Goal: Task Accomplishment & Management: Use online tool/utility

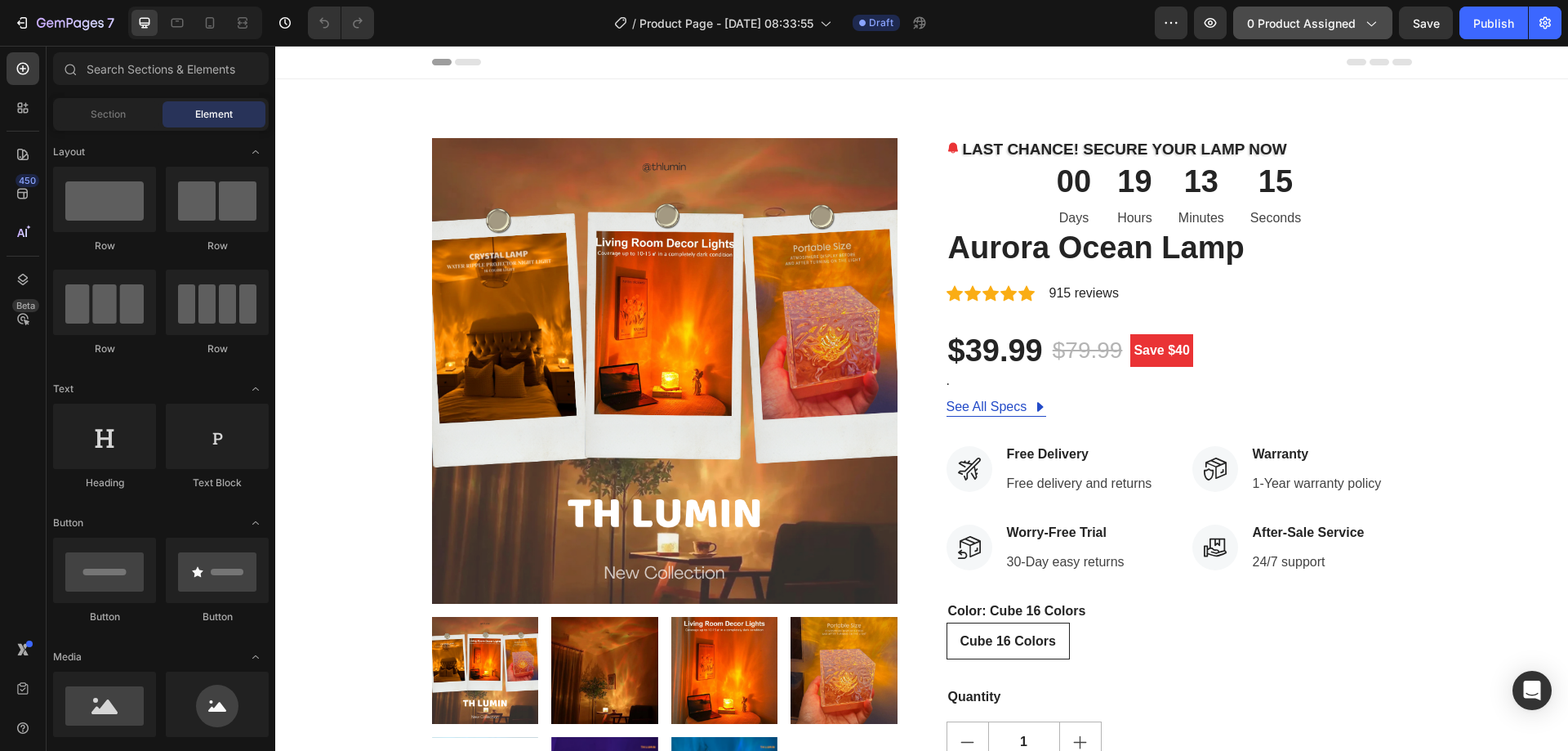
click at [1341, 26] on span "0 product assigned" at bounding box center [1301, 23] width 108 height 17
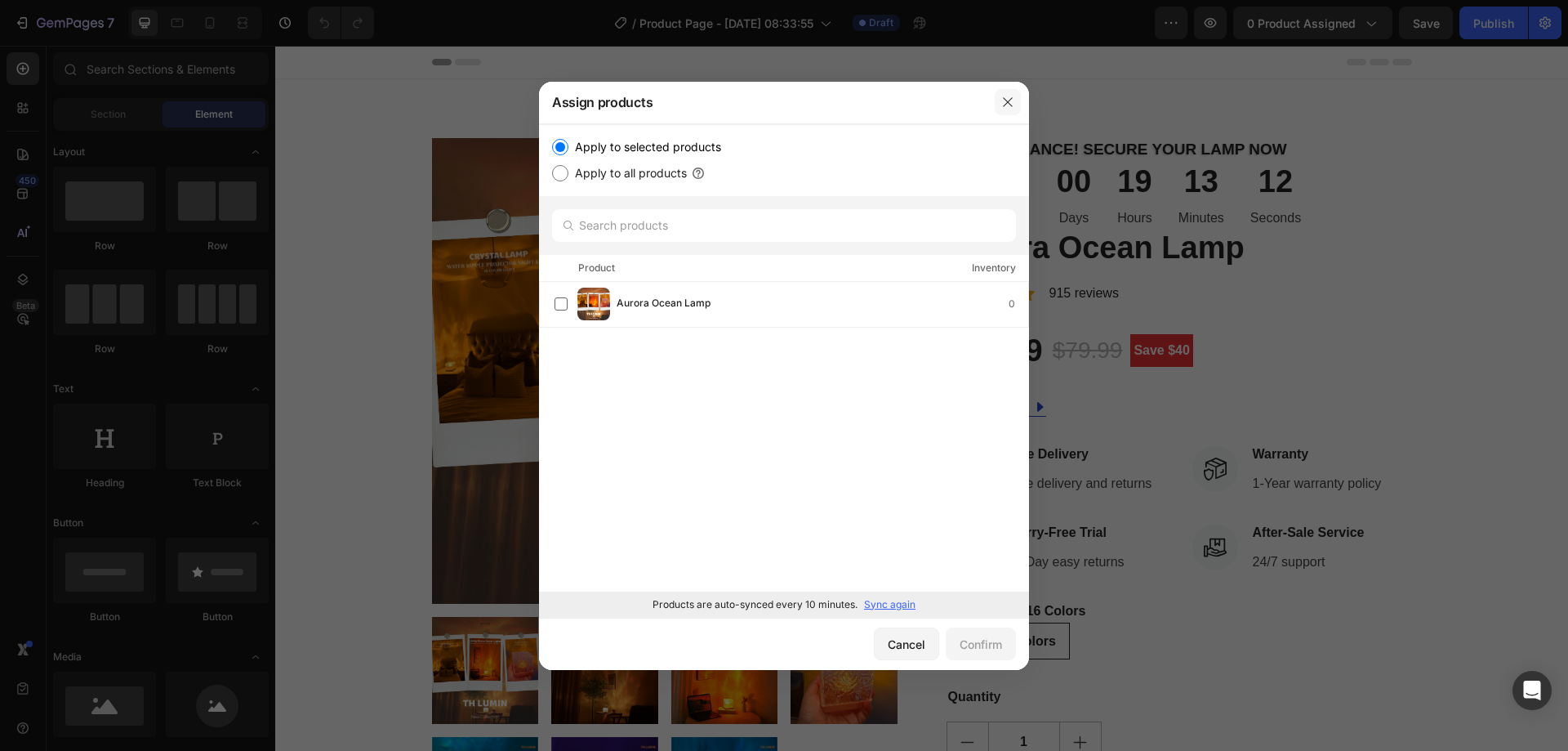
click at [1006, 106] on icon "button" at bounding box center [1007, 102] width 13 height 13
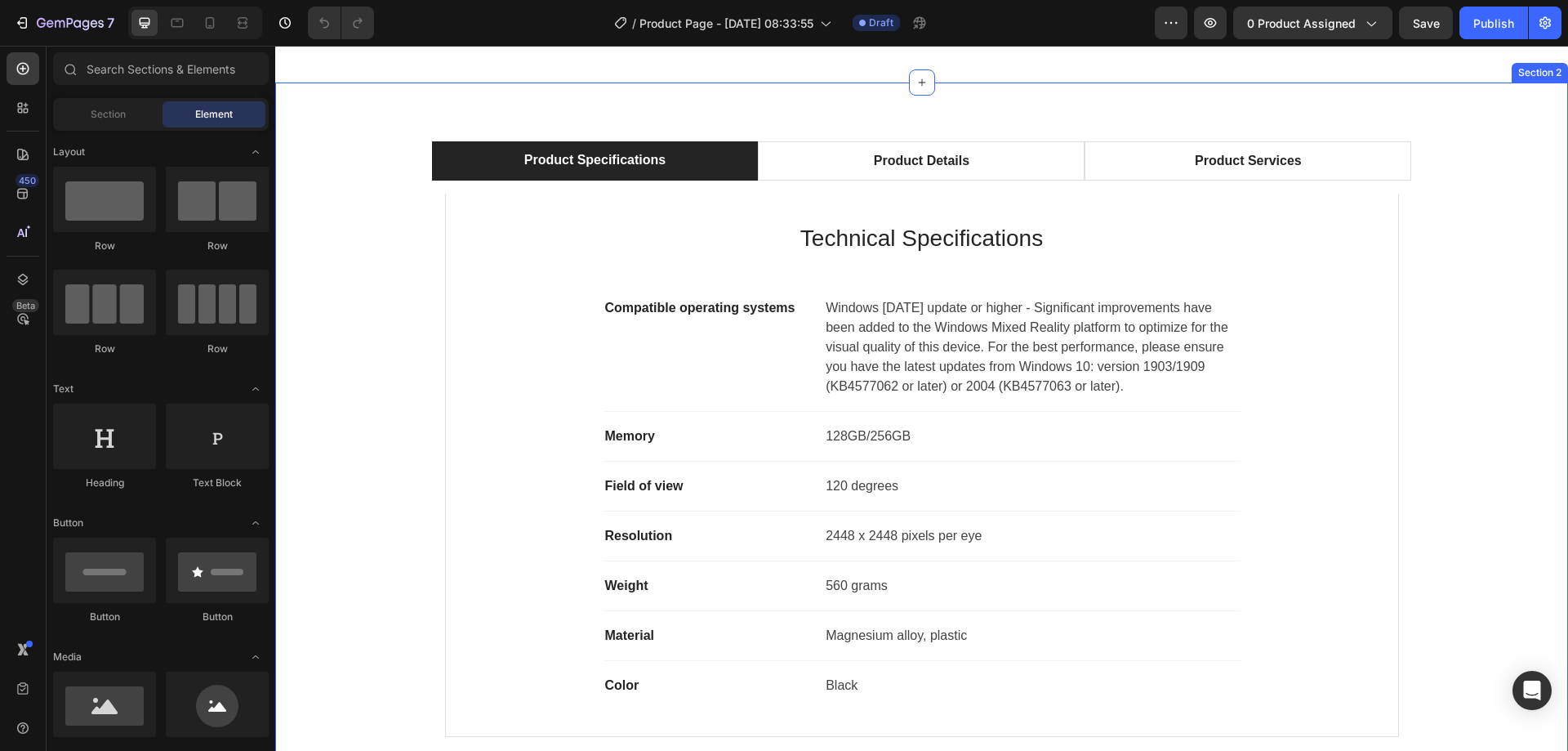
scroll to position [980, 0]
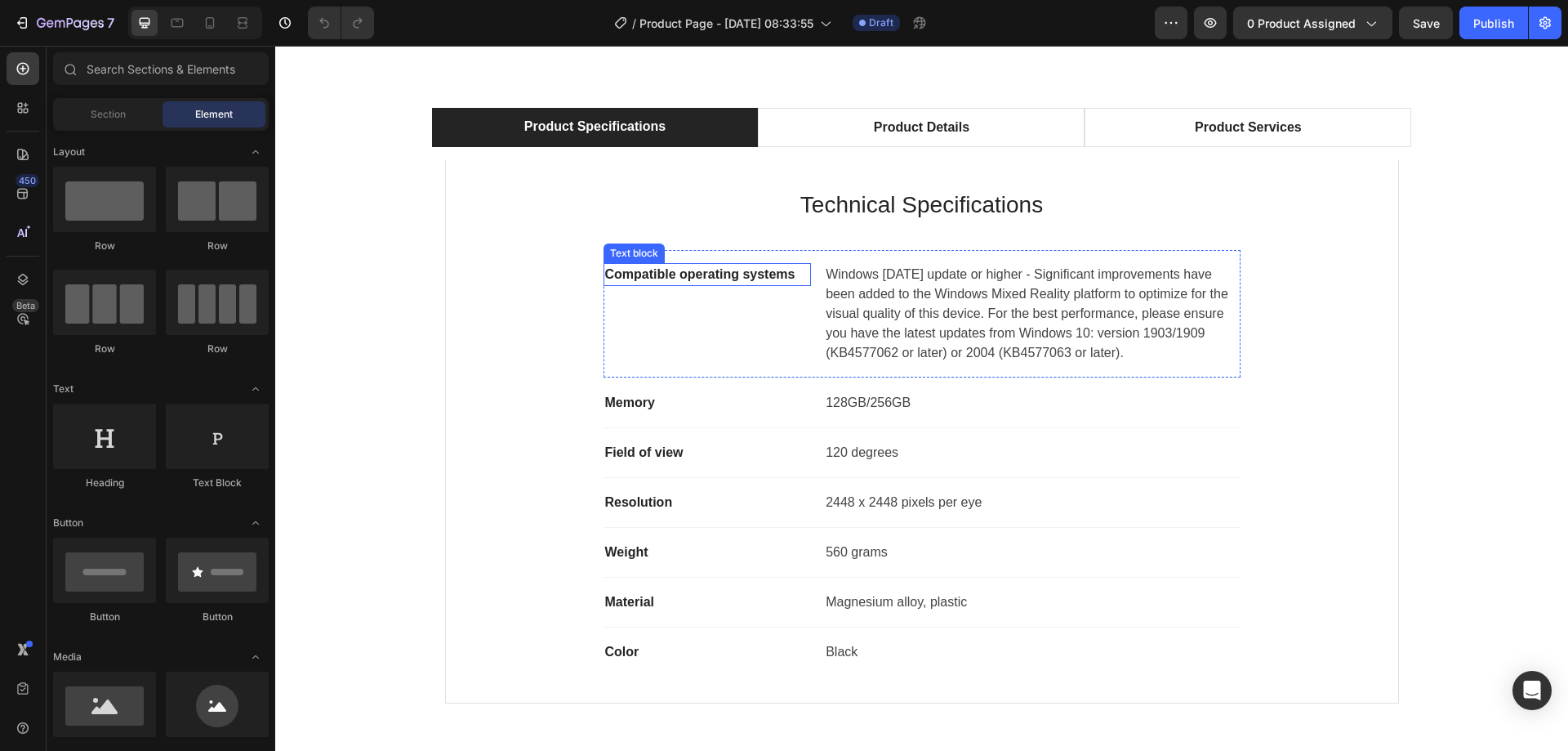
click at [701, 268] on p "Compatible operating systems" at bounding box center [707, 274] width 205 height 20
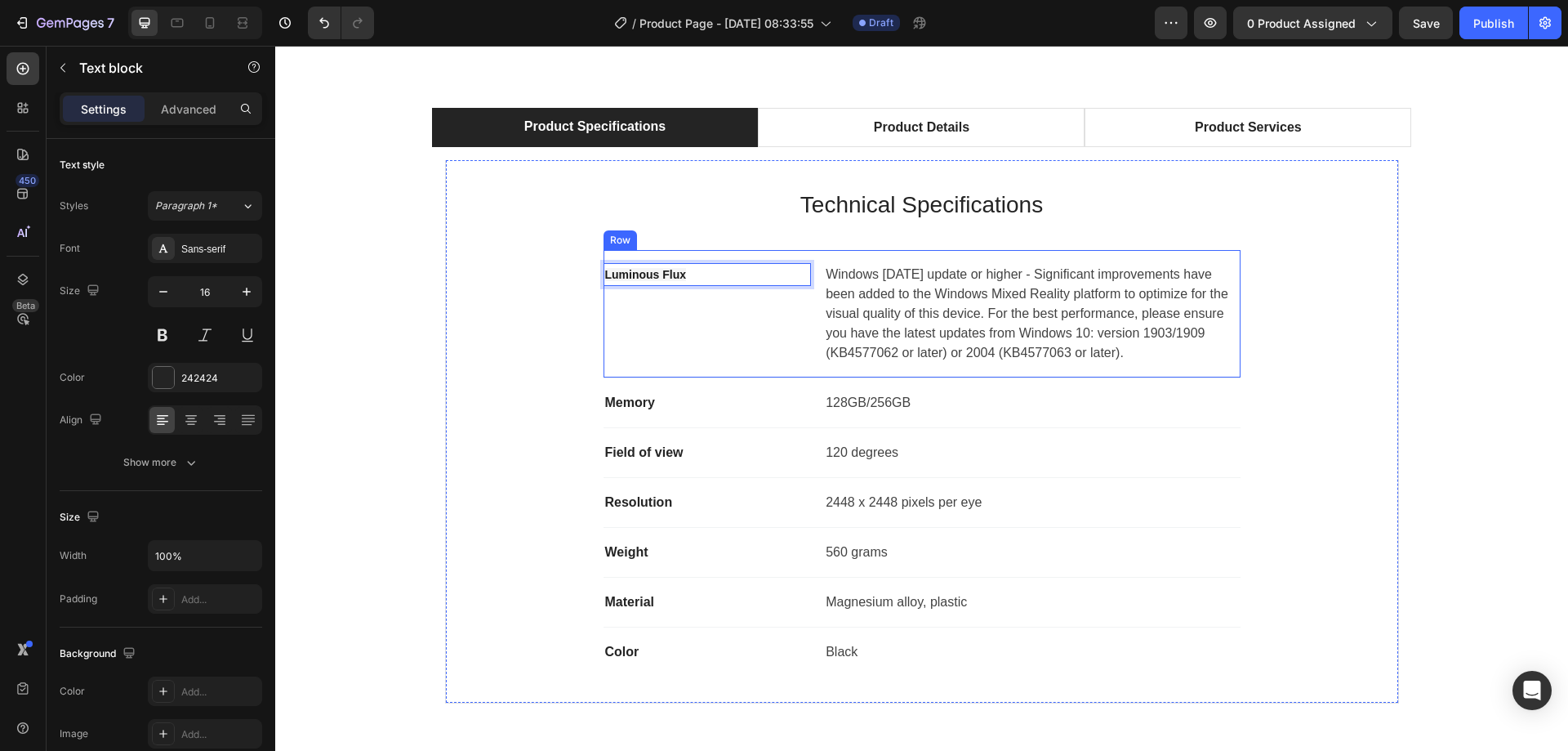
click at [761, 312] on div "Luminous Flux Text block 0" at bounding box center [707, 313] width 209 height 101
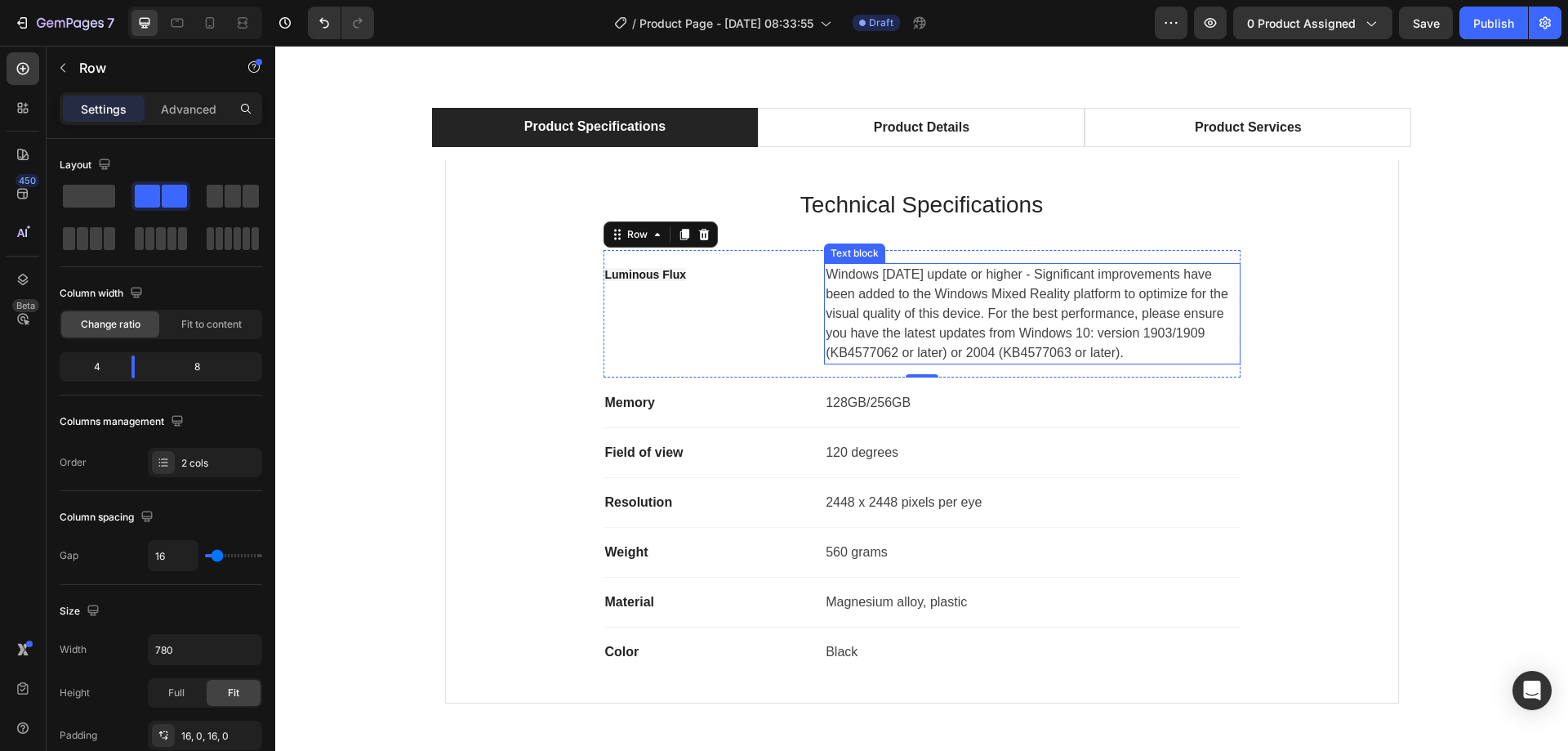
click at [1034, 286] on p "Windows 10 May 2019 update or higher - Significant improvements have been added…" at bounding box center [1031, 313] width 413 height 98
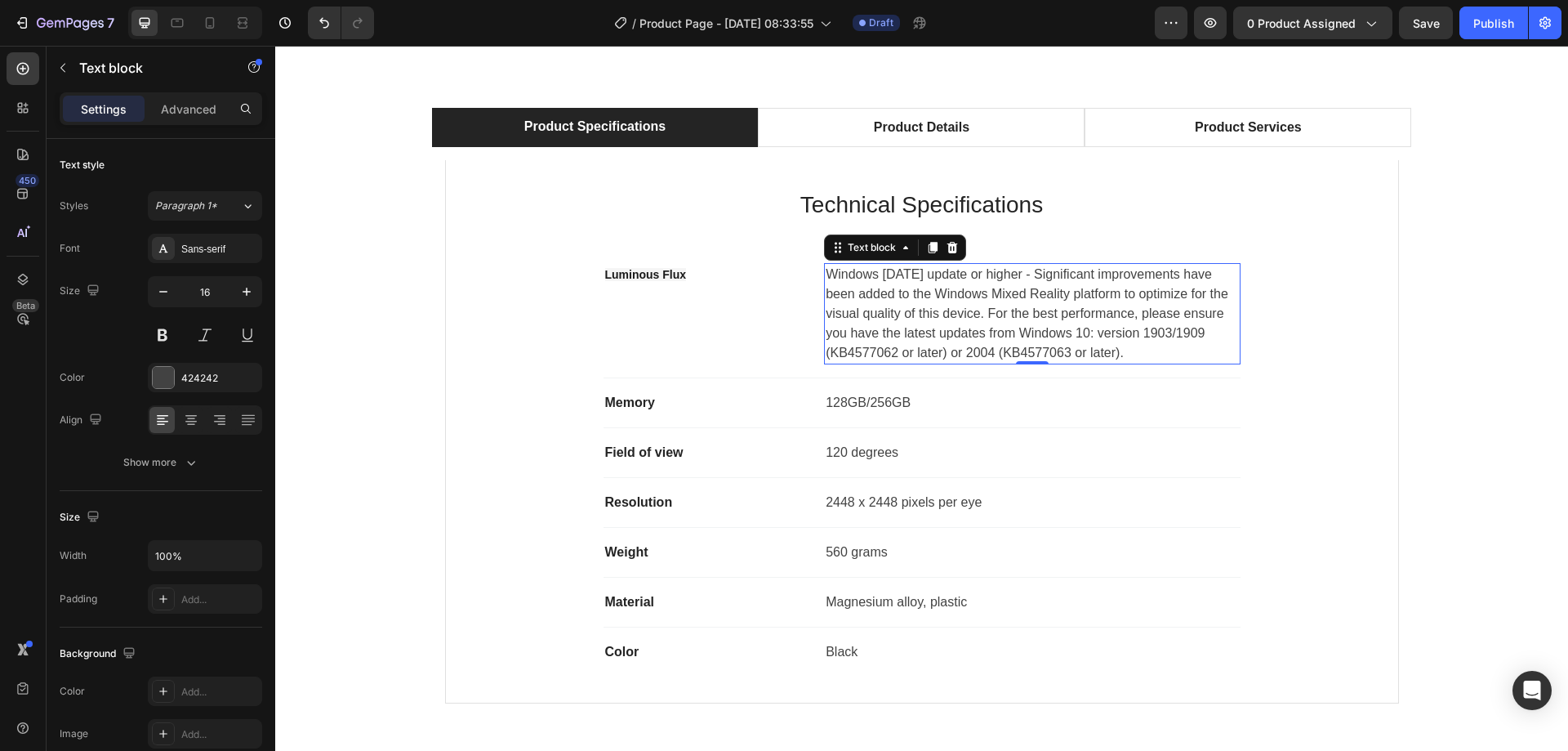
click at [1034, 286] on p "Windows 10 May 2019 update or higher - Significant improvements have been added…" at bounding box center [1031, 313] width 413 height 98
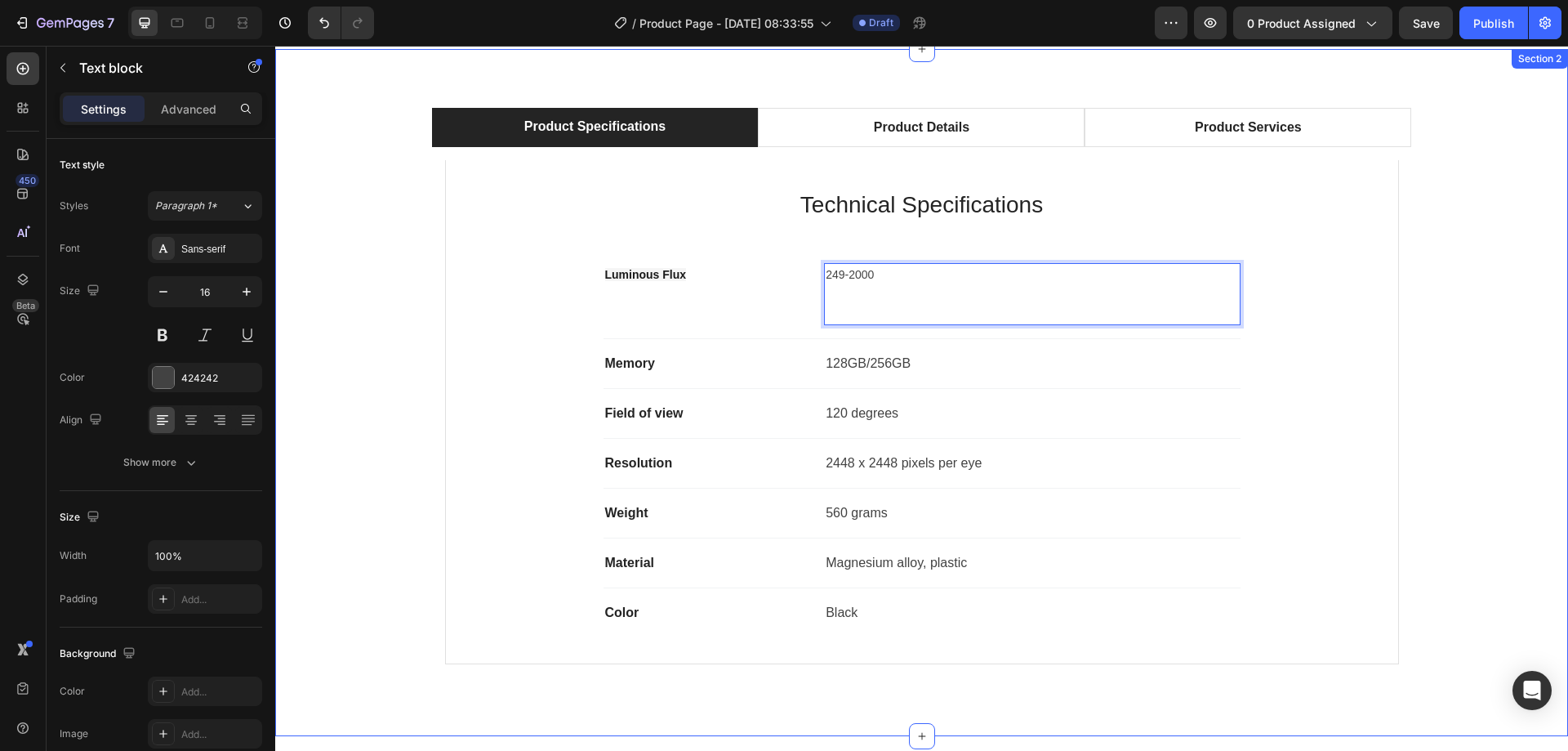
click at [1452, 309] on div "Product Specifications Product Details Product Services Technical Specification…" at bounding box center [921, 391] width 1268 height 569
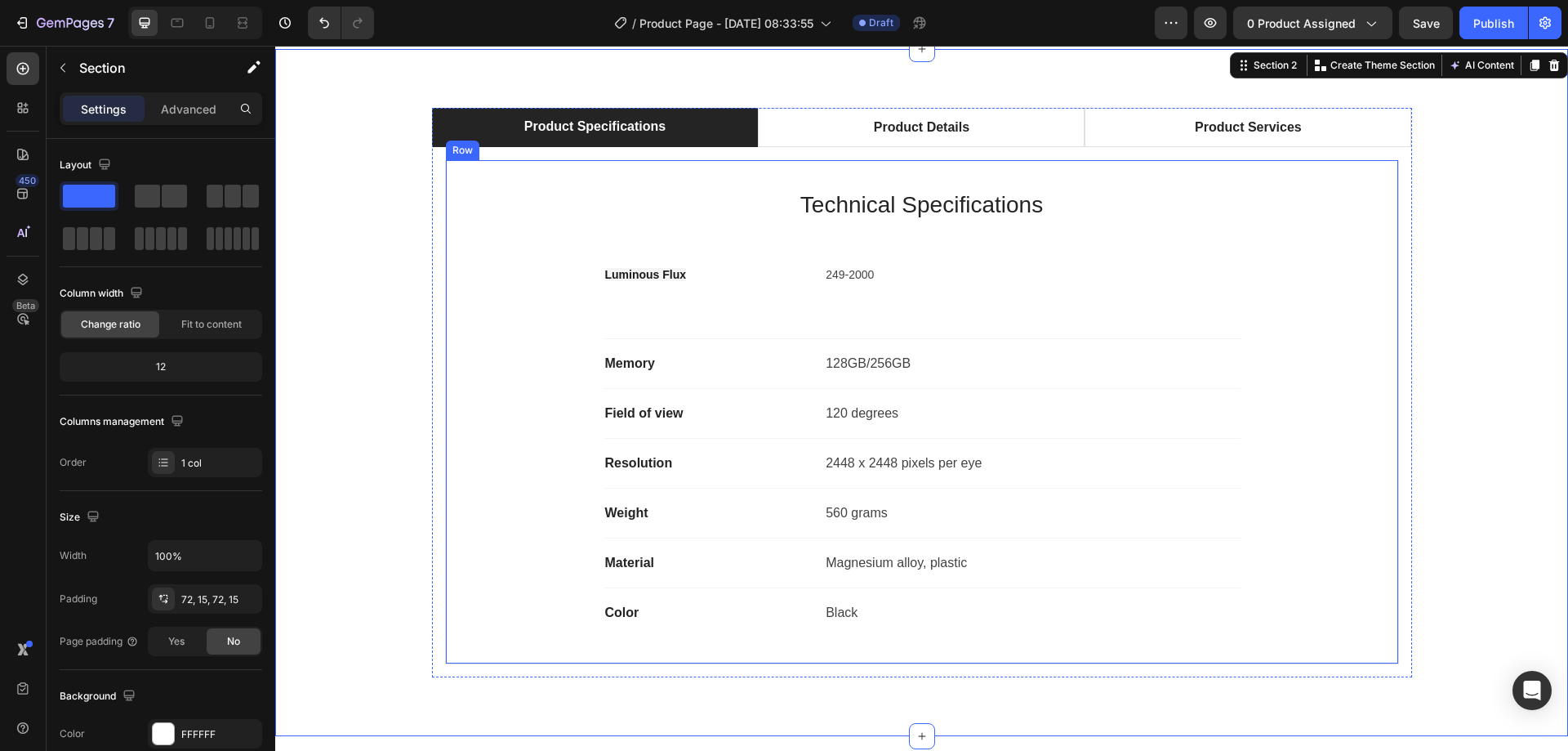
click at [1097, 284] on p "Rich Text Editor. Editing area: main" at bounding box center [1031, 304] width 413 height 39
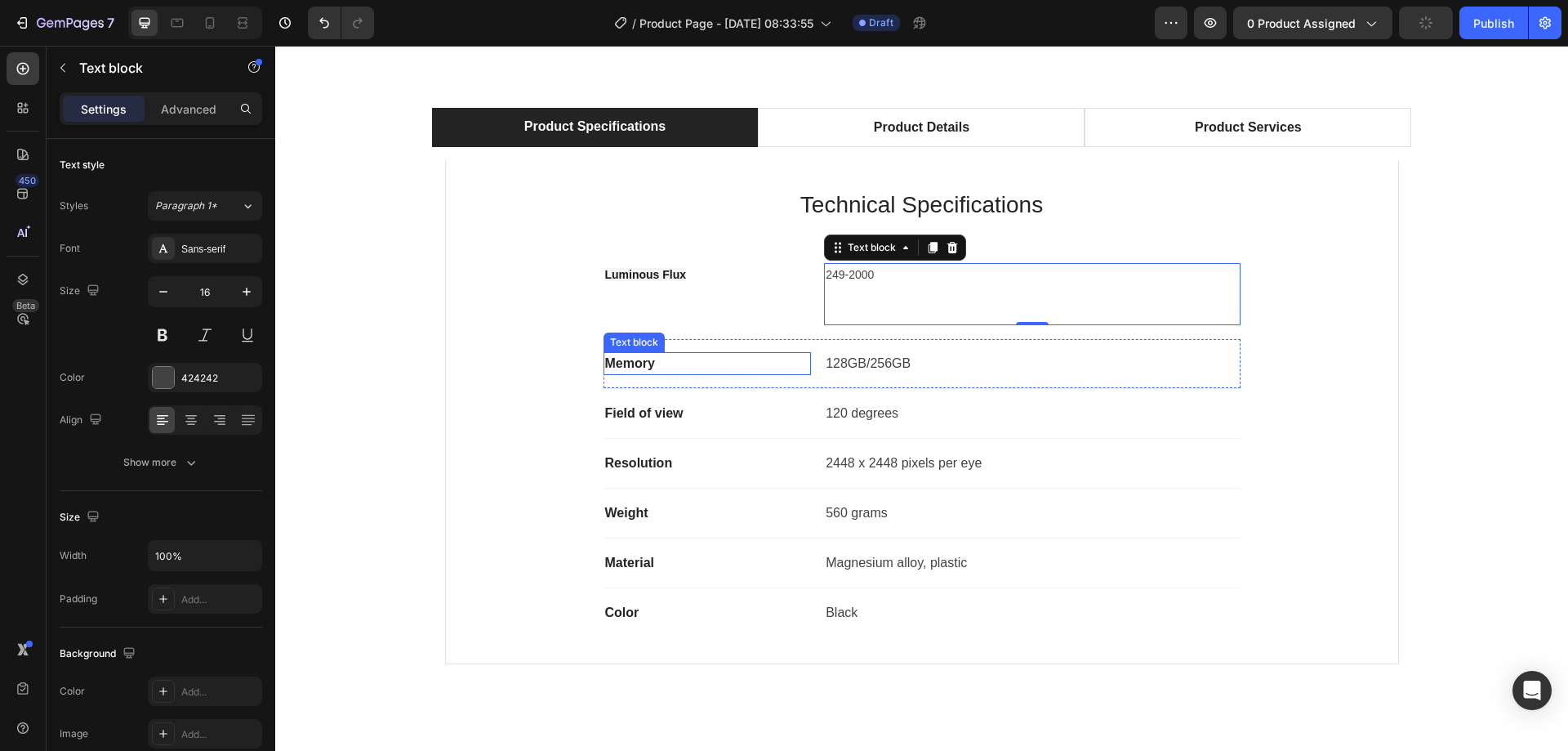
click at [637, 368] on p "Memory" at bounding box center [707, 363] width 205 height 20
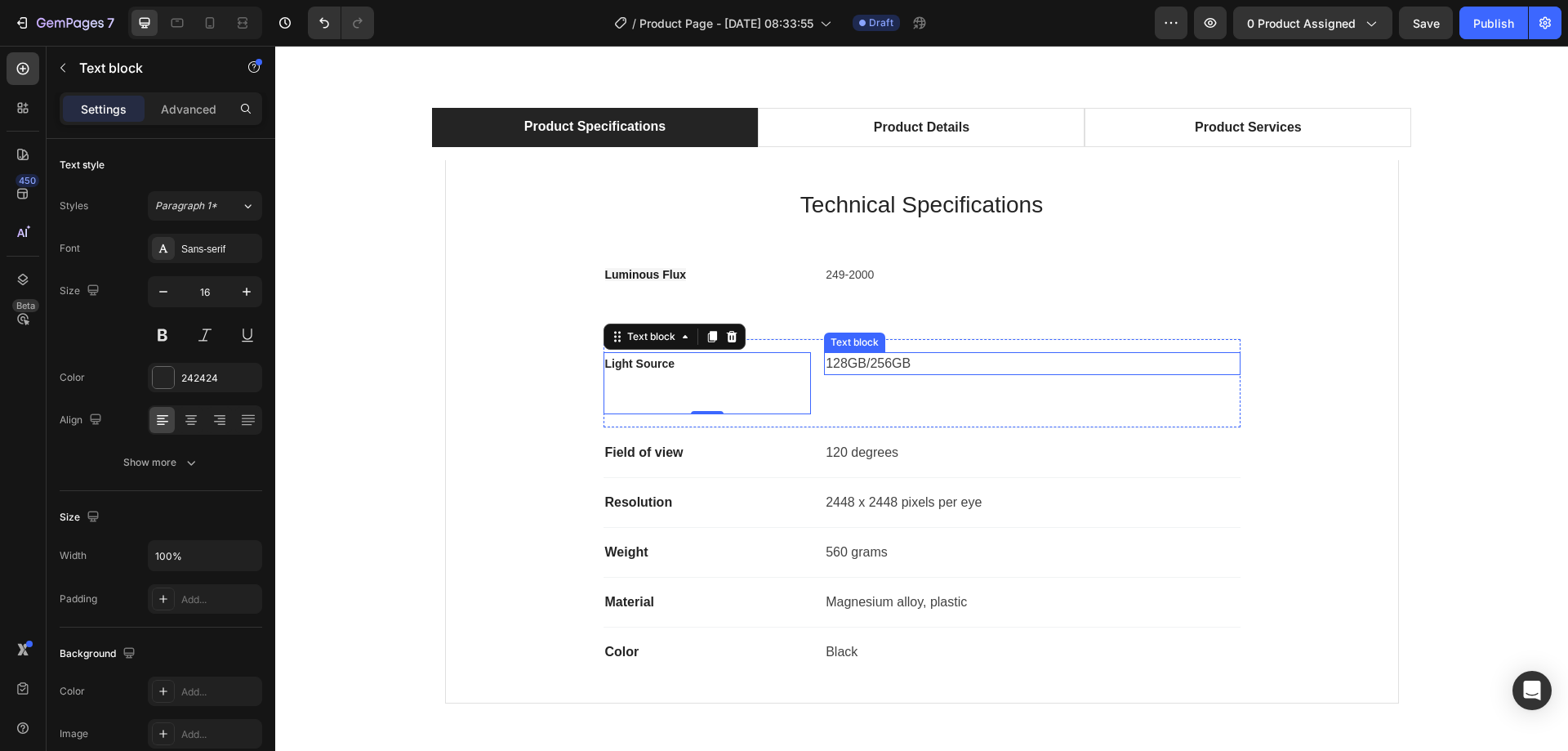
click at [857, 362] on p "128GB/256GB" at bounding box center [1031, 363] width 413 height 20
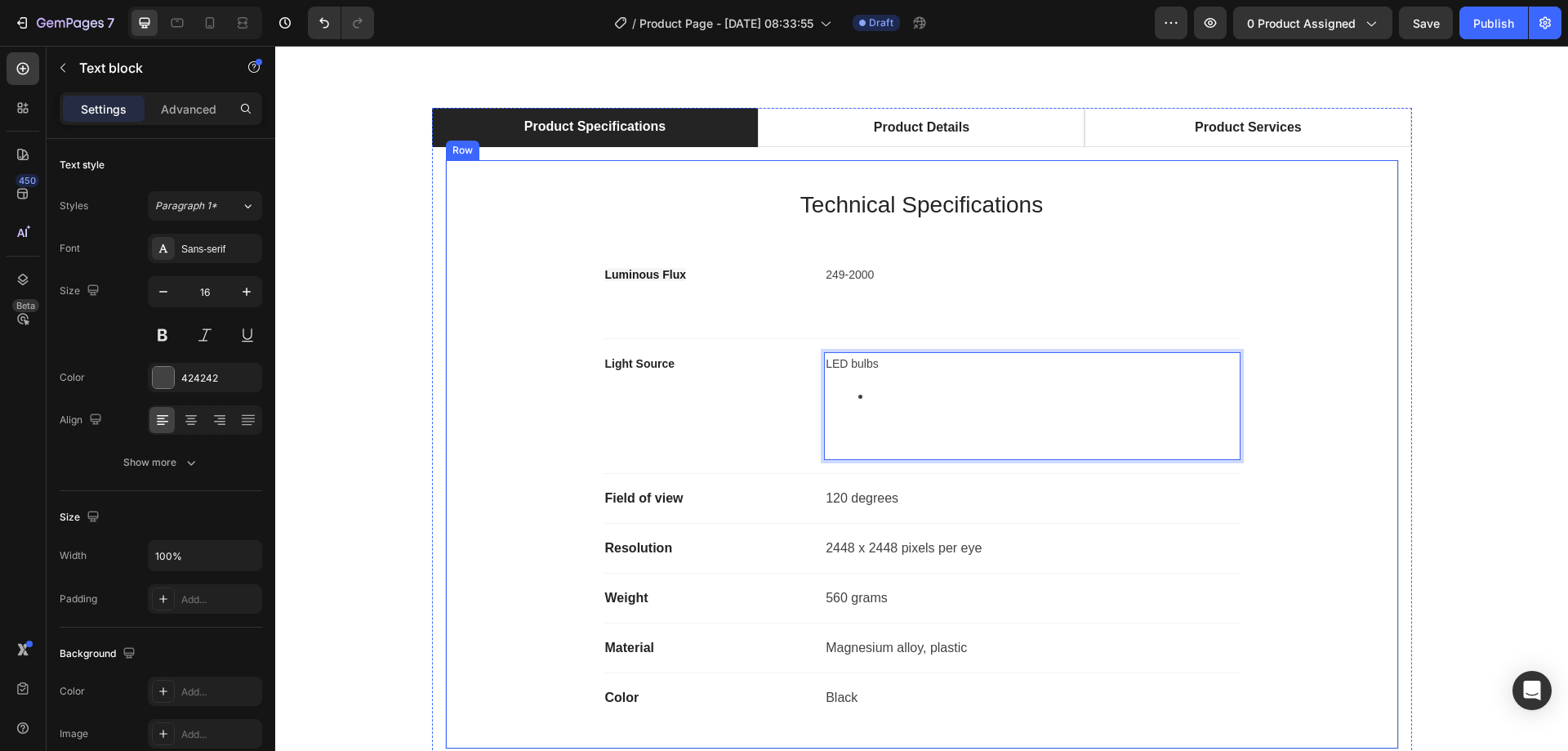
click at [1355, 458] on div "Technical Specifications Heading Luminous Flux Text block 249-2000 Text block R…" at bounding box center [922, 455] width 900 height 536
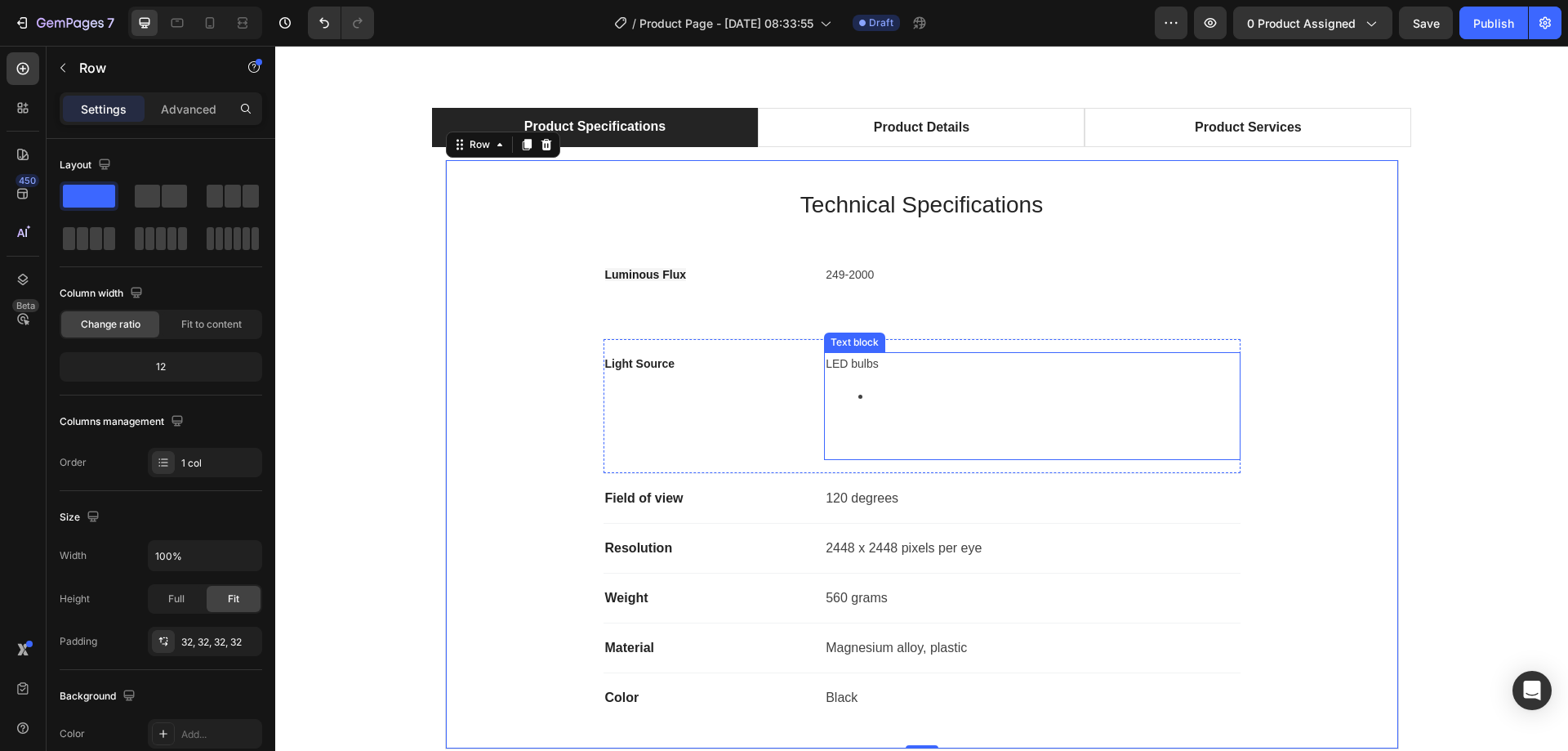
click at [953, 409] on div "LED bulbs" at bounding box center [1031, 406] width 415 height 107
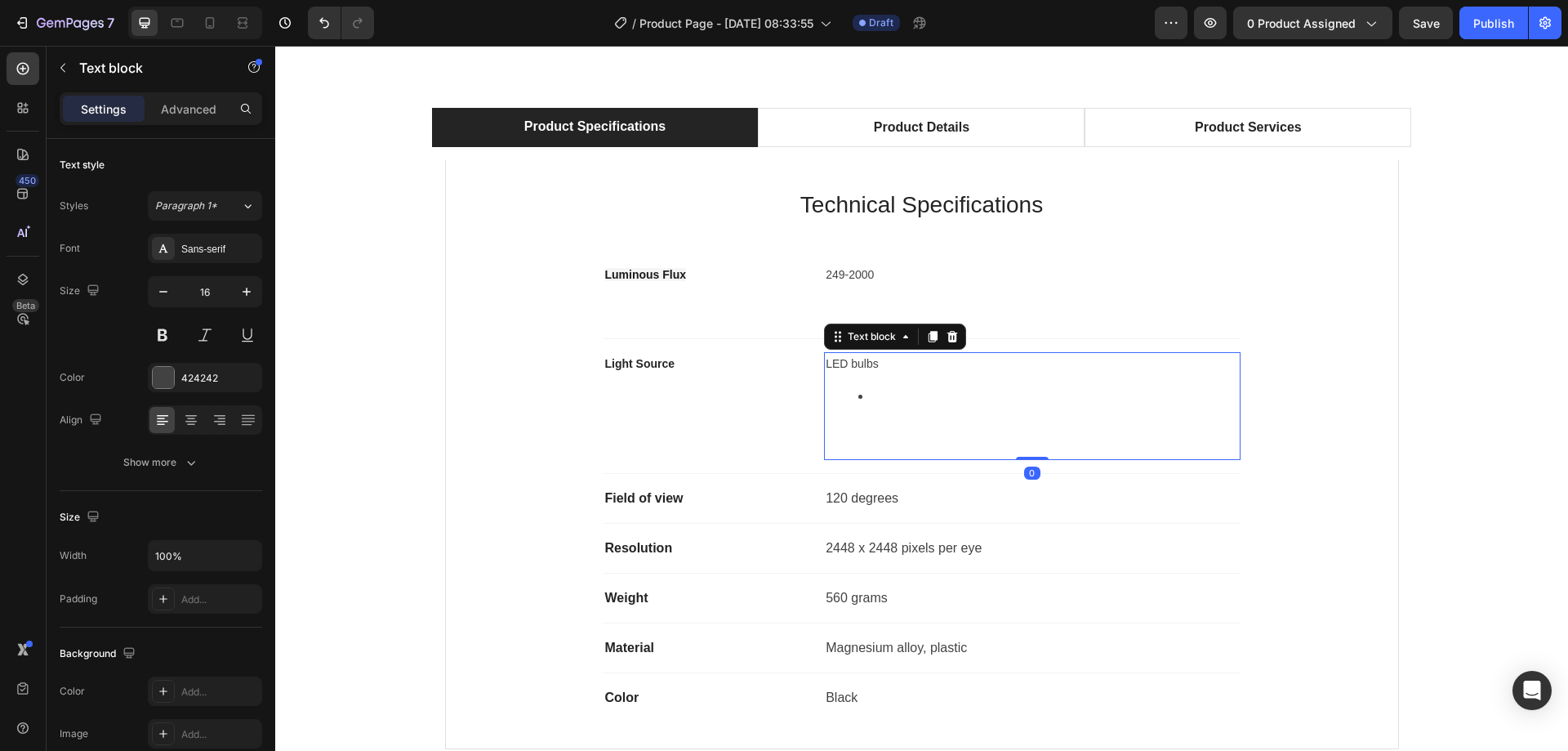
drag, startPoint x: 1034, startPoint y: 458, endPoint x: 1027, endPoint y: 377, distance: 81.3
click at [1027, 377] on div "LED bulbs Text block 0" at bounding box center [1031, 406] width 415 height 107
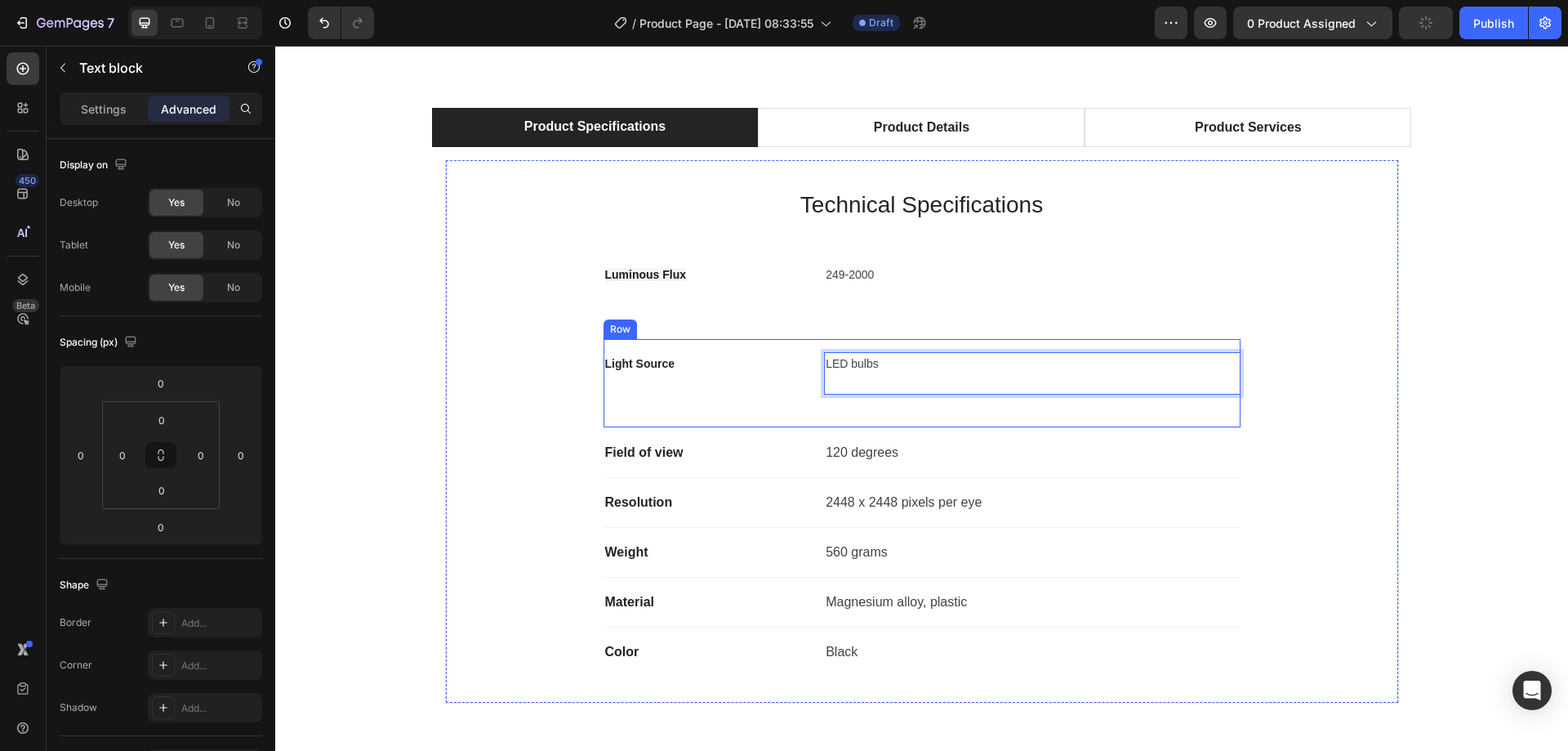
drag, startPoint x: 844, startPoint y: 380, endPoint x: 832, endPoint y: 381, distance: 12.0
click at [843, 380] on p "LED bulbs" at bounding box center [1031, 373] width 413 height 39
click at [831, 381] on p "LED bulbs" at bounding box center [1031, 383] width 413 height 59
click at [831, 388] on p "LED bulbs" at bounding box center [1031, 373] width 413 height 39
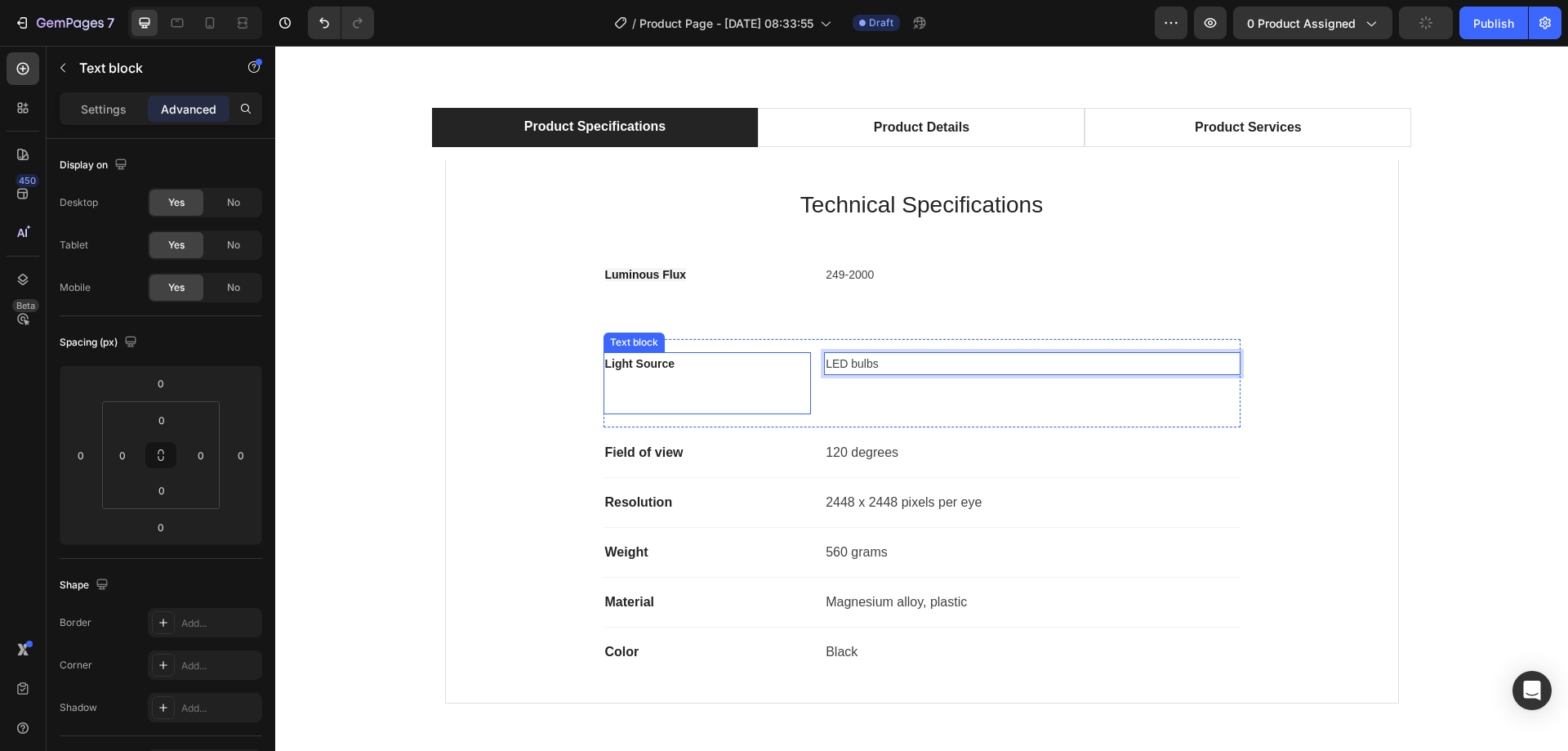
click at [687, 391] on p "Rich Text Editor. Editing area: main" at bounding box center [707, 392] width 205 height 39
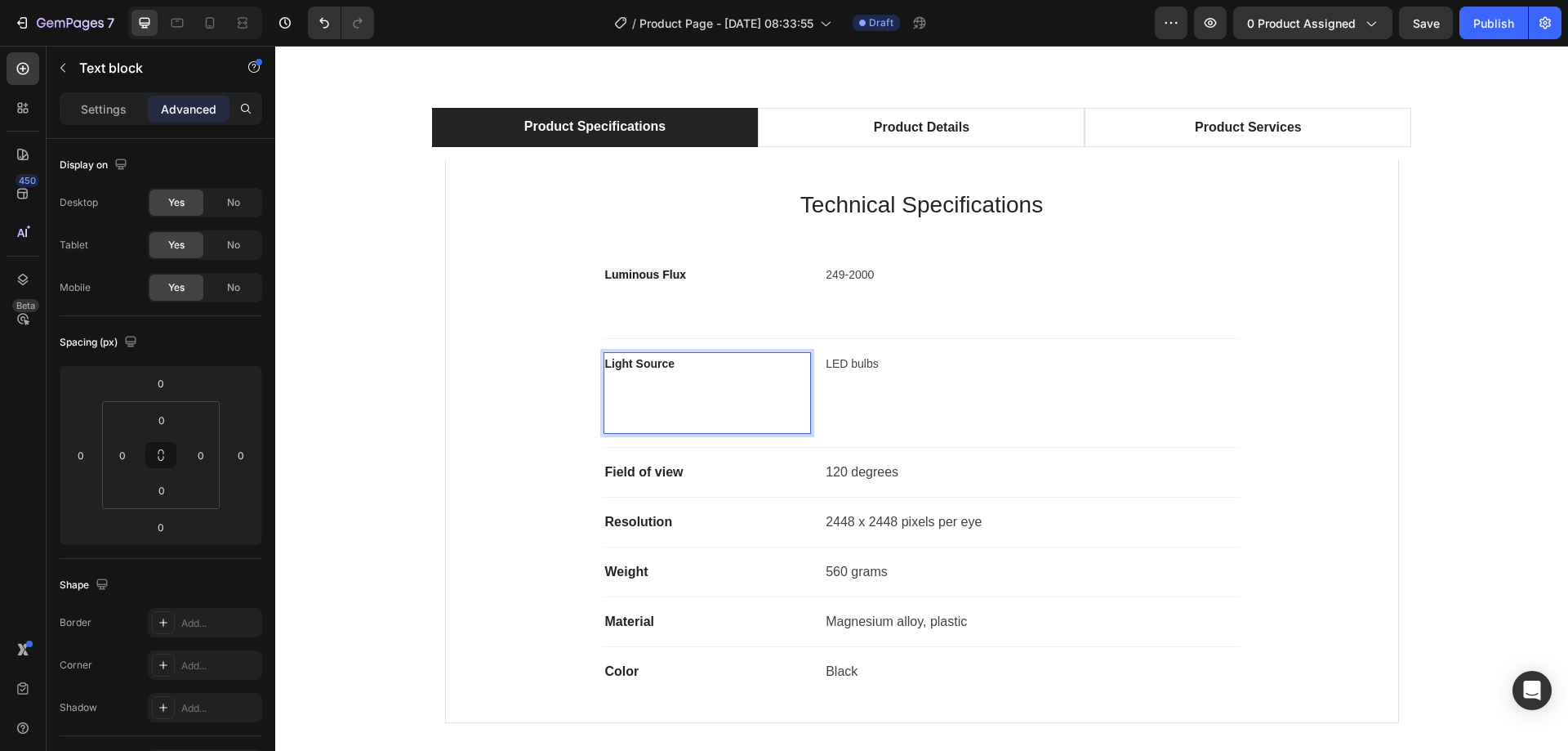
click at [605, 424] on p "⁠⁠⁠⁠⁠⁠⁠" at bounding box center [707, 402] width 205 height 59
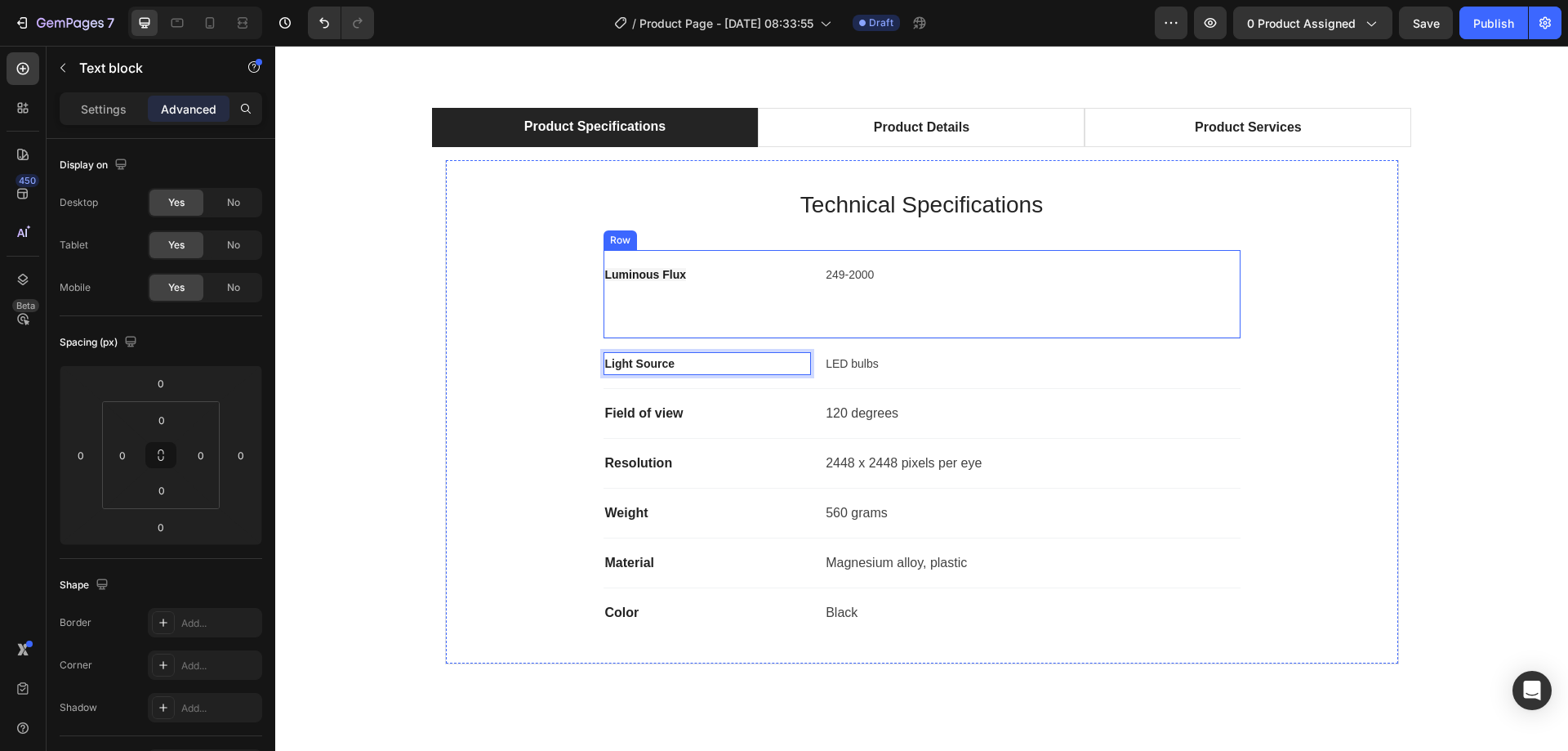
click at [693, 307] on div "Luminous Flux Text block" at bounding box center [707, 294] width 209 height 62
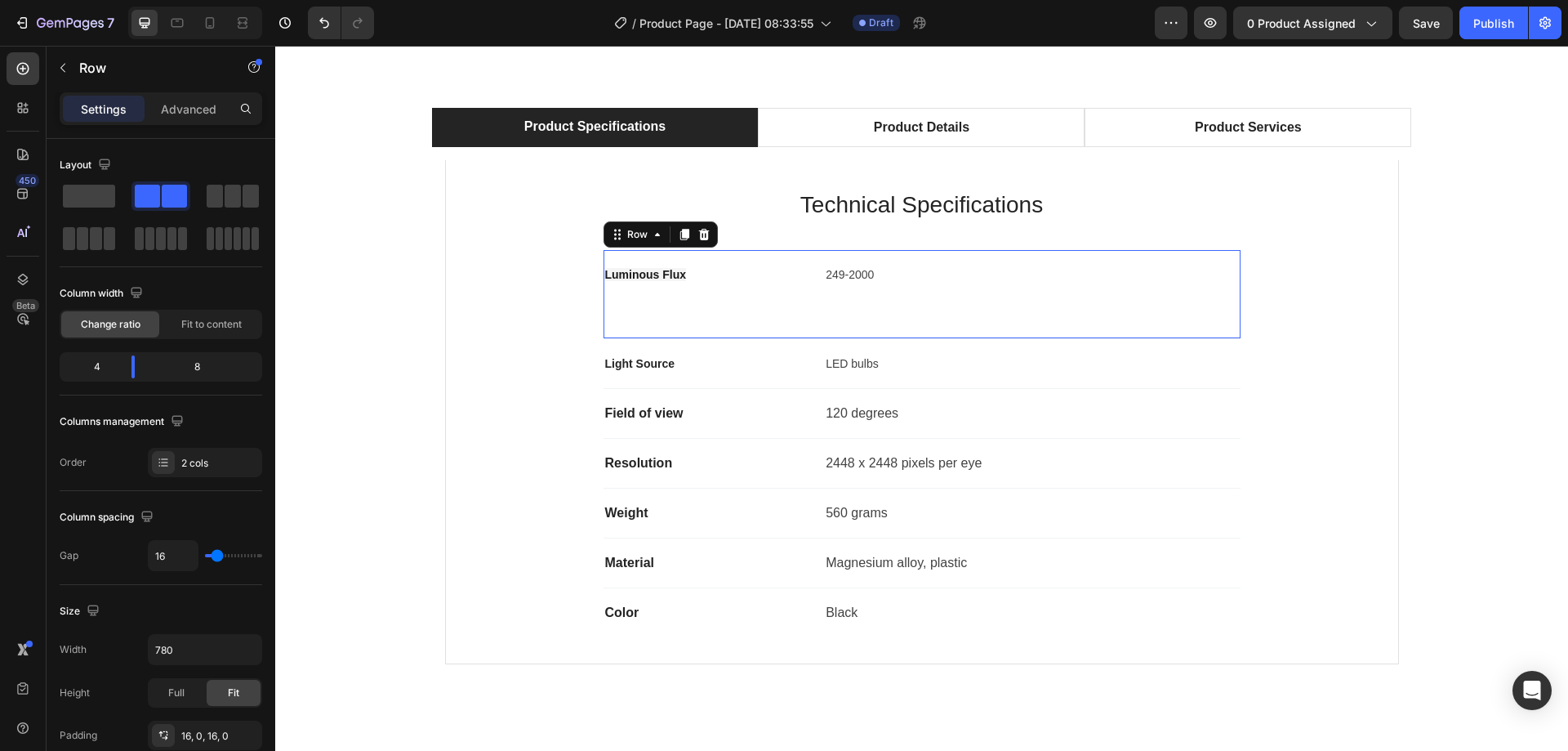
click at [693, 307] on div "Luminous Flux Text block" at bounding box center [707, 294] width 209 height 62
click at [651, 312] on div "Luminous Flux Text block" at bounding box center [707, 294] width 209 height 62
click at [650, 275] on span "Luminous Flux" at bounding box center [646, 274] width 82 height 13
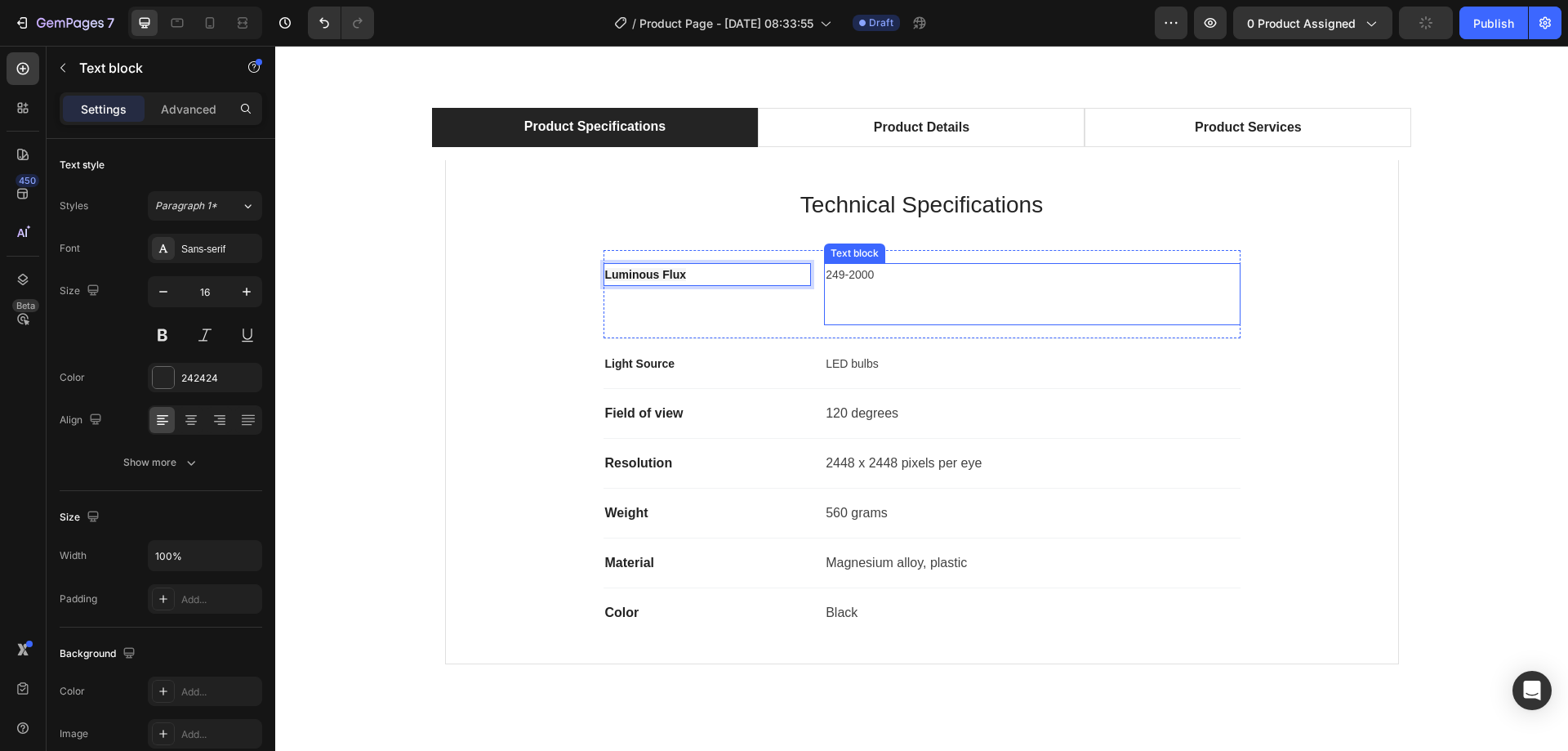
click at [894, 278] on p "249-2000" at bounding box center [1031, 274] width 413 height 20
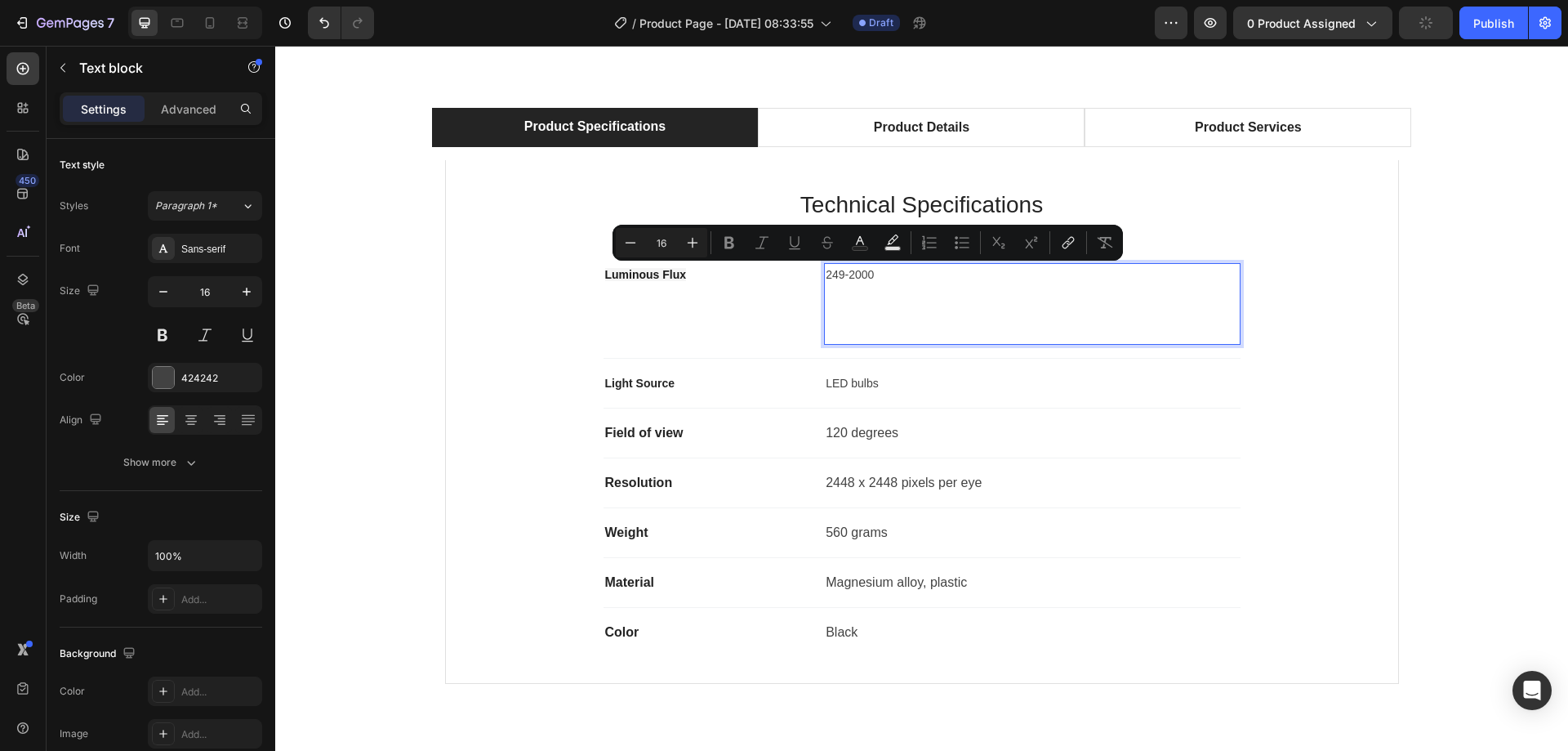
click at [840, 337] on p "Rich Text Editor. Editing area: main" at bounding box center [1031, 313] width 413 height 59
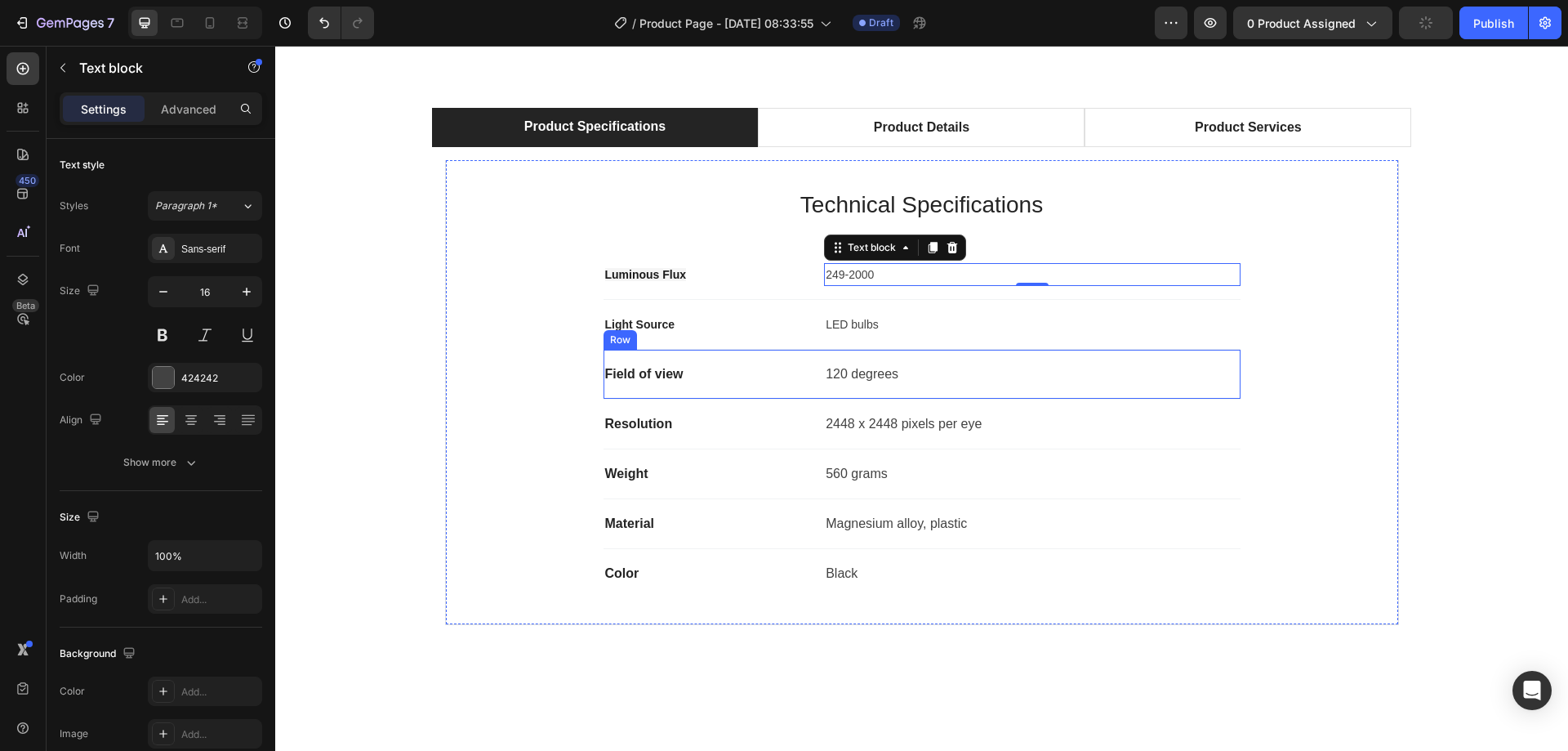
click at [632, 376] on p "Field of view" at bounding box center [707, 374] width 205 height 20
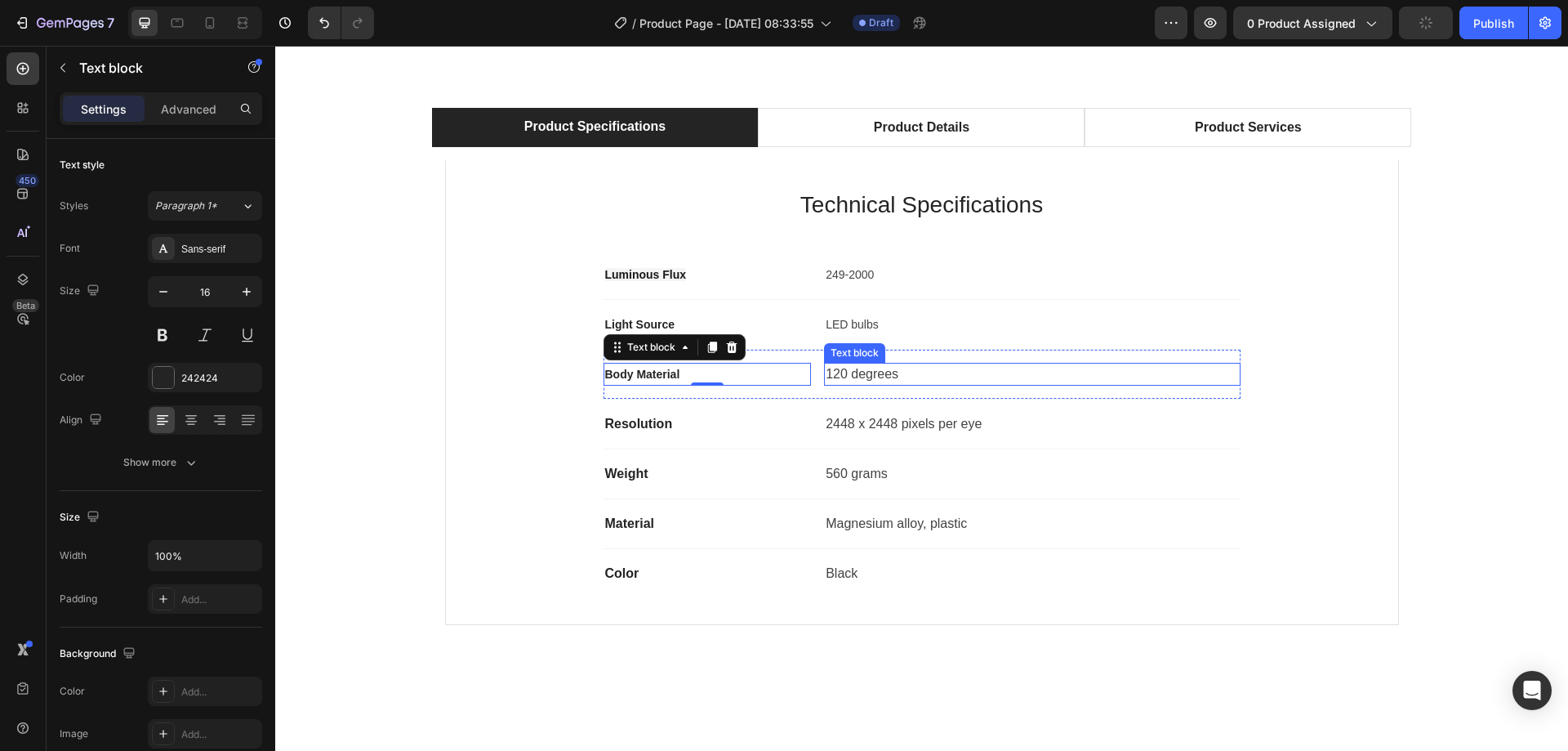
click at [861, 376] on p "120 degrees" at bounding box center [1031, 374] width 413 height 20
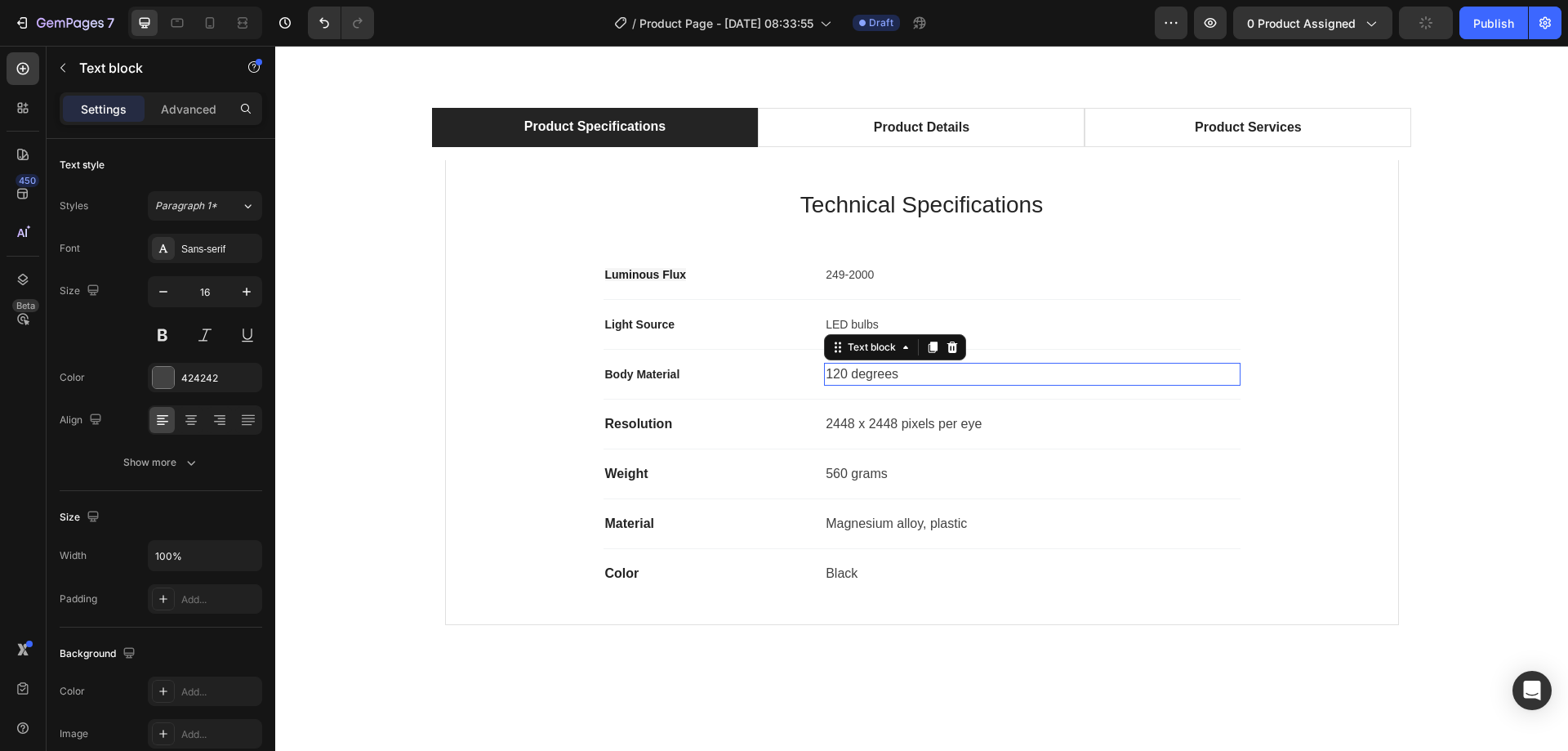
click at [860, 376] on p "120 degrees" at bounding box center [1031, 374] width 413 height 20
click at [650, 426] on p "Resolution" at bounding box center [707, 423] width 205 height 20
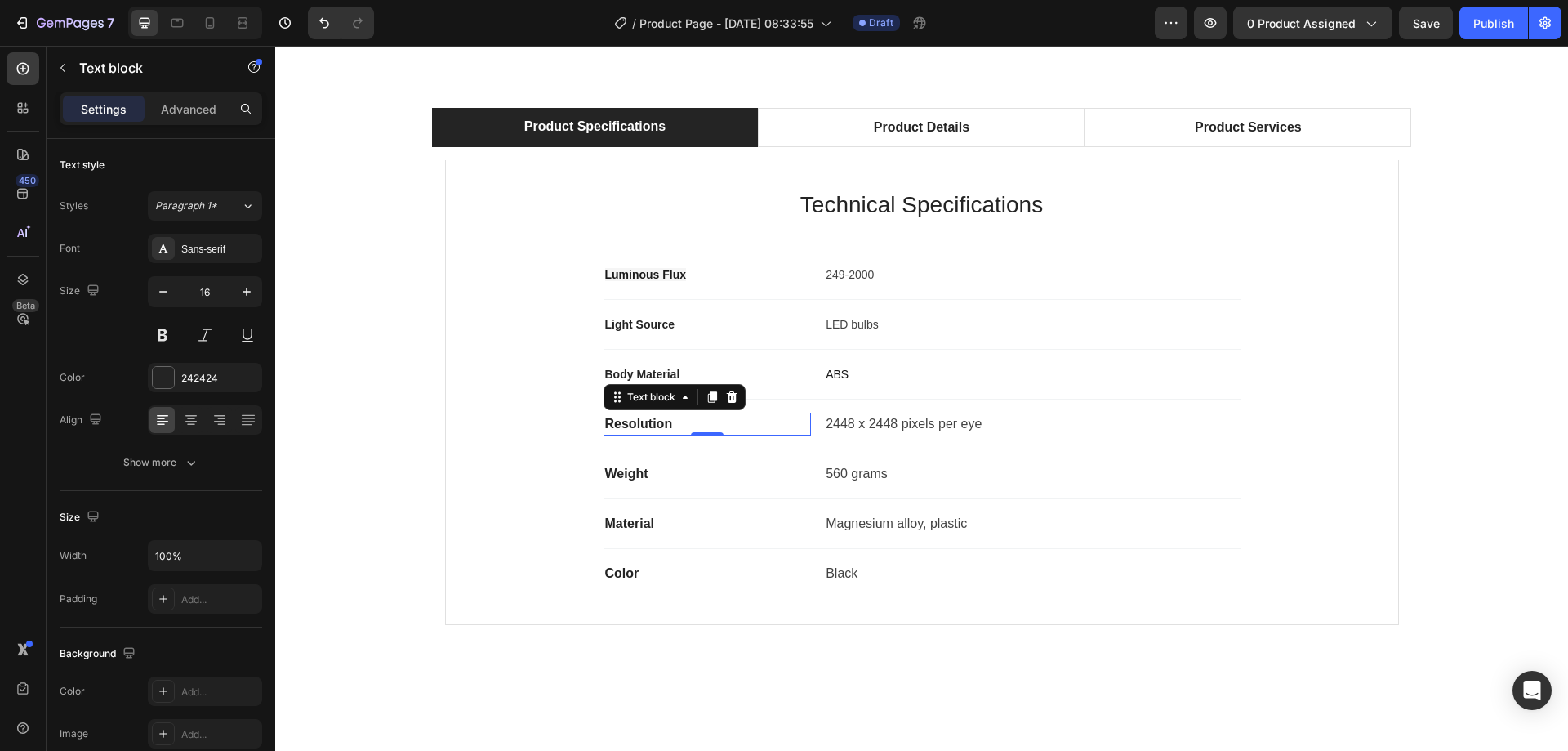
click at [633, 424] on p "Resolution" at bounding box center [707, 423] width 205 height 20
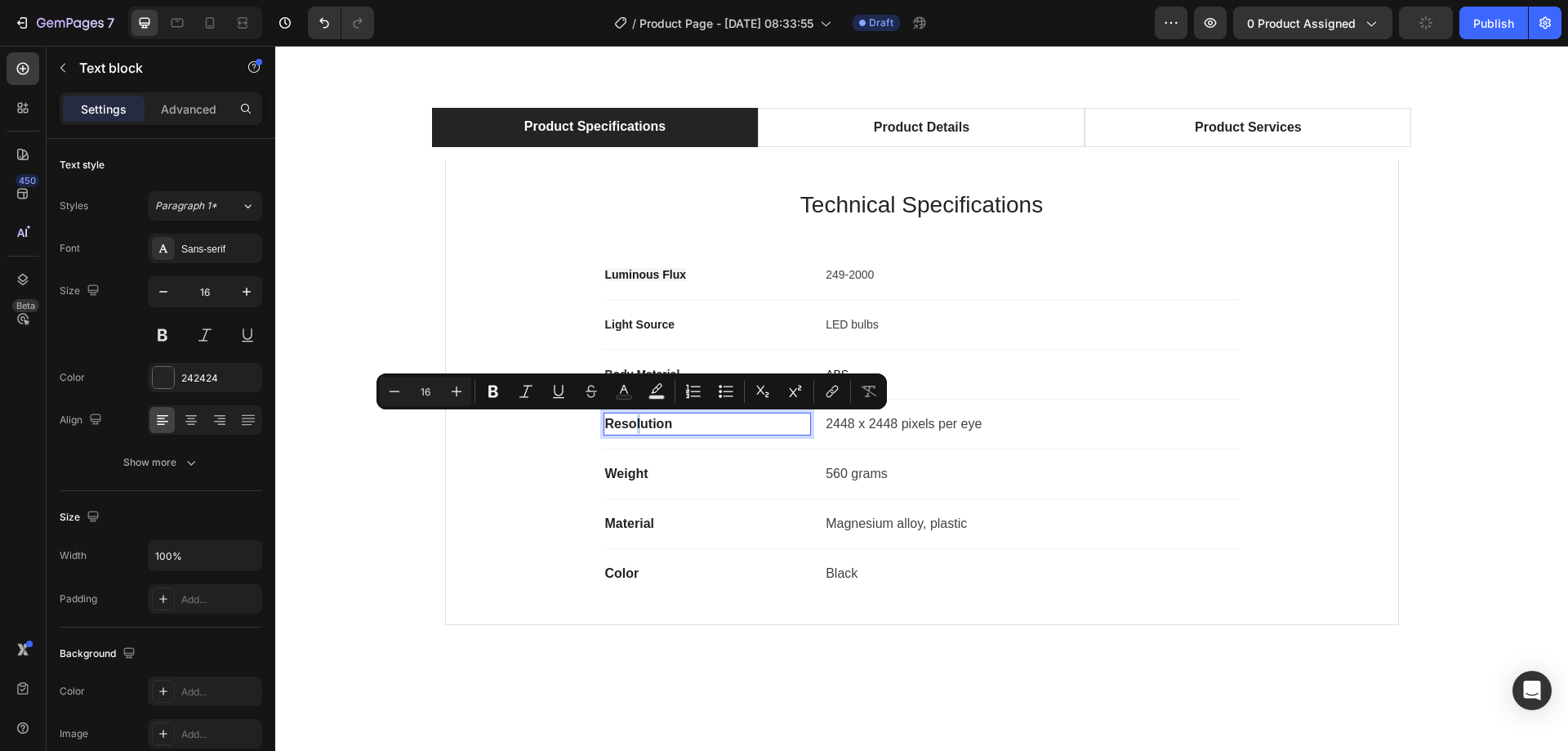
click at [633, 424] on p "Resolution" at bounding box center [707, 423] width 205 height 20
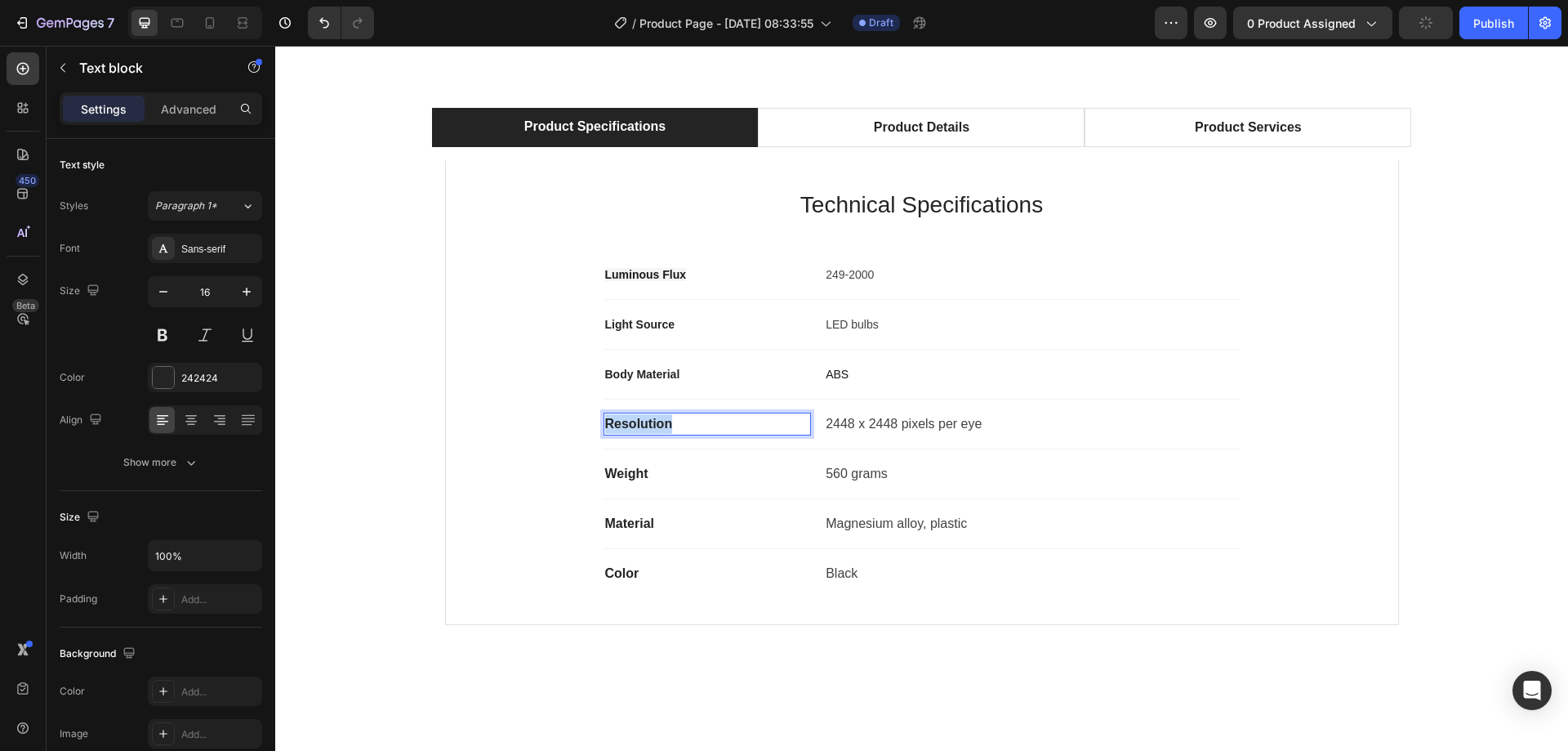
click at [633, 424] on p "Resolution" at bounding box center [707, 423] width 205 height 20
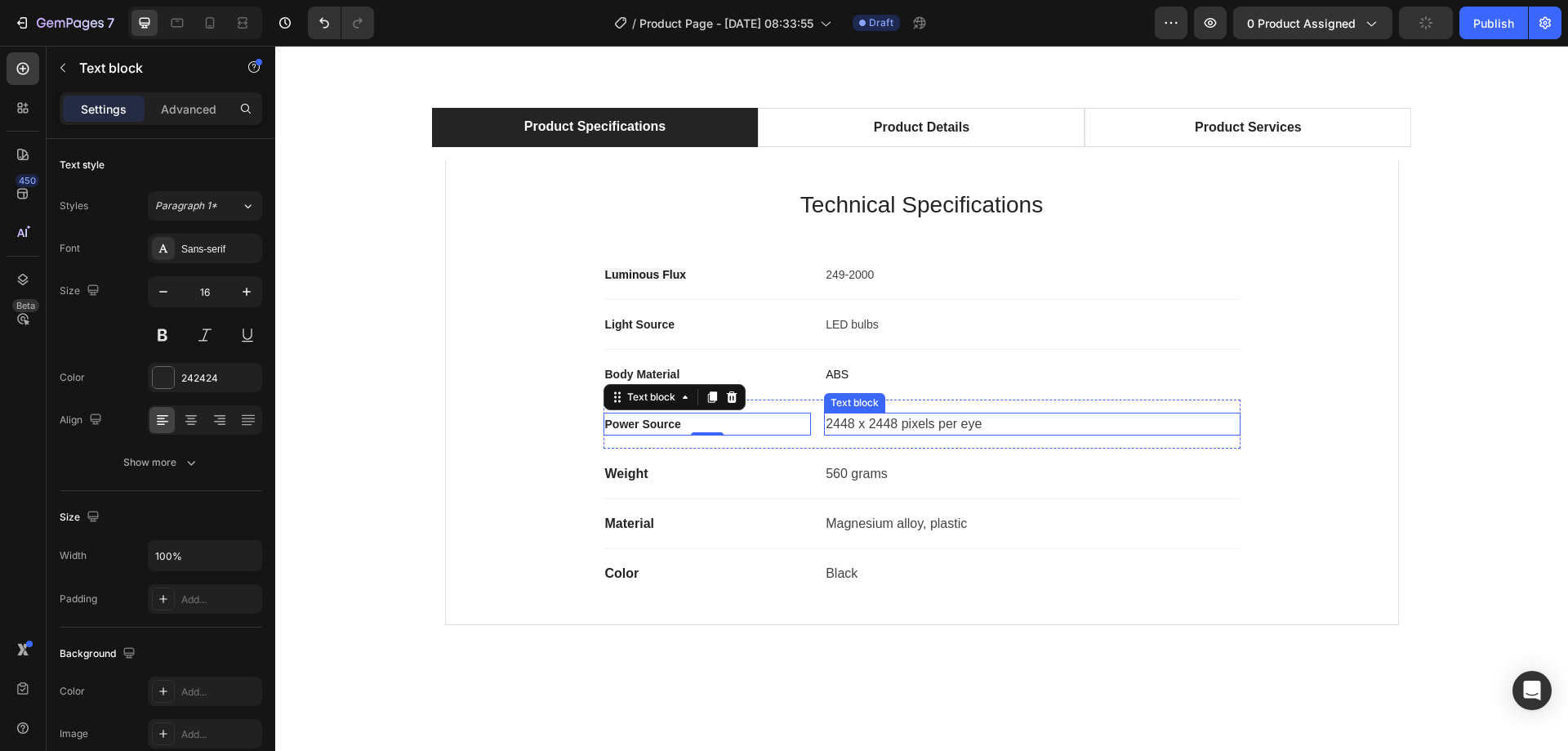
click at [851, 423] on p "2448 x 2448 pixels per eye" at bounding box center [1031, 423] width 413 height 20
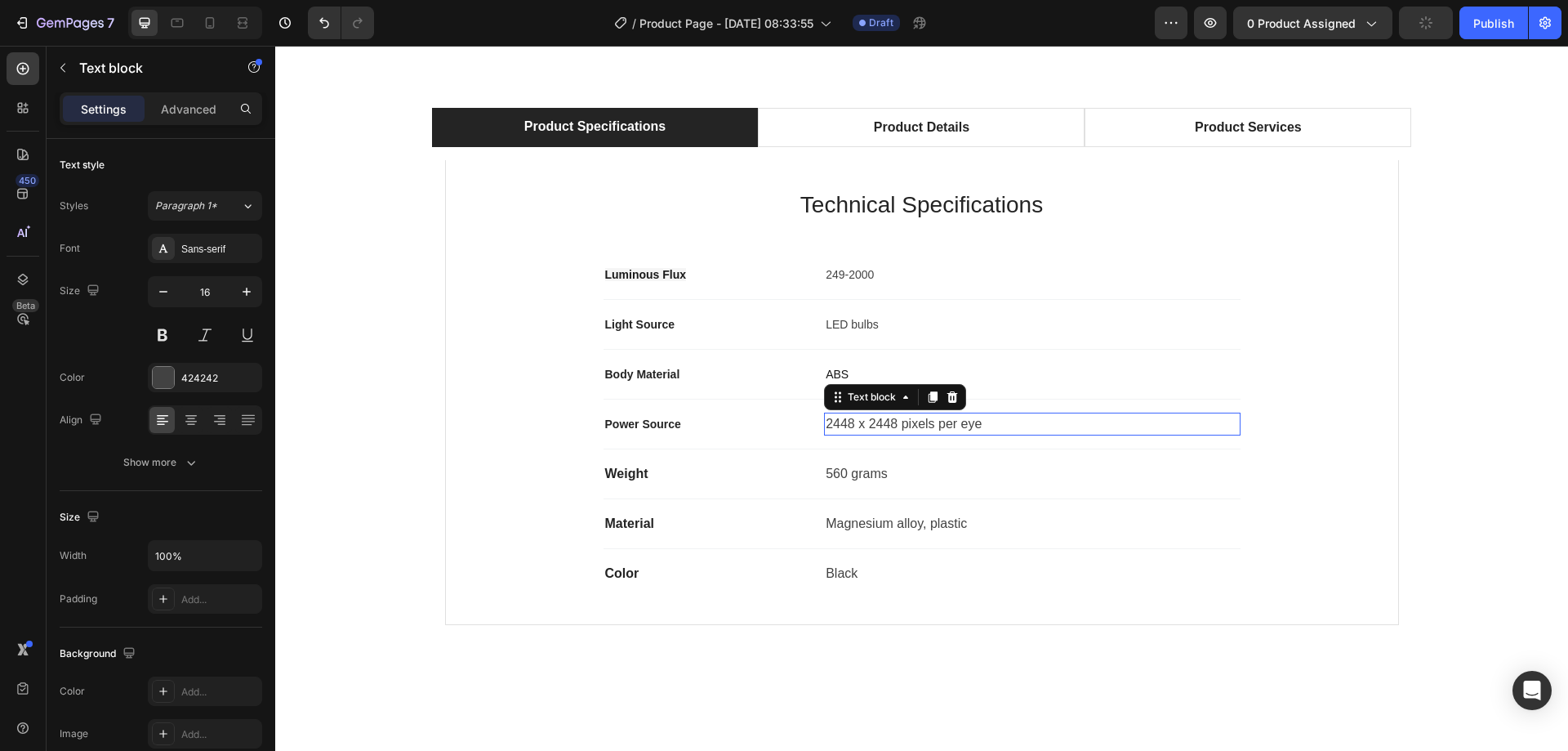
click at [851, 423] on p "2448 x 2448 pixels per eye" at bounding box center [1031, 423] width 413 height 20
click at [619, 481] on p "Weight" at bounding box center [707, 474] width 205 height 20
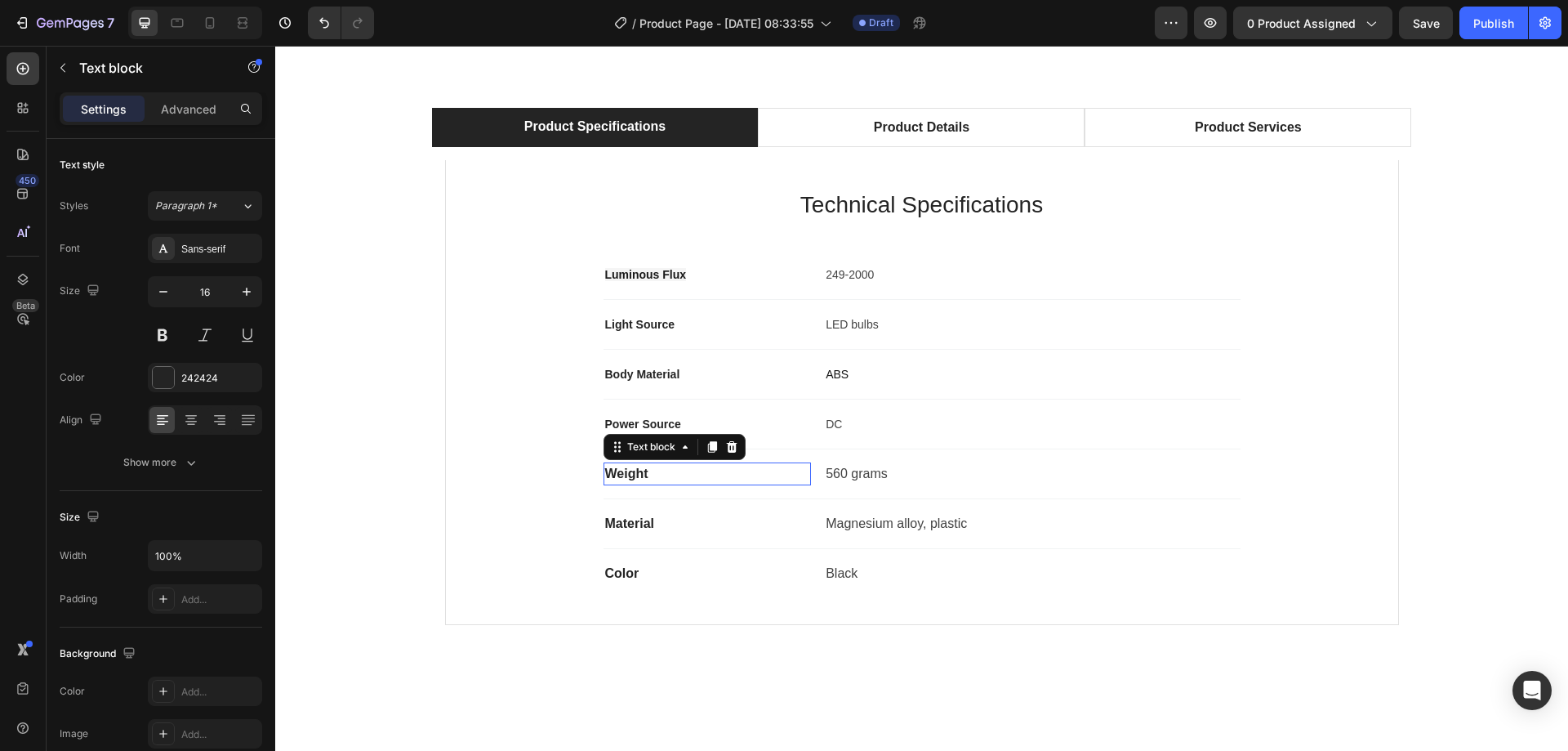
click at [619, 481] on p "Weight" at bounding box center [707, 474] width 205 height 20
click at [855, 474] on p "560 grams" at bounding box center [1031, 474] width 413 height 20
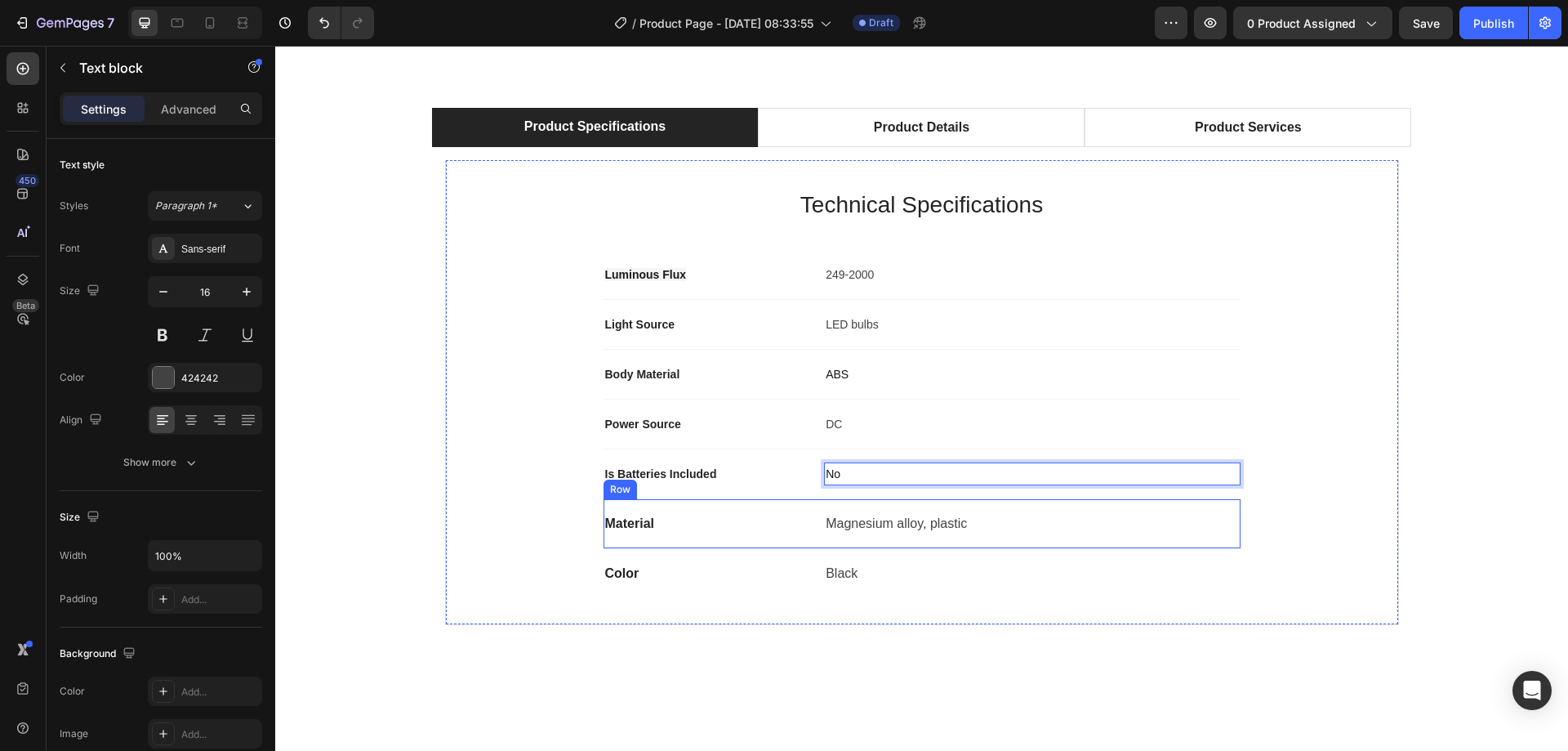
click at [951, 512] on div "Magnesium alloy, plastic" at bounding box center [1031, 524] width 415 height 23
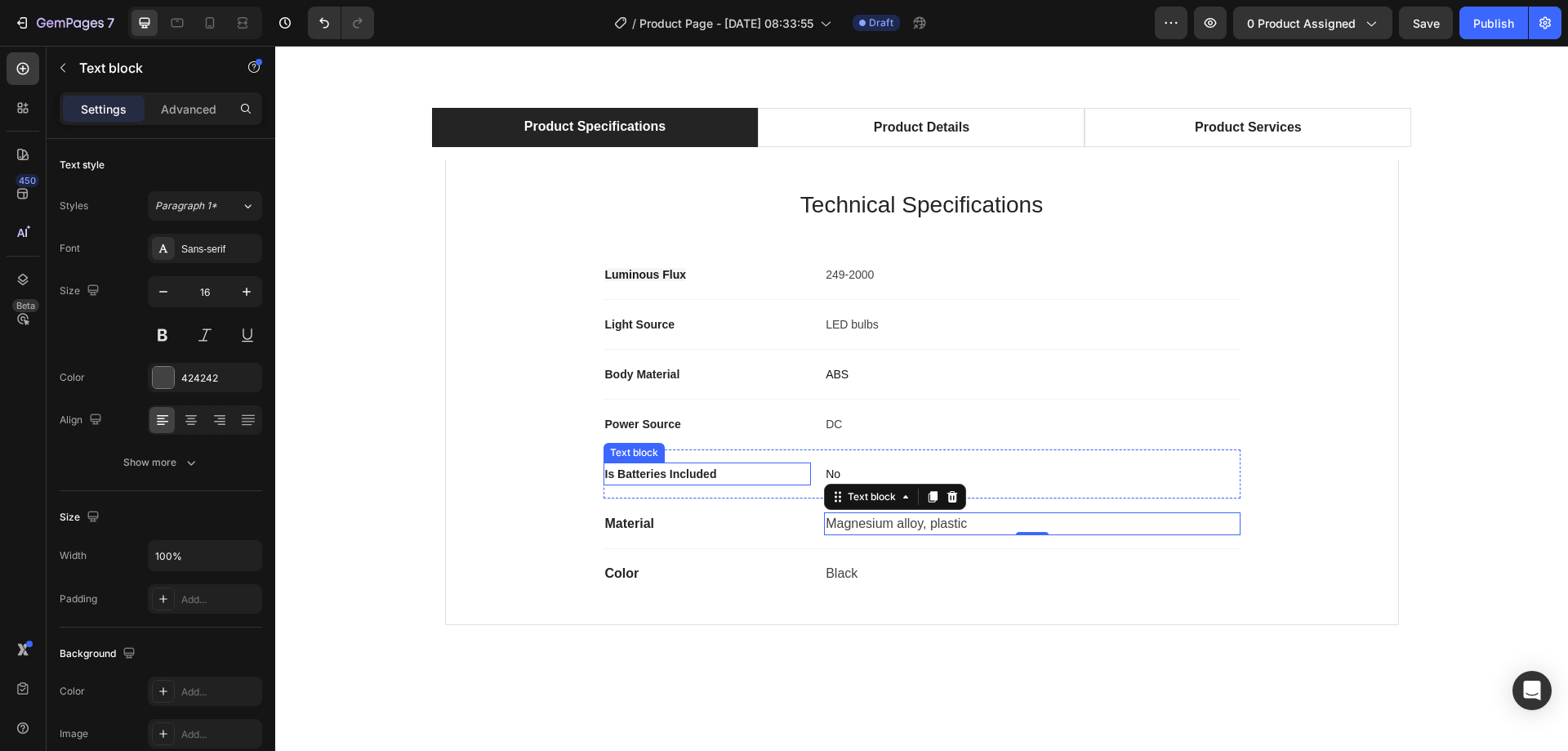
click at [672, 469] on span "Is Batteries Included" at bounding box center [661, 473] width 112 height 13
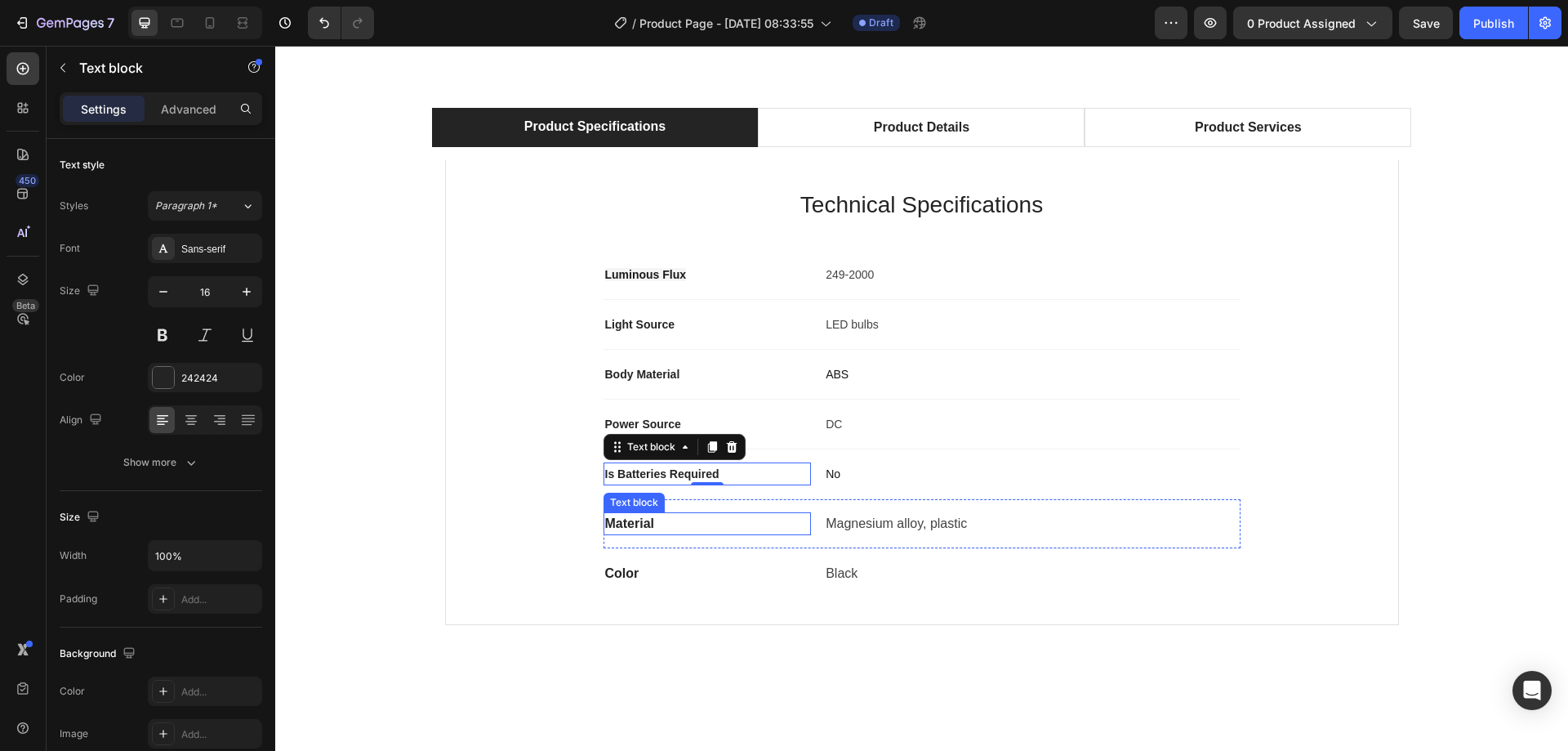
click at [648, 526] on p "Material" at bounding box center [707, 524] width 205 height 20
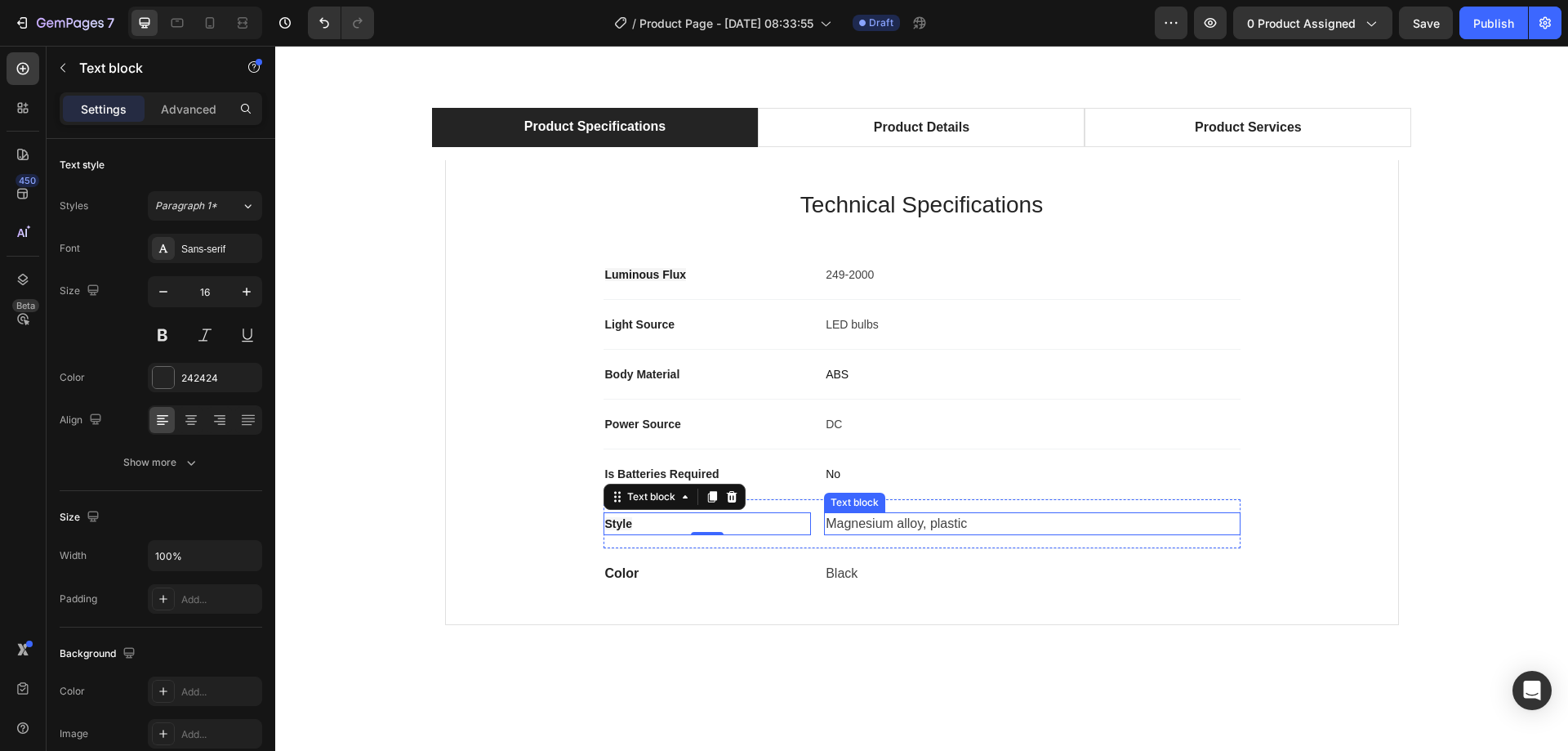
click at [879, 524] on p "Magnesium alloy, plastic" at bounding box center [1031, 524] width 413 height 20
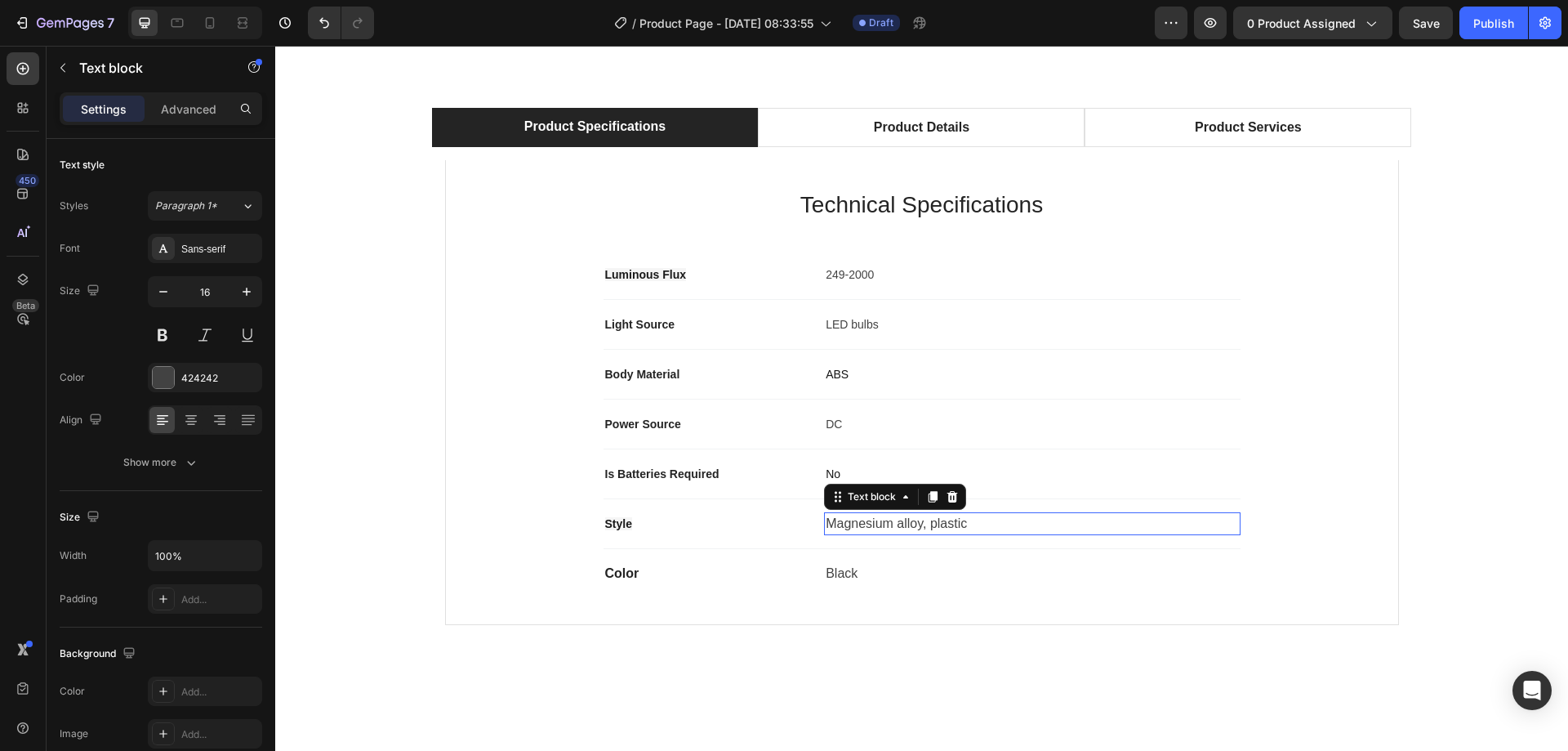
click at [879, 523] on p "Magnesium alloy, plastic" at bounding box center [1031, 524] width 413 height 20
click at [611, 578] on p "Color" at bounding box center [707, 573] width 205 height 20
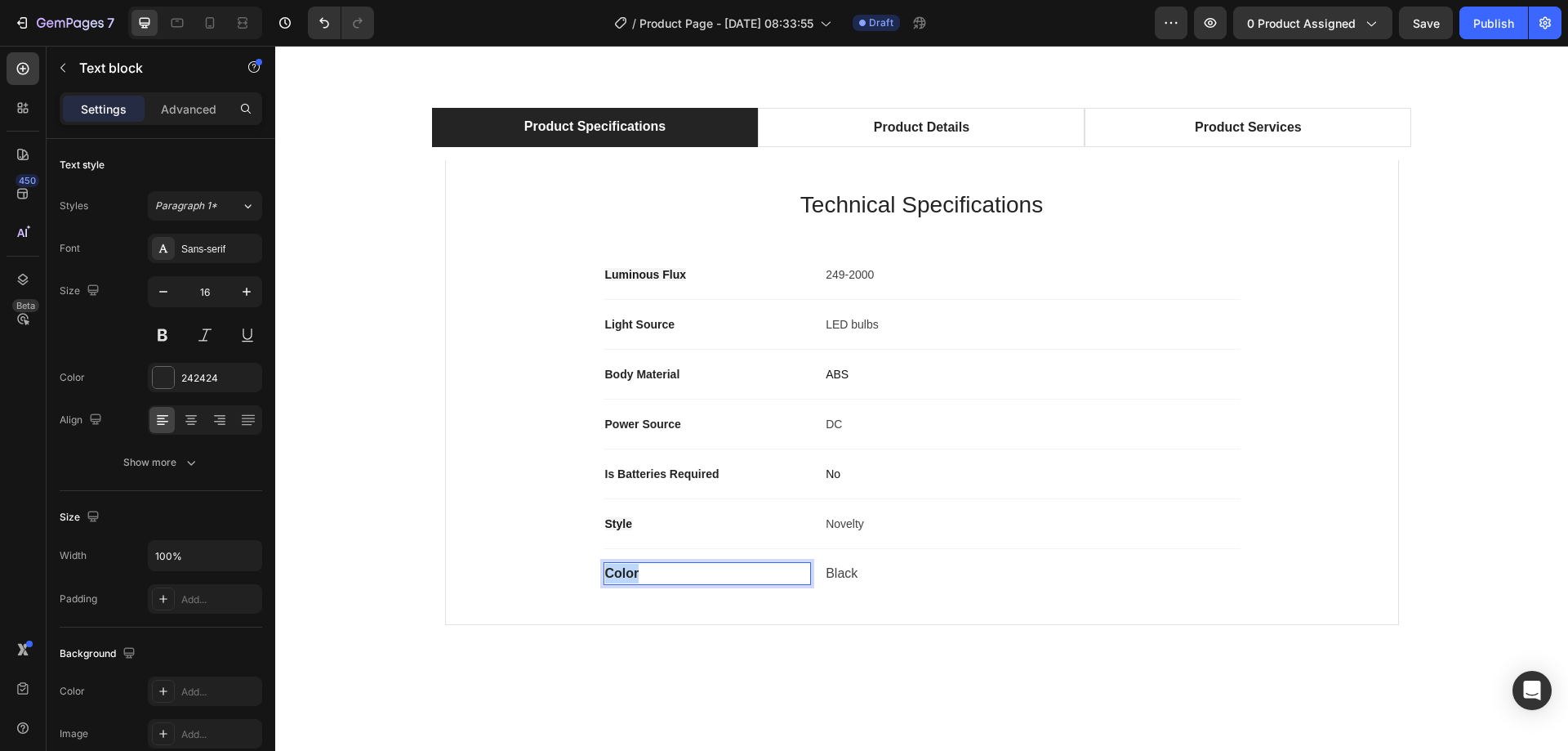
click at [613, 577] on p "Color" at bounding box center [707, 573] width 205 height 20
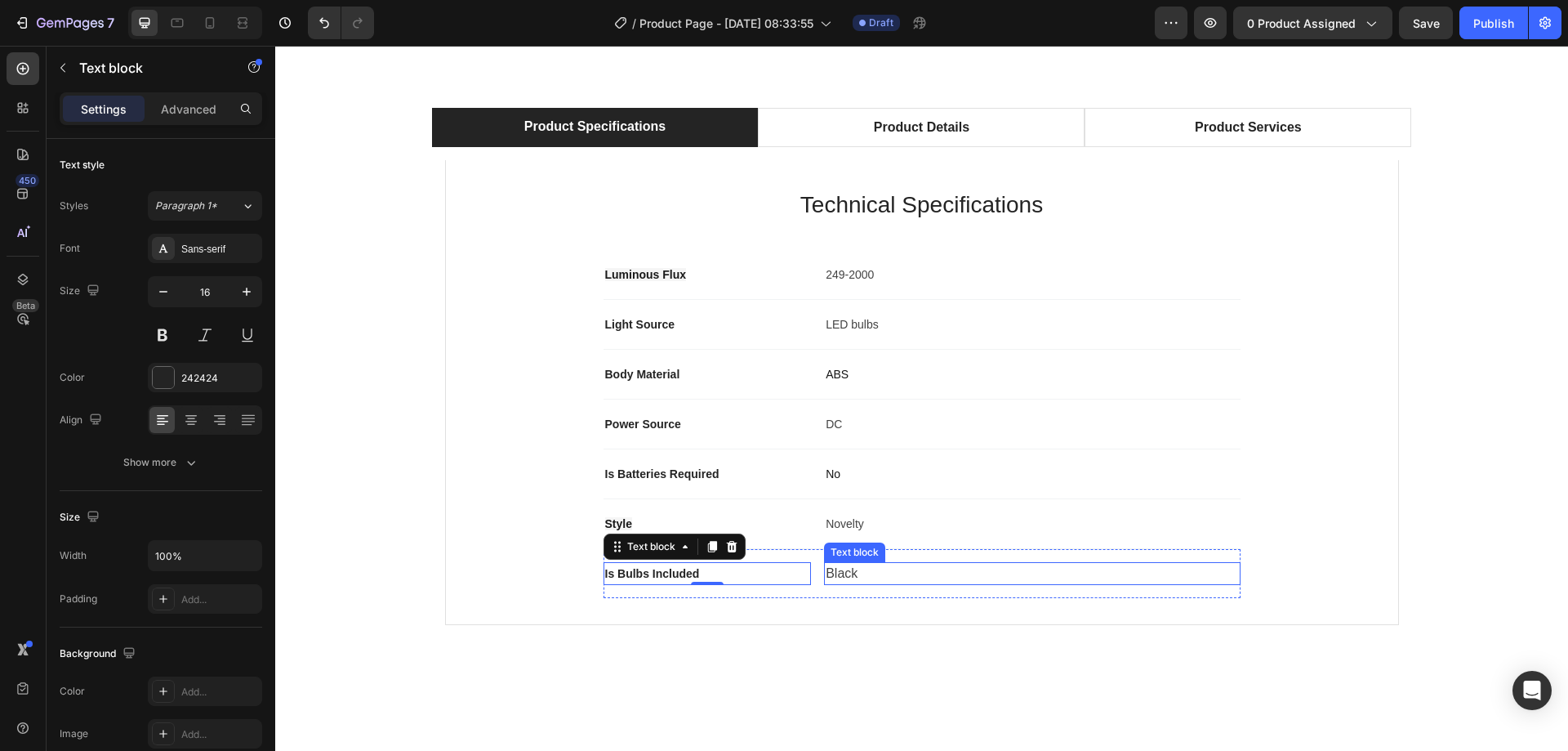
click at [833, 577] on p "Black" at bounding box center [1031, 573] width 413 height 20
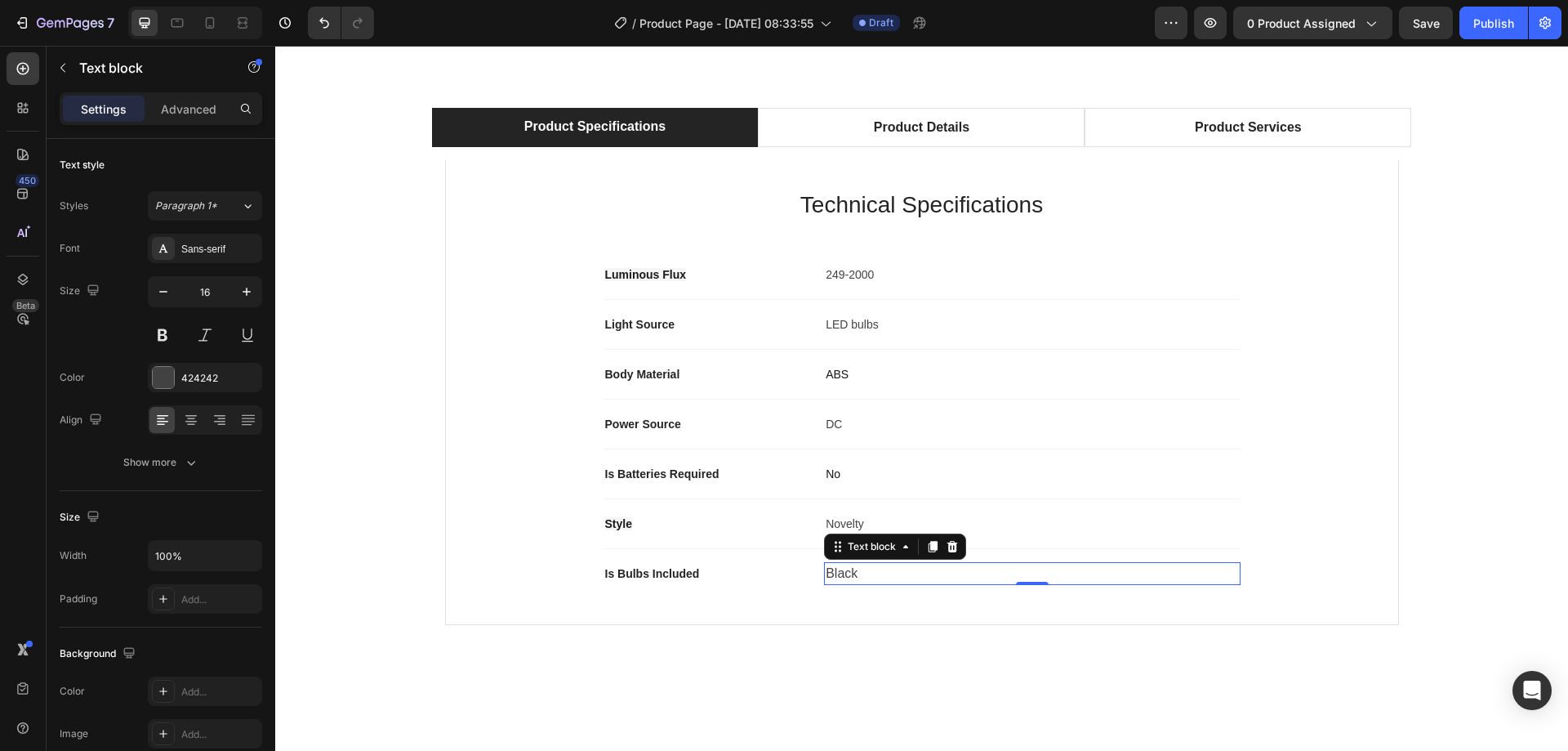
click at [833, 577] on p "Black" at bounding box center [1031, 573] width 413 height 20
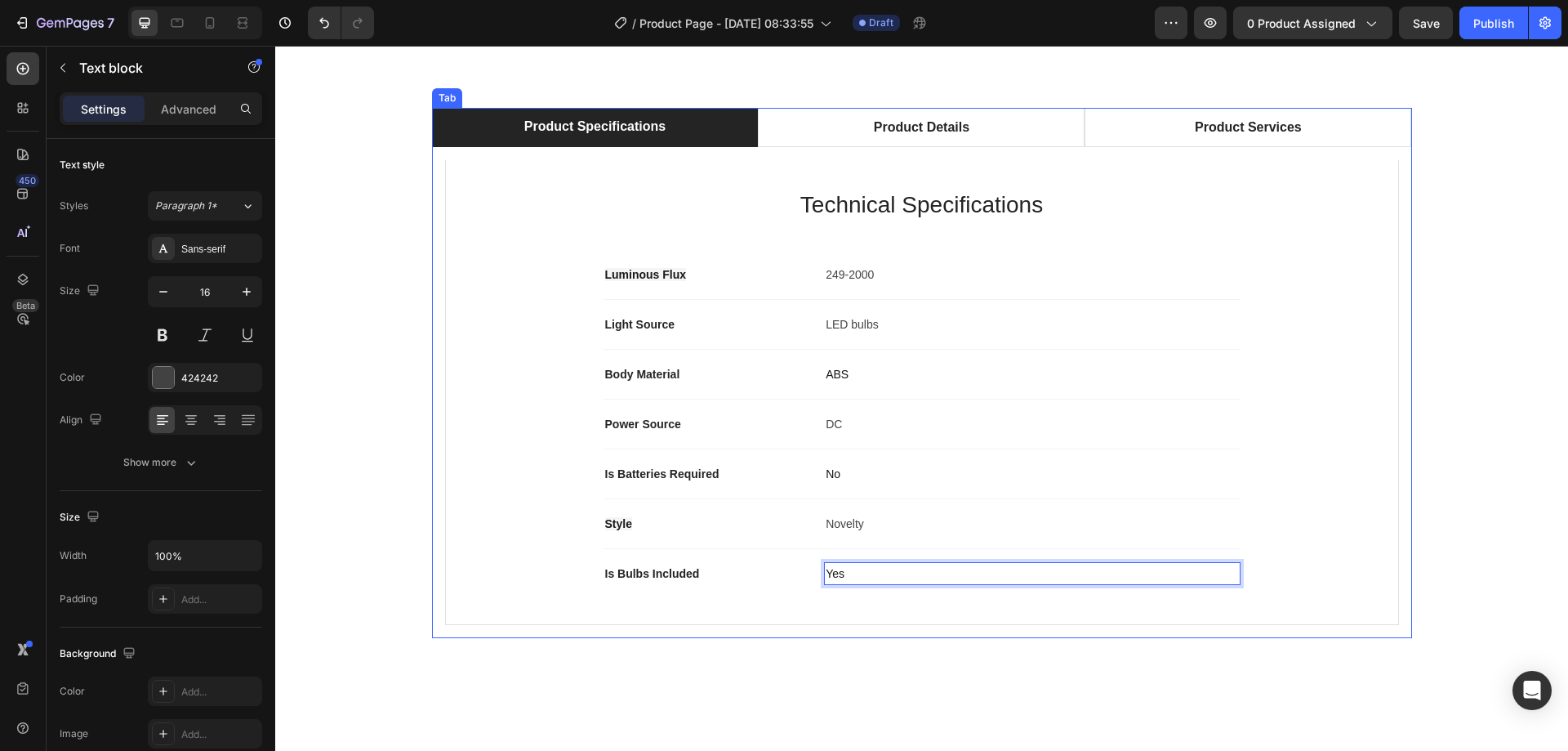
click at [933, 636] on div "Technical Specifications Heading Luminous Flux Text block 249-2000 Text block R…" at bounding box center [922, 392] width 980 height 491
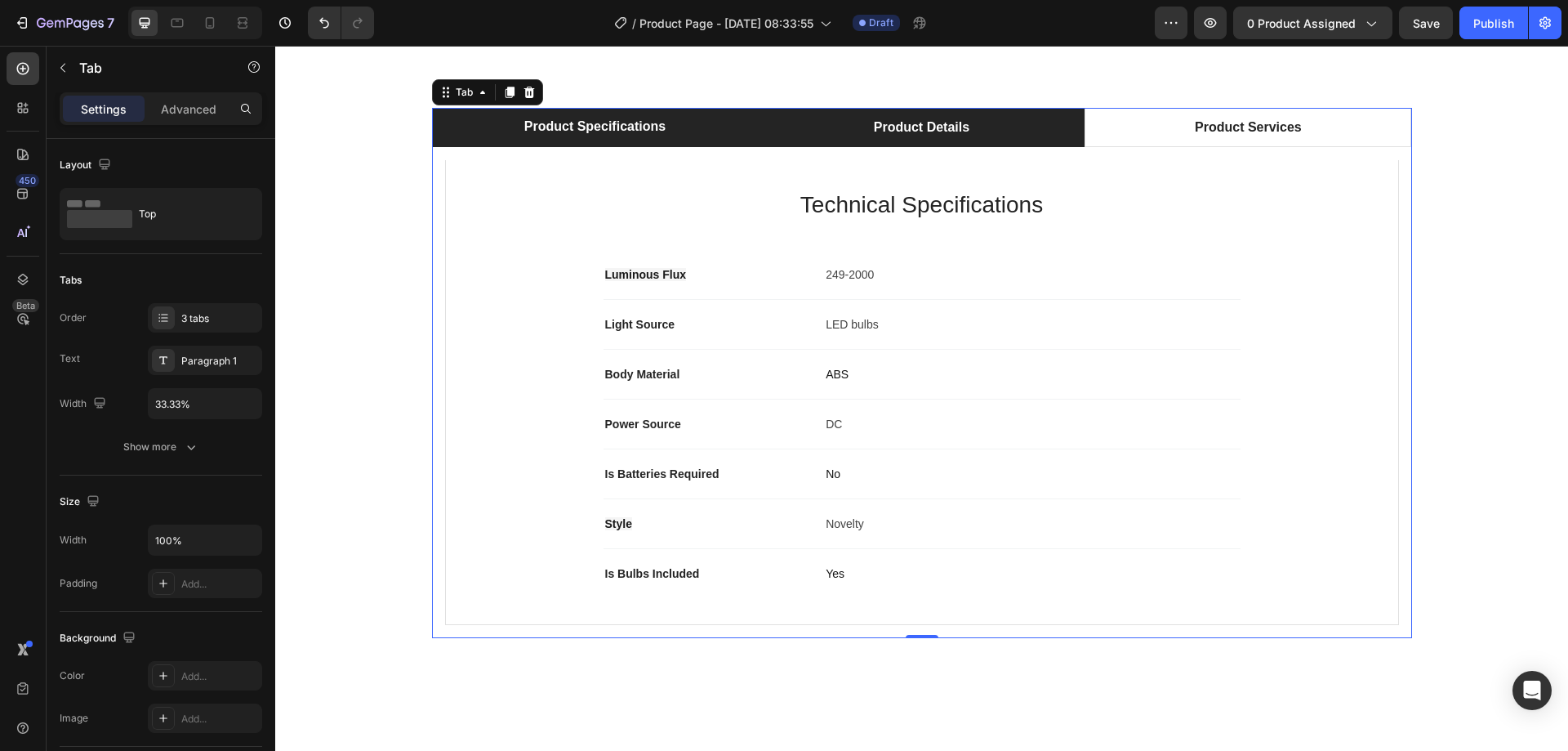
click at [916, 144] on li "Product Details" at bounding box center [921, 127] width 327 height 39
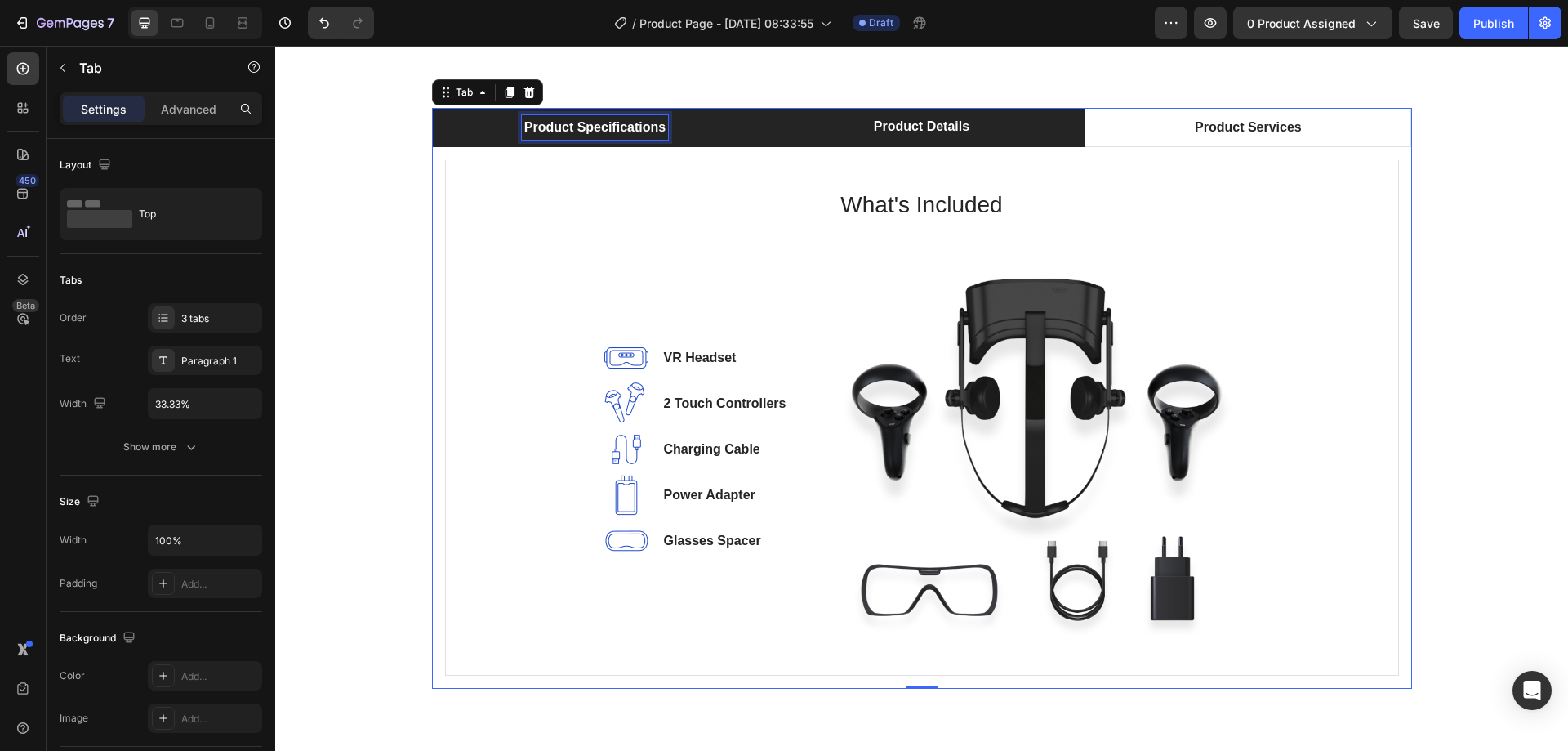
click at [601, 115] on div "Product Specifications" at bounding box center [595, 128] width 146 height 25
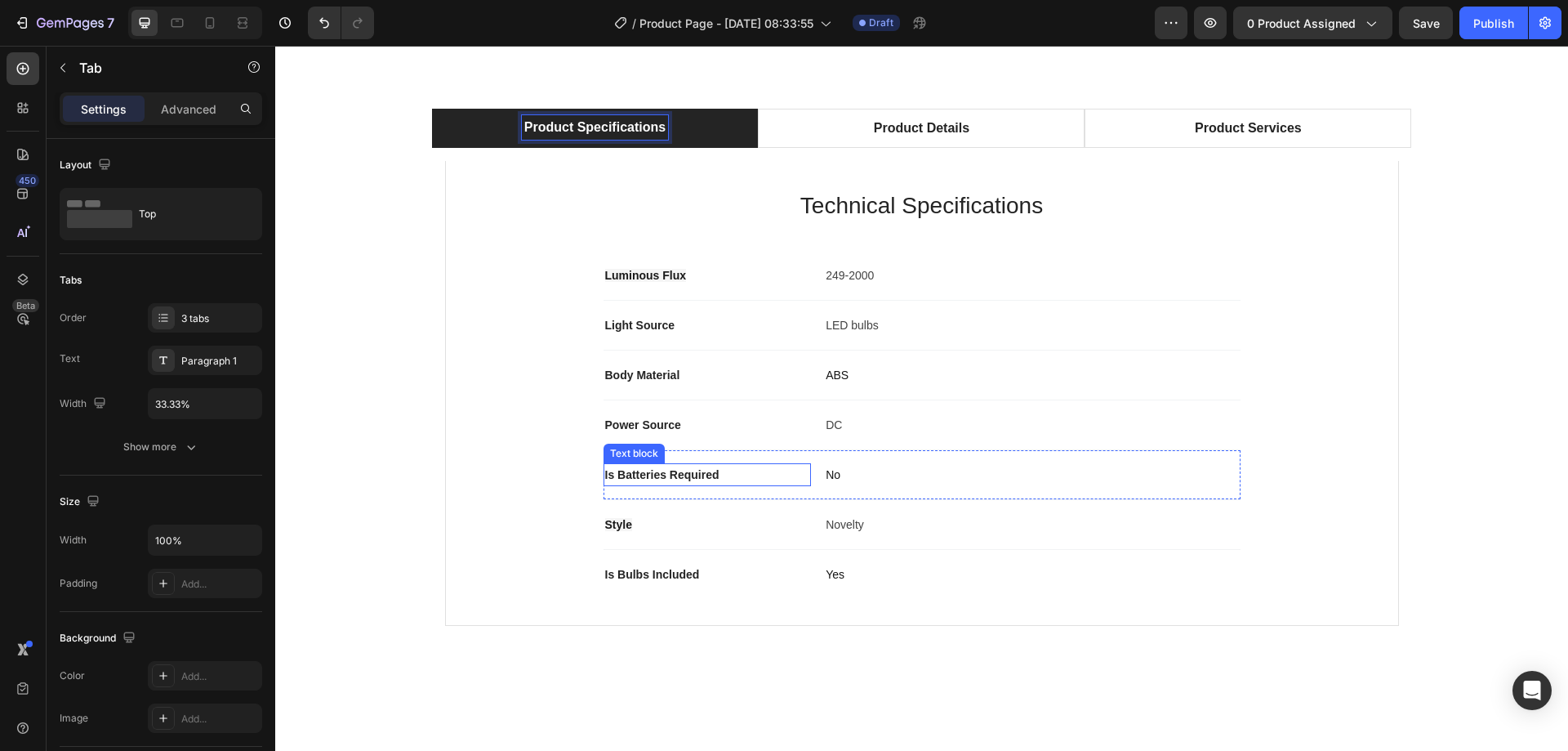
click at [689, 474] on span "Is Batteries Required" at bounding box center [662, 474] width 114 height 13
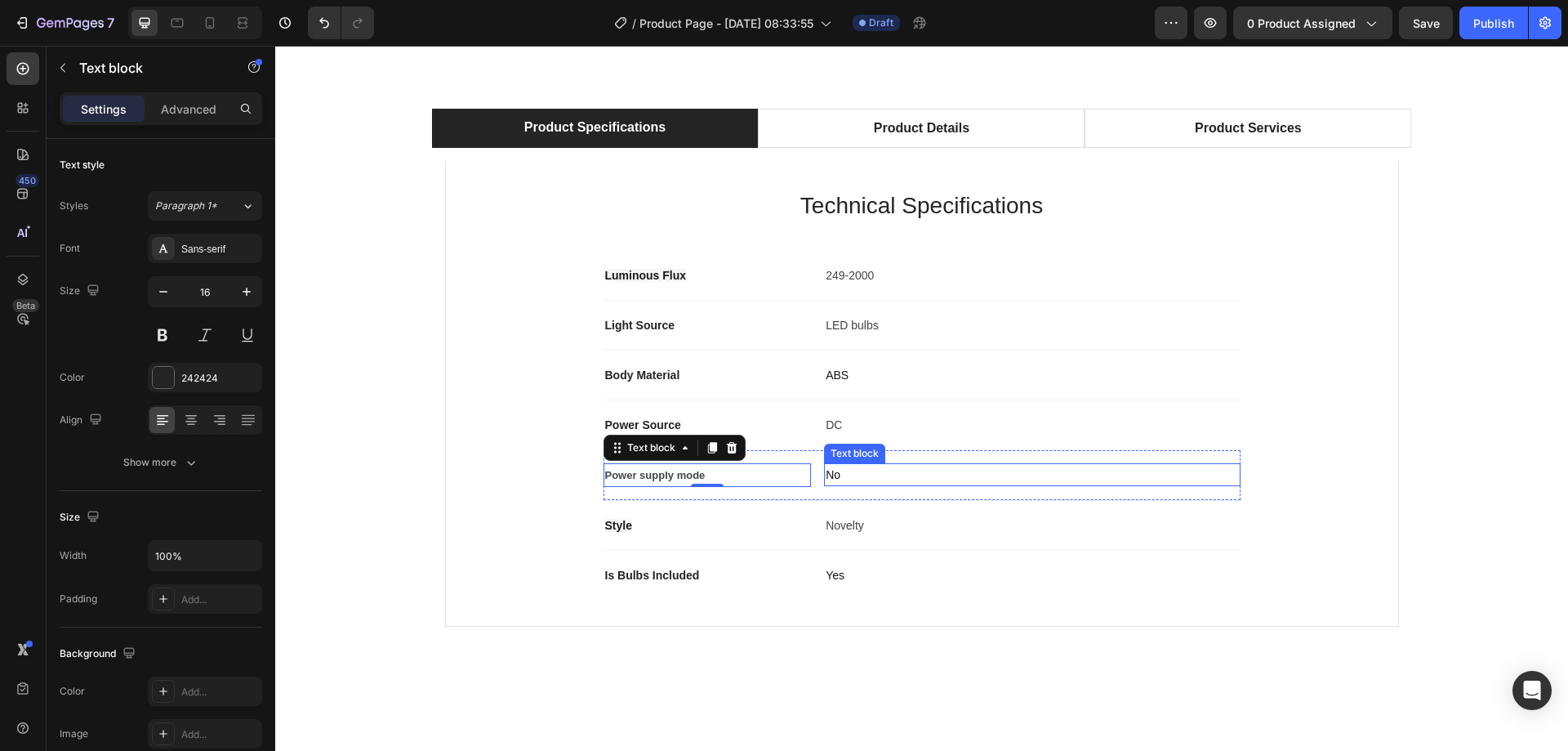
click at [831, 478] on span "No" at bounding box center [832, 474] width 15 height 13
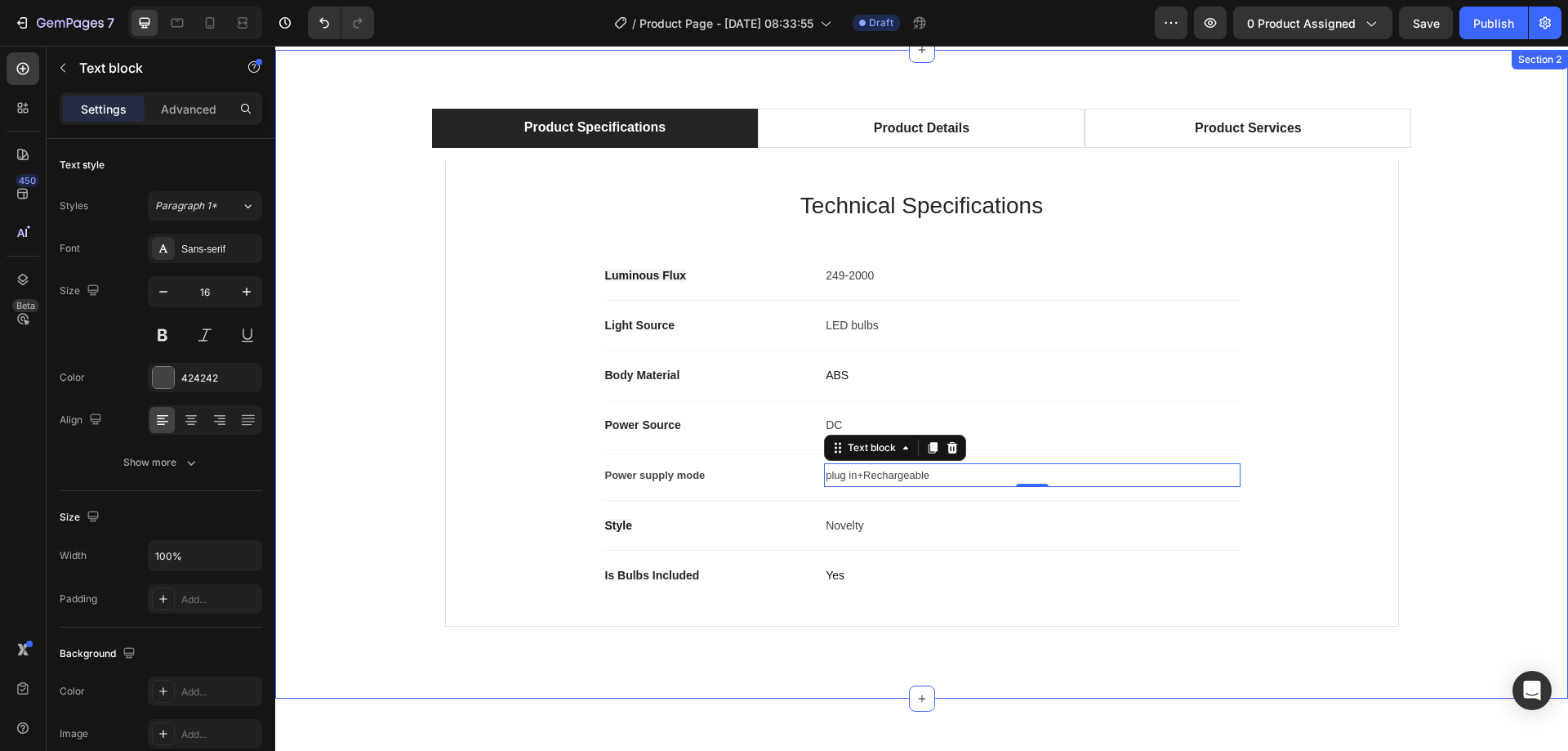
click at [948, 686] on div "Product Specifications Product Details Product Services Technical Specification…" at bounding box center [921, 374] width 1292 height 649
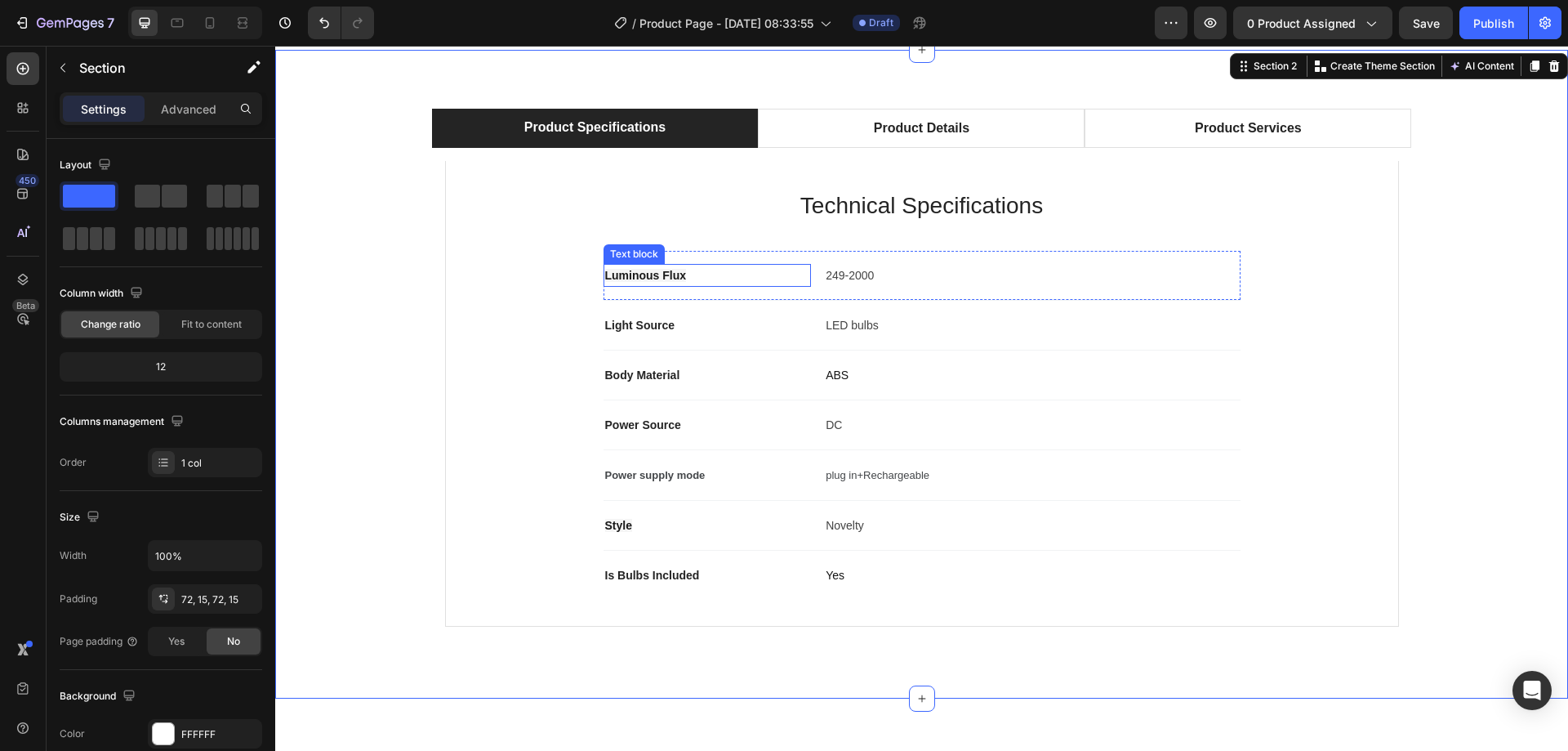
click at [631, 276] on span "Luminous Flux" at bounding box center [646, 275] width 82 height 13
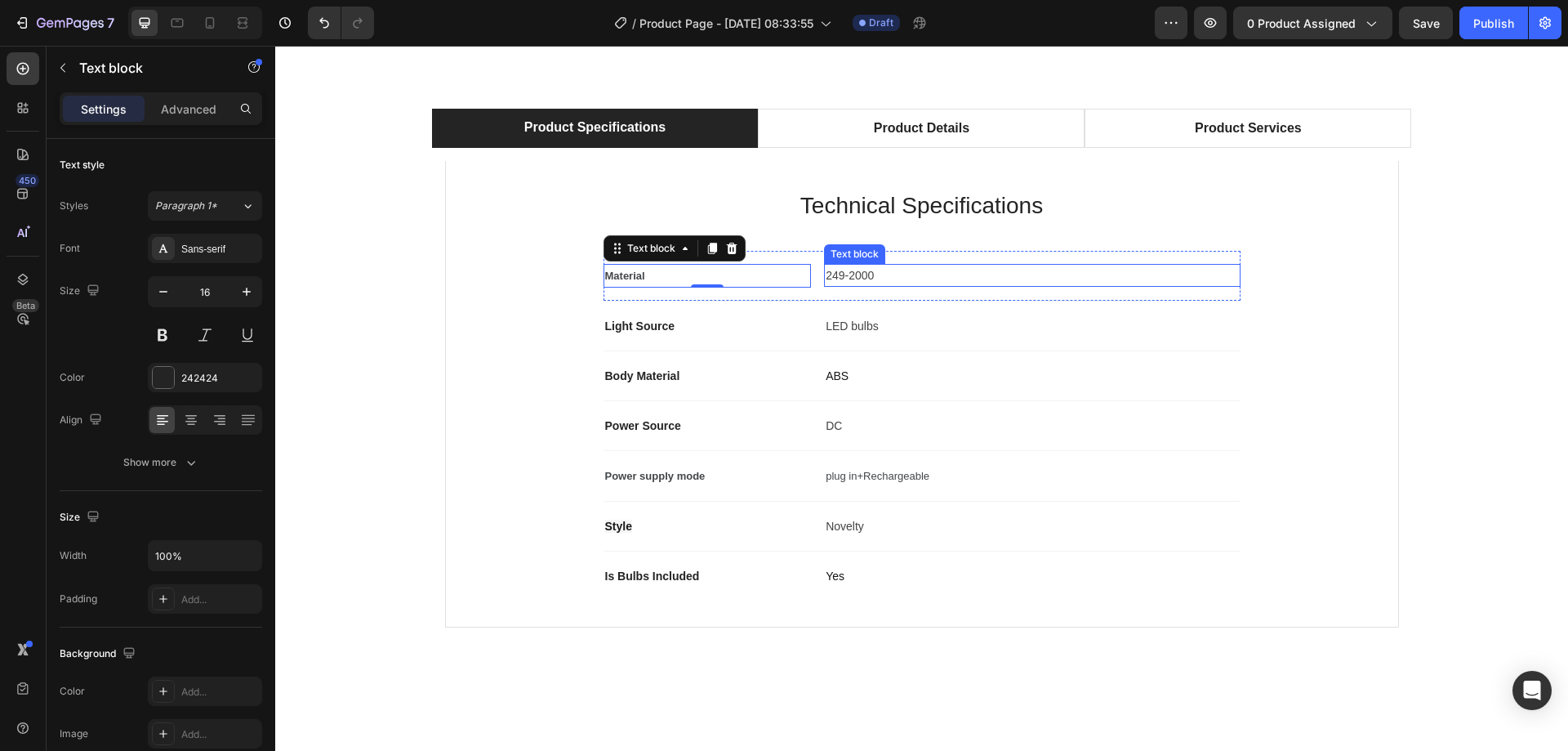
click at [867, 277] on span "249-2000" at bounding box center [849, 275] width 48 height 13
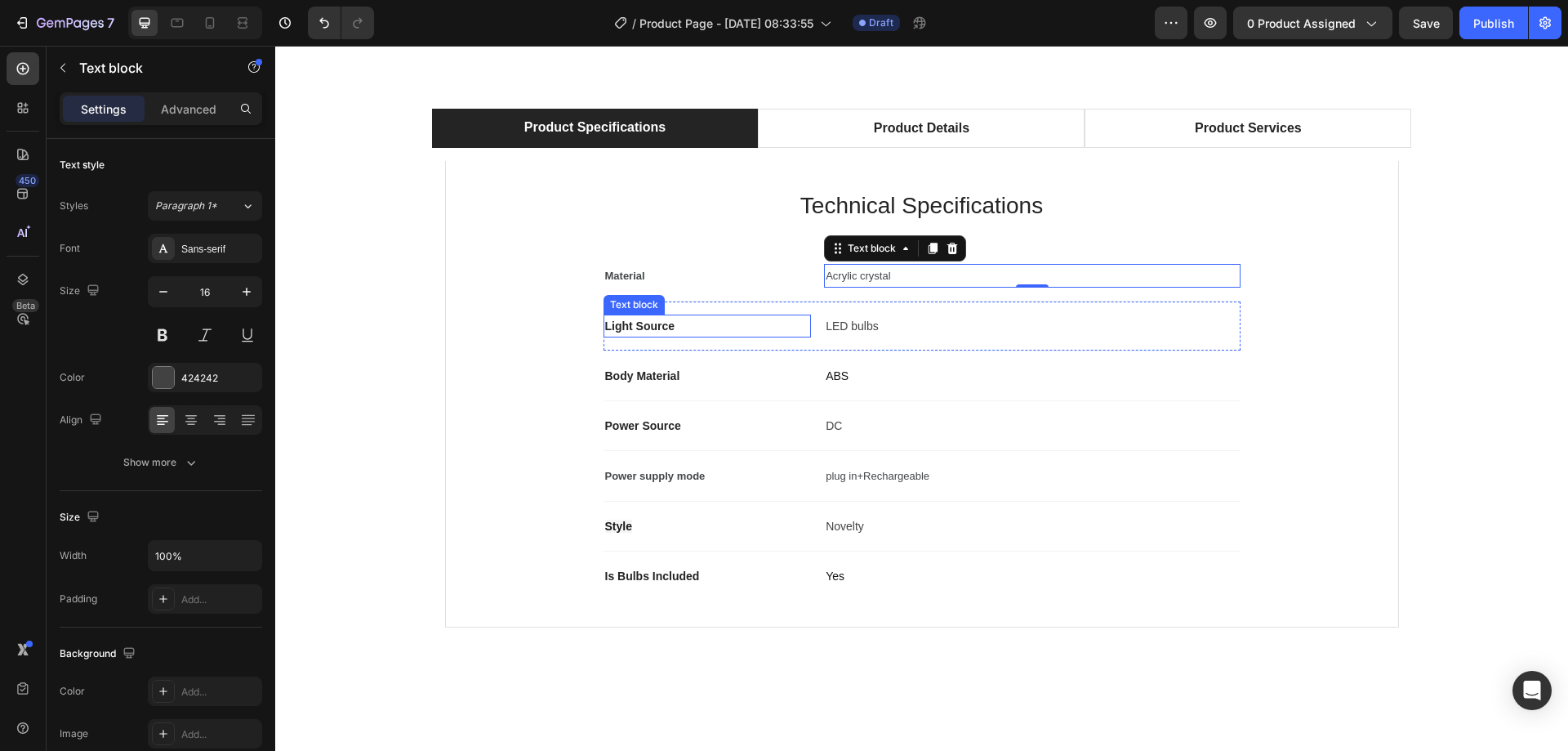
click at [647, 321] on span "Light Source" at bounding box center [640, 326] width 70 height 13
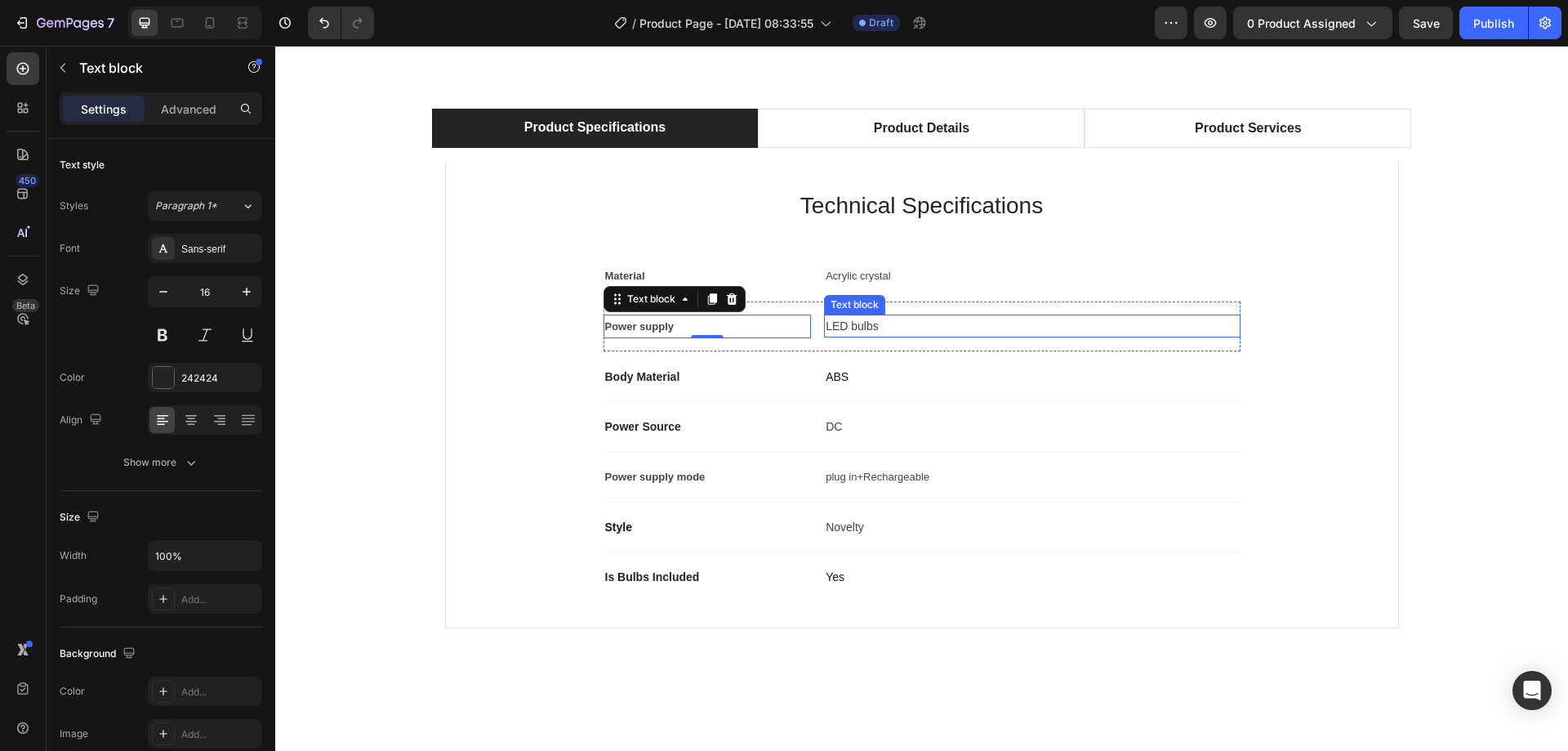
click at [833, 332] on p "LED bulbs" at bounding box center [1031, 326] width 413 height 20
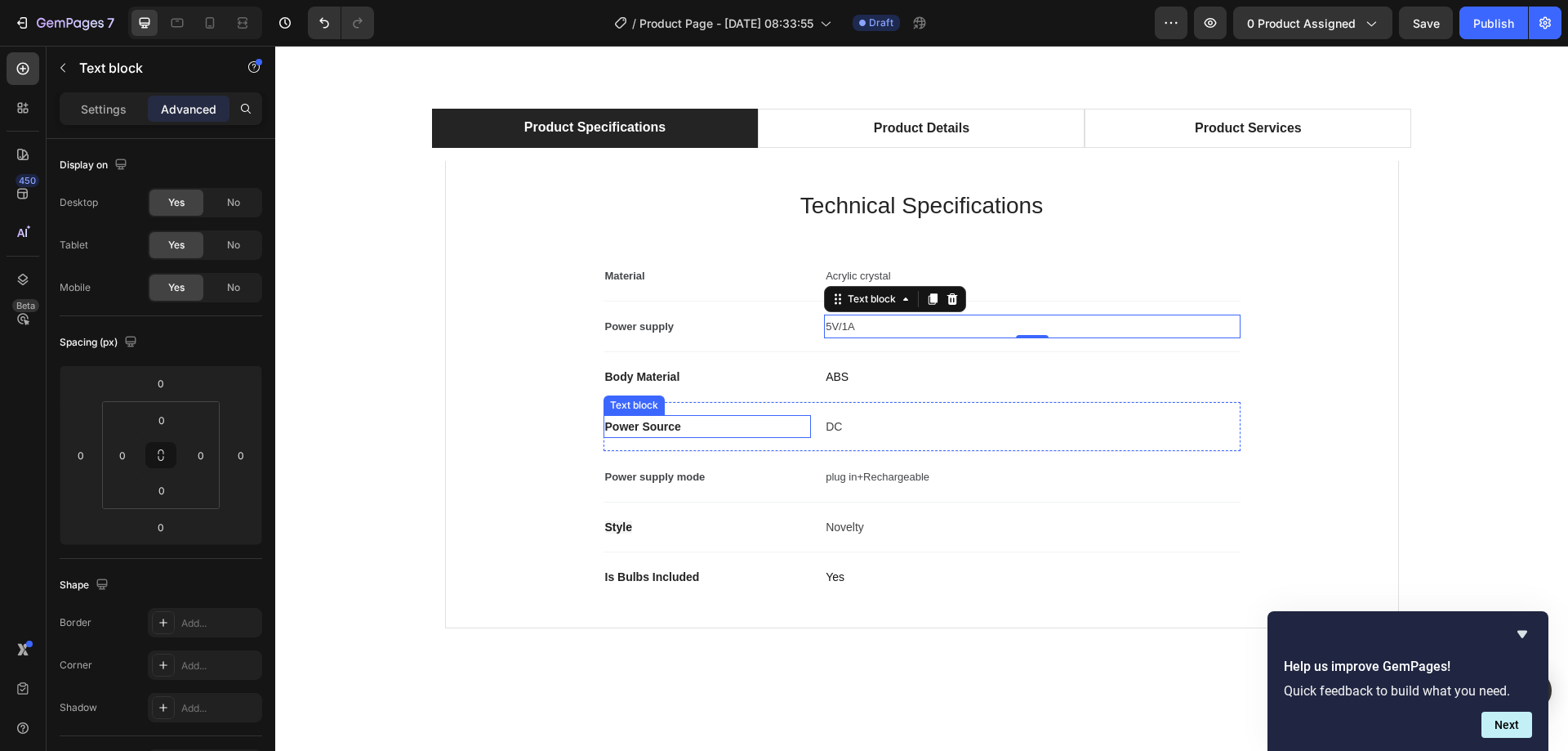
click at [626, 424] on span "Power Source" at bounding box center [643, 426] width 76 height 13
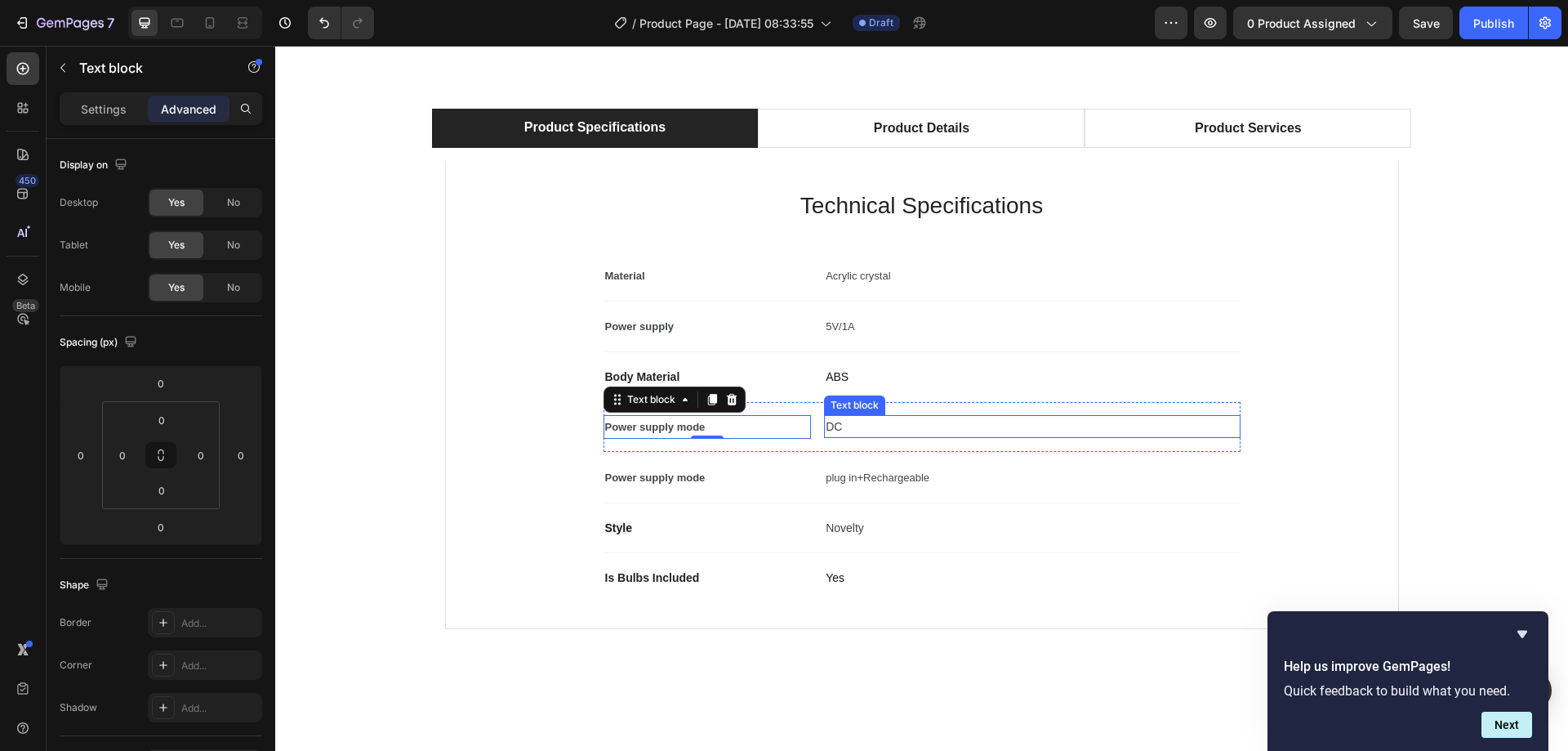
click at [845, 424] on p "DC" at bounding box center [1031, 426] width 413 height 20
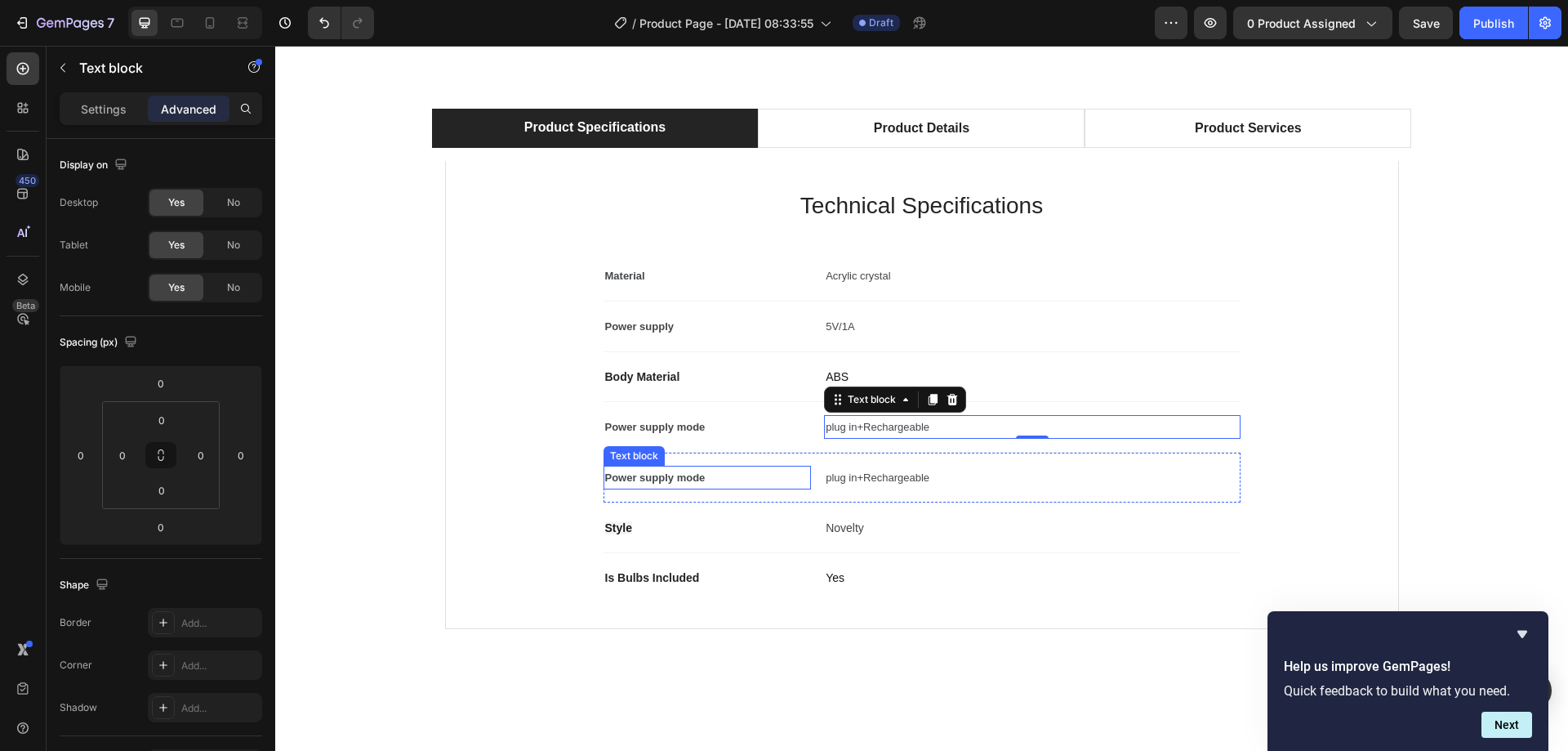
click at [683, 473] on span "Power supply mode" at bounding box center [655, 478] width 100 height 12
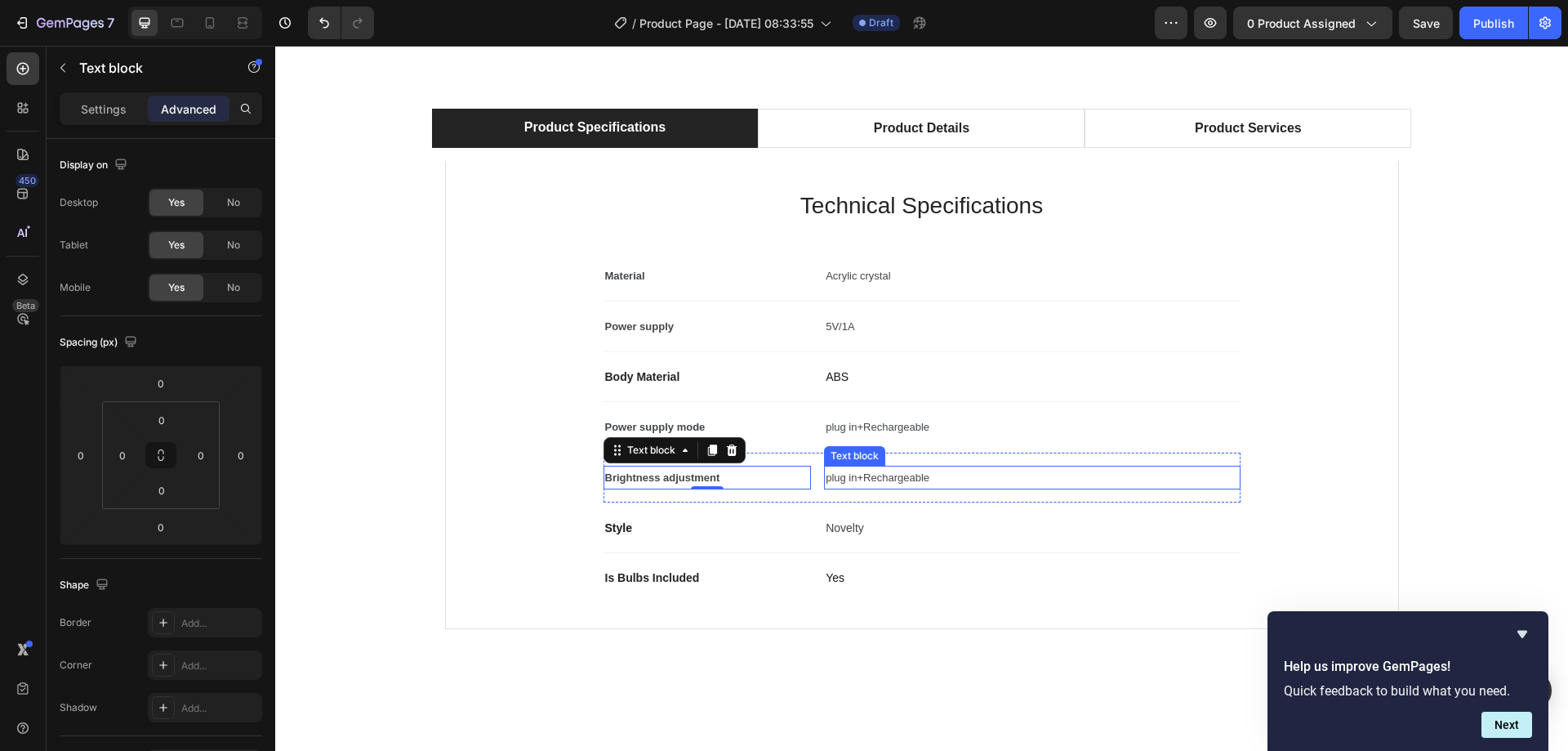
click at [869, 475] on span "plug in+Rechargeable" at bounding box center [877, 478] width 104 height 12
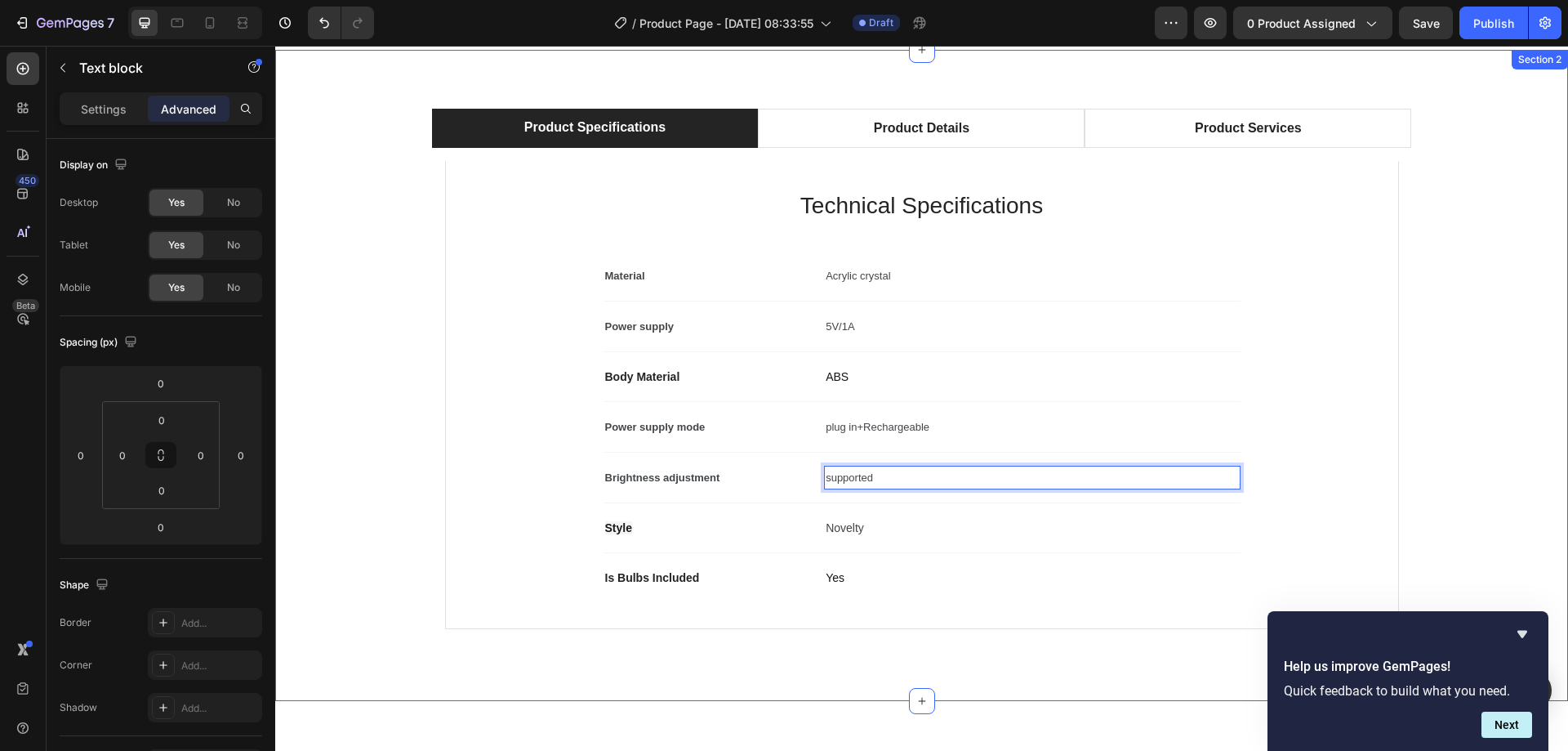
click at [825, 669] on div "Product Specifications Product Details Product Services Technical Specification…" at bounding box center [921, 375] width 1292 height 651
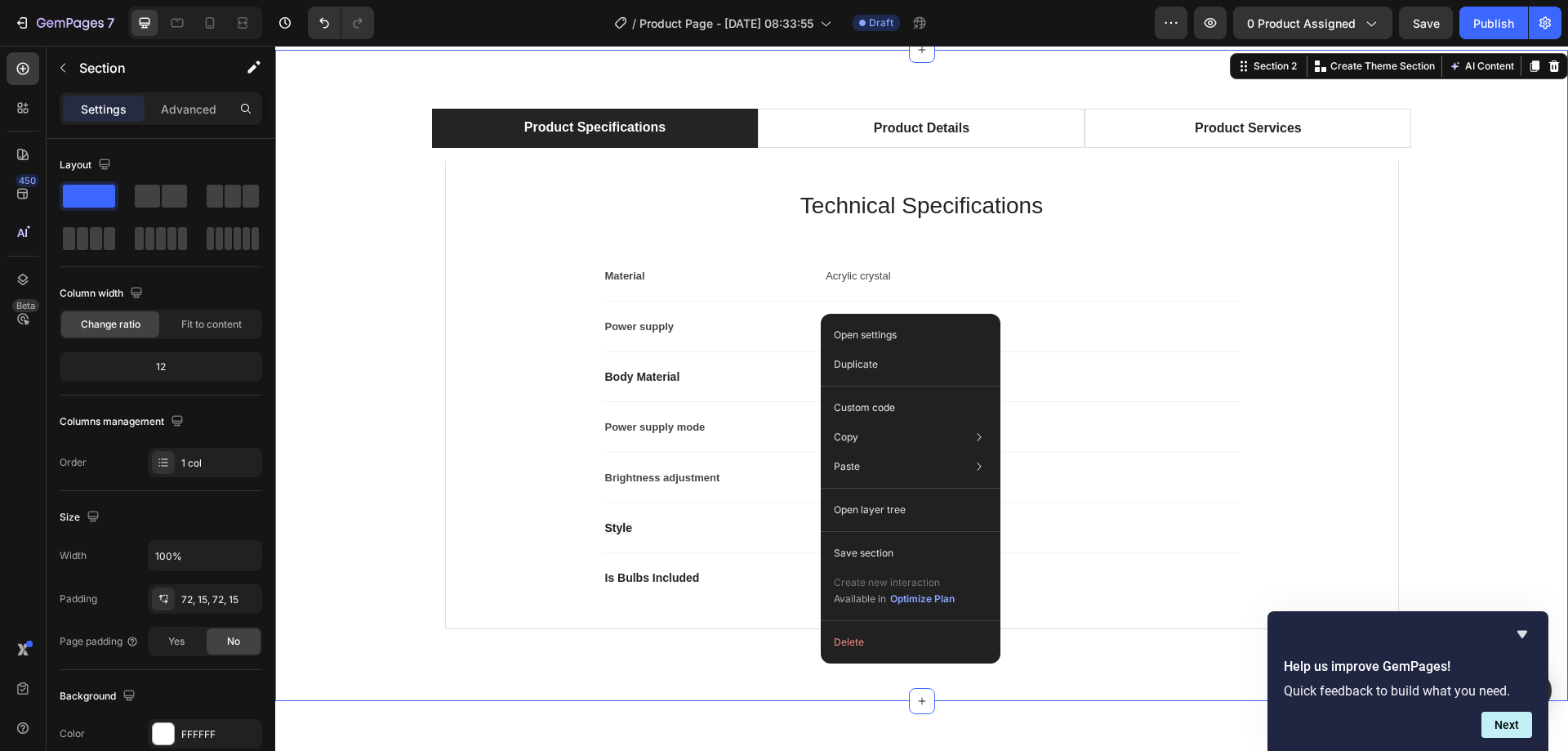
click at [1458, 379] on div "Product Specifications Product Details Product Services Technical Specification…" at bounding box center [921, 375] width 1268 height 534
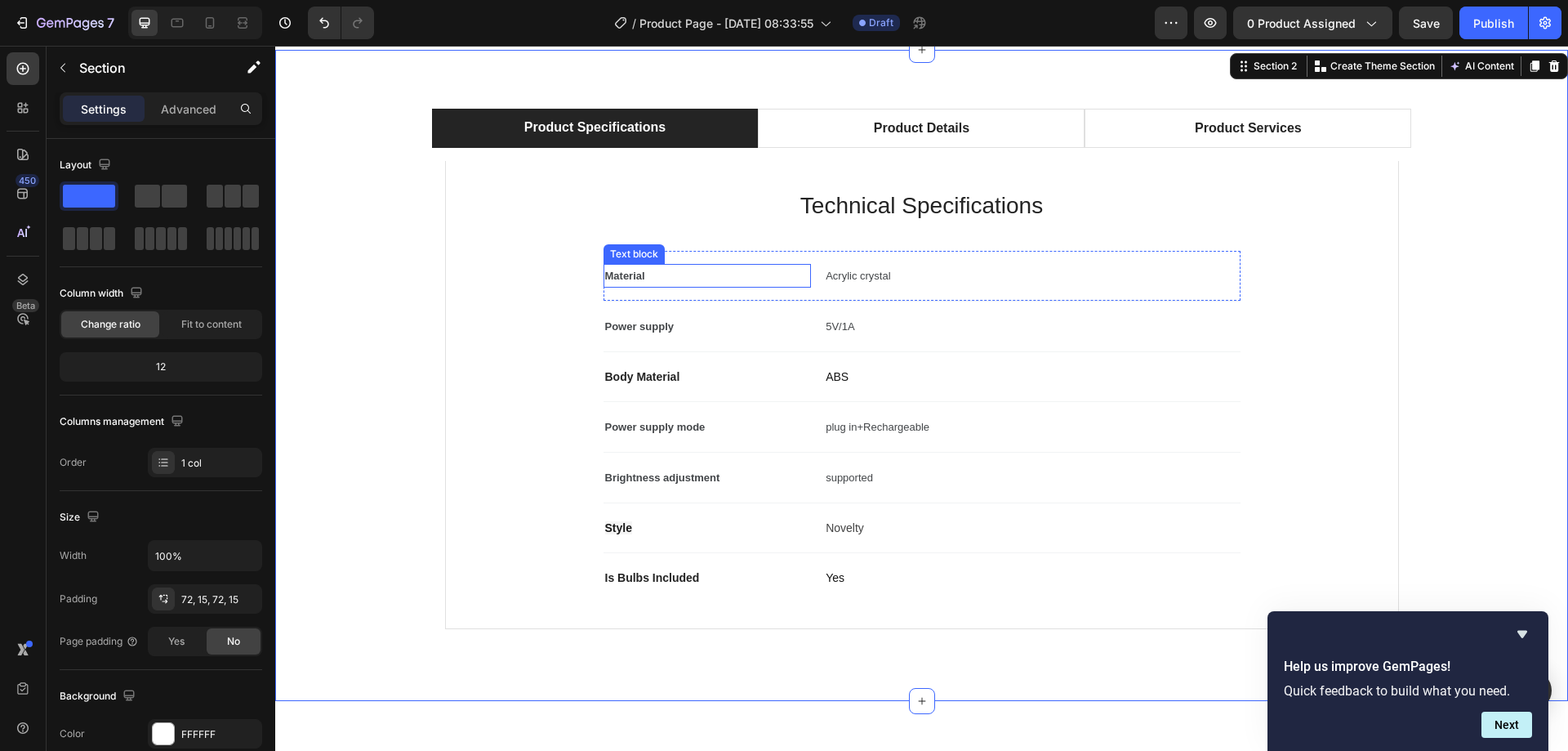
click at [617, 272] on span "Material" at bounding box center [625, 276] width 40 height 12
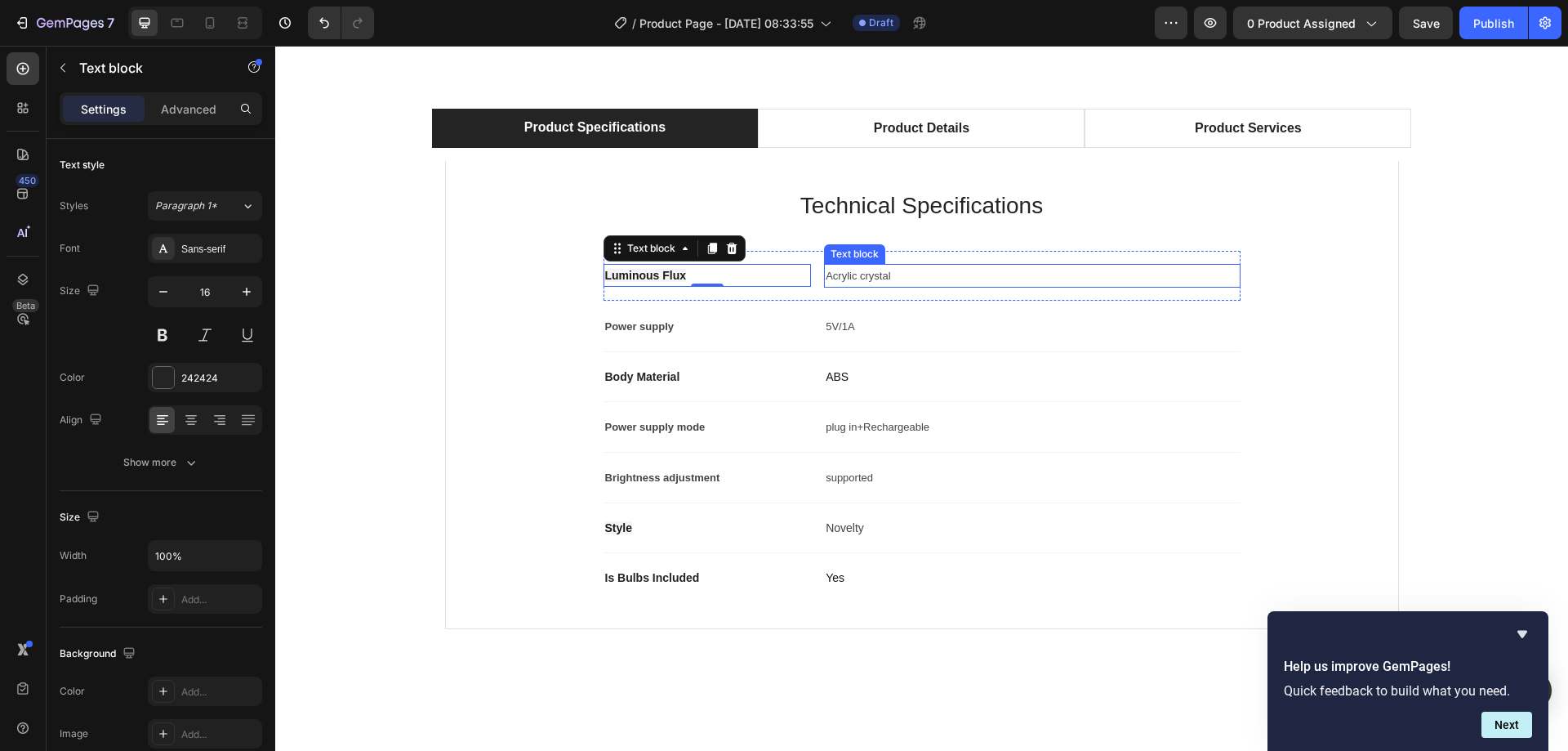
click at [865, 275] on span "Acrylic crystal" at bounding box center [857, 276] width 65 height 12
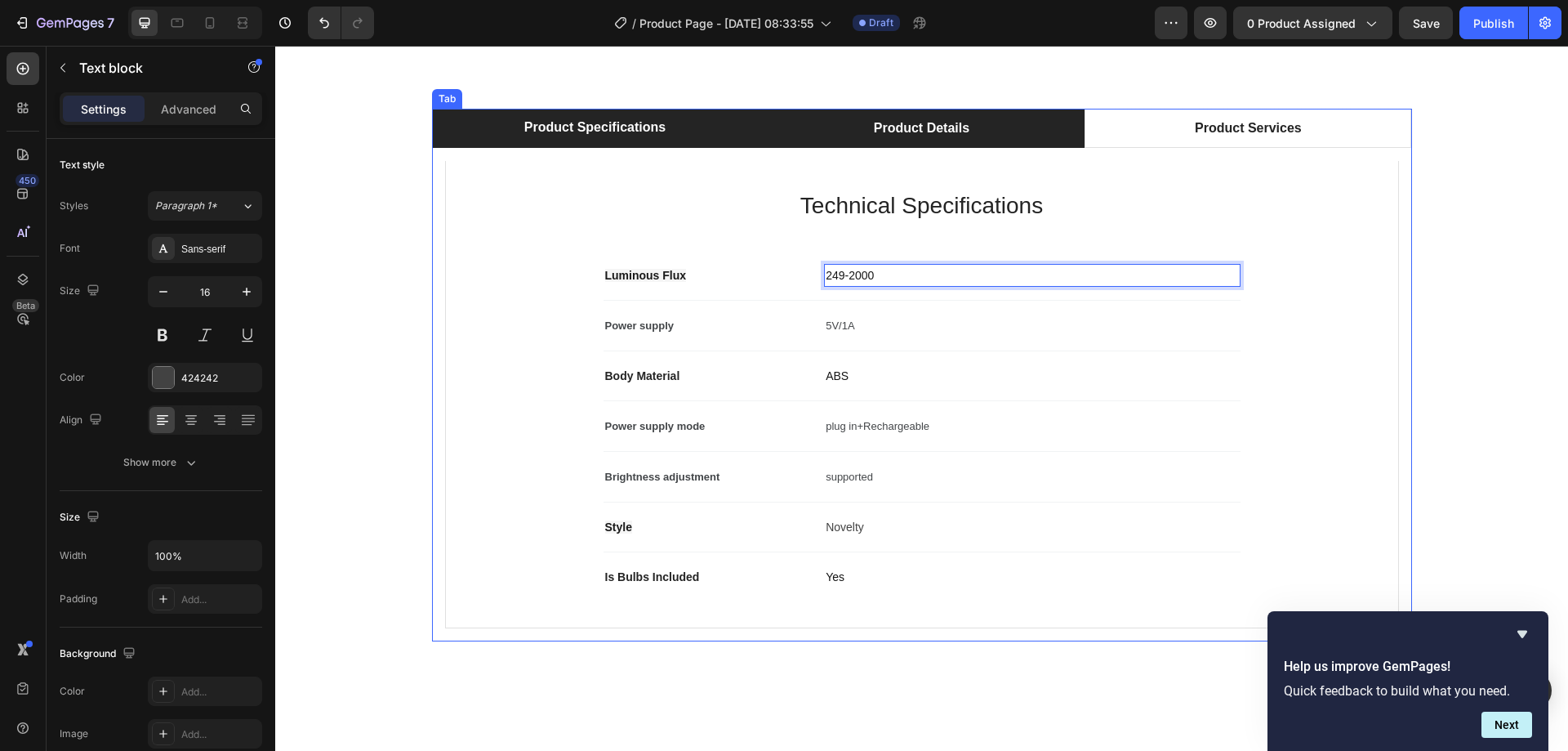
click at [882, 118] on p "Product Details" at bounding box center [921, 128] width 96 height 20
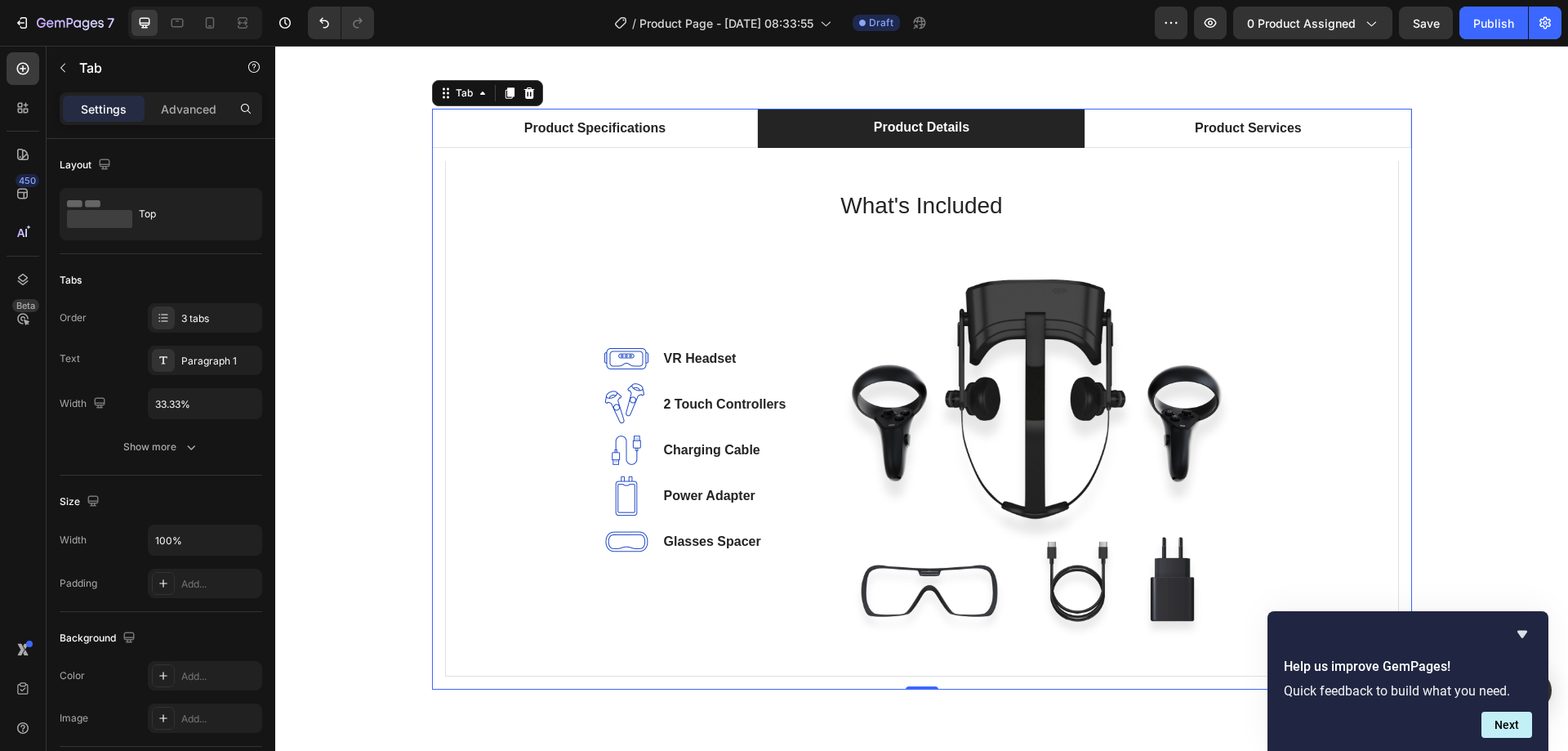
drag, startPoint x: 660, startPoint y: 133, endPoint x: 666, endPoint y: 152, distance: 19.9
click at [660, 133] on div "Product Specifications" at bounding box center [595, 129] width 146 height 25
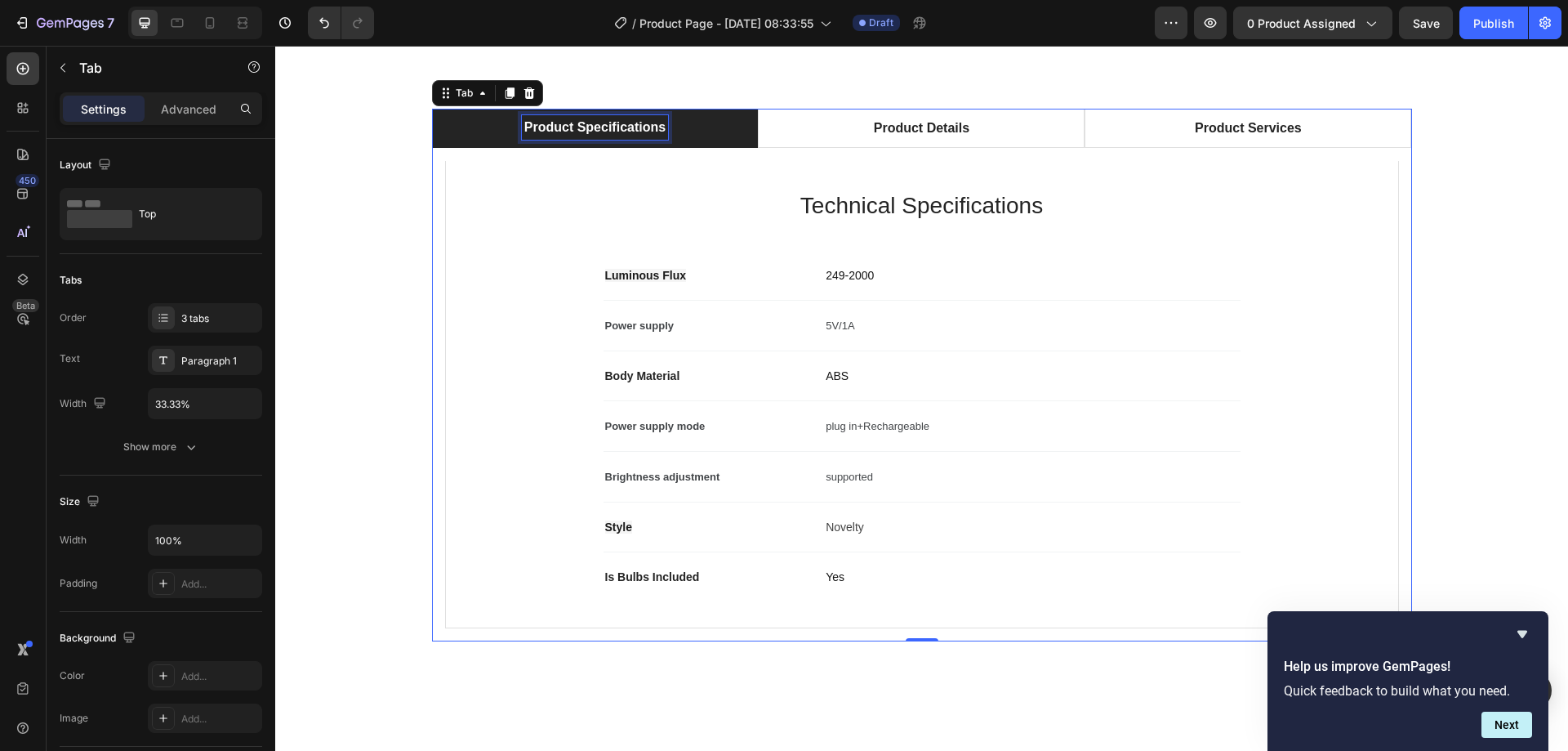
scroll to position [978, 0]
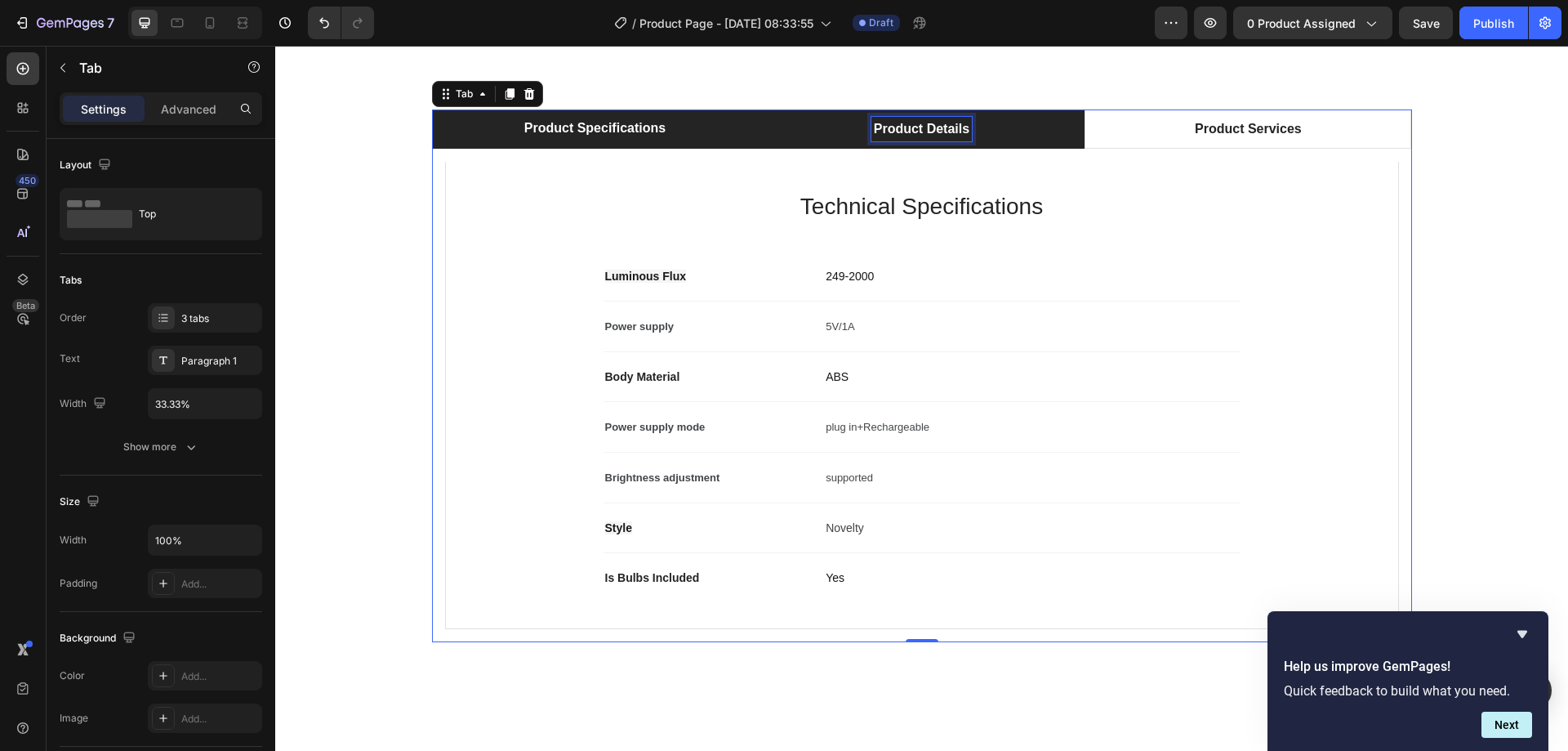
click at [910, 128] on p "Product Details" at bounding box center [921, 129] width 96 height 20
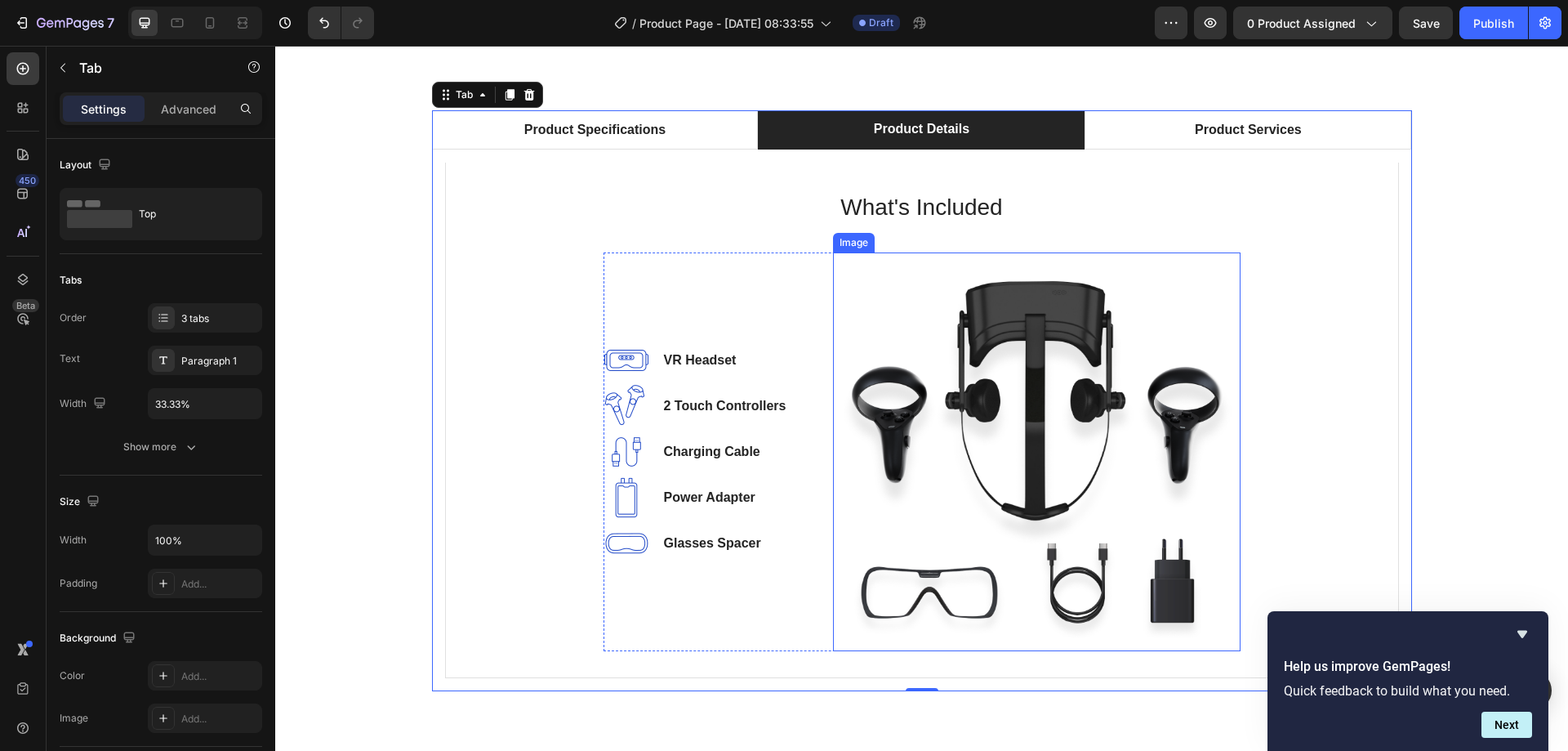
click at [1082, 441] on img at bounding box center [1036, 451] width 407 height 399
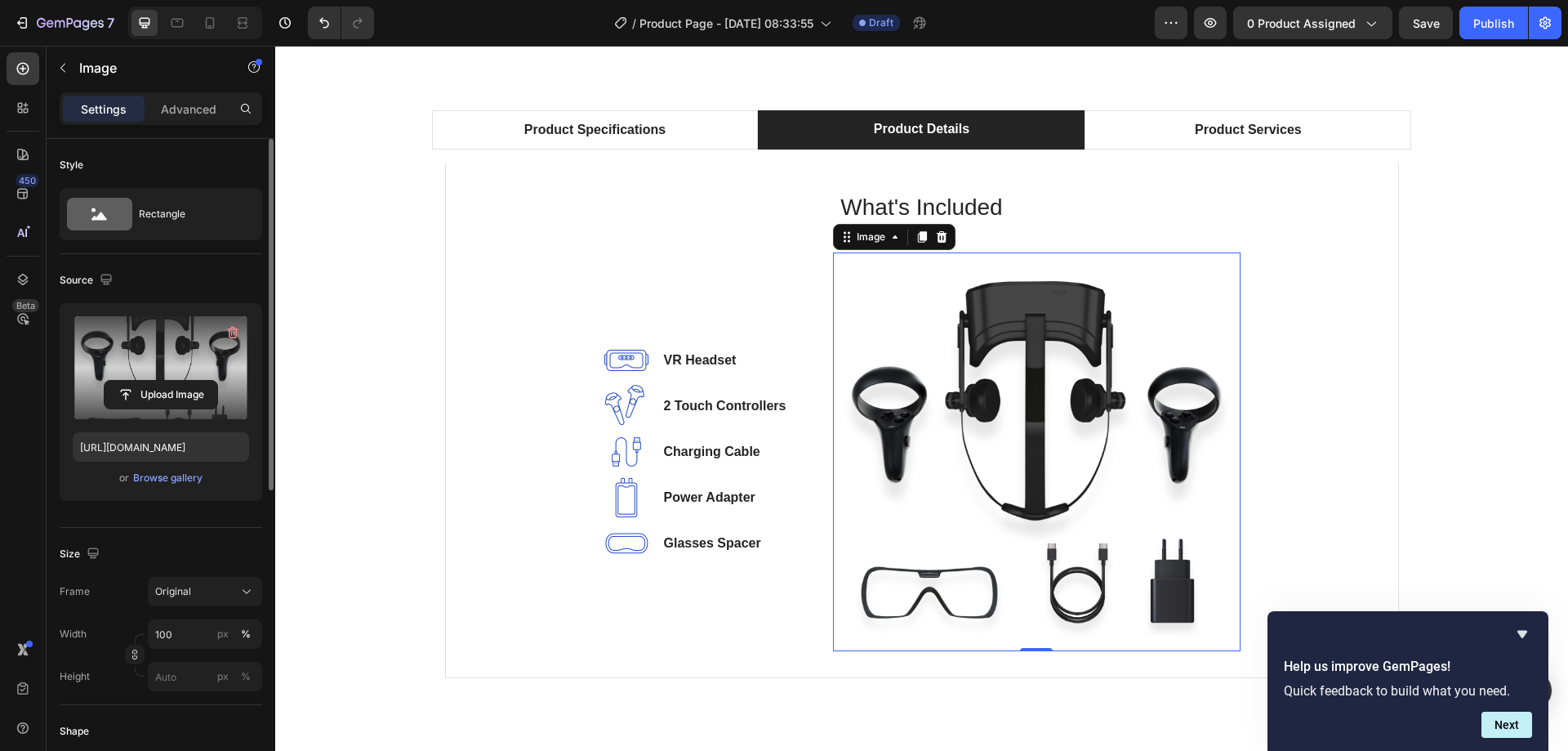
click at [92, 375] on label at bounding box center [161, 368] width 177 height 103
click at [105, 381] on input "file" at bounding box center [161, 394] width 113 height 28
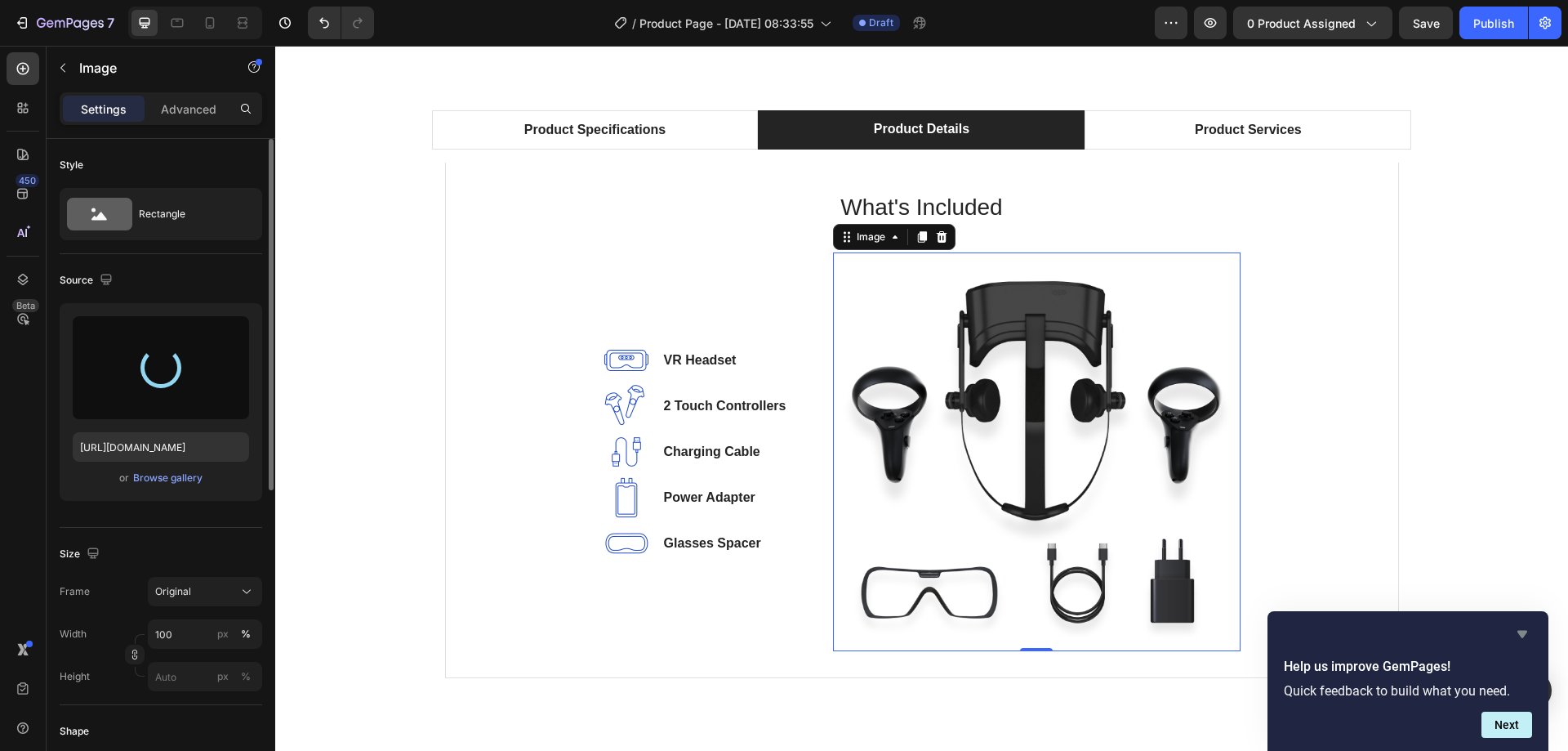
click at [1526, 635] on icon "Hide survey" at bounding box center [1522, 634] width 20 height 20
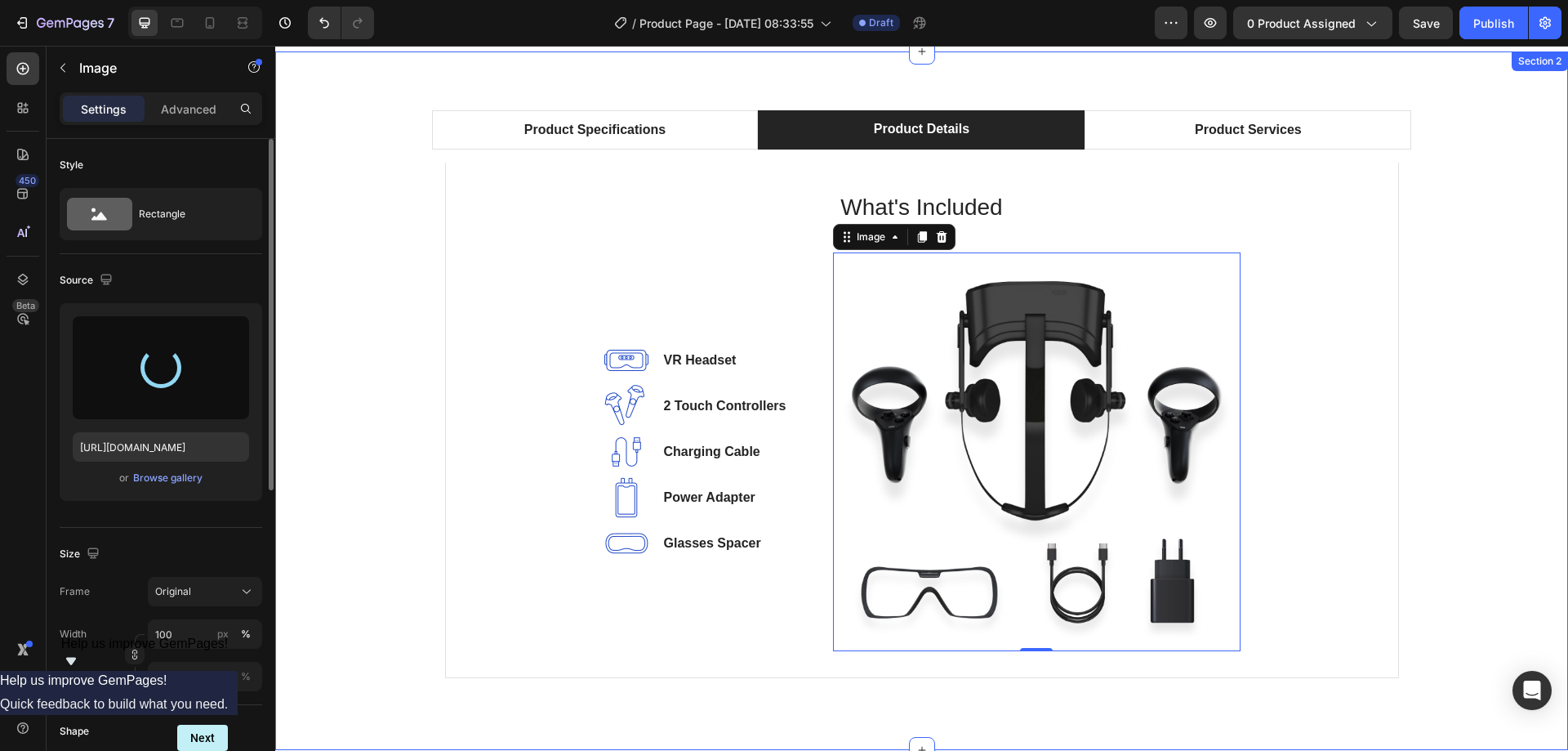
type input "[URL][DOMAIN_NAME]"
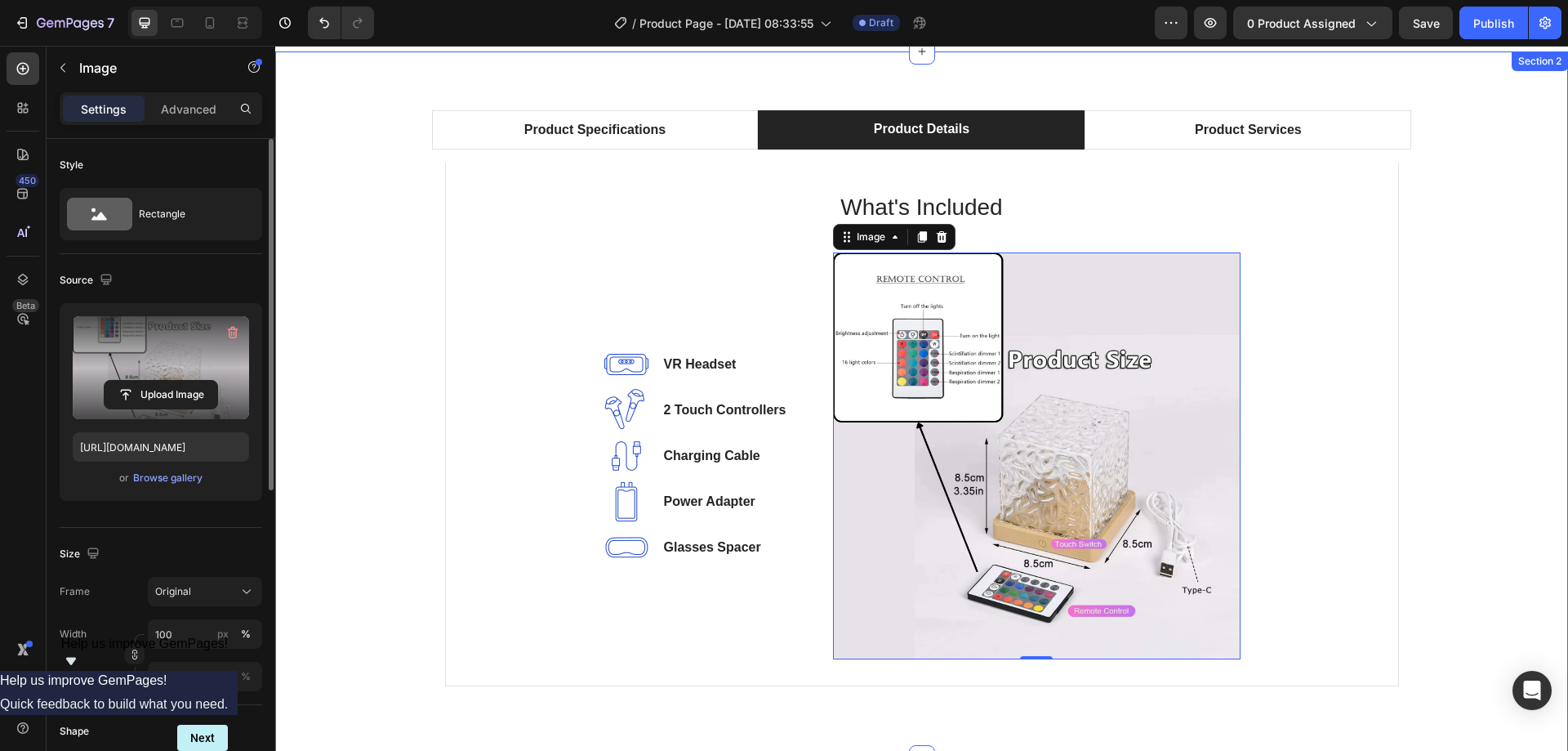
click at [1488, 367] on div "Product Specifications Product Details Product Services Technical Specification…" at bounding box center [921, 405] width 1268 height 589
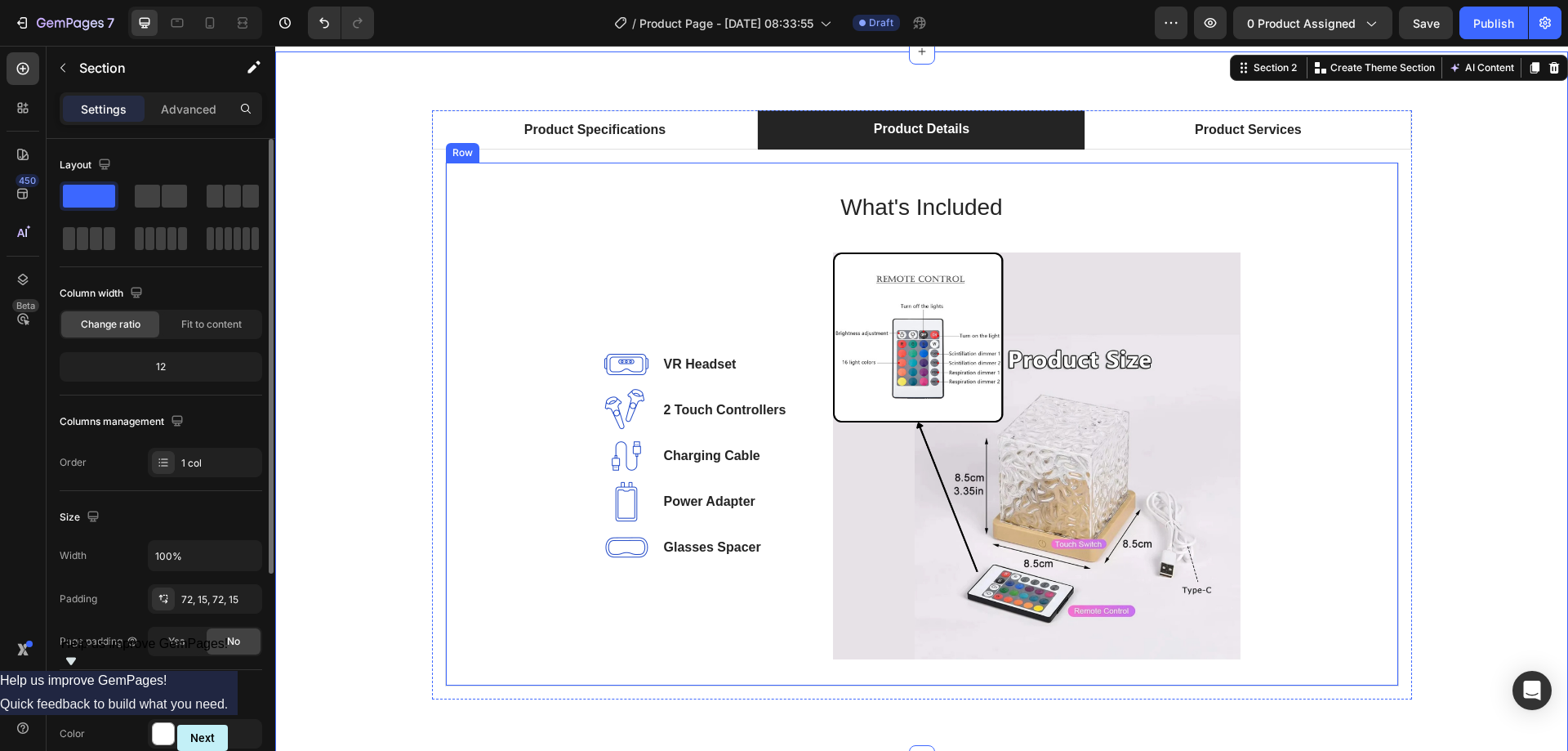
click at [1351, 347] on div "What's Included Heading Image VR Headset Text block Image 2 Touch Controllers T…" at bounding box center [922, 424] width 900 height 471
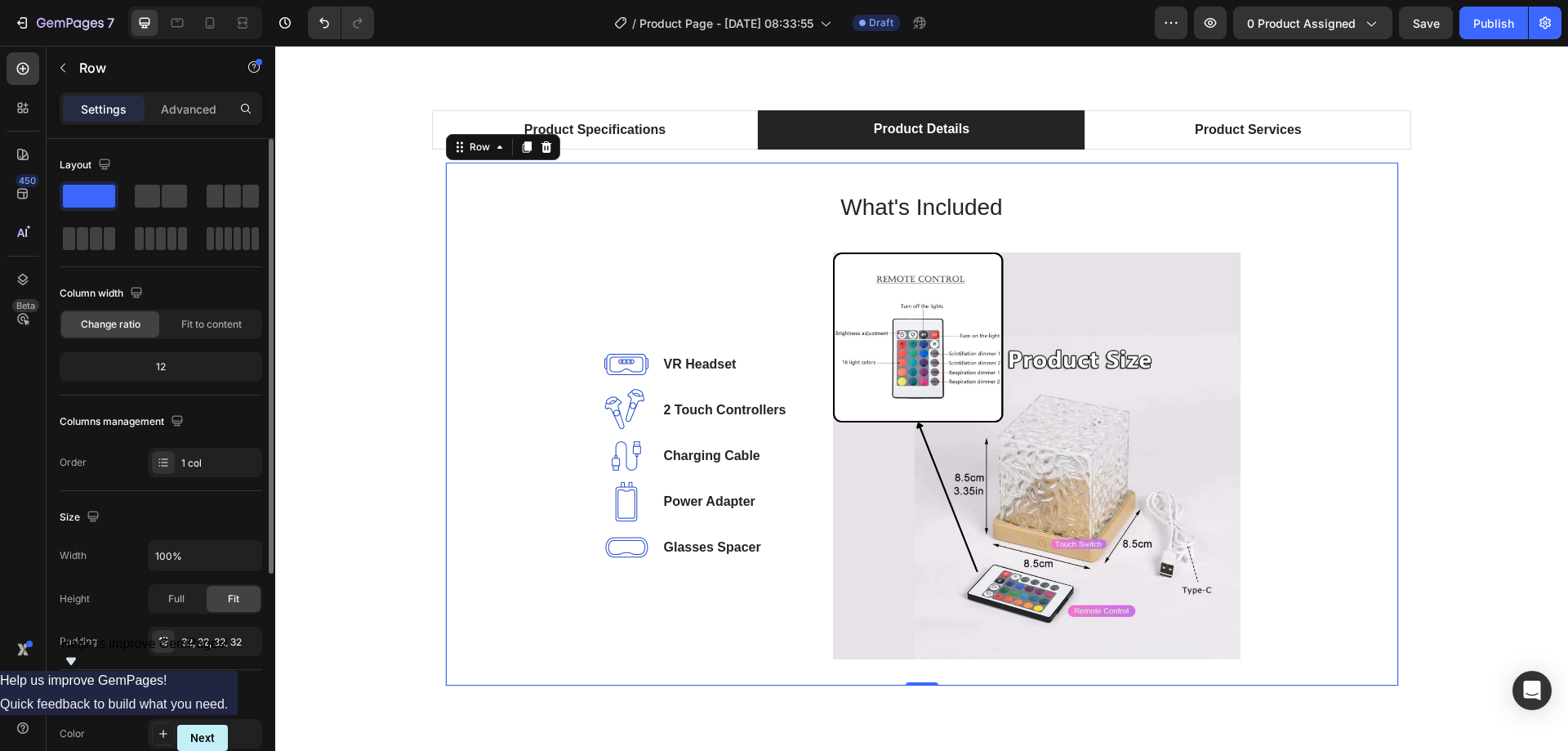
click at [495, 381] on div "What's Included Heading Image VR Headset Text block Image 2 Touch Controllers T…" at bounding box center [922, 424] width 900 height 471
click at [470, 155] on div "Row" at bounding box center [479, 147] width 59 height 20
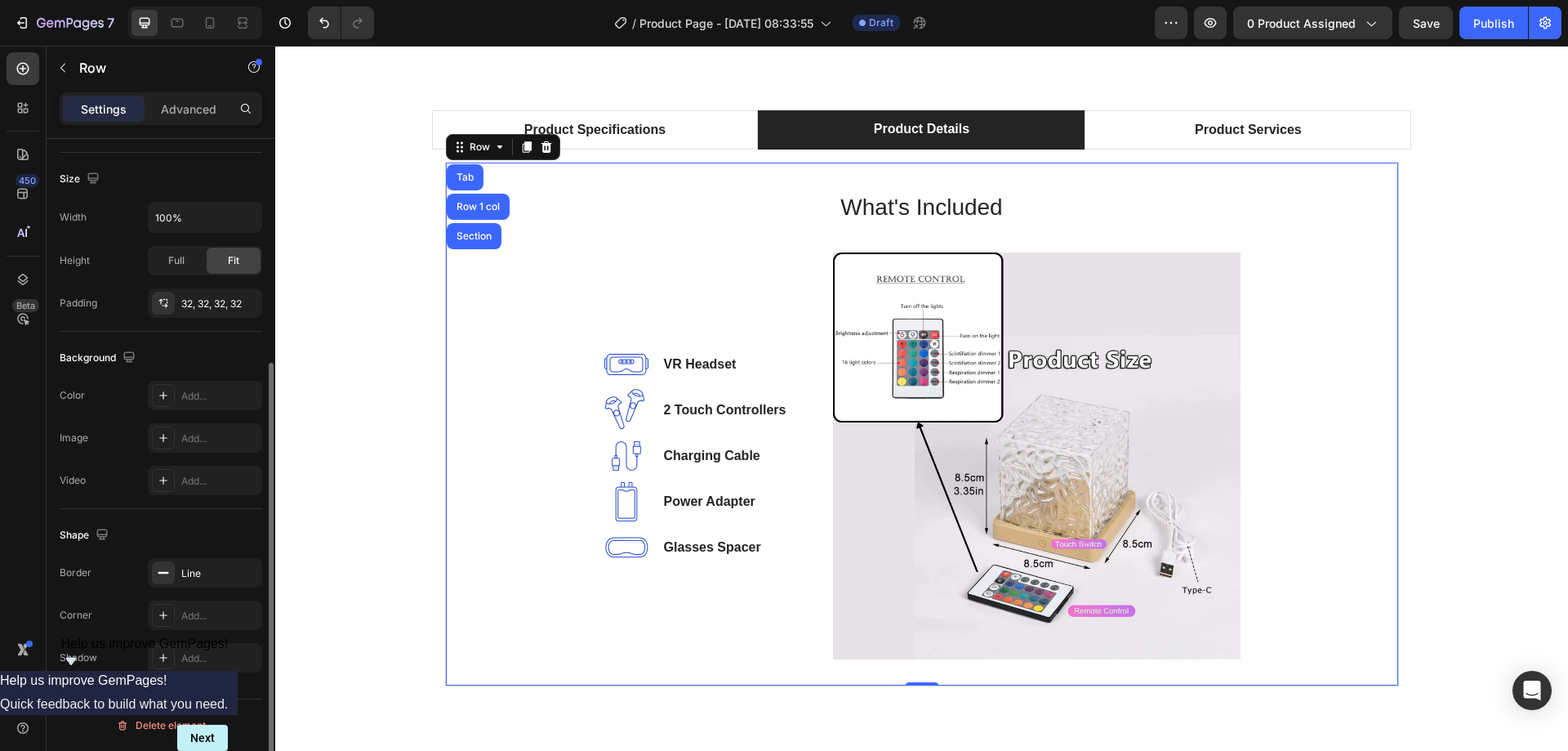
scroll to position [0, 0]
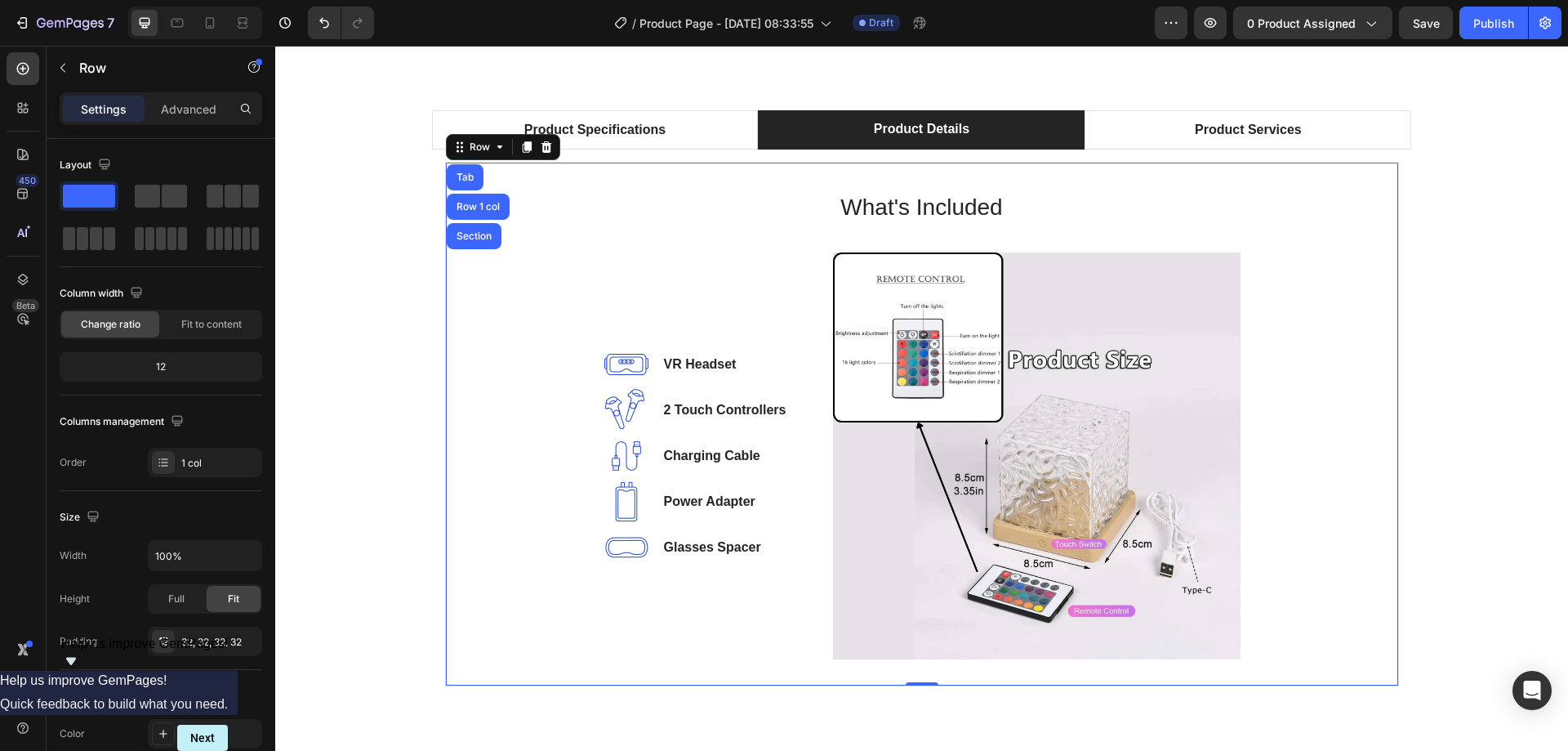
click at [690, 210] on p "What's Included" at bounding box center [922, 207] width 896 height 35
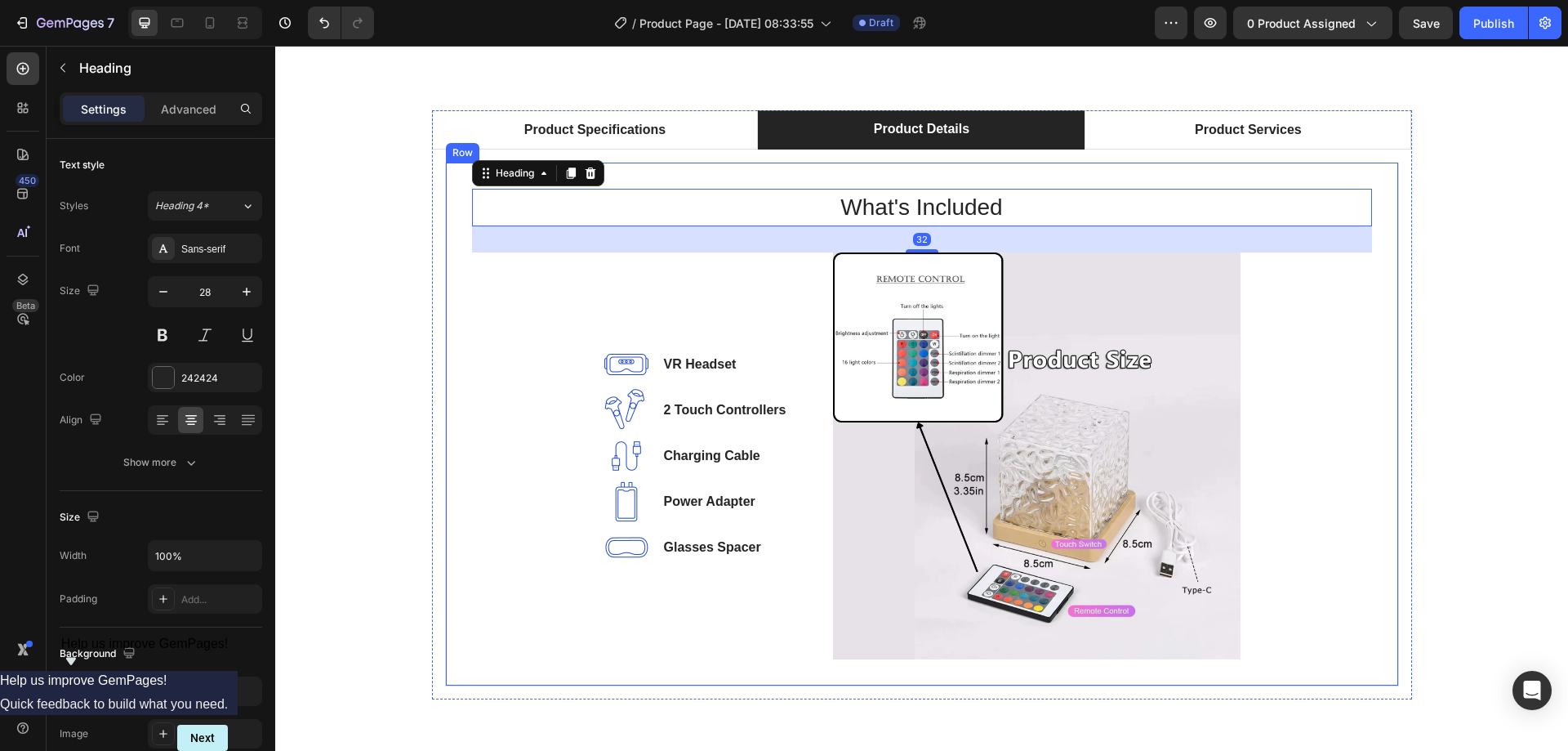
click at [472, 328] on div "What's Included Heading 32 Image VR Headset Text block Image 2 Touch Controller…" at bounding box center [922, 424] width 900 height 471
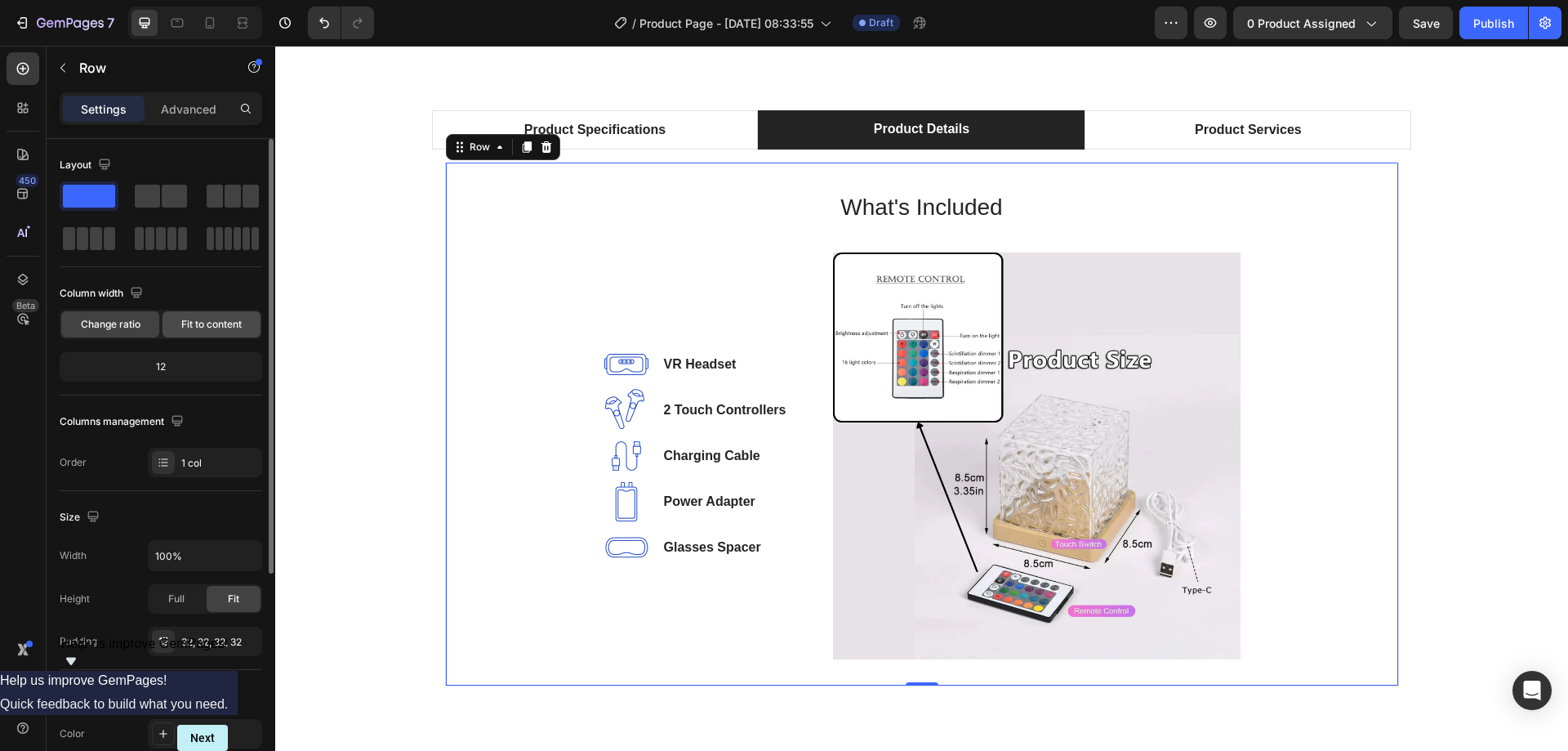
click at [192, 324] on span "Fit to content" at bounding box center [211, 324] width 60 height 15
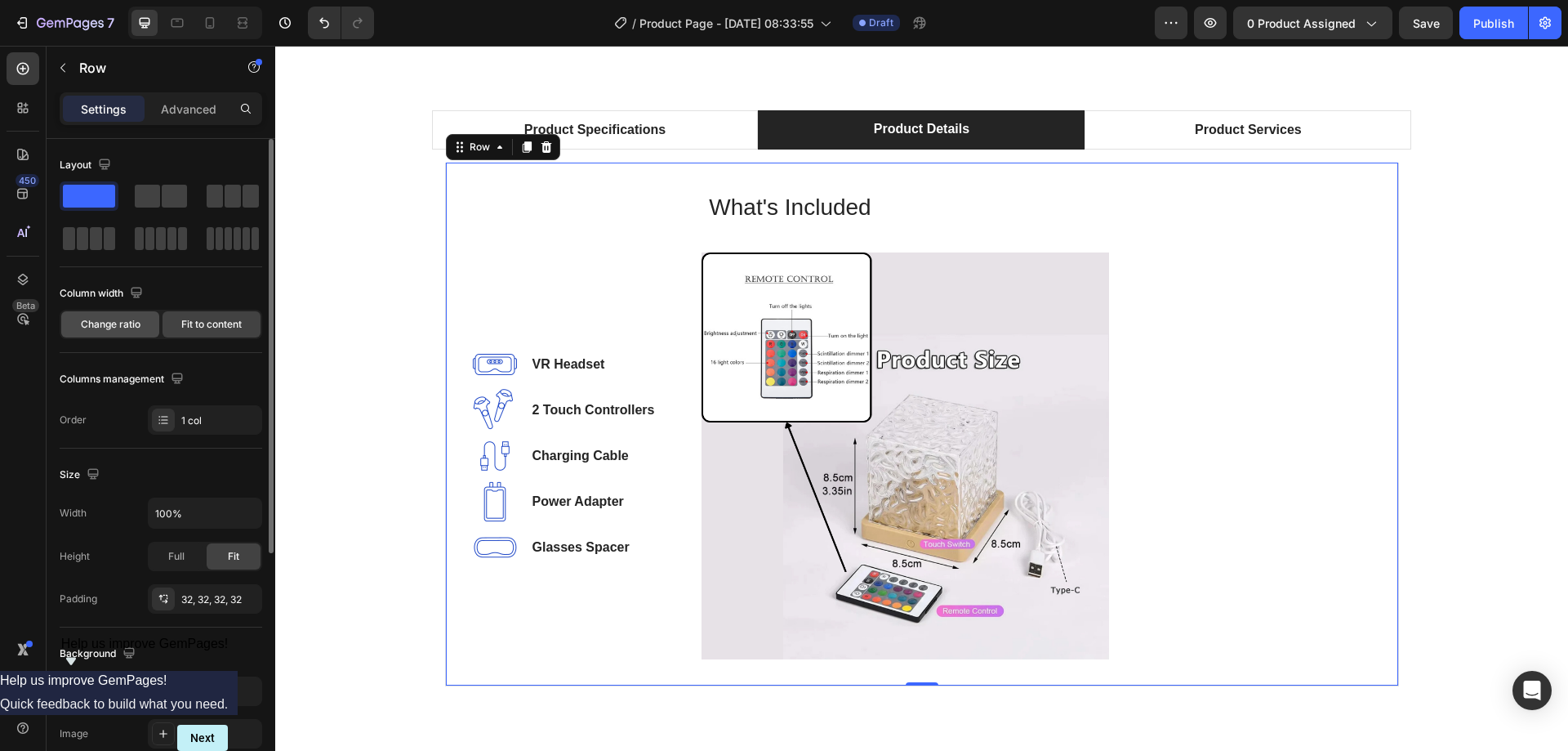
click at [132, 319] on span "Change ratio" at bounding box center [110, 324] width 59 height 15
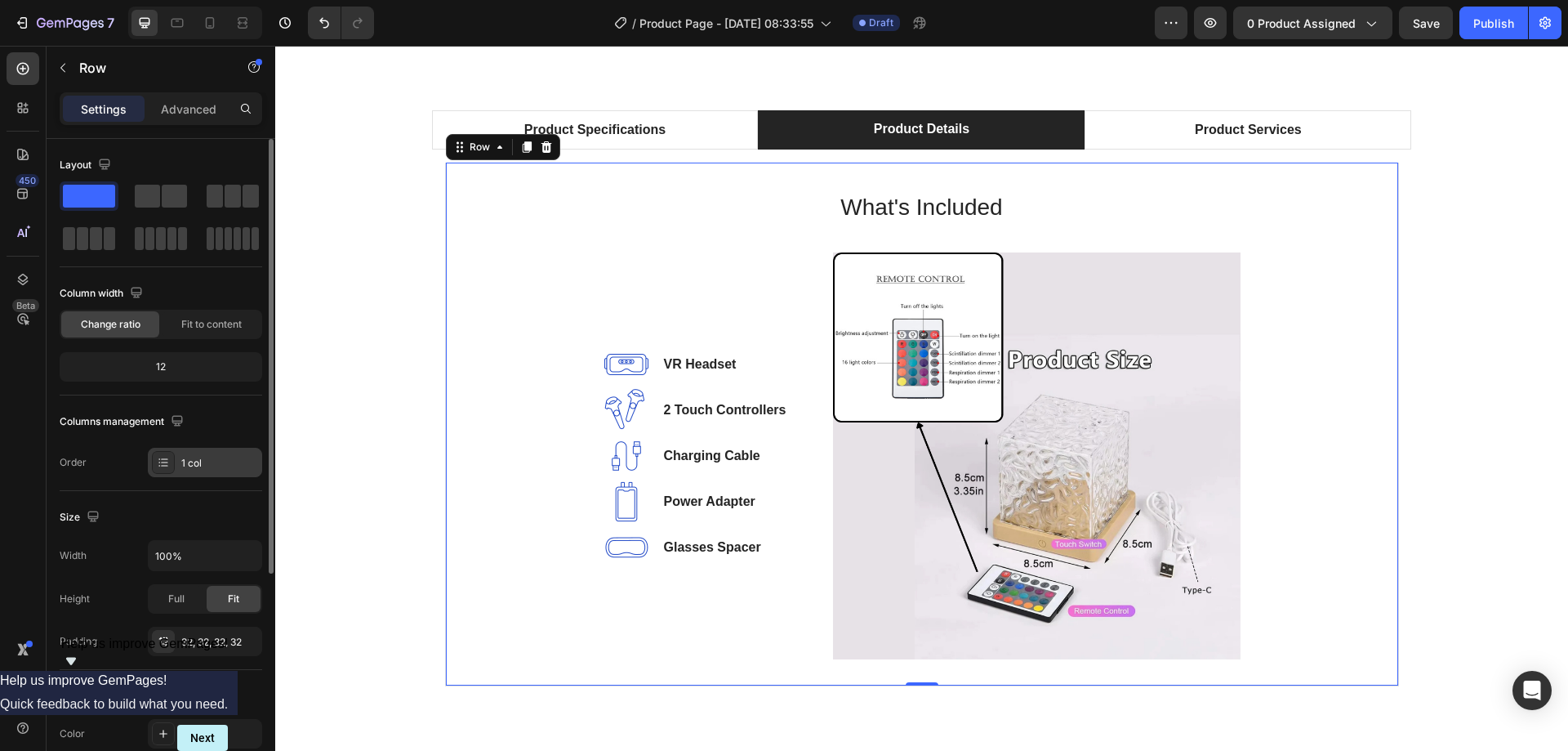
click at [204, 457] on div "1 col" at bounding box center [219, 462] width 76 height 15
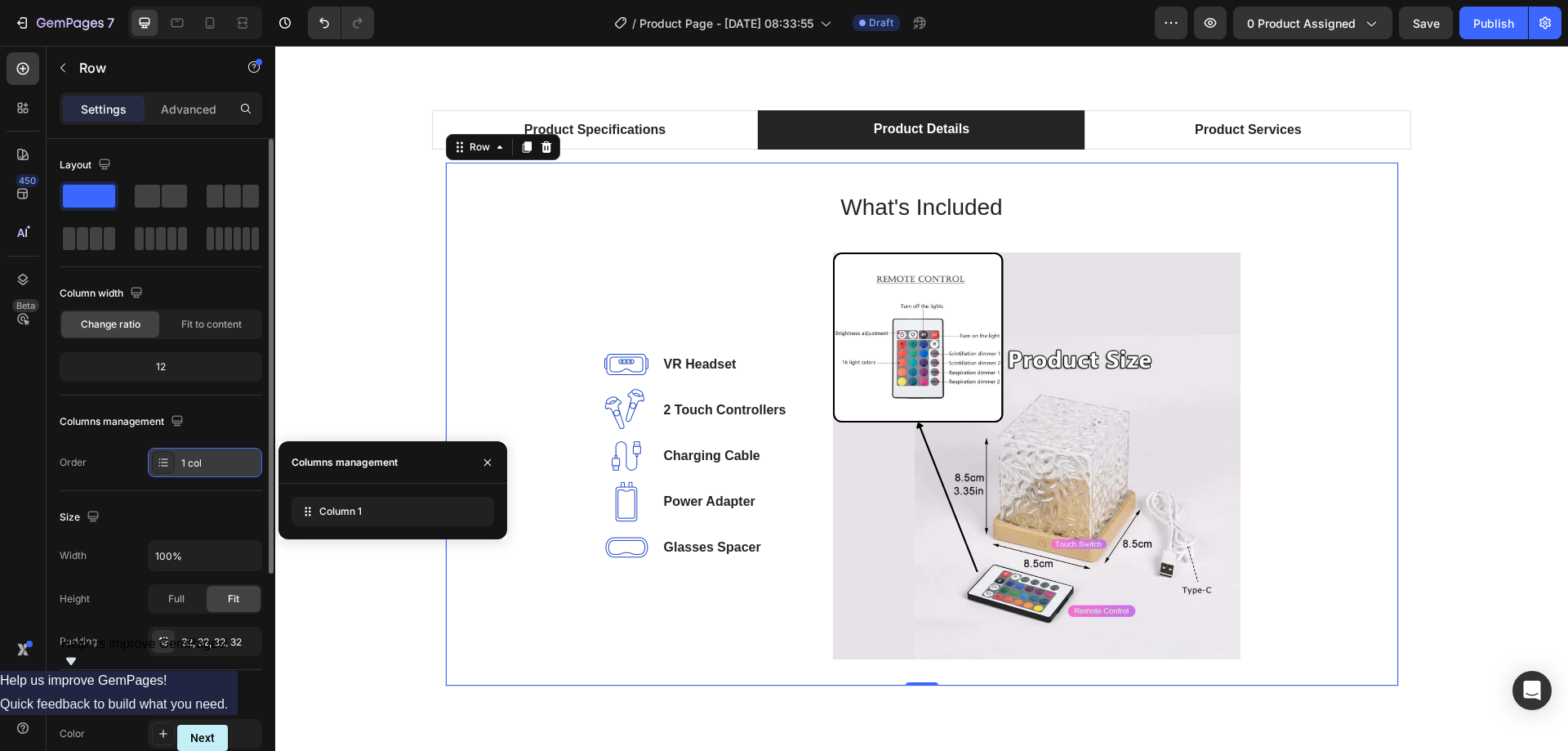
click at [204, 457] on div "1 col" at bounding box center [219, 462] width 76 height 15
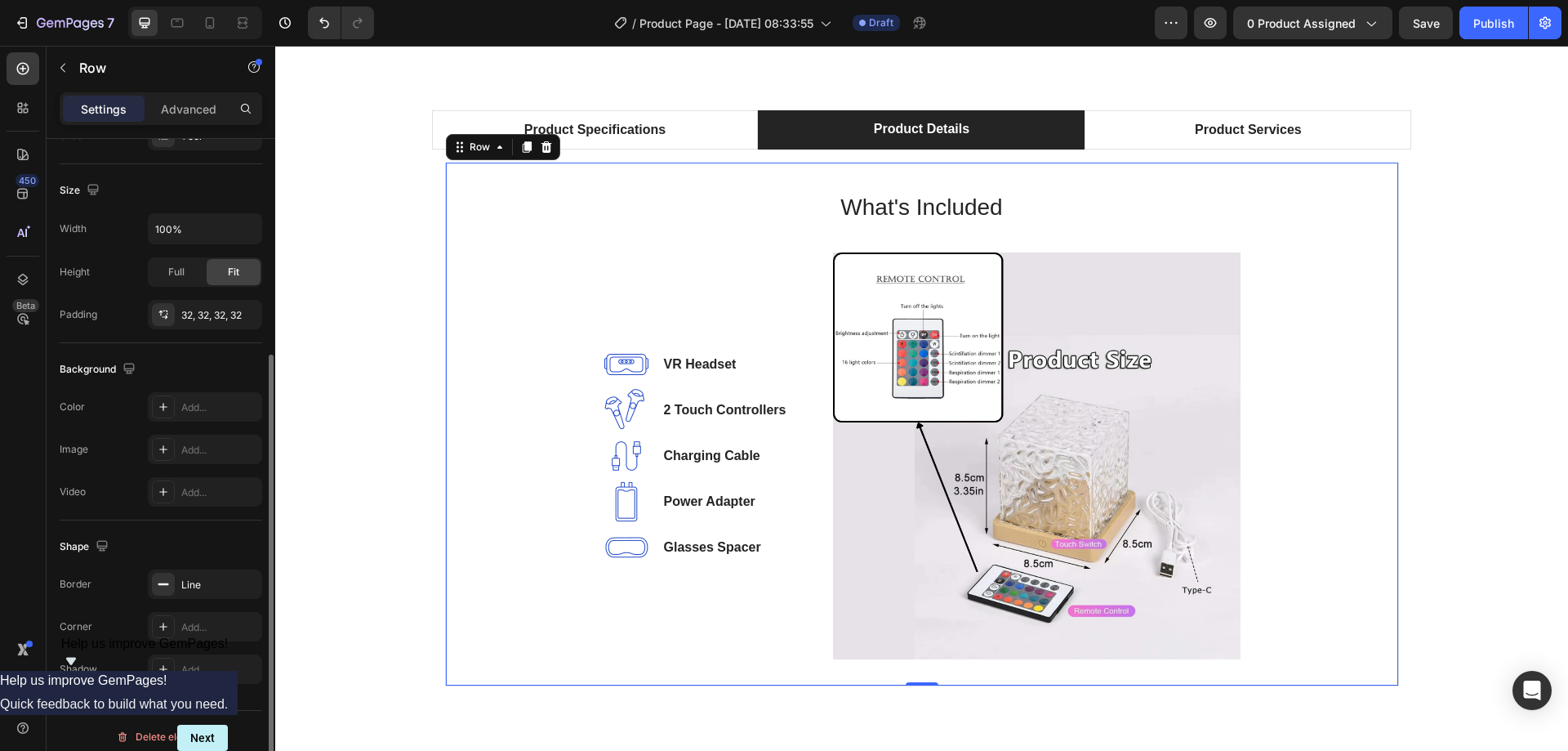
scroll to position [338, 0]
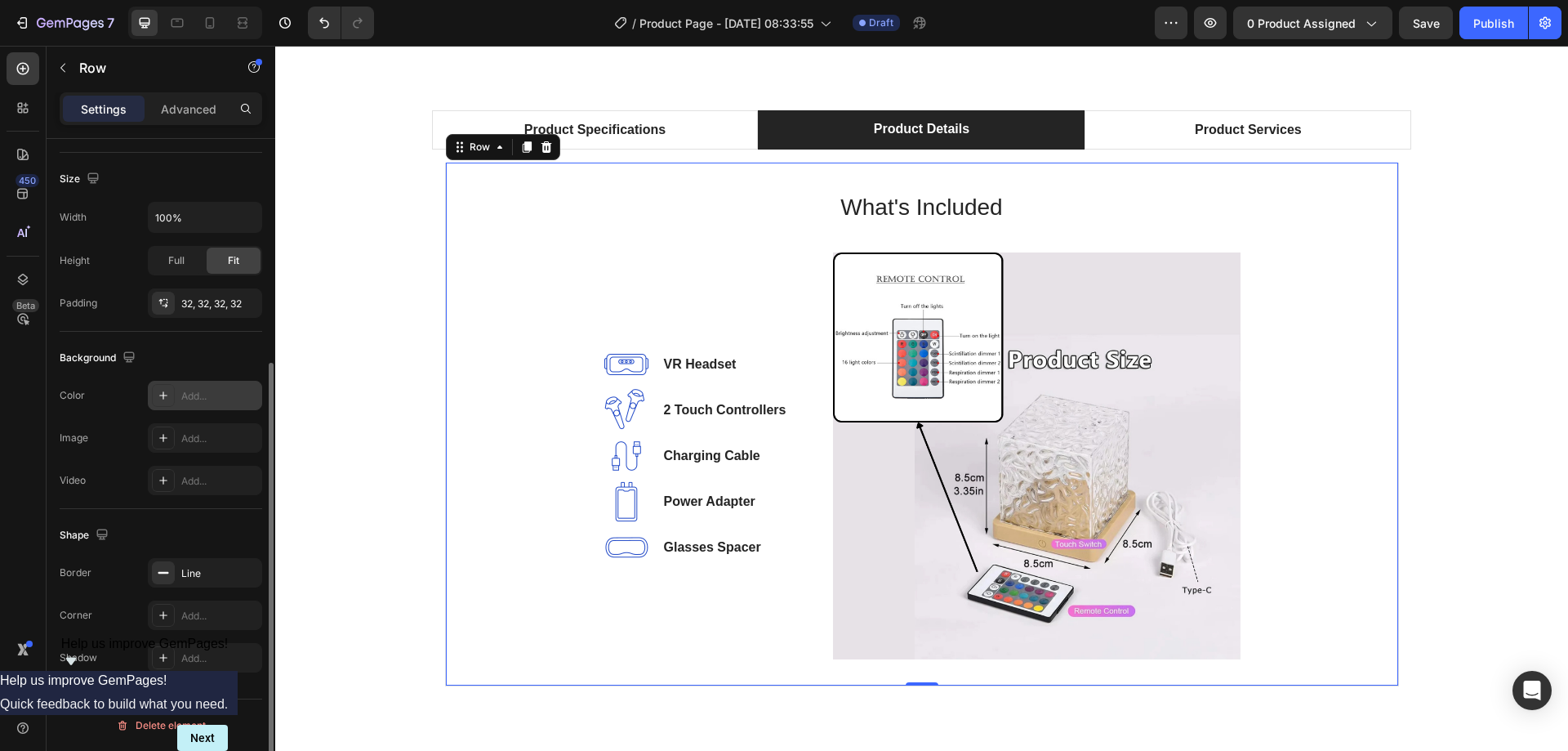
click at [204, 391] on div "Add..." at bounding box center [219, 396] width 76 height 15
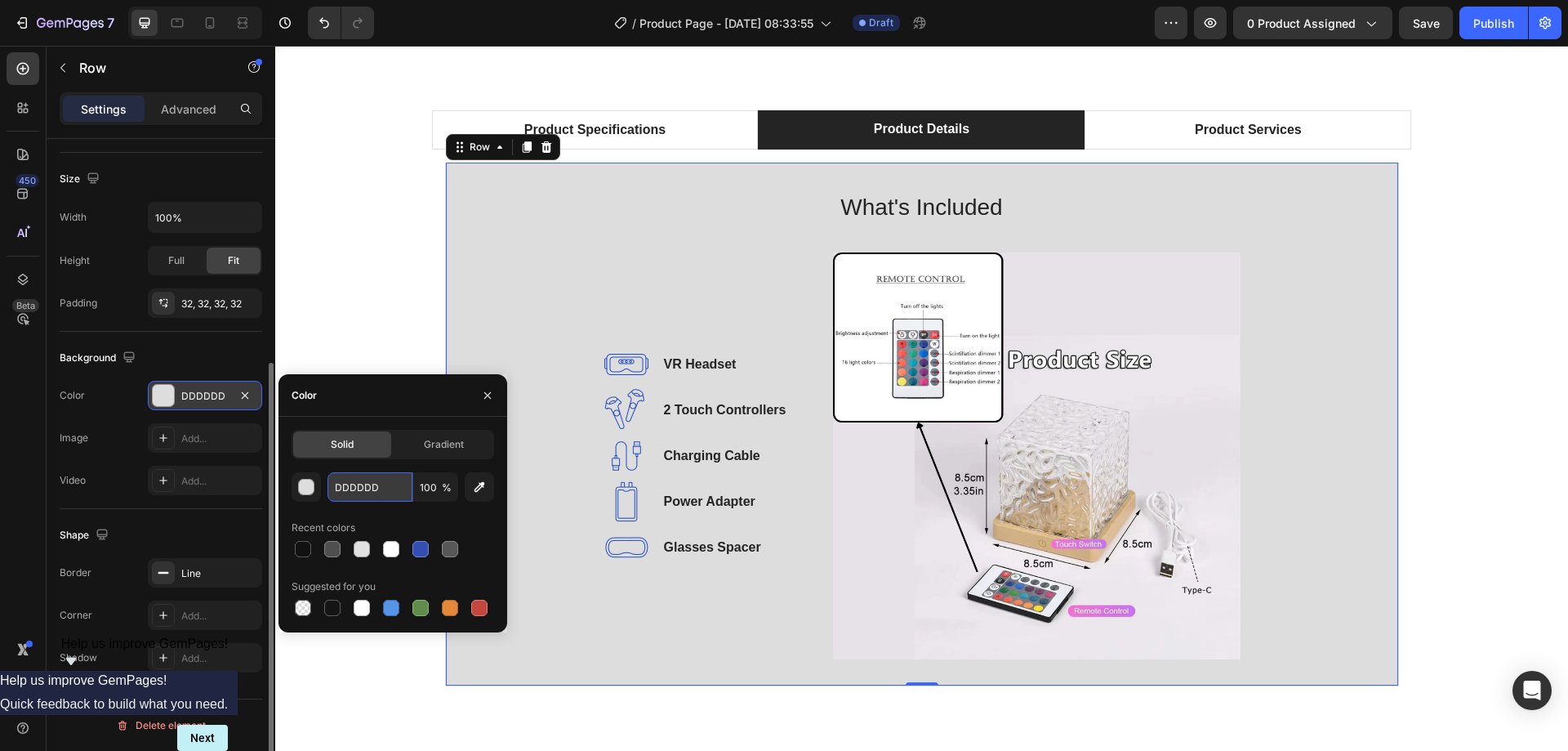
click at [389, 481] on input "DDDDDD" at bounding box center [370, 486] width 85 height 29
paste input "#e7e2e7"
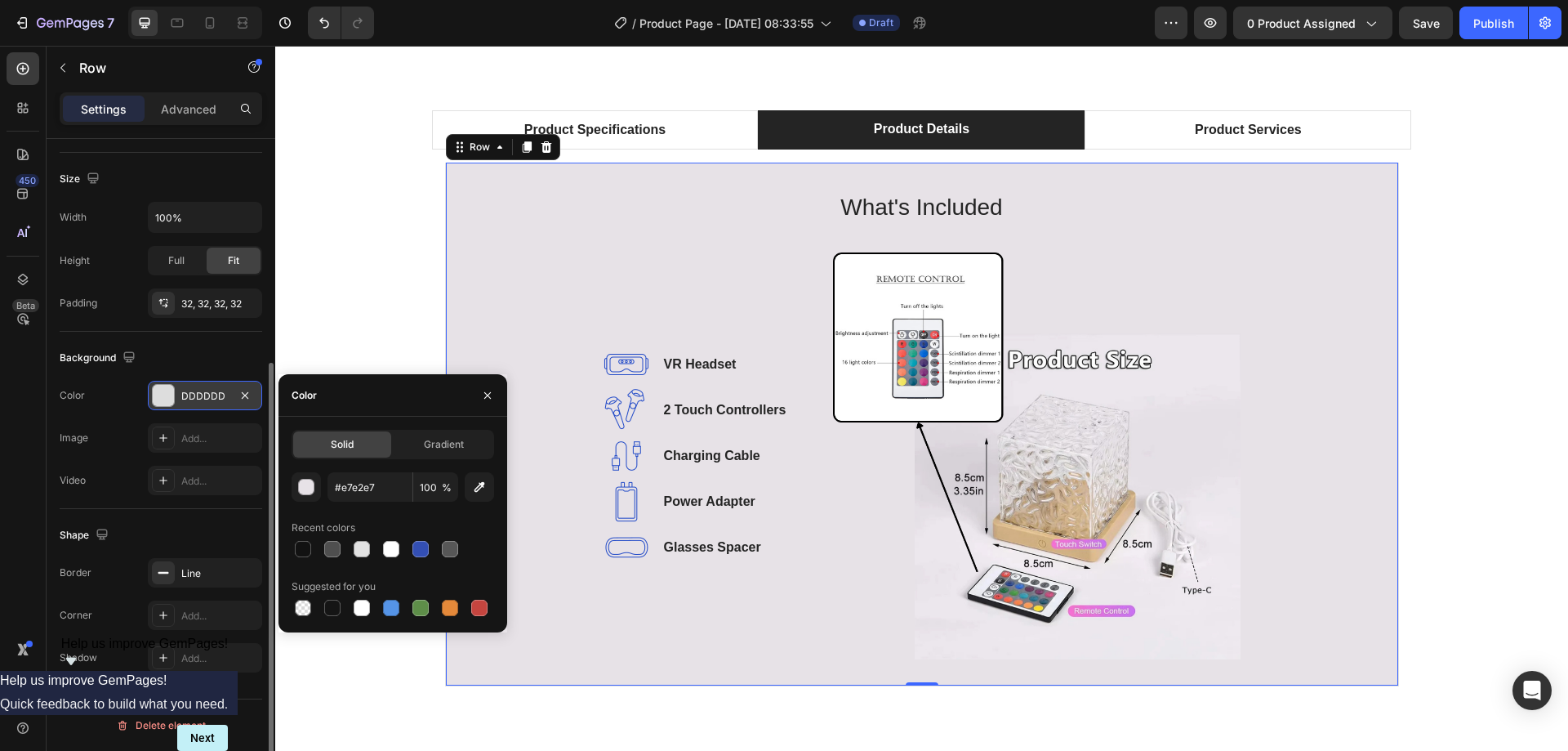
click at [399, 516] on div "Recent colors" at bounding box center [392, 527] width 202 height 26
type input "E7E2E7"
click at [480, 394] on button "button" at bounding box center [487, 395] width 26 height 26
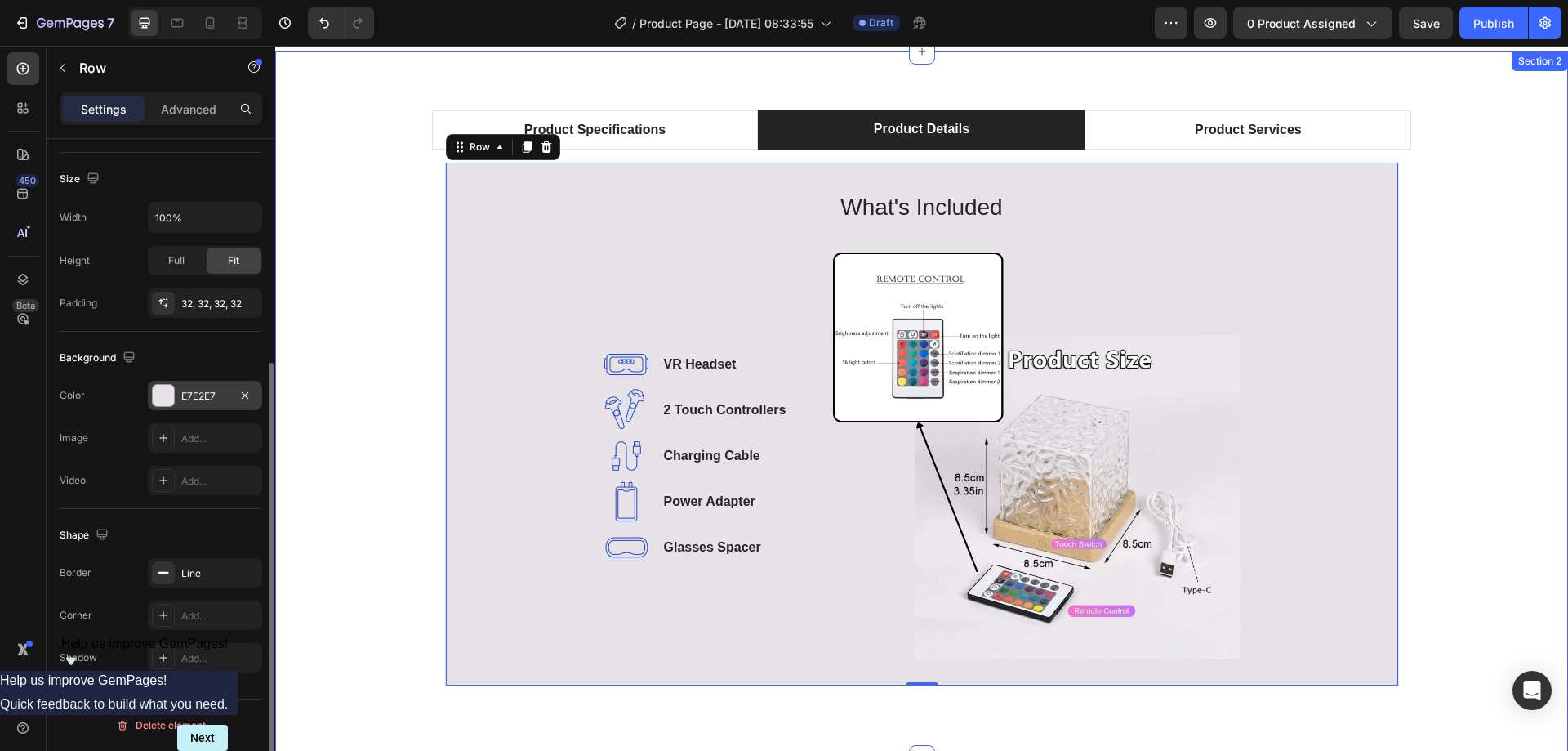
click at [382, 299] on div "Product Specifications Product Details Product Services Technical Specification…" at bounding box center [921, 405] width 1268 height 589
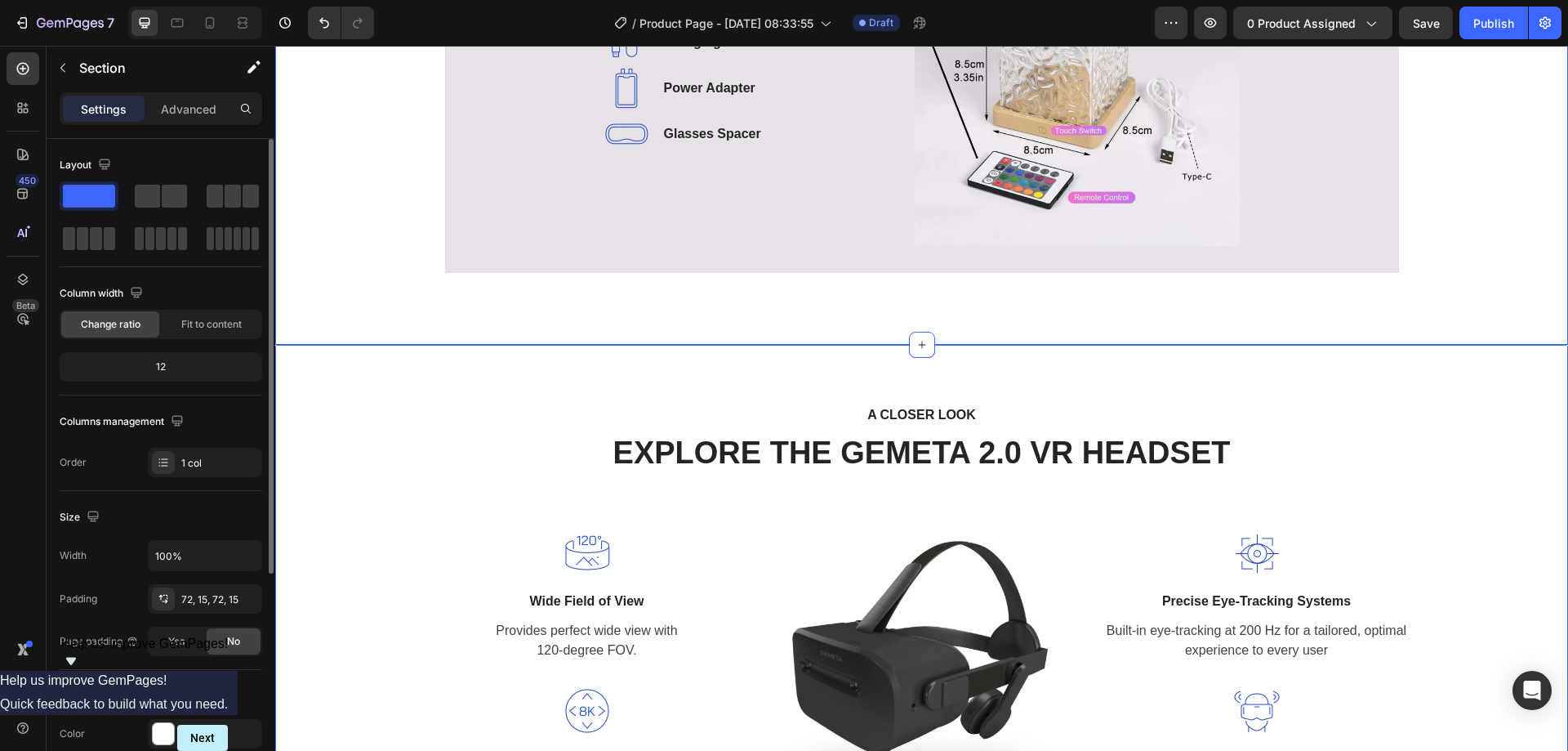
scroll to position [1141, 0]
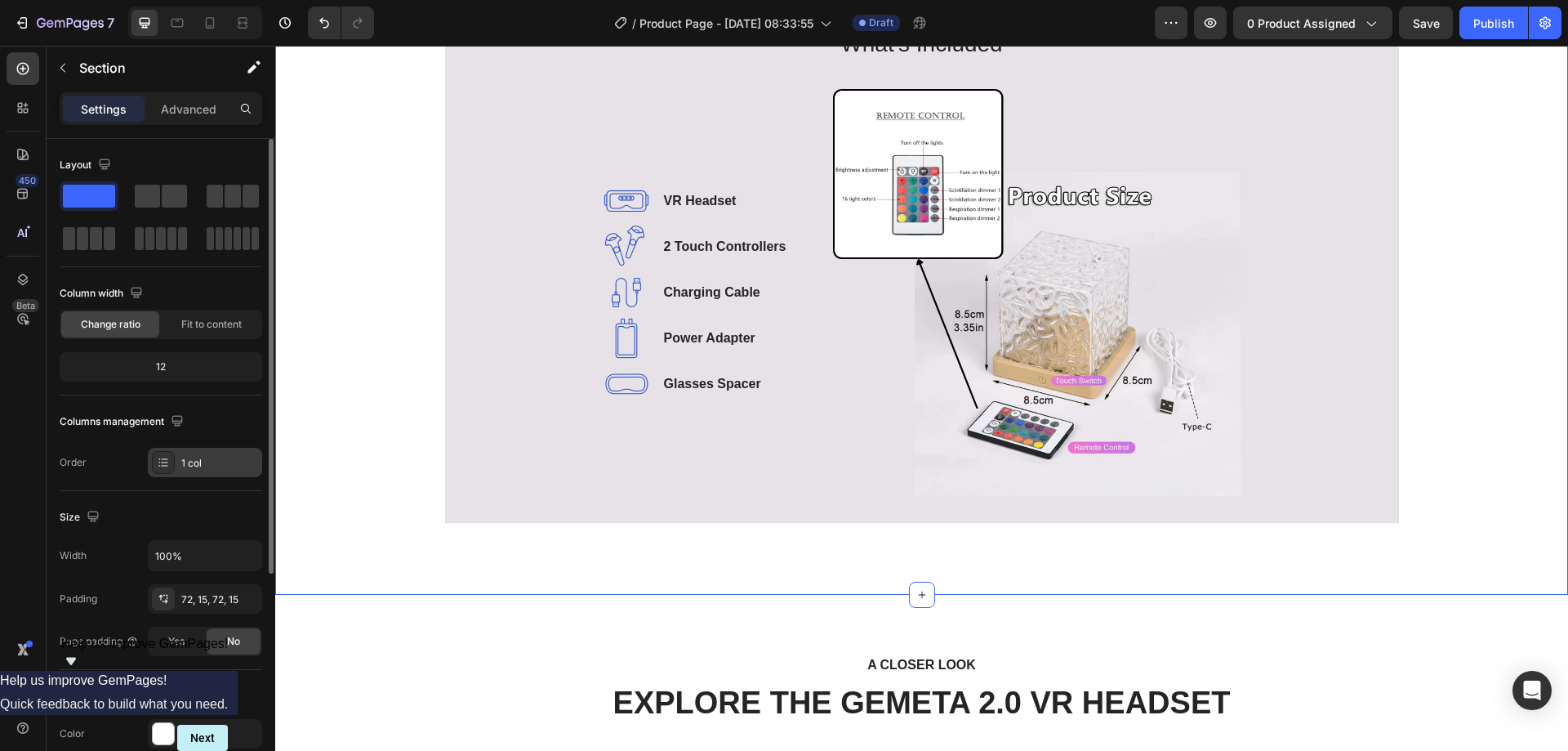
click at [196, 465] on div "1 col" at bounding box center [219, 462] width 76 height 15
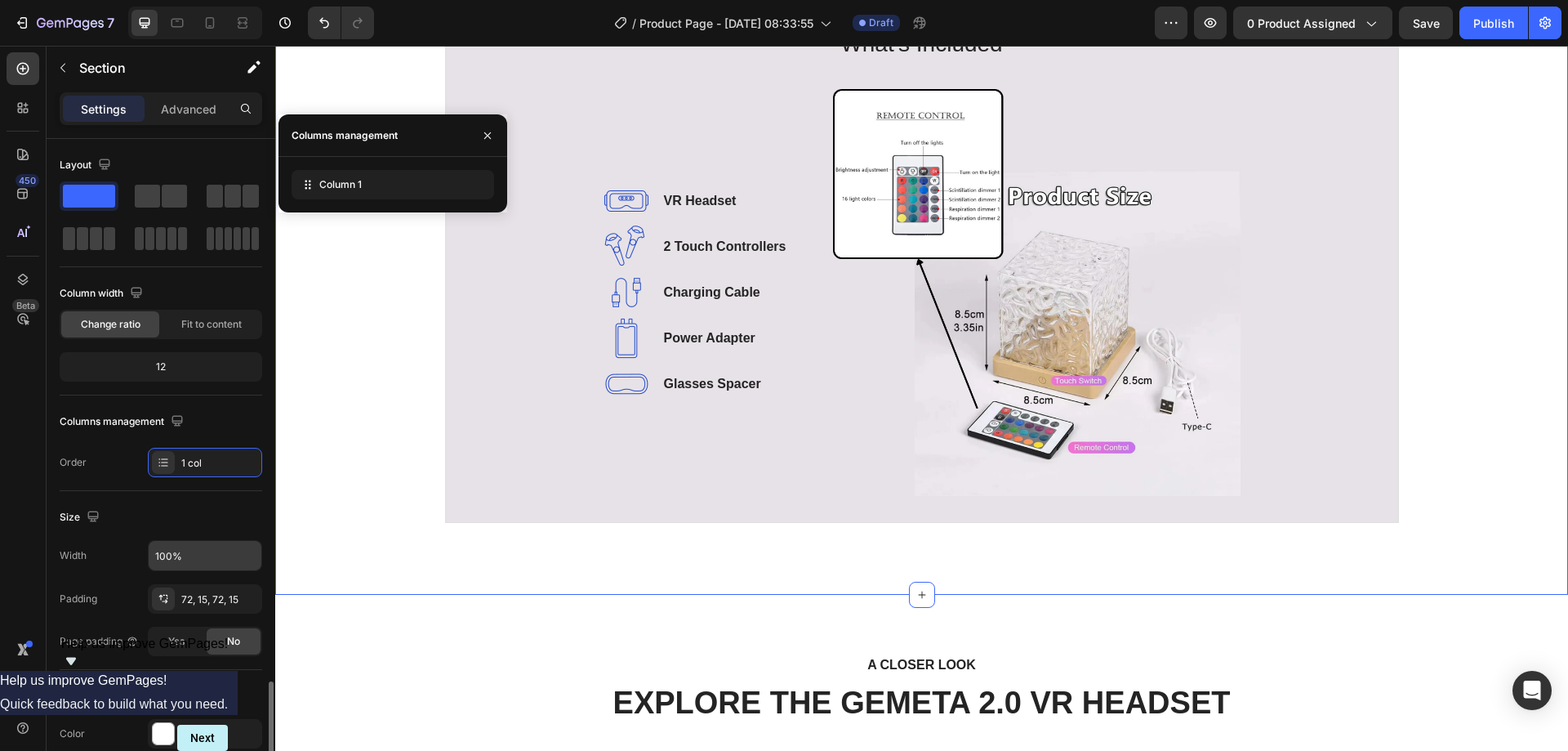
scroll to position [327, 0]
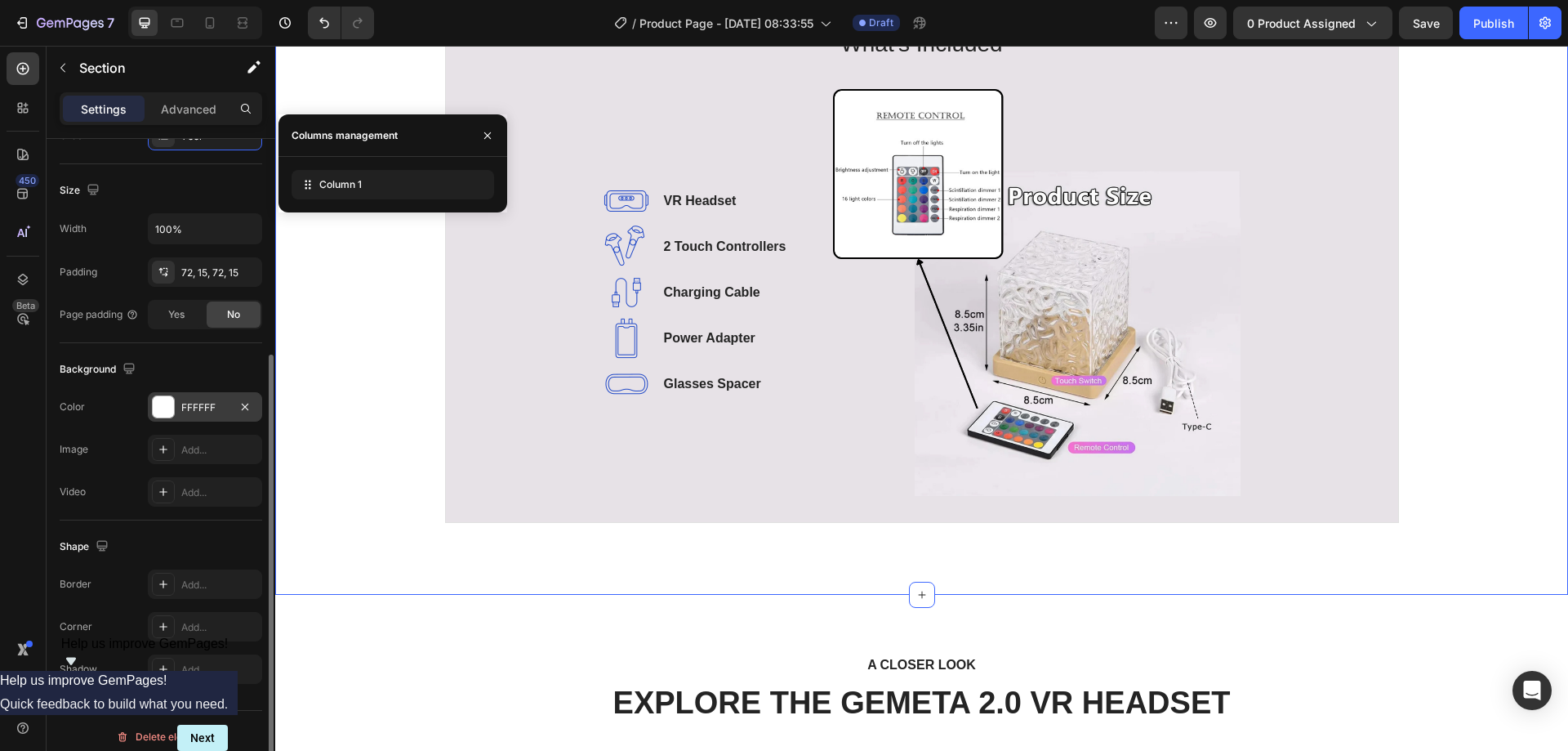
click at [214, 406] on div "FFFFFF" at bounding box center [204, 407] width 47 height 15
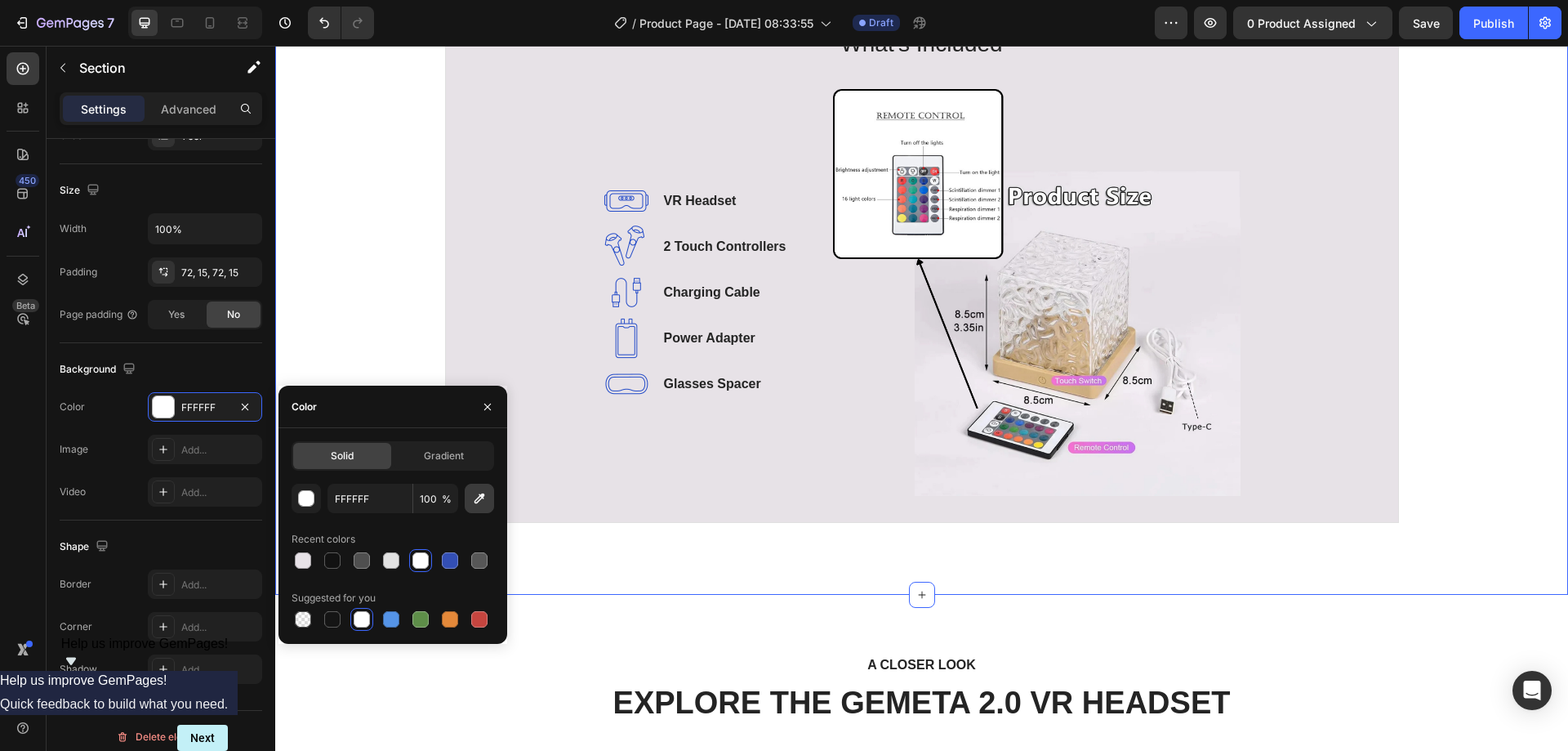
click at [480, 490] on icon "button" at bounding box center [479, 498] width 16 height 16
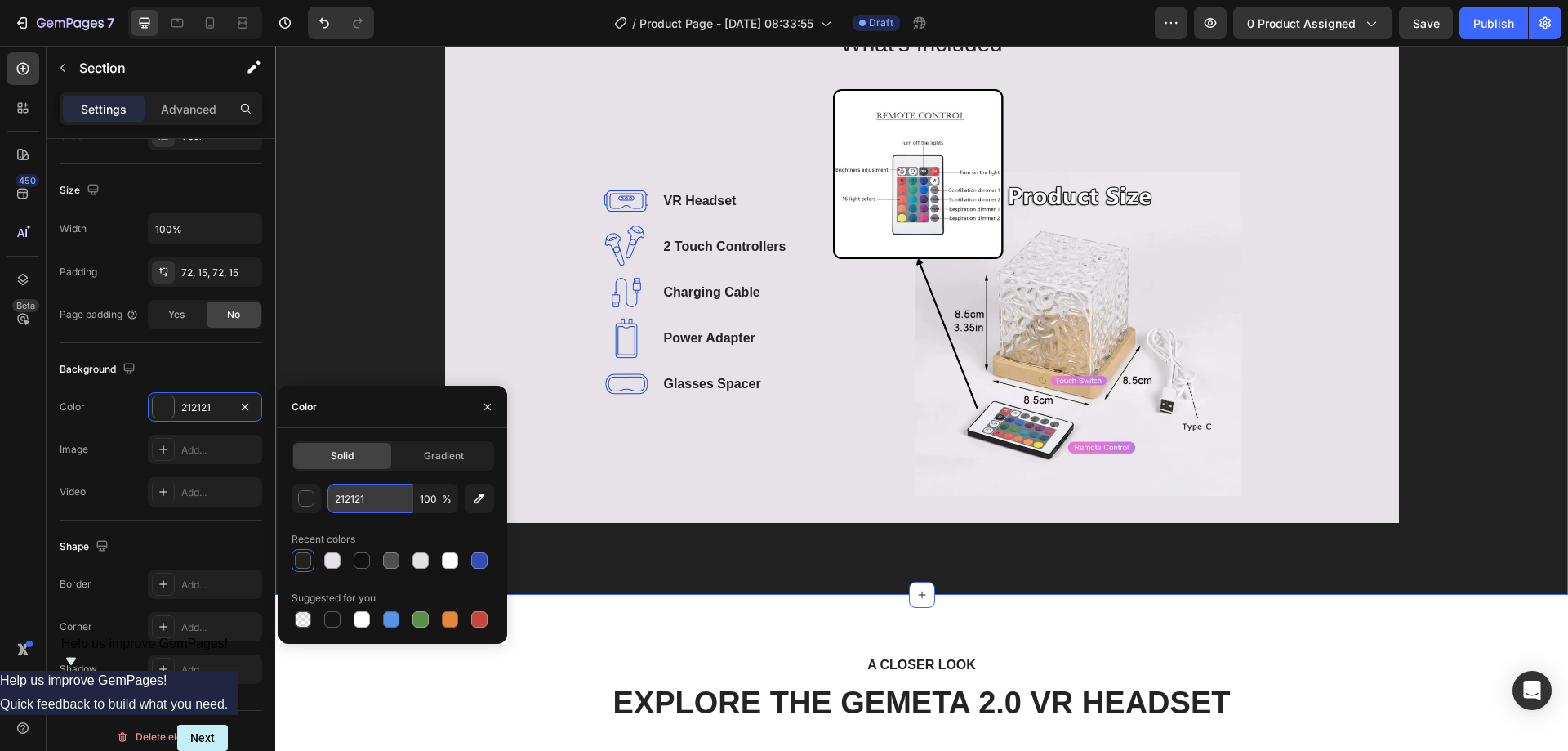
click at [396, 493] on input "212121" at bounding box center [370, 498] width 85 height 29
paste input "#e7e2e7"
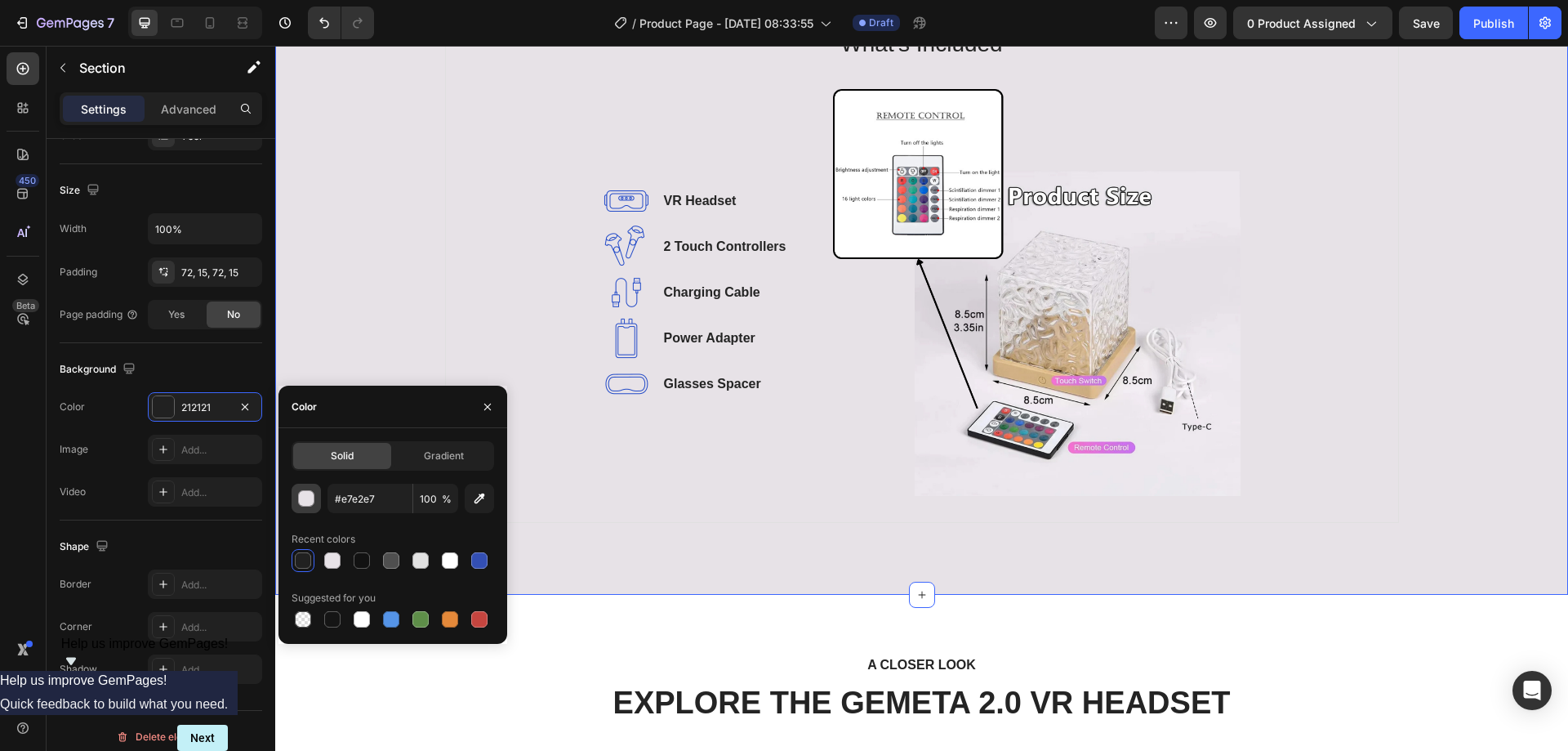
click at [309, 502] on div "button" at bounding box center [307, 499] width 16 height 16
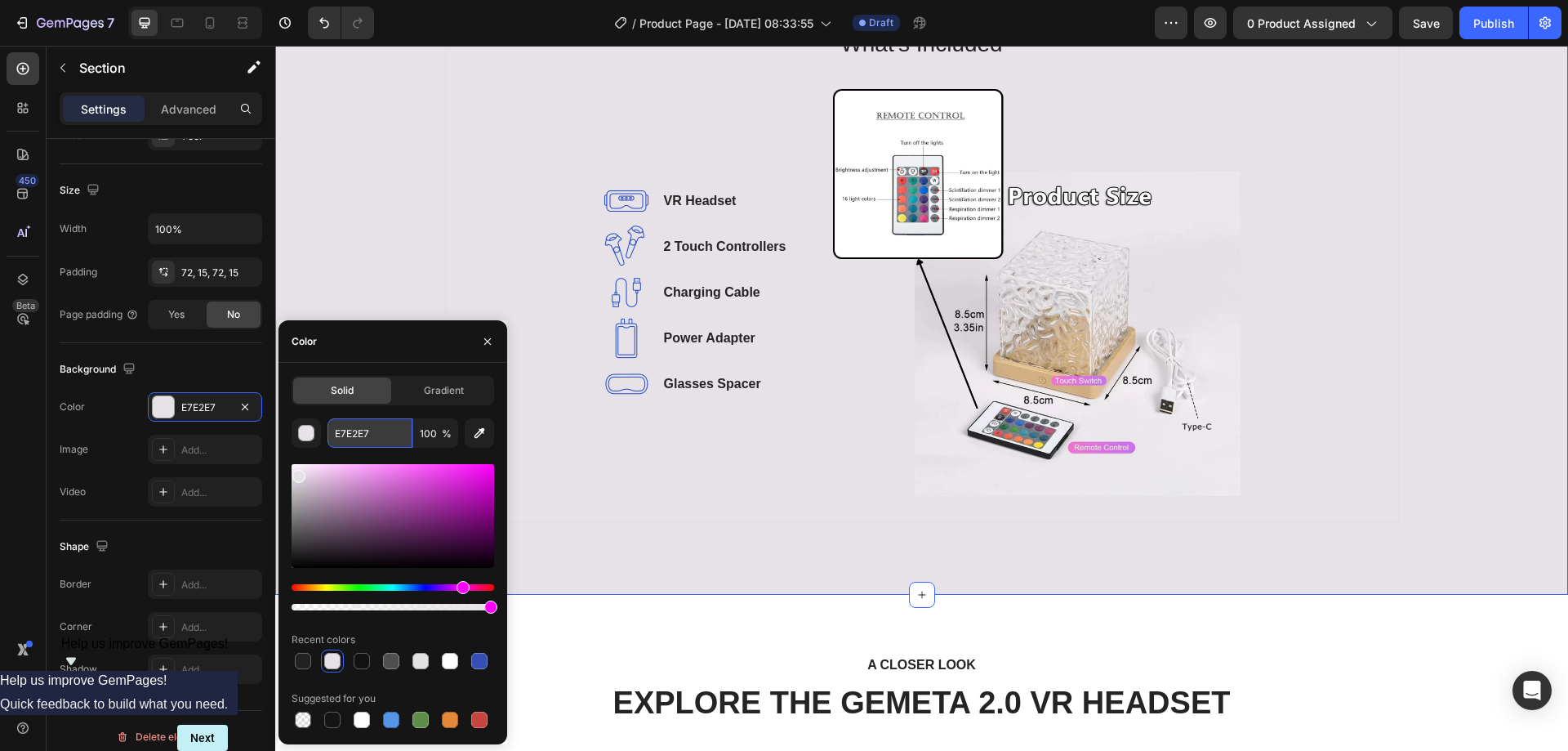
click at [375, 433] on input "E7E2E7" at bounding box center [370, 432] width 85 height 29
paste input "#e7e2e"
click at [400, 353] on div "Color" at bounding box center [393, 342] width 229 height 43
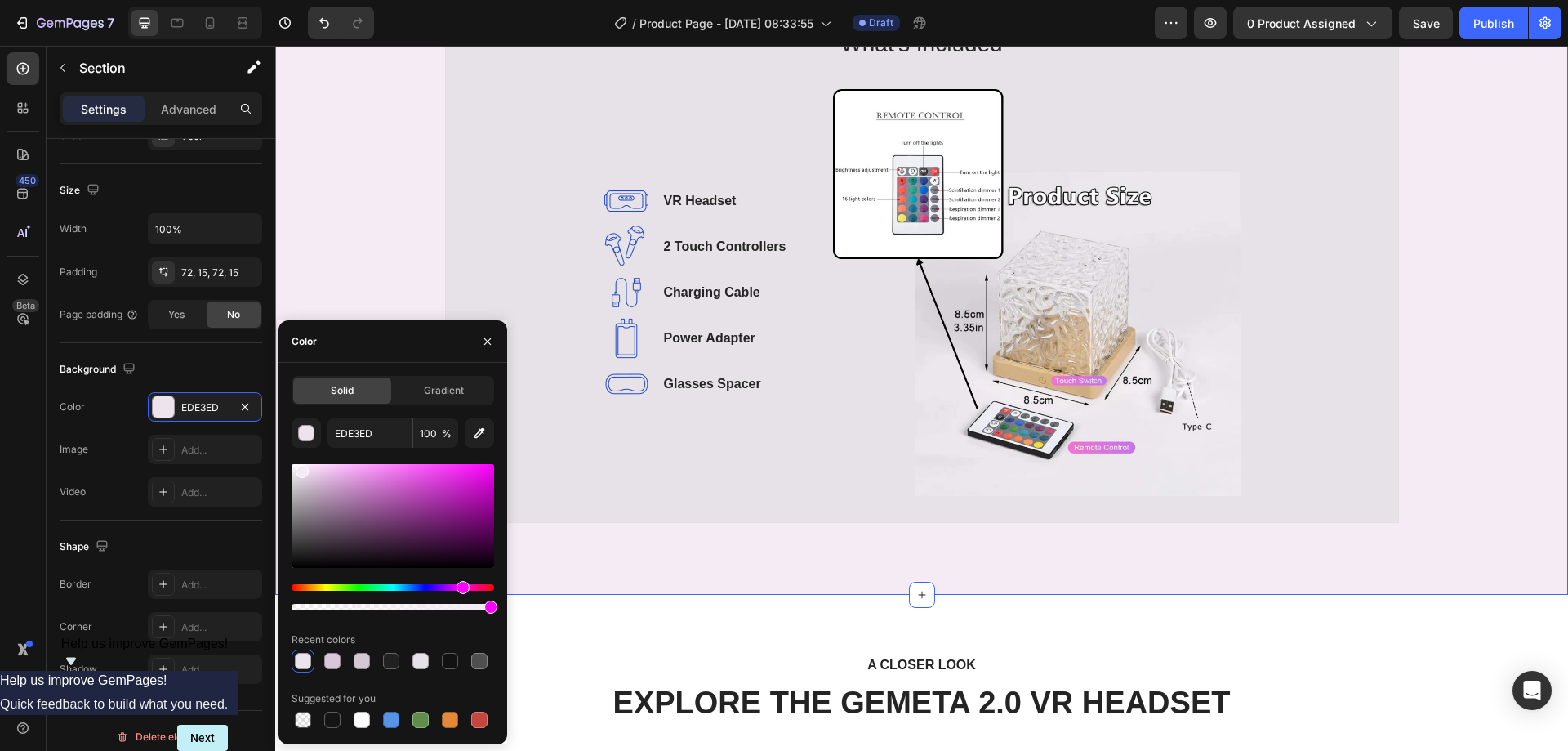
drag, startPoint x: 303, startPoint y: 481, endPoint x: 301, endPoint y: 468, distance: 13.2
click at [301, 468] on div at bounding box center [302, 471] width 13 height 13
type input "F4EBF4"
click at [756, 472] on div "Image VR Headset Text block Image 2 Touch Controllers Text block Image Charging…" at bounding box center [705, 292] width 203 height 407
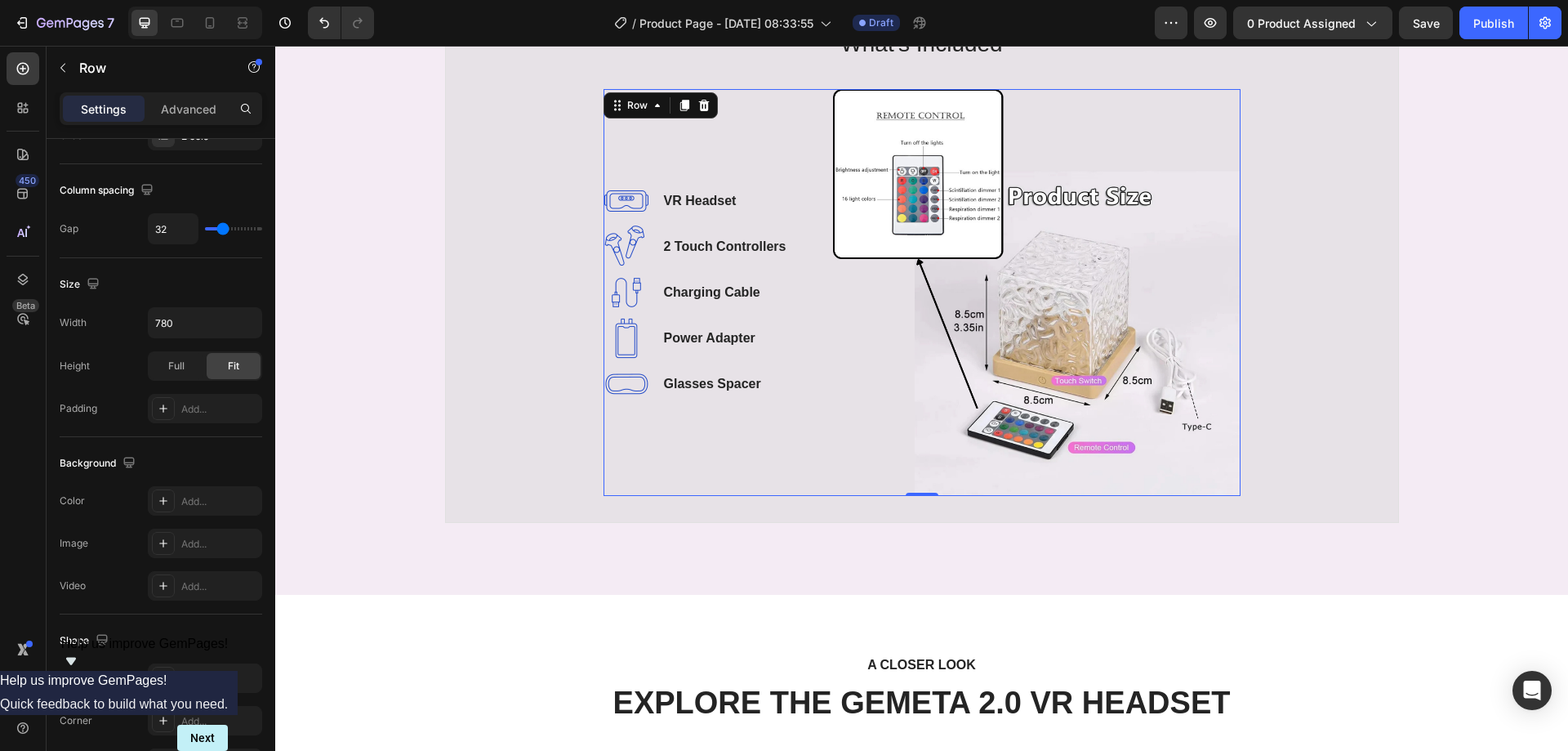
scroll to position [0, 0]
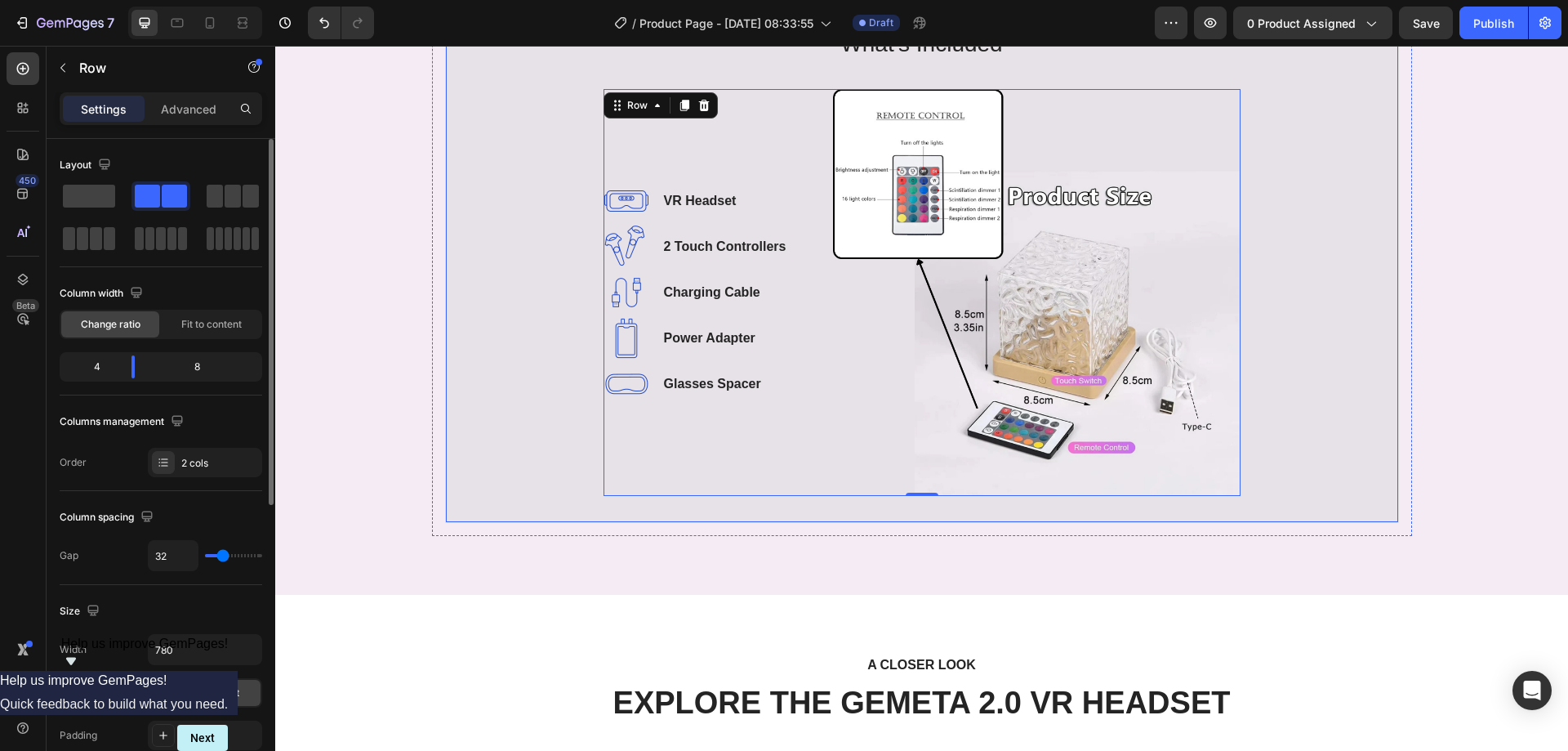
click at [548, 447] on div "What's Included Heading Image VR Headset Text block Image 2 Touch Controllers T…" at bounding box center [922, 261] width 900 height 471
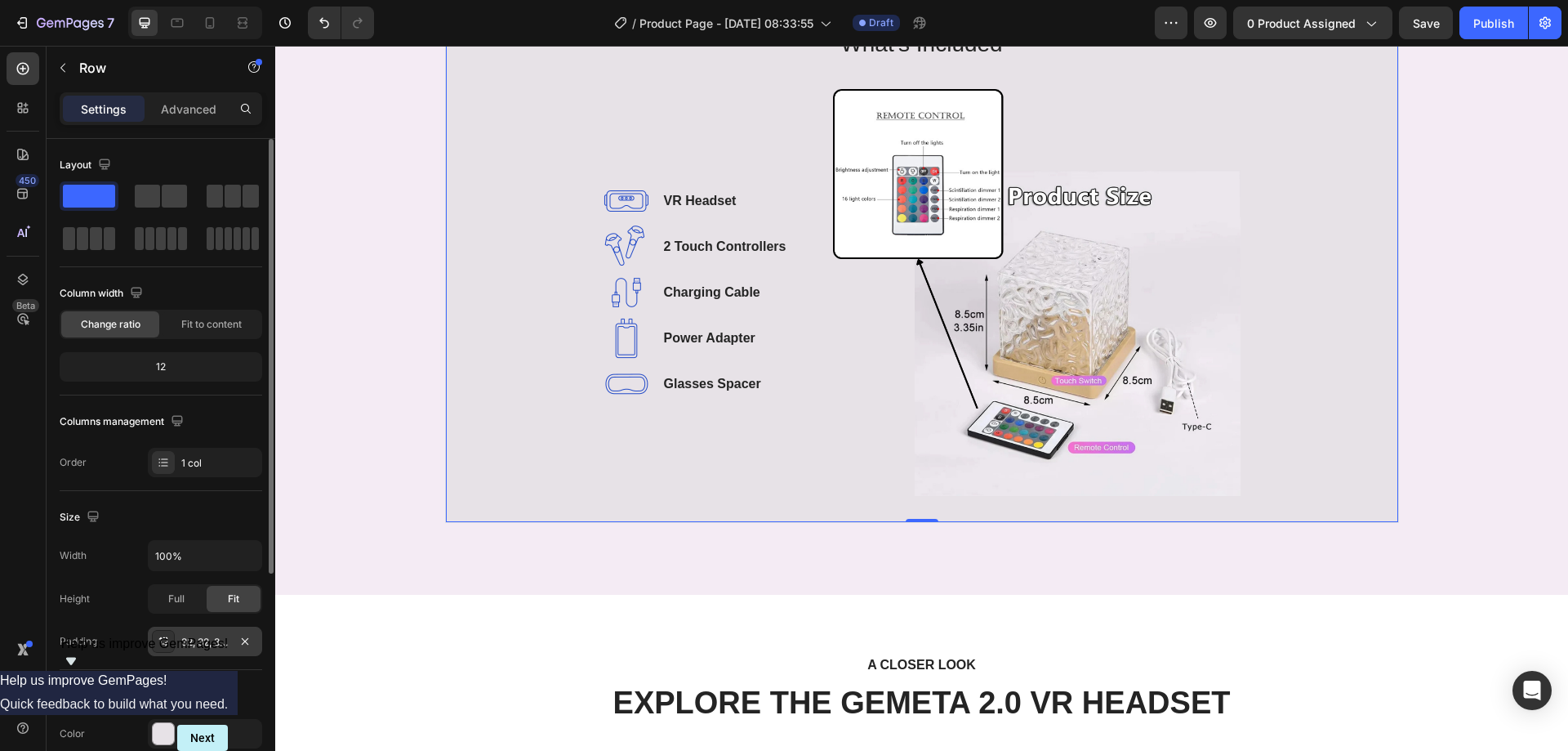
scroll to position [327, 0]
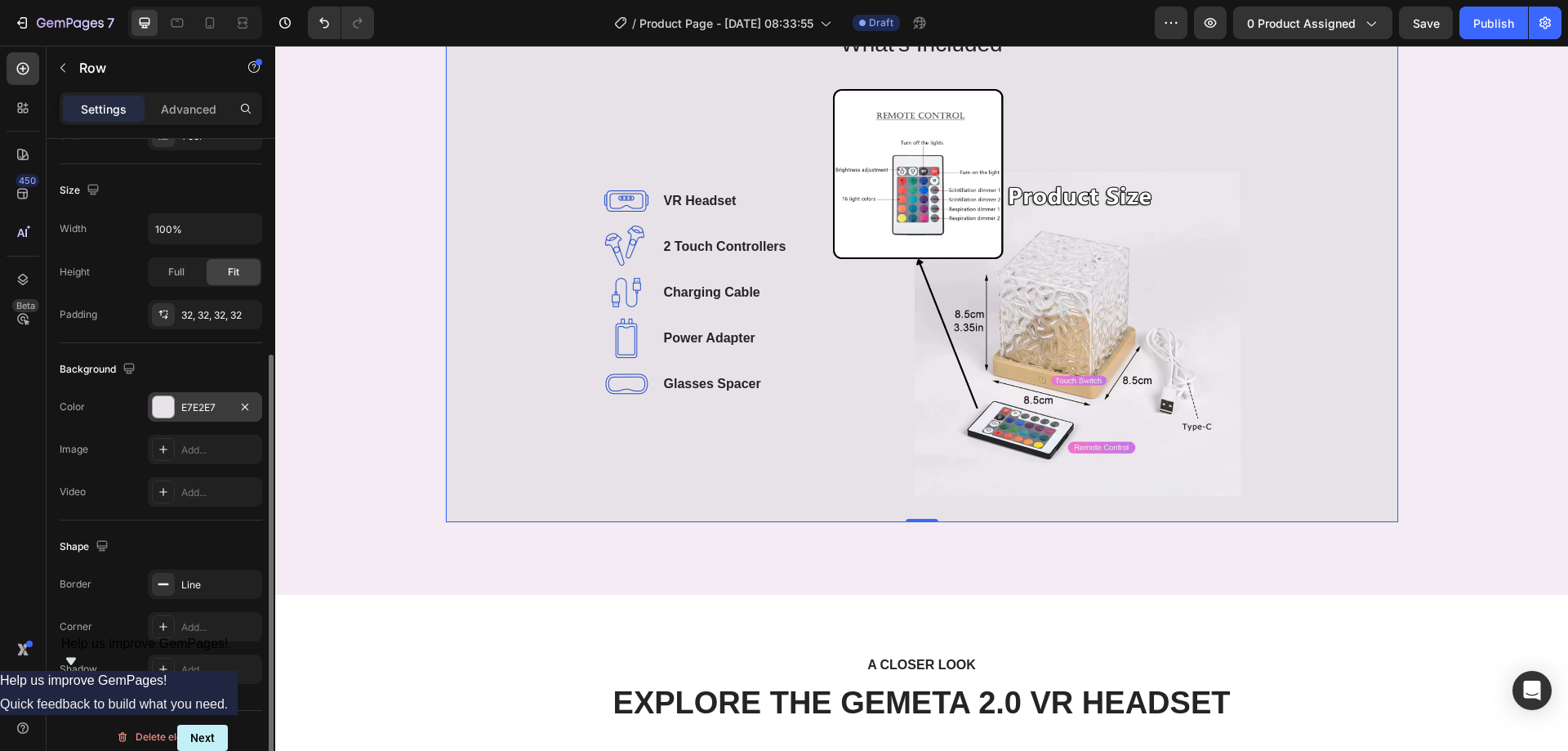
click at [193, 400] on div "E7E2E7" at bounding box center [204, 407] width 47 height 15
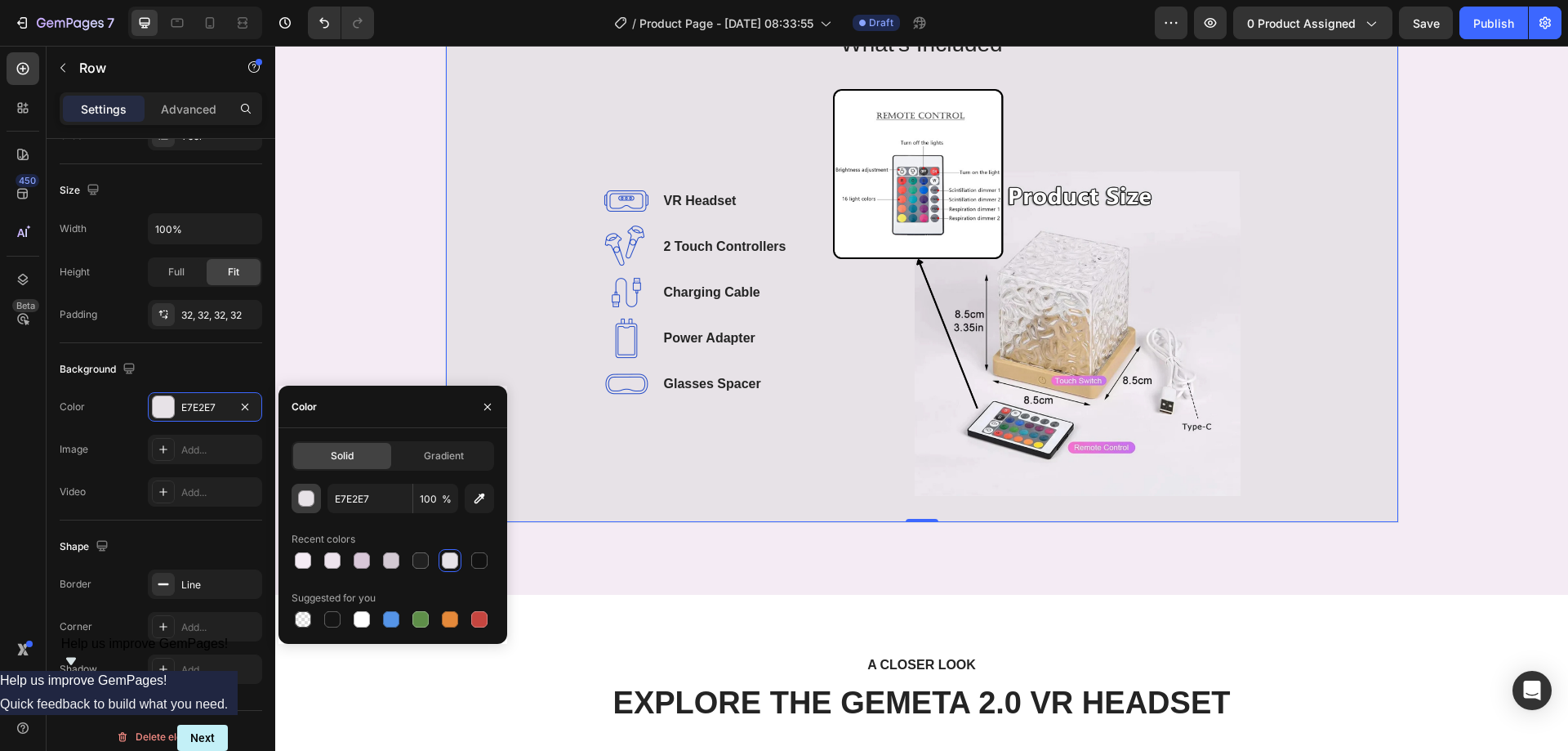
click at [307, 489] on button "button" at bounding box center [305, 498] width 29 height 29
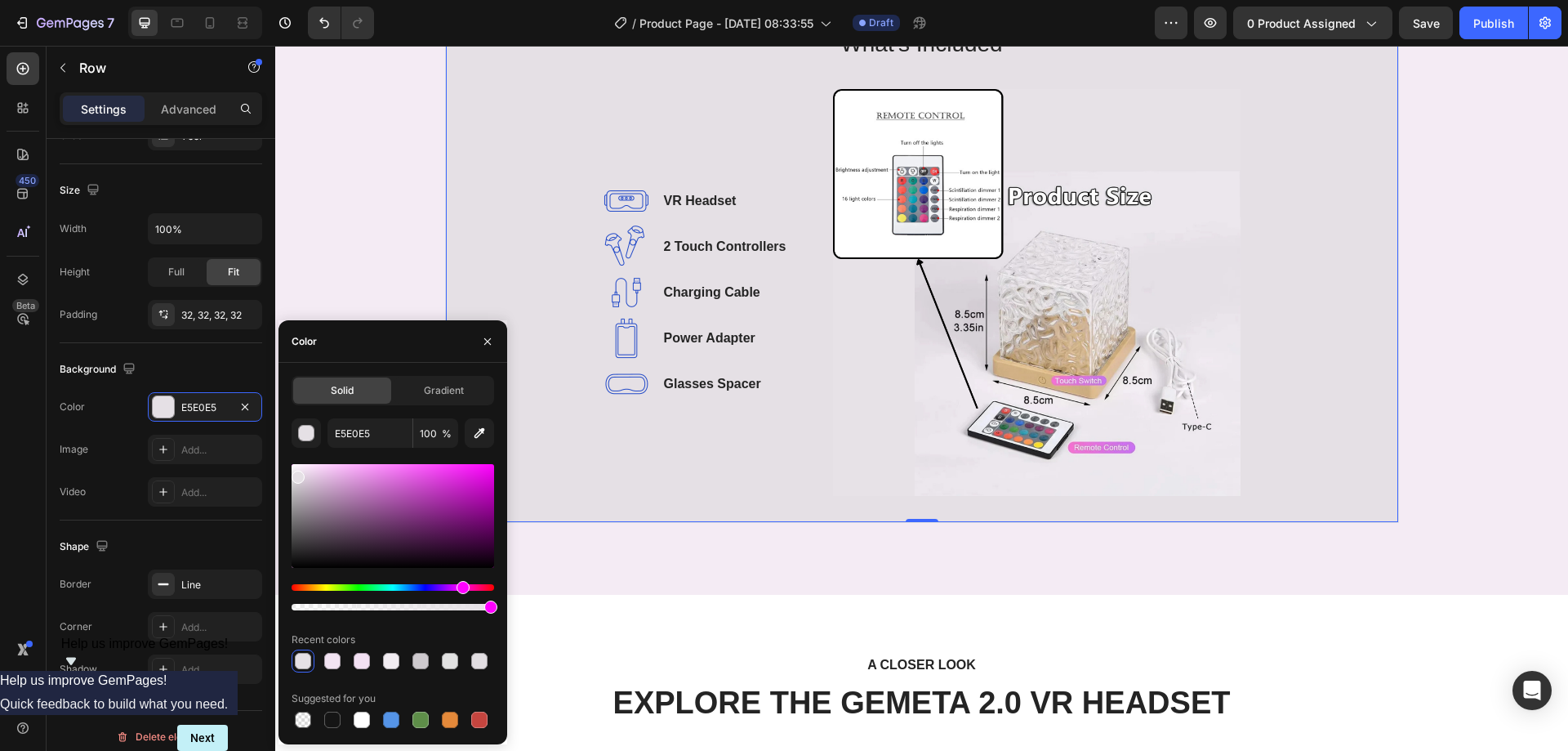
drag, startPoint x: 300, startPoint y: 481, endPoint x: 295, endPoint y: 474, distance: 8.6
click at [295, 474] on div at bounding box center [297, 477] width 13 height 13
click at [381, 436] on input "E5E0E5" at bounding box center [370, 432] width 85 height 29
paste input "#e7e2e7"
click at [397, 347] on div "Color" at bounding box center [393, 342] width 229 height 43
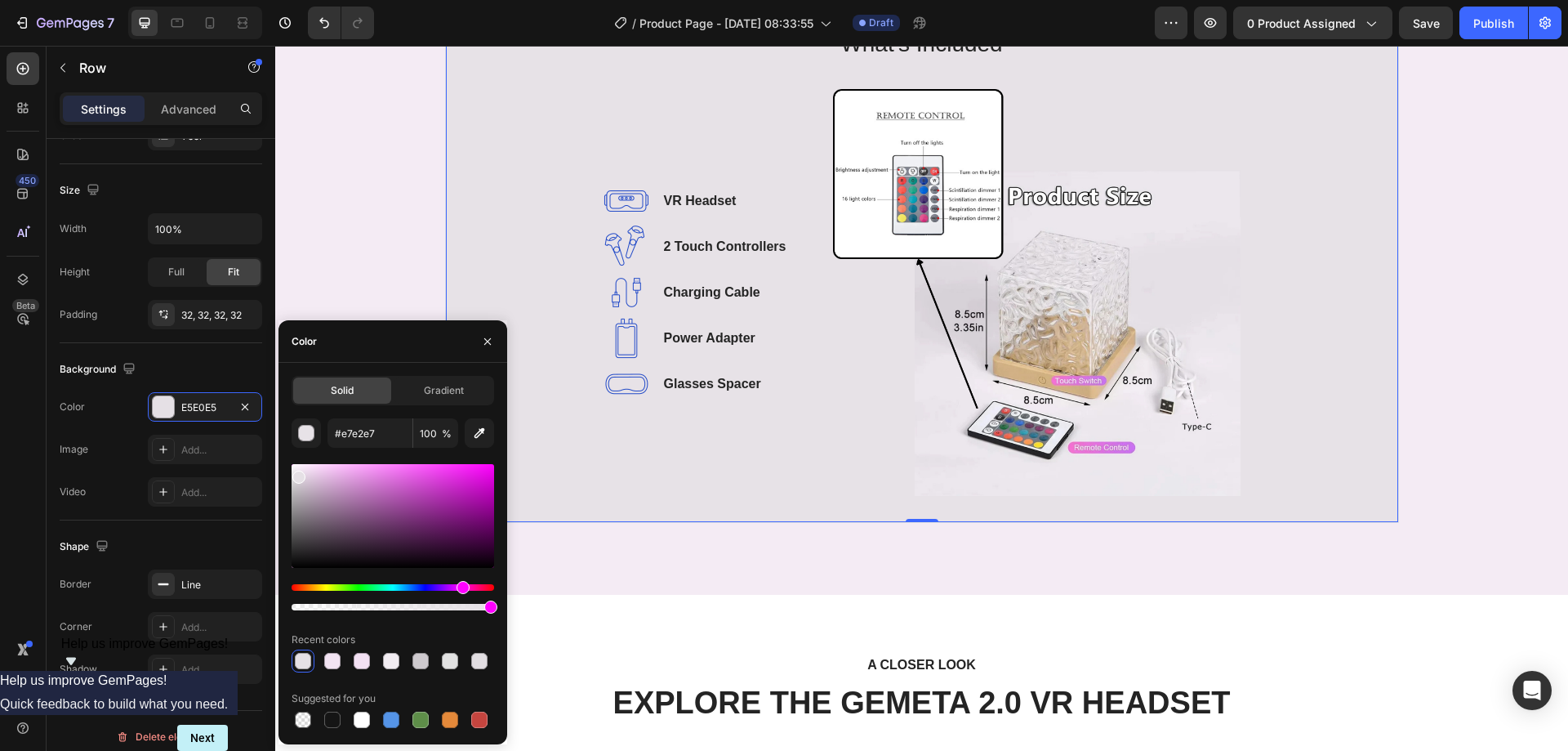
type input "E7E2E7"
click at [493, 335] on icon "button" at bounding box center [487, 341] width 13 height 13
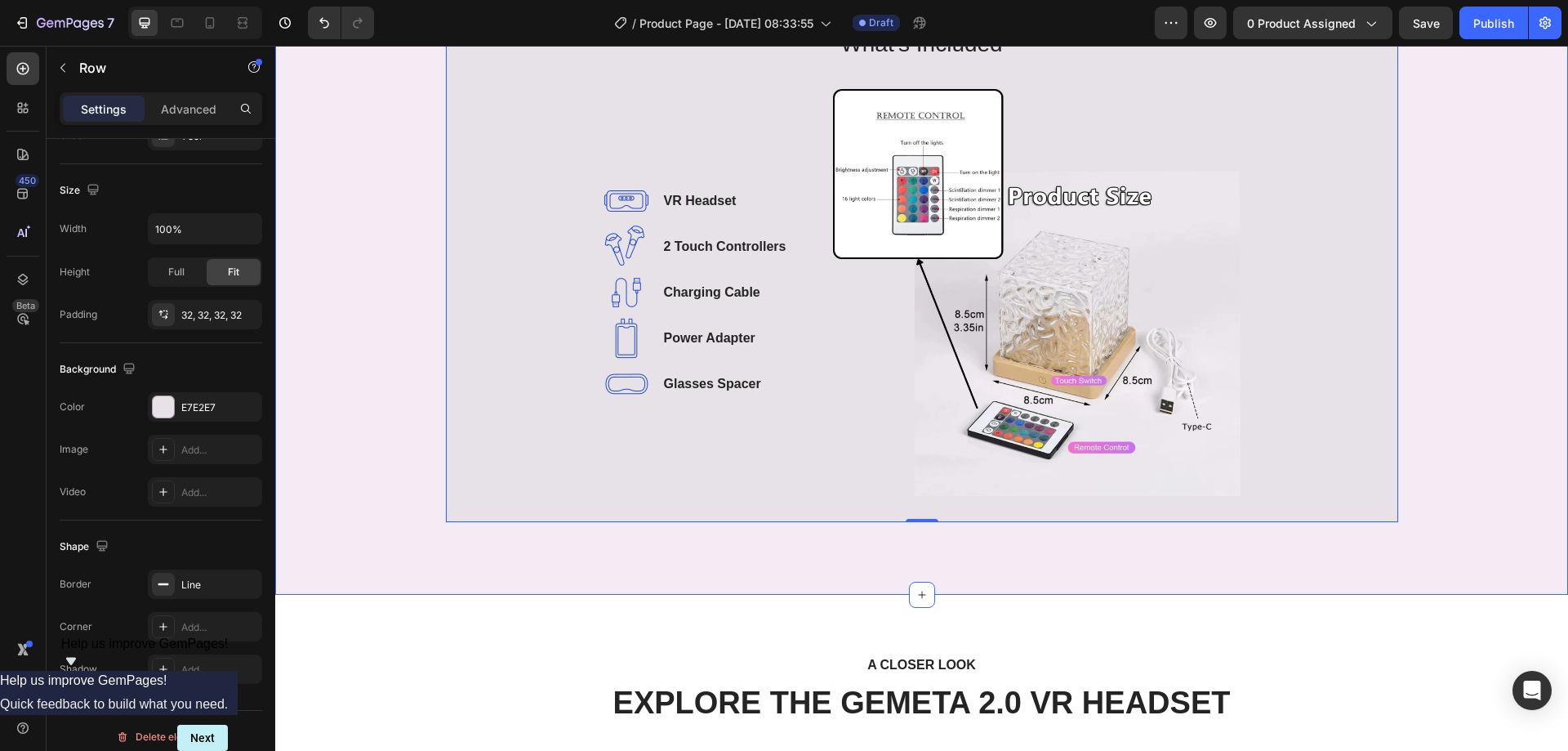
click at [359, 328] on div "Product Specifications Product Details Product Services Technical Specification…" at bounding box center [921, 241] width 1268 height 589
click at [209, 572] on div "Add..." at bounding box center [205, 583] width 114 height 29
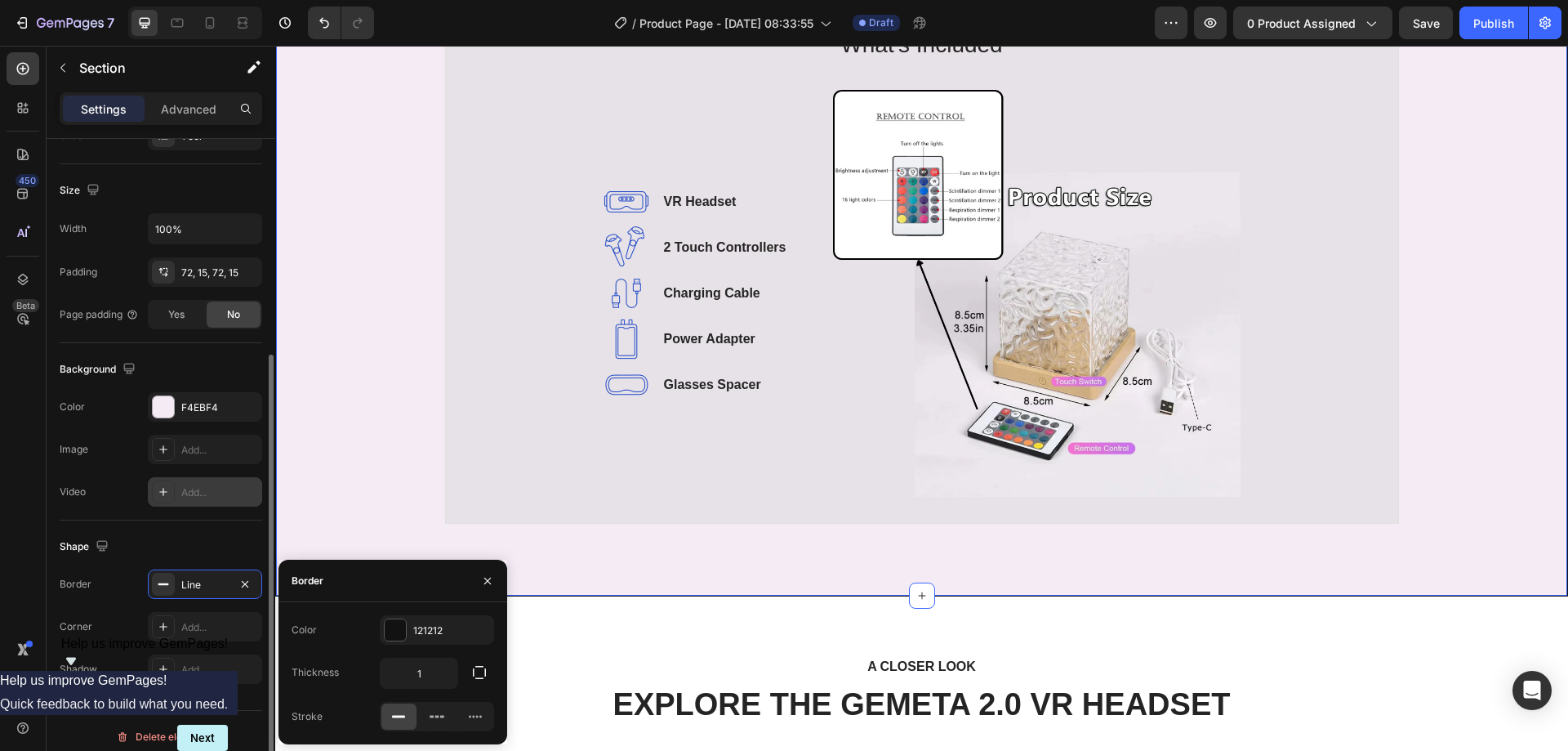
scroll to position [1142, 0]
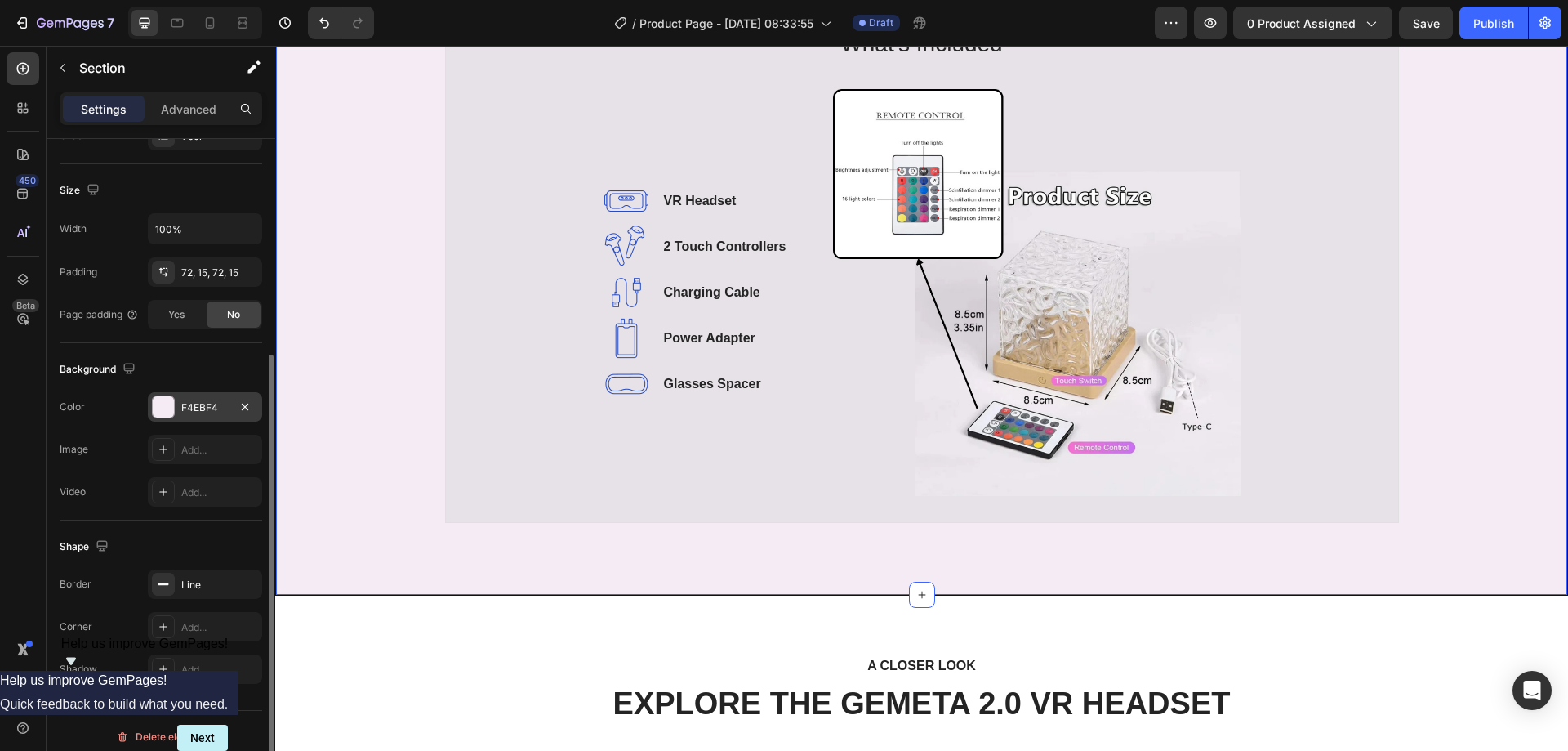
click at [180, 398] on div "F4EBF4" at bounding box center [205, 407] width 114 height 29
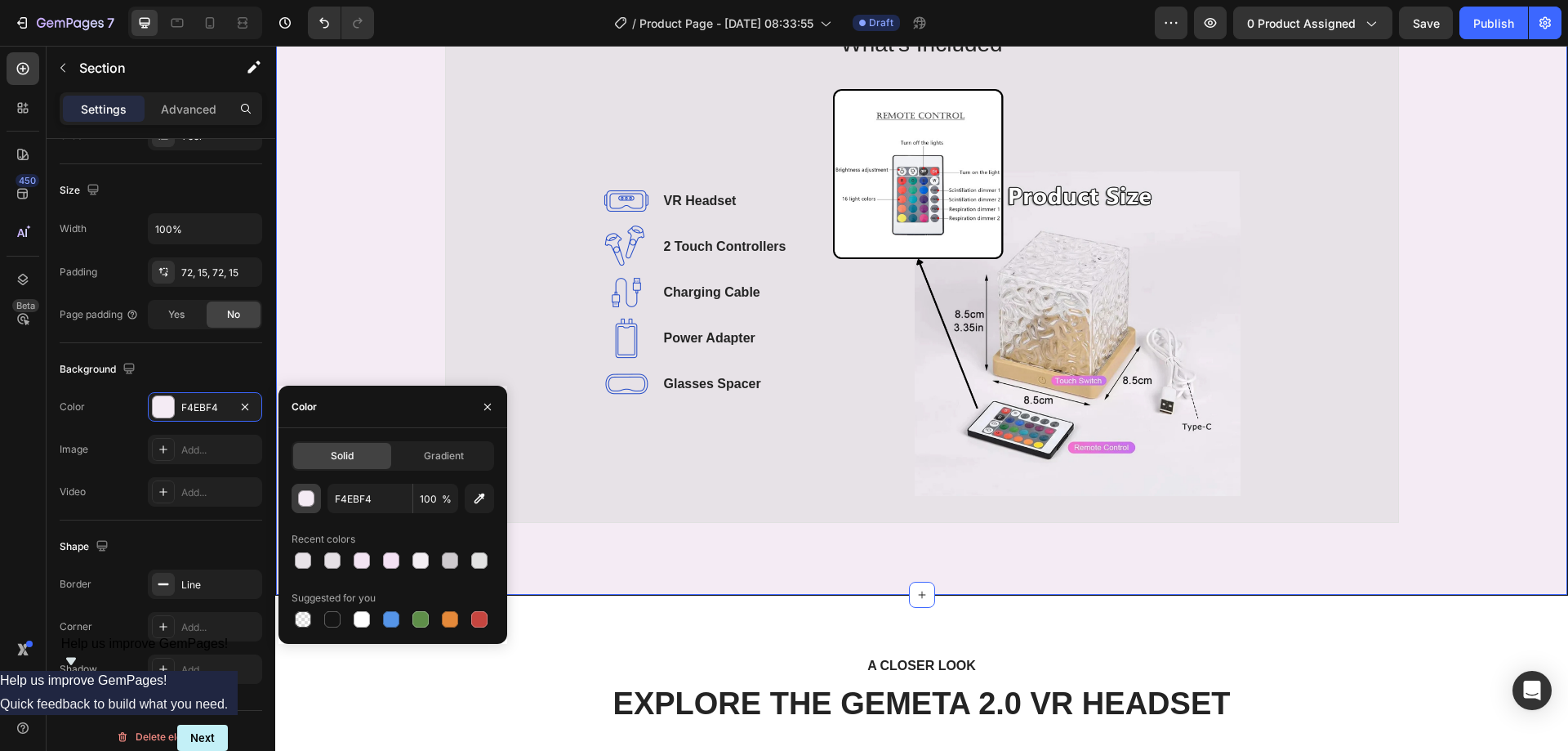
click at [308, 498] on div "button" at bounding box center [307, 499] width 16 height 16
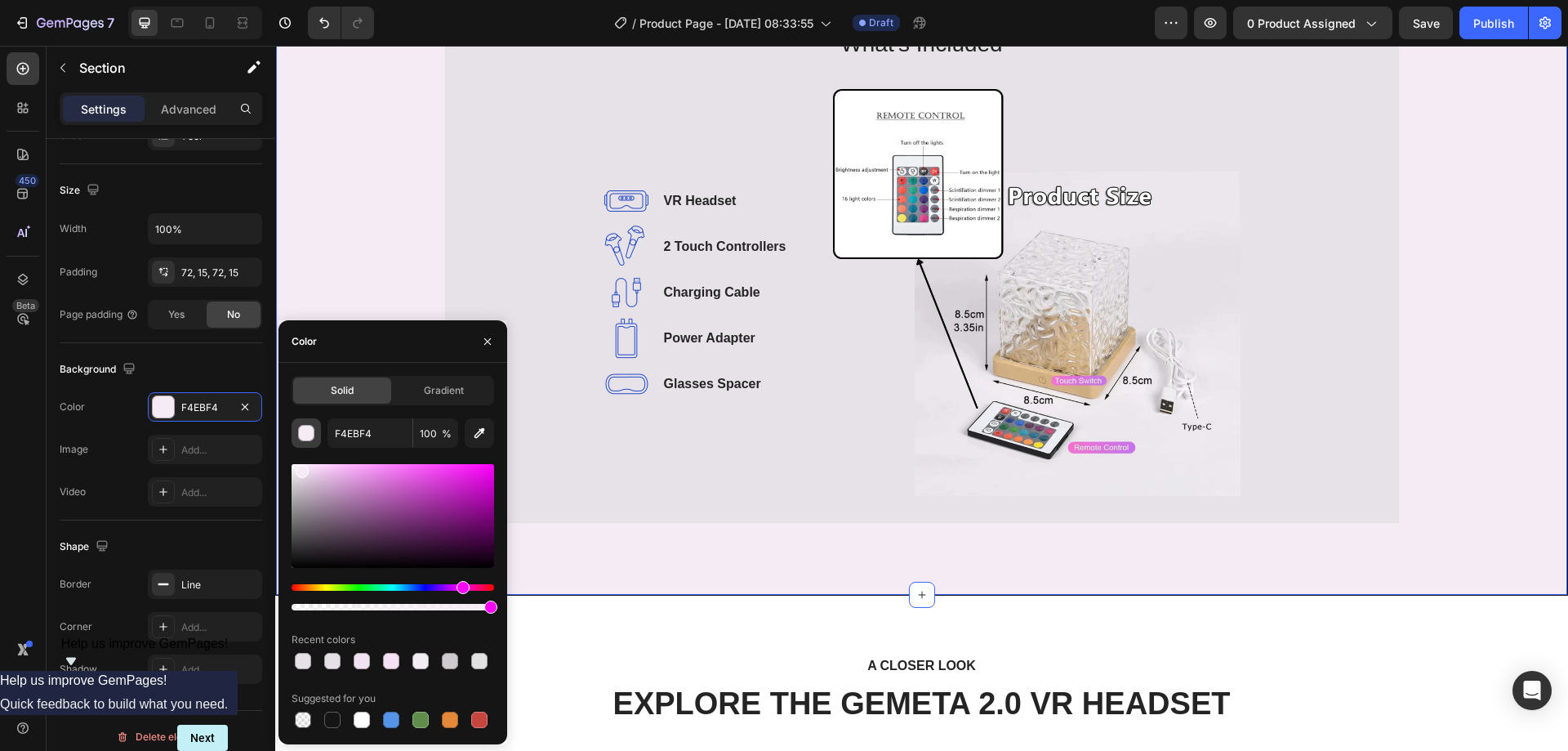
click at [302, 431] on div "button" at bounding box center [307, 433] width 16 height 16
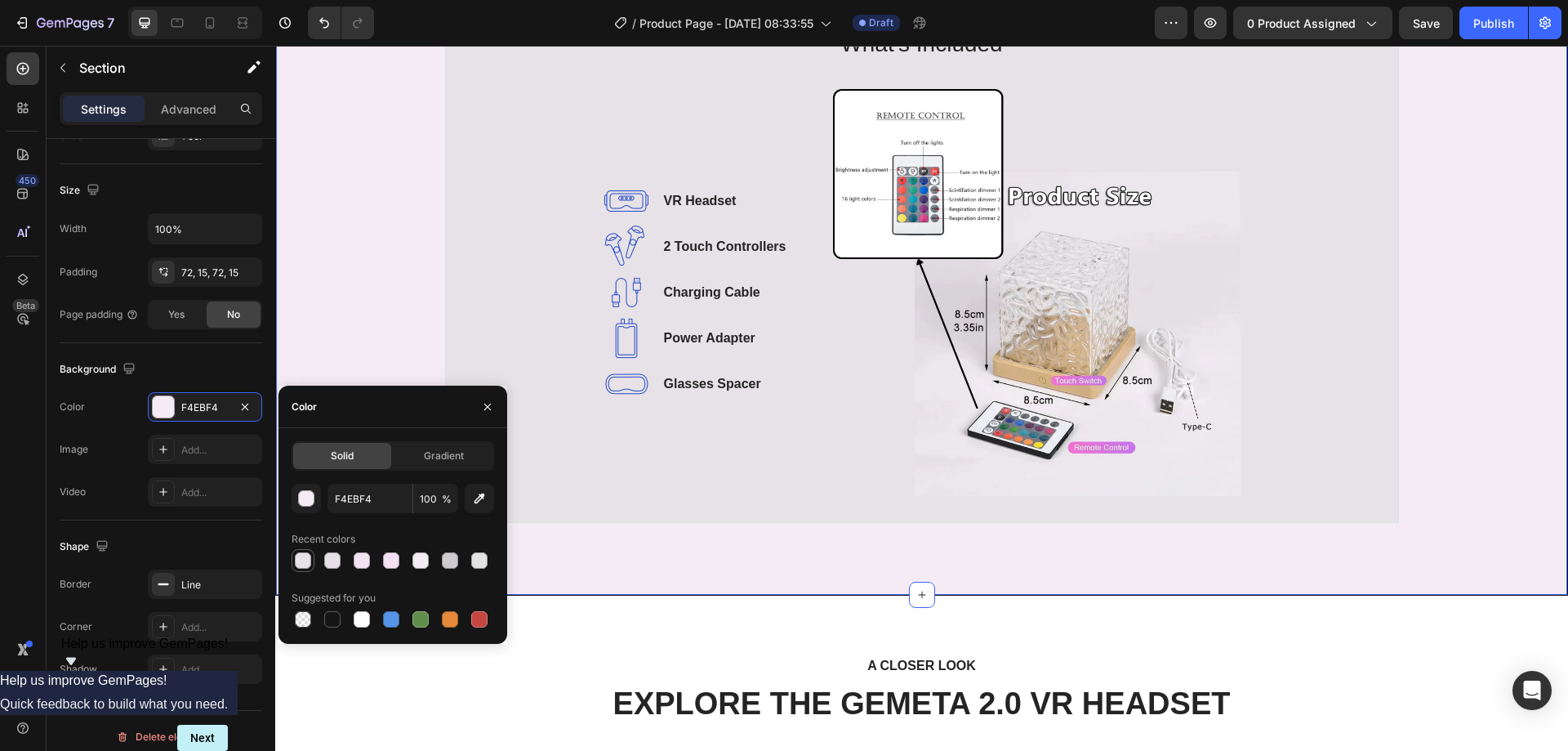
click at [300, 559] on div at bounding box center [303, 560] width 16 height 16
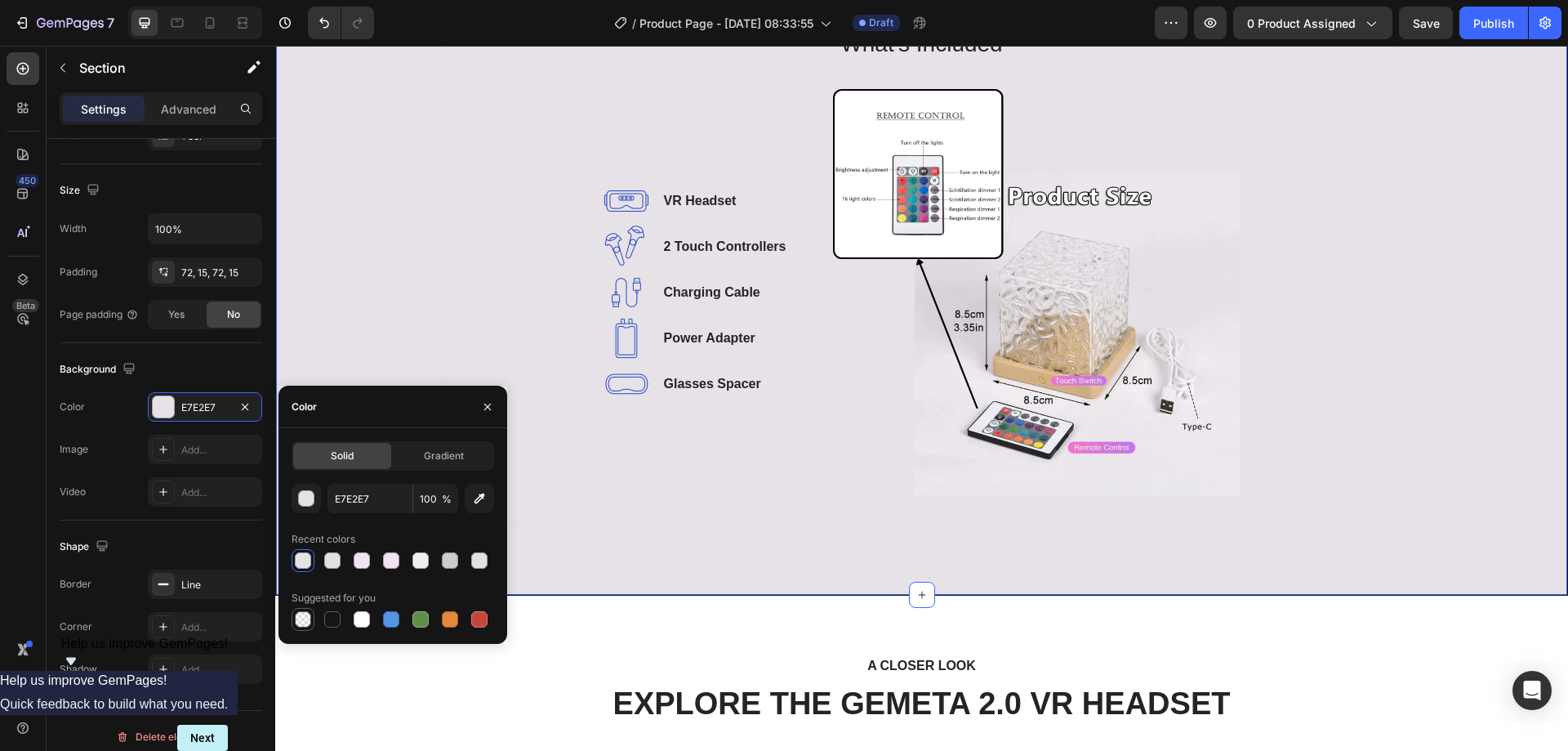
click at [311, 628] on div at bounding box center [303, 619] width 20 height 20
type input "000000"
type input "0"
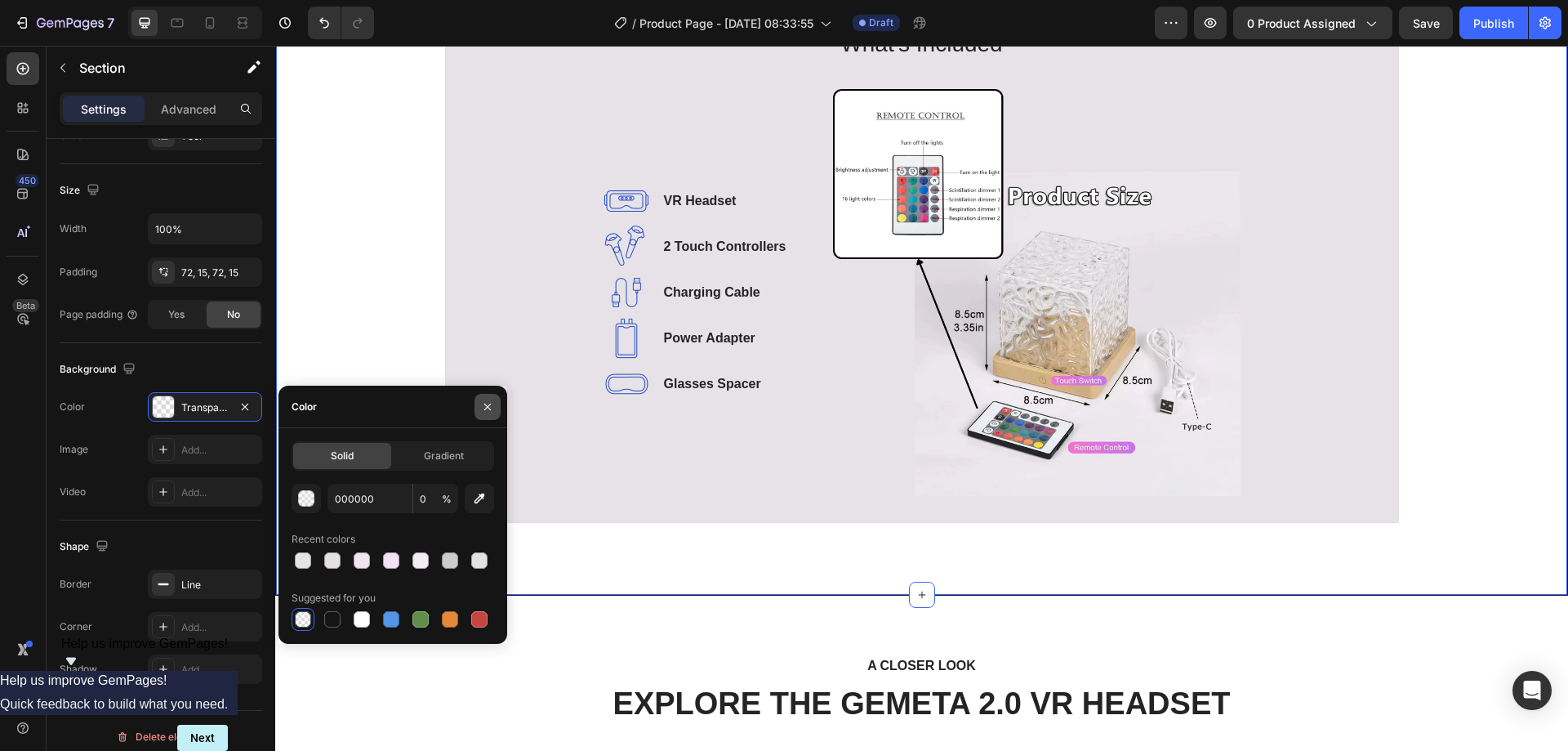
click at [488, 401] on icon "button" at bounding box center [487, 407] width 13 height 13
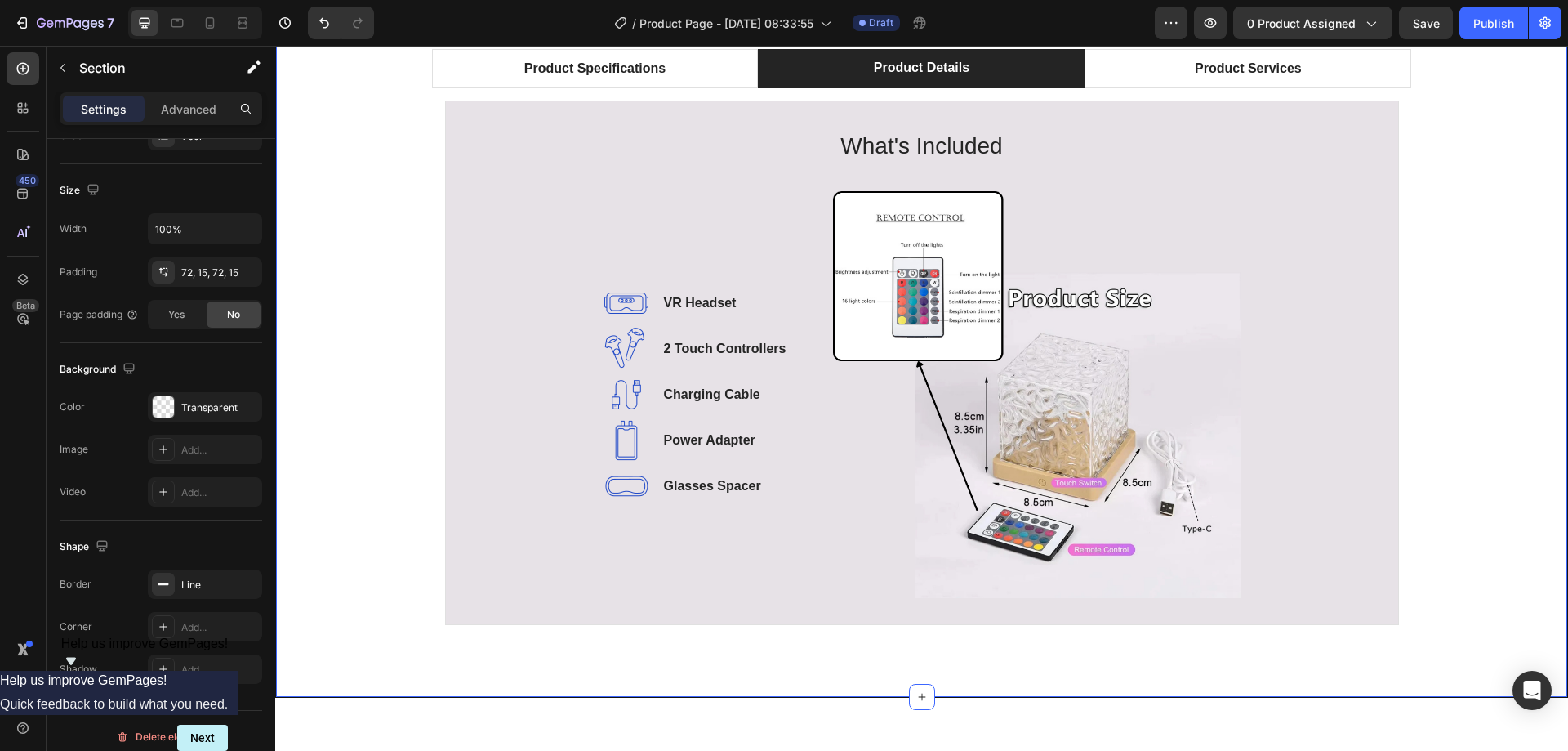
scroll to position [978, 0]
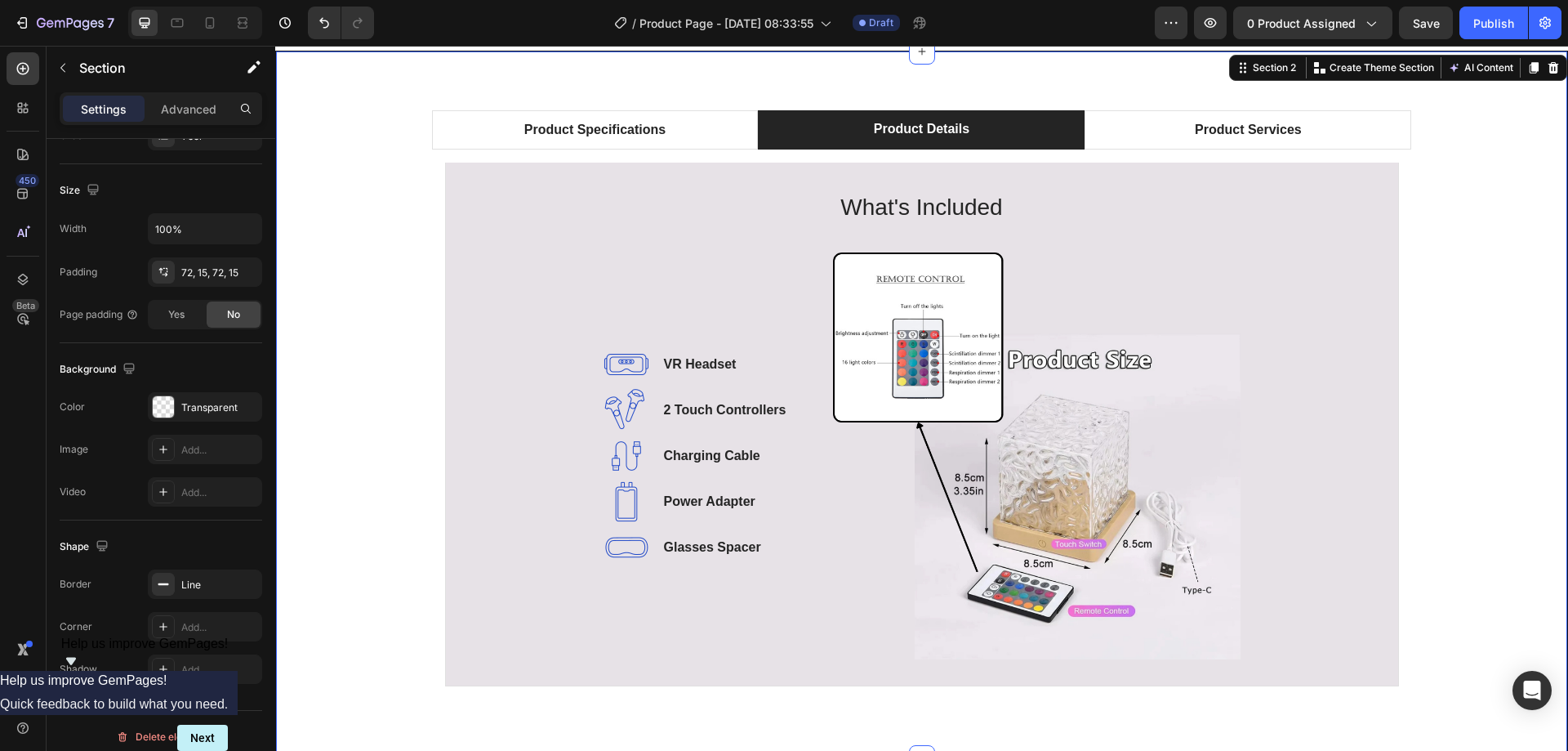
click at [1445, 315] on div "Product Specifications Product Details Product Services Technical Specification…" at bounding box center [921, 405] width 1266 height 589
click at [894, 201] on p "What's Included" at bounding box center [922, 207] width 896 height 35
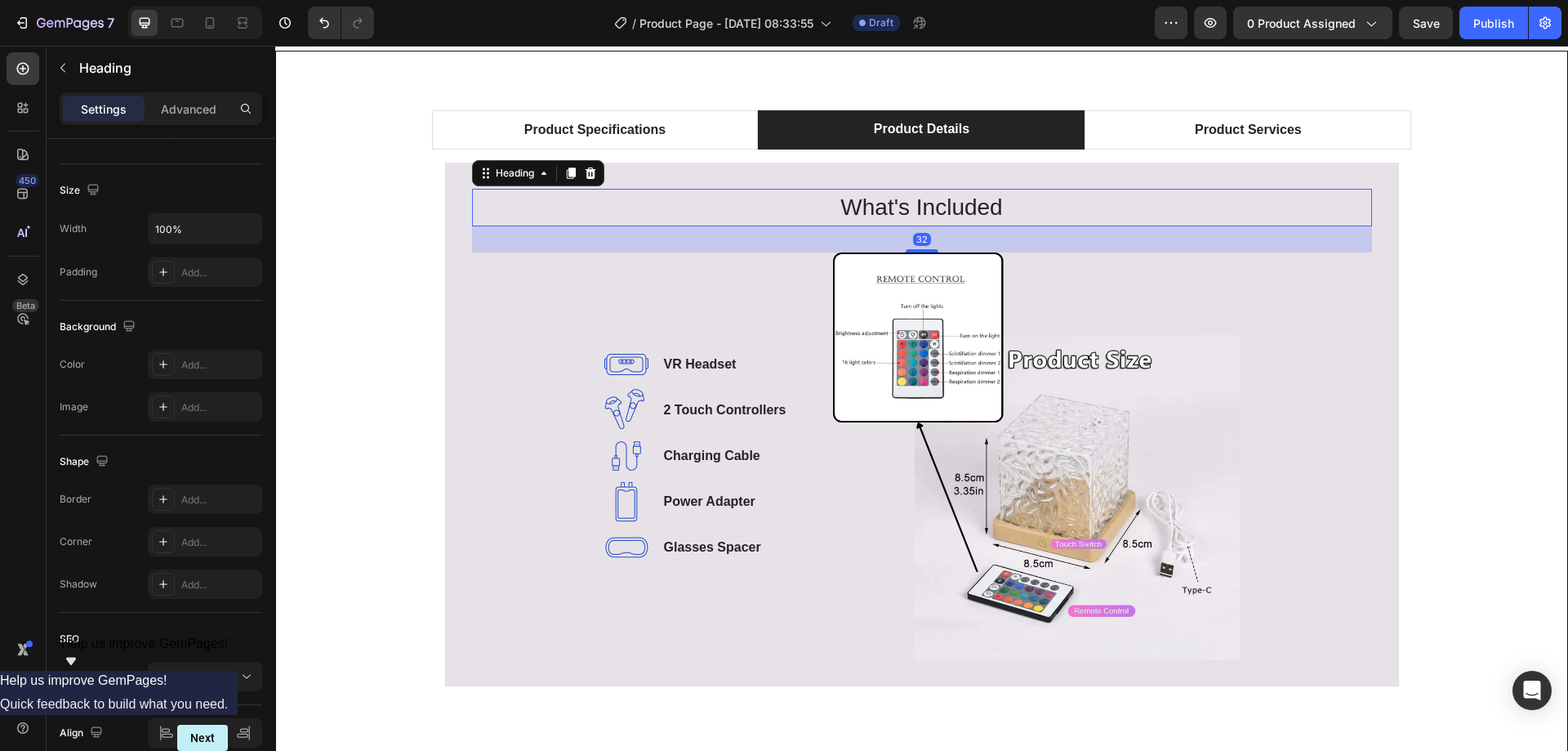
scroll to position [0, 0]
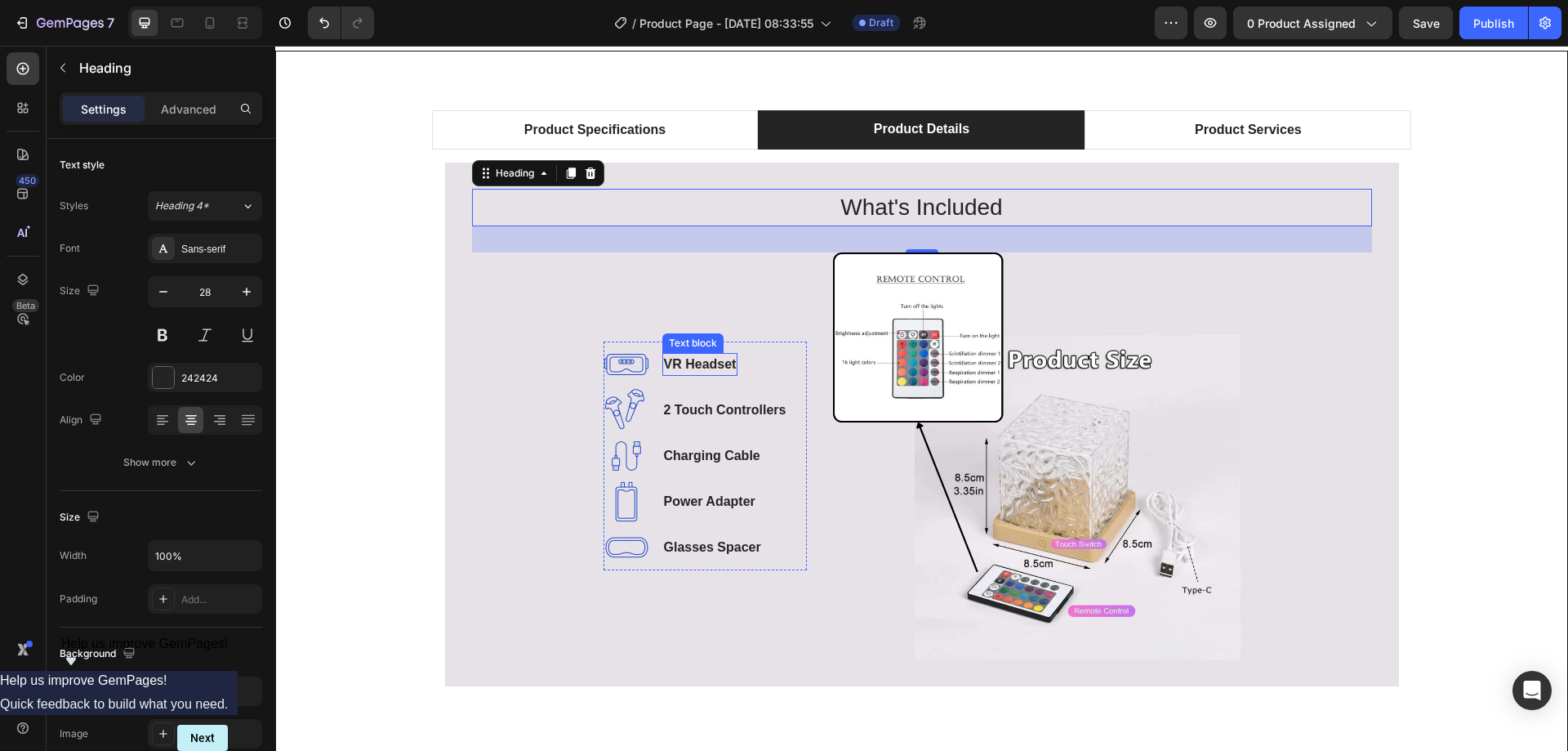
click at [688, 363] on p "VR Headset" at bounding box center [700, 364] width 73 height 20
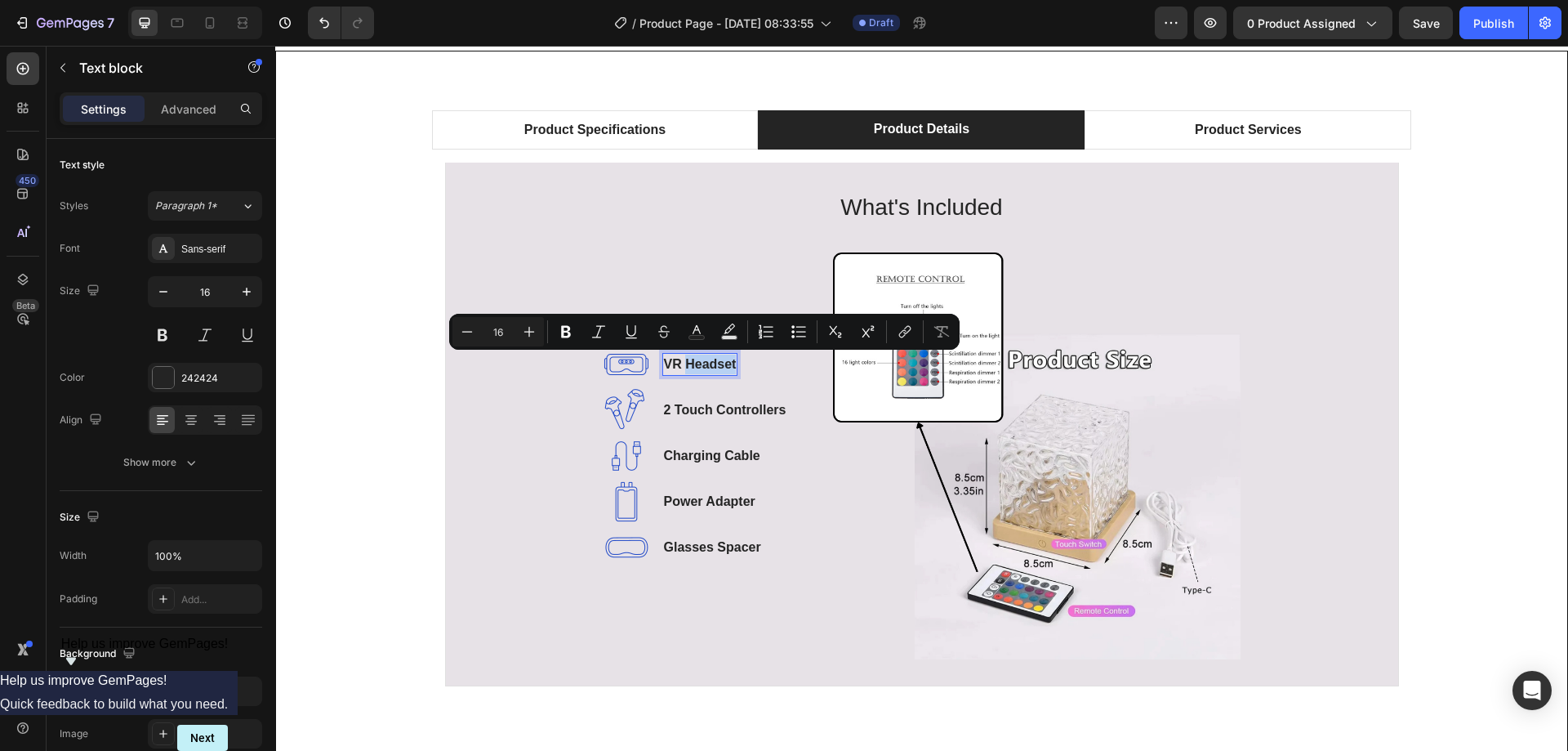
click at [688, 363] on p "VR Headset" at bounding box center [700, 364] width 73 height 20
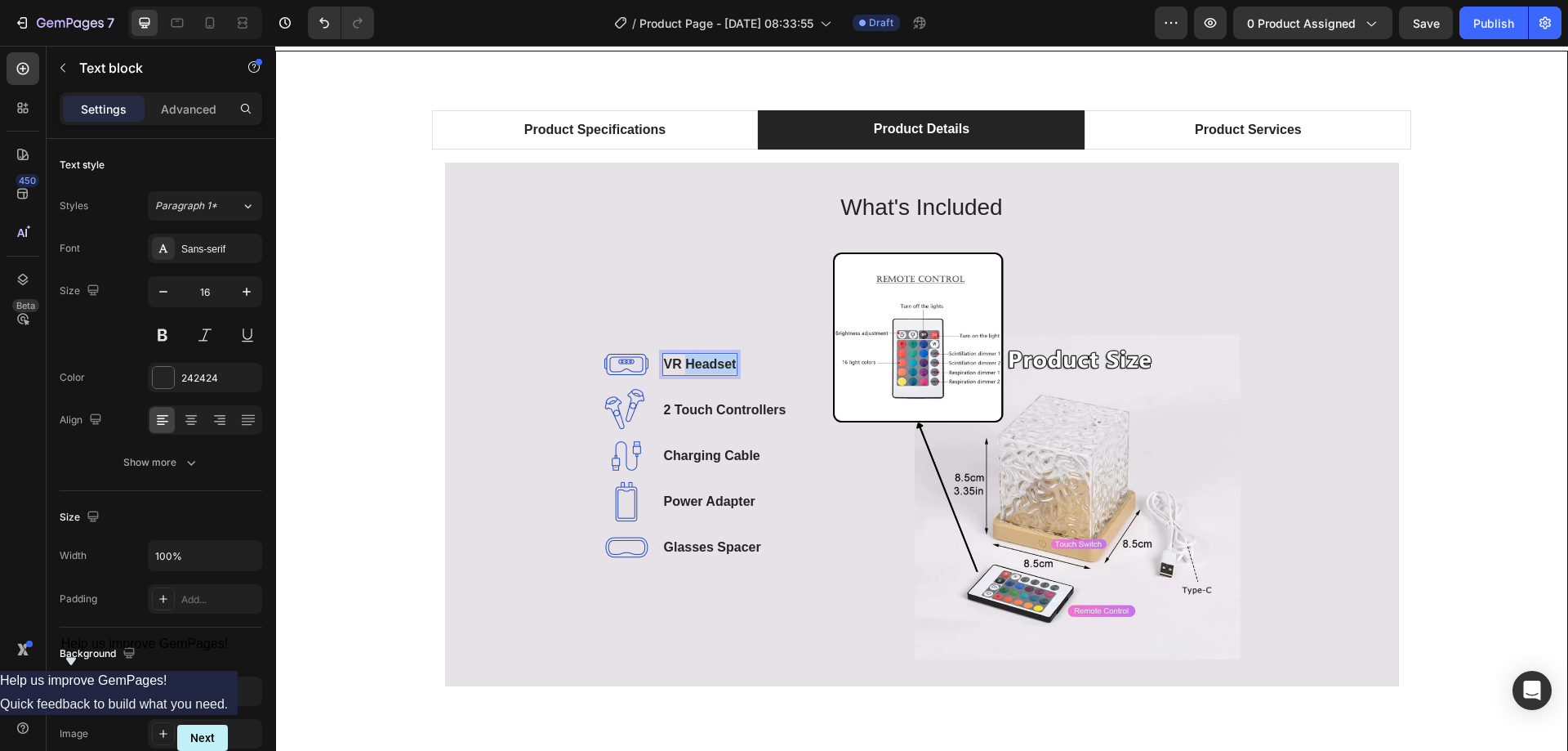
click at [688, 363] on p "VR Headset" at bounding box center [700, 364] width 73 height 20
click at [664, 363] on p "VR Headset" at bounding box center [700, 364] width 73 height 20
click at [666, 274] on div "Image LED Crystal Cube Lamp Text block 0 Image 2 Touch Controllers Text block I…" at bounding box center [705, 455] width 203 height 407
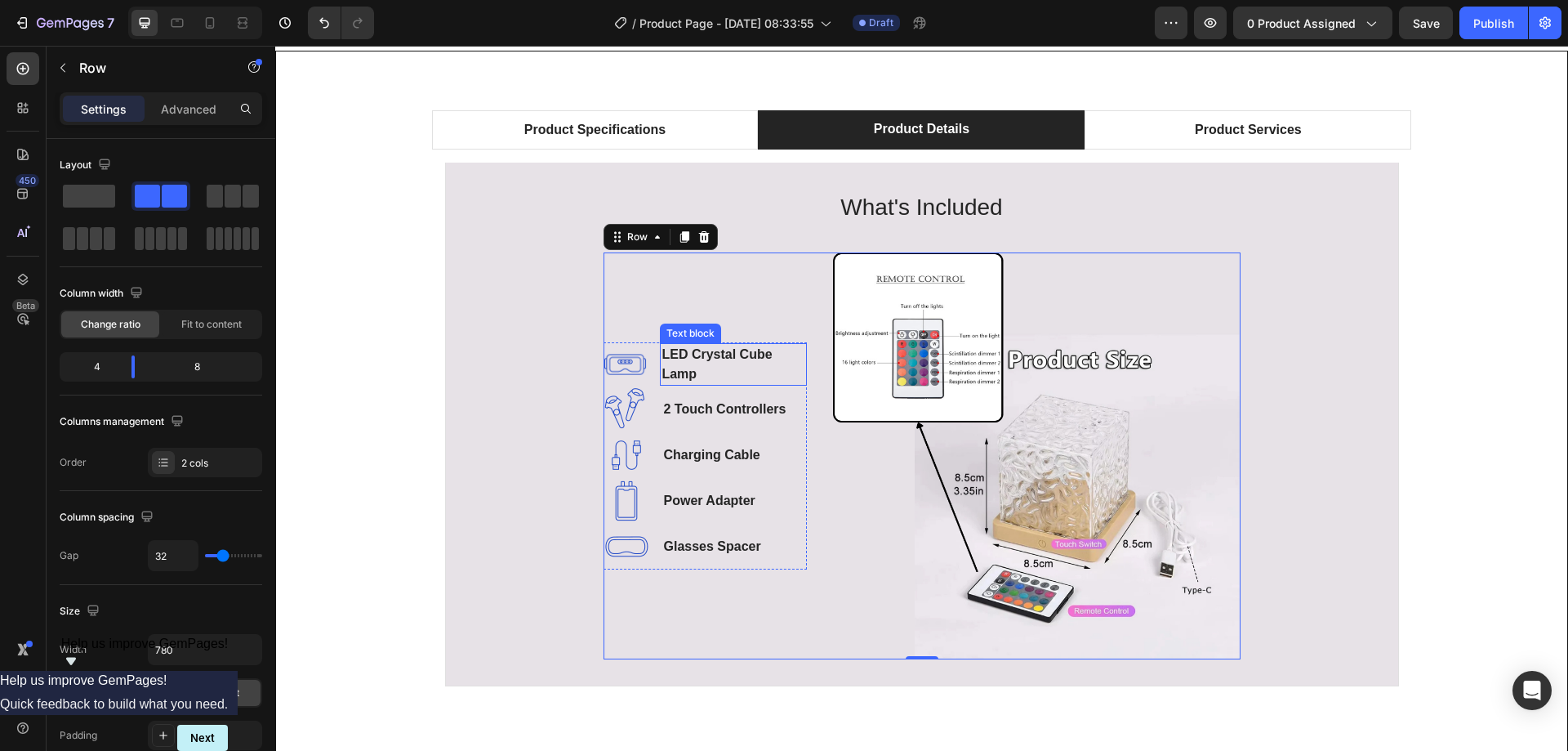
click at [709, 372] on p "LED Crystal Cube Lamp" at bounding box center [732, 364] width 143 height 39
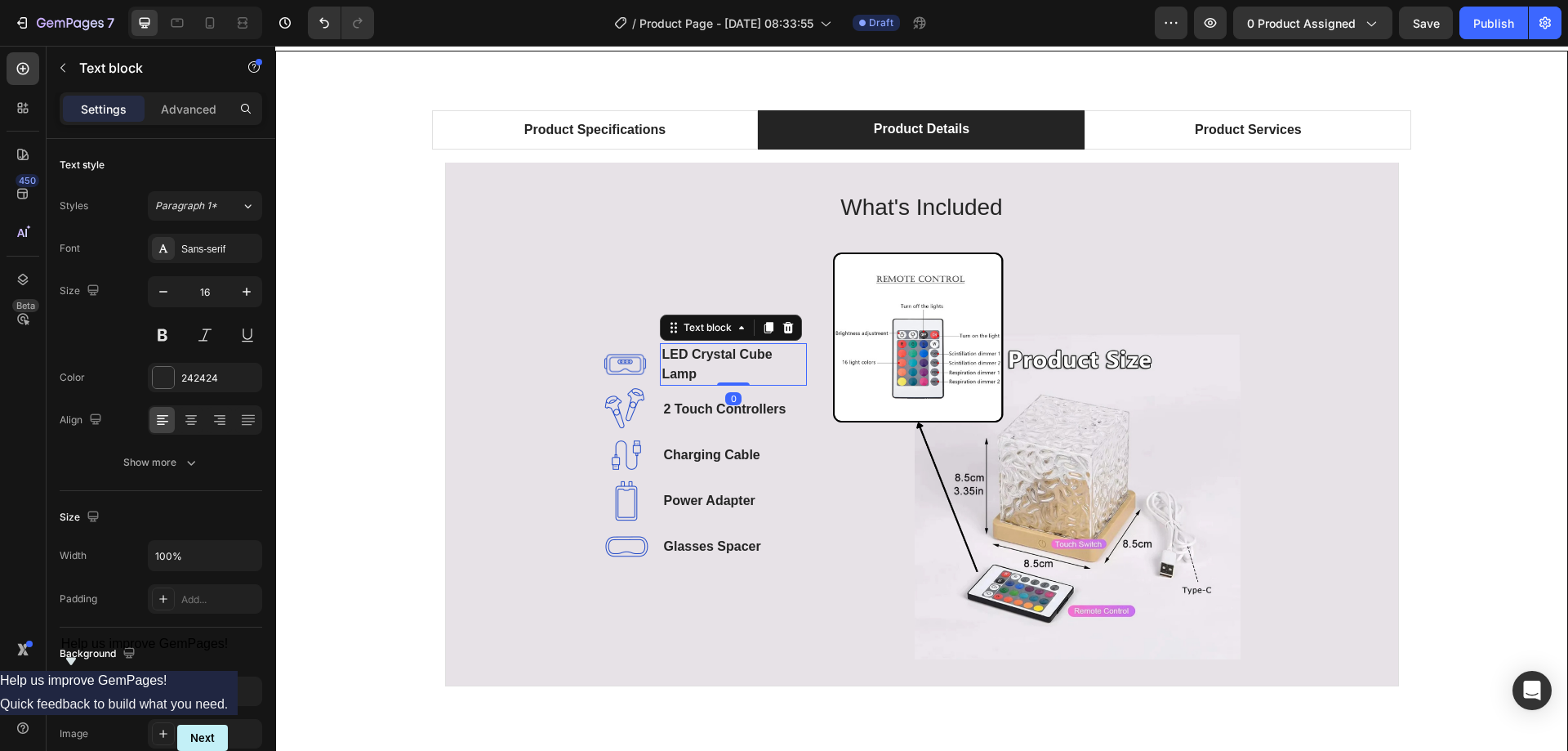
drag, startPoint x: 729, startPoint y: 383, endPoint x: 730, endPoint y: 368, distance: 15.0
click at [730, 368] on div "LED Crystal Cube Lamp Text block 0" at bounding box center [732, 364] width 146 height 43
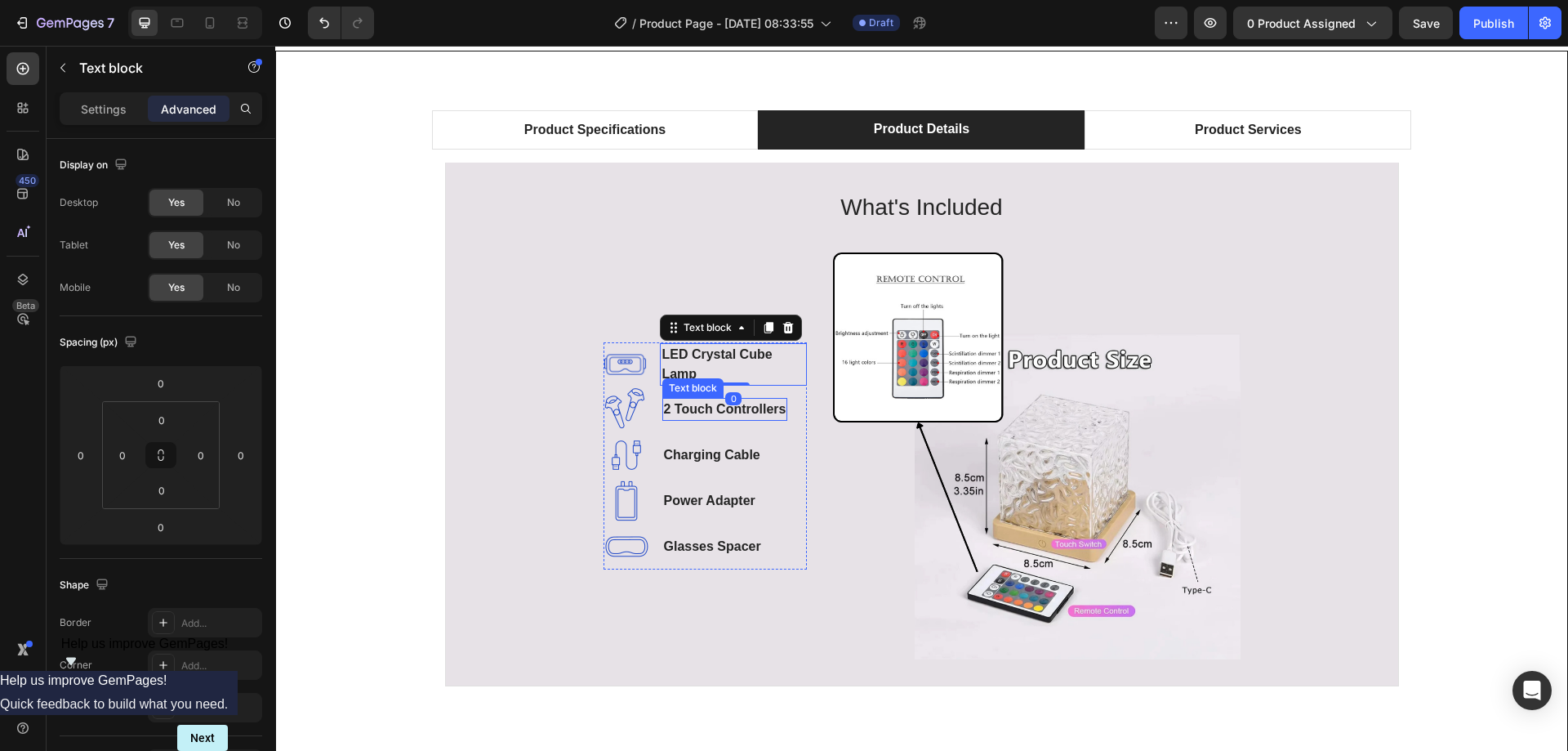
click at [727, 416] on p "2 Touch Controllers" at bounding box center [725, 409] width 122 height 20
click at [706, 405] on p "2 Touch Controllers" at bounding box center [725, 409] width 122 height 20
click at [697, 405] on p "2 Touch Controllers" at bounding box center [725, 409] width 122 height 20
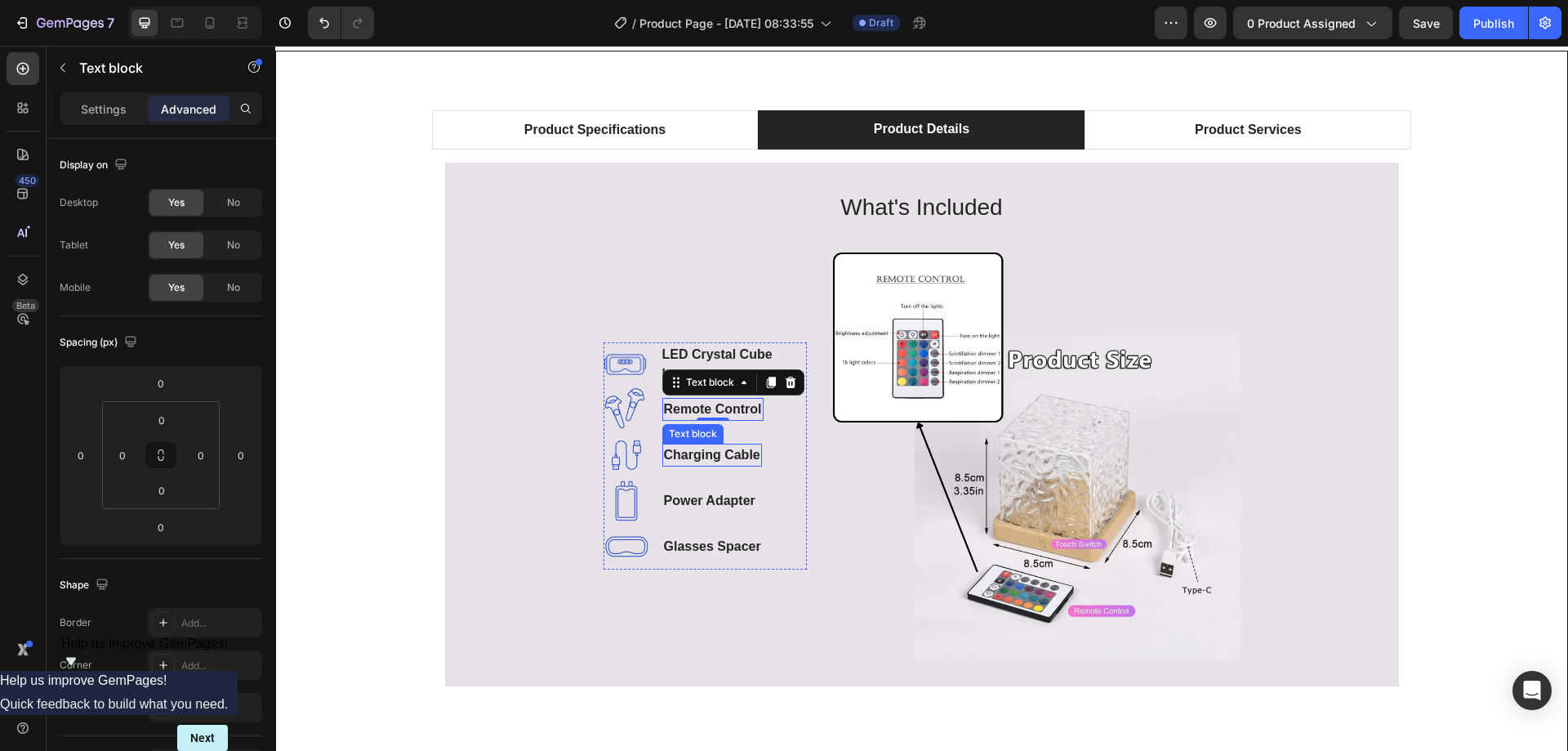
click at [694, 454] on p "Charging Cable" at bounding box center [712, 455] width 97 height 20
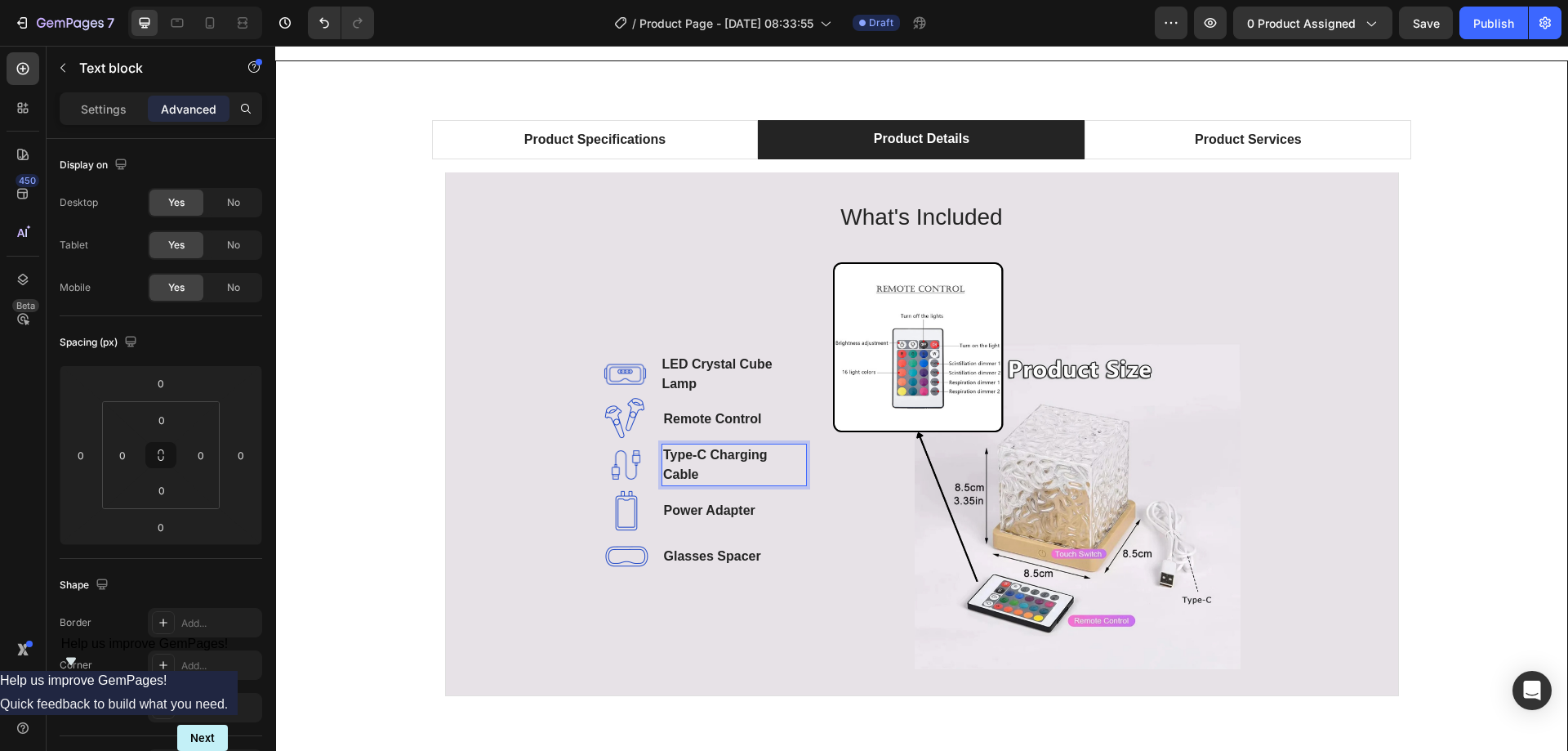
click at [716, 476] on p "Type-C Charging Cable" at bounding box center [734, 464] width 142 height 39
click at [790, 502] on li "Image Power Adapter Text block" at bounding box center [705, 510] width 203 height 46
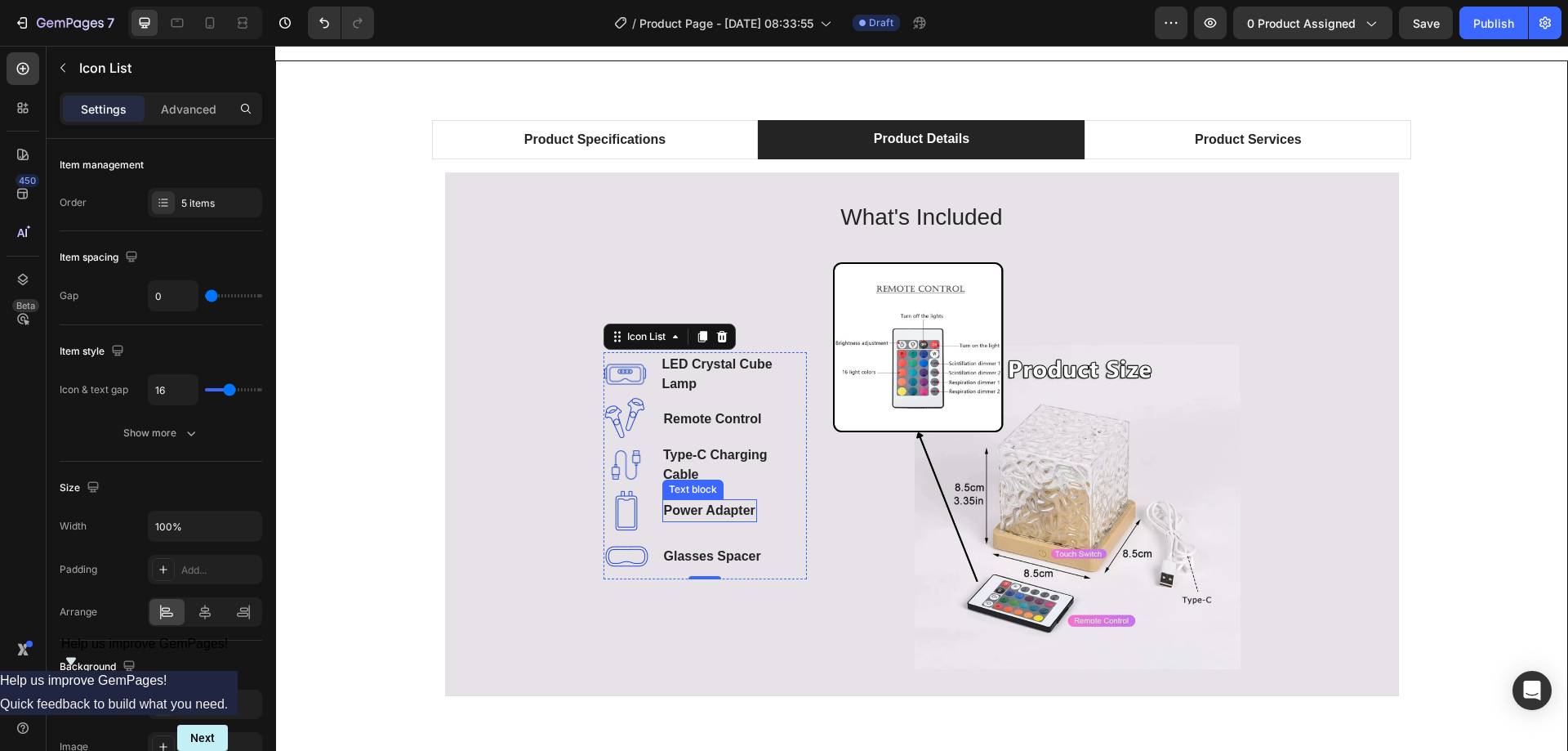
click at [723, 515] on p "Power Adapter" at bounding box center [709, 510] width 91 height 20
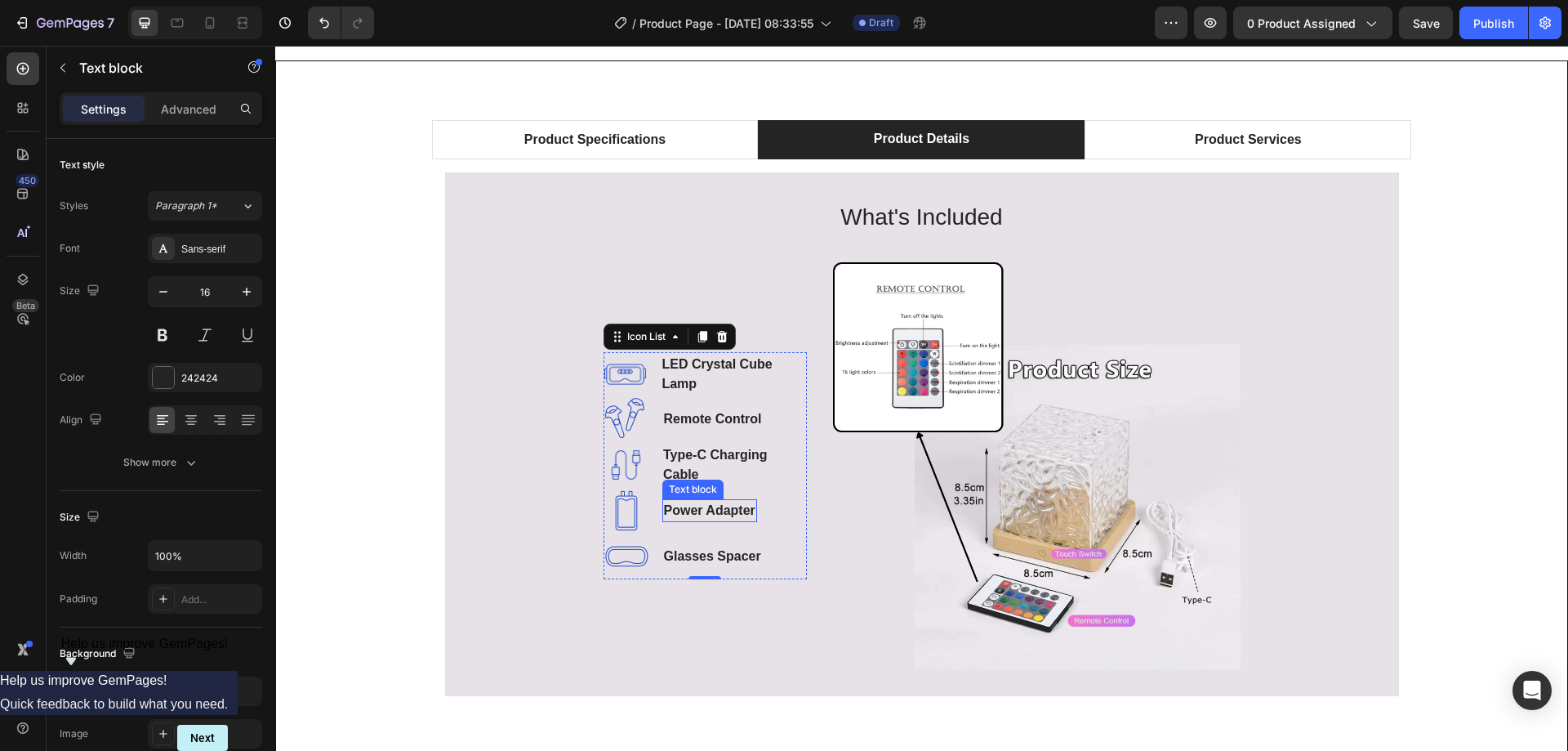
click at [723, 515] on p "Power Adapter" at bounding box center [709, 510] width 91 height 20
click at [653, 551] on li "Image Glasses Spacer Text block" at bounding box center [705, 557] width 203 height 46
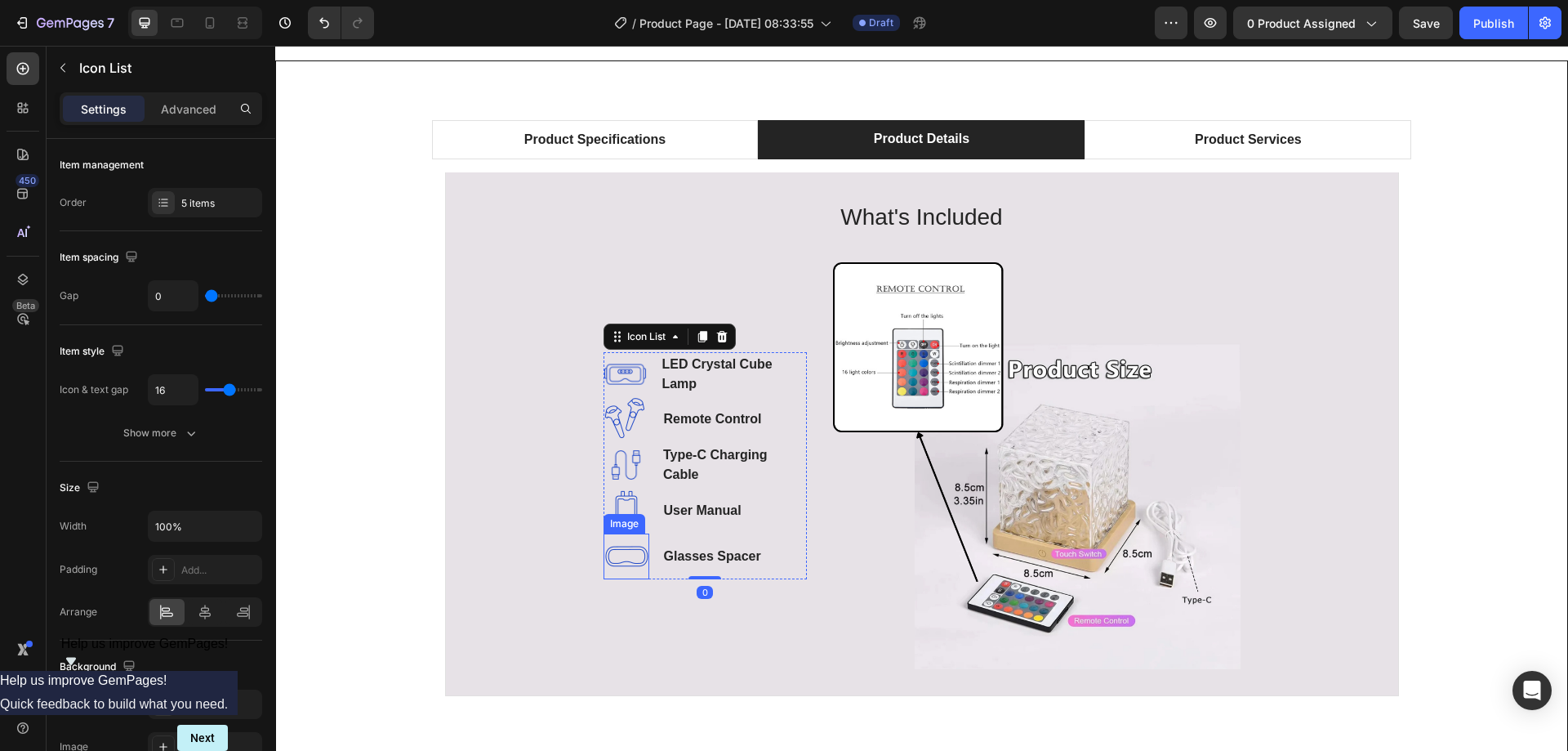
click at [619, 556] on img at bounding box center [626, 557] width 46 height 46
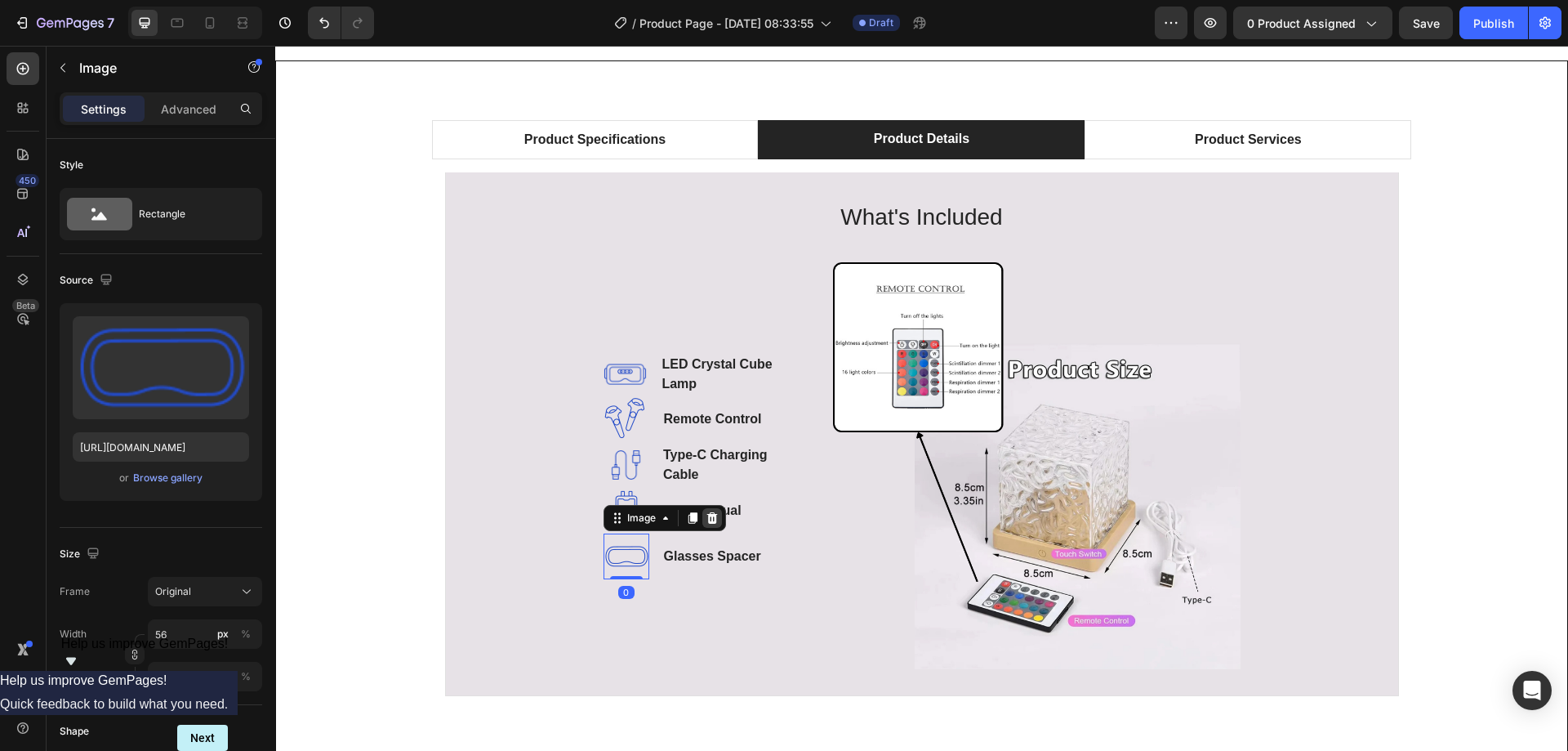
click at [710, 517] on icon at bounding box center [712, 518] width 13 height 13
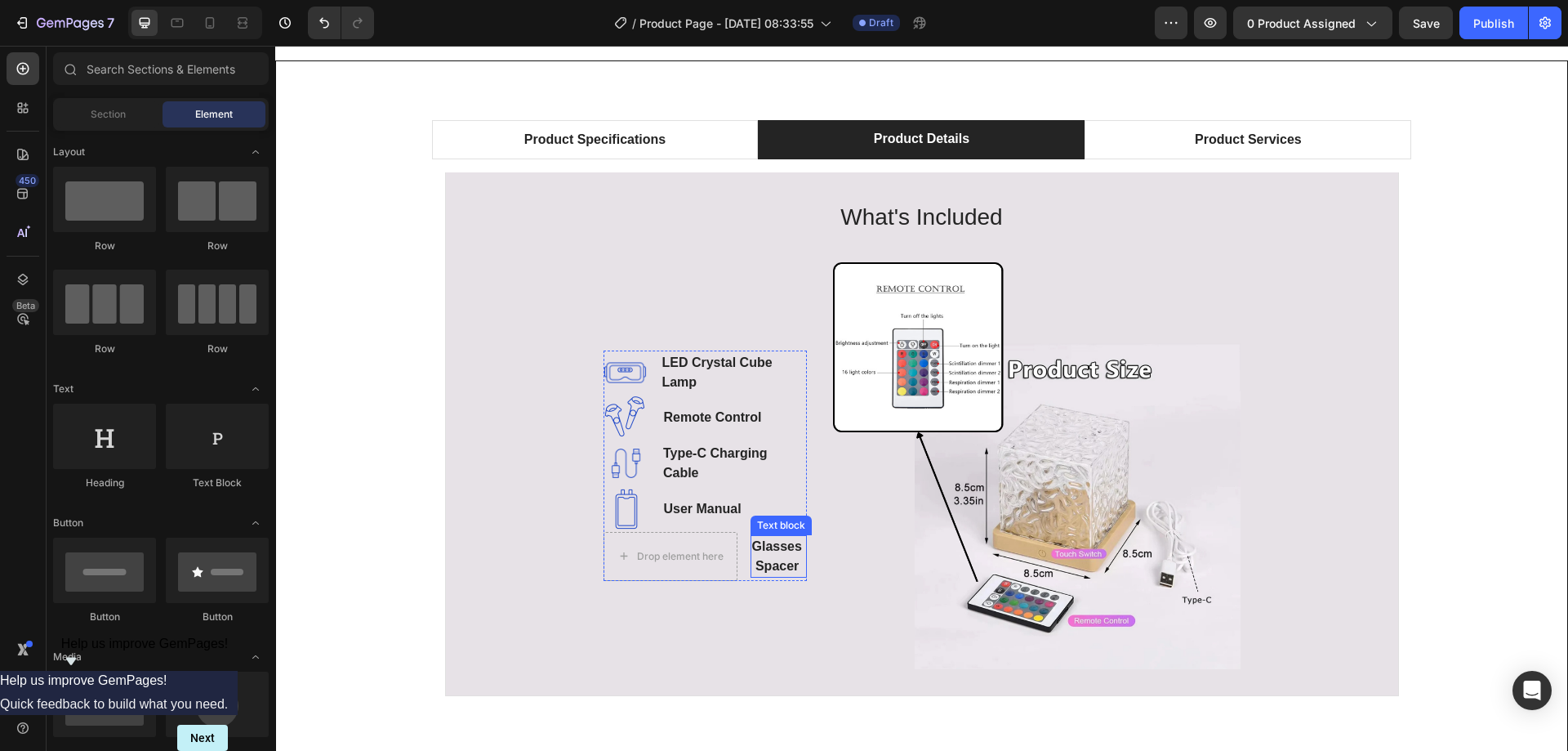
click at [752, 545] on p "Glasses Spacer" at bounding box center [778, 556] width 53 height 39
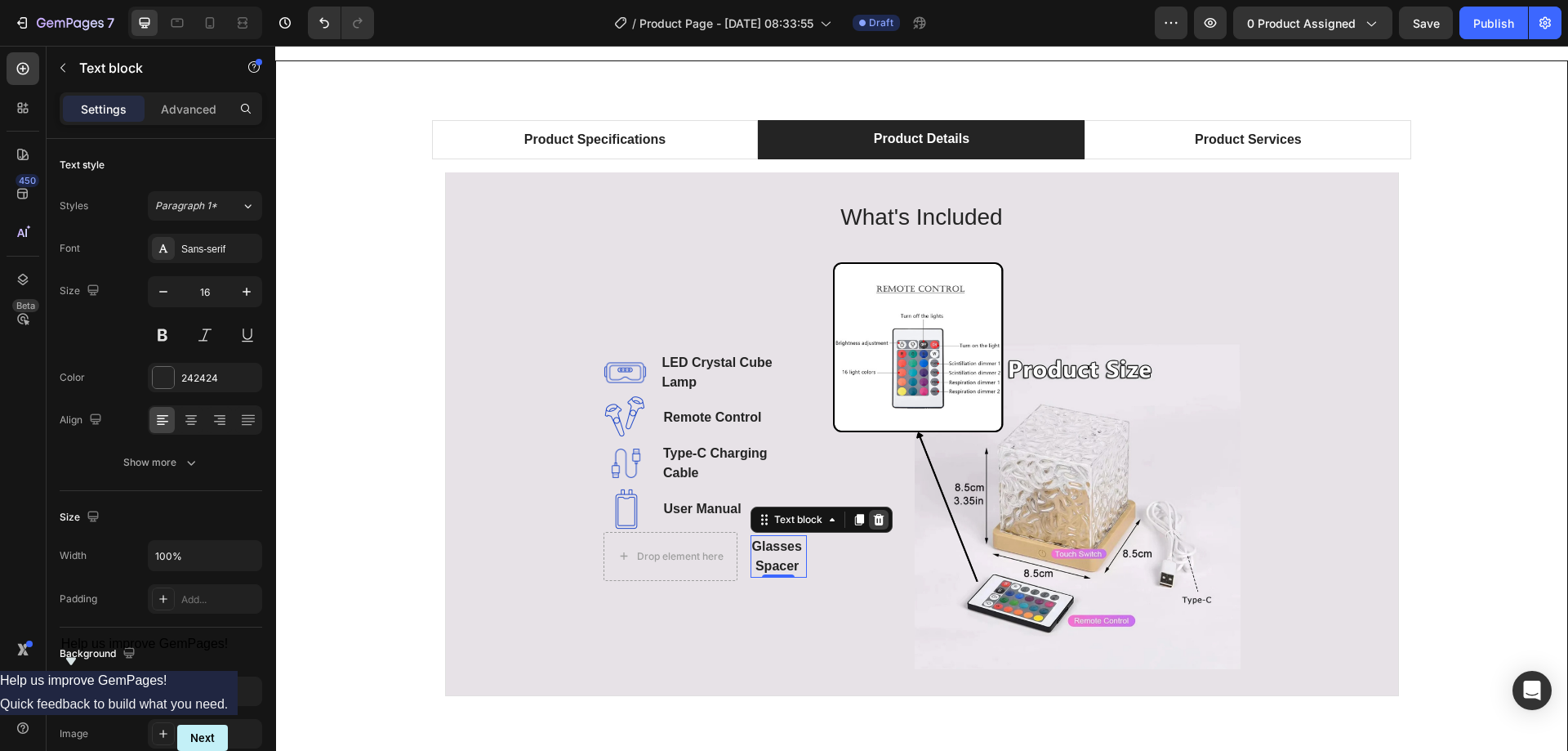
click at [873, 521] on icon at bounding box center [879, 518] width 11 height 12
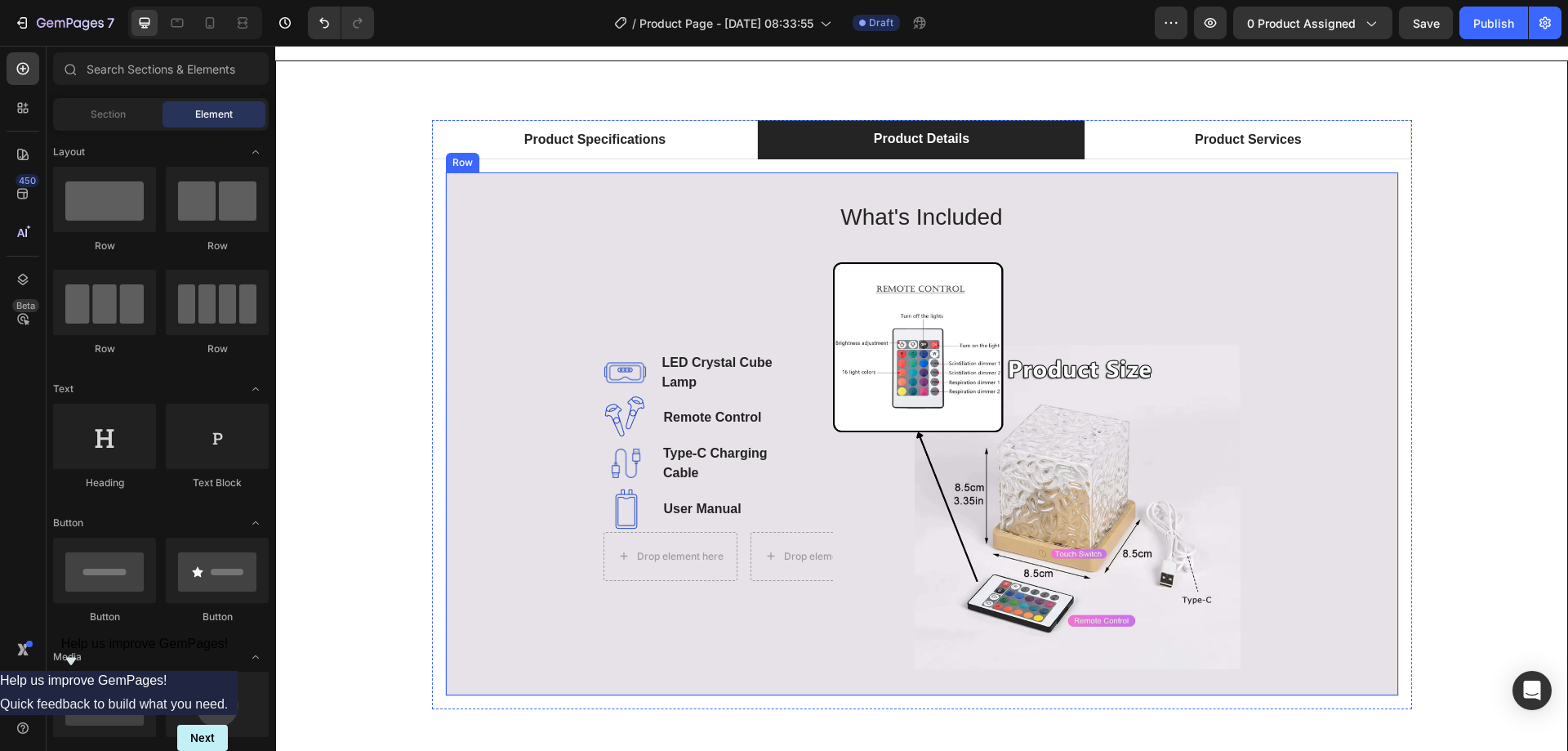
click at [495, 567] on div "What's Included Heading Image LED Crystal Cube Lamp Text block Image Remote Con…" at bounding box center [922, 434] width 900 height 471
click at [680, 563] on div "Drop element here" at bounding box center [670, 556] width 132 height 26
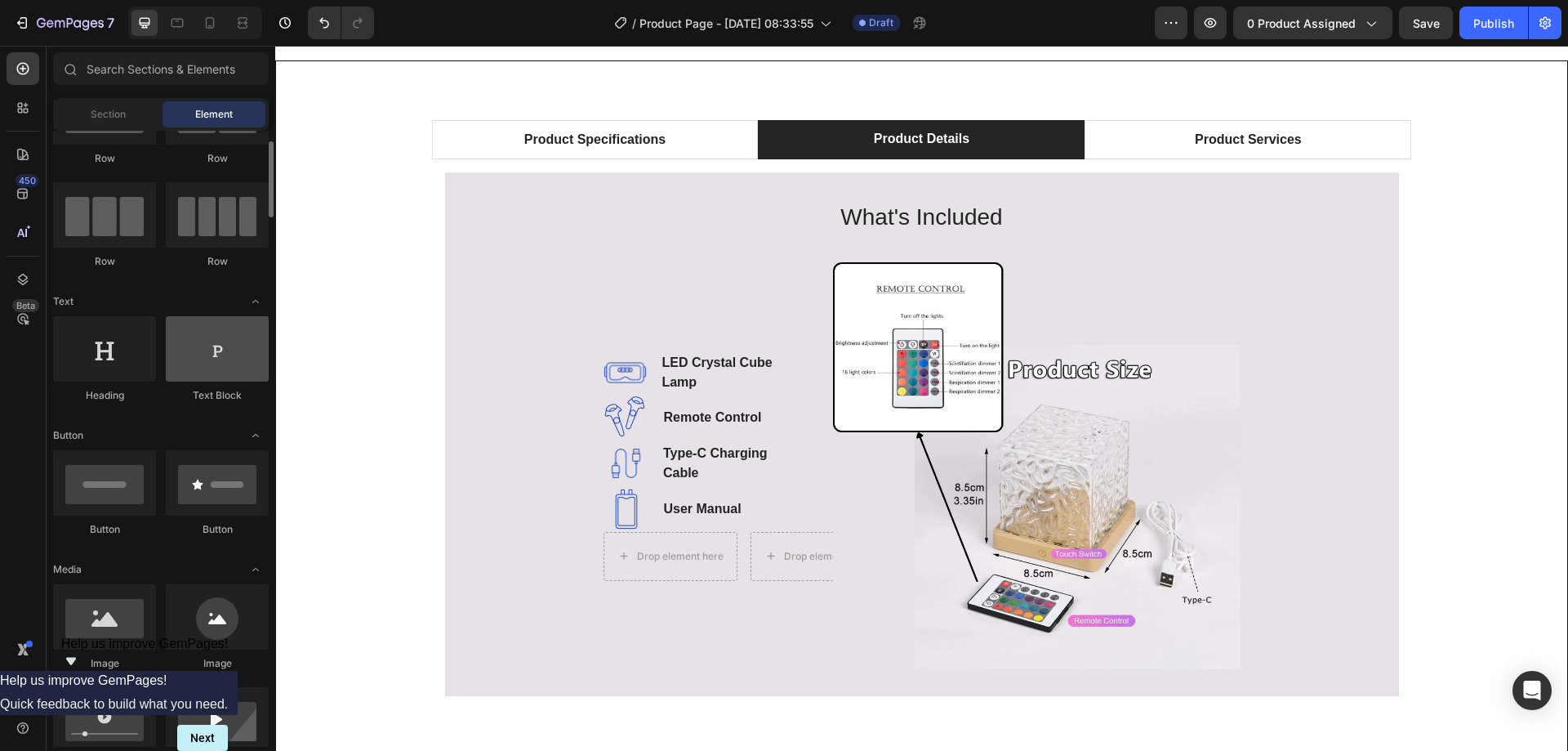
scroll to position [0, 0]
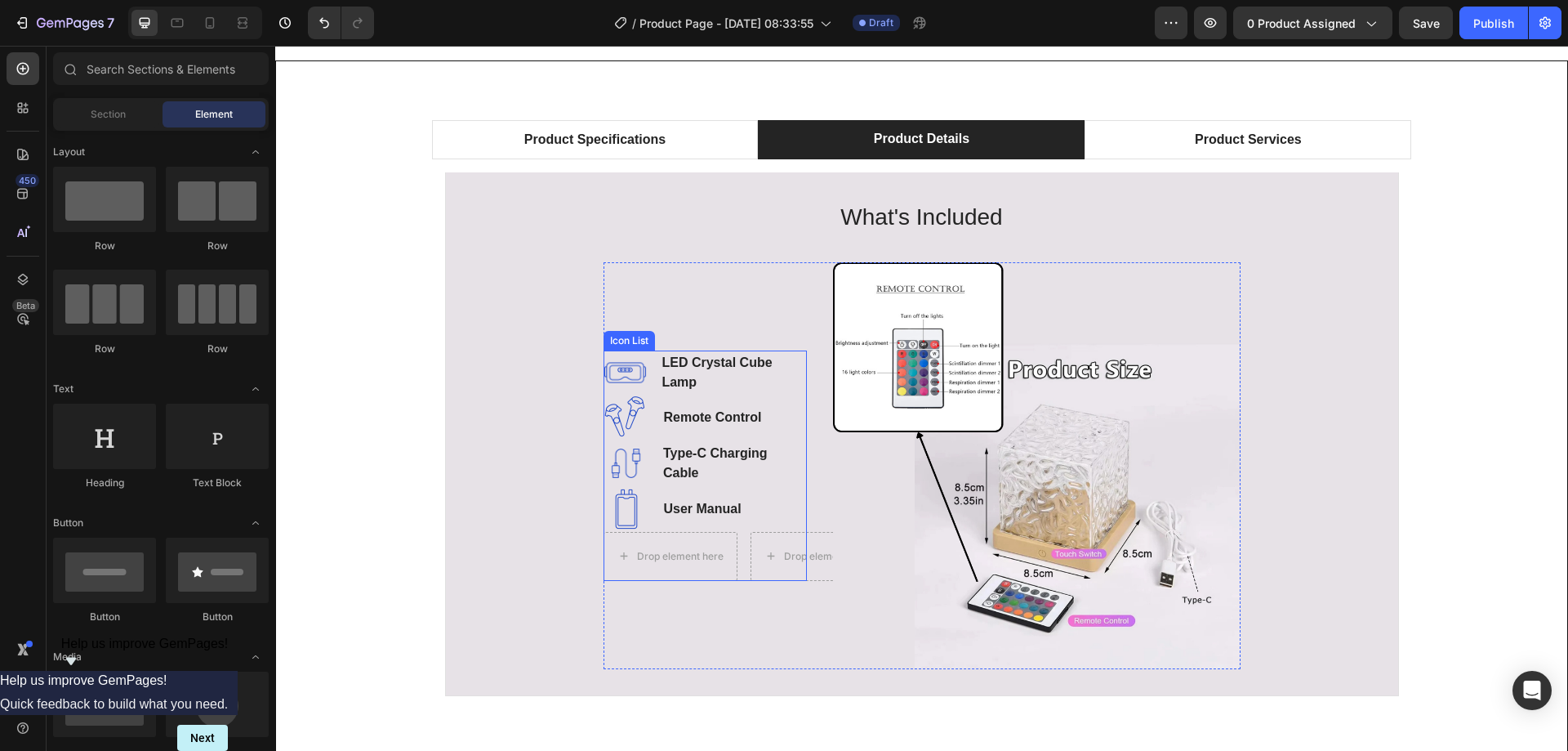
click at [793, 423] on li "Image Remote Control Text block" at bounding box center [705, 417] width 203 height 46
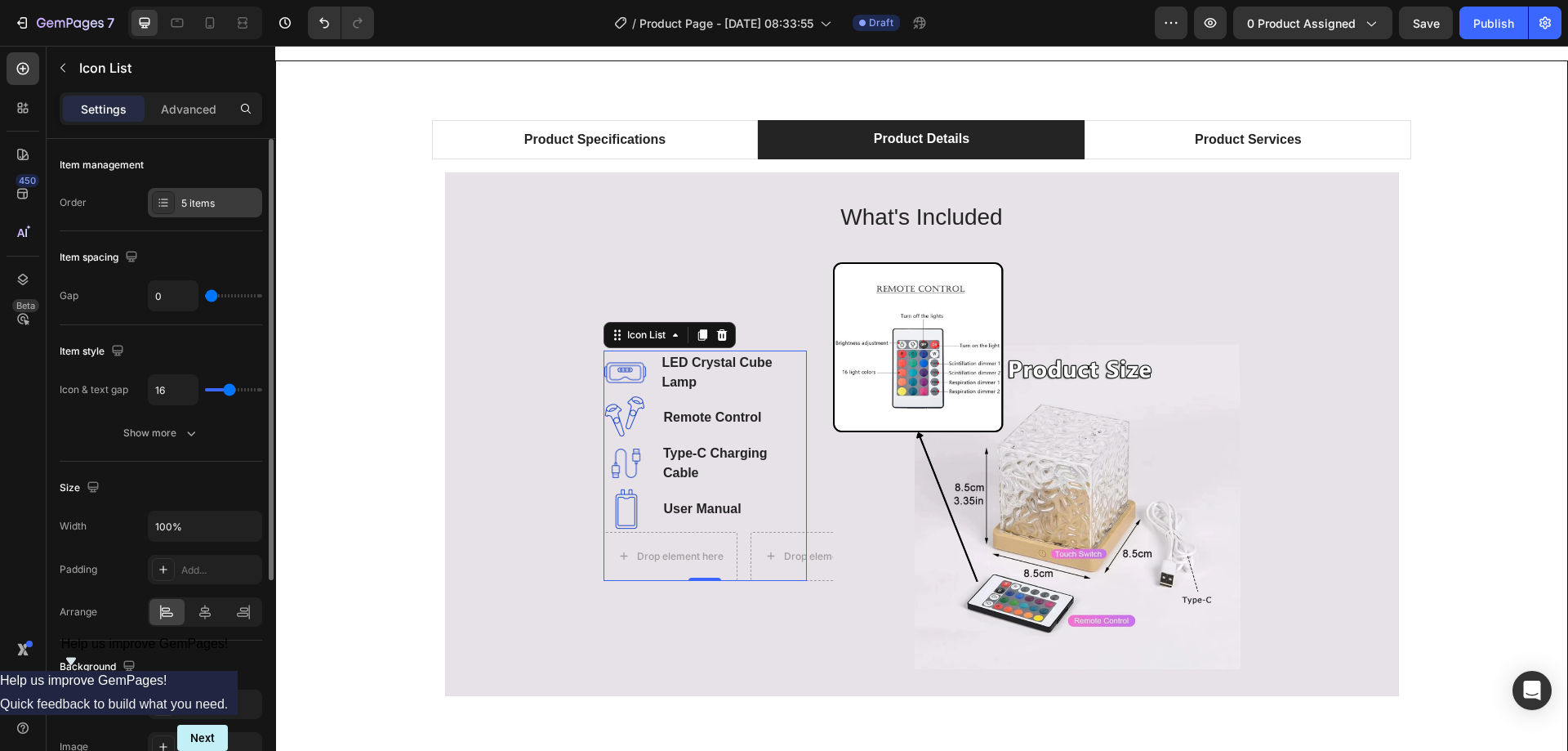
click at [206, 209] on div "5 items" at bounding box center [219, 203] width 76 height 15
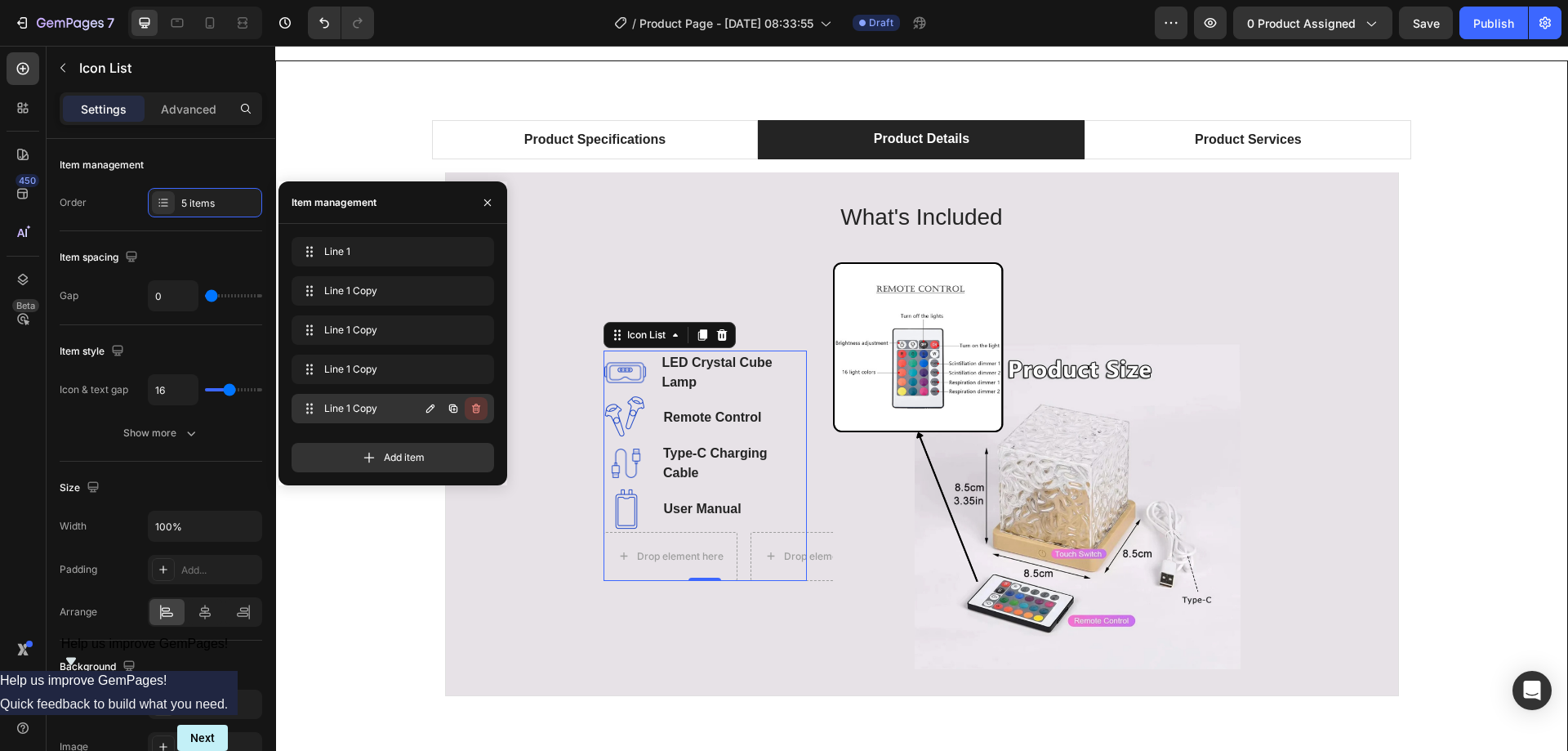
click at [475, 414] on icon "button" at bounding box center [476, 408] width 13 height 13
click at [469, 412] on div "Delete" at bounding box center [465, 408] width 30 height 15
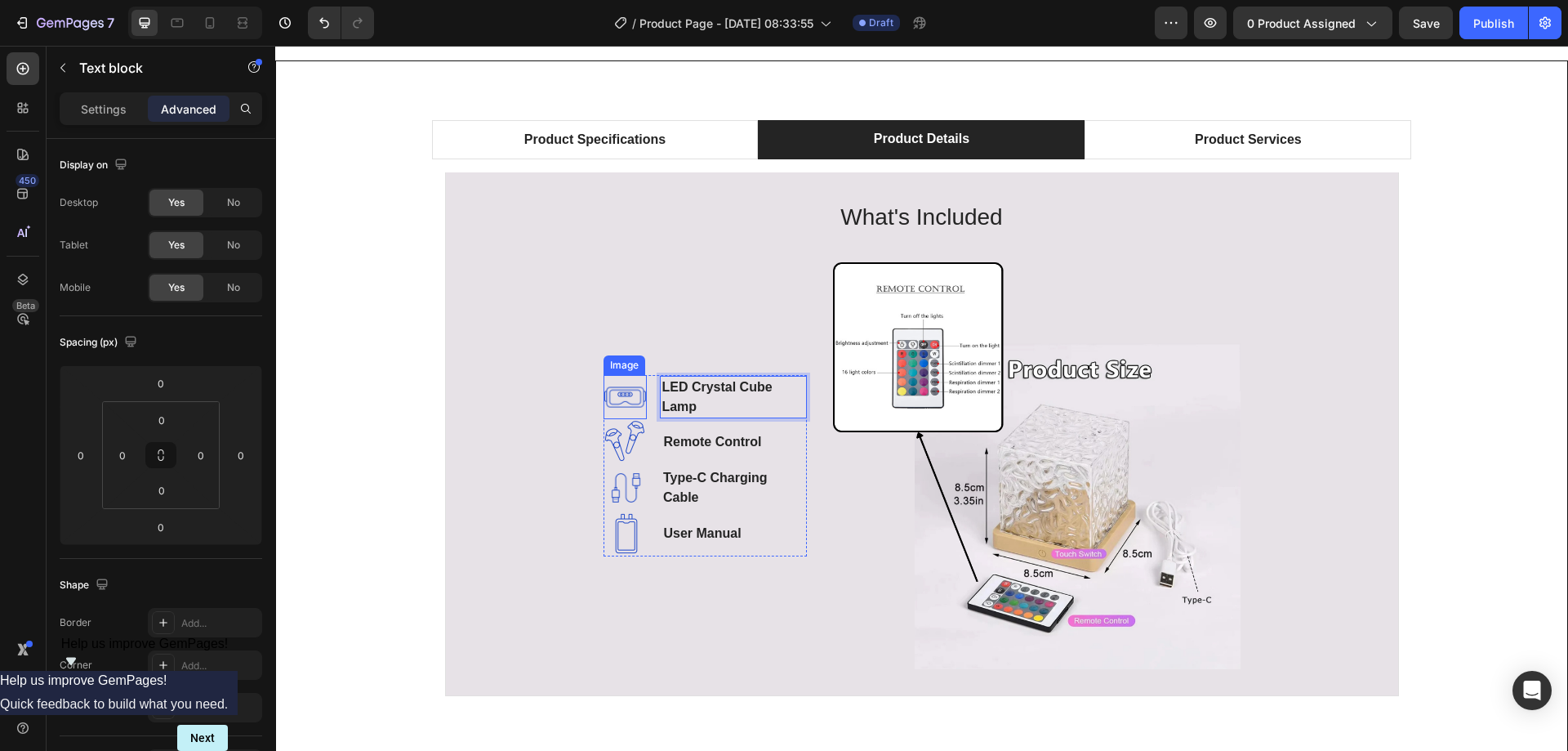
click at [606, 403] on img at bounding box center [626, 397] width 44 height 44
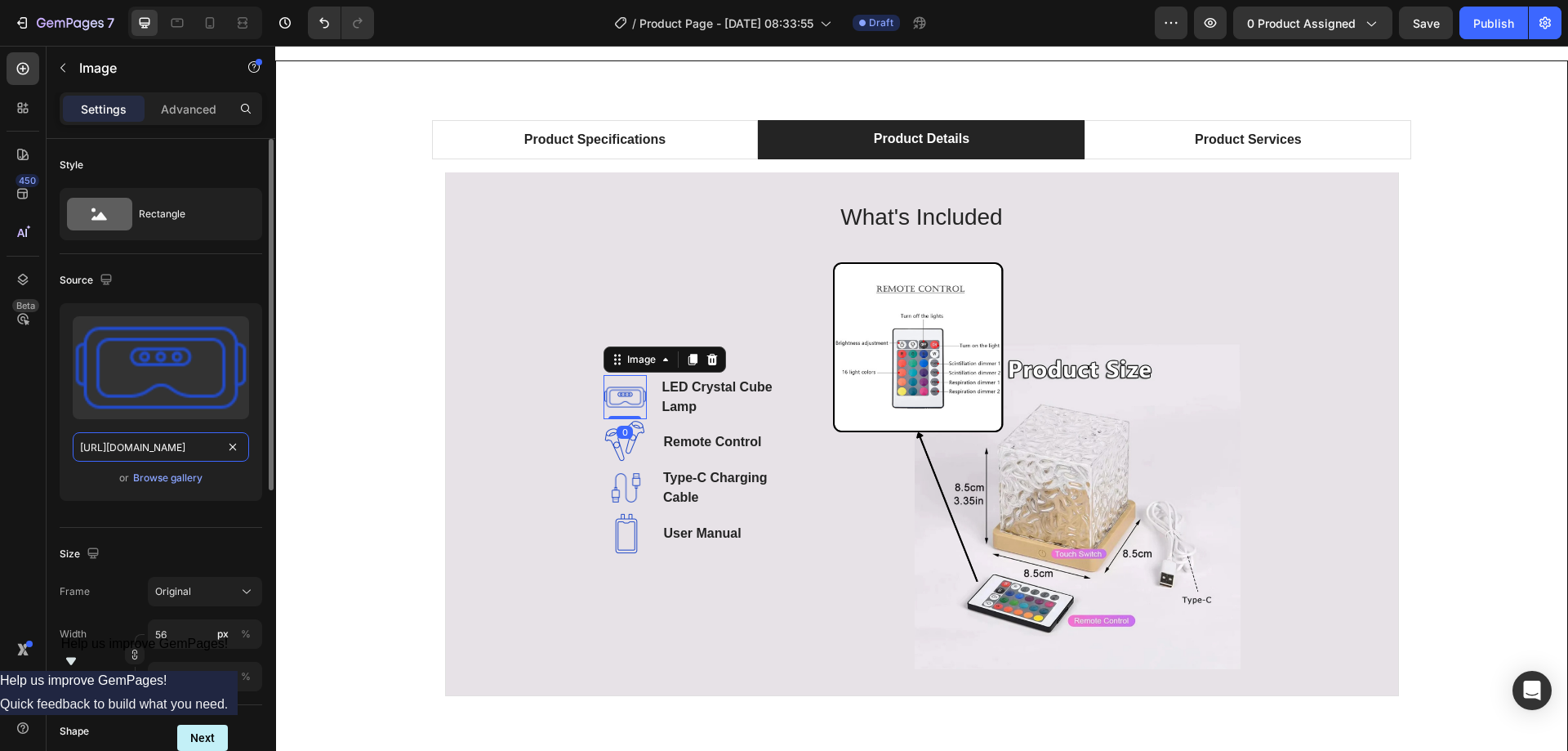
click at [173, 453] on input "https://ucarecdn.com/91ce2c27-4f58-4d91-8009-8e4fa824d958/-/format/auto/" at bounding box center [161, 447] width 177 height 29
paste input "<a href="https://www.flaticon.com/free-icons/electric" title="electric icons">E…"
type input "<a href="https://www.flaticon.com/free-icons/electric" title="electric icons">E…"
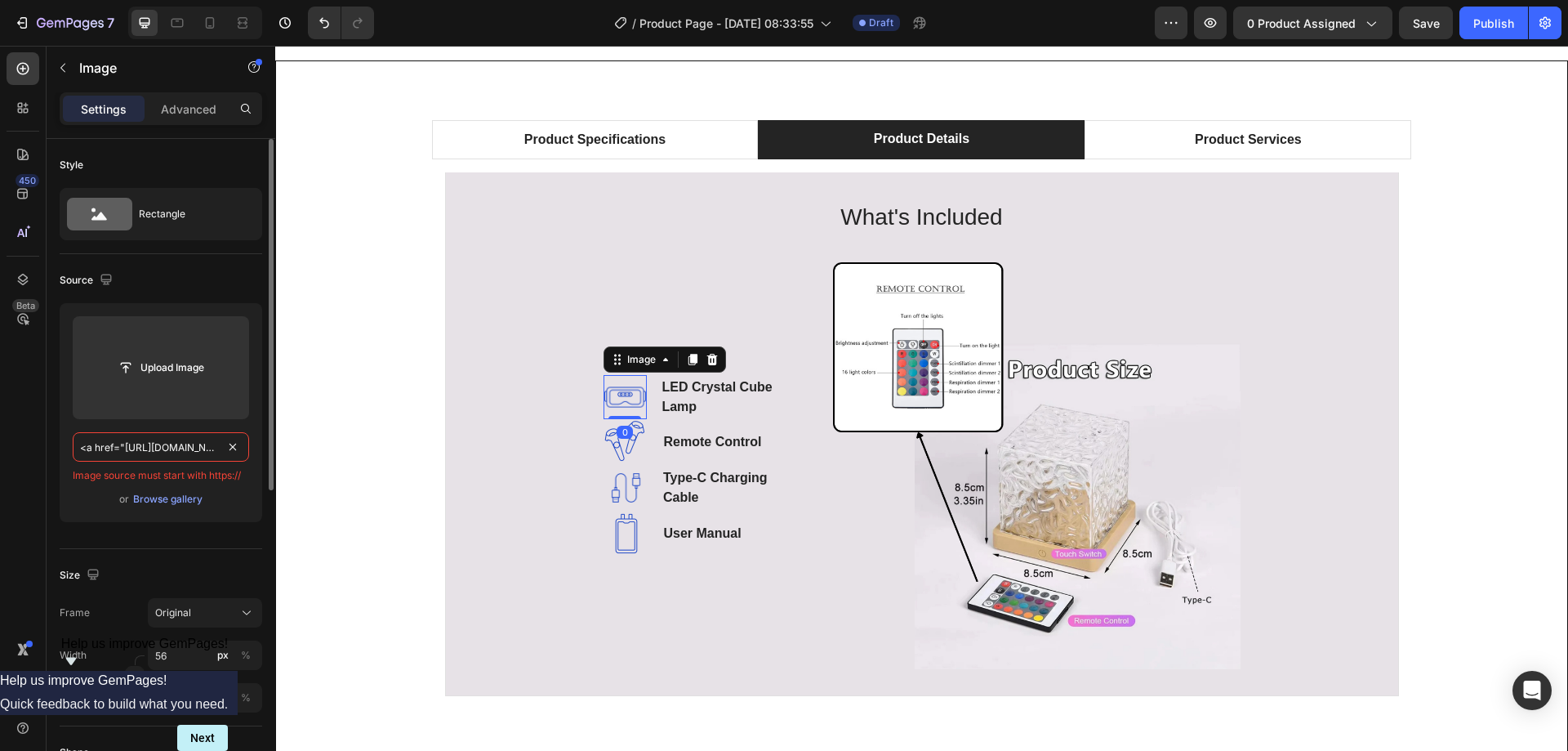
scroll to position [0, 399]
click at [312, 478] on div "Product Specifications Product Details Product Services Technical Specification…" at bounding box center [921, 415] width 1266 height 589
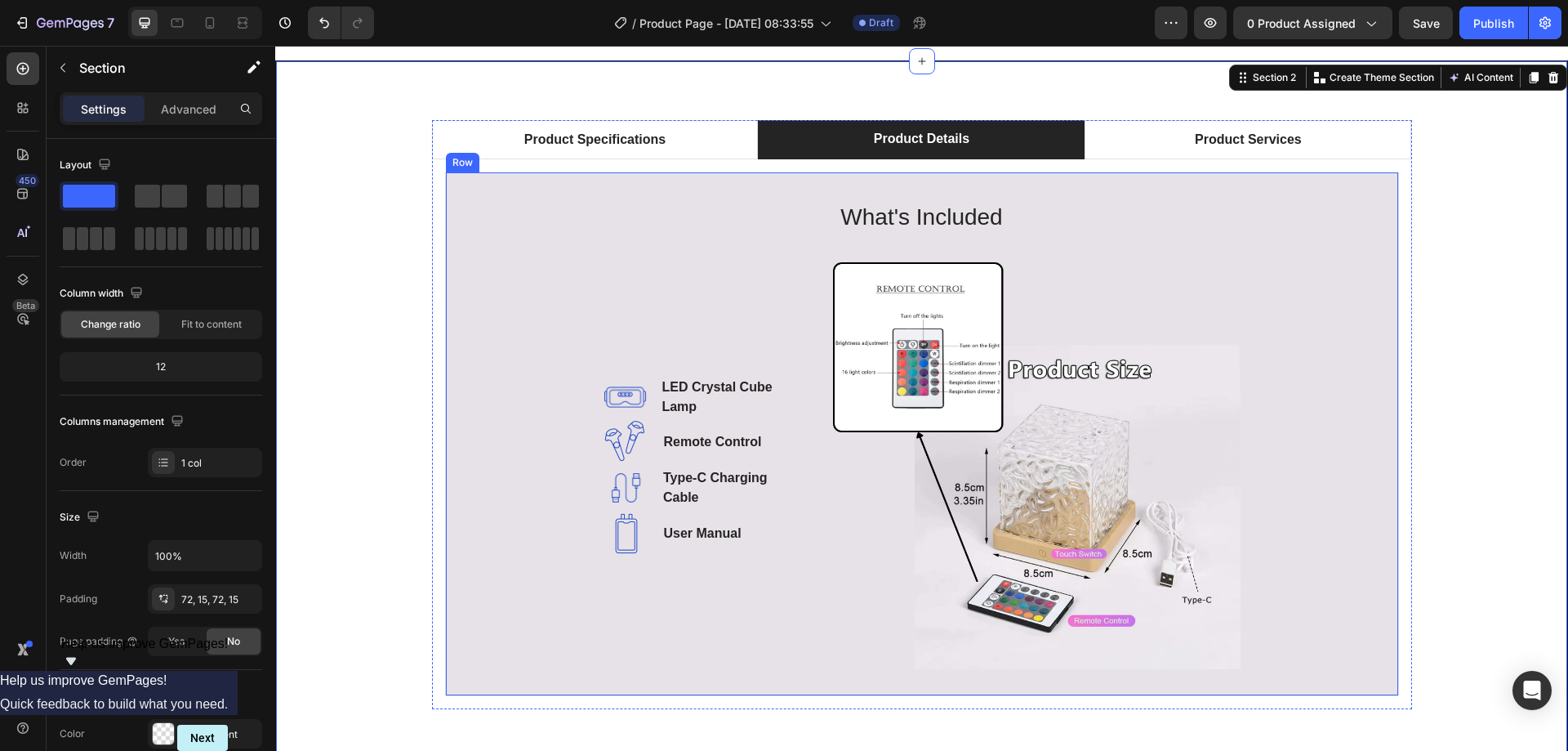
click at [626, 388] on img at bounding box center [626, 397] width 44 height 44
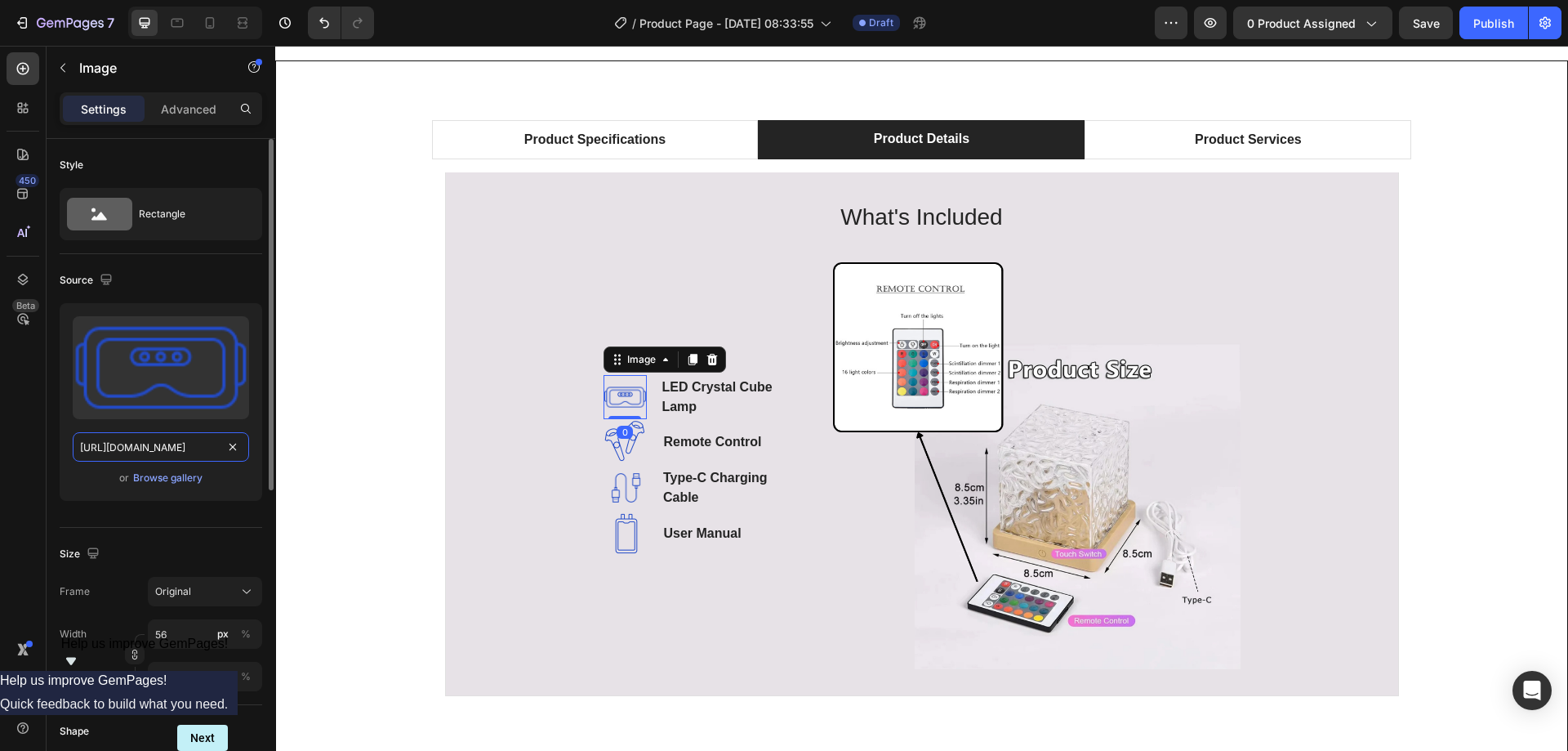
click at [158, 452] on input "https://ucarecdn.com/91ce2c27-4f58-4d91-8009-8e4fa824d958/-/format/auto/" at bounding box center [161, 447] width 177 height 29
paste input "<a href="https://www.flaticon.com/free-icons/electric" title="electric icons">E…"
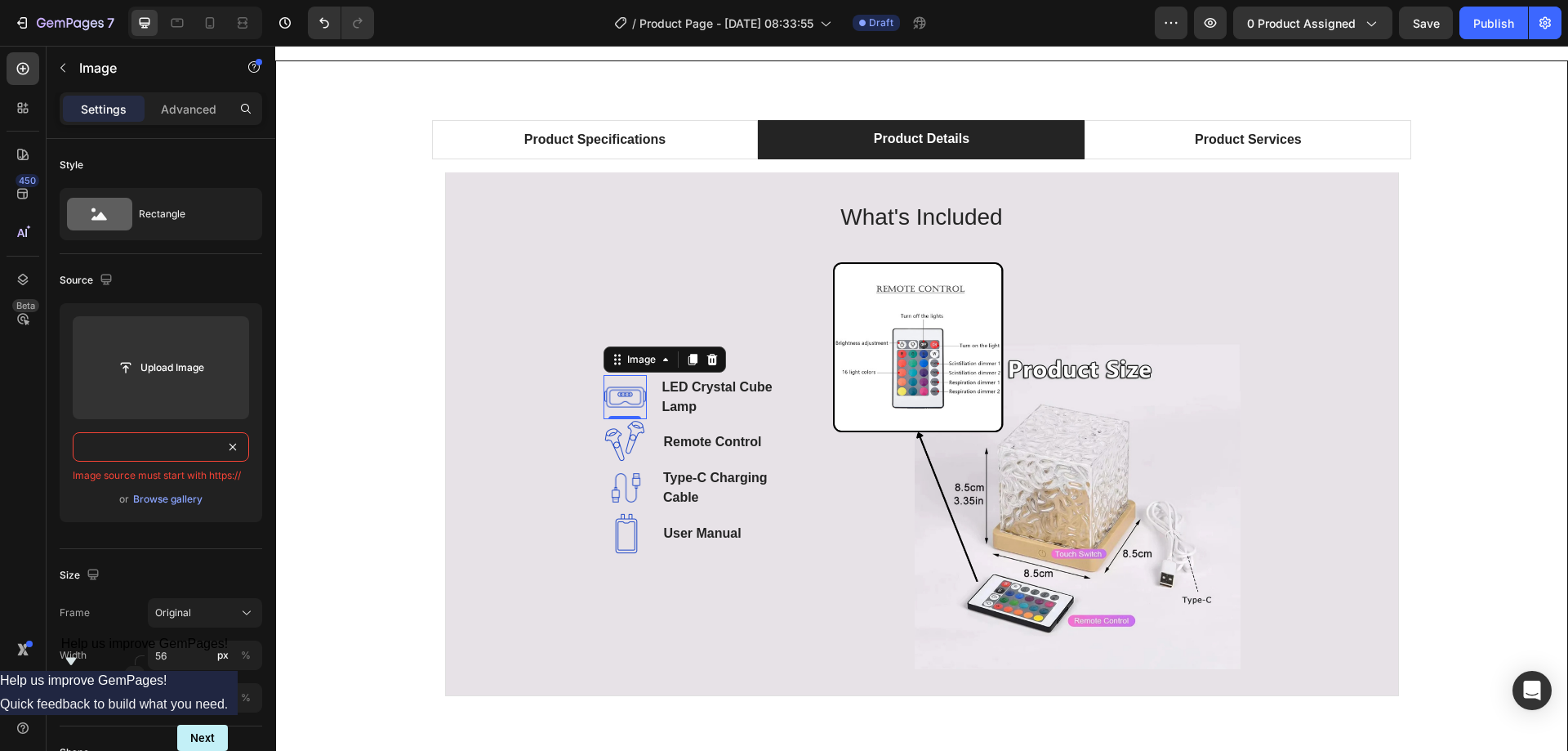
type input "<a href="https://www.flaticon.com/free-icons/electric" title="electric icons">E…"
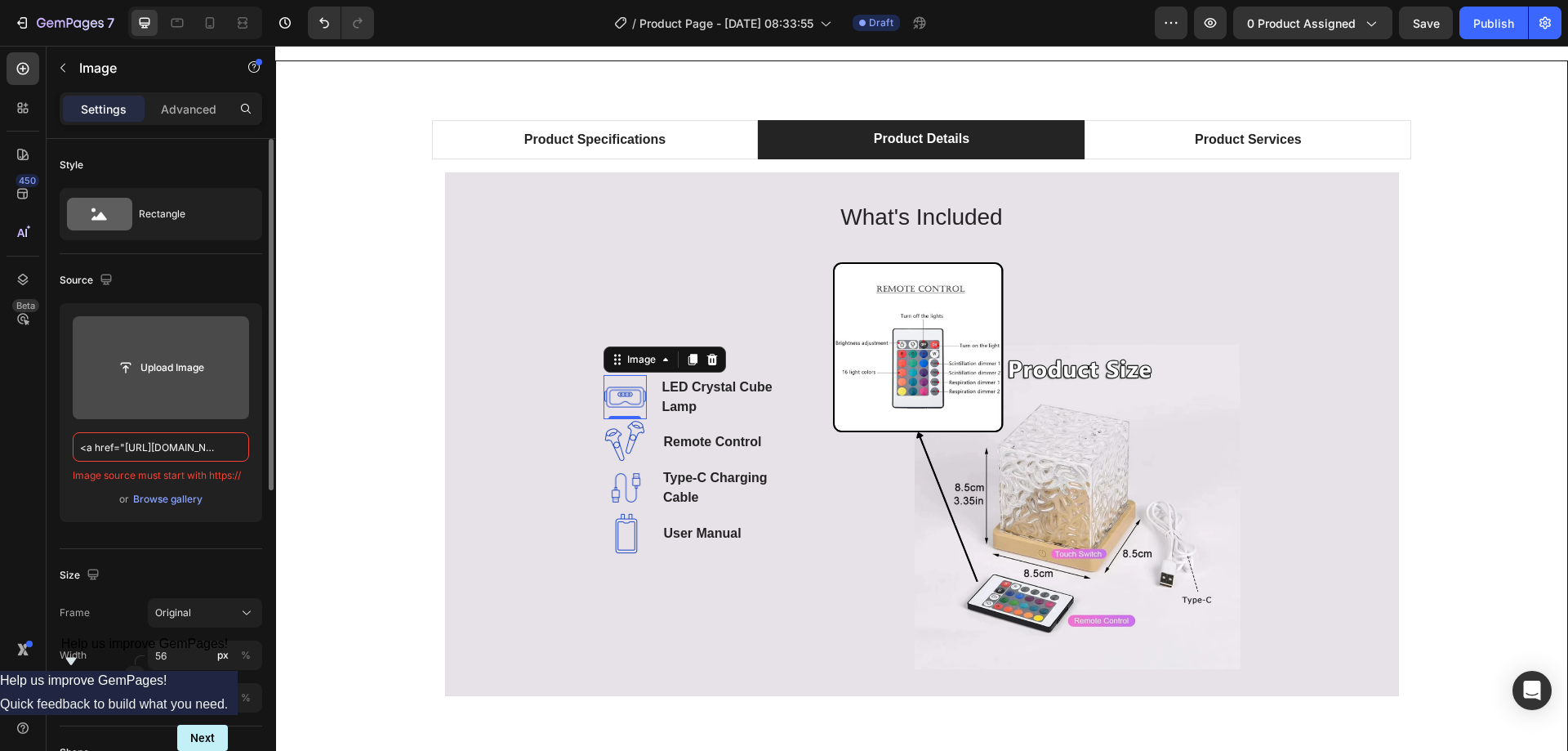
click at [162, 358] on input "file" at bounding box center [161, 367] width 113 height 28
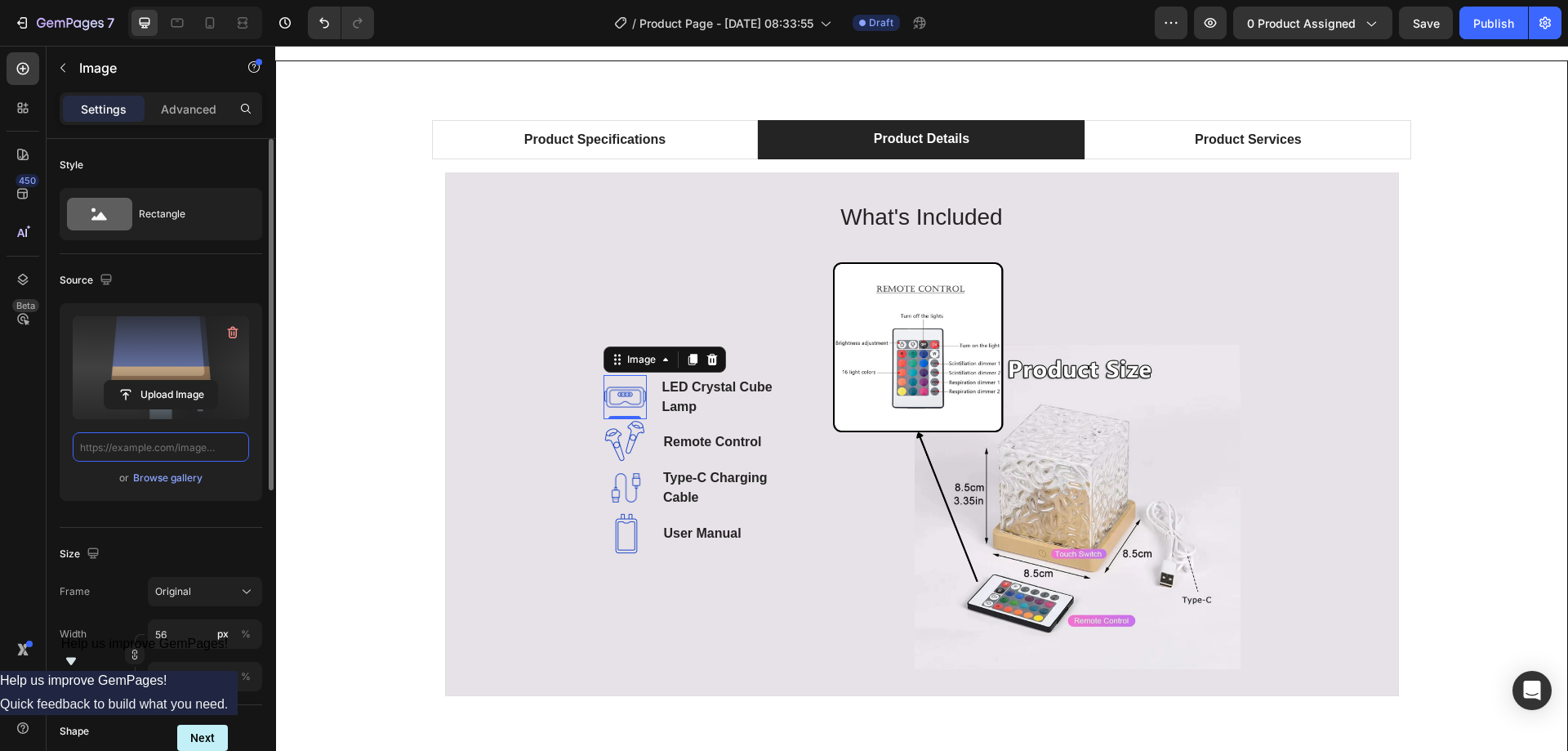
type input "https://cdn.shopify.com/s/files/1/0735/2942/6117/files/gempages_585415465296200…"
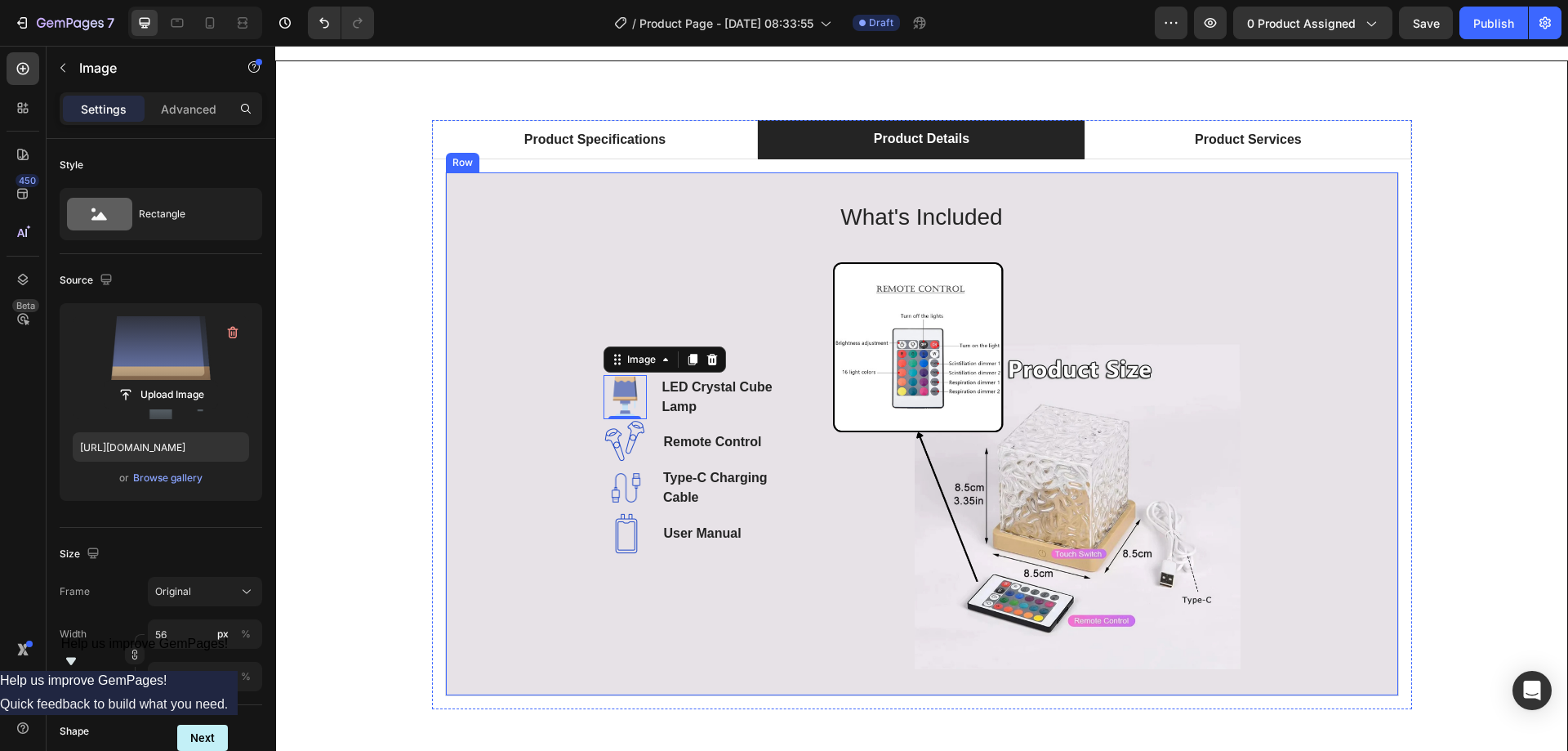
click at [516, 432] on div "What's Included Heading Image 0 LED Crystal Cube Lamp Text block Image Remote C…" at bounding box center [922, 434] width 900 height 471
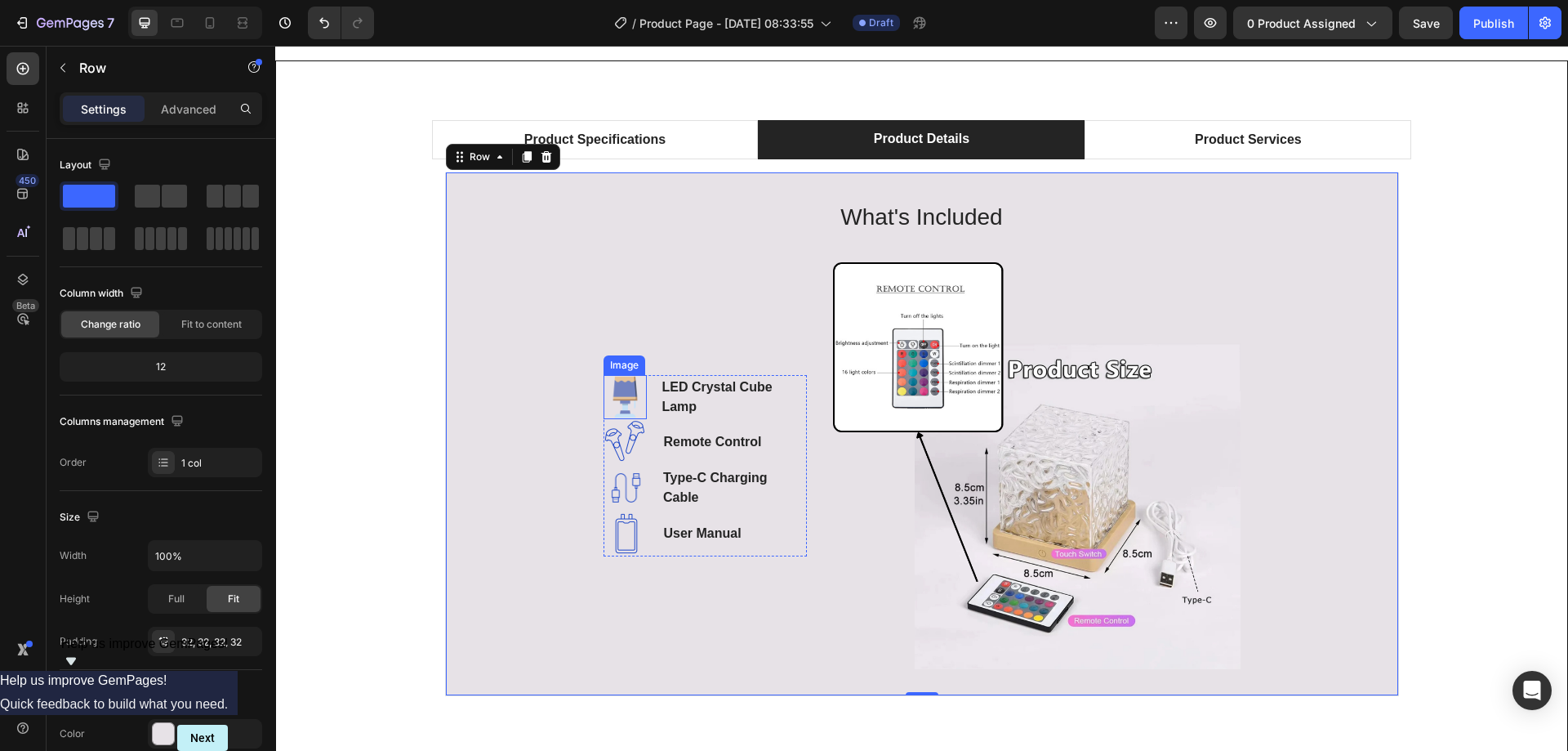
click at [635, 399] on img at bounding box center [626, 397] width 44 height 44
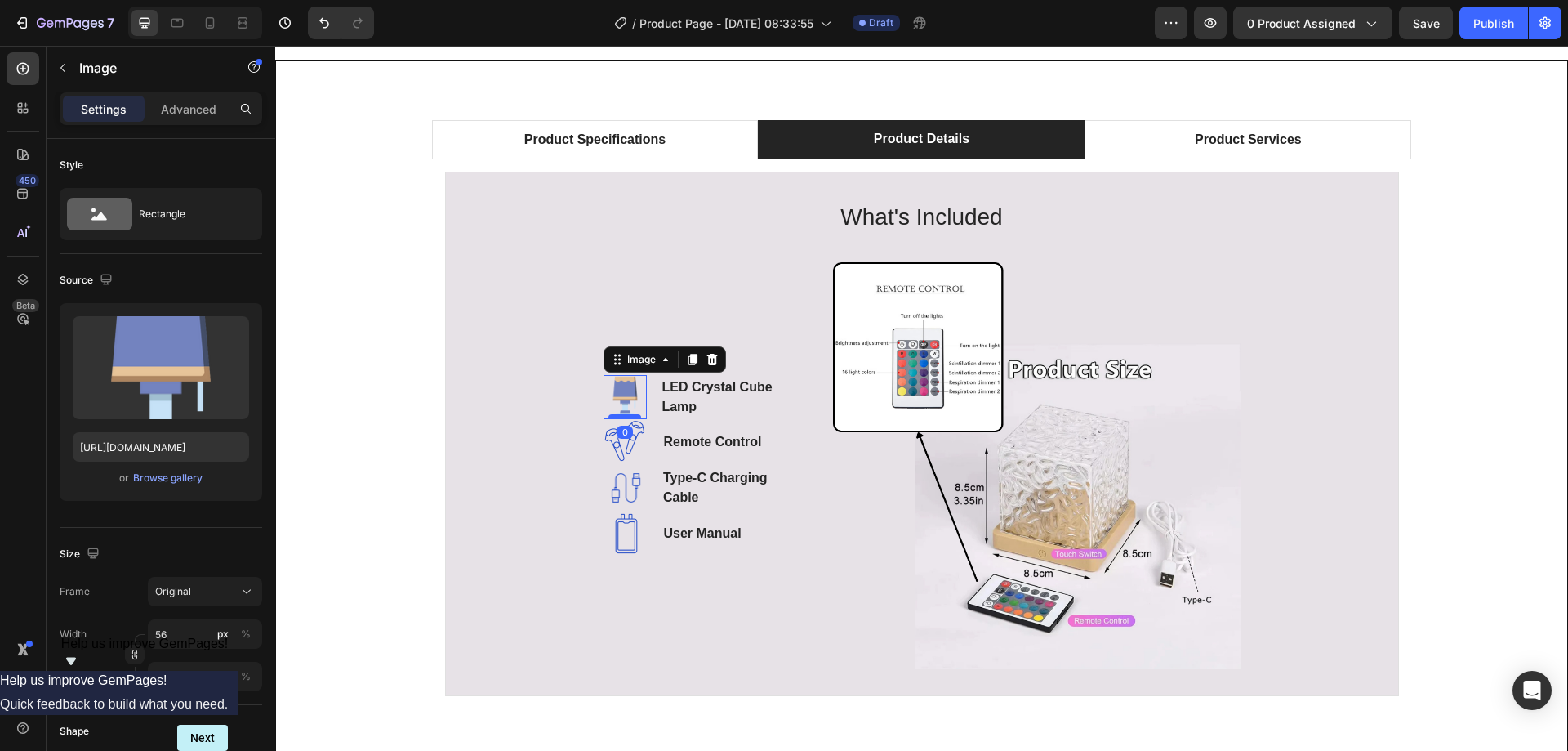
click at [628, 414] on div at bounding box center [624, 416] width 33 height 5
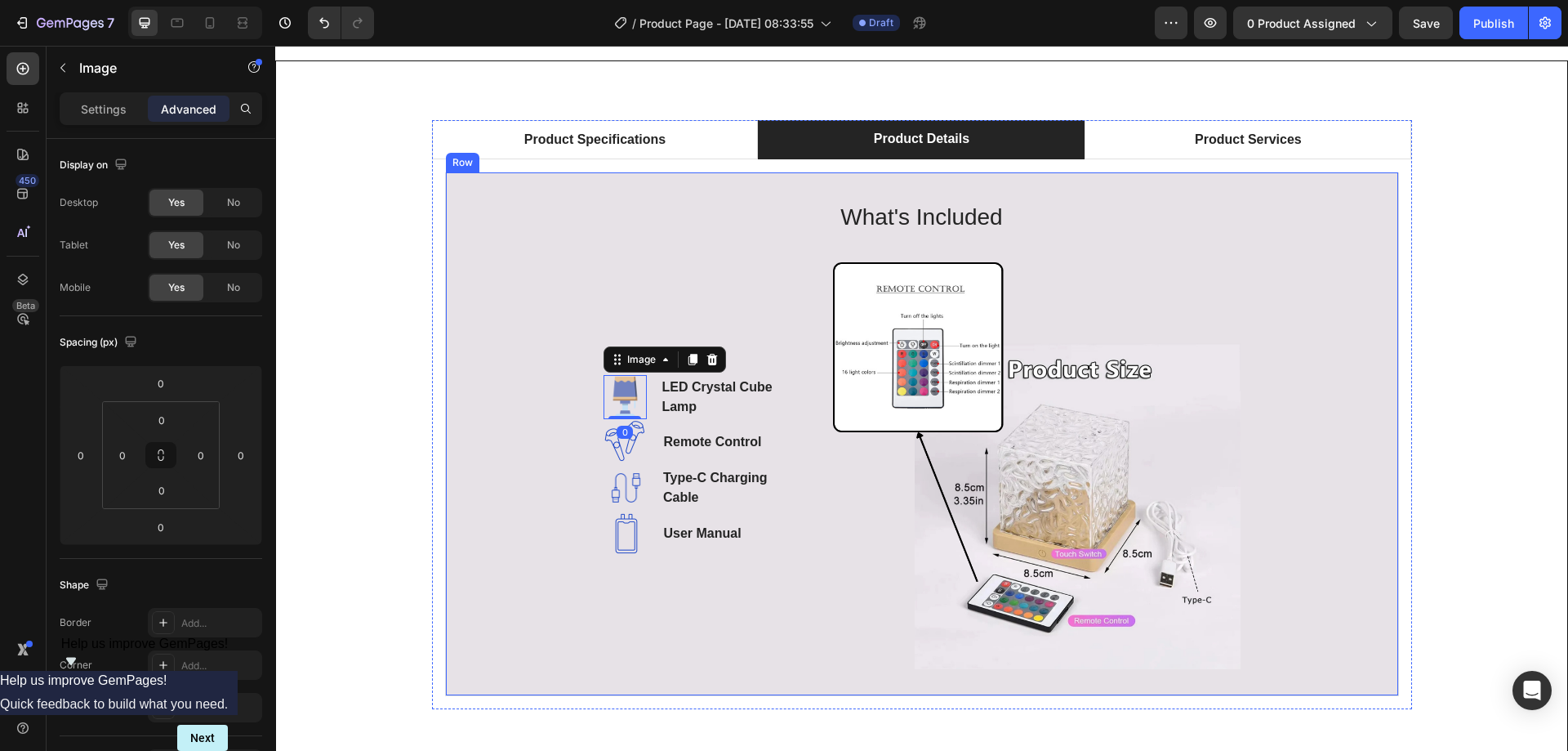
click at [531, 442] on div "What's Included Heading Image 0 LED Crystal Cube Lamp Text block Image Remote C…" at bounding box center [922, 434] width 900 height 471
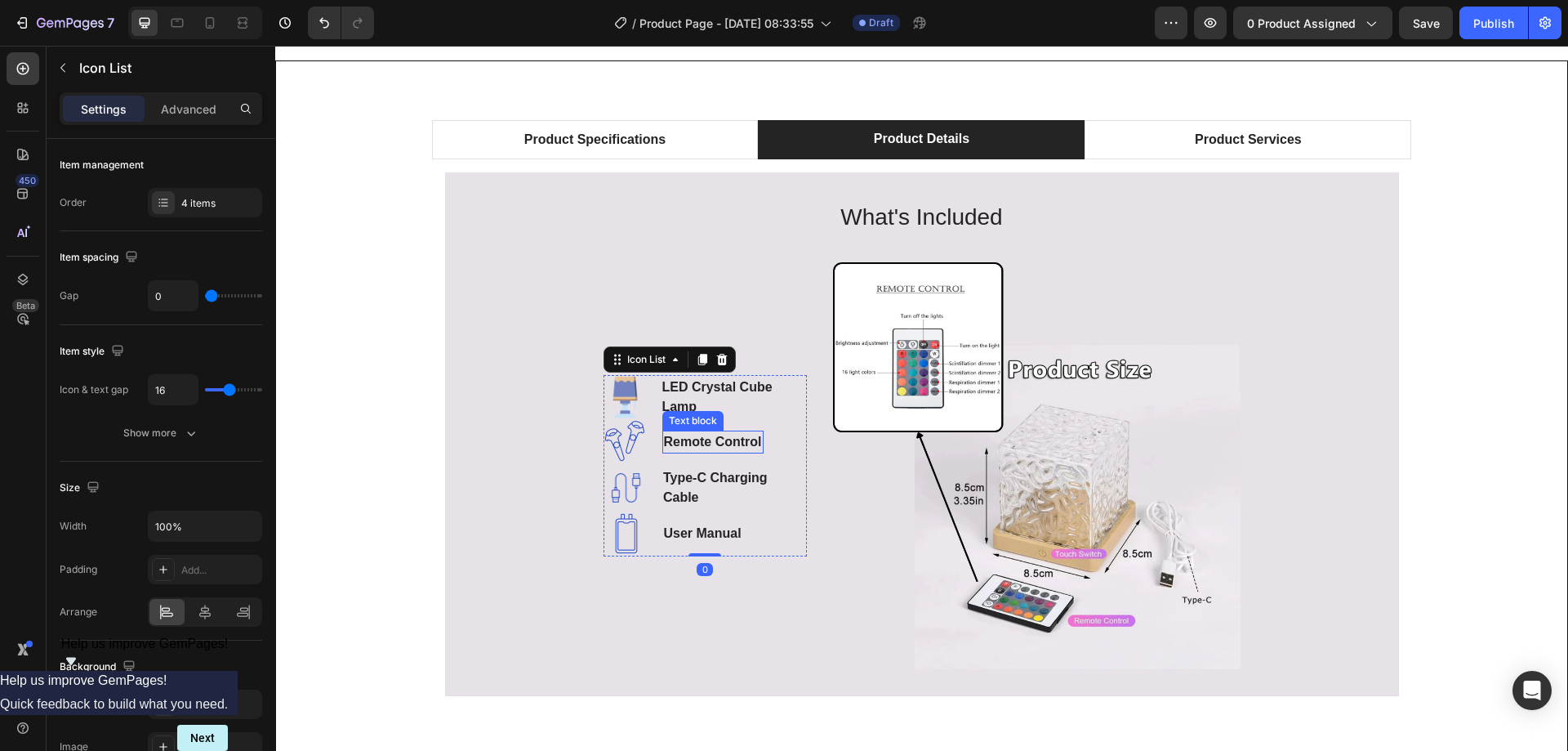
click at [744, 437] on strong "Remote Control" at bounding box center [713, 441] width 98 height 14
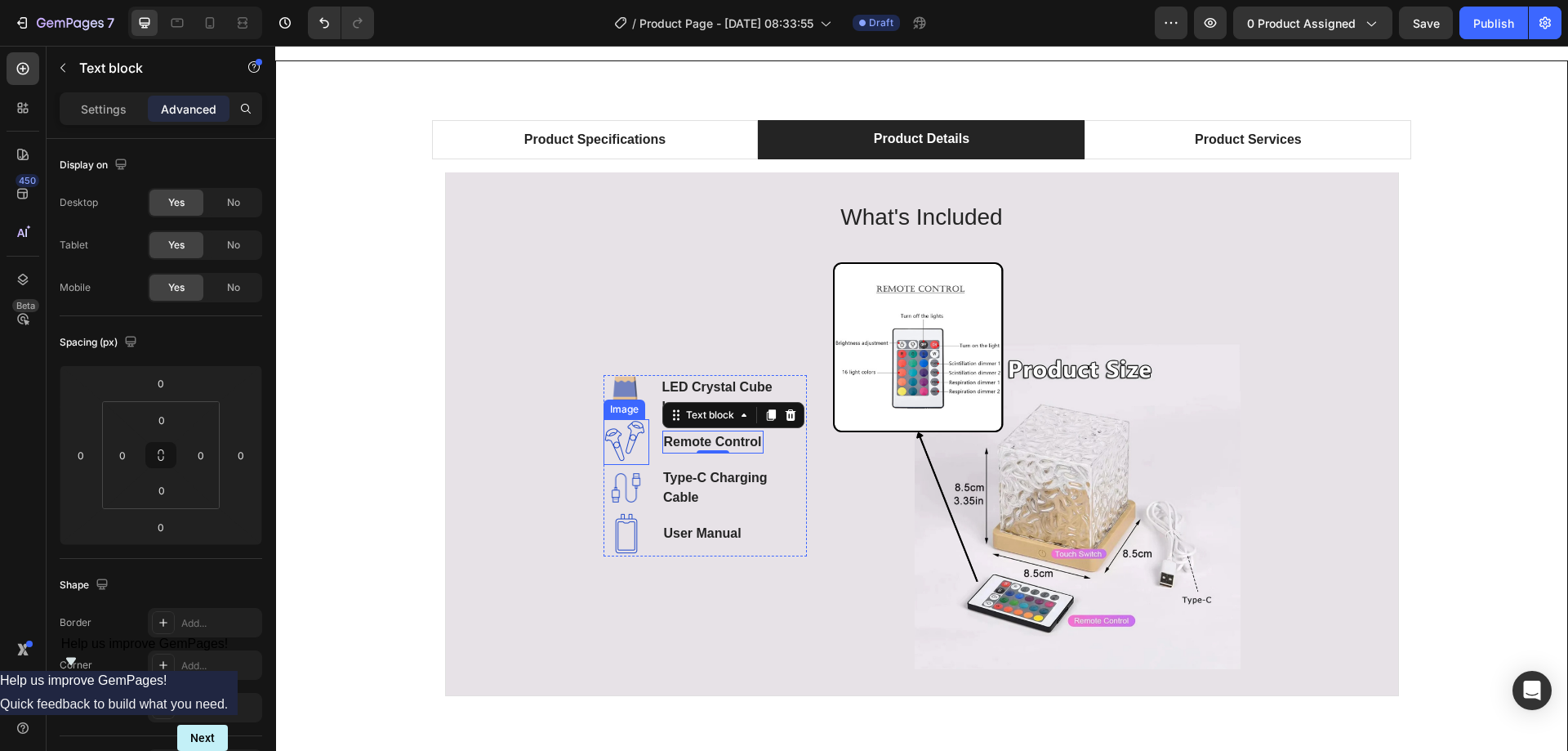
click at [619, 441] on img at bounding box center [626, 442] width 46 height 46
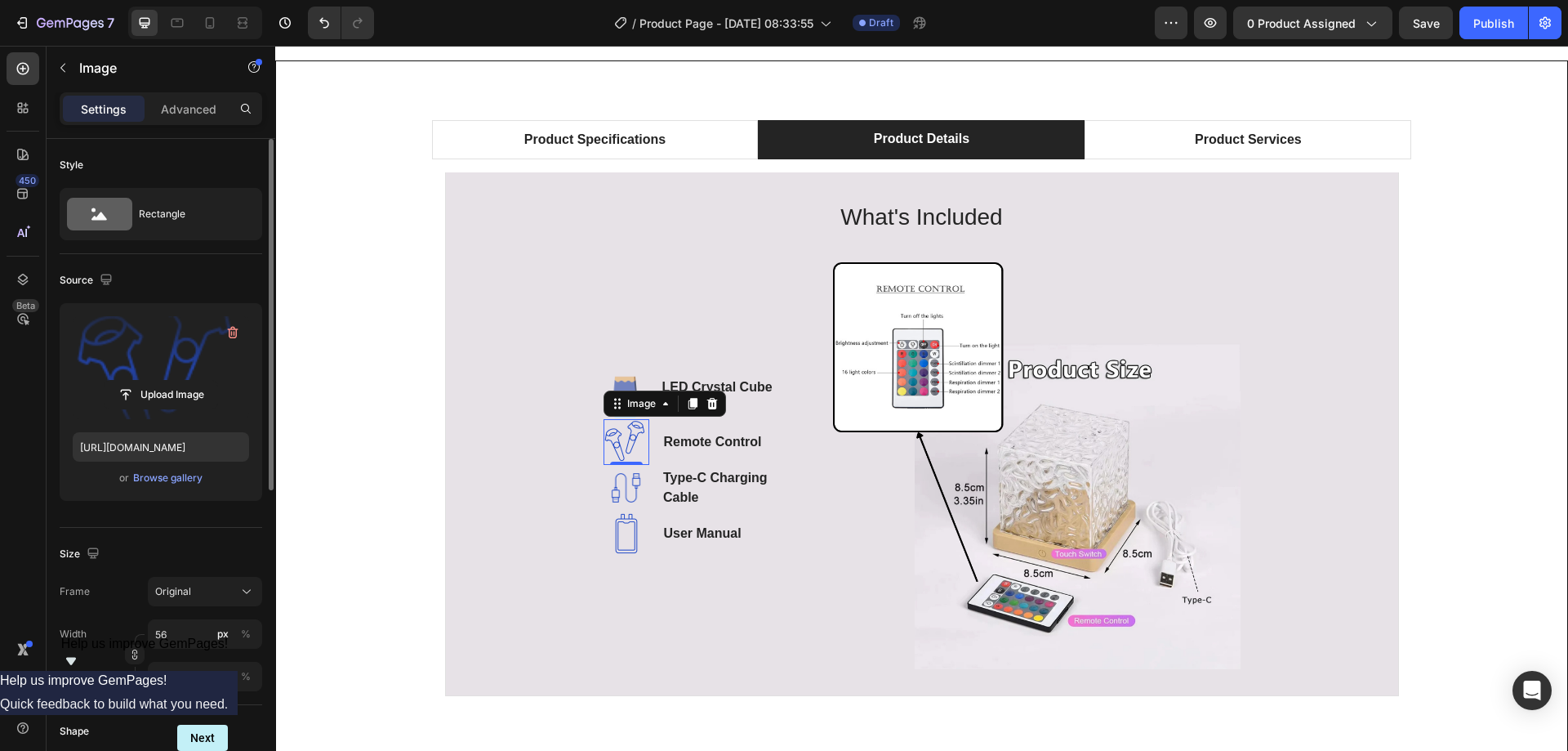
click at [175, 342] on label at bounding box center [161, 368] width 177 height 103
click at [175, 381] on input "file" at bounding box center [161, 394] width 113 height 28
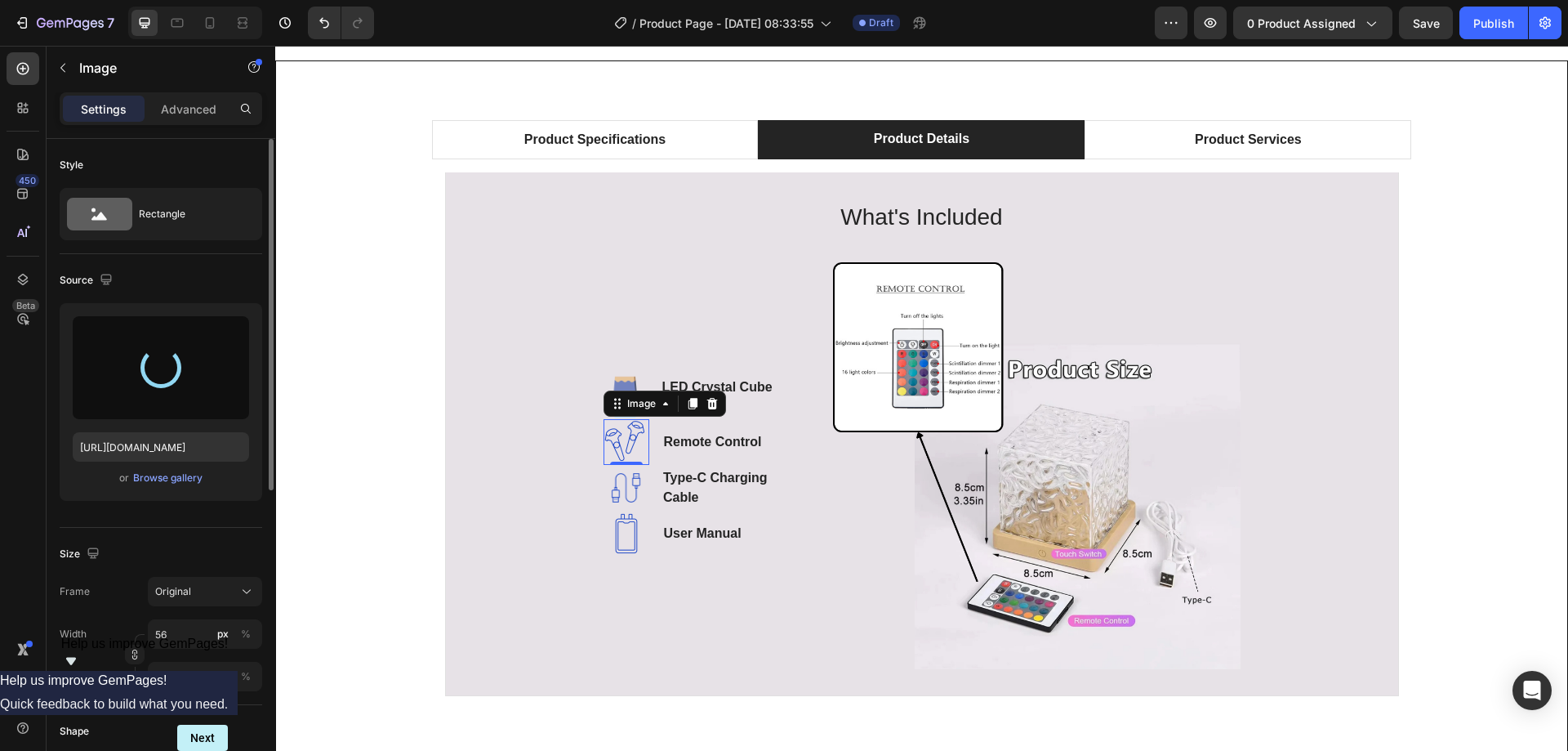
type input "https://cdn.shopify.com/s/files/1/0735/2942/6117/files/gempages_585415465296200…"
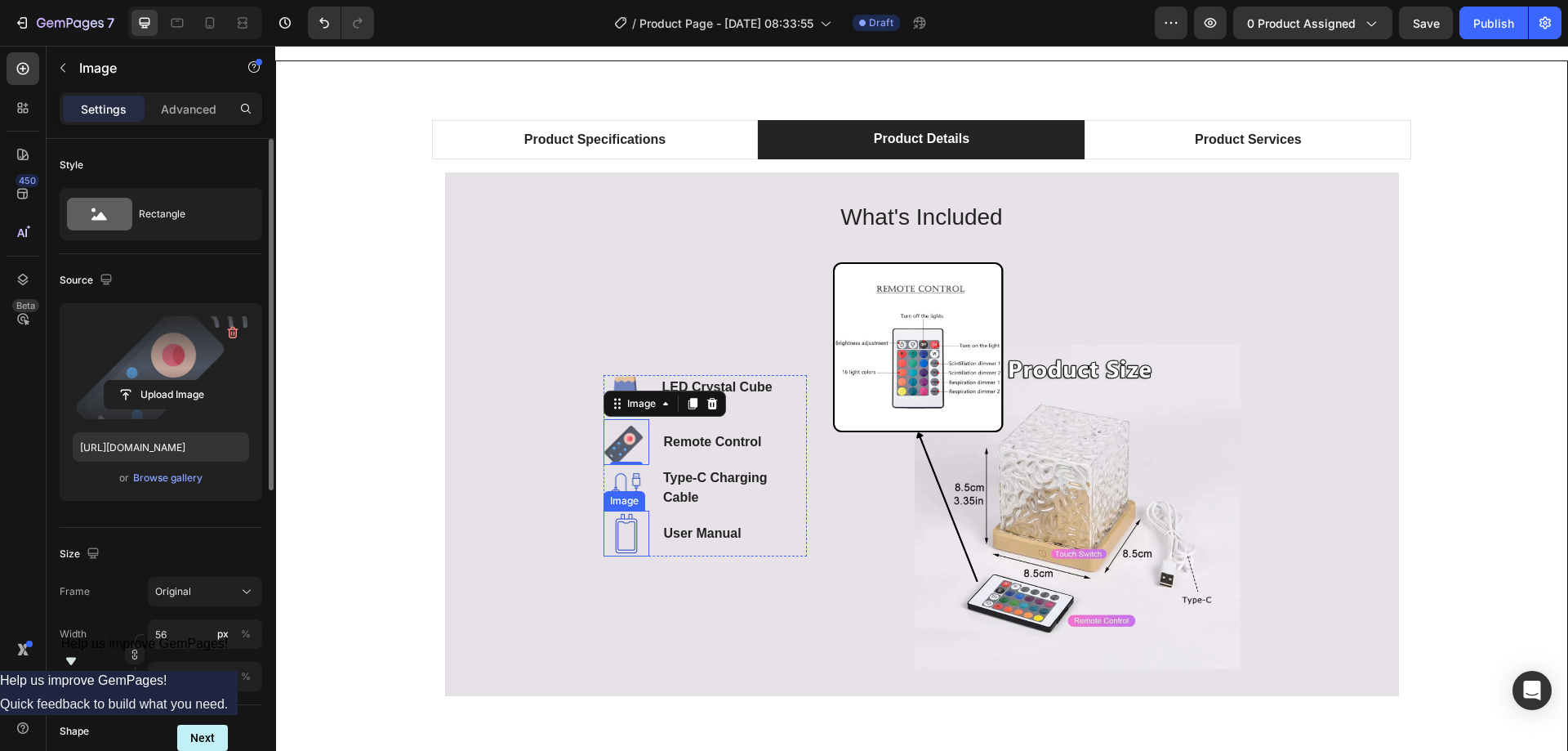
click at [620, 536] on img at bounding box center [626, 534] width 46 height 46
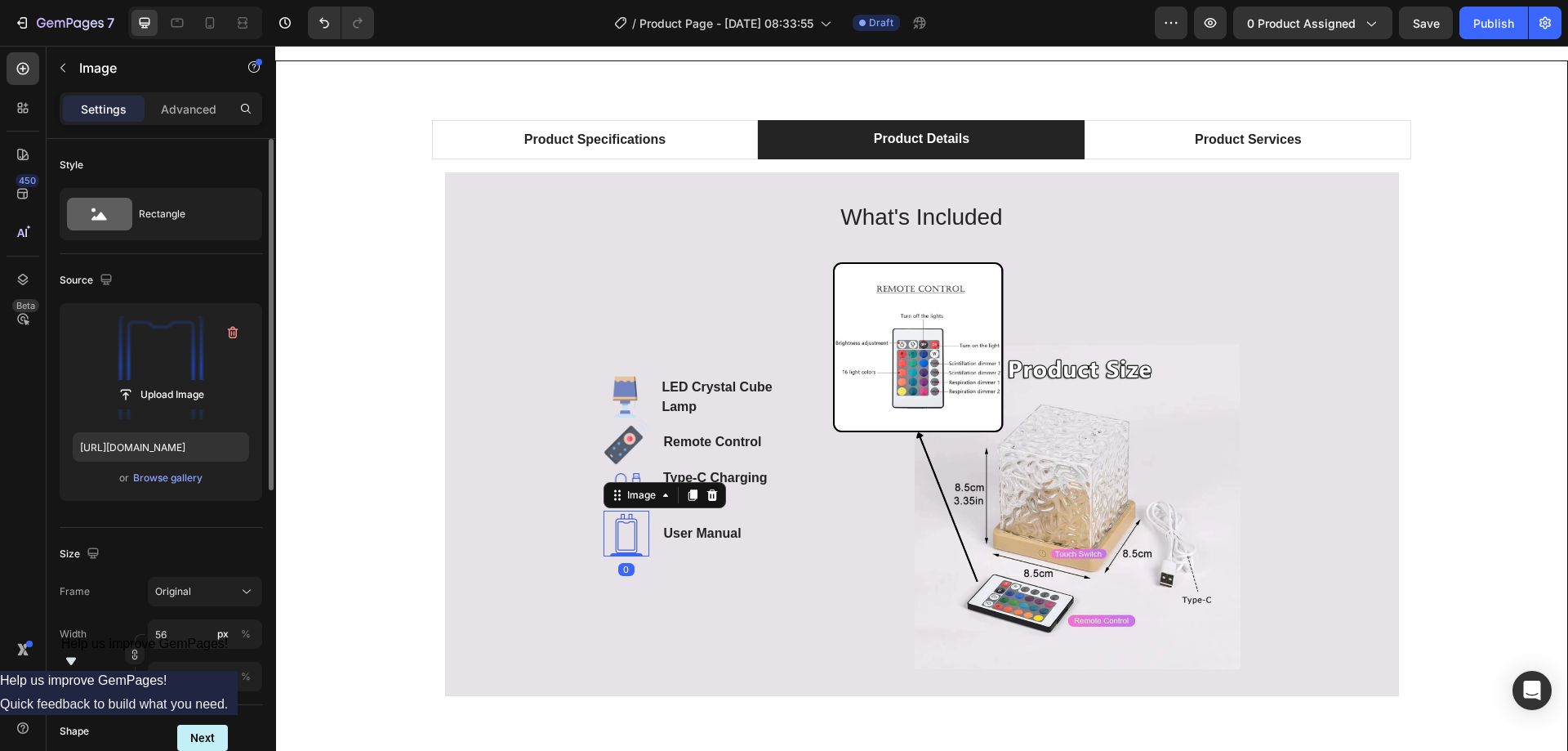
click at [162, 360] on label at bounding box center [161, 368] width 177 height 103
click at [162, 381] on input "file" at bounding box center [161, 394] width 113 height 28
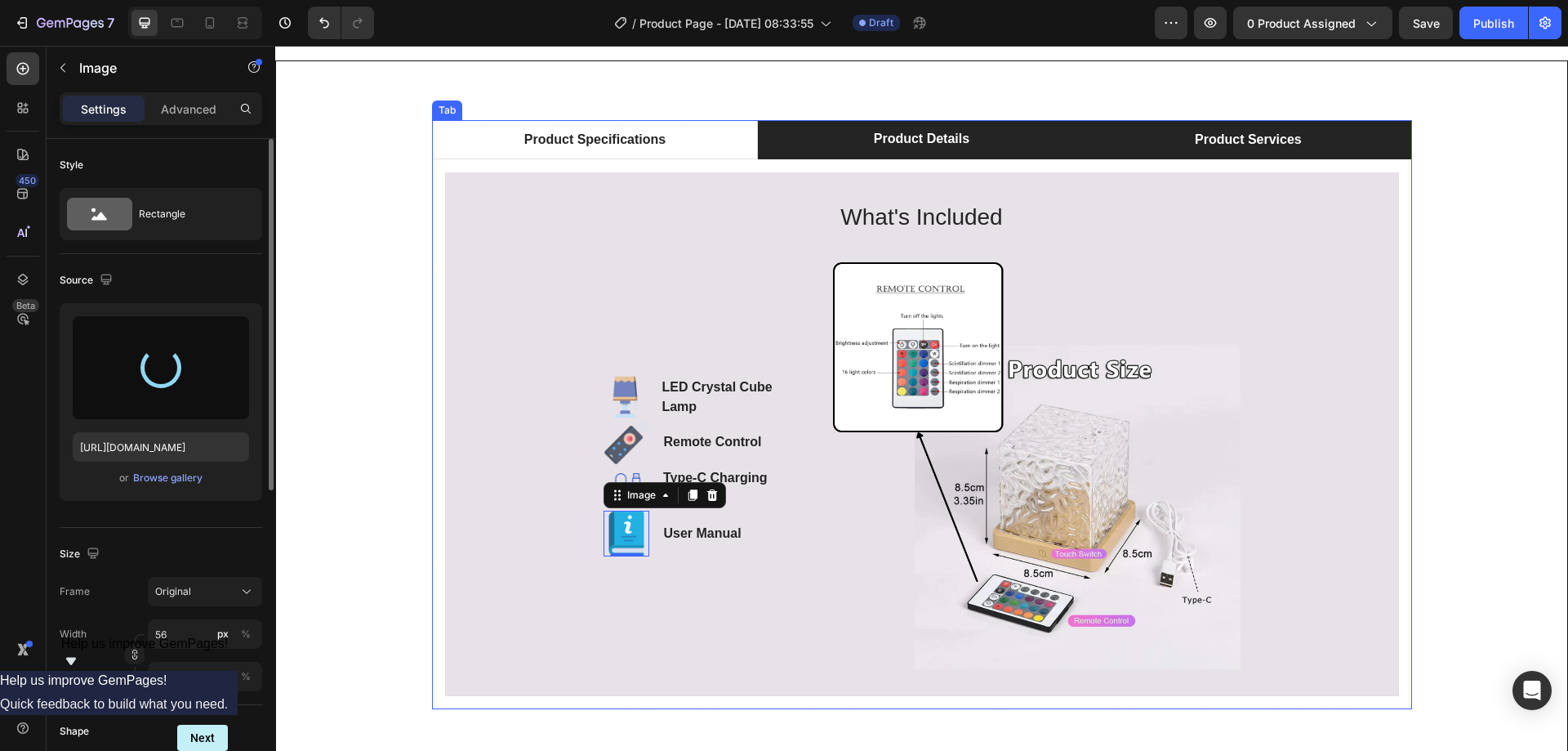
type input "https://cdn.shopify.com/s/files/1/0735/2942/6117/files/gempages_585415465296200…"
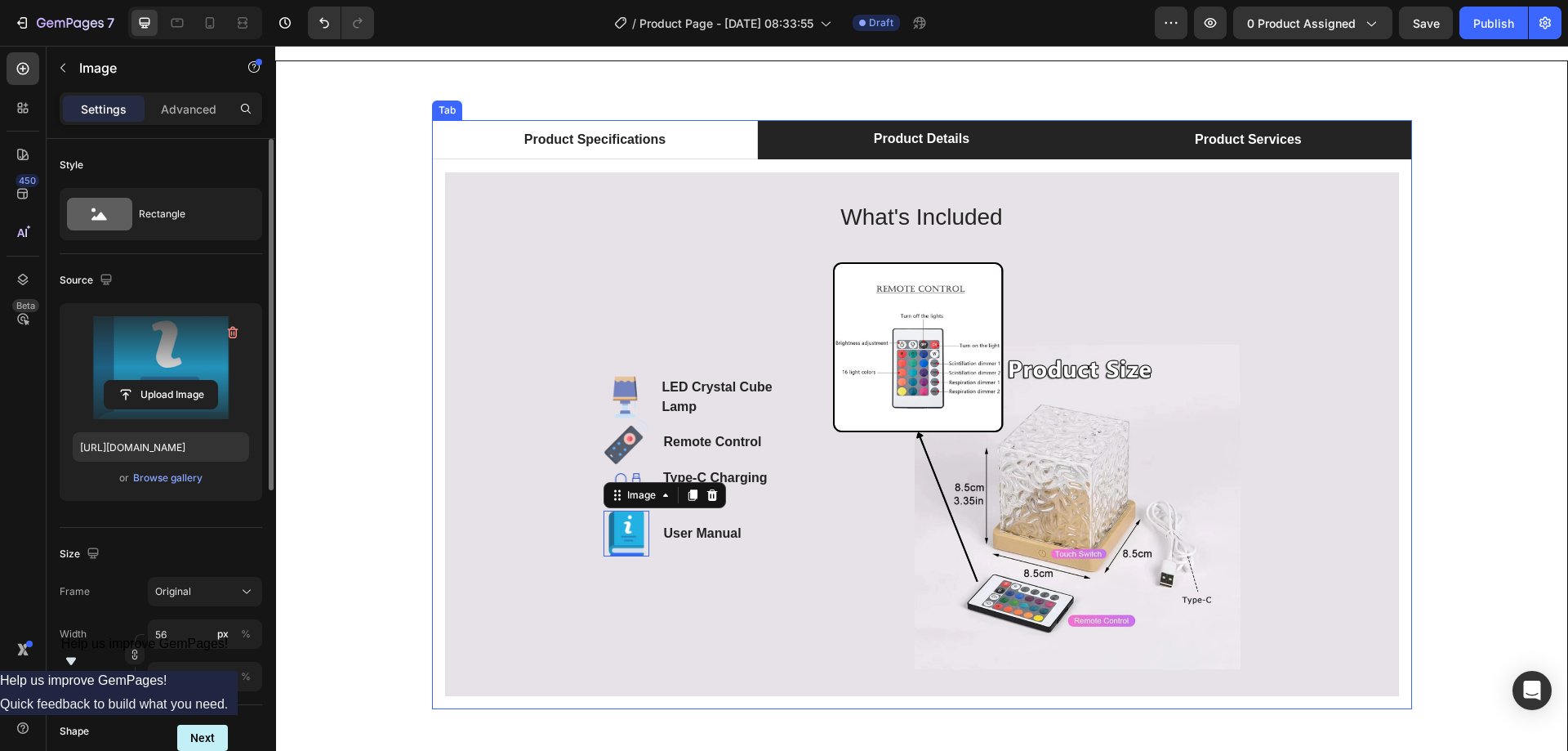
click at [1155, 149] on li "Product Services" at bounding box center [1248, 139] width 327 height 39
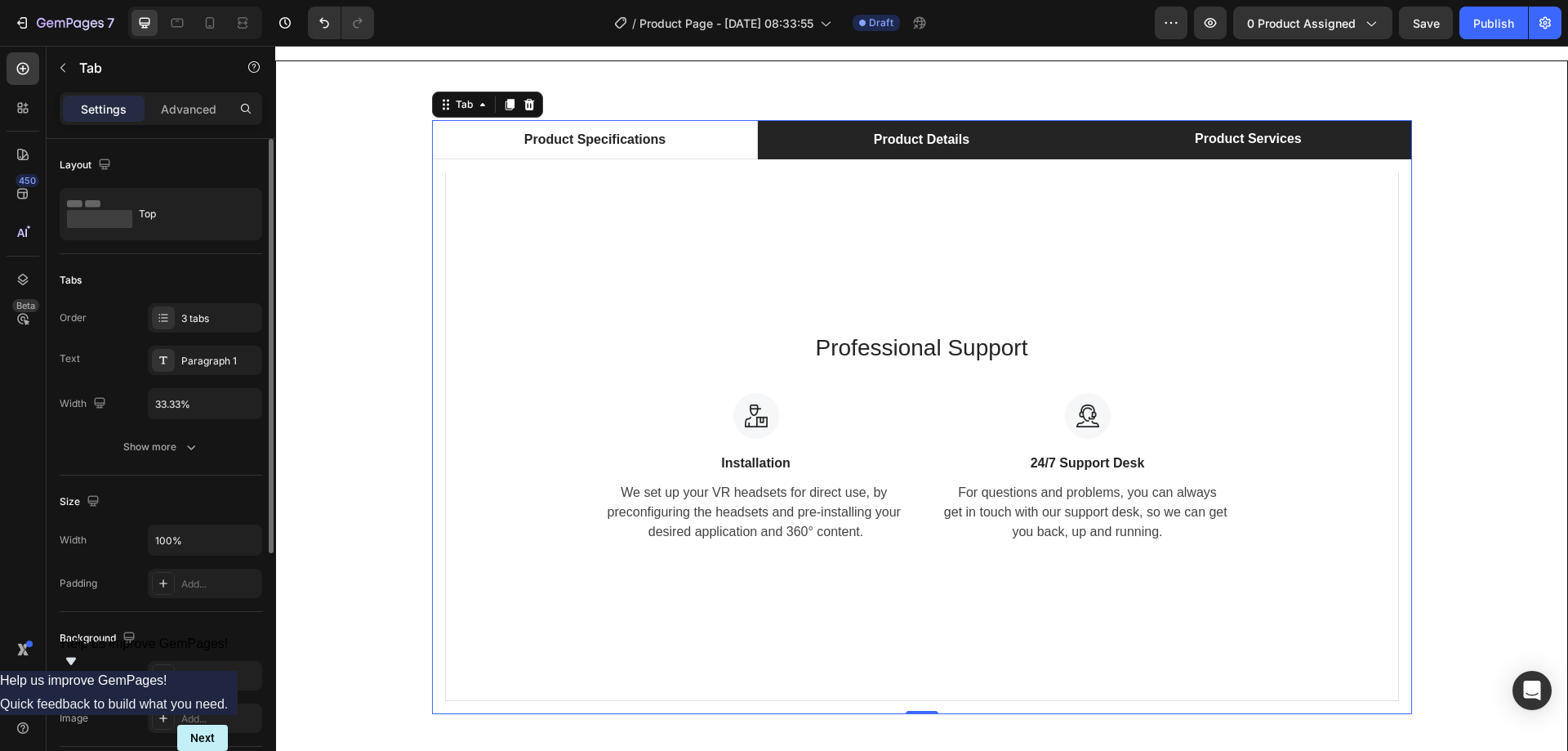
click at [945, 154] on li "Product Details" at bounding box center [921, 139] width 327 height 39
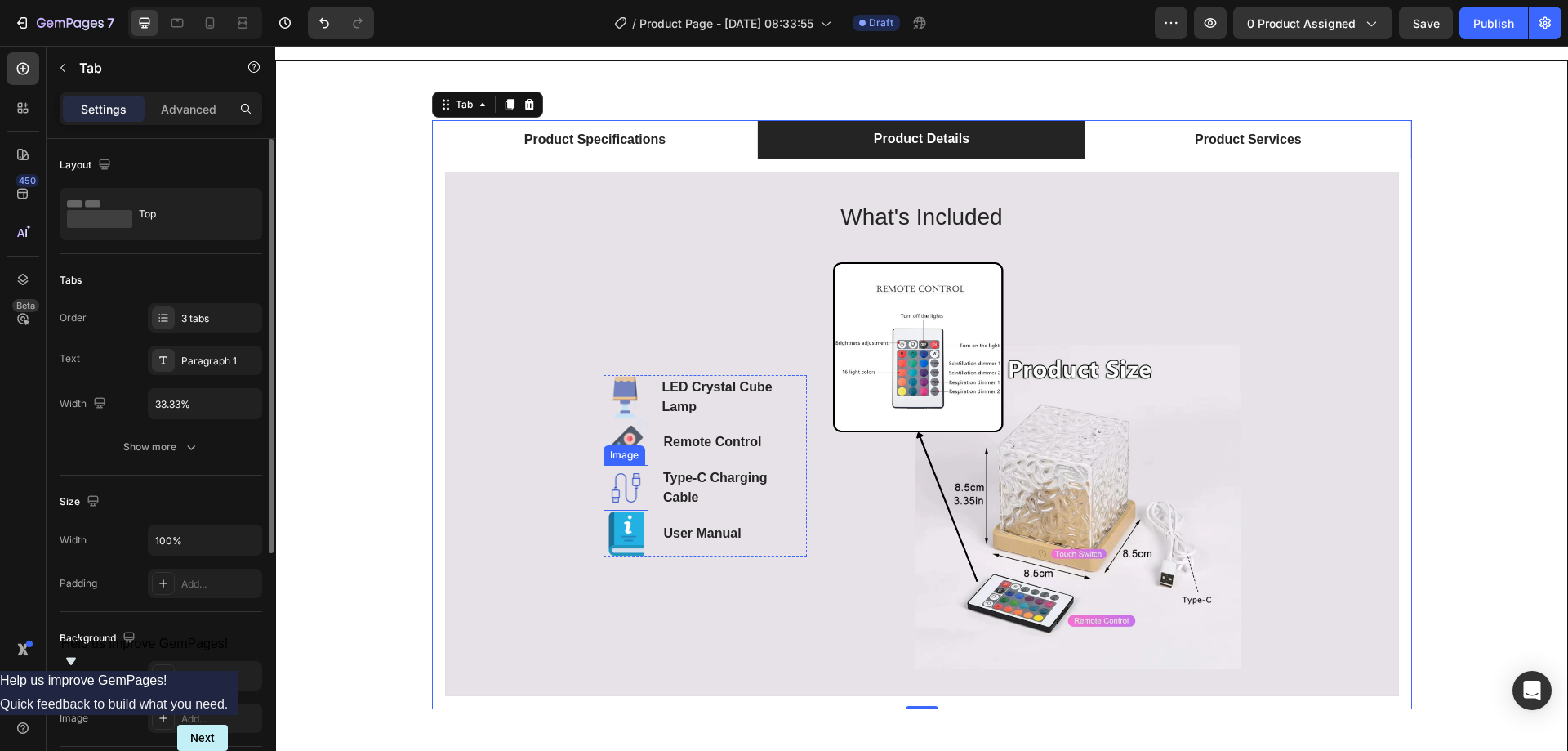
click at [631, 486] on img at bounding box center [626, 487] width 45 height 45
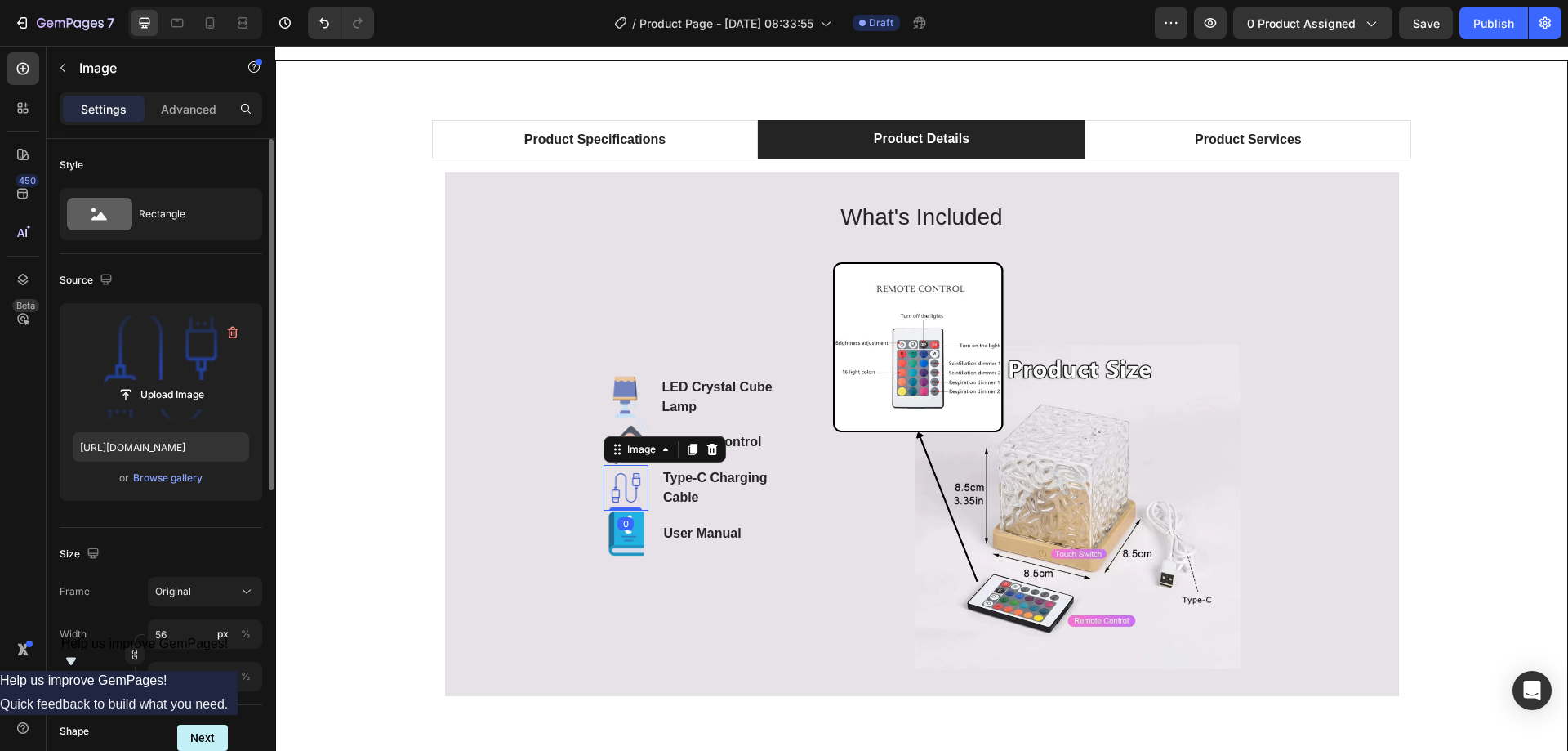
click at [162, 364] on label at bounding box center [161, 368] width 177 height 103
click at [162, 381] on input "file" at bounding box center [161, 394] width 113 height 28
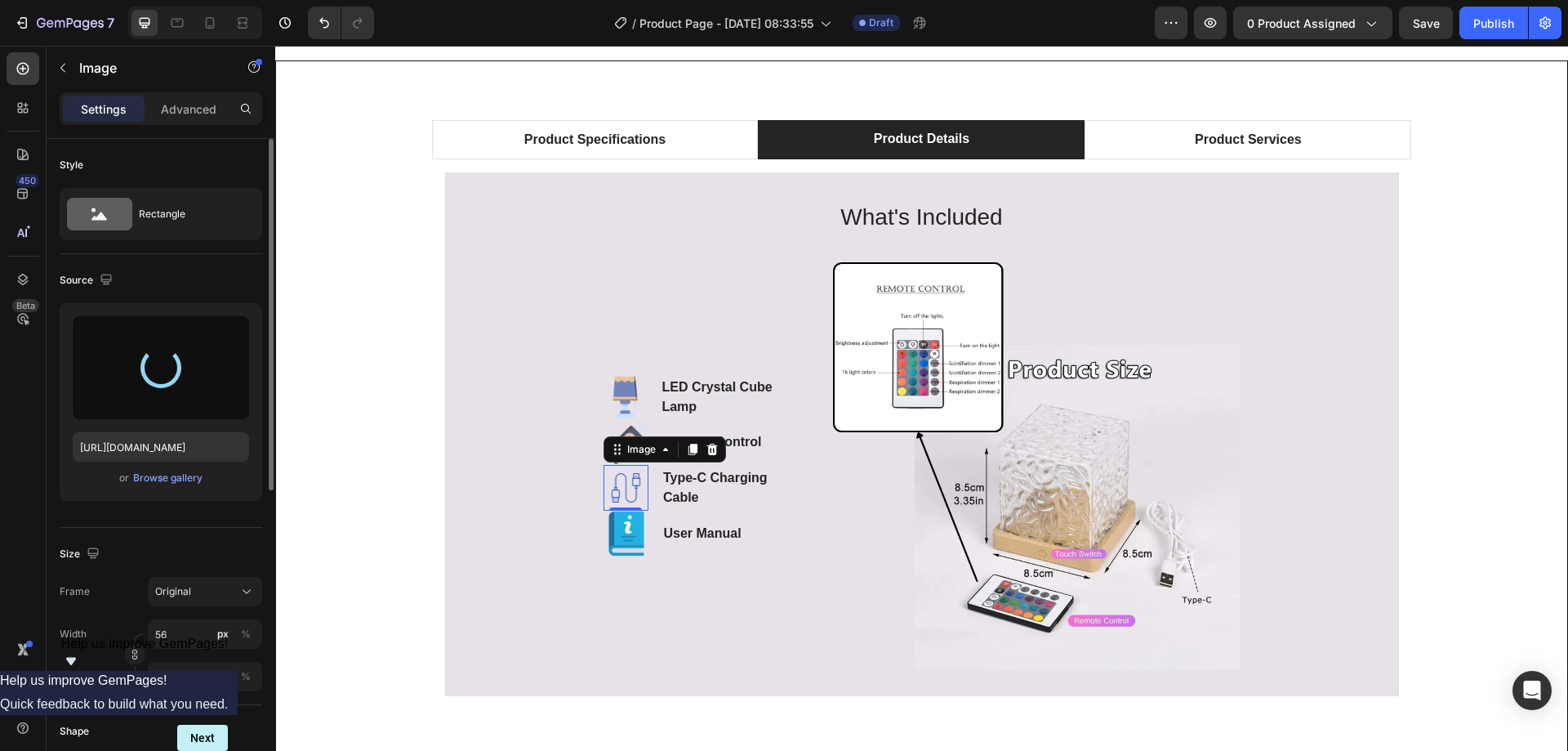
click at [621, 534] on img at bounding box center [626, 534] width 46 height 46
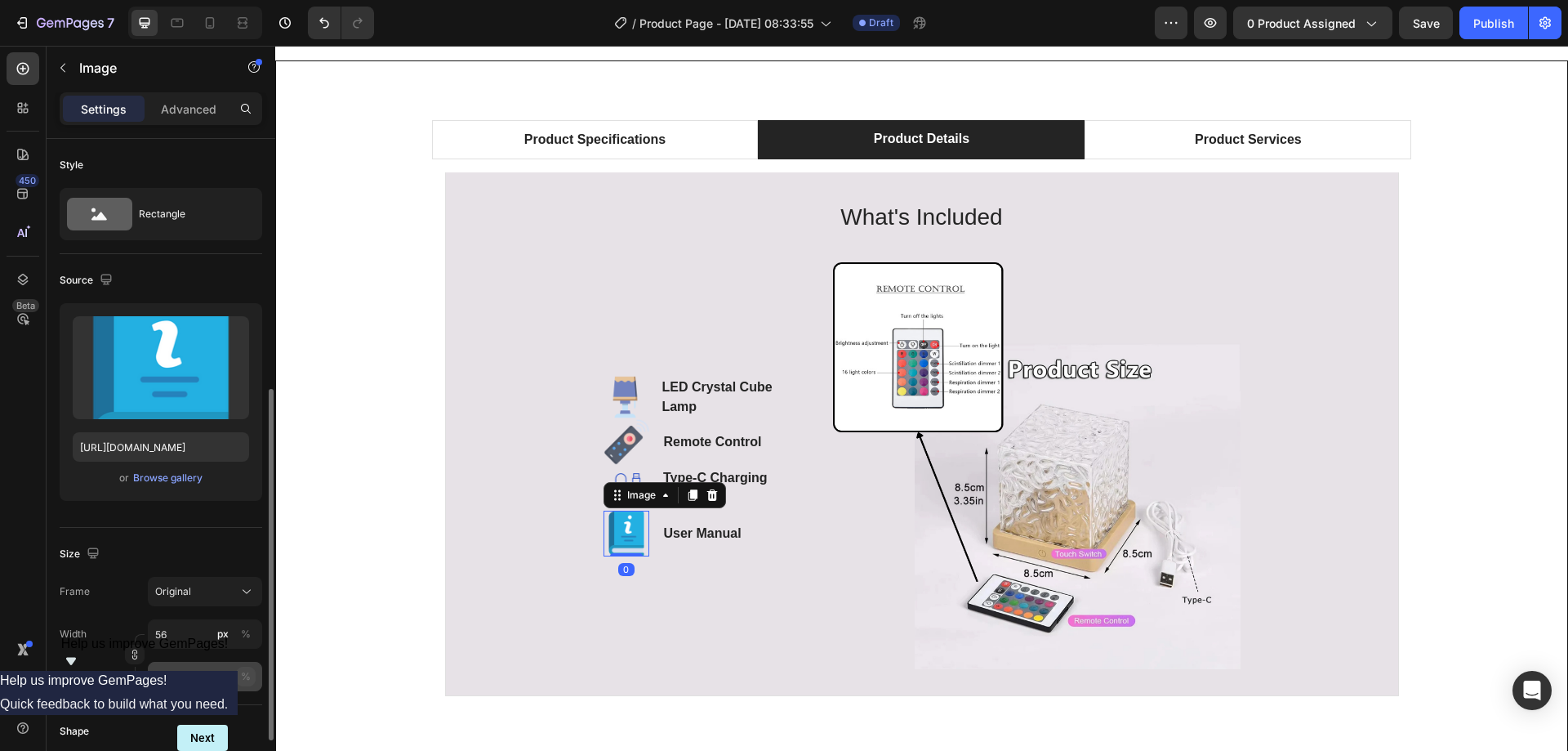
scroll to position [163, 0]
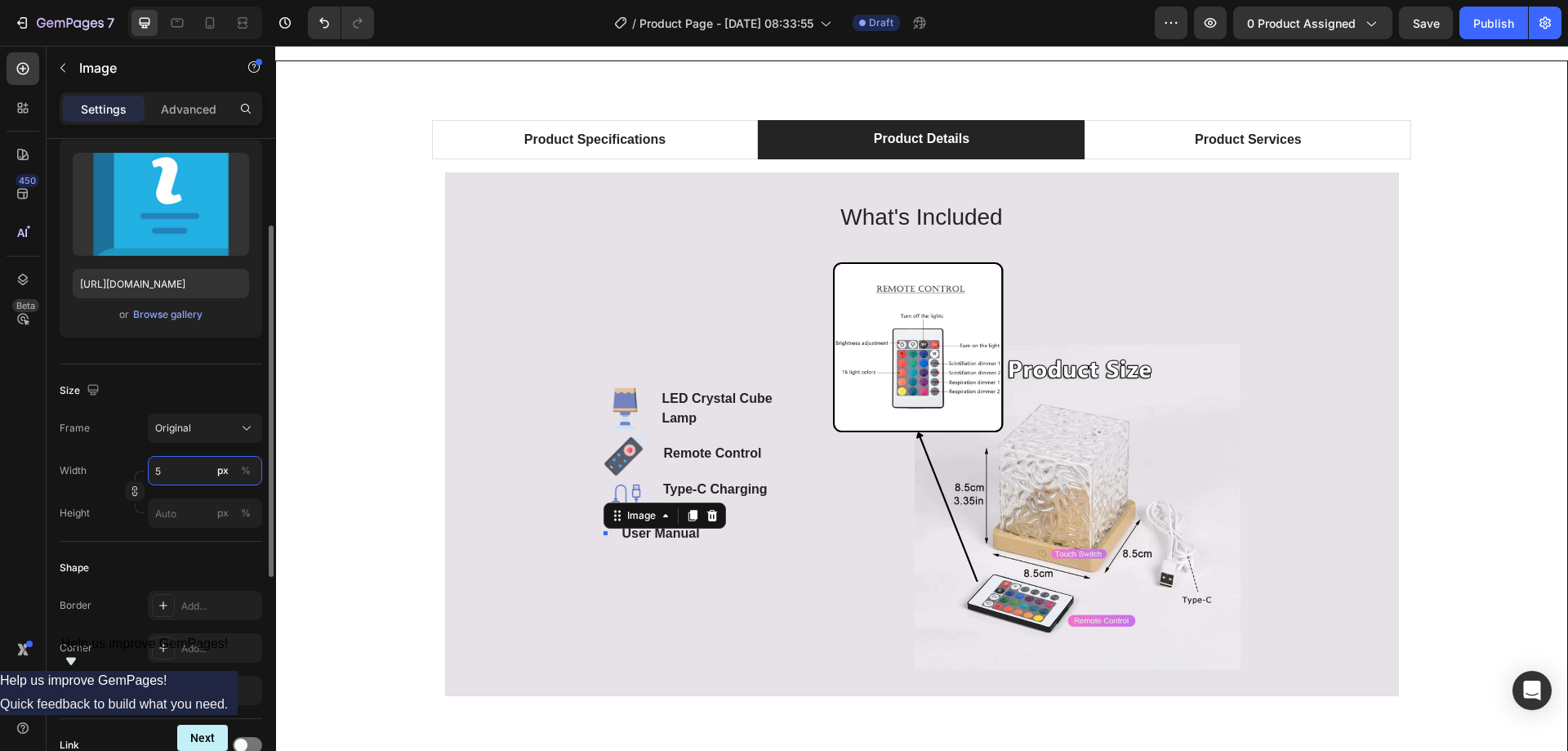
type input "50"
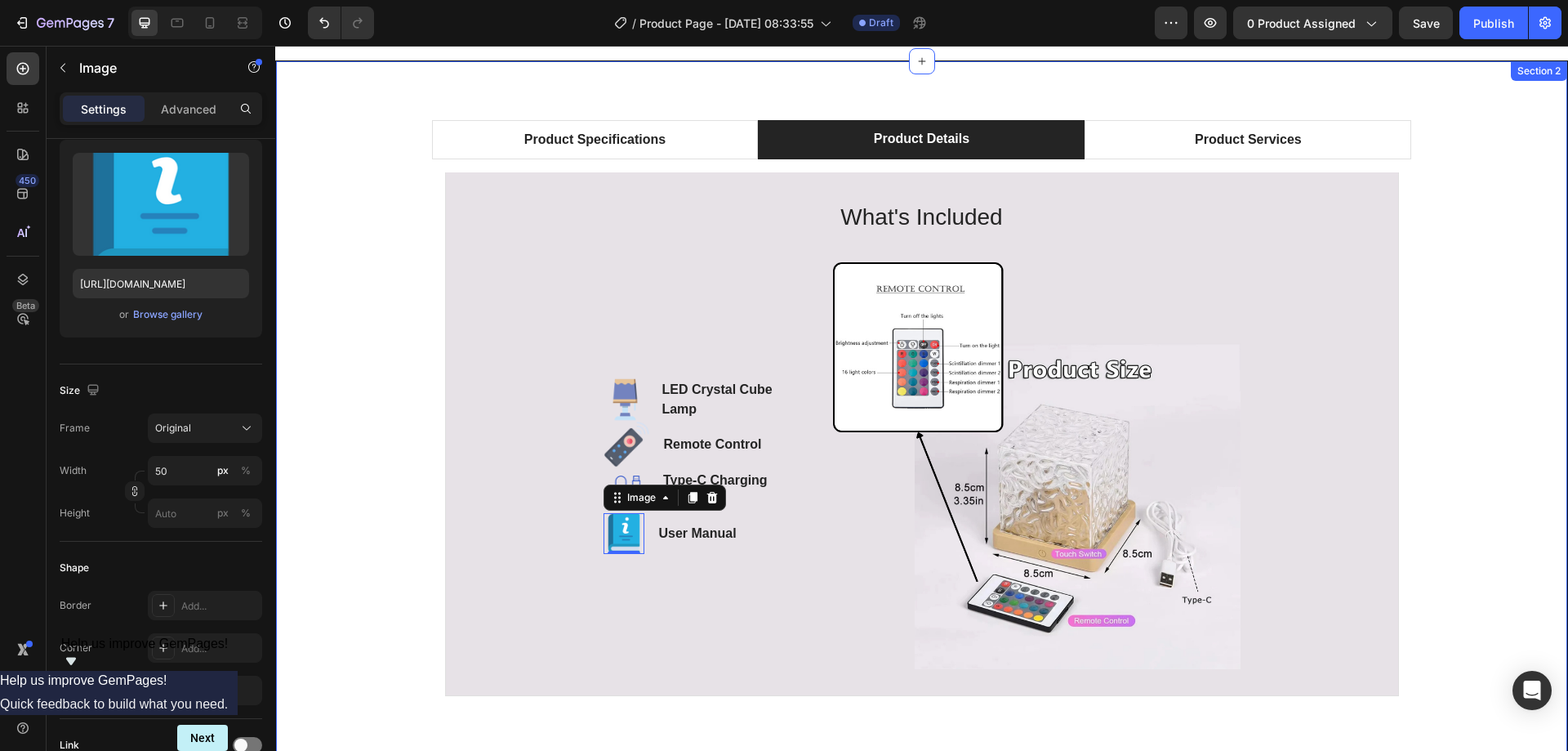
click at [358, 497] on div "Product Specifications Product Details Product Services Technical Specification…" at bounding box center [921, 415] width 1266 height 589
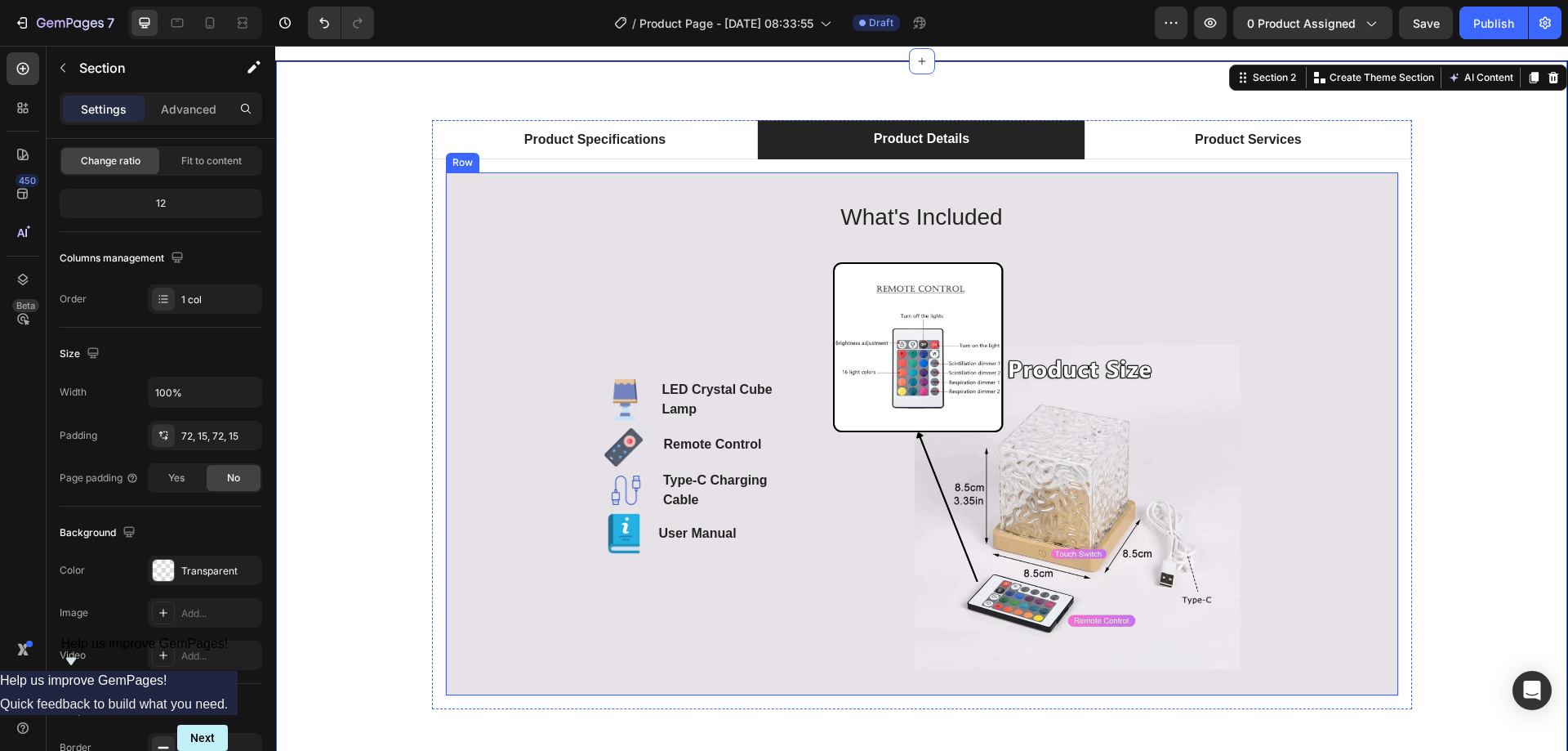
scroll to position [0, 0]
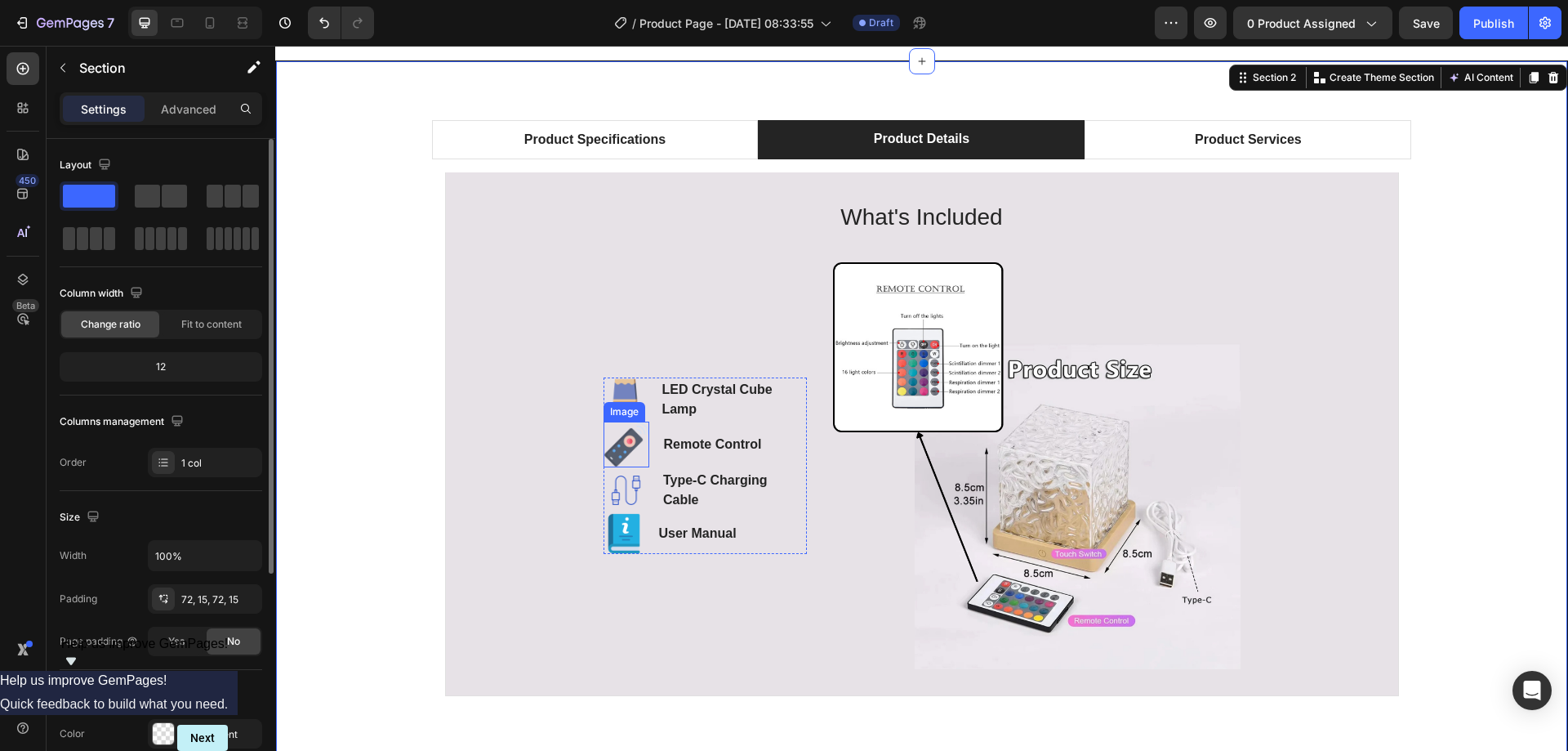
click at [619, 454] on img at bounding box center [626, 445] width 46 height 46
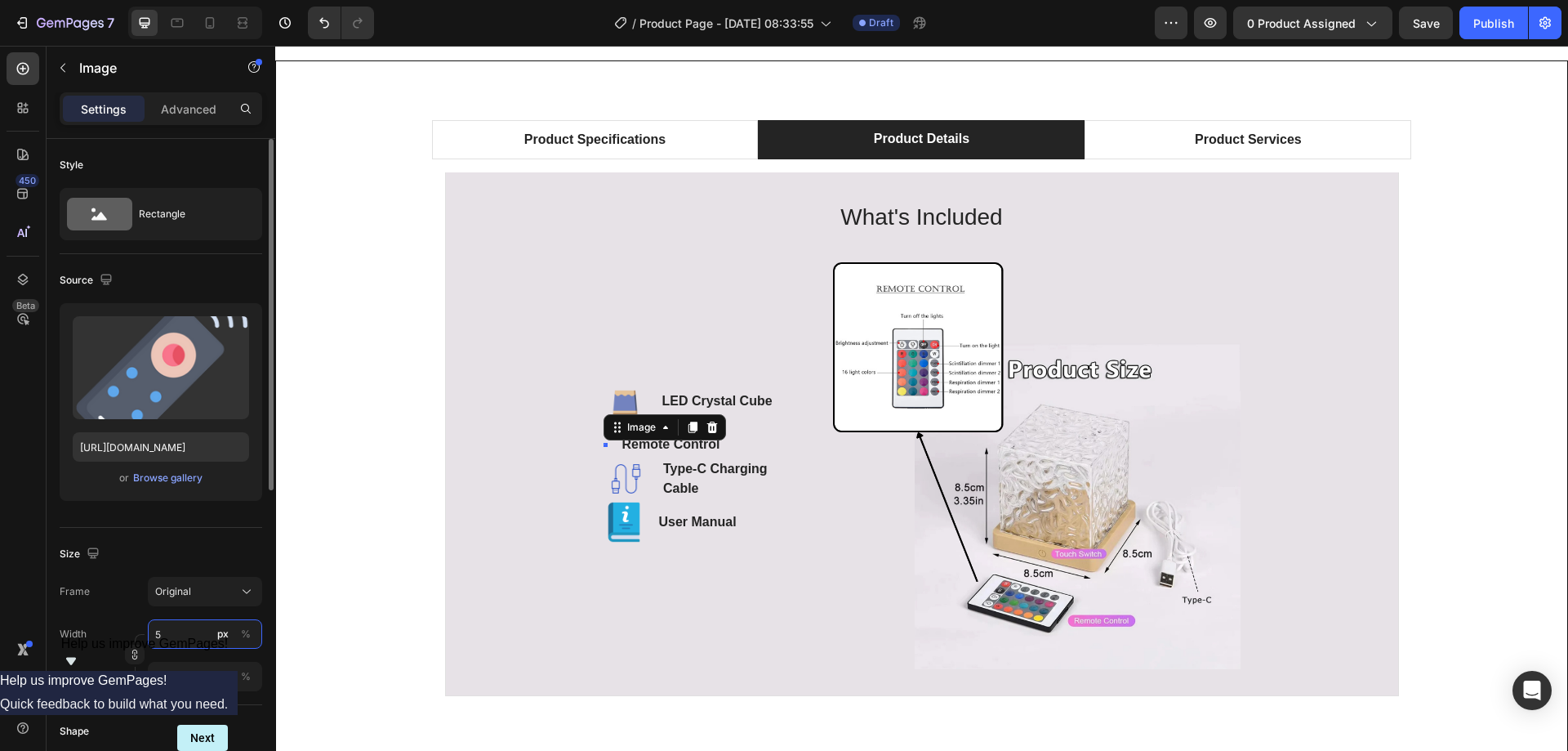
type input "50"
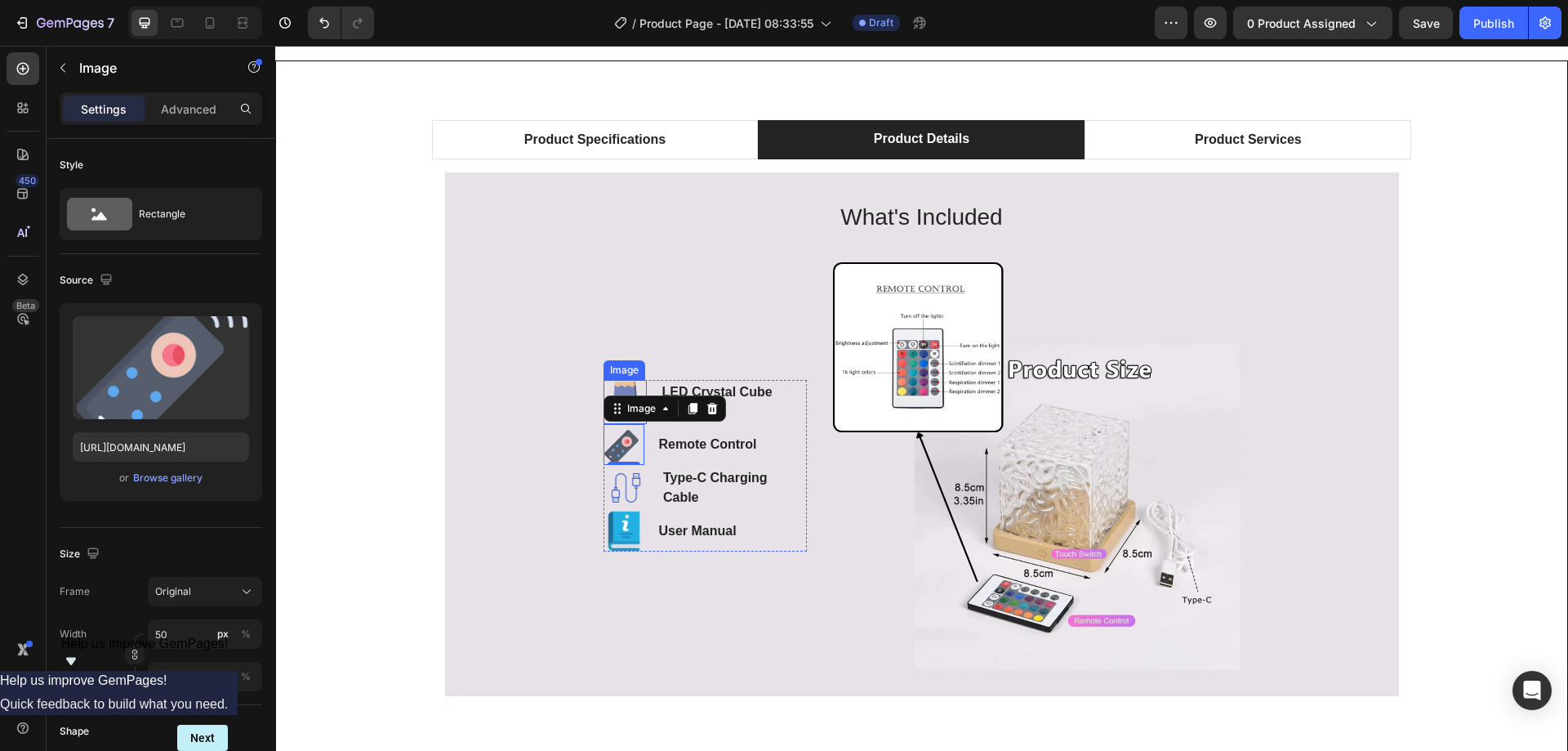
click at [619, 383] on img at bounding box center [626, 402] width 44 height 44
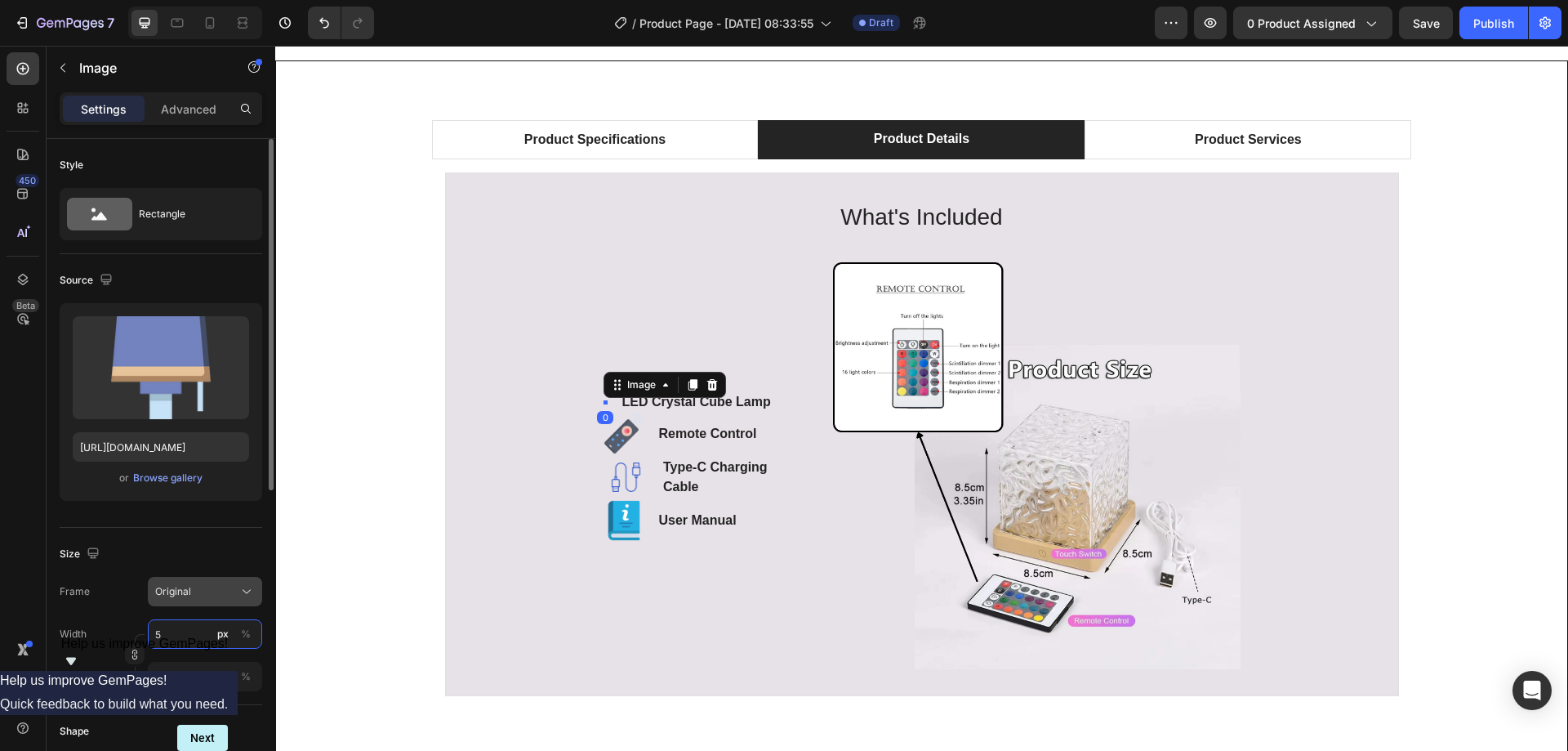
type input "50"
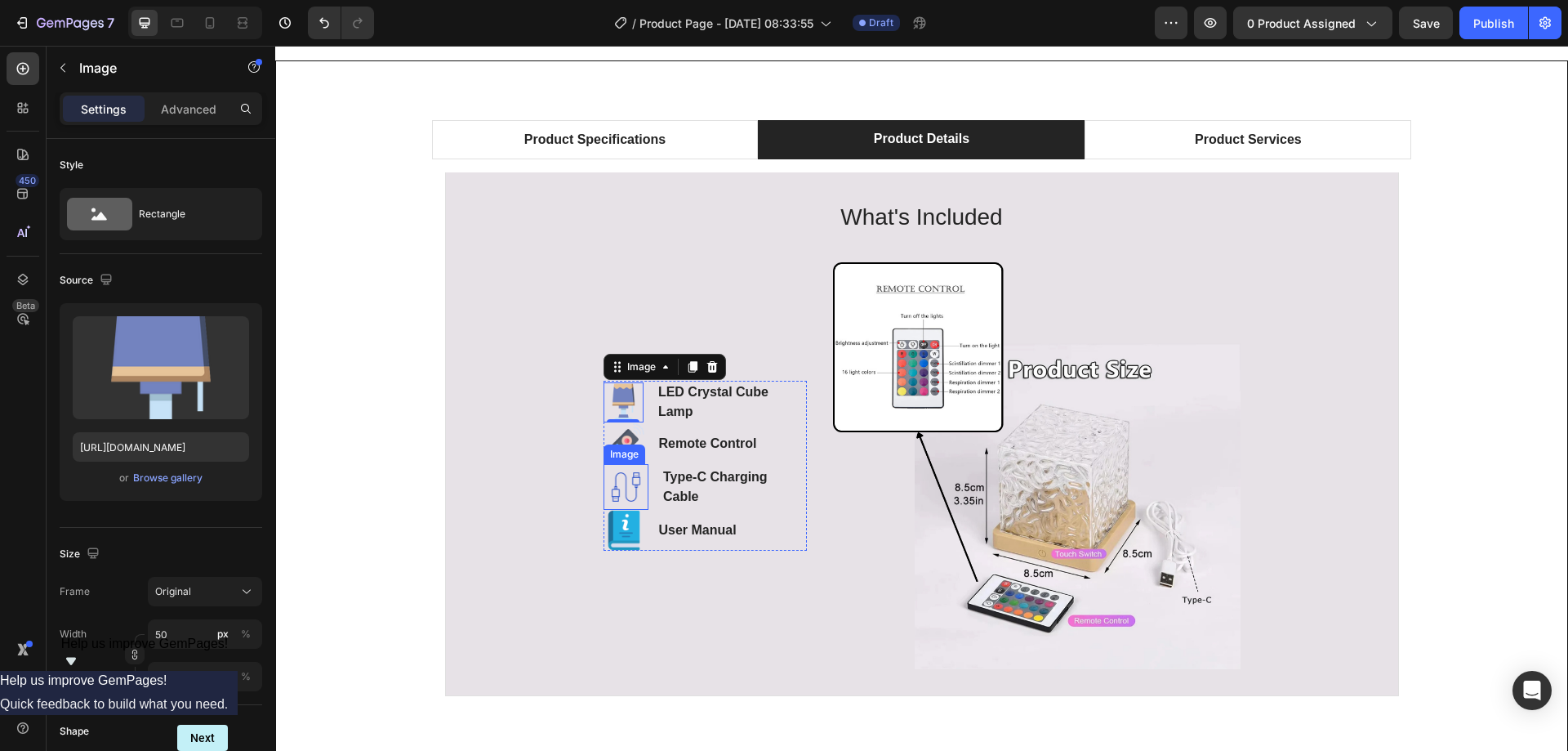
click at [617, 494] on img at bounding box center [626, 486] width 45 height 45
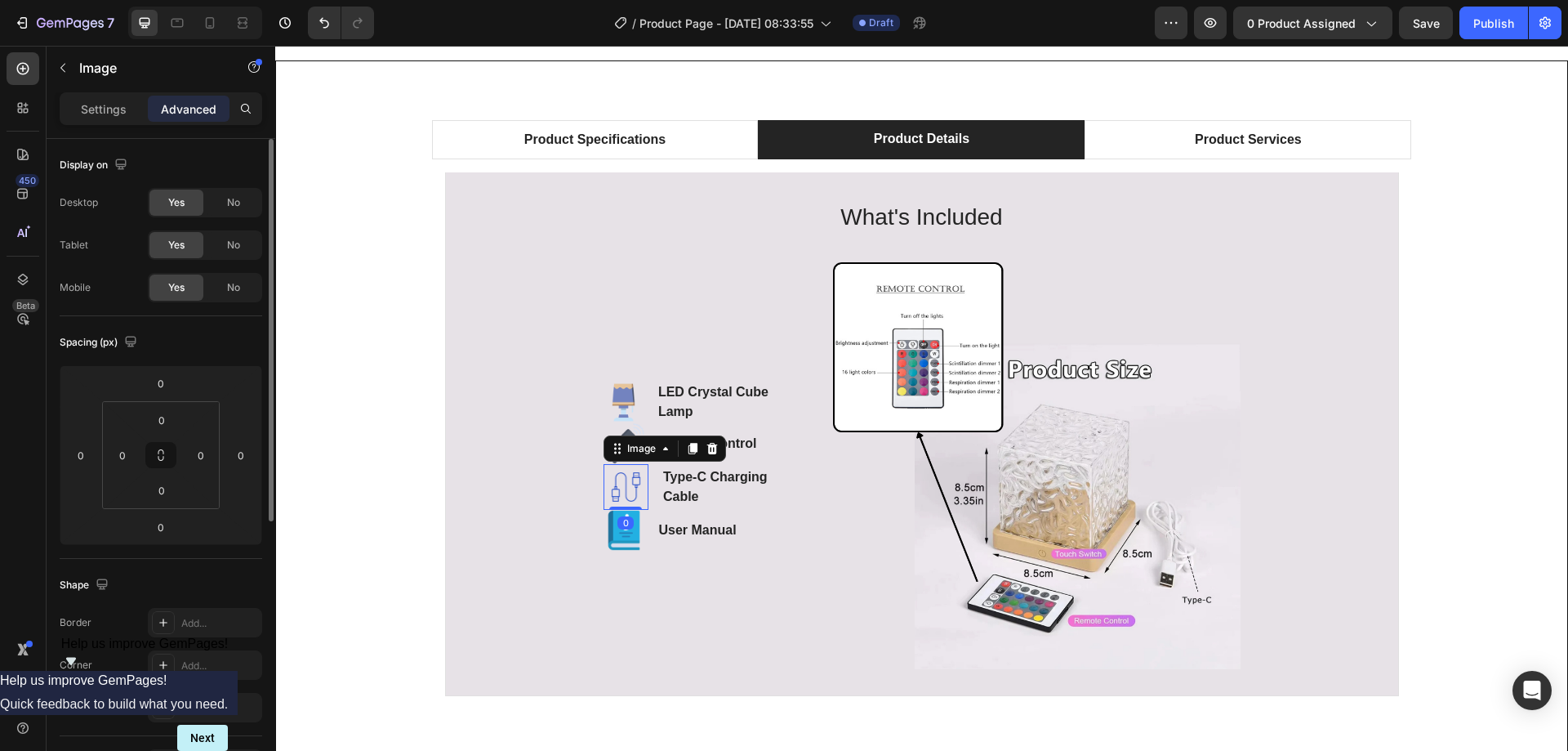
click at [121, 100] on p "Settings" at bounding box center [104, 108] width 46 height 17
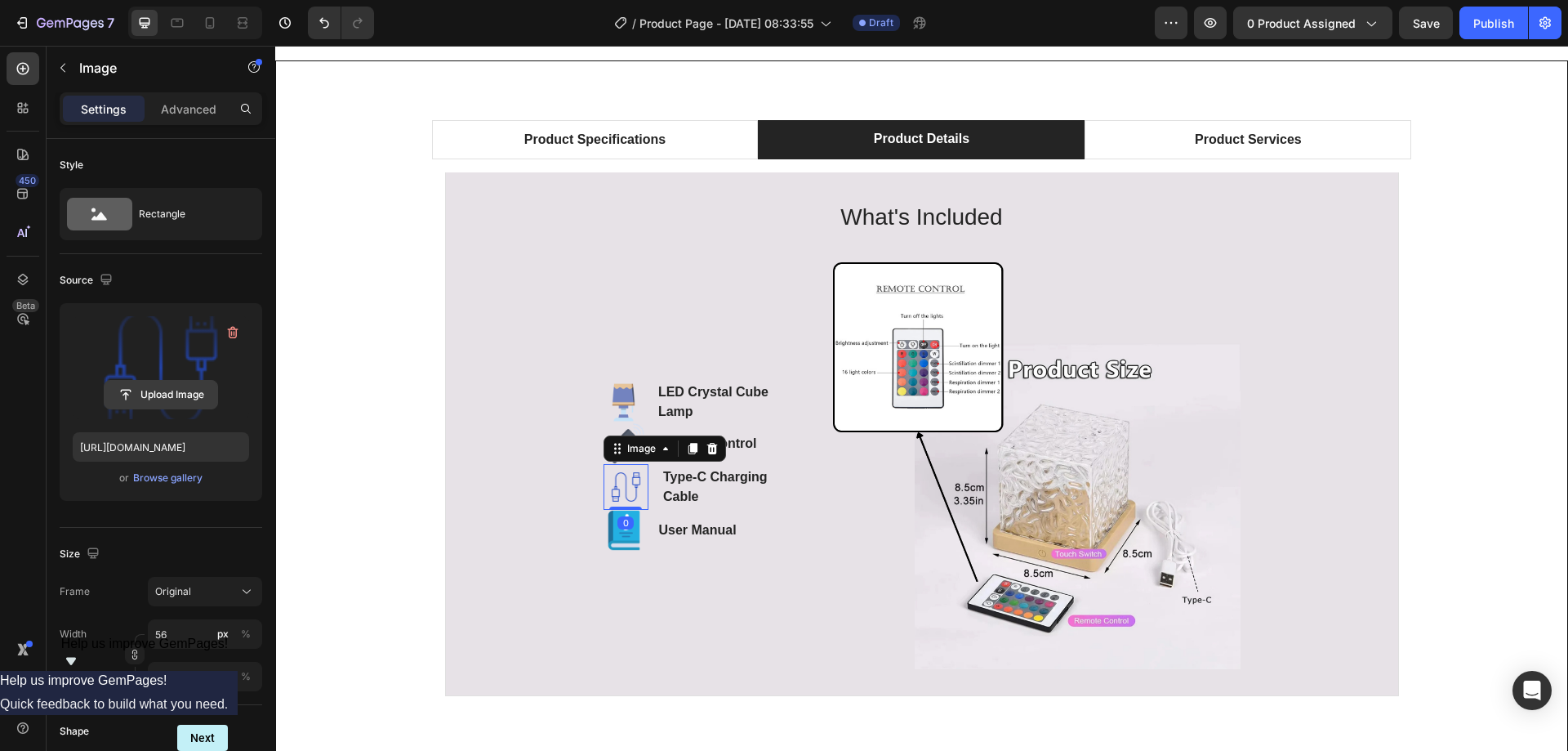
click at [178, 397] on input "file" at bounding box center [161, 394] width 113 height 28
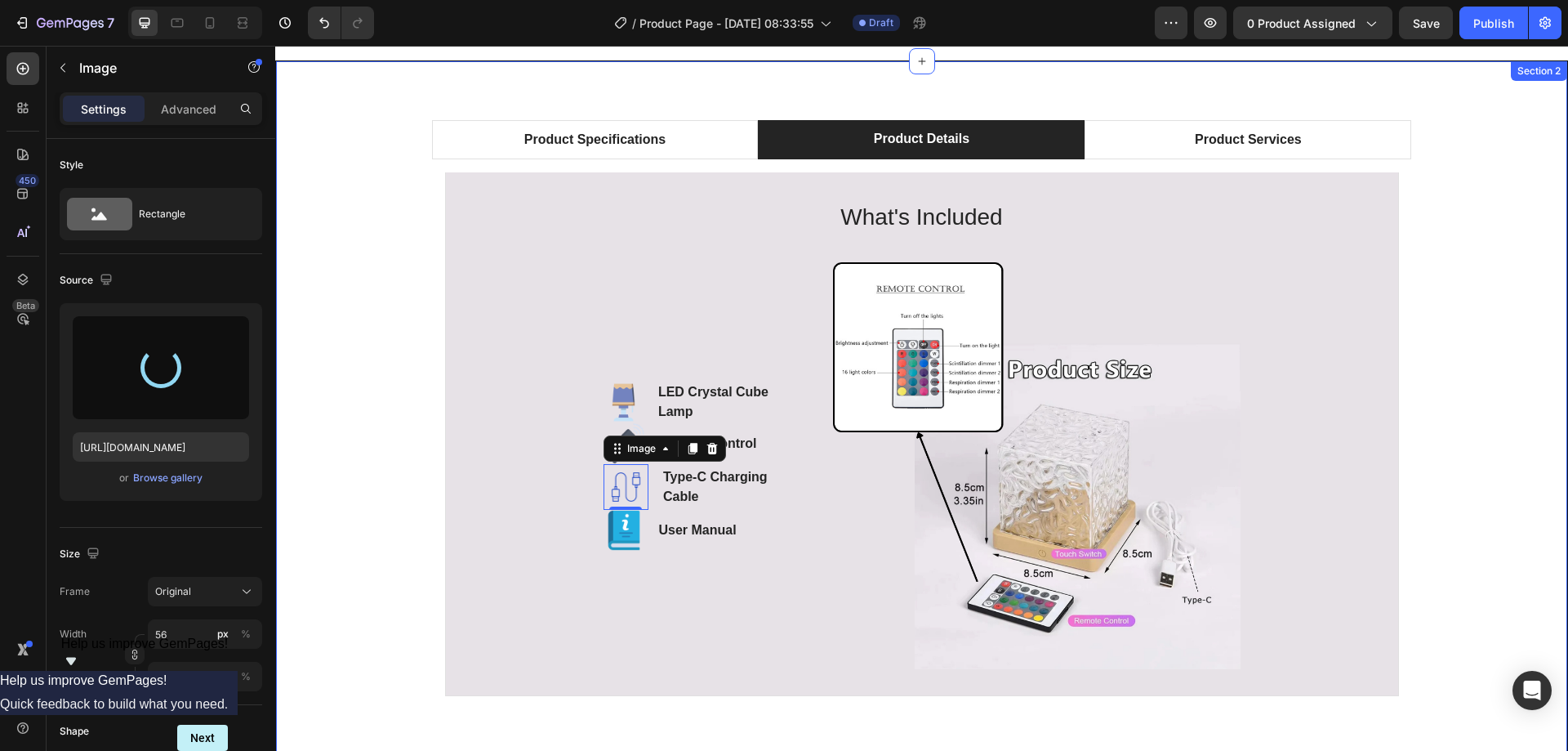
type input "https://cdn.shopify.com/s/files/1/0735/2942/6117/files/gempages_585415465296200…"
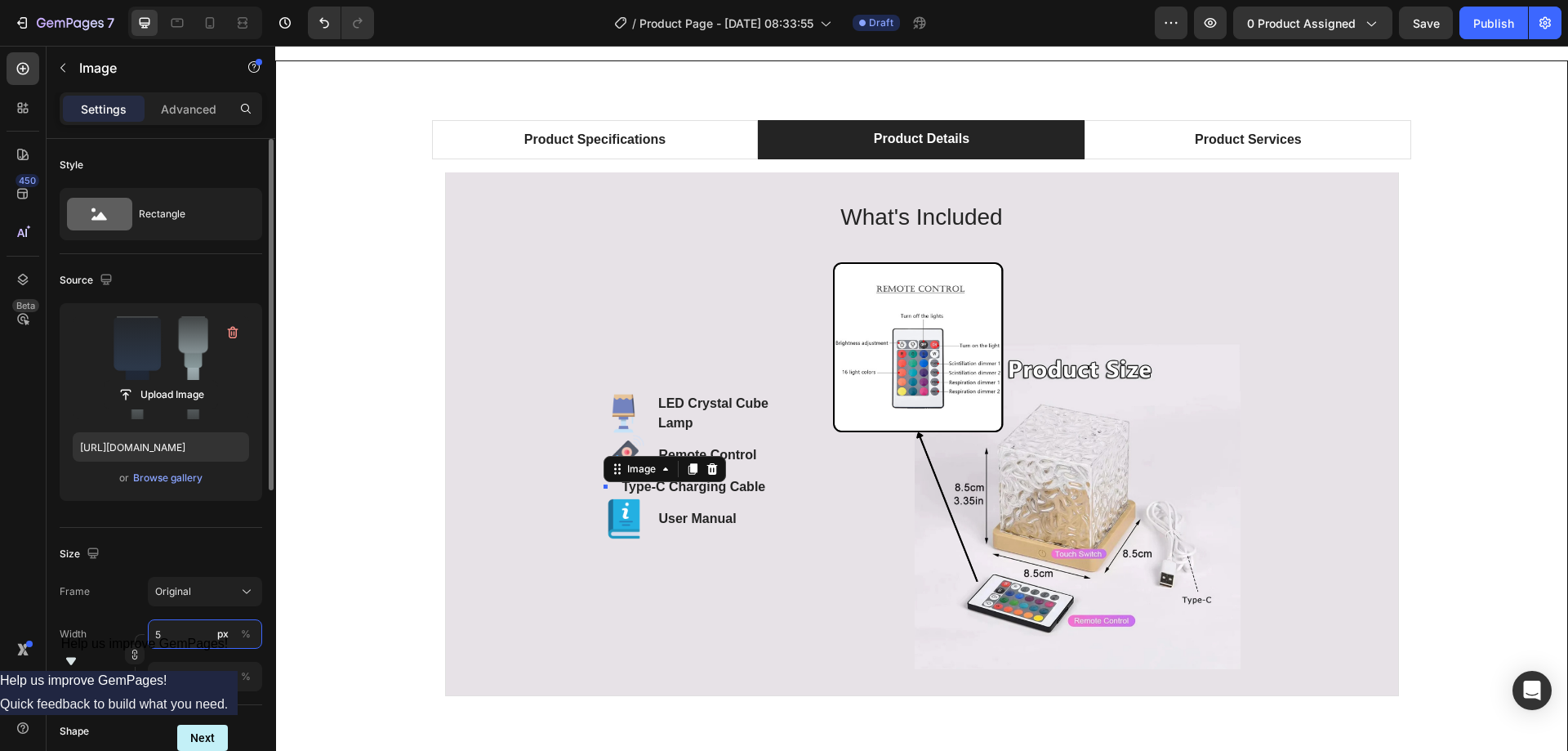
type input "50"
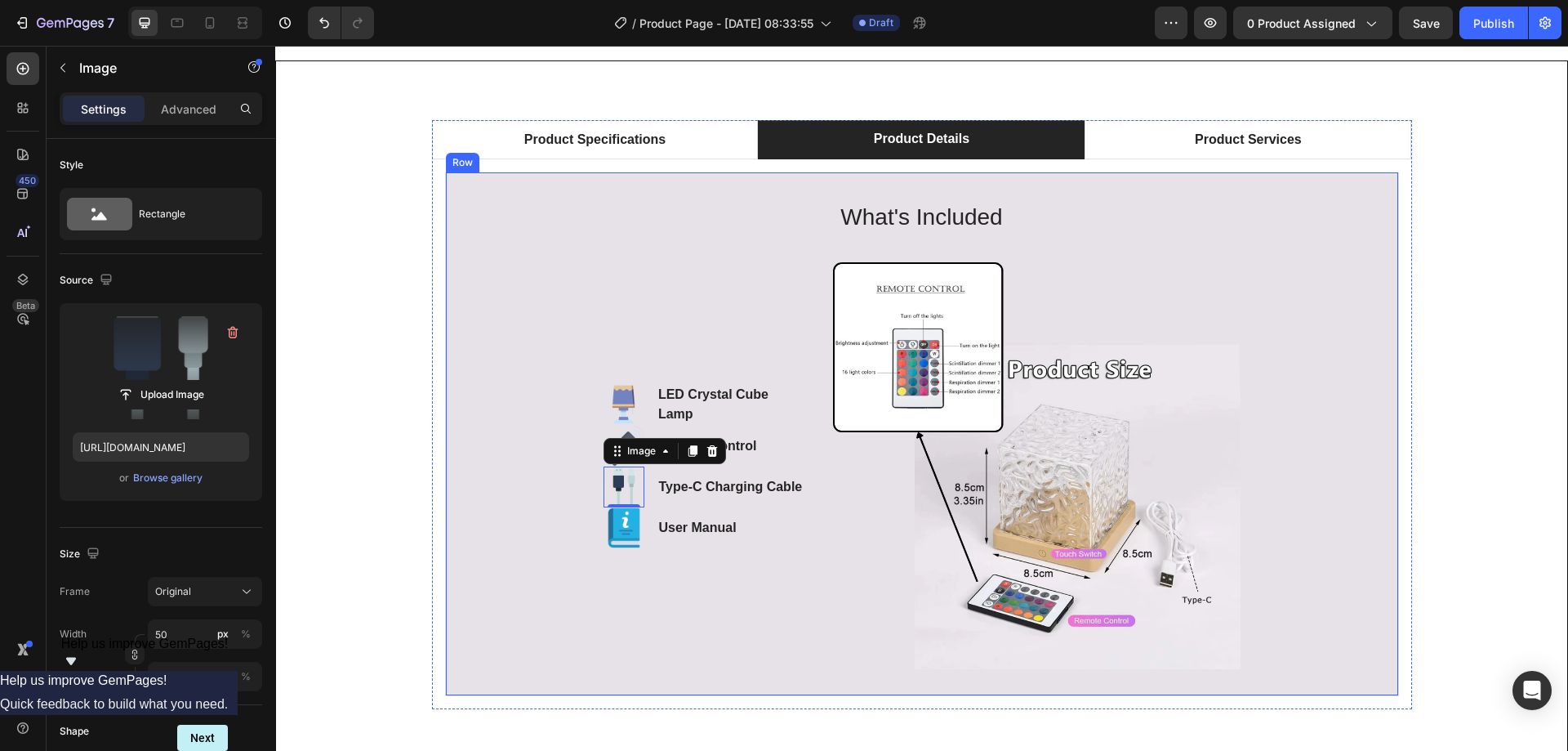
drag, startPoint x: 567, startPoint y: 547, endPoint x: 701, endPoint y: 575, distance: 136.9
click at [566, 547] on div "What's Included Heading Image LED Crystal Cube Lamp Text block Image Remote Con…" at bounding box center [922, 434] width 900 height 471
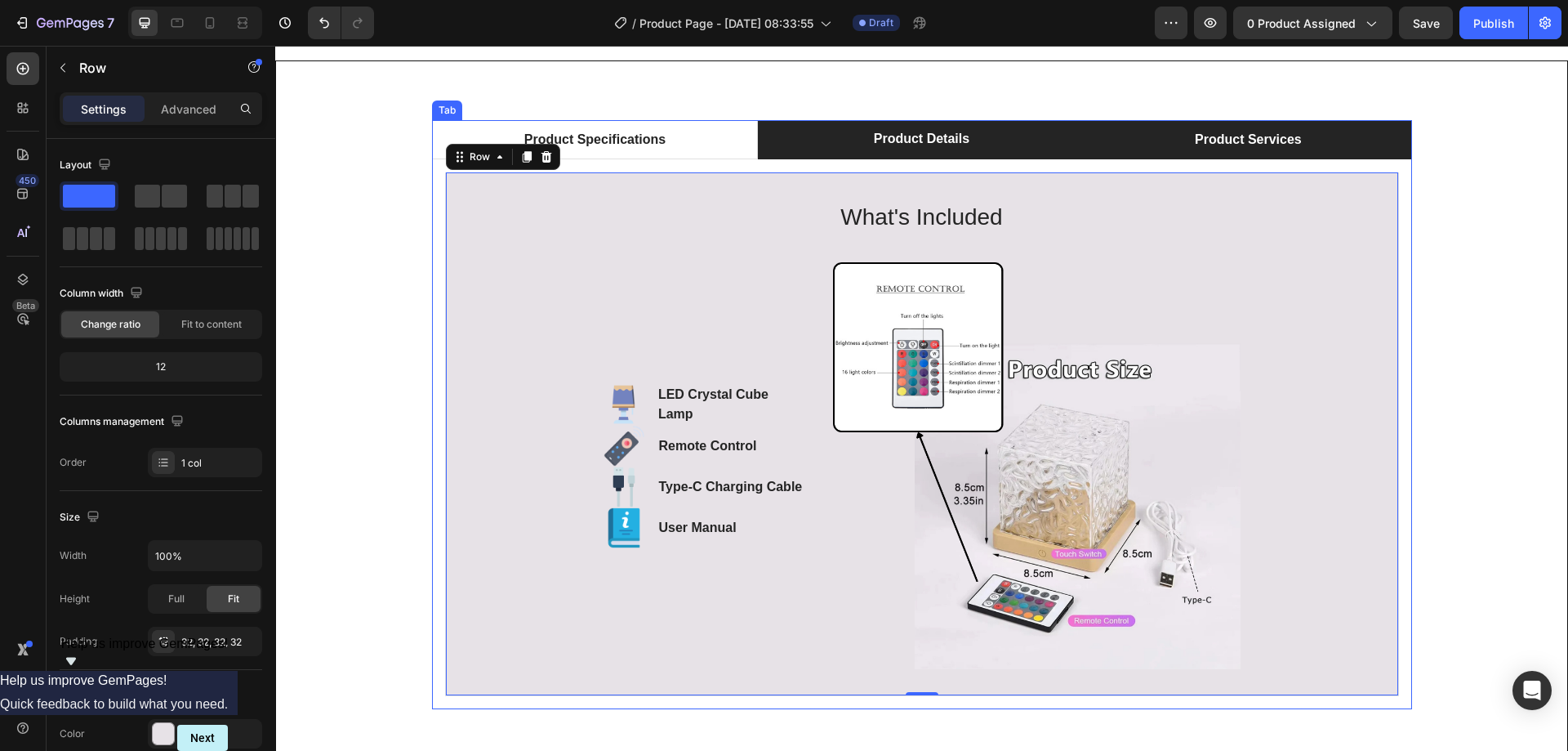
click at [1217, 133] on p "Product Services" at bounding box center [1248, 139] width 107 height 20
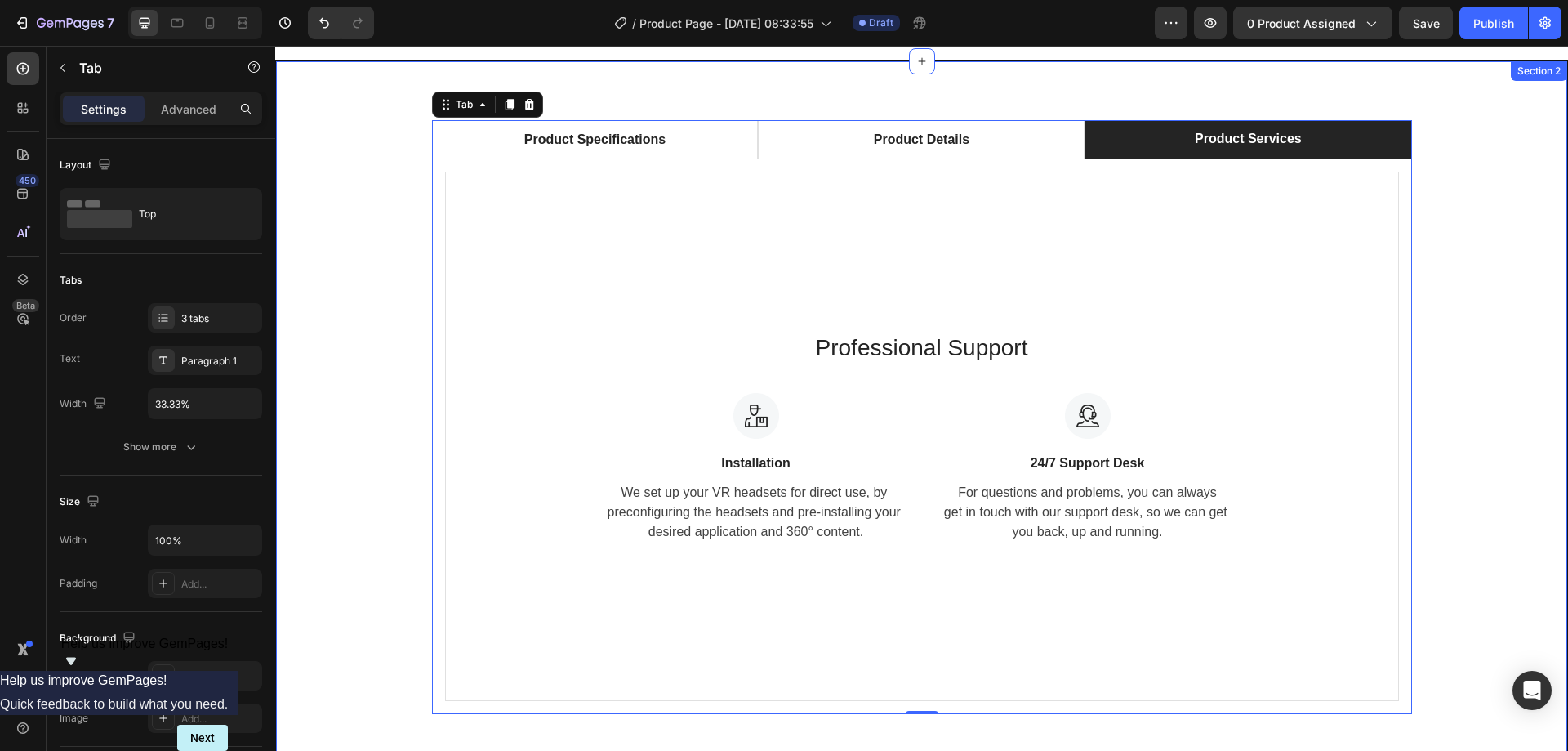
click at [1461, 230] on div "Product Specifications Product Details Product Services Technical Specification…" at bounding box center [921, 416] width 1266 height 594
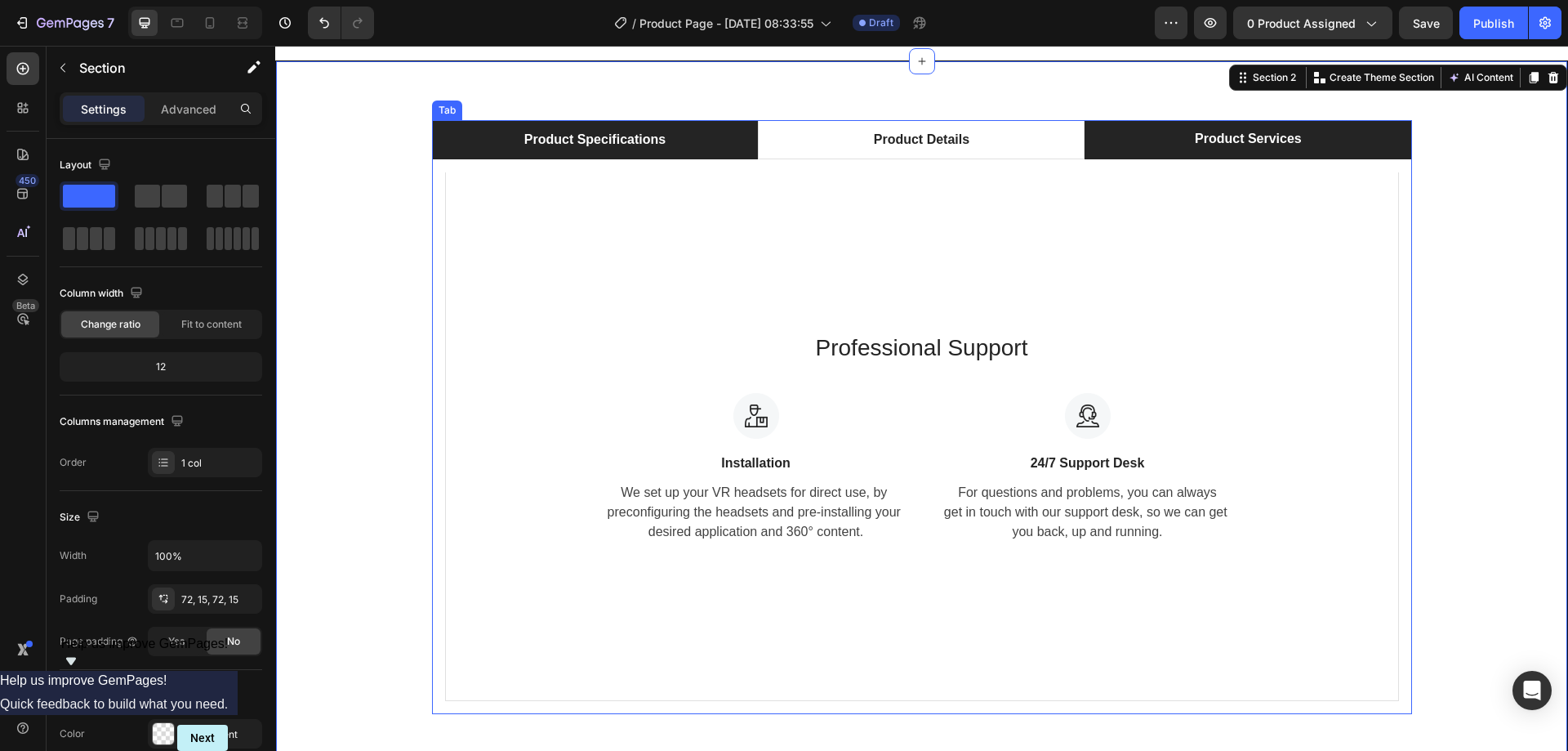
click at [571, 126] on li "Product Specifications" at bounding box center [595, 139] width 327 height 39
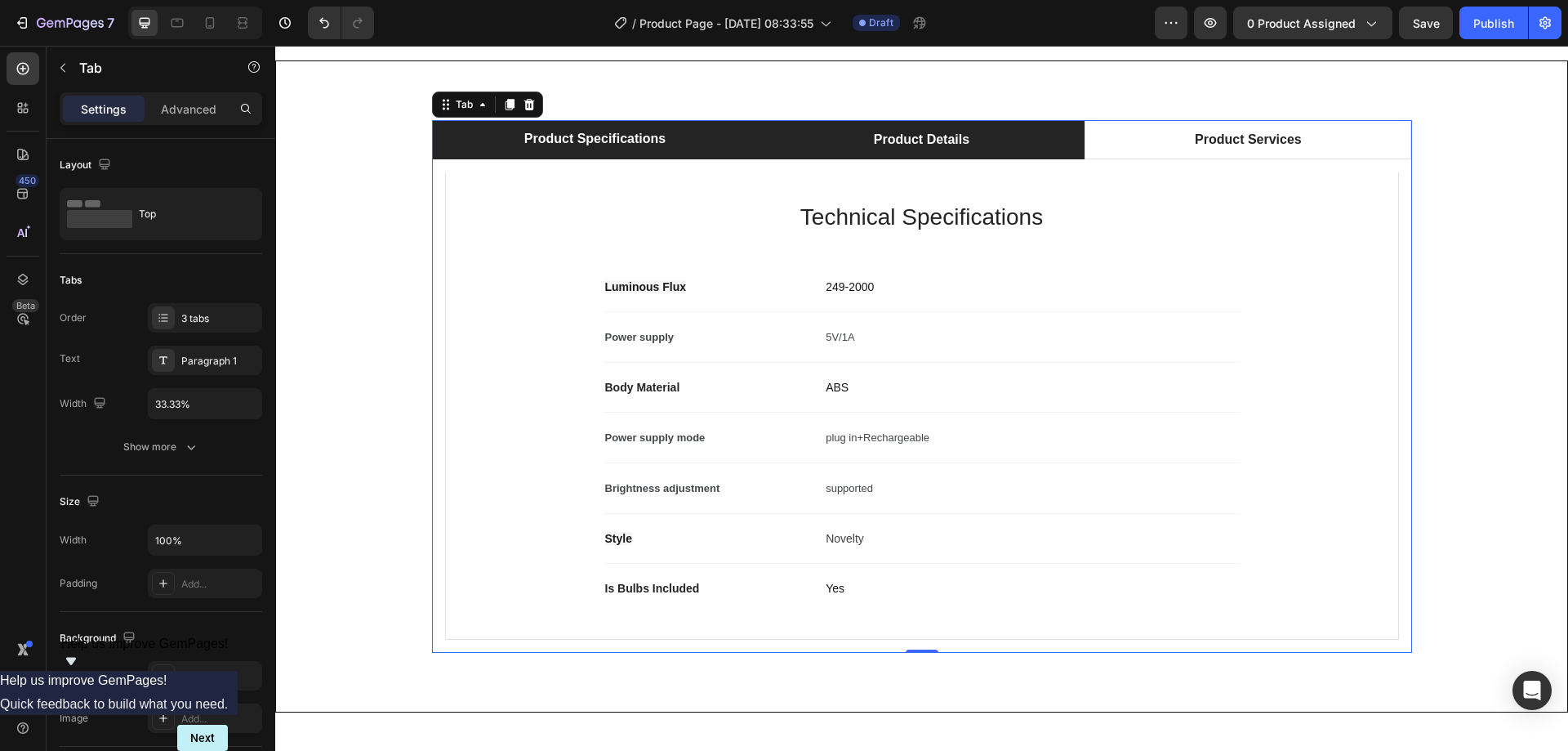
drag, startPoint x: 856, startPoint y: 130, endPoint x: 872, endPoint y: 129, distance: 16.0
click at [856, 129] on li "Product Details" at bounding box center [921, 139] width 327 height 39
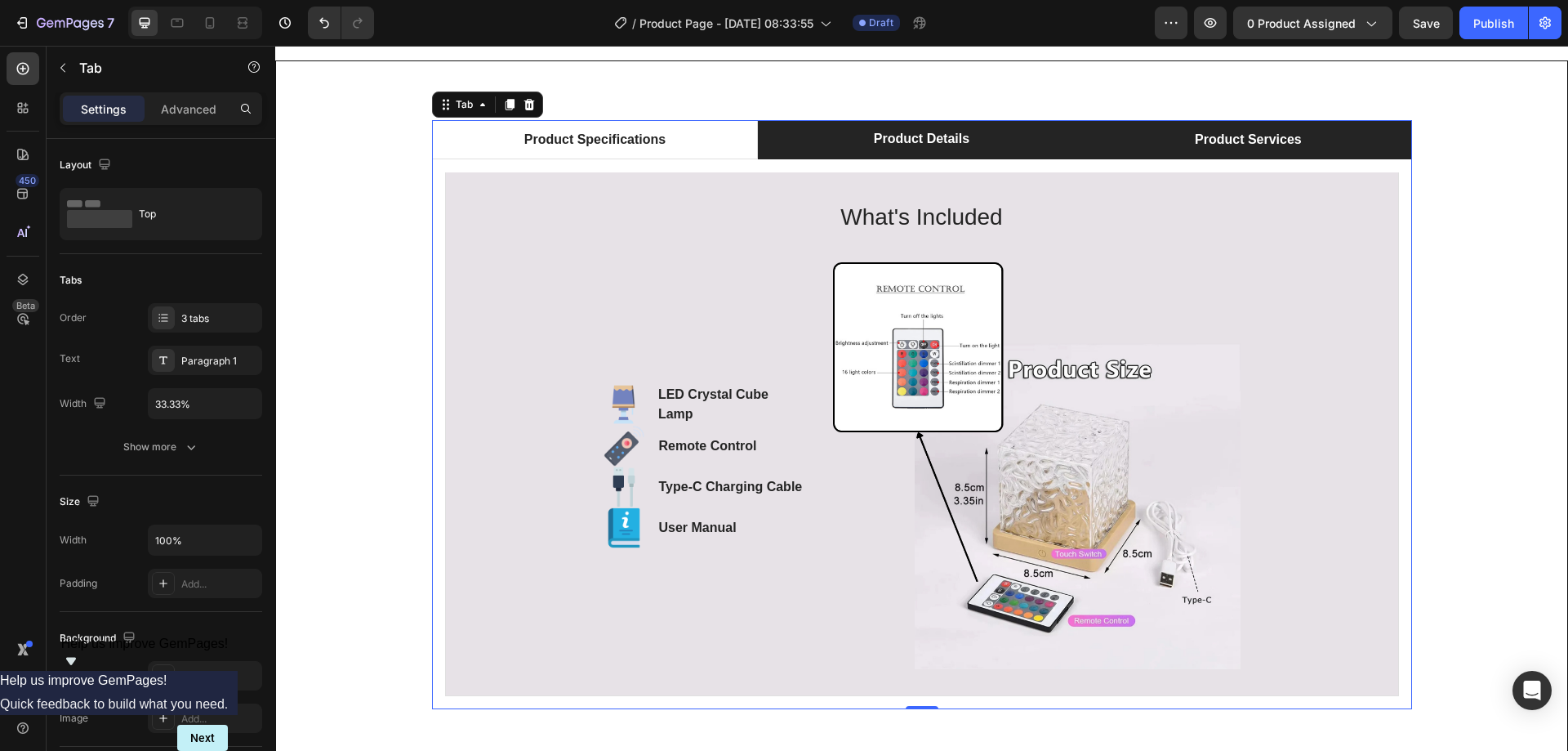
click at [1123, 127] on li "Product Services" at bounding box center [1248, 139] width 327 height 39
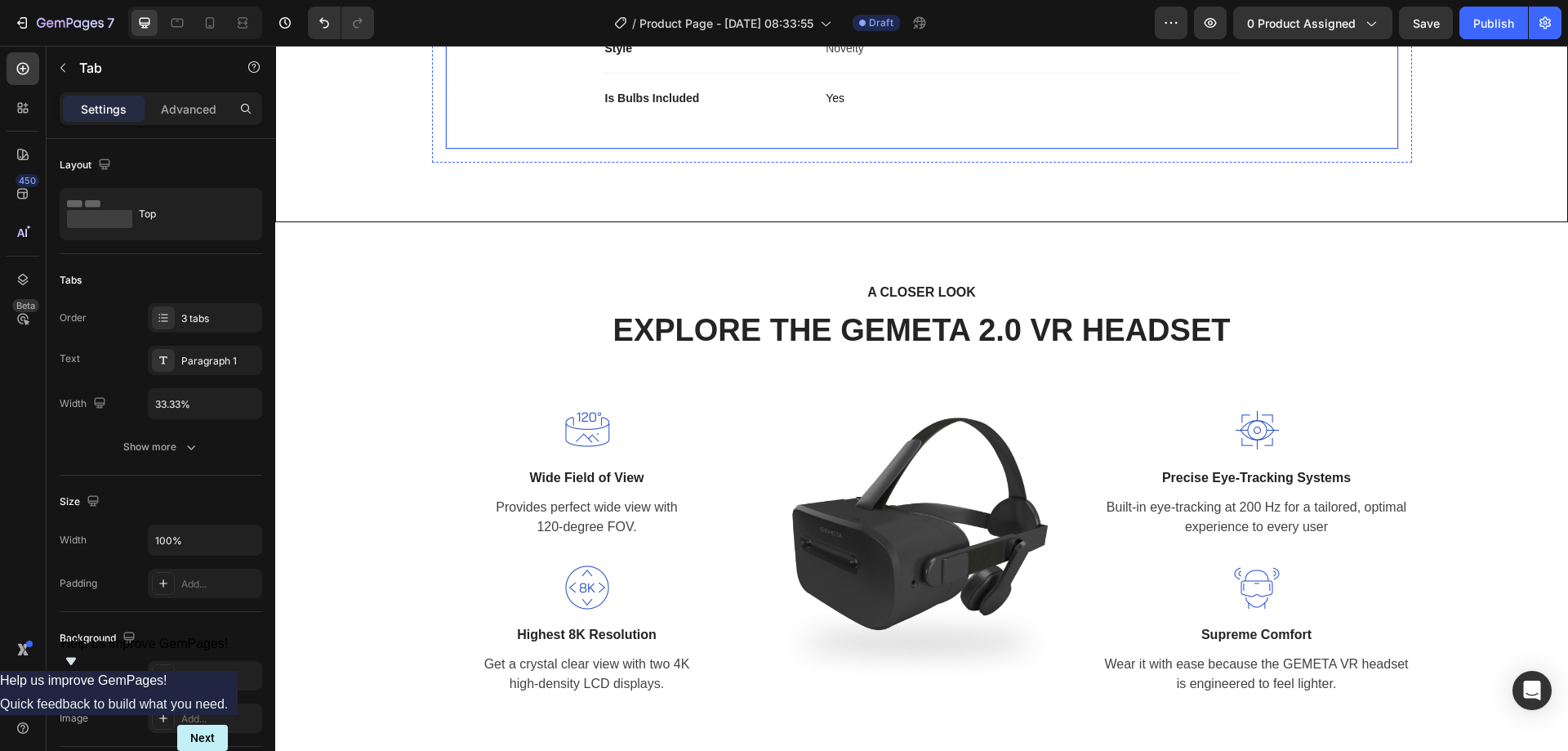
scroll to position [988, 0]
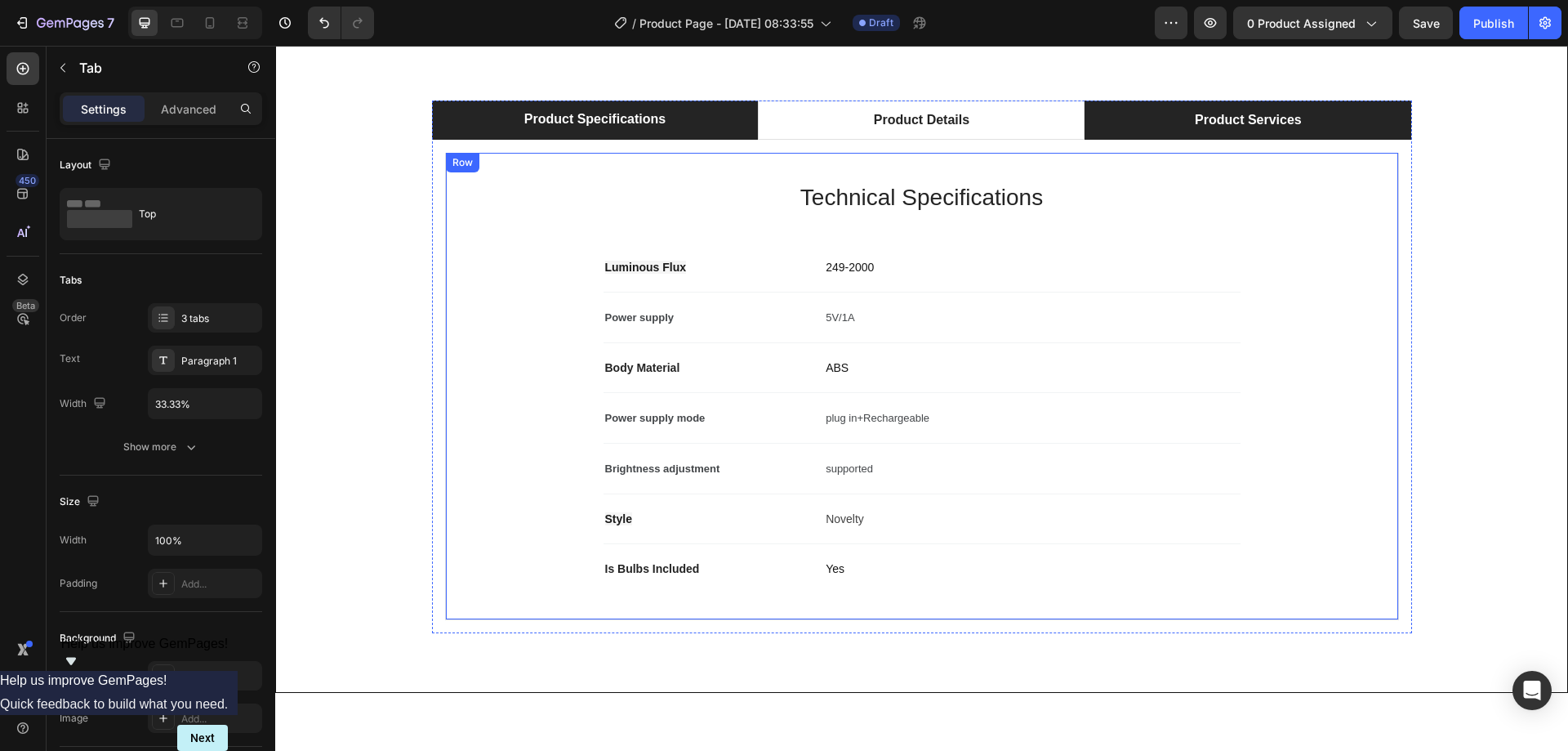
click at [1162, 139] on li "Product Services" at bounding box center [1248, 120] width 327 height 39
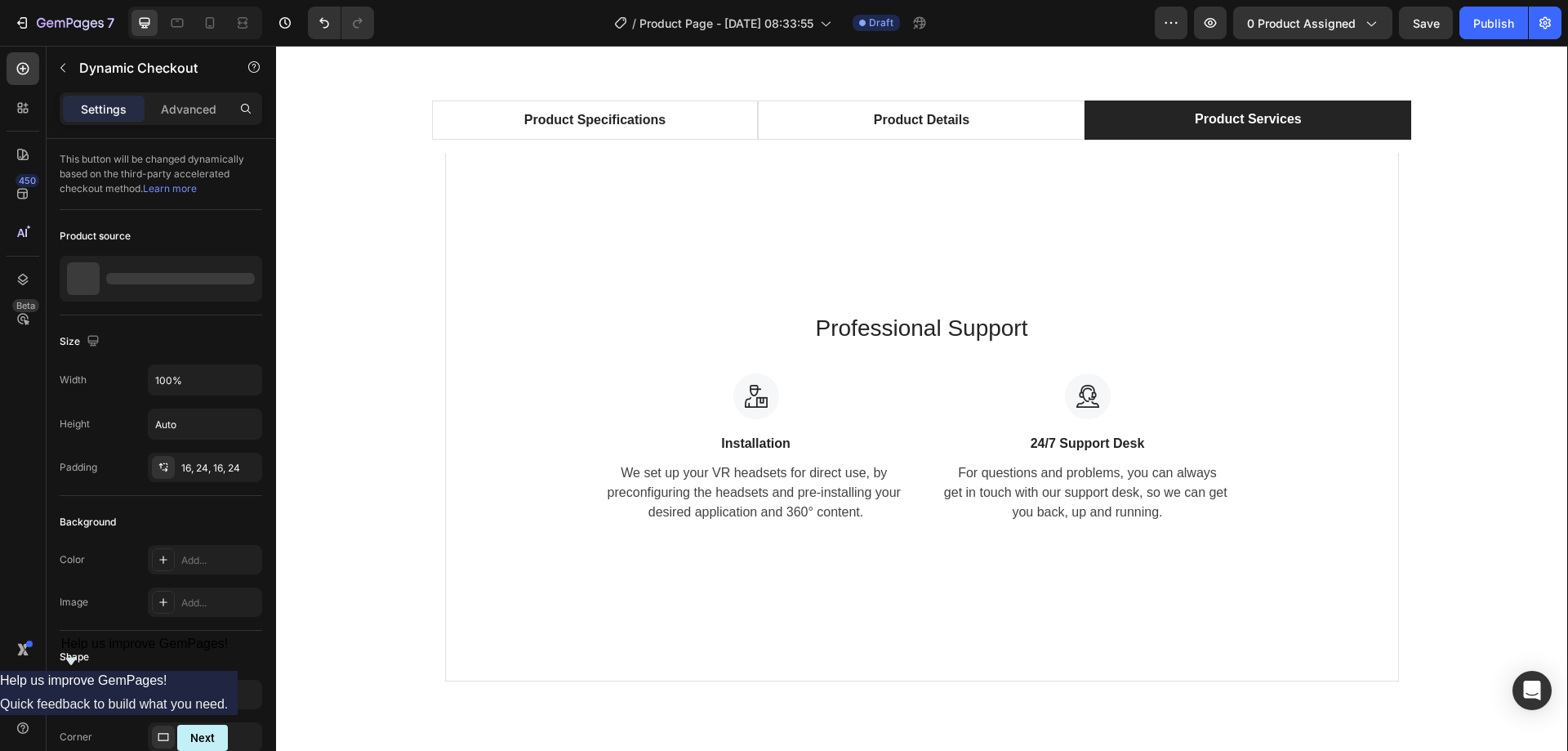
scroll to position [805, 0]
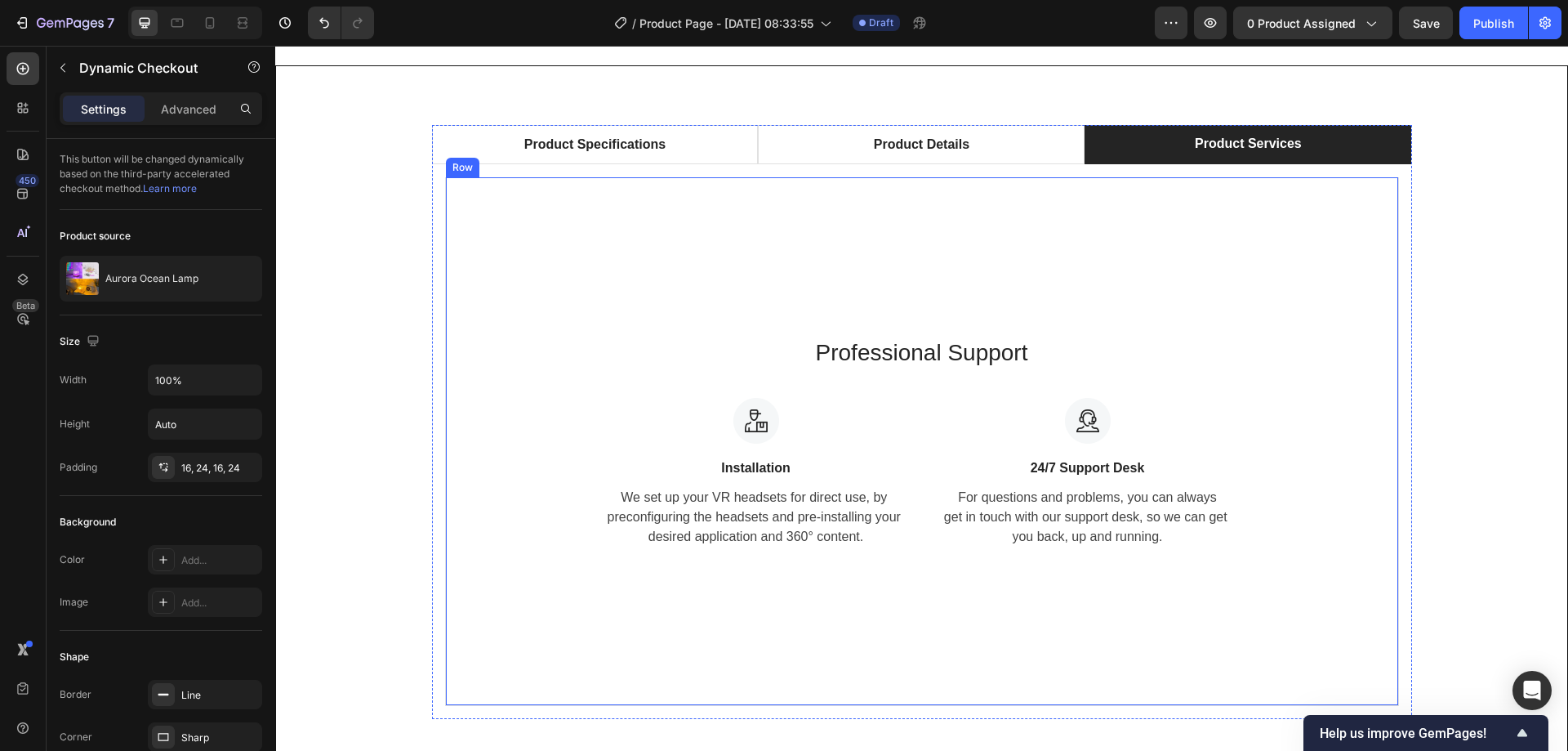
scroll to position [968, 0]
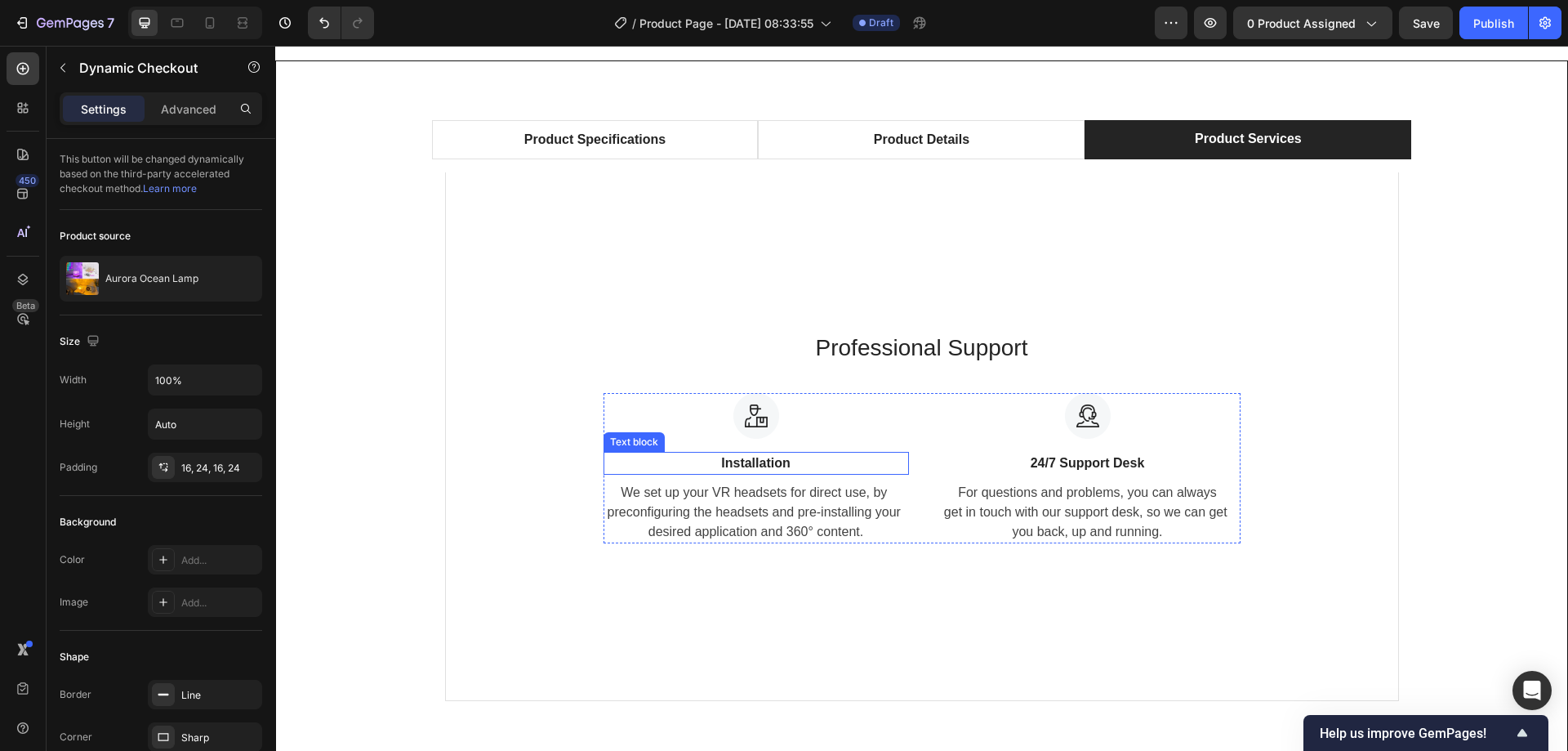
click at [737, 461] on p "Installation" at bounding box center [756, 463] width 302 height 20
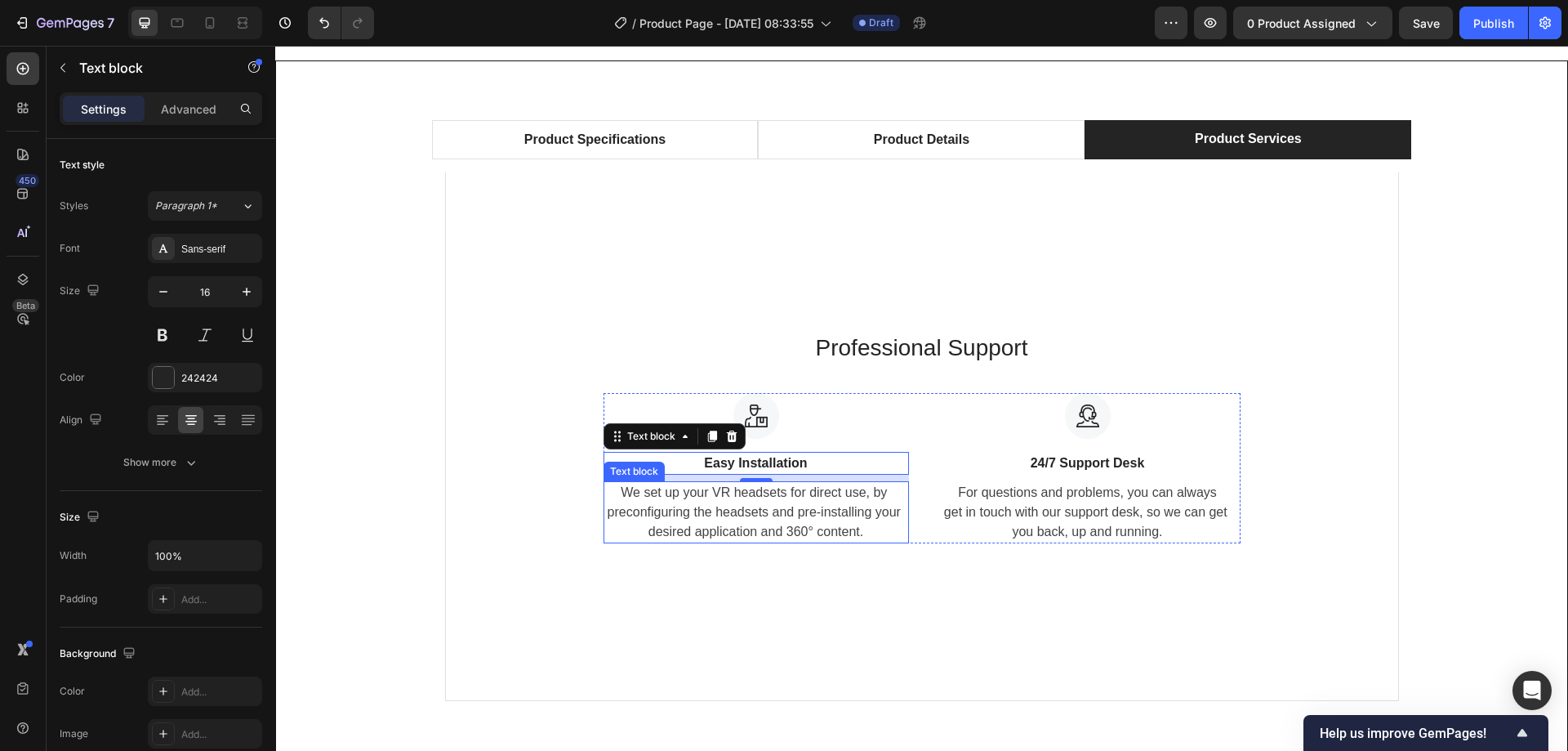
click at [737, 506] on p "We set up your VR headsets for direct use, by preconfiguring the headsets and p…" at bounding box center [756, 512] width 302 height 59
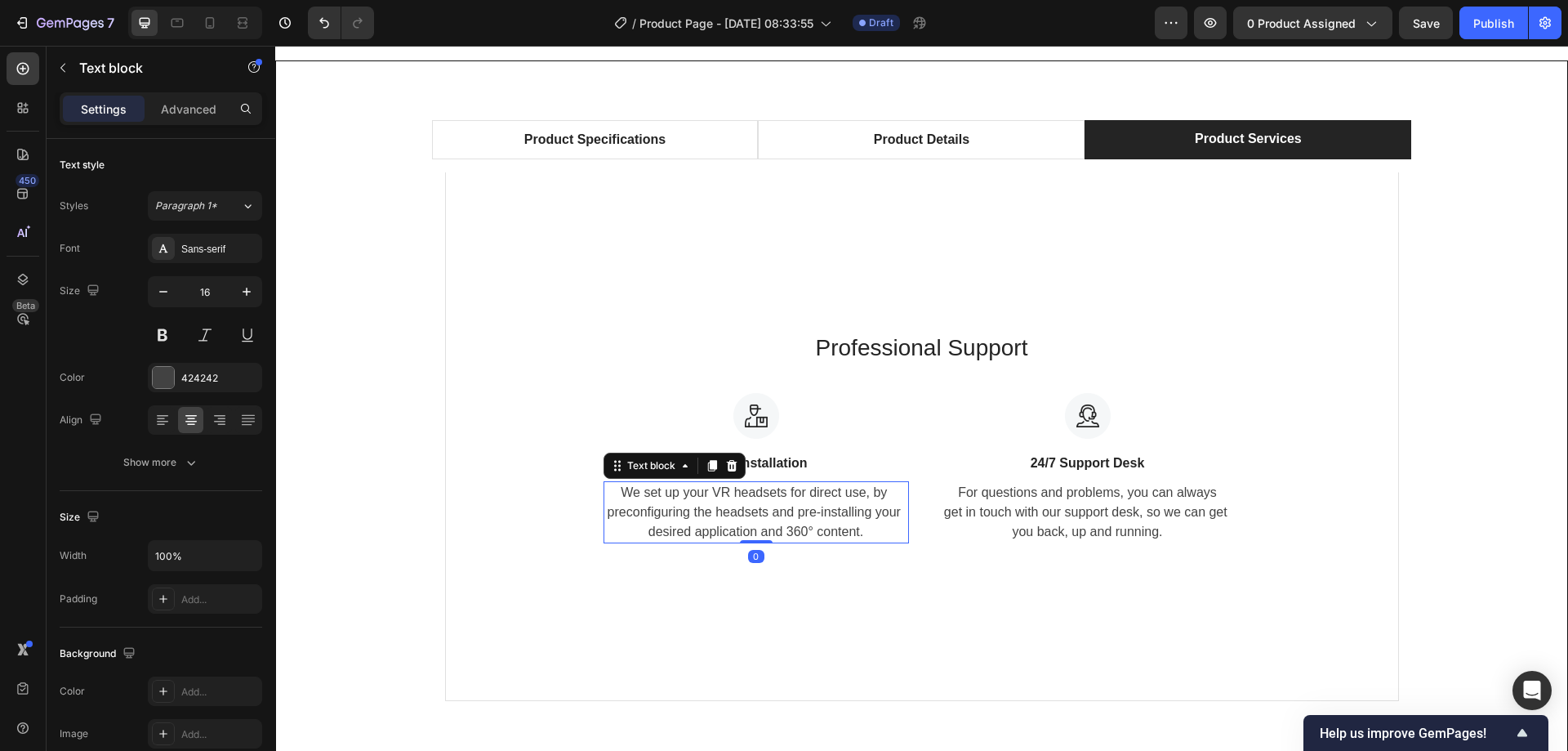
click at [737, 506] on p "We set up your VR headsets for direct use, by preconfiguring the headsets and p…" at bounding box center [756, 512] width 302 height 59
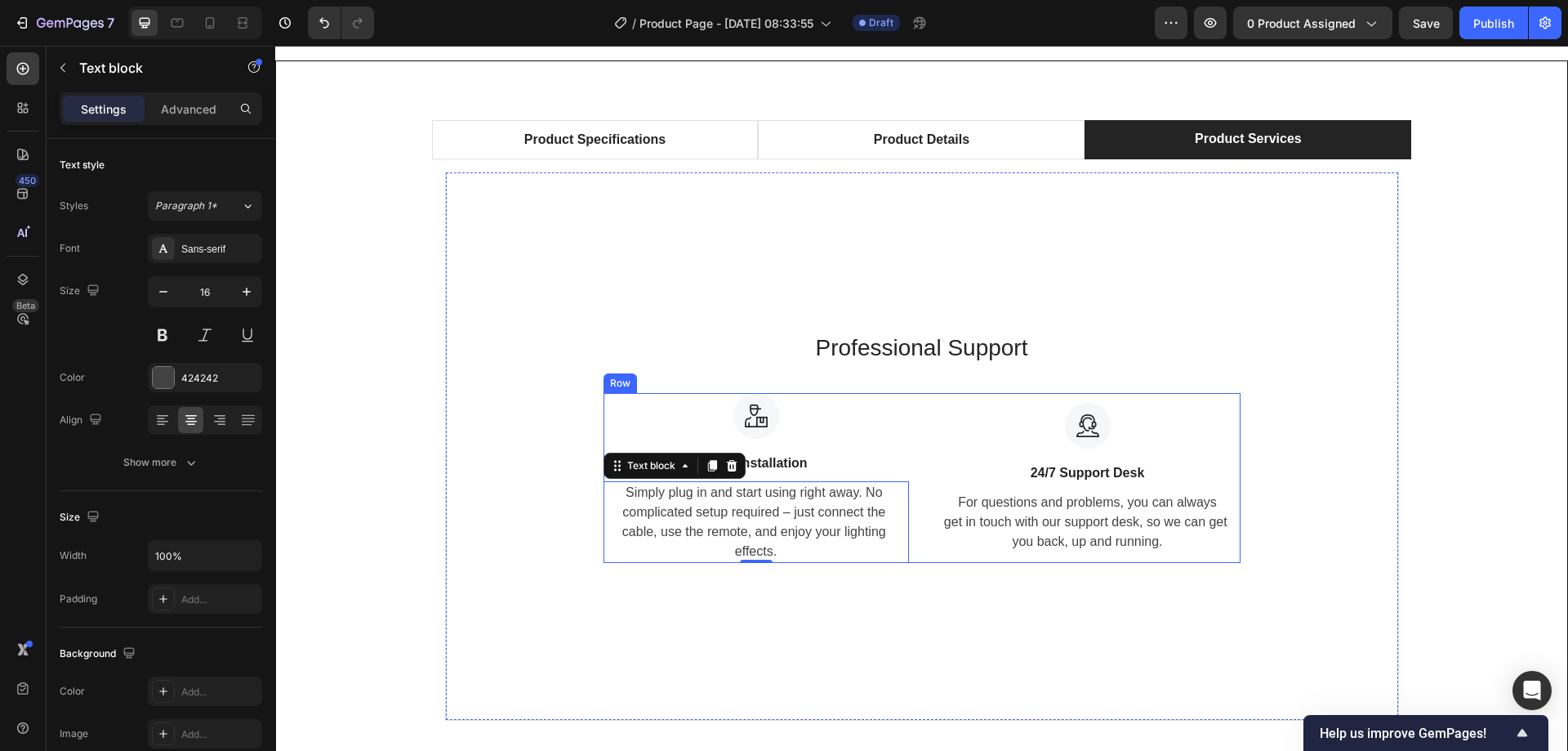
click at [1111, 475] on p "24/7 Support Desk" at bounding box center [1087, 473] width 302 height 20
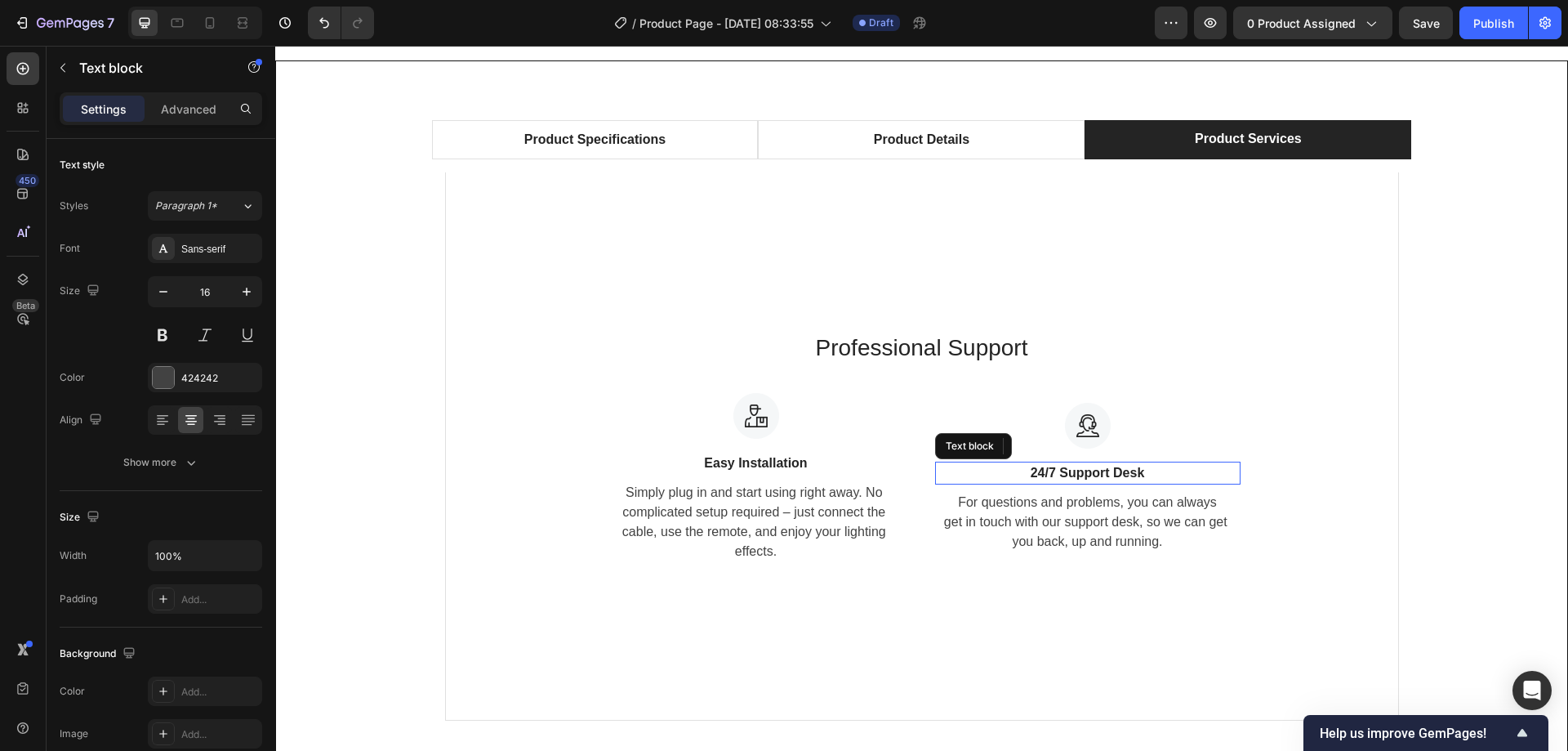
click at [1111, 475] on p "24/7 Support Desk" at bounding box center [1087, 473] width 302 height 20
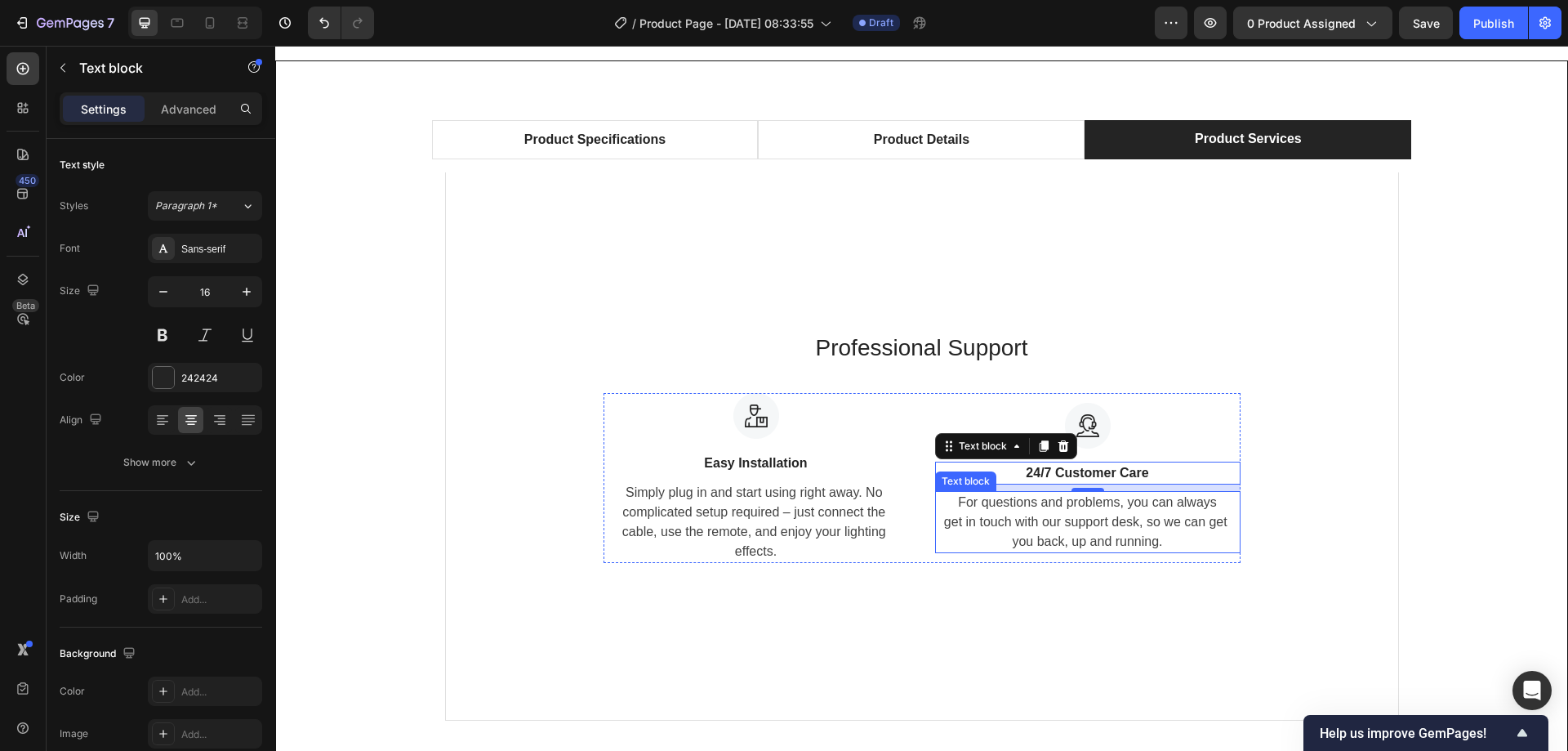
click at [1084, 517] on p "For questions and problems, you can always get in touch with our support desk, …" at bounding box center [1087, 522] width 302 height 59
click at [1083, 517] on p "For questions and problems, you can always get in touch with our support desk, …" at bounding box center [1087, 522] width 302 height 59
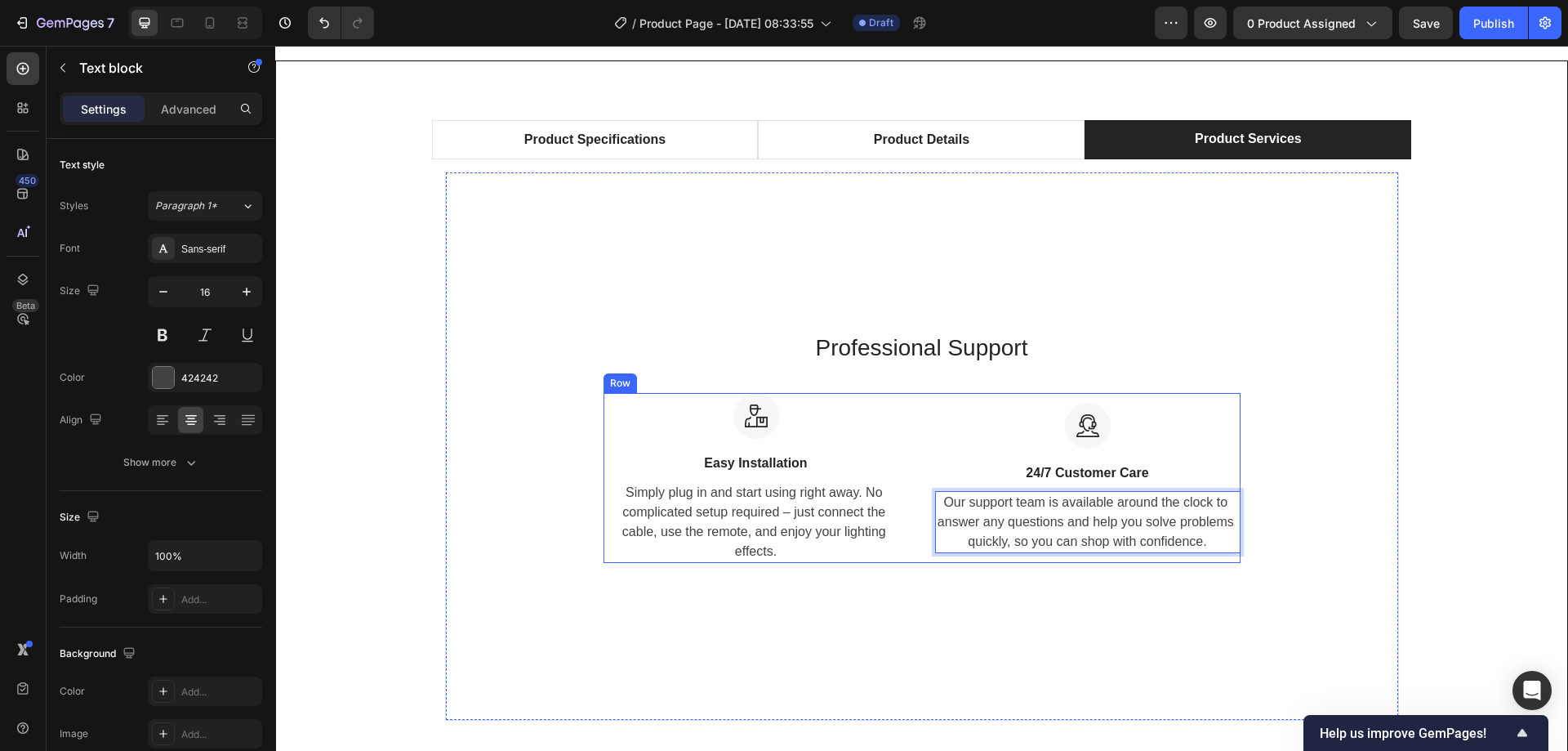
click at [1243, 427] on div "Professional Support Heading Image Easy Installation Text block Simply plug in …" at bounding box center [922, 446] width 900 height 233
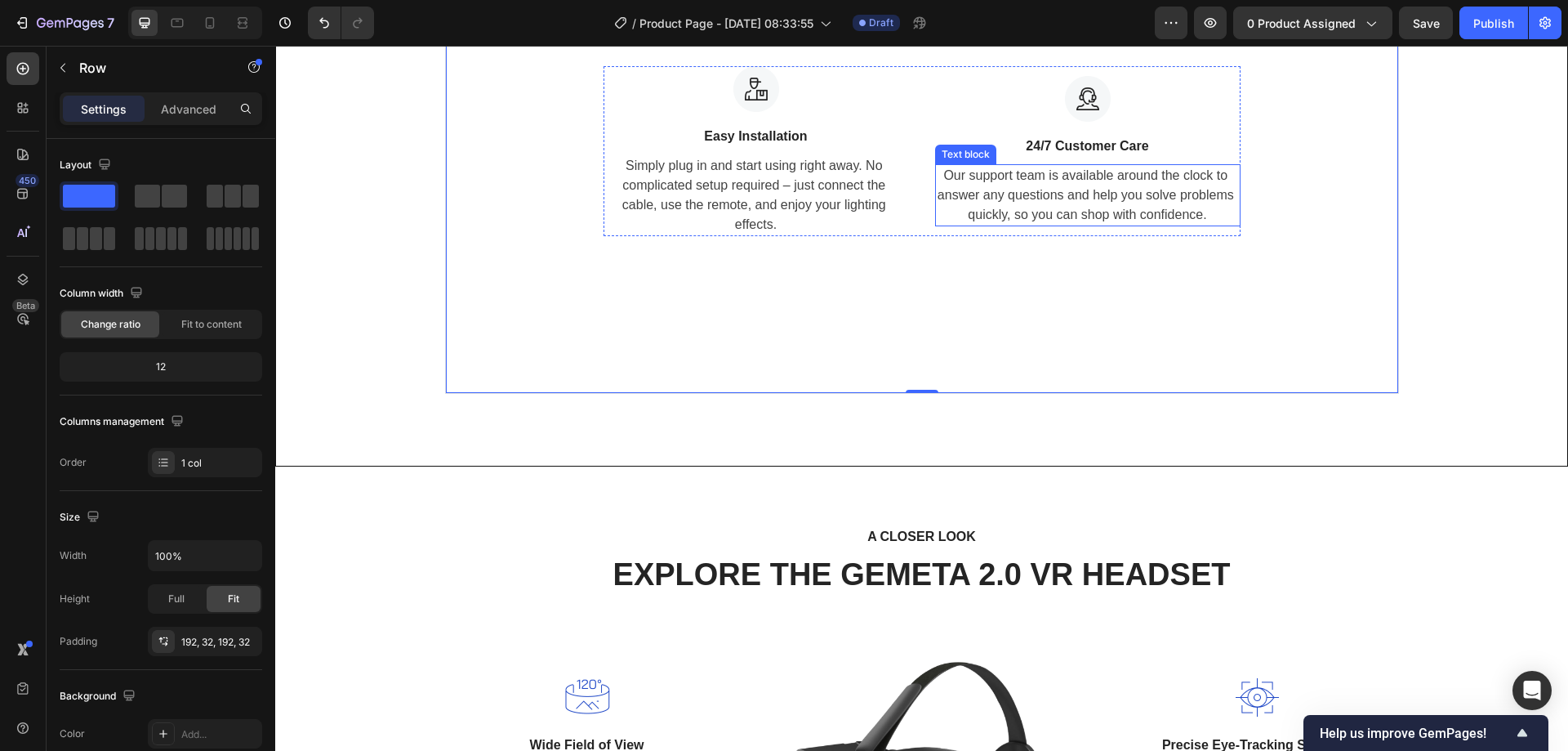
scroll to position [1037, 0]
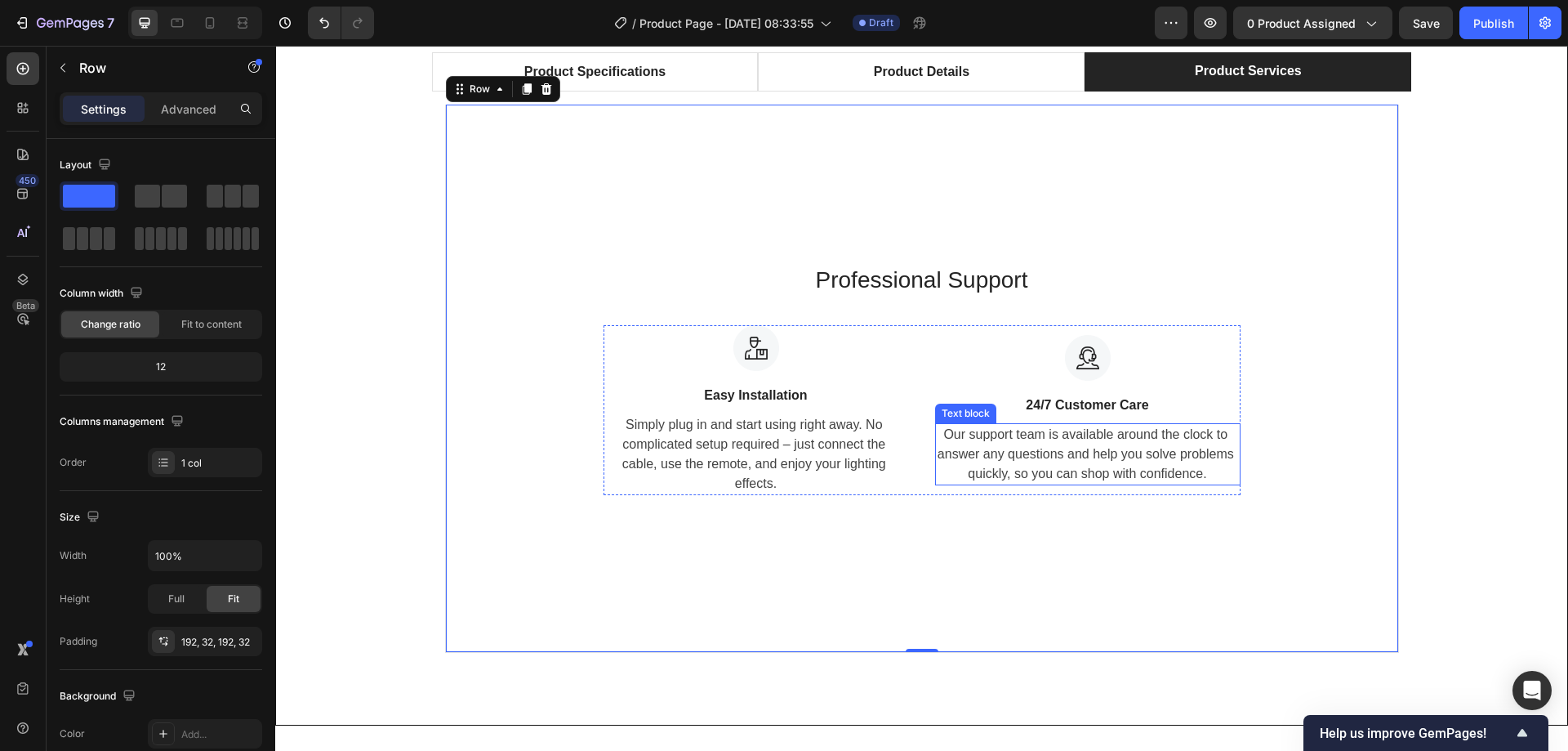
click at [659, 84] on div "Product Specifications" at bounding box center [595, 72] width 146 height 25
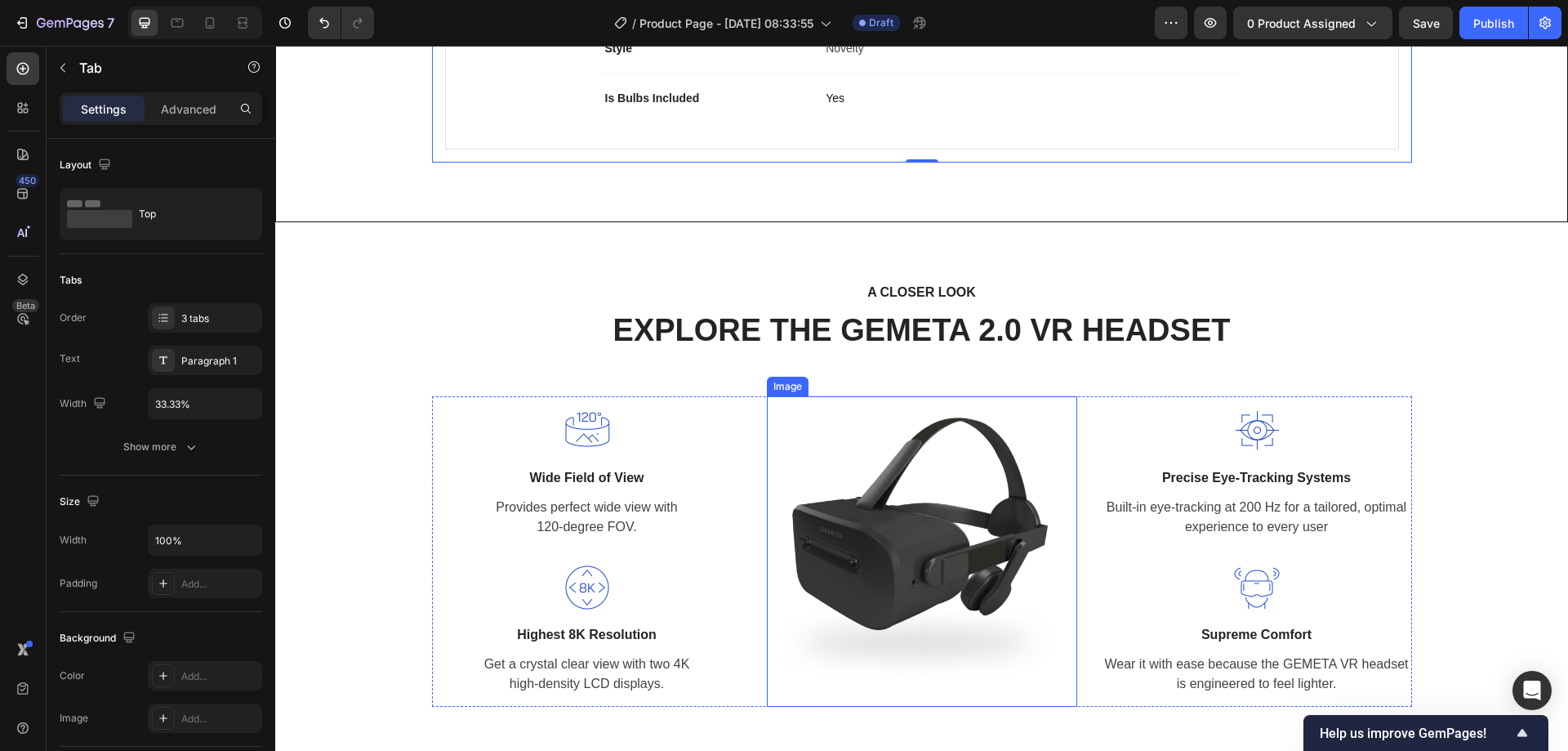
scroll to position [1622, 0]
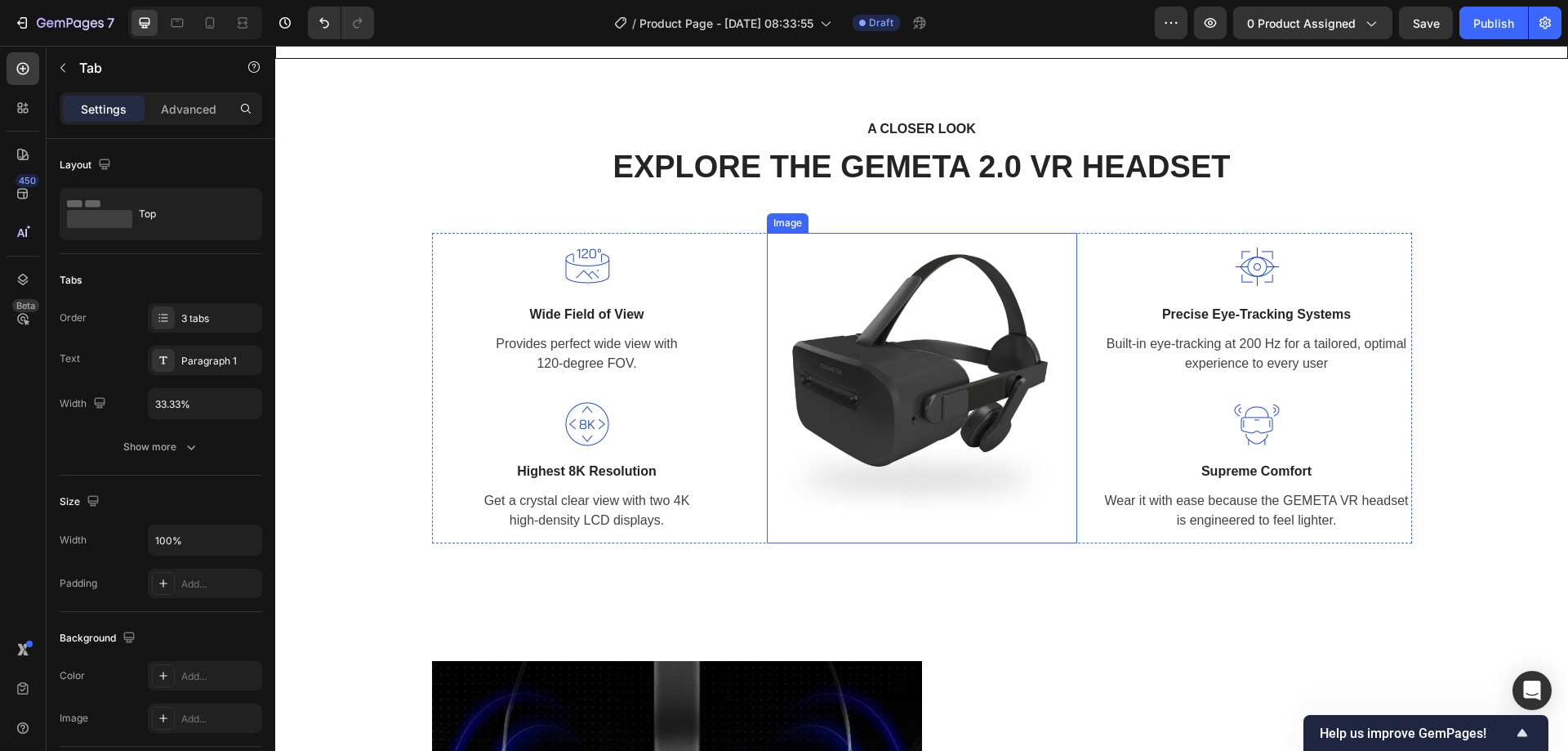
drag, startPoint x: 945, startPoint y: 395, endPoint x: 630, endPoint y: 392, distance: 315.0
click at [945, 395] on img at bounding box center [922, 388] width 311 height 311
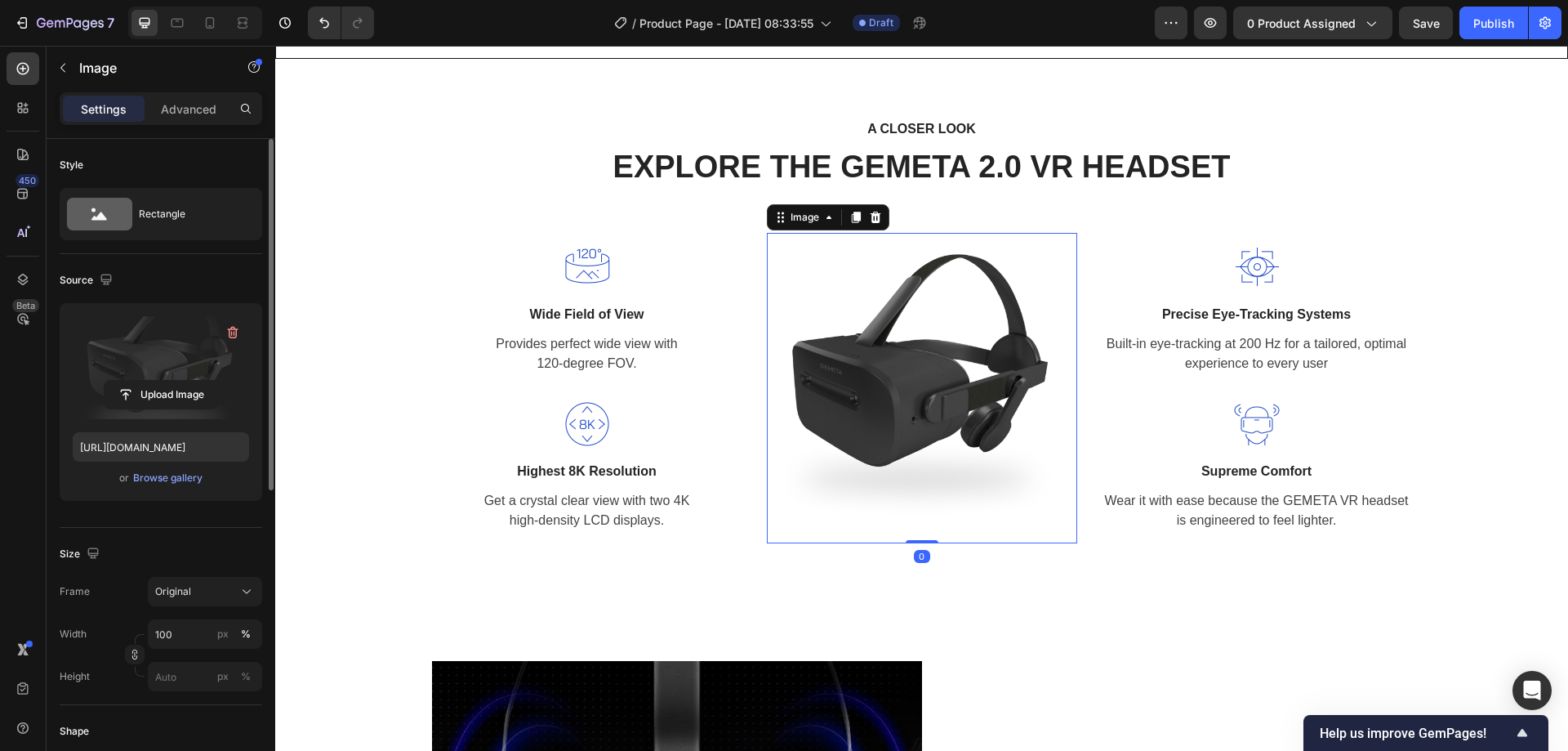
click at [177, 370] on label at bounding box center [161, 368] width 177 height 103
click at [177, 381] on input "file" at bounding box center [161, 394] width 113 height 28
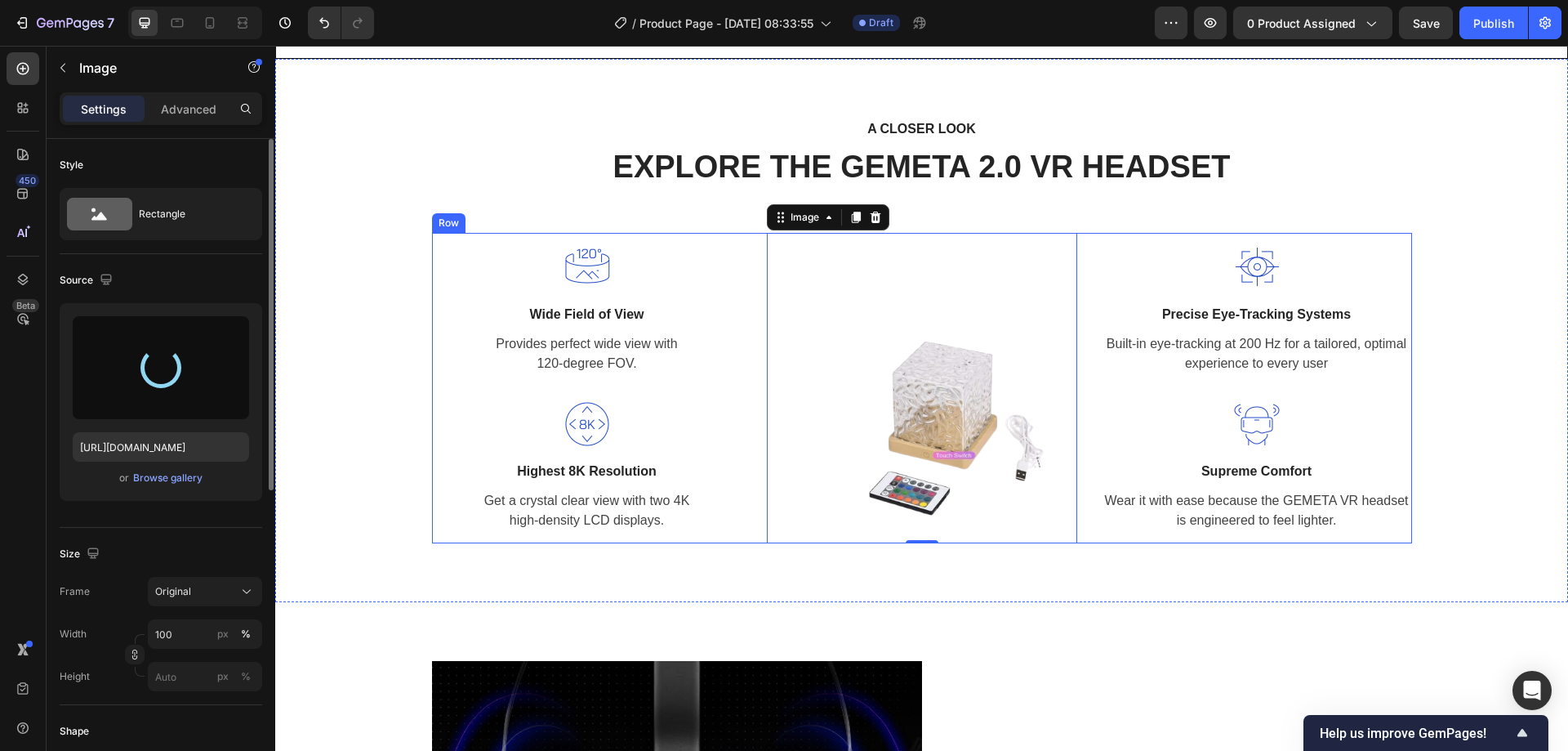
type input "[URL][DOMAIN_NAME]"
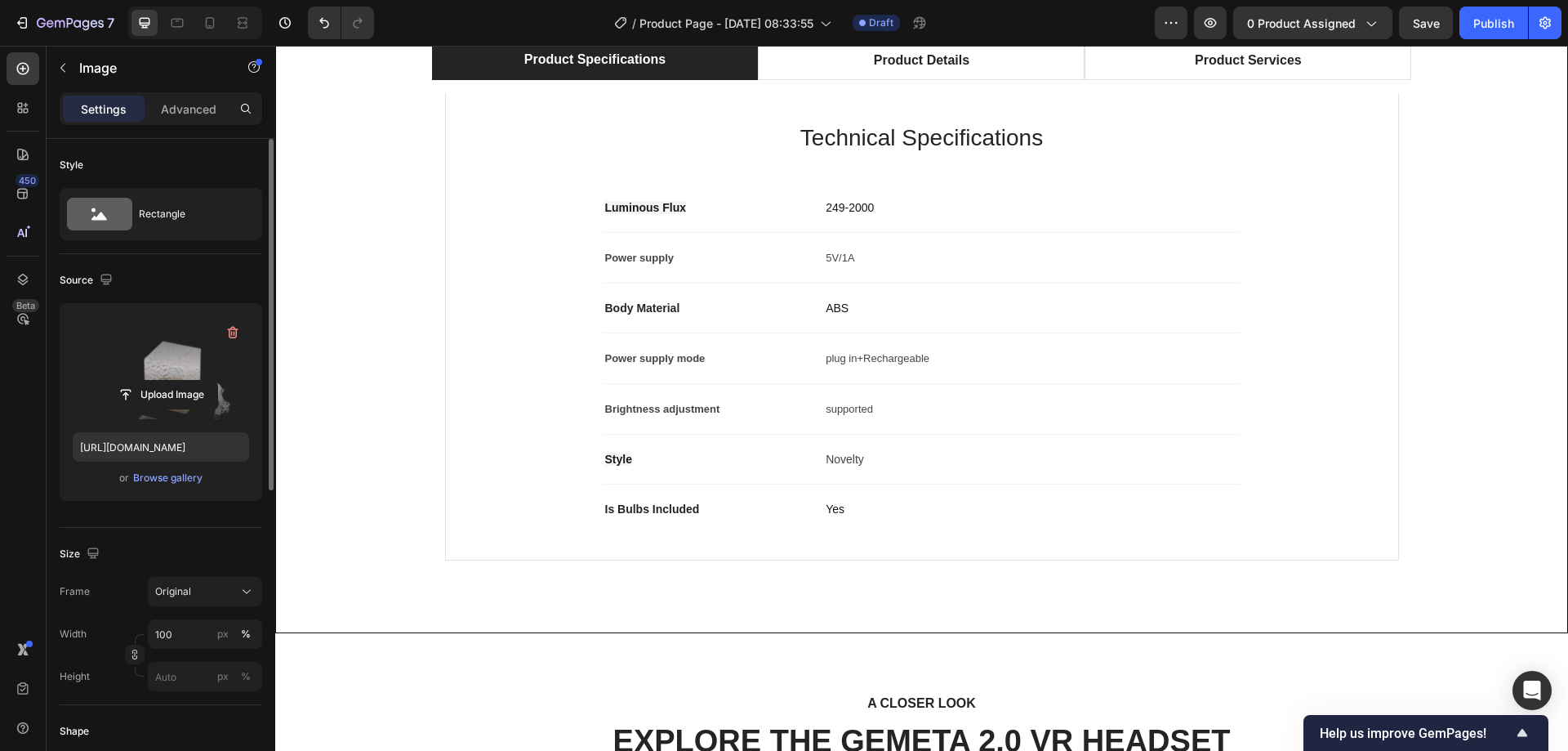
scroll to position [968, 0]
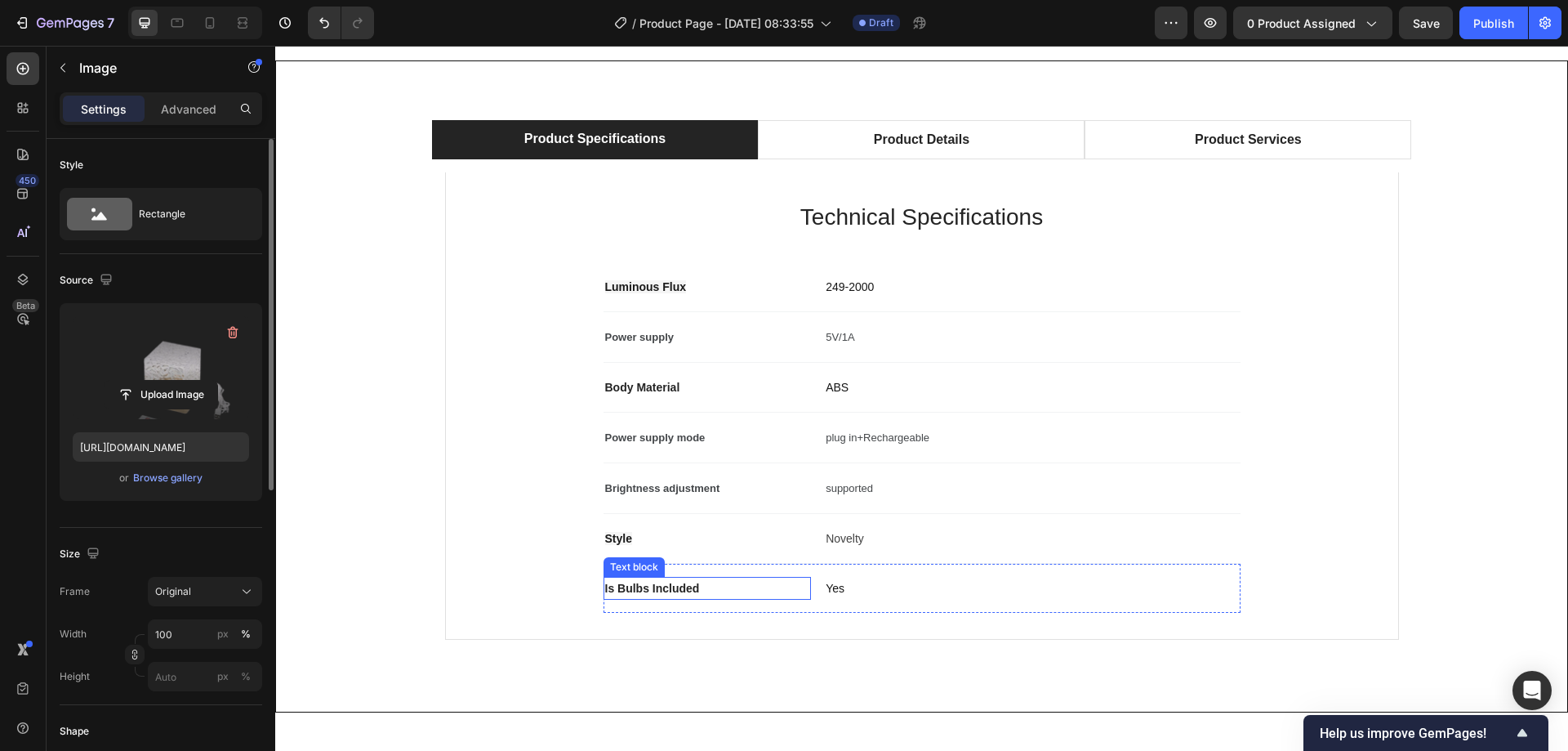
click at [699, 589] on p "Is Bulbs Included" at bounding box center [707, 588] width 205 height 20
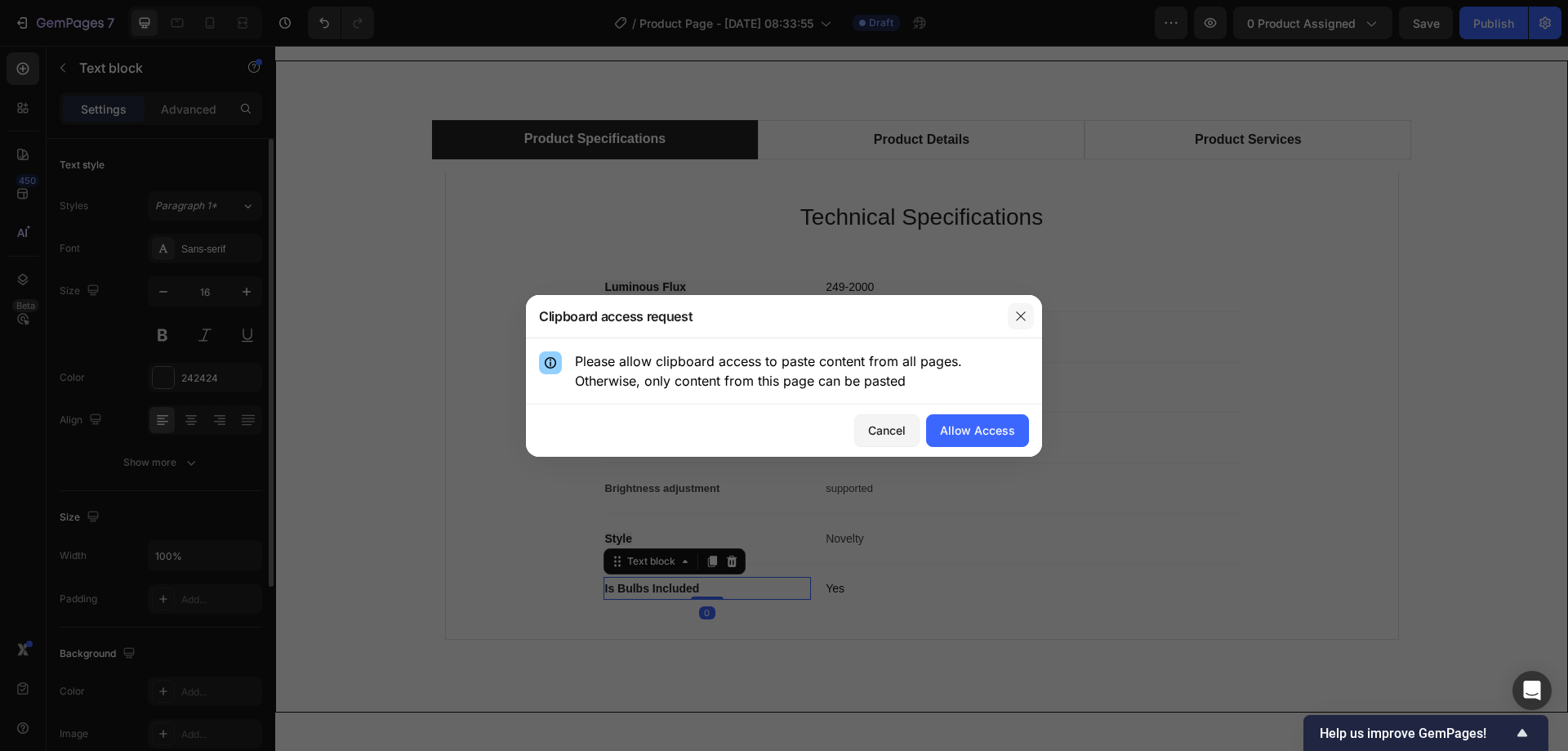
click at [1028, 324] on button "button" at bounding box center [1020, 315] width 26 height 26
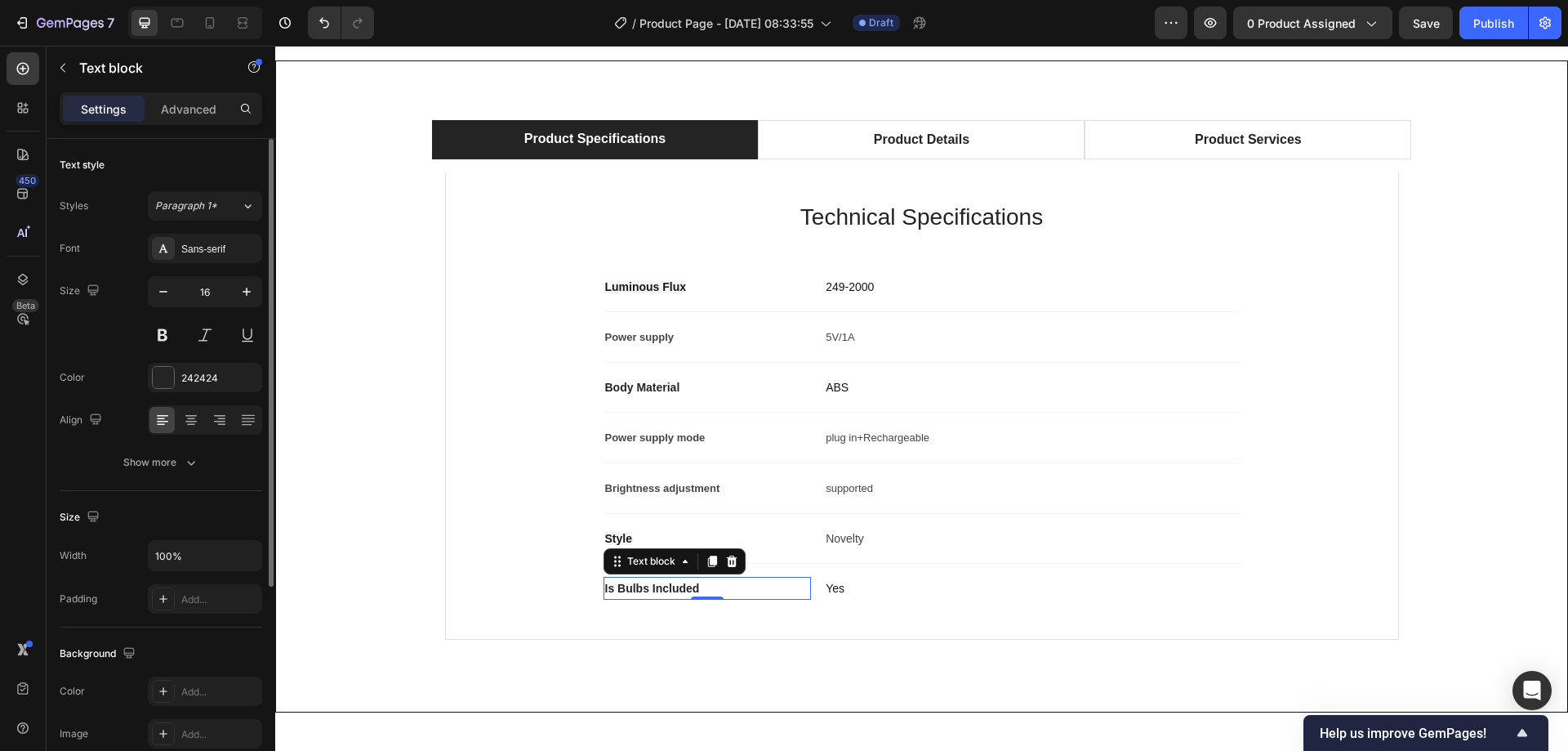
click at [644, 581] on span "Is Bulbs Included" at bounding box center [652, 588] width 95 height 13
click at [648, 486] on span "Brightness adjustment" at bounding box center [663, 488] width 115 height 12
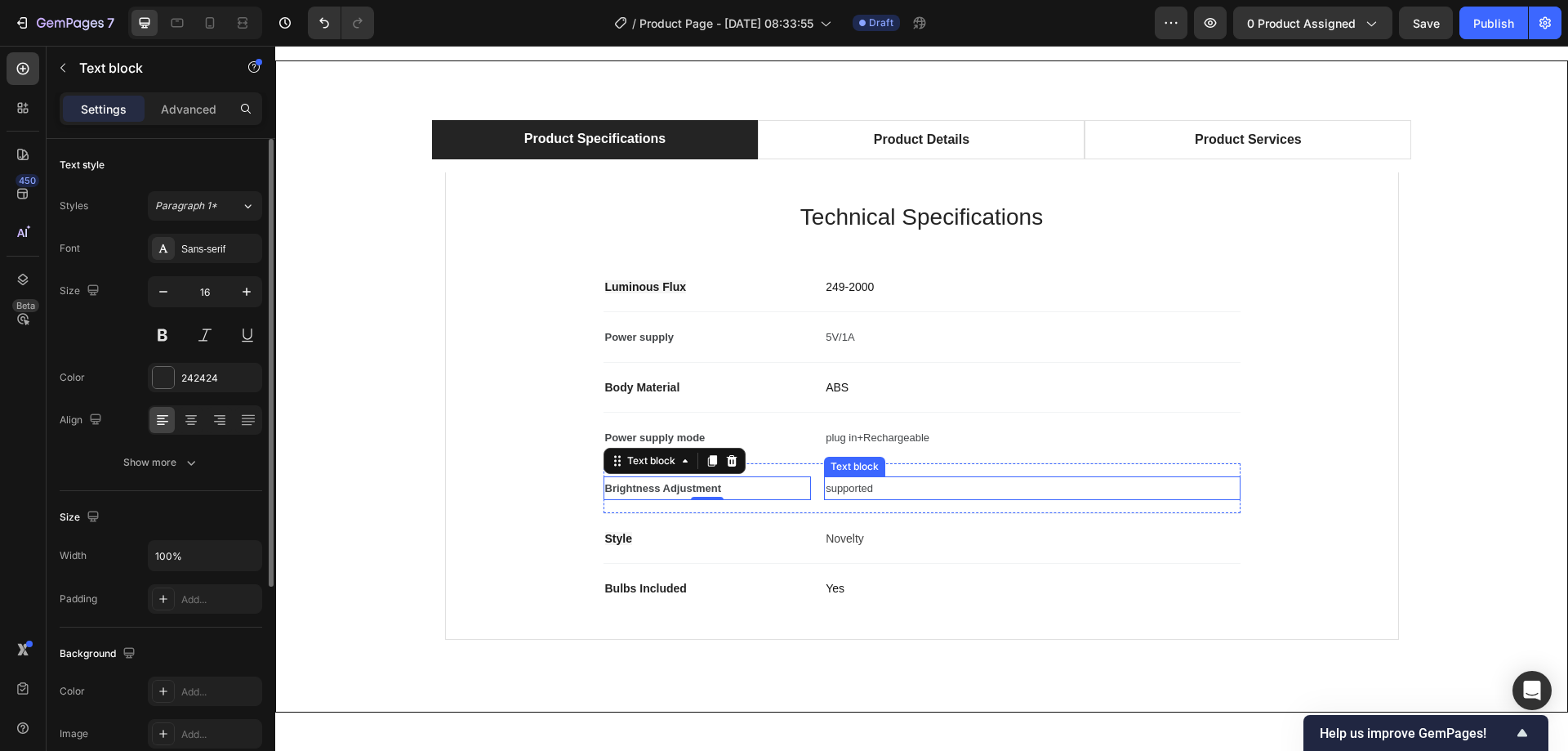
click at [863, 488] on span "supported" at bounding box center [848, 488] width 47 height 12
click at [864, 488] on span "supported" at bounding box center [848, 488] width 47 height 12
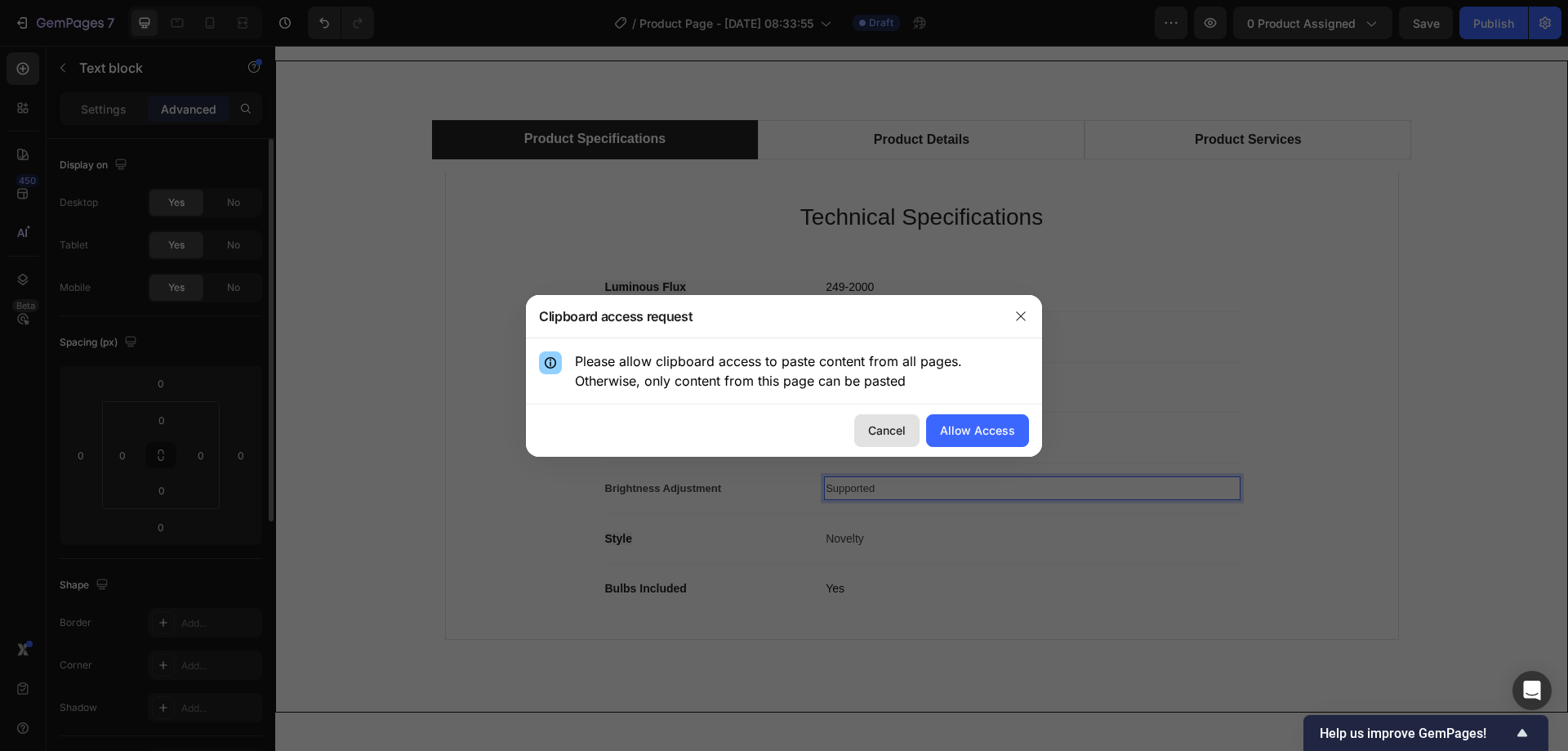
click at [912, 421] on button "Cancel" at bounding box center [886, 430] width 66 height 33
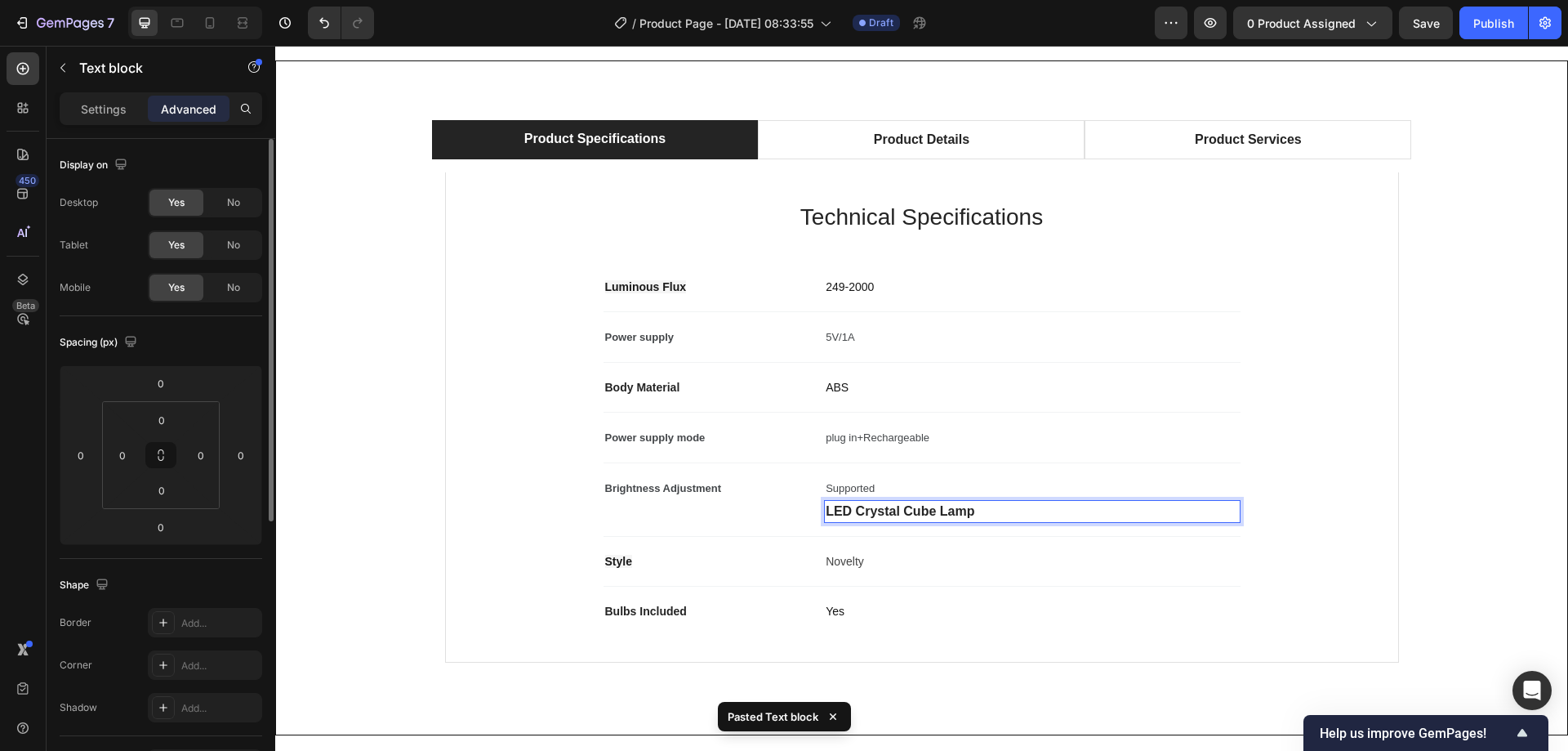
click at [935, 512] on p "LED Crystal Cube Lamp" at bounding box center [1031, 511] width 413 height 20
click at [1005, 505] on p "LED Crystal Cube Lamp" at bounding box center [1031, 511] width 413 height 20
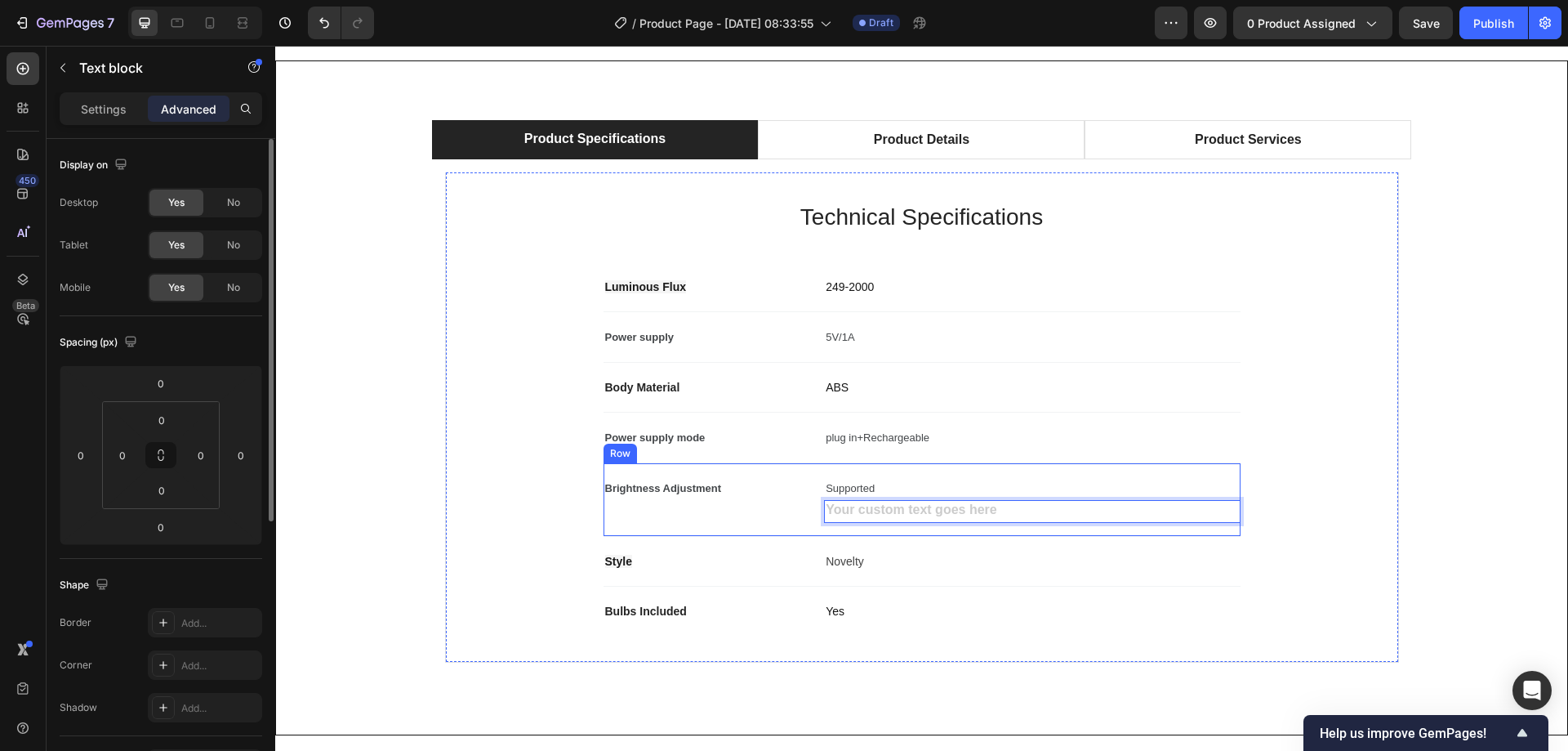
click at [949, 542] on div "Style Text block Novelty Text block Row" at bounding box center [922, 561] width 637 height 50
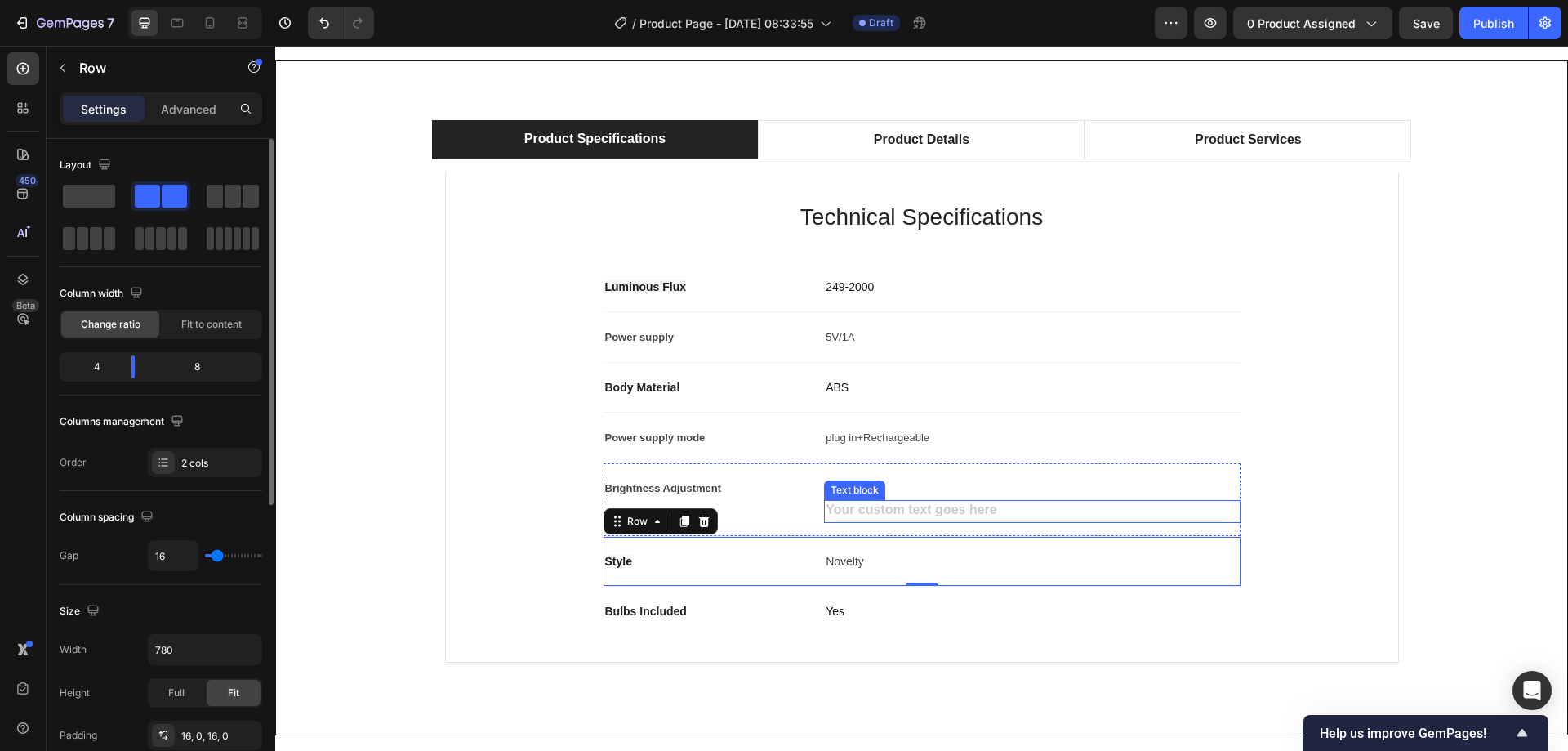
click at [896, 510] on div "Rich Text Editor. Editing area: main" at bounding box center [1031, 511] width 415 height 23
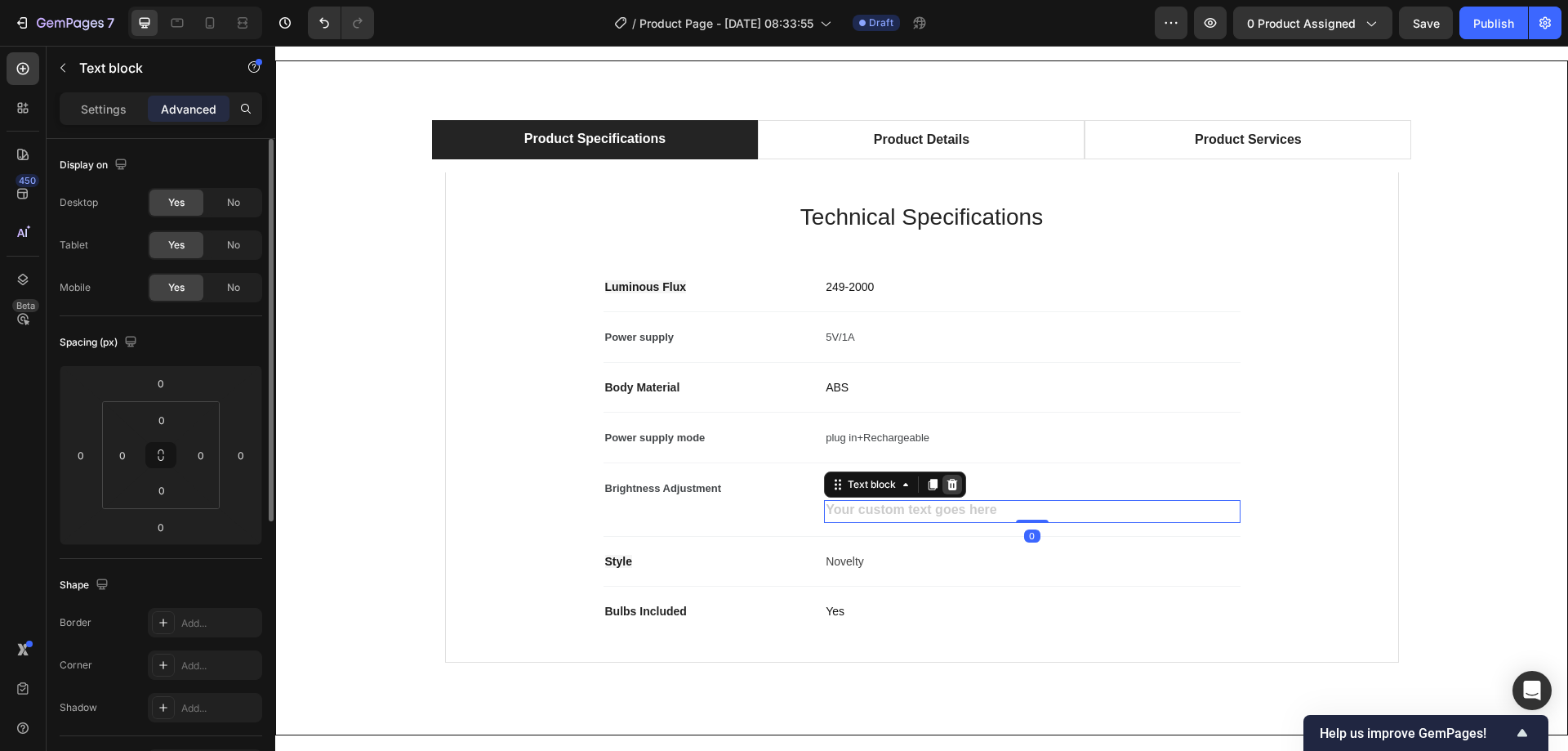
click at [945, 478] on icon at bounding box center [951, 484] width 13 height 13
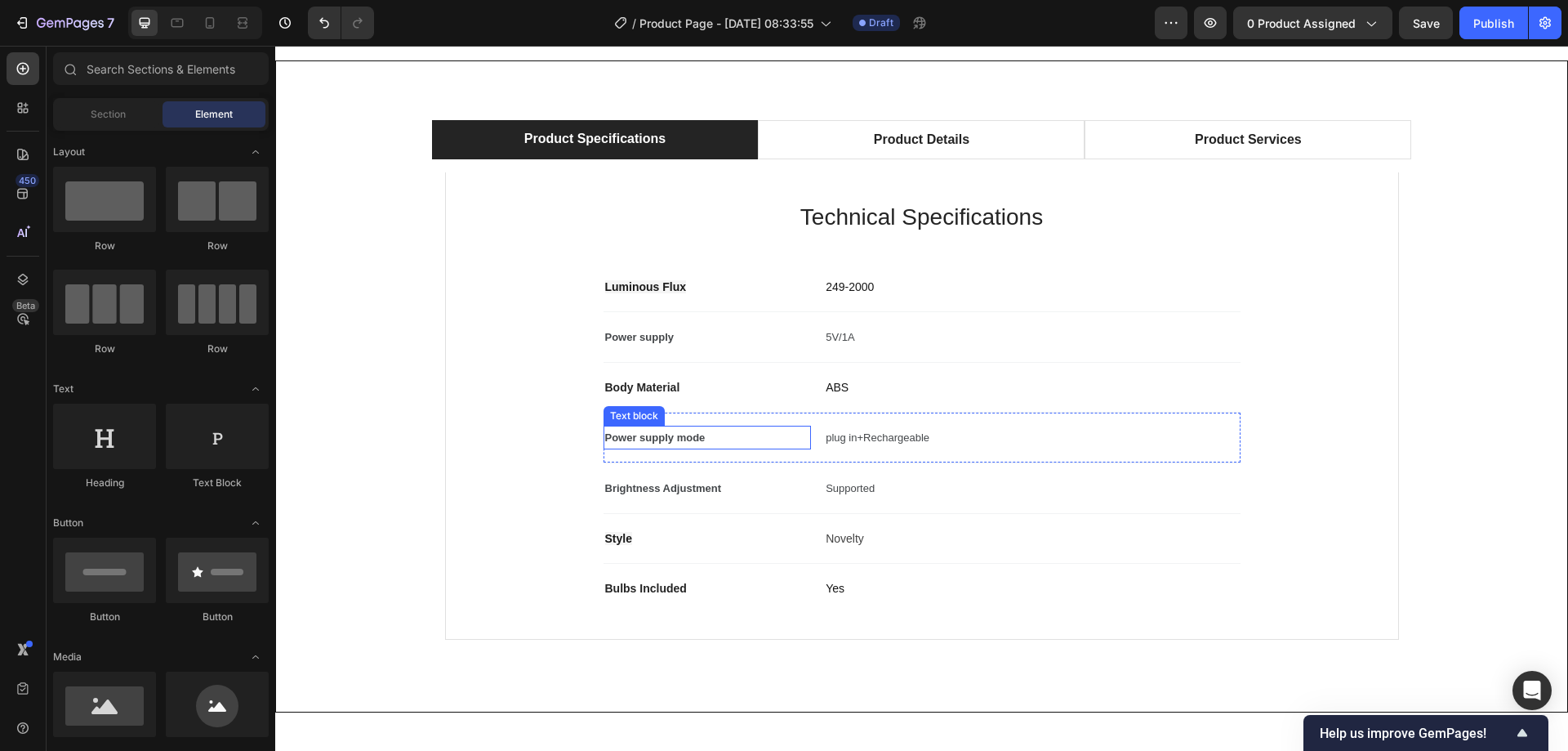
click at [679, 435] on span "Power supply mode" at bounding box center [655, 438] width 100 height 12
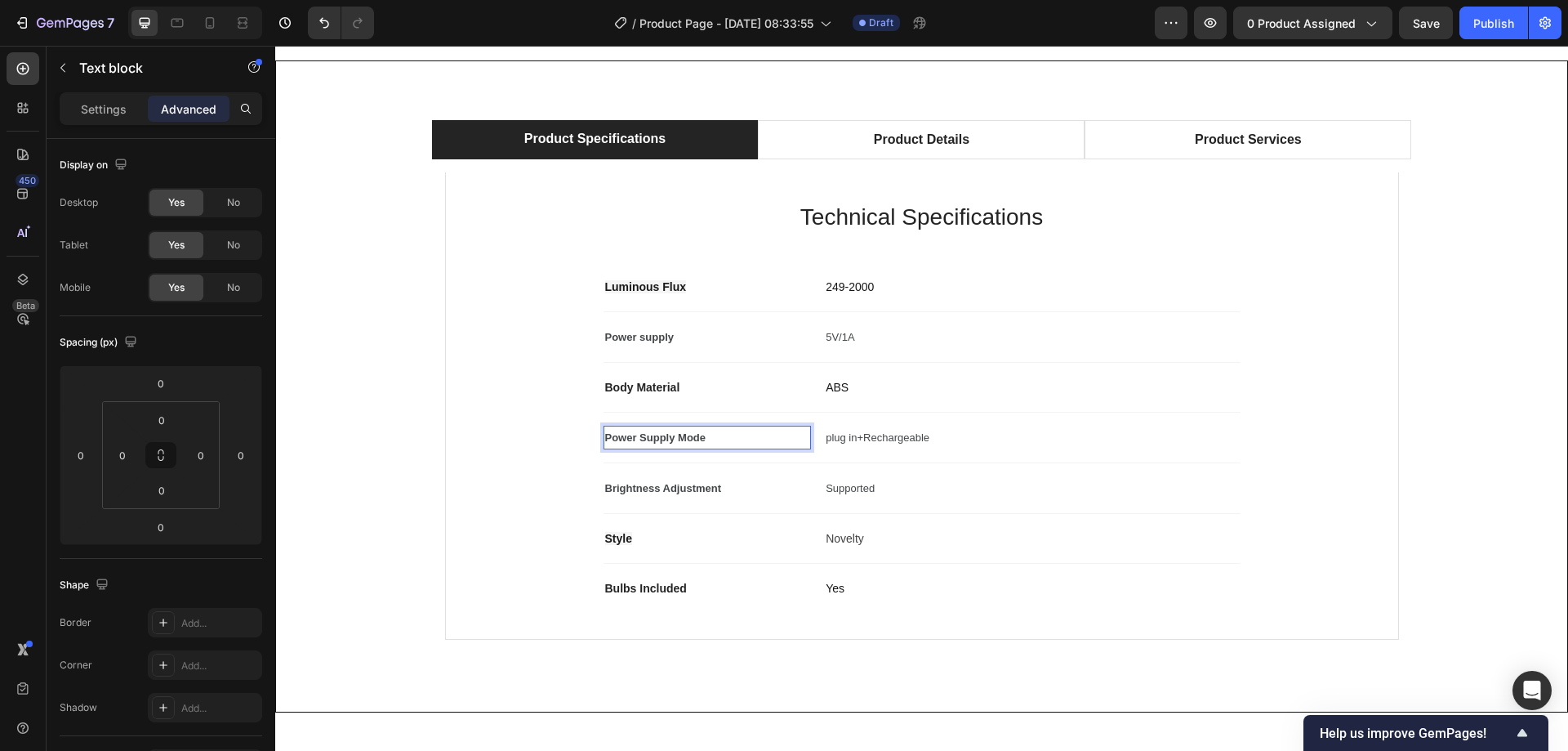
click at [700, 446] on p "Power Supply Mode" at bounding box center [707, 437] width 205 height 20
click at [714, 460] on div "Power Supply Mode Text block 0 plug in+Rechargeable Text block Row" at bounding box center [922, 438] width 637 height 51
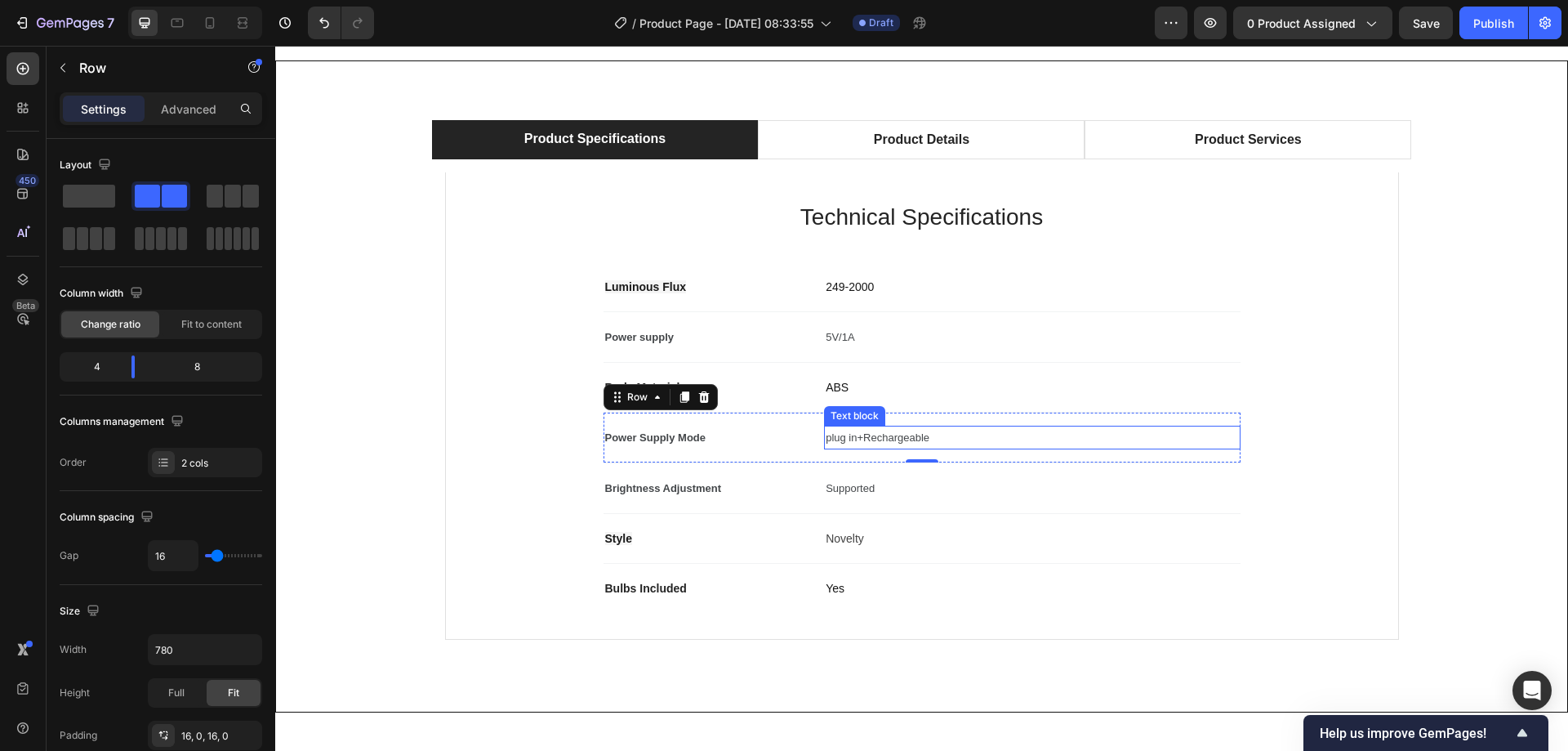
click at [891, 439] on span "plug in+Rechargeable" at bounding box center [877, 438] width 104 height 12
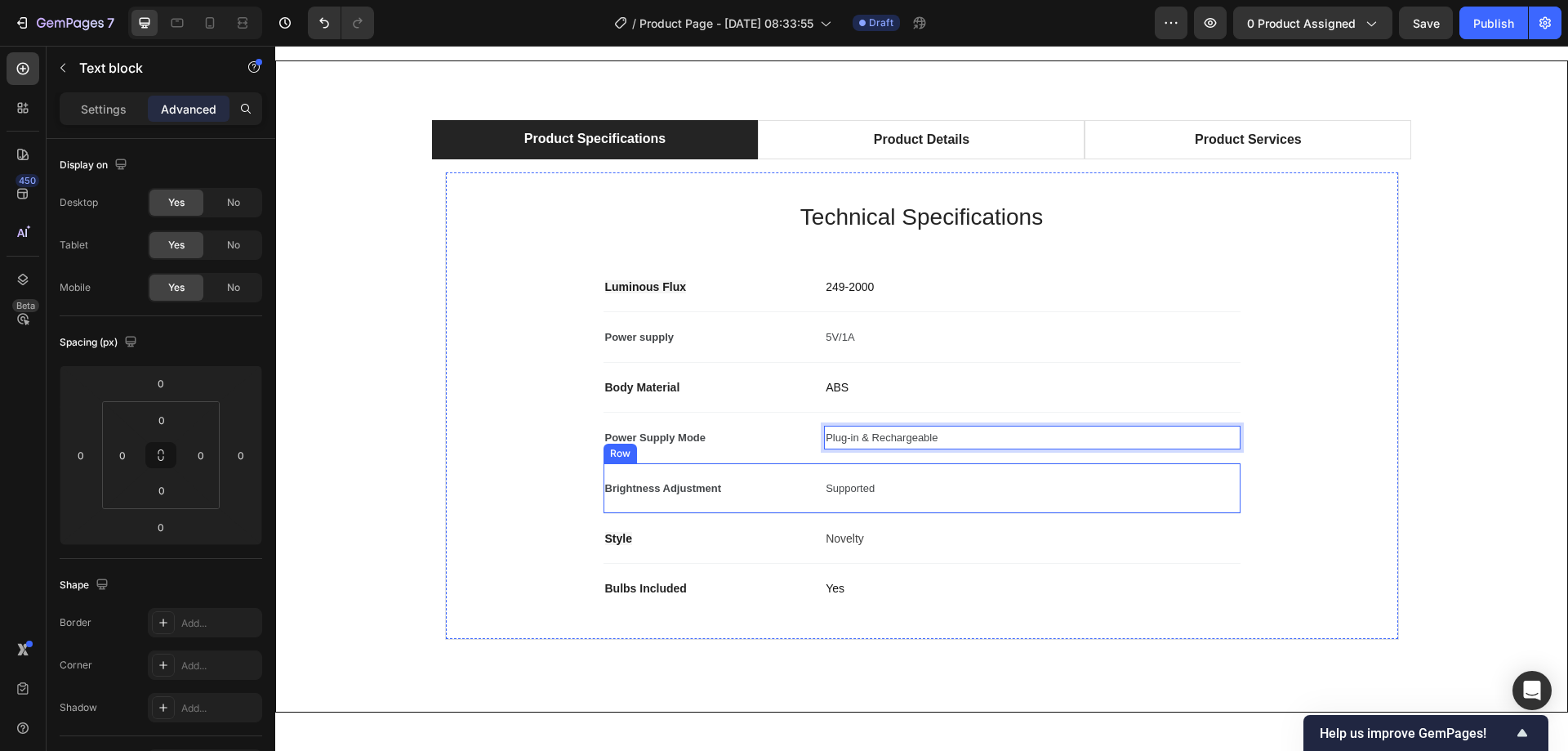
click at [935, 464] on div "Brightness Adjustment Text block Supported Text block Row" at bounding box center [922, 488] width 637 height 51
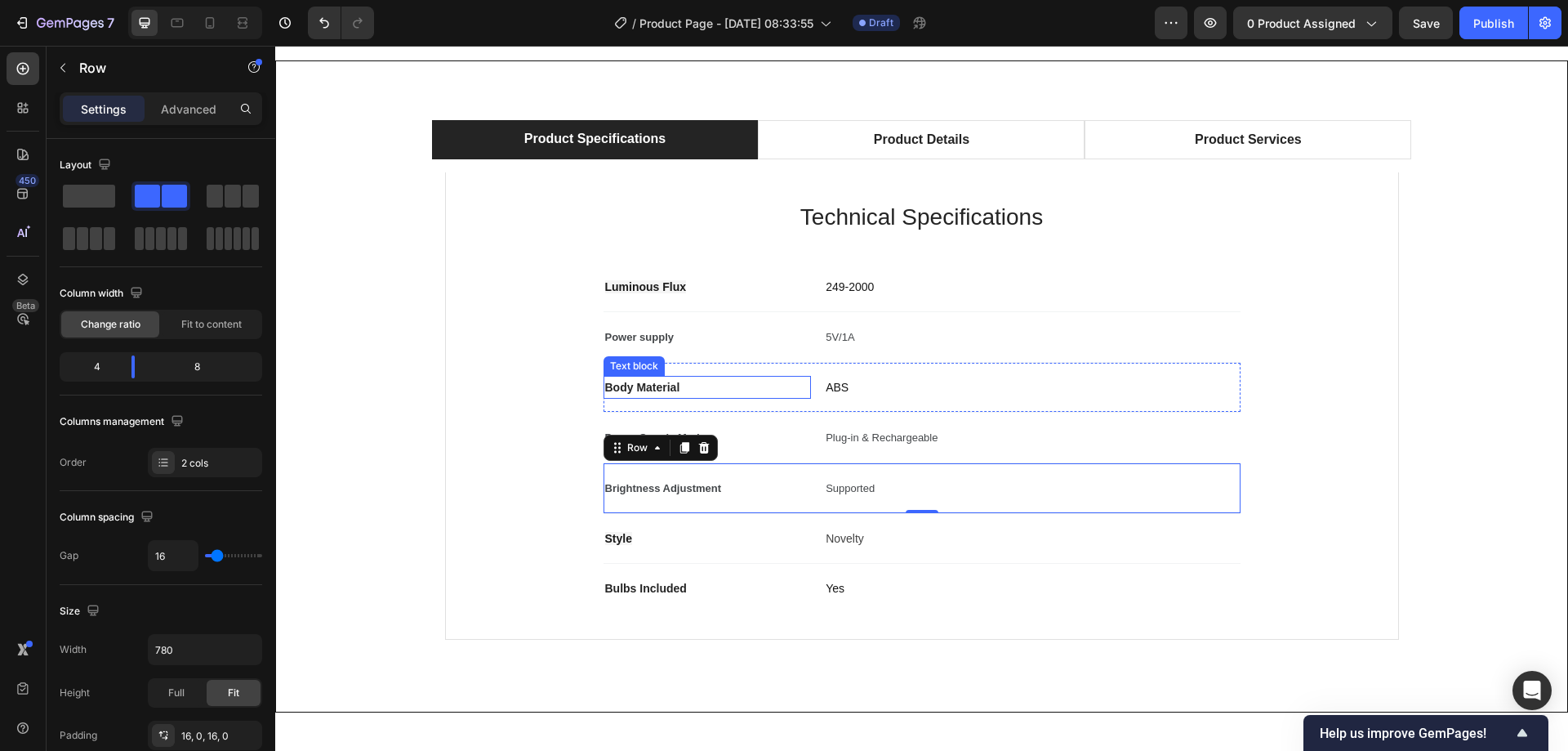
click at [657, 391] on span "Body Material" at bounding box center [642, 387] width 75 height 13
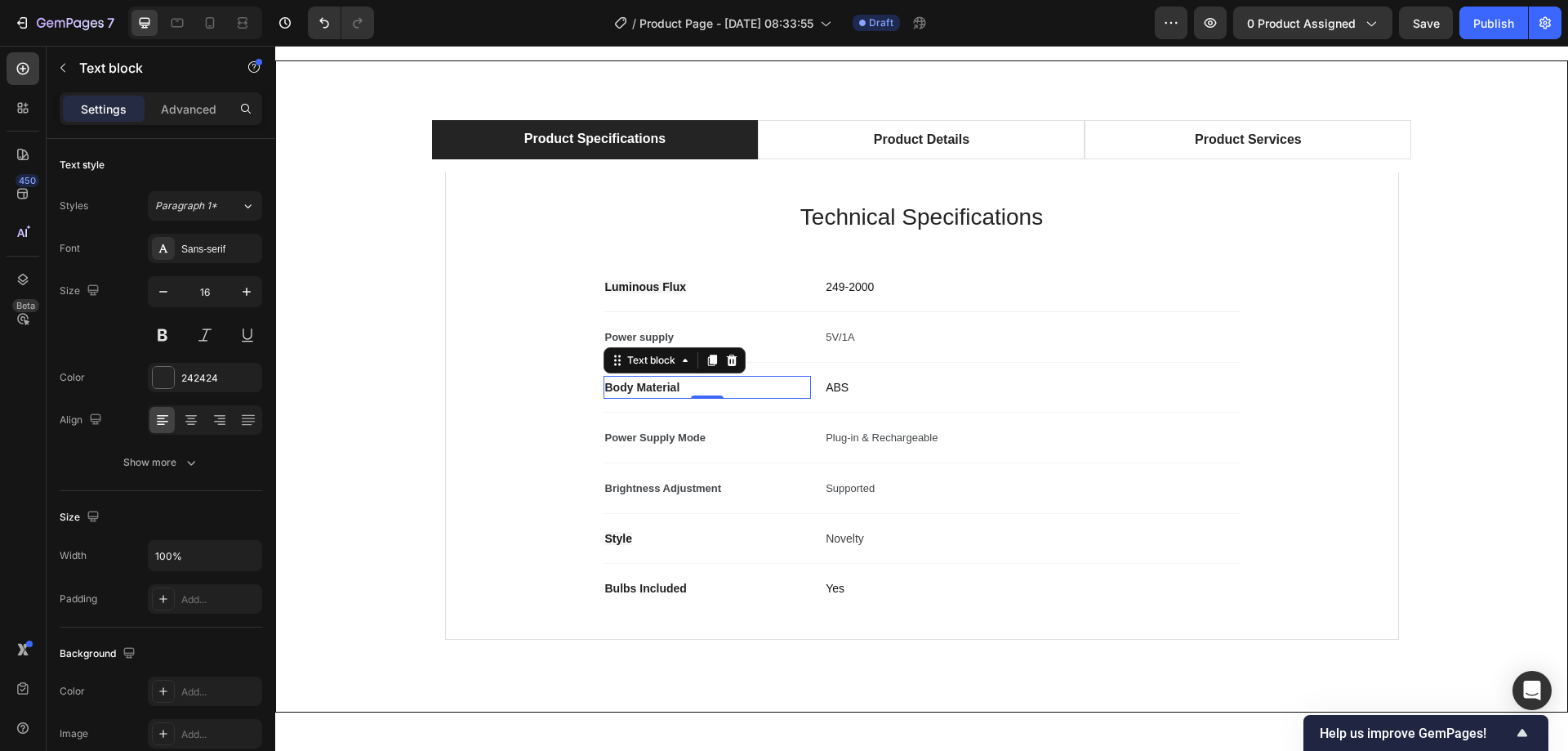
click at [662, 390] on span "Body Material" at bounding box center [642, 387] width 75 height 13
click at [554, 405] on div "Technical Specifications Heading Luminous Flux Text block 249-2000 Text block R…" at bounding box center [922, 406] width 900 height 414
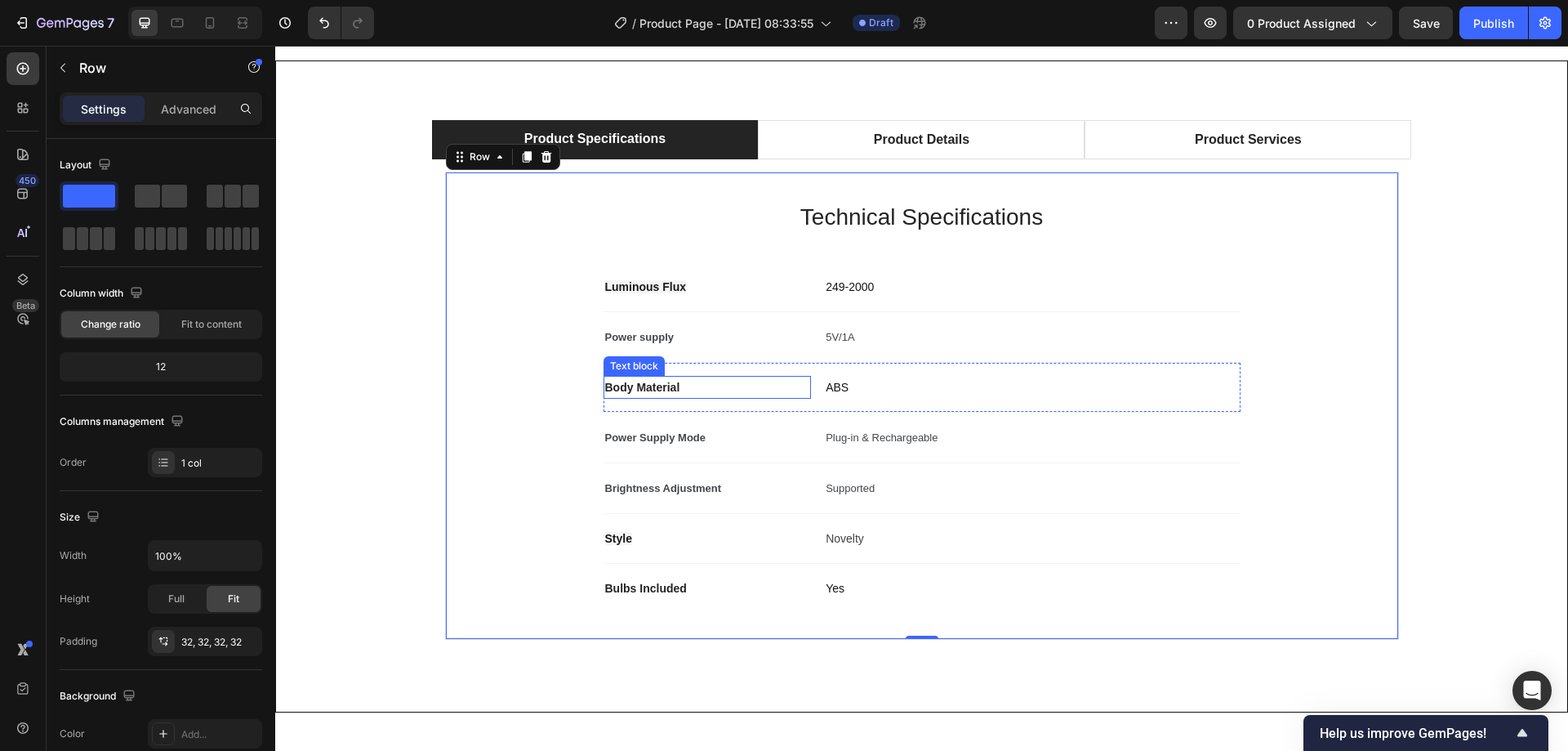
click at [658, 387] on span "Body Material" at bounding box center [642, 387] width 75 height 13
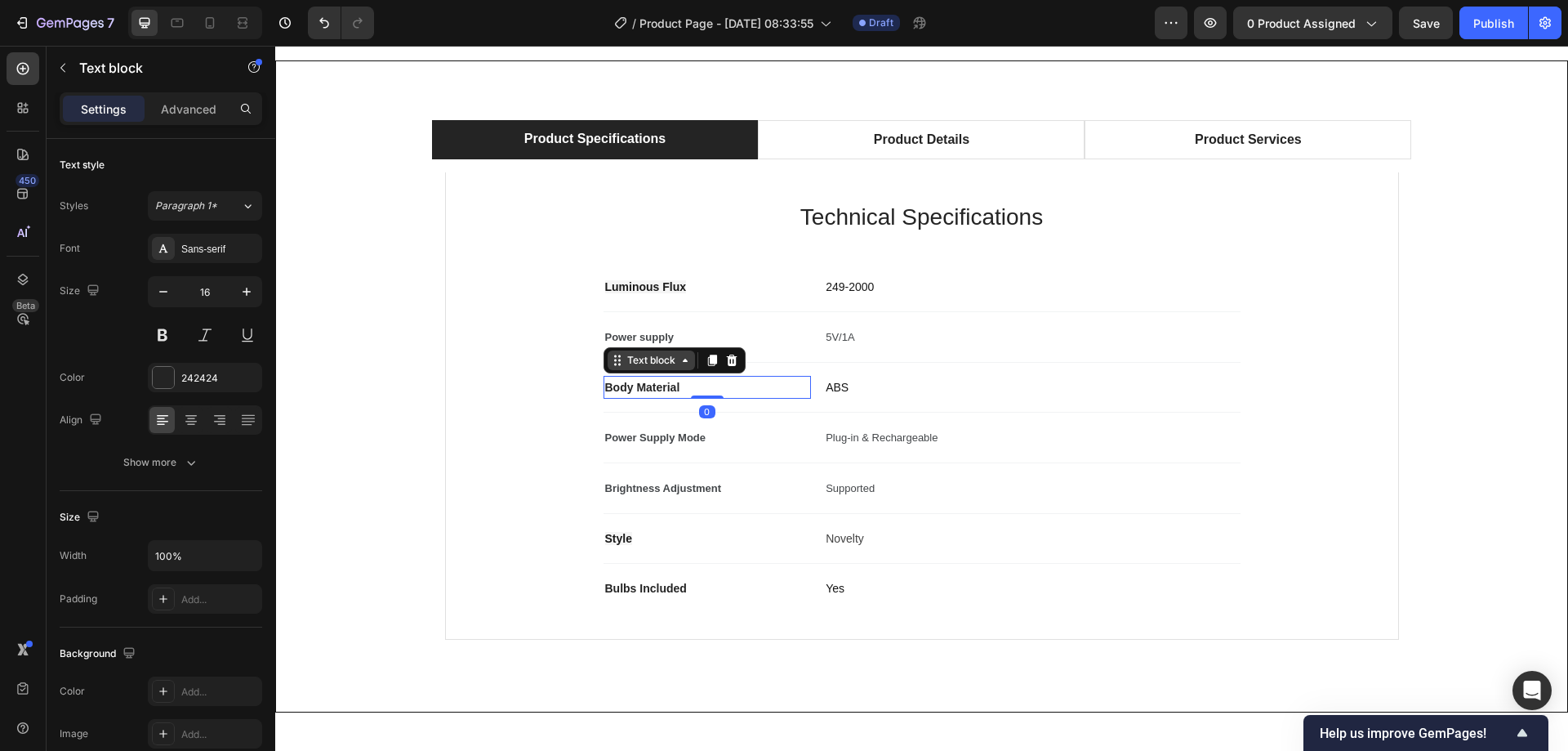
click at [624, 356] on div "Text block" at bounding box center [651, 360] width 55 height 15
click at [722, 321] on div "Power supply Text block 5V/1A Text block Row" at bounding box center [922, 336] width 637 height 51
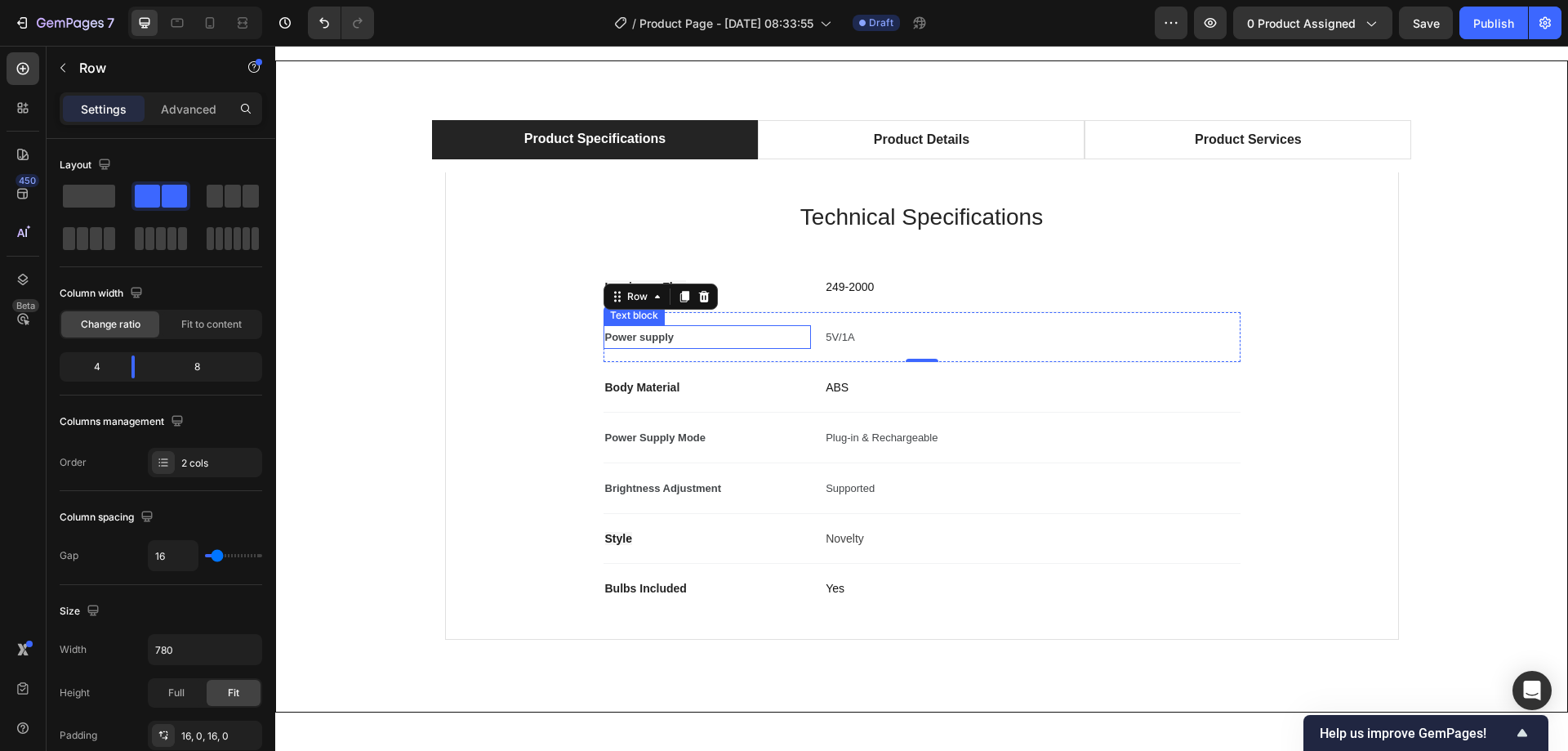
click at [654, 333] on span "Power supply" at bounding box center [640, 337] width 69 height 12
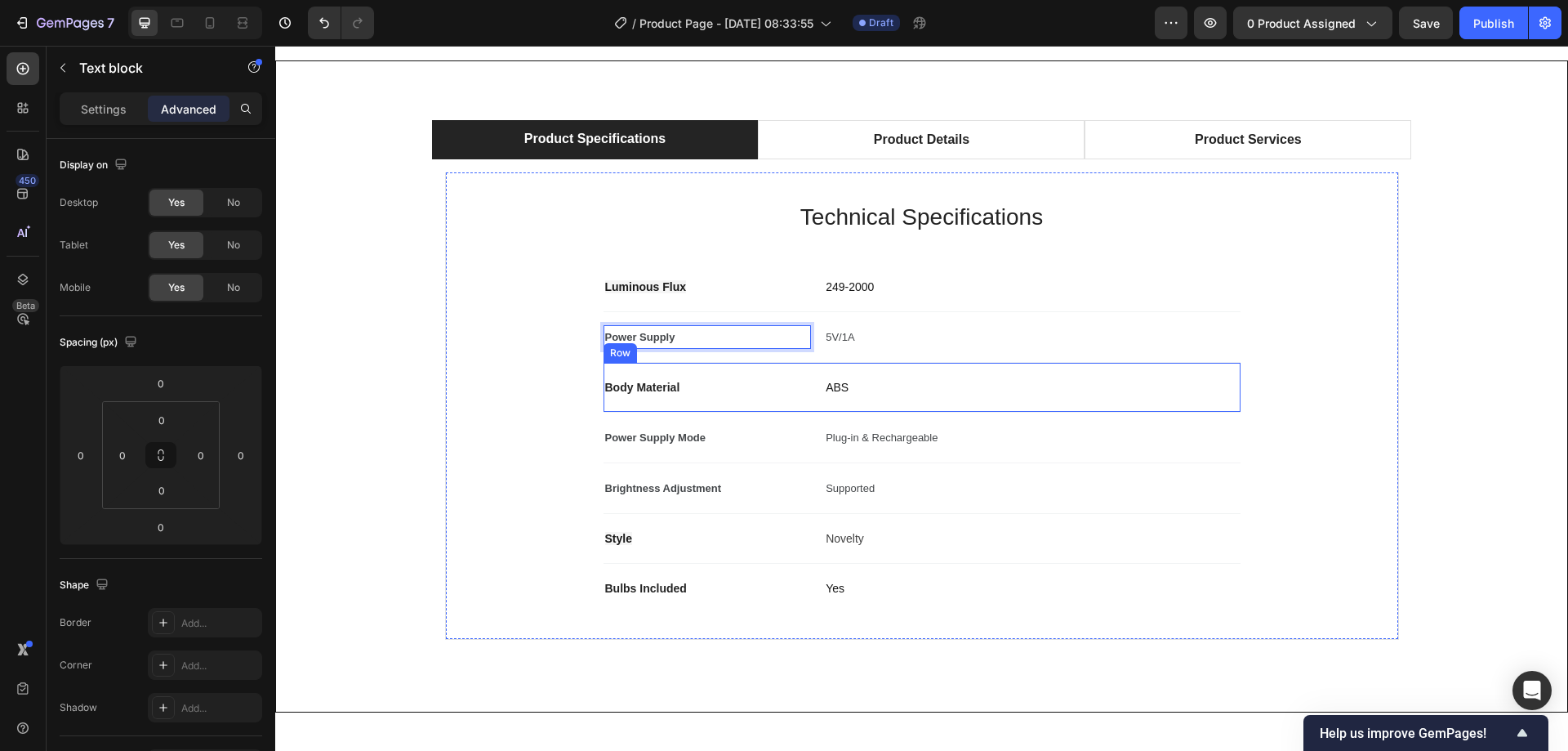
click at [683, 383] on p "Body Material" at bounding box center [707, 387] width 205 height 20
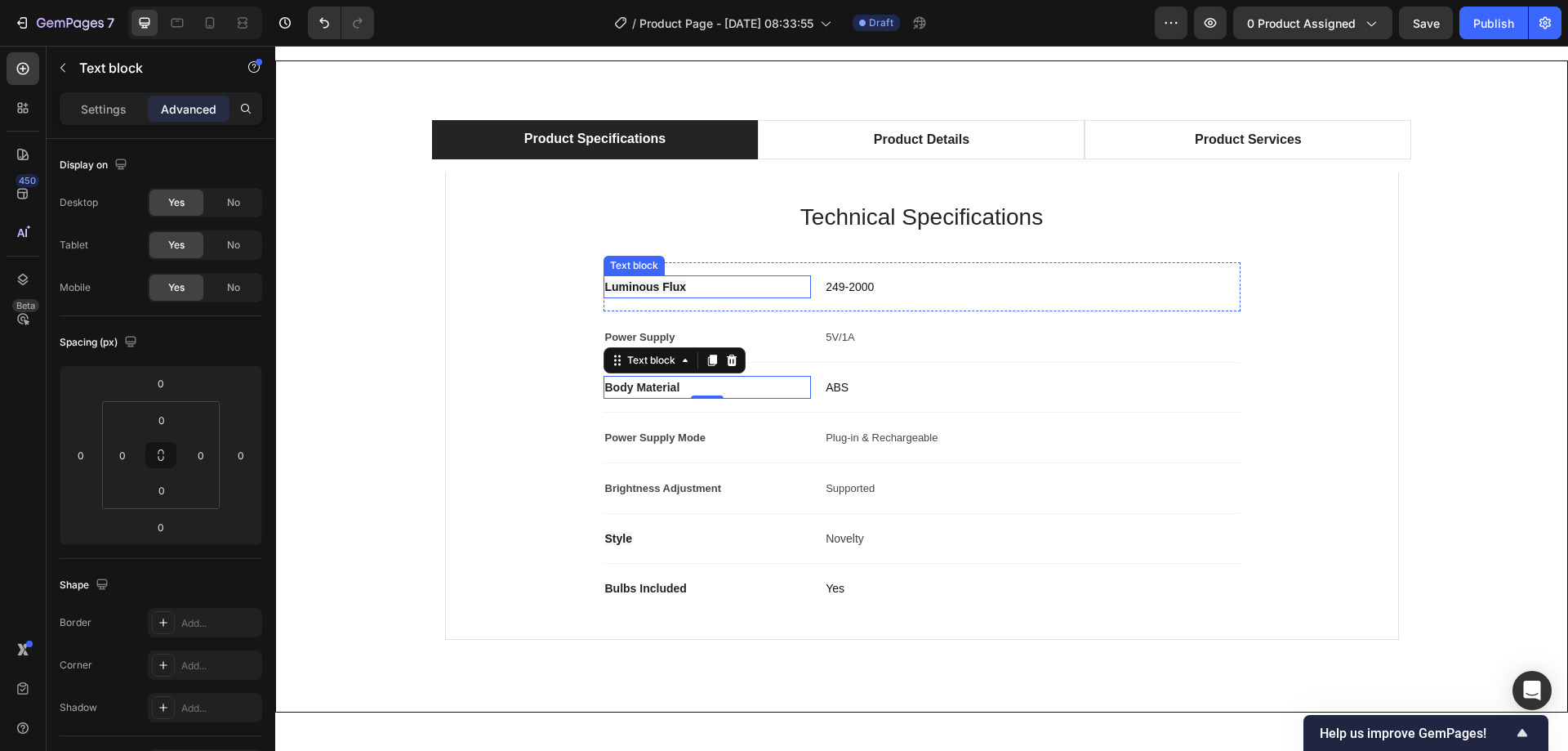
click at [658, 285] on span "Luminous Flux" at bounding box center [646, 287] width 82 height 13
click at [717, 331] on p "Power Supply" at bounding box center [707, 336] width 205 height 20
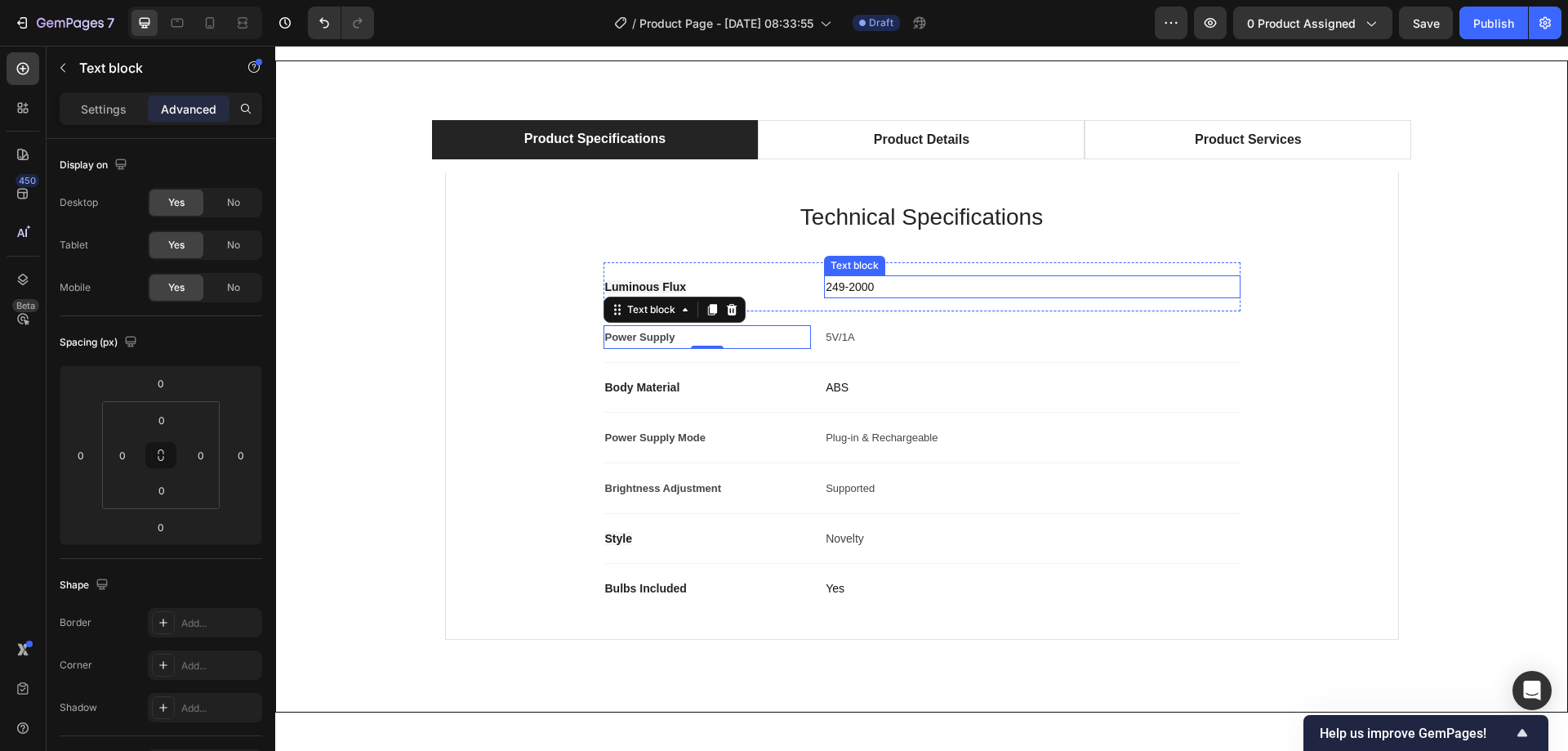
click at [862, 283] on span "249-2000" at bounding box center [849, 287] width 48 height 13
click at [862, 282] on span "249-2000" at bounding box center [849, 287] width 48 height 13
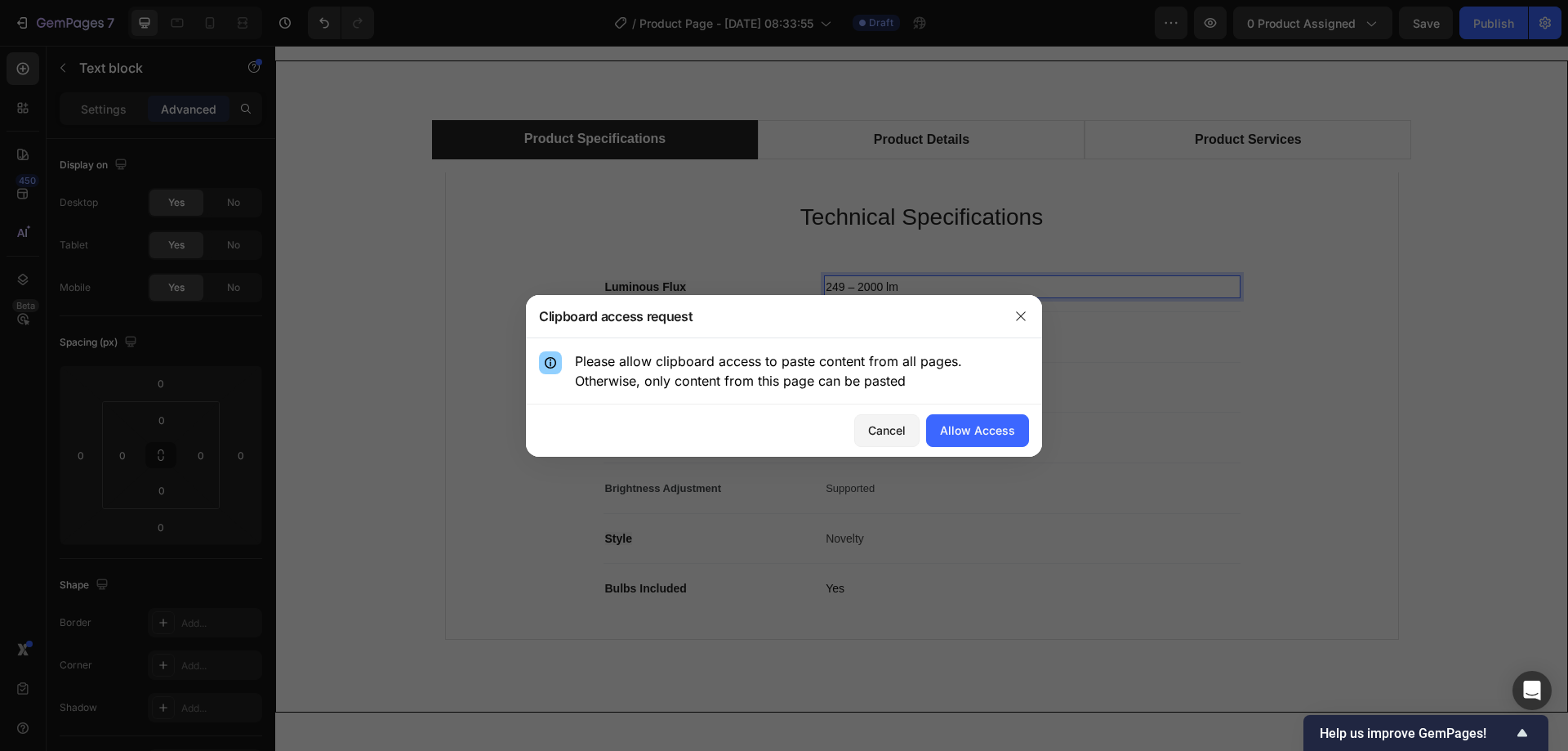
click at [1028, 316] on button "button" at bounding box center [1020, 315] width 26 height 26
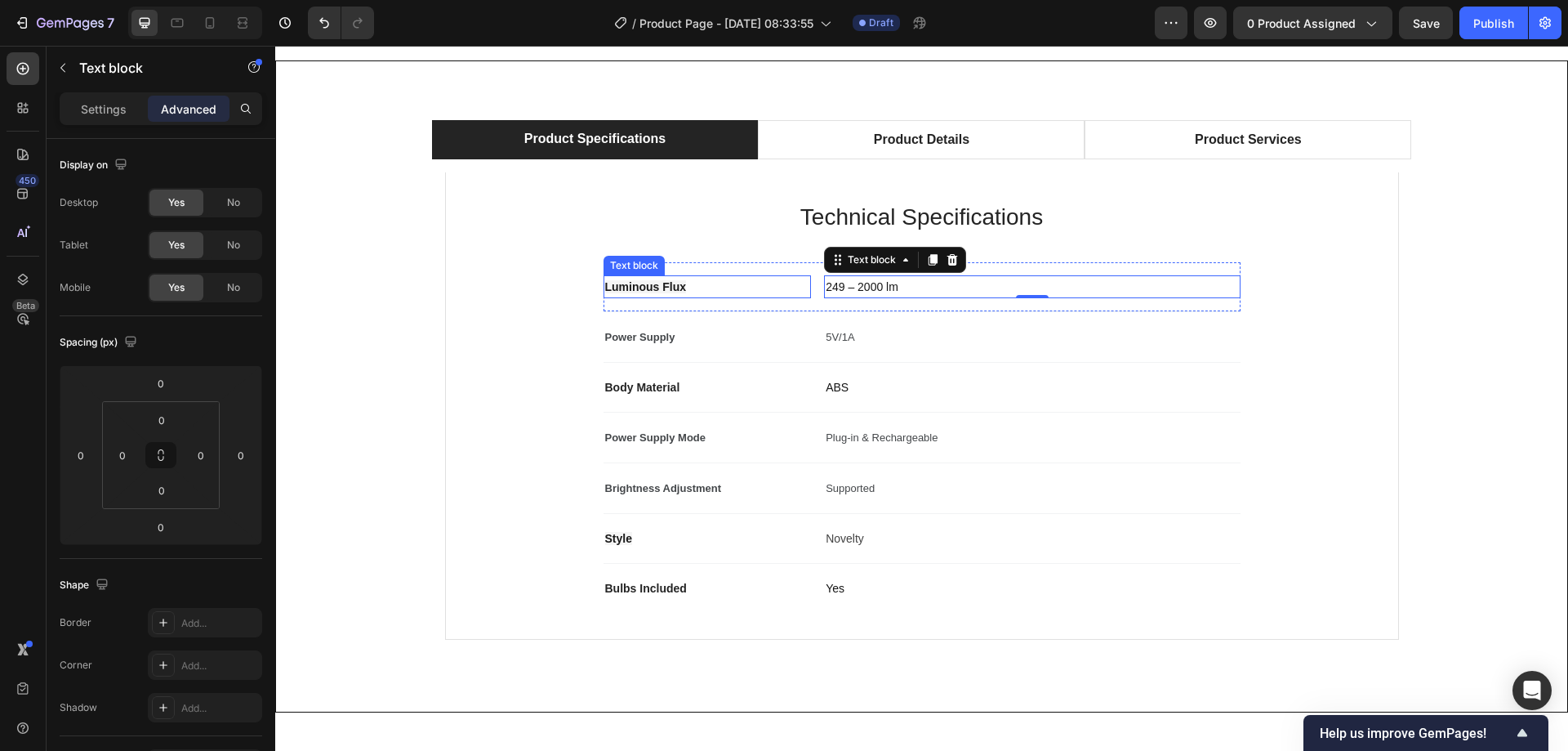
click at [624, 282] on span "Luminous Flux" at bounding box center [646, 287] width 82 height 13
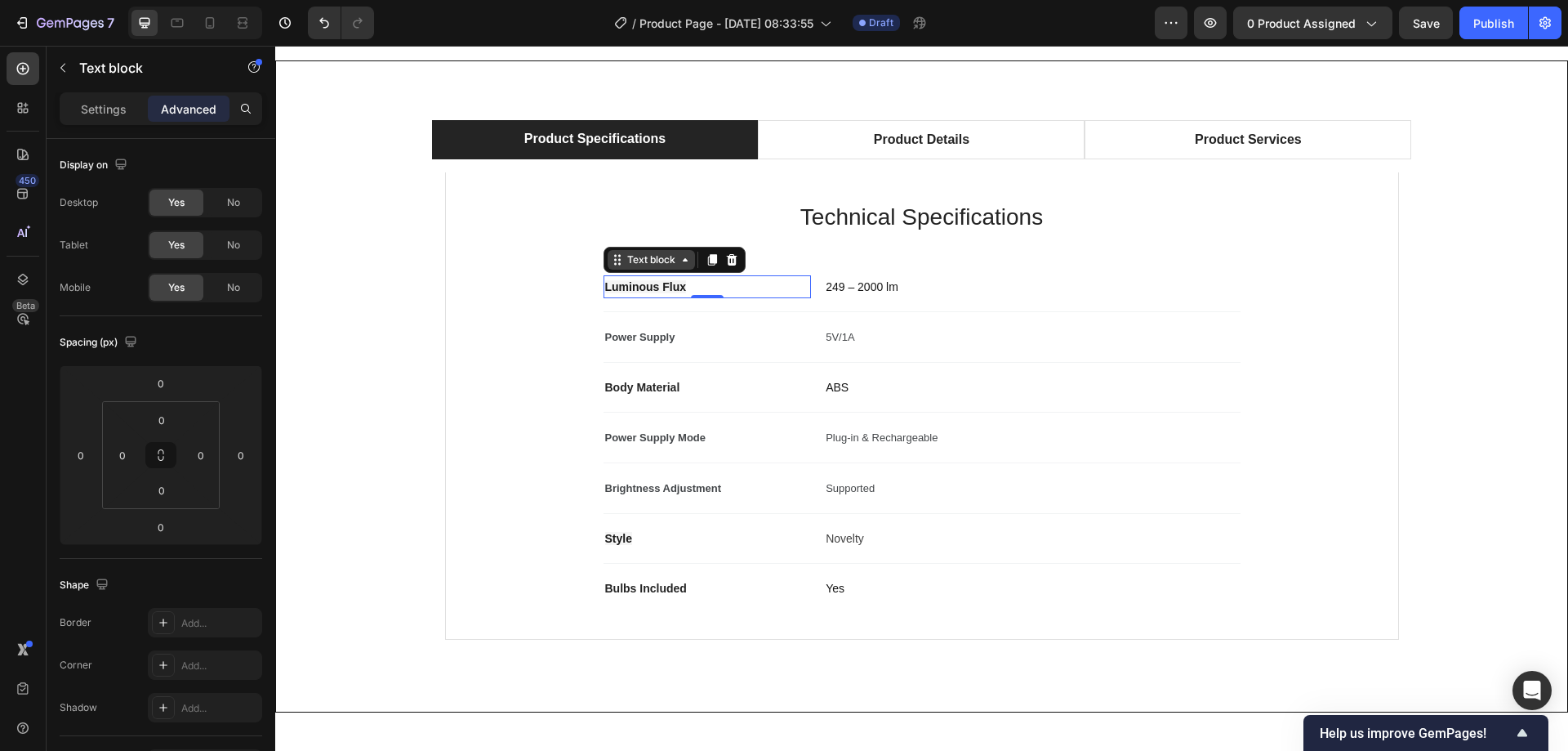
click at [638, 261] on div "Text block" at bounding box center [651, 259] width 55 height 15
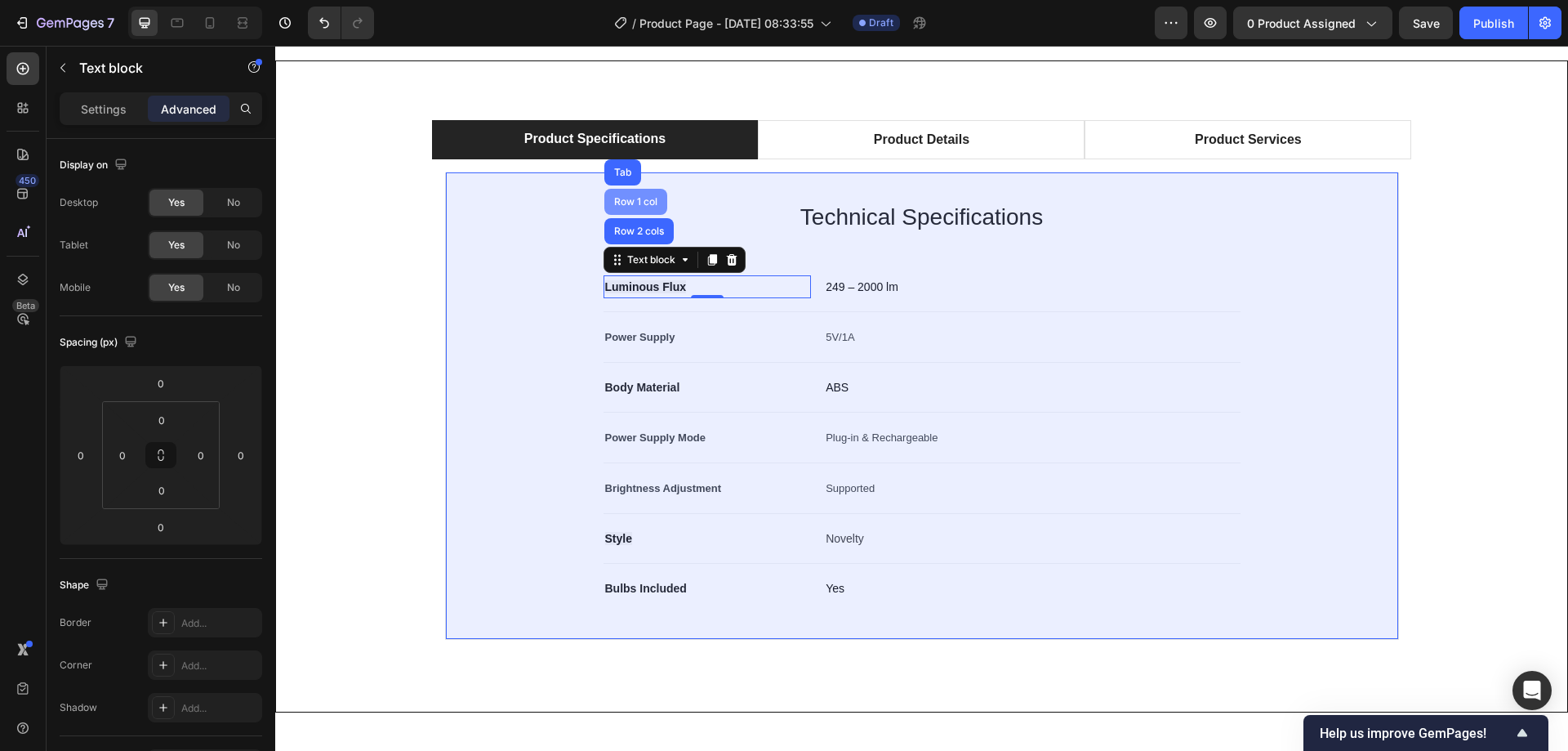
click at [634, 206] on div "Row 1 col" at bounding box center [635, 202] width 50 height 10
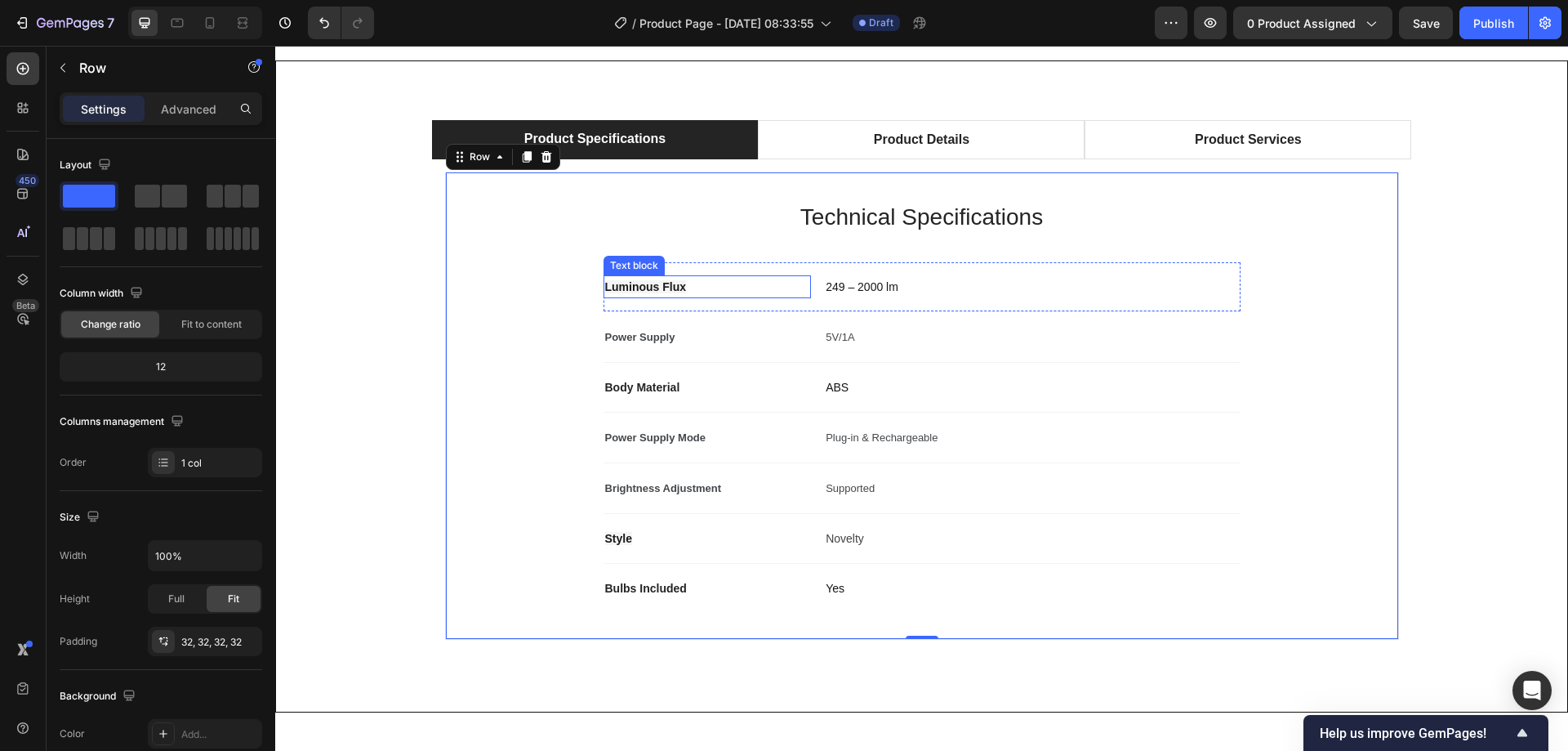
click at [639, 291] on span "Luminous Flux" at bounding box center [646, 287] width 82 height 13
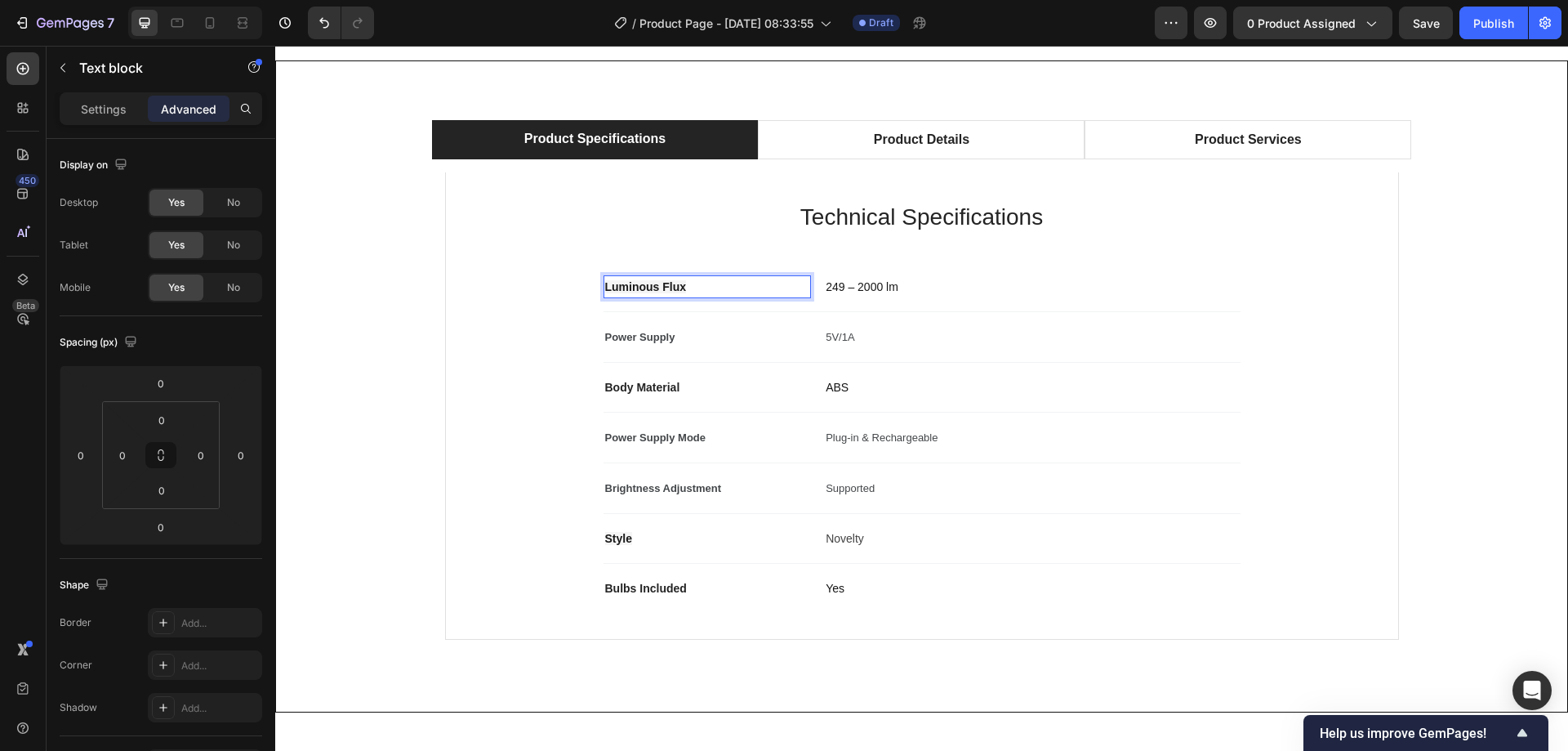
click at [631, 281] on span "Luminous Flux" at bounding box center [646, 287] width 82 height 13
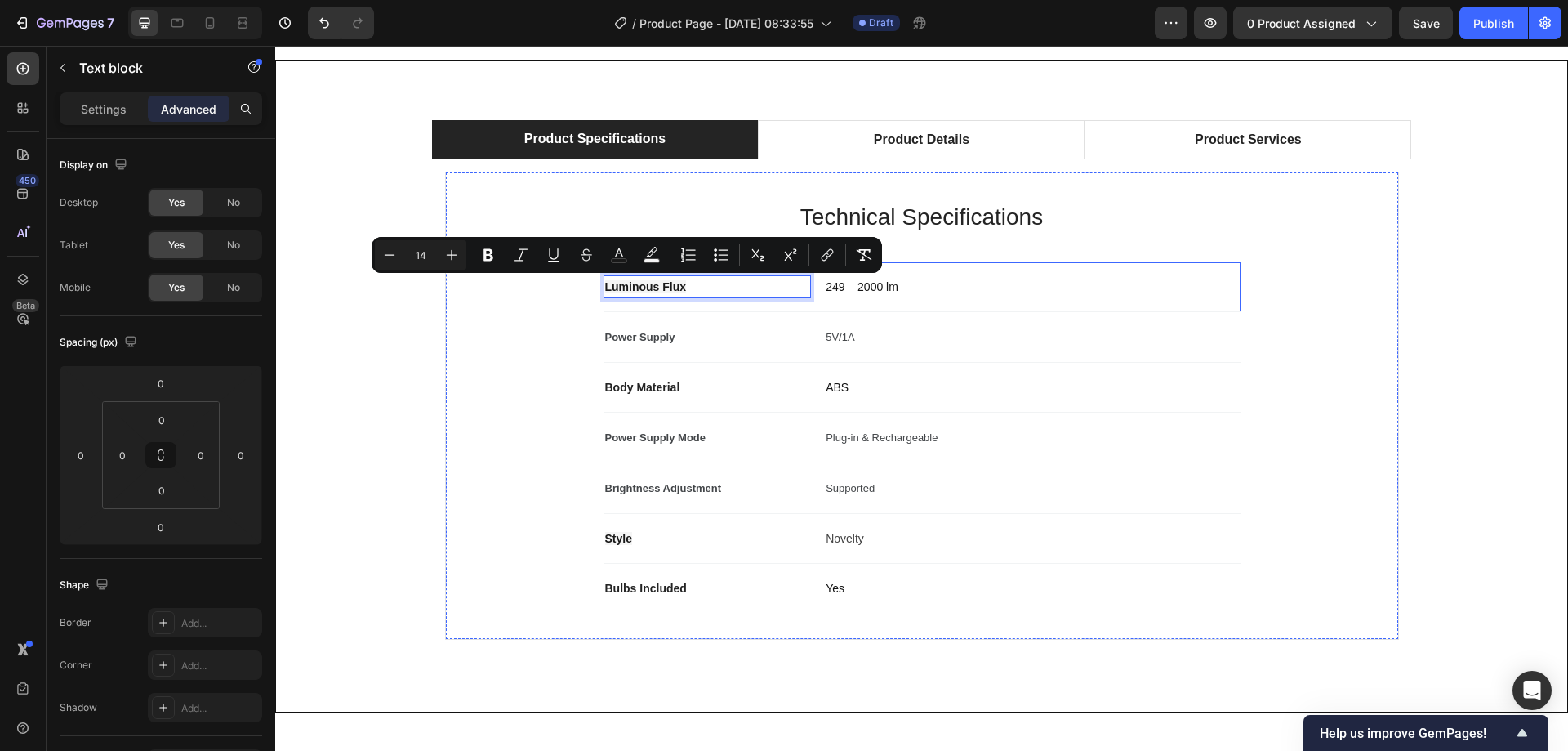
click at [603, 307] on div "Luminous Flux Text block 0 249 – 2000 lm Text block Row" at bounding box center [922, 287] width 637 height 50
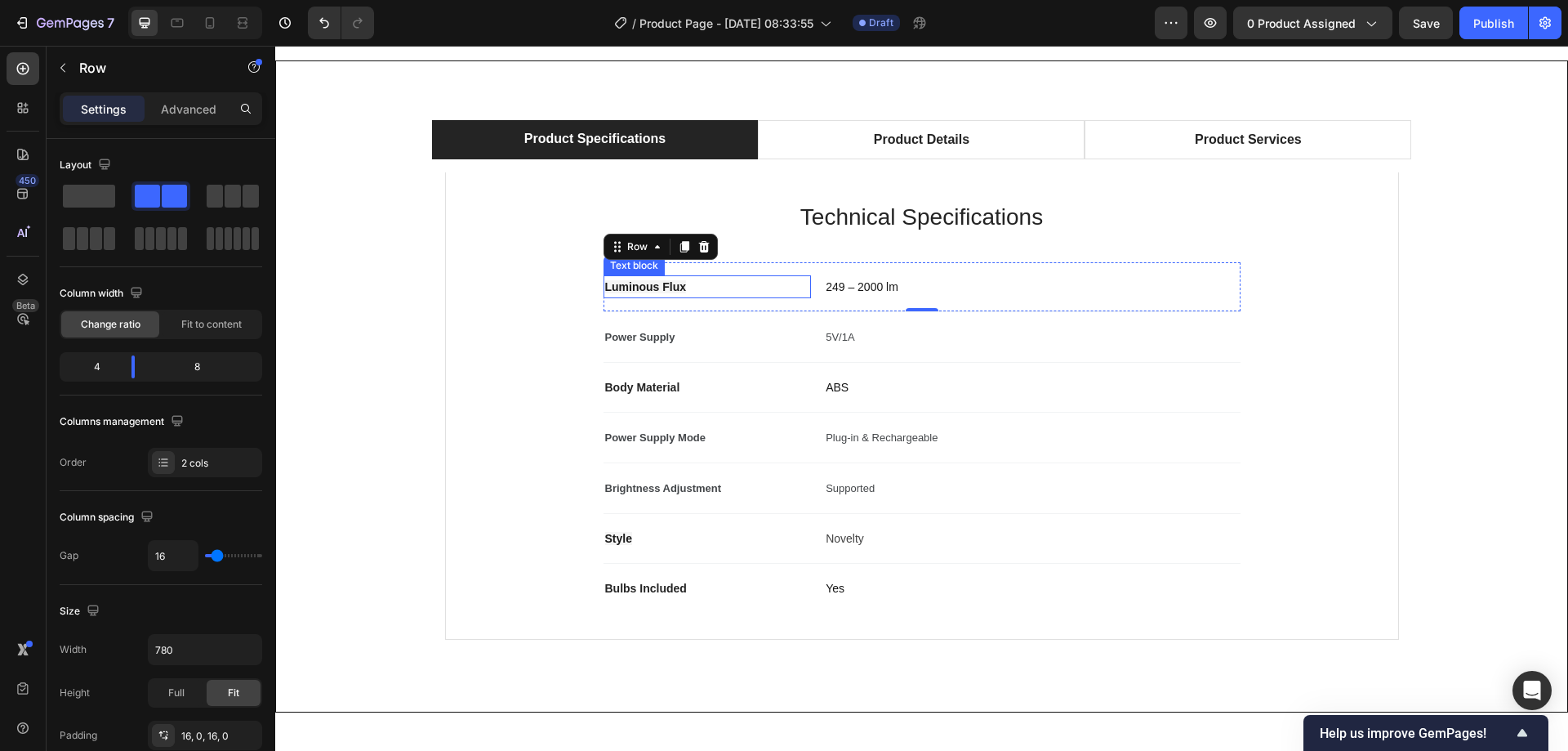
click at [633, 290] on span "Luminous Flux" at bounding box center [646, 287] width 82 height 13
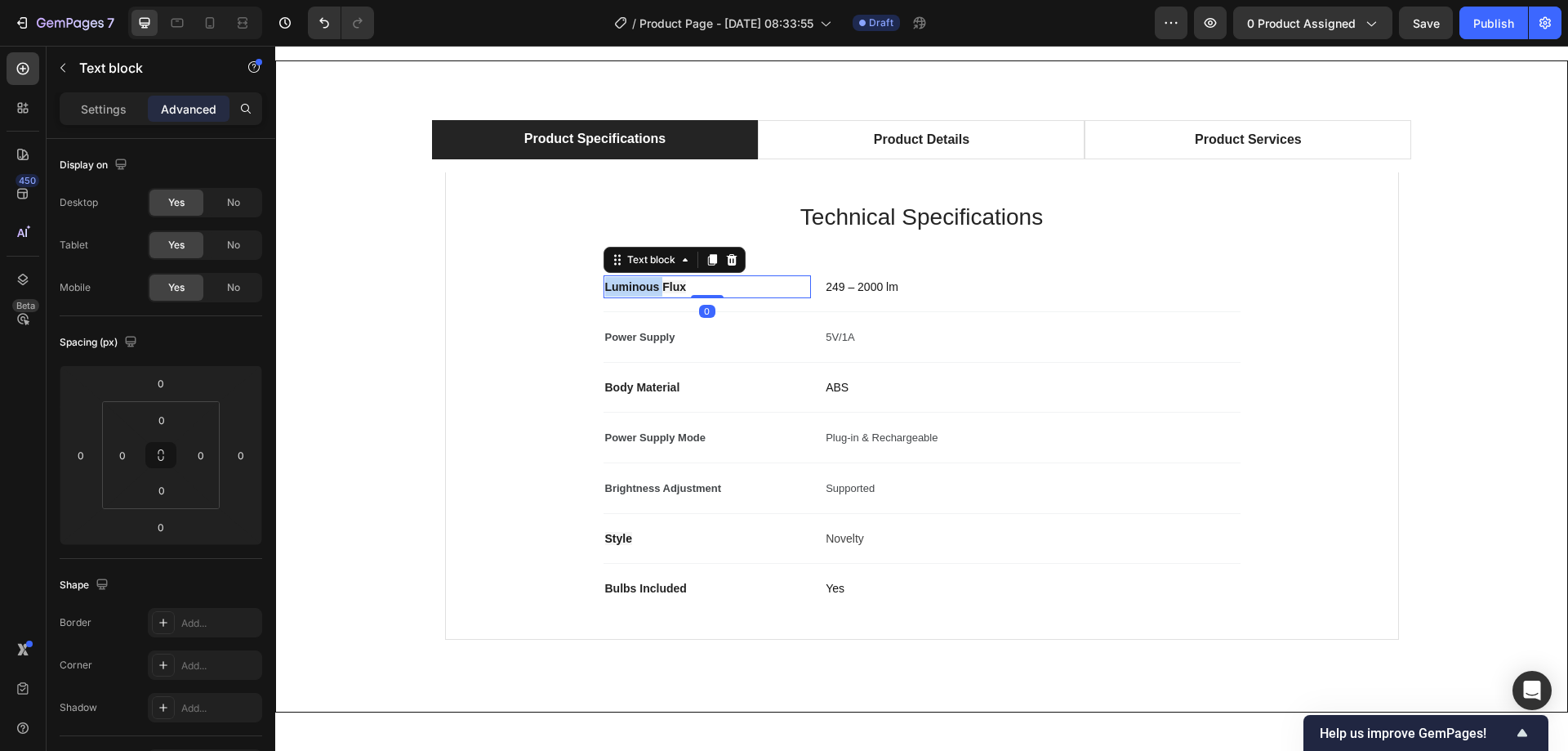
click at [637, 284] on span "Luminous Flux" at bounding box center [646, 287] width 82 height 13
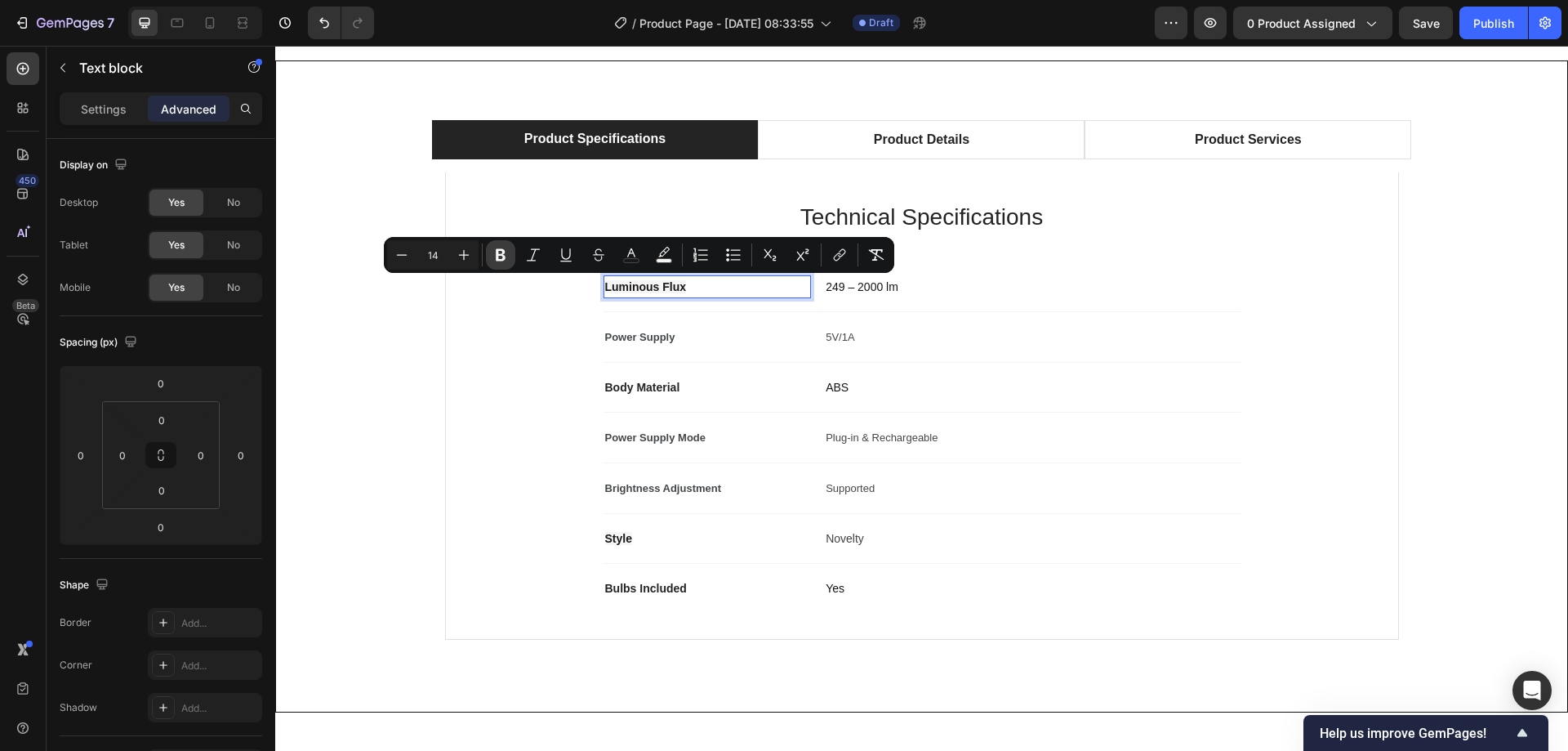
click at [502, 251] on icon "Editor contextual toolbar" at bounding box center [500, 256] width 10 height 12
click at [649, 333] on span "Power Supply" at bounding box center [640, 337] width 70 height 12
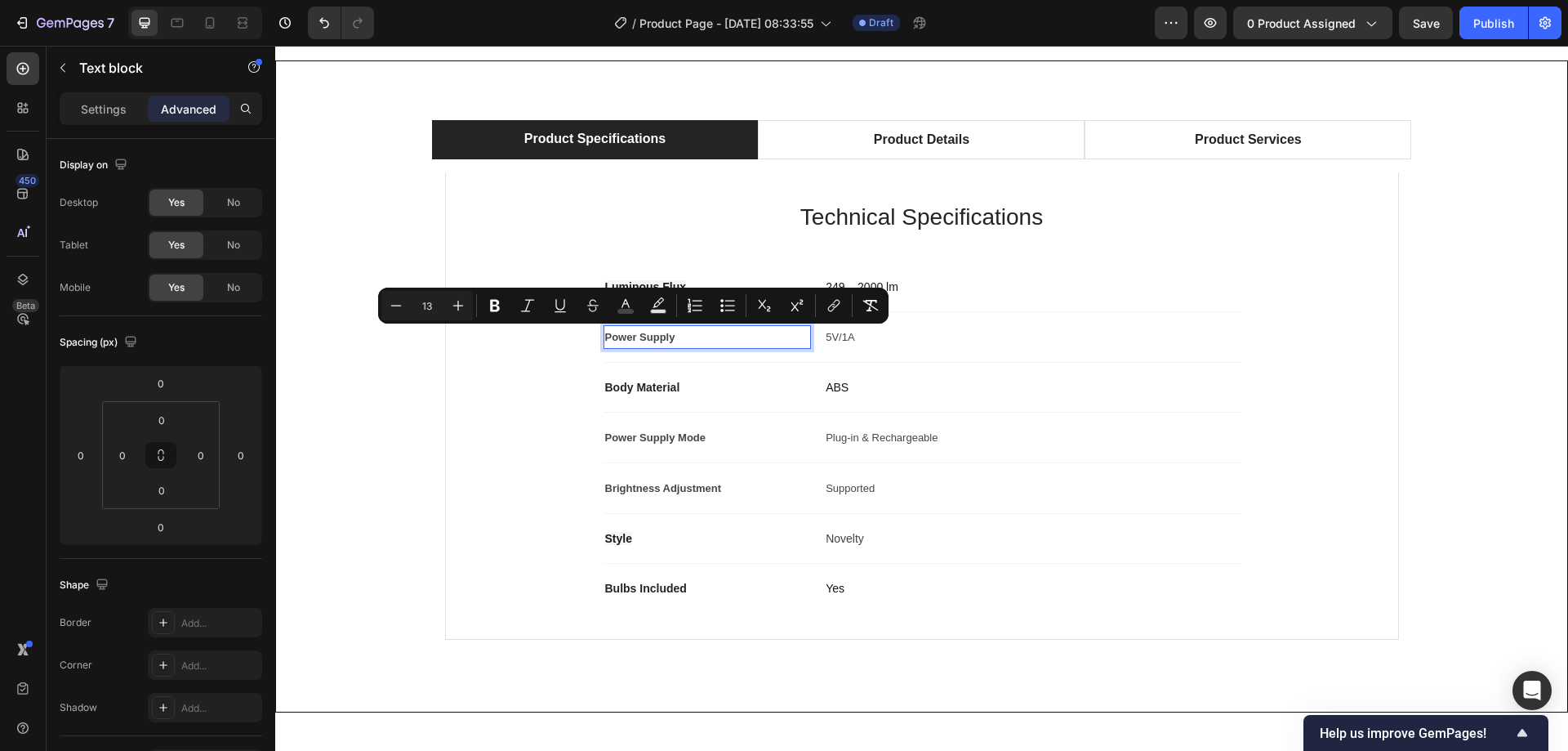
click at [632, 337] on span "Power Supply" at bounding box center [640, 337] width 70 height 12
click at [451, 302] on icon "Editor contextual toolbar" at bounding box center [458, 305] width 16 height 16
type input "14"
click at [493, 306] on icon "Editor contextual toolbar" at bounding box center [494, 305] width 16 height 16
click at [645, 383] on span "Body Material" at bounding box center [642, 387] width 75 height 13
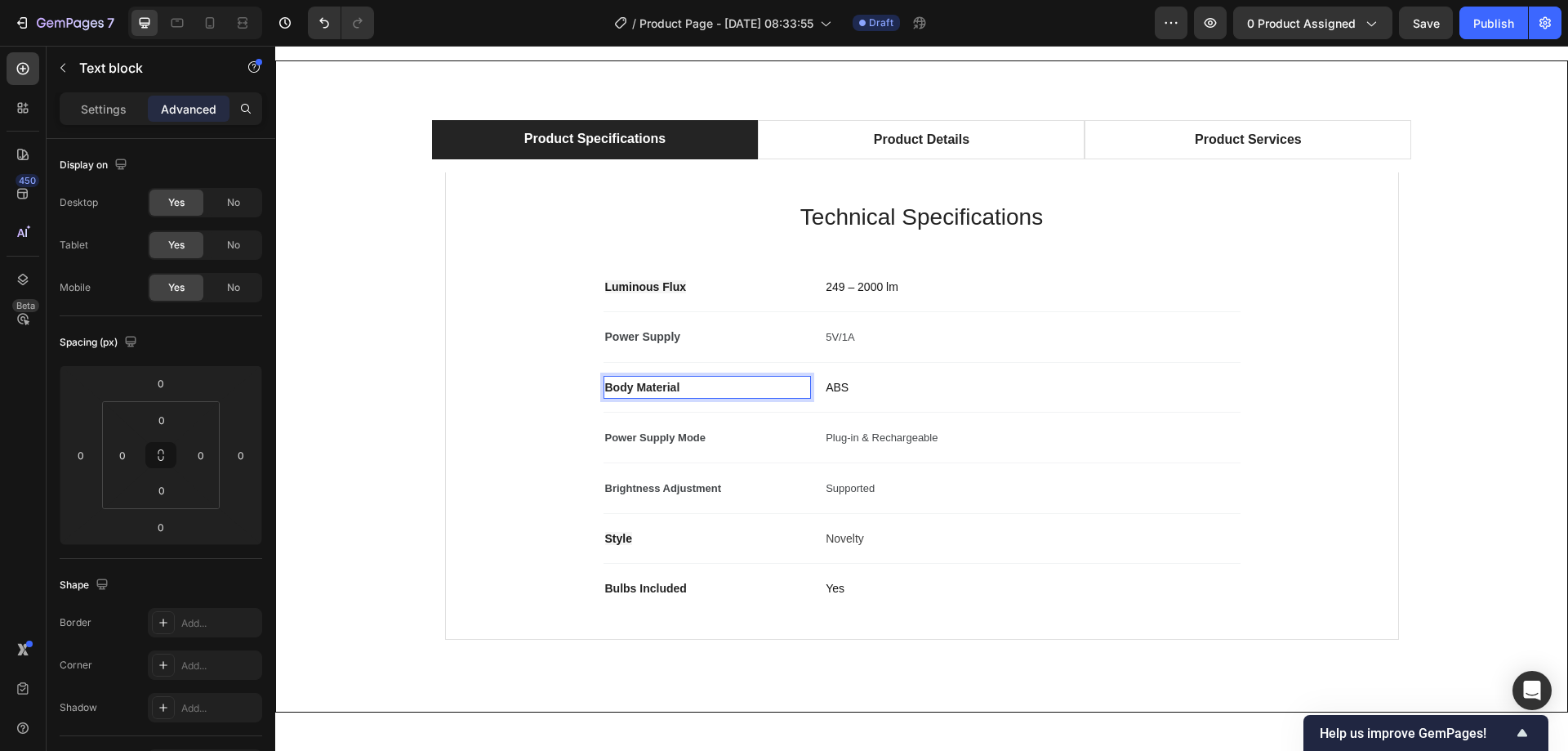
click at [639, 386] on span "Body Material" at bounding box center [642, 387] width 75 height 13
click at [611, 388] on span "Body Material" at bounding box center [642, 387] width 75 height 13
click at [654, 386] on span "Body Material" at bounding box center [642, 387] width 75 height 13
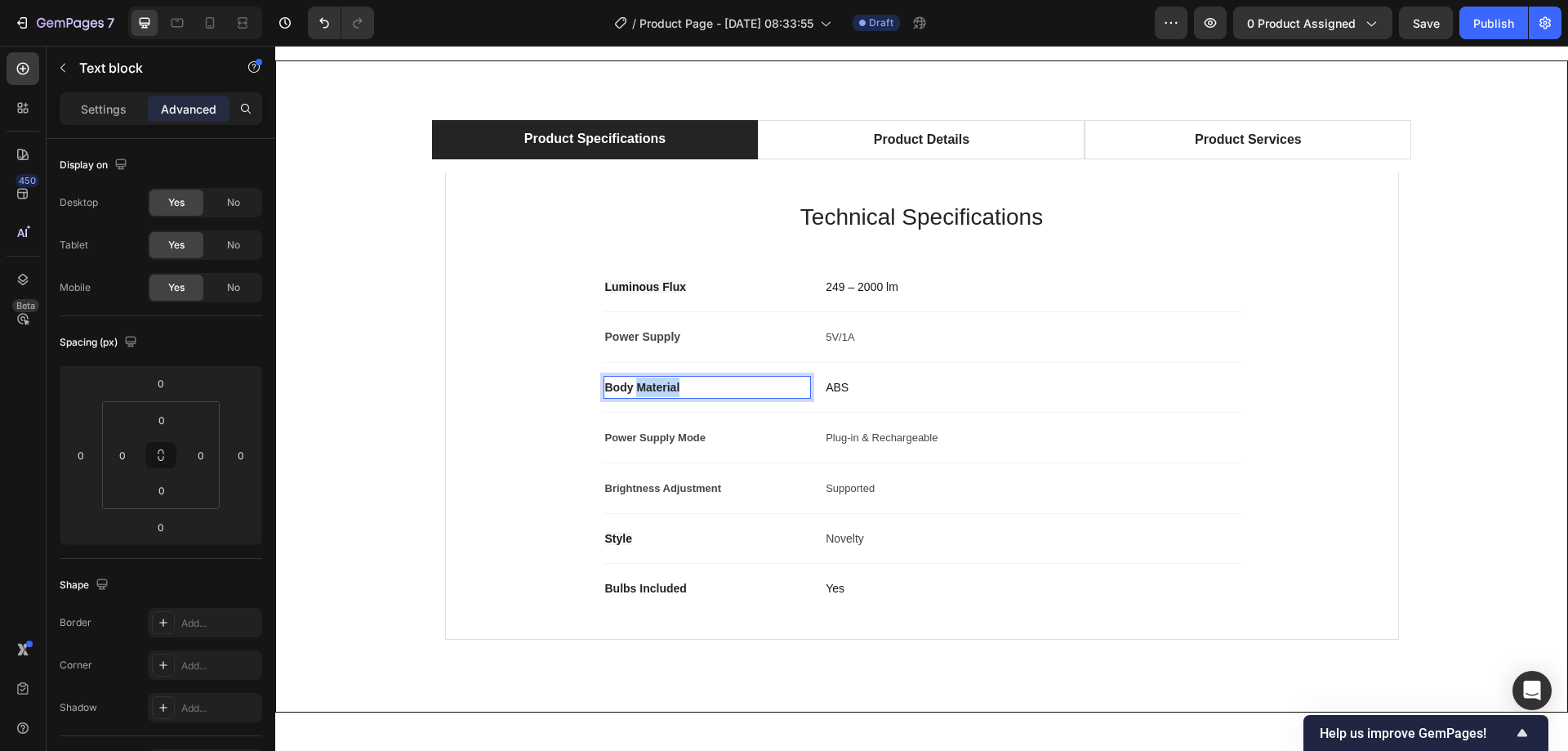
click at [654, 386] on span "Body Material" at bounding box center [642, 387] width 75 height 13
click at [628, 386] on span "Body Material" at bounding box center [642, 387] width 75 height 13
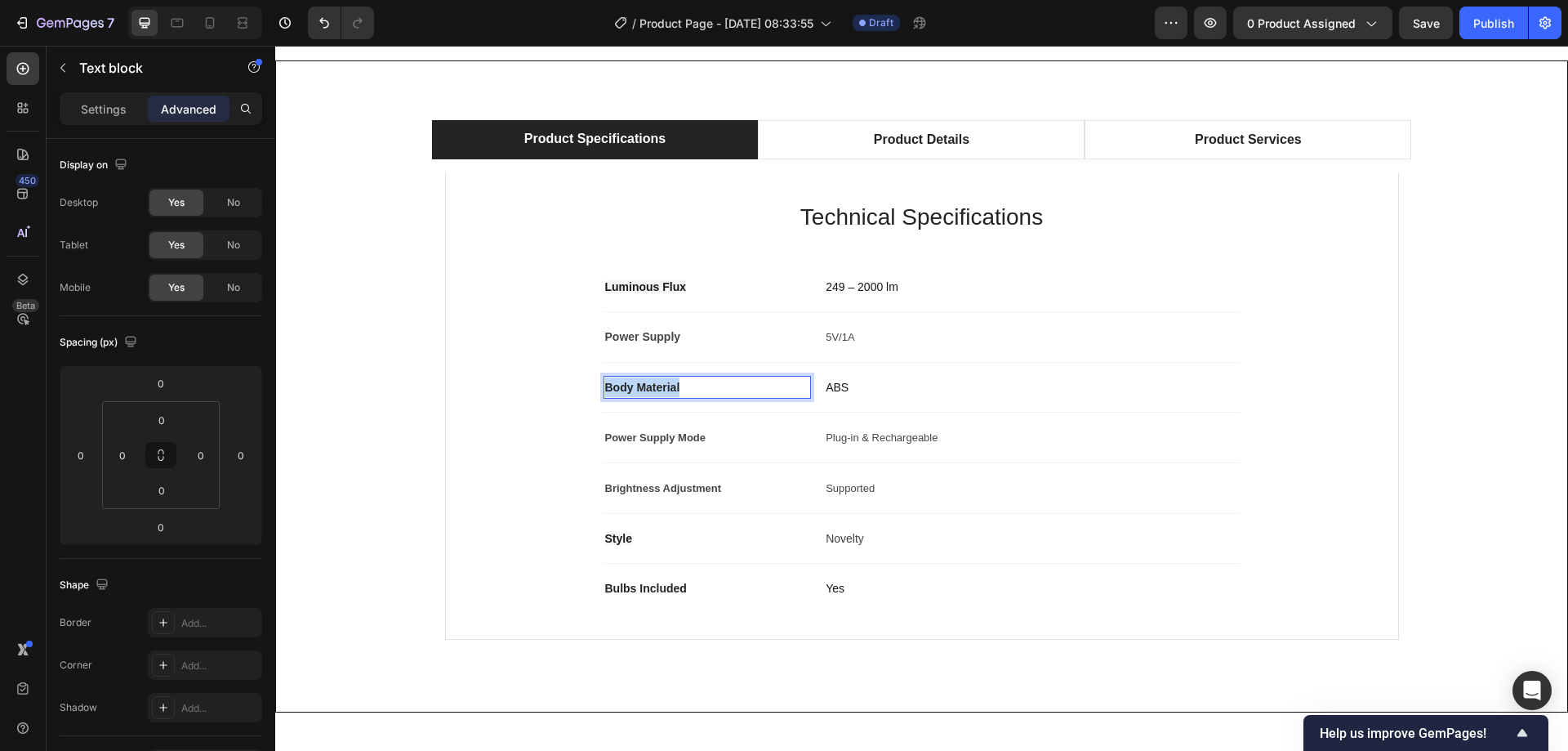
click at [628, 386] on span "Body Material" at bounding box center [642, 387] width 75 height 13
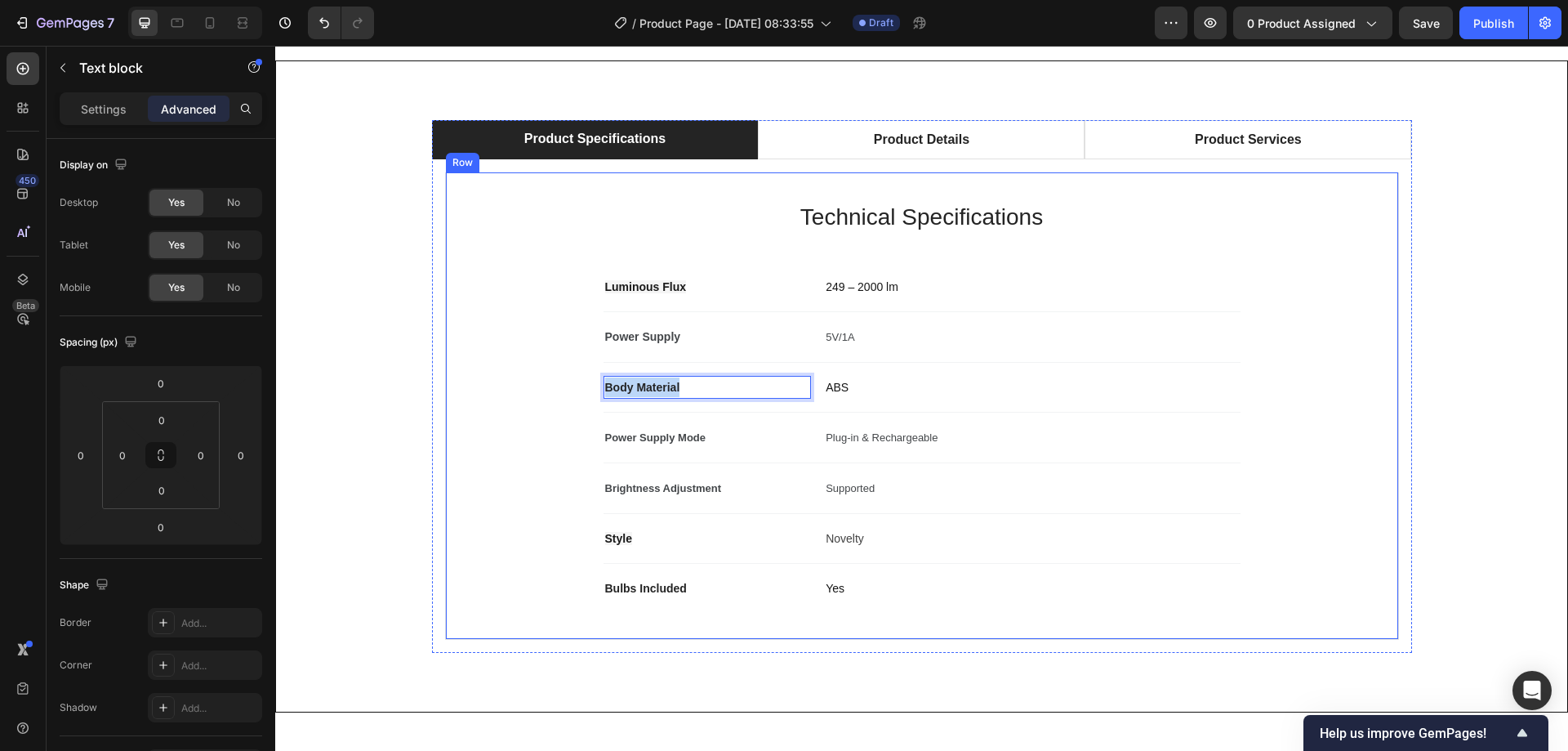
click at [527, 396] on div "Technical Specifications Heading Luminous Flux Text block 249 – 2000 lm Text bl…" at bounding box center [922, 406] width 900 height 414
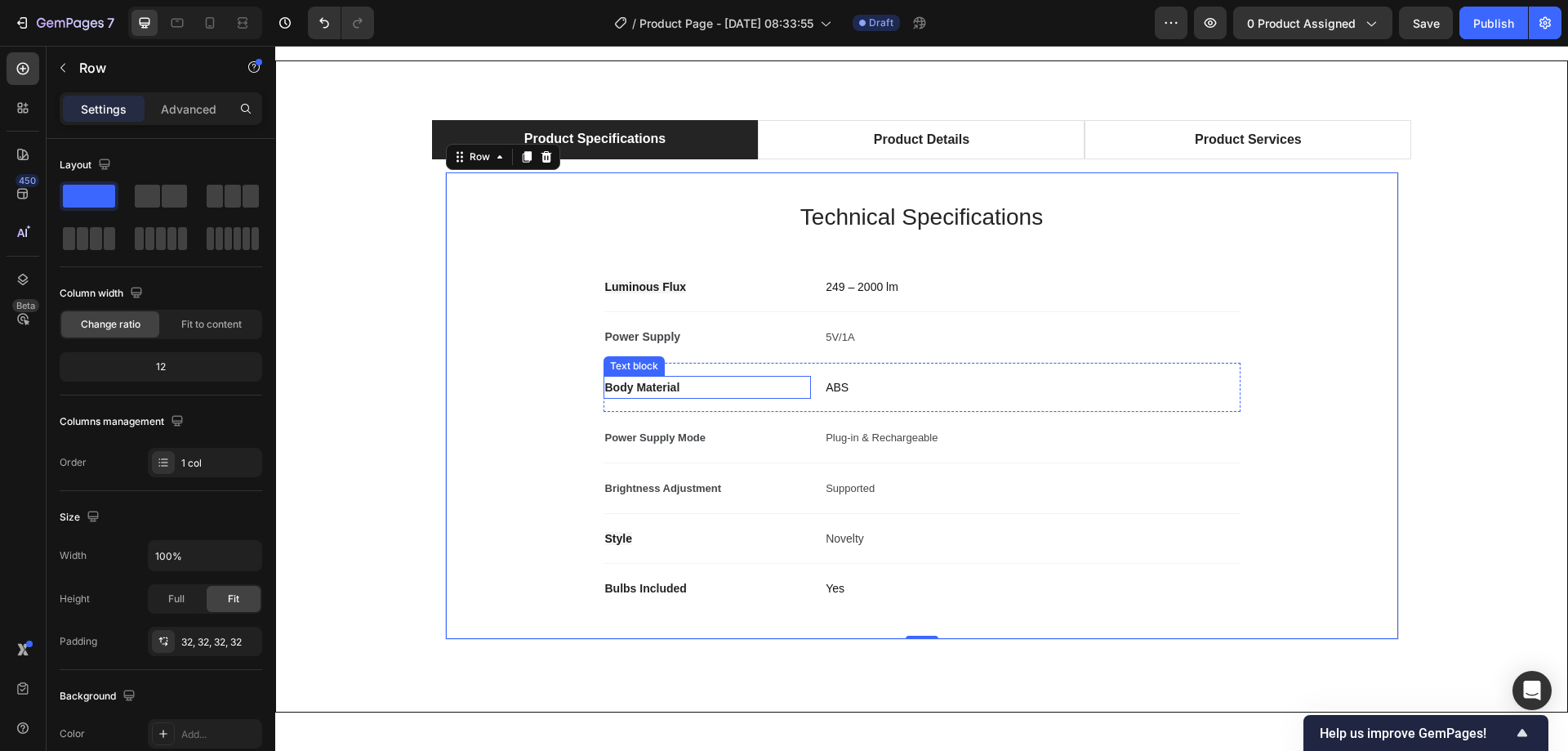
click at [612, 386] on span "Body Material" at bounding box center [642, 387] width 75 height 13
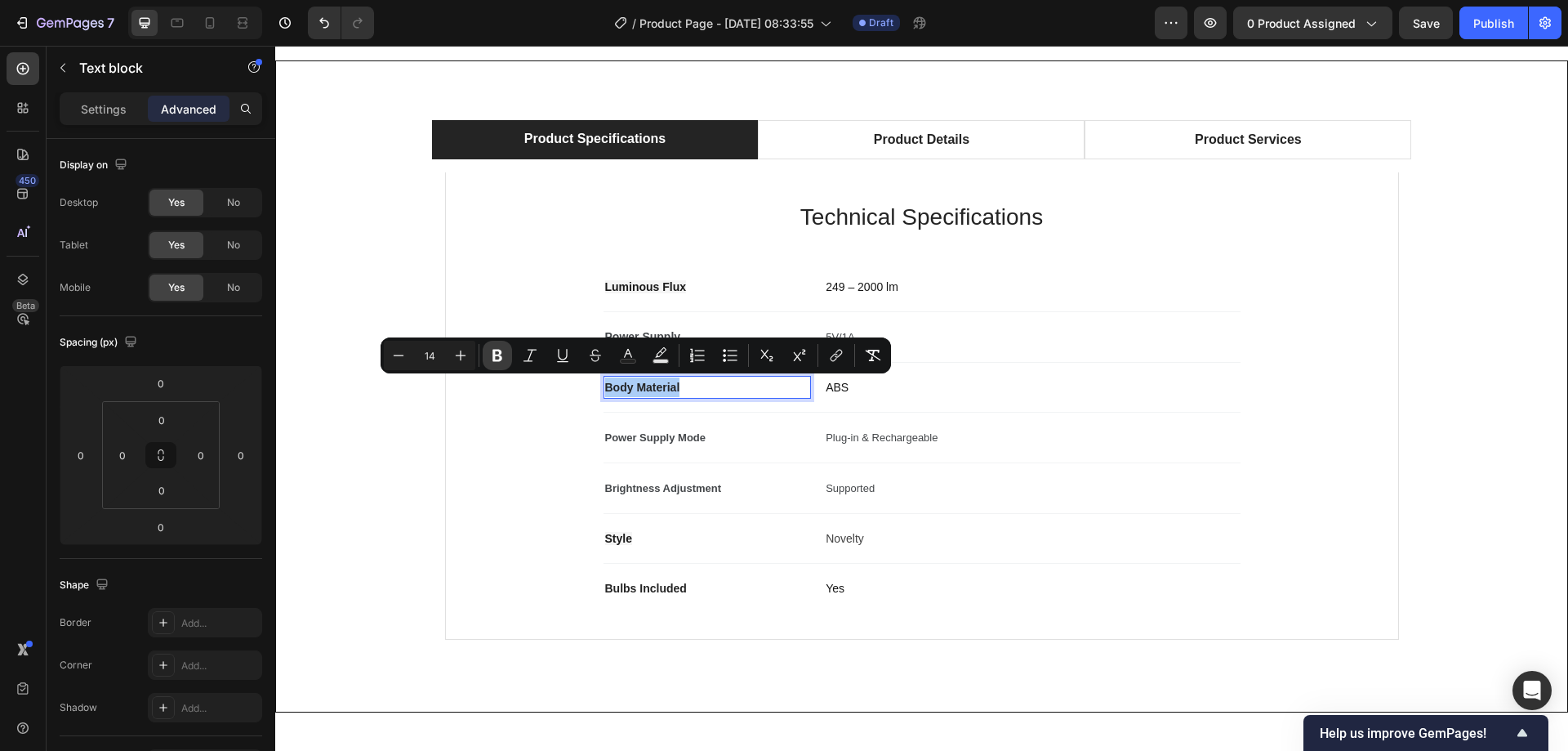
click at [487, 358] on button "Bold" at bounding box center [497, 355] width 29 height 29
click at [637, 437] on span "Power Supply Mode" at bounding box center [656, 438] width 101 height 12
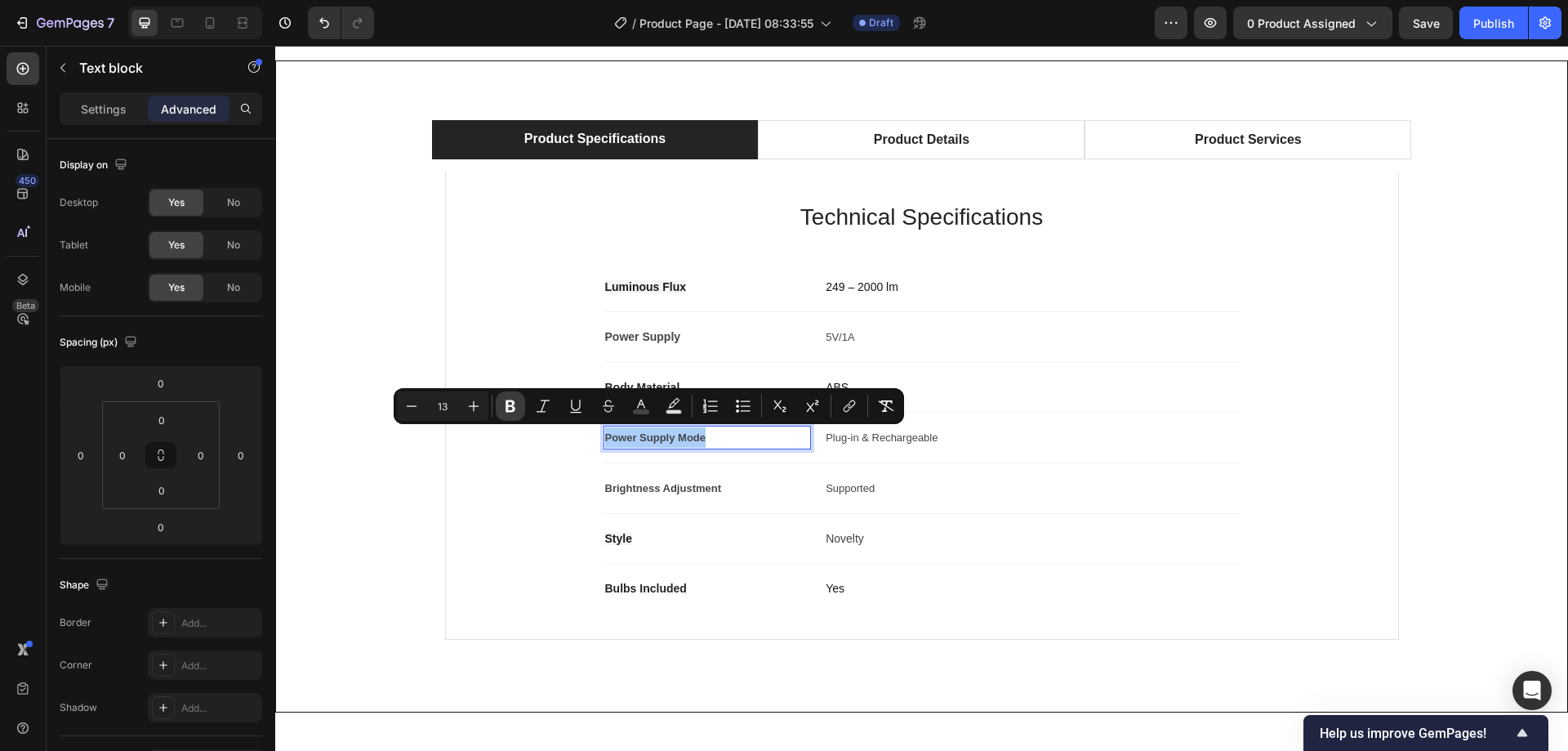
click at [508, 399] on icon "Editor contextual toolbar" at bounding box center [510, 406] width 16 height 16
click at [474, 407] on icon "Editor contextual toolbar" at bounding box center [474, 407] width 11 height 11
type input "14"
click at [654, 486] on span "Brightness Adjustment" at bounding box center [664, 488] width 117 height 12
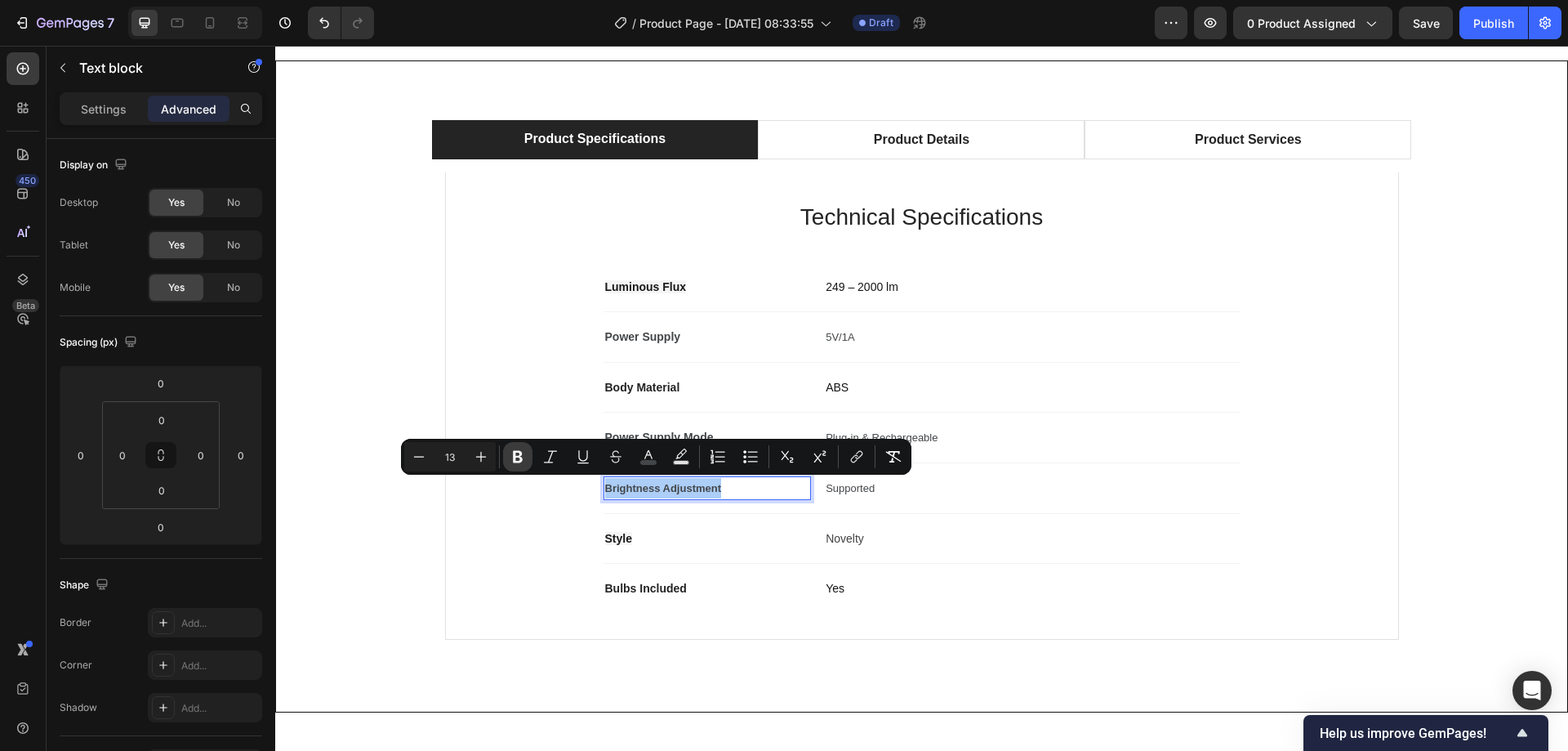
click at [515, 449] on icon "Editor contextual toolbar" at bounding box center [517, 456] width 16 height 16
click at [480, 455] on div "Technical Specifications Heading Luminous Flux Text block 249 – 2000 lm Text bl…" at bounding box center [922, 406] width 900 height 414
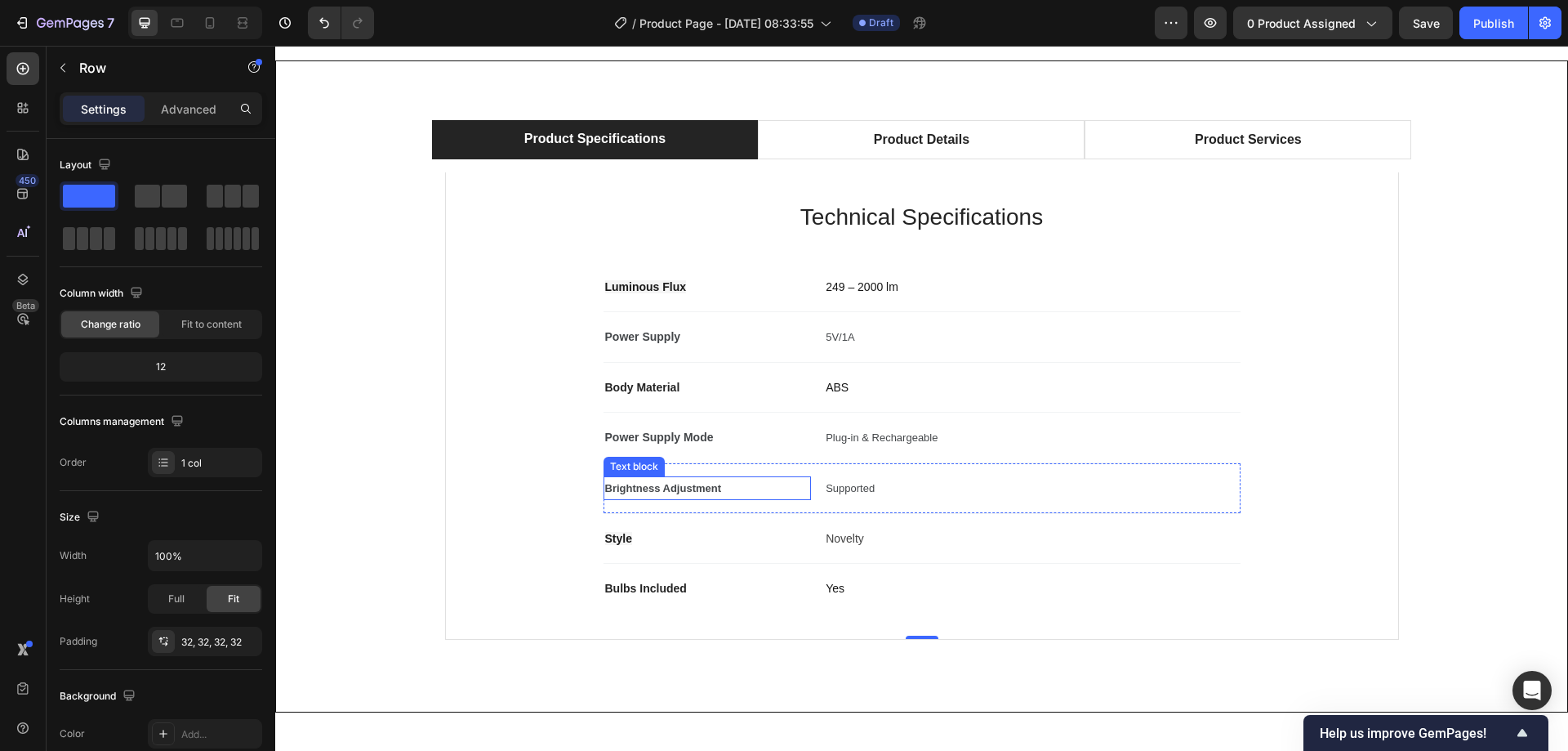
click at [637, 494] on p "Brightness Adjustment" at bounding box center [707, 487] width 205 height 20
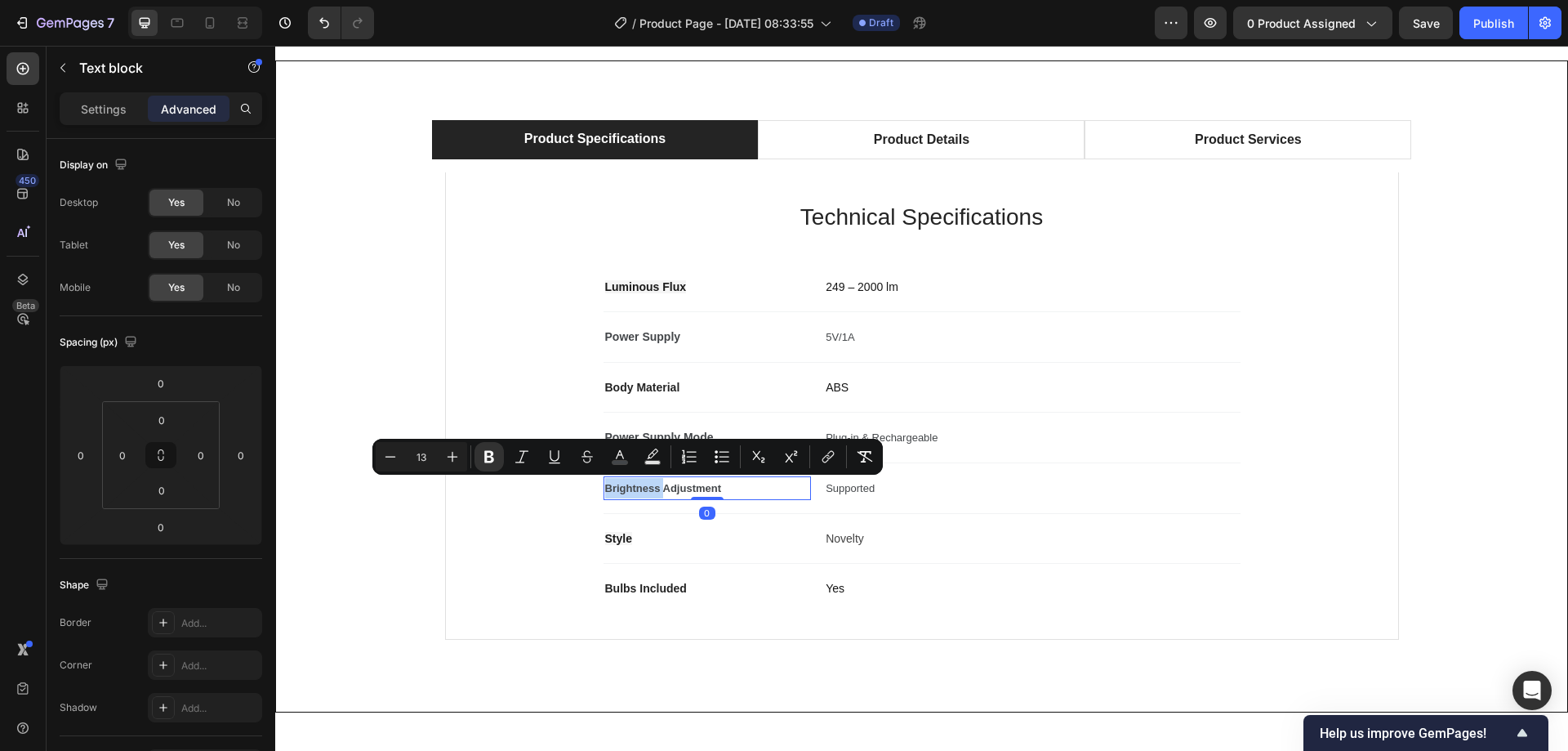
click at [637, 494] on p "Brightness Adjustment" at bounding box center [707, 487] width 205 height 20
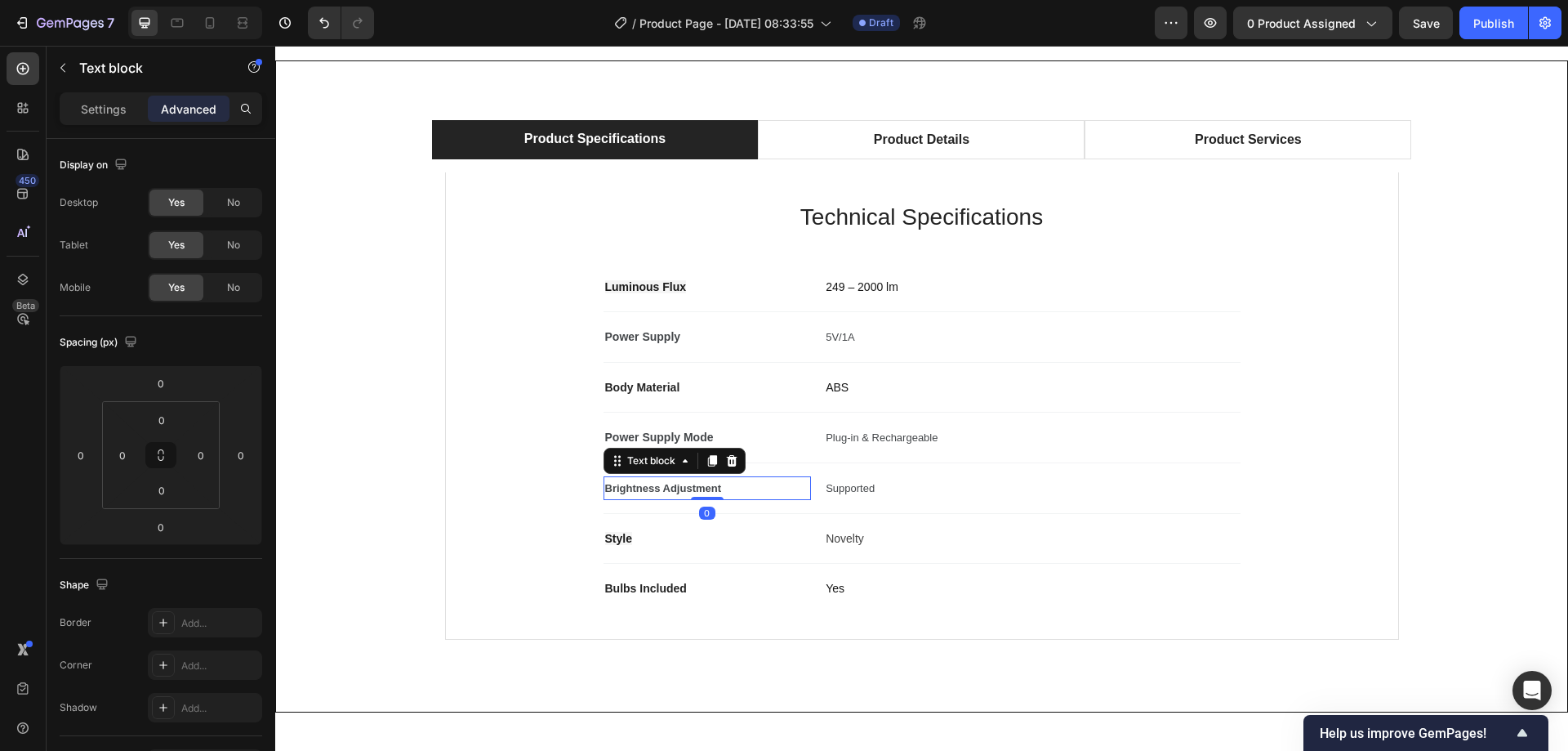
click at [637, 487] on strong "Brightness Adjustment" at bounding box center [664, 488] width 117 height 12
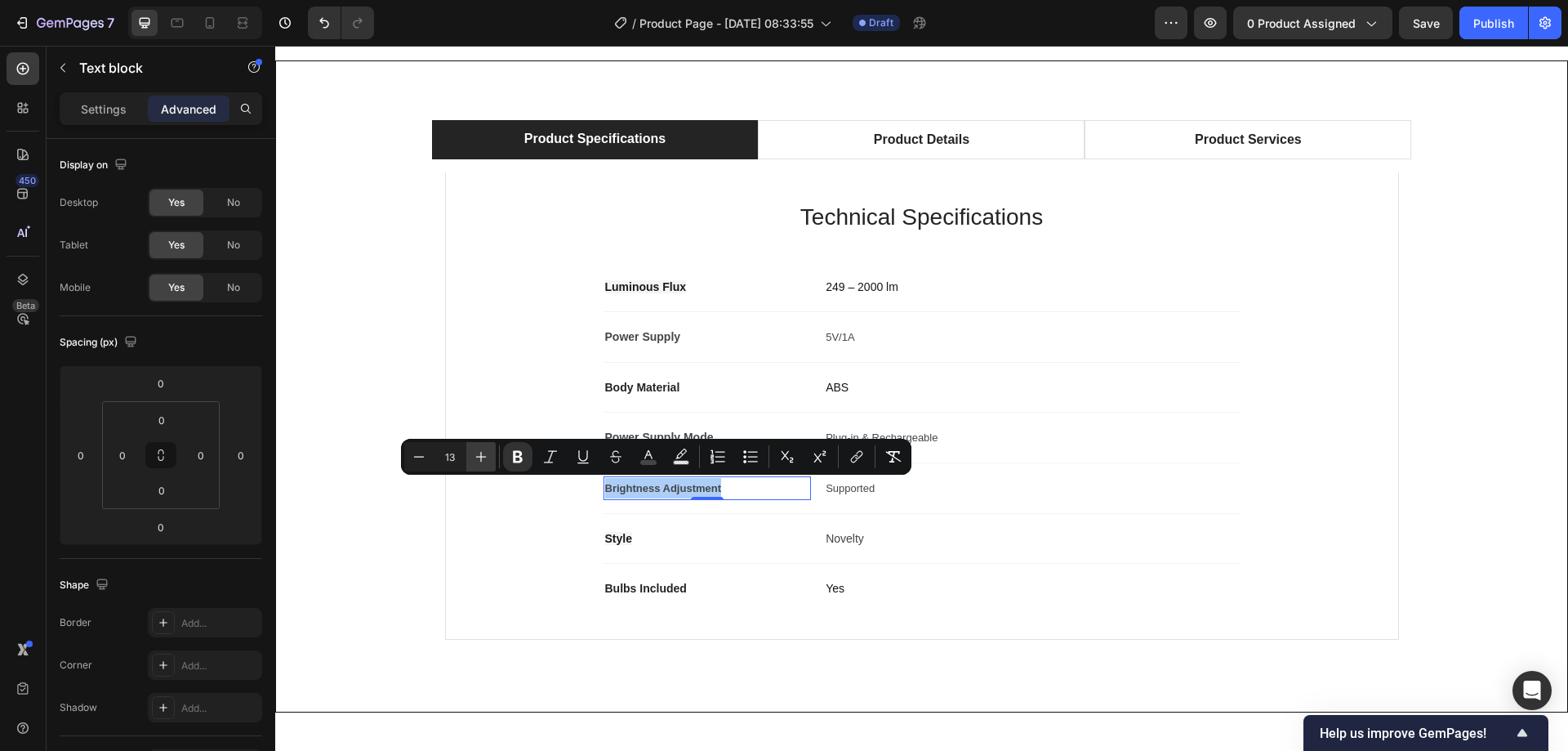
click at [477, 454] on icon "Editor contextual toolbar" at bounding box center [481, 456] width 16 height 16
type input "14"
click at [613, 532] on p "Style" at bounding box center [707, 538] width 205 height 20
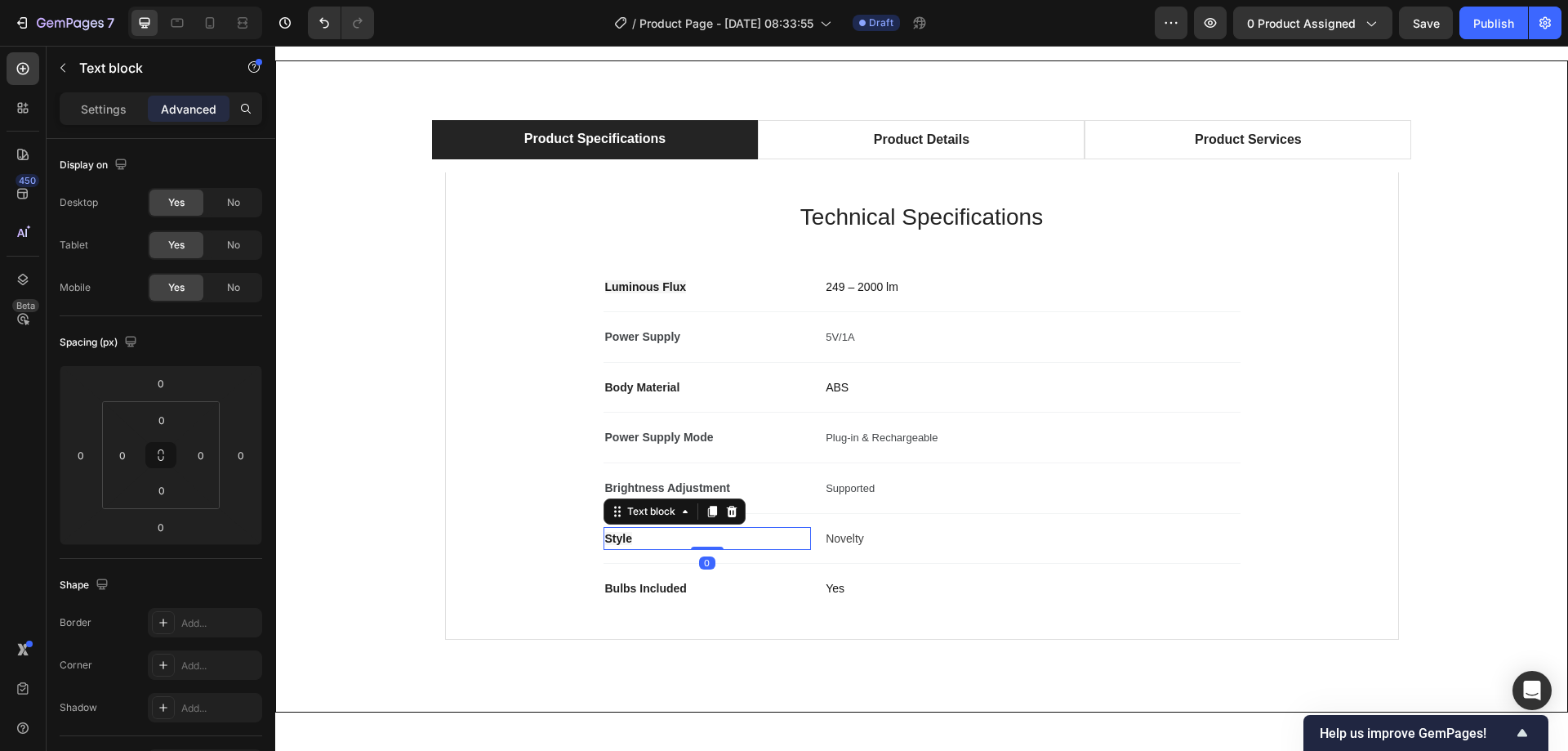
click at [612, 534] on span "Style" at bounding box center [619, 538] width 27 height 13
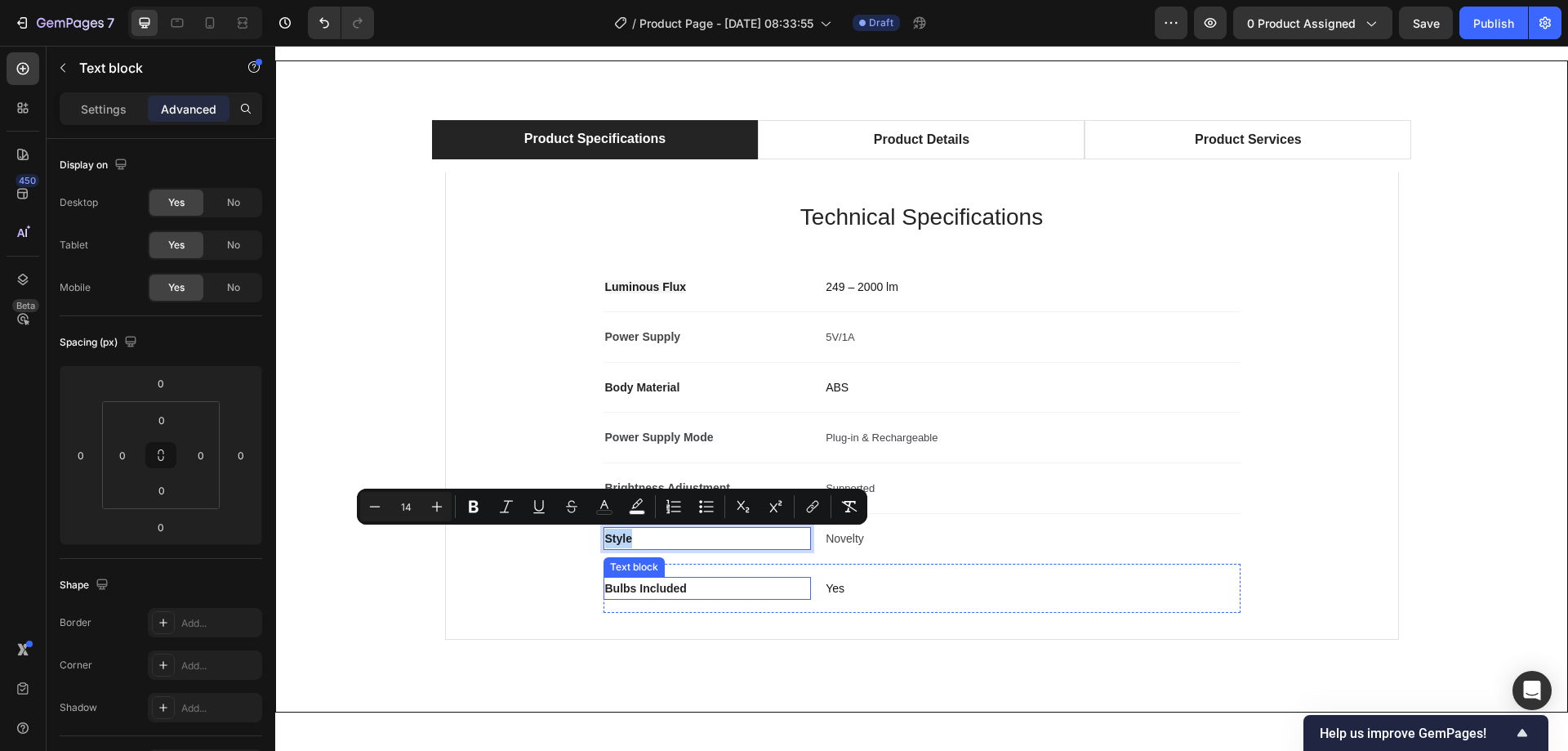
click at [633, 580] on p "Bulbs Included" at bounding box center [707, 588] width 205 height 20
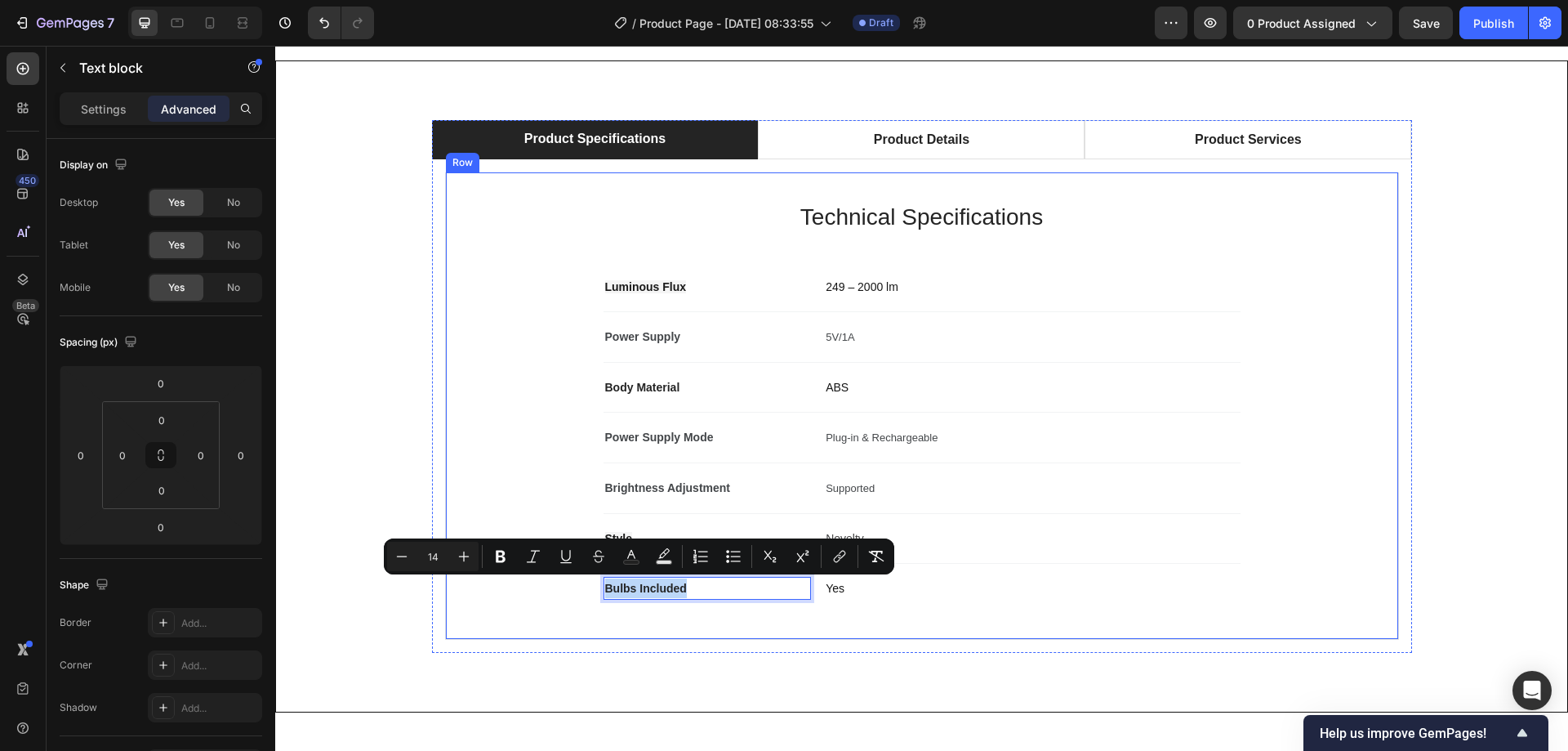
click at [493, 460] on div "Technical Specifications Heading Luminous Flux Text block 249 – 2000 lm Text bl…" at bounding box center [922, 406] width 900 height 414
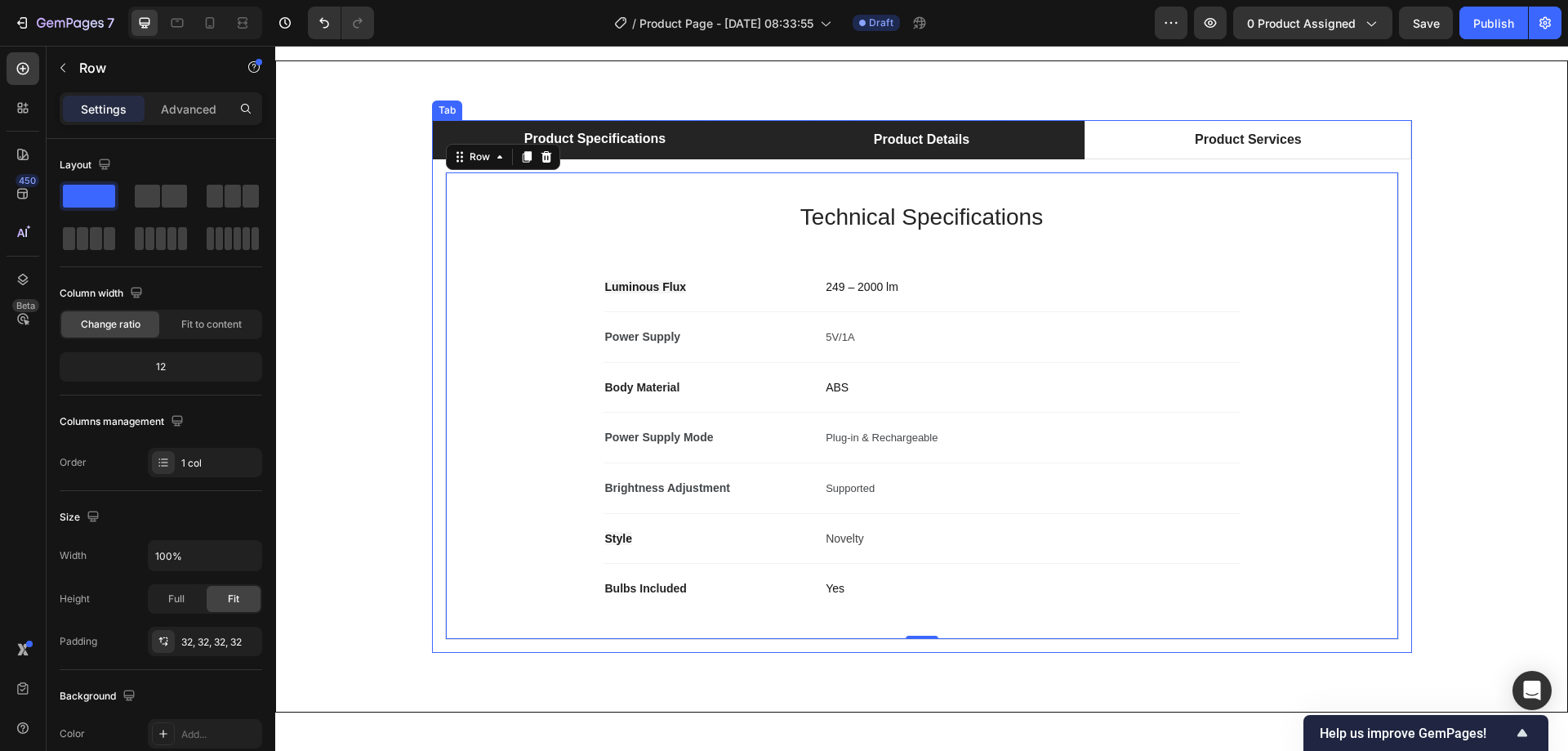
click at [967, 144] on li "Product Details" at bounding box center [921, 139] width 327 height 39
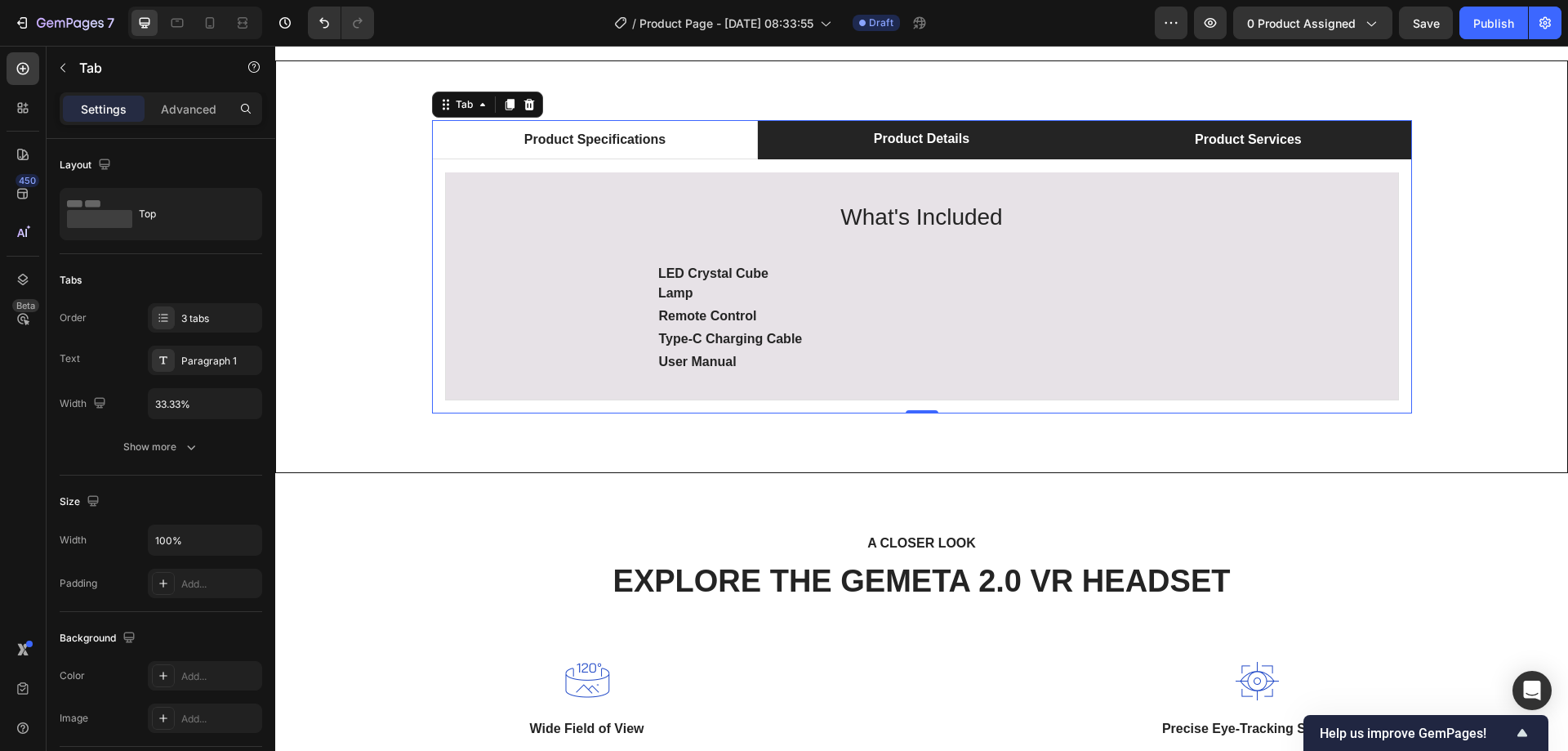
click at [1135, 137] on li "Product Services" at bounding box center [1248, 139] width 327 height 39
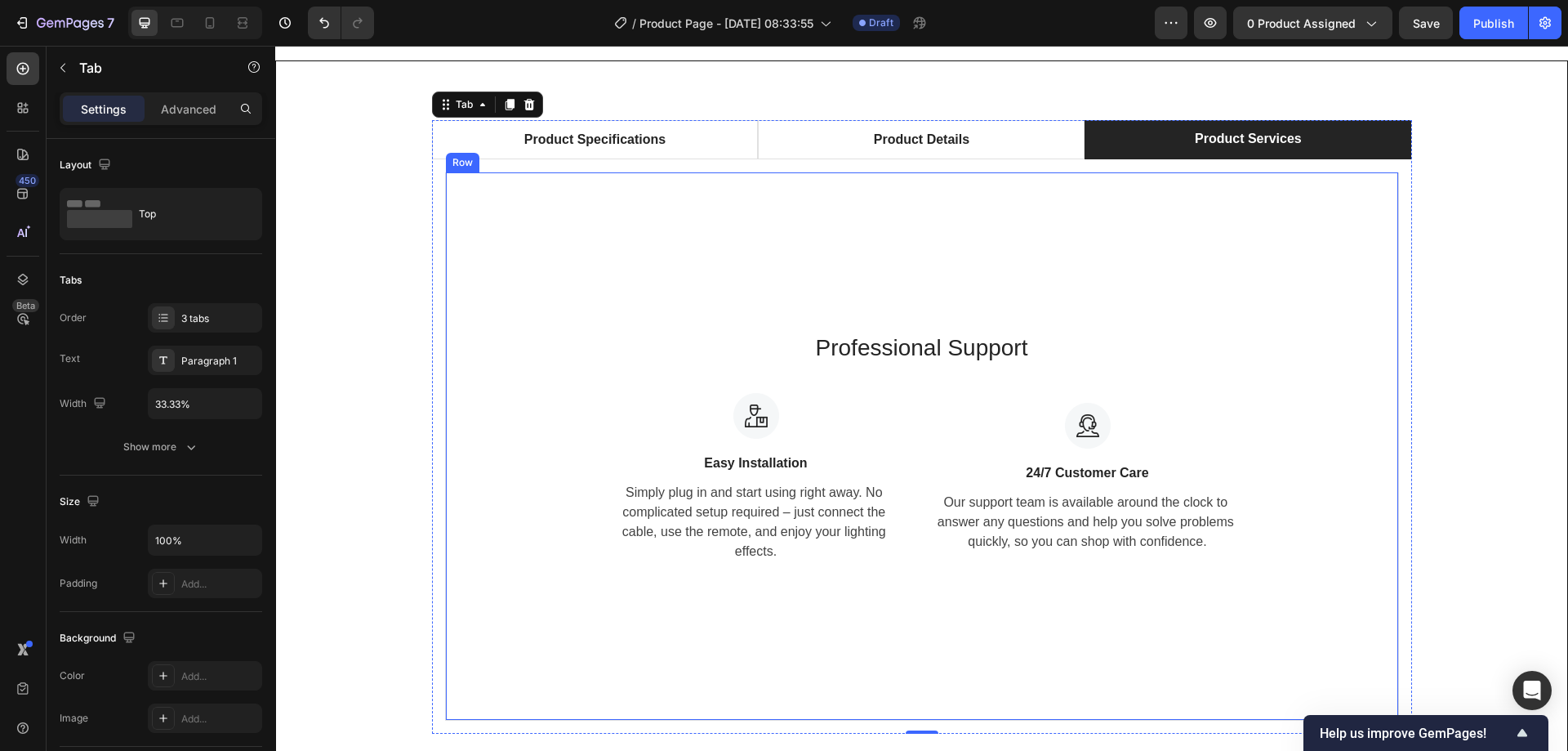
click at [899, 170] on div "Technical Specifications Heading Luminous Flux Text block 249 – 2000 lm Text bl…" at bounding box center [922, 446] width 980 height 574
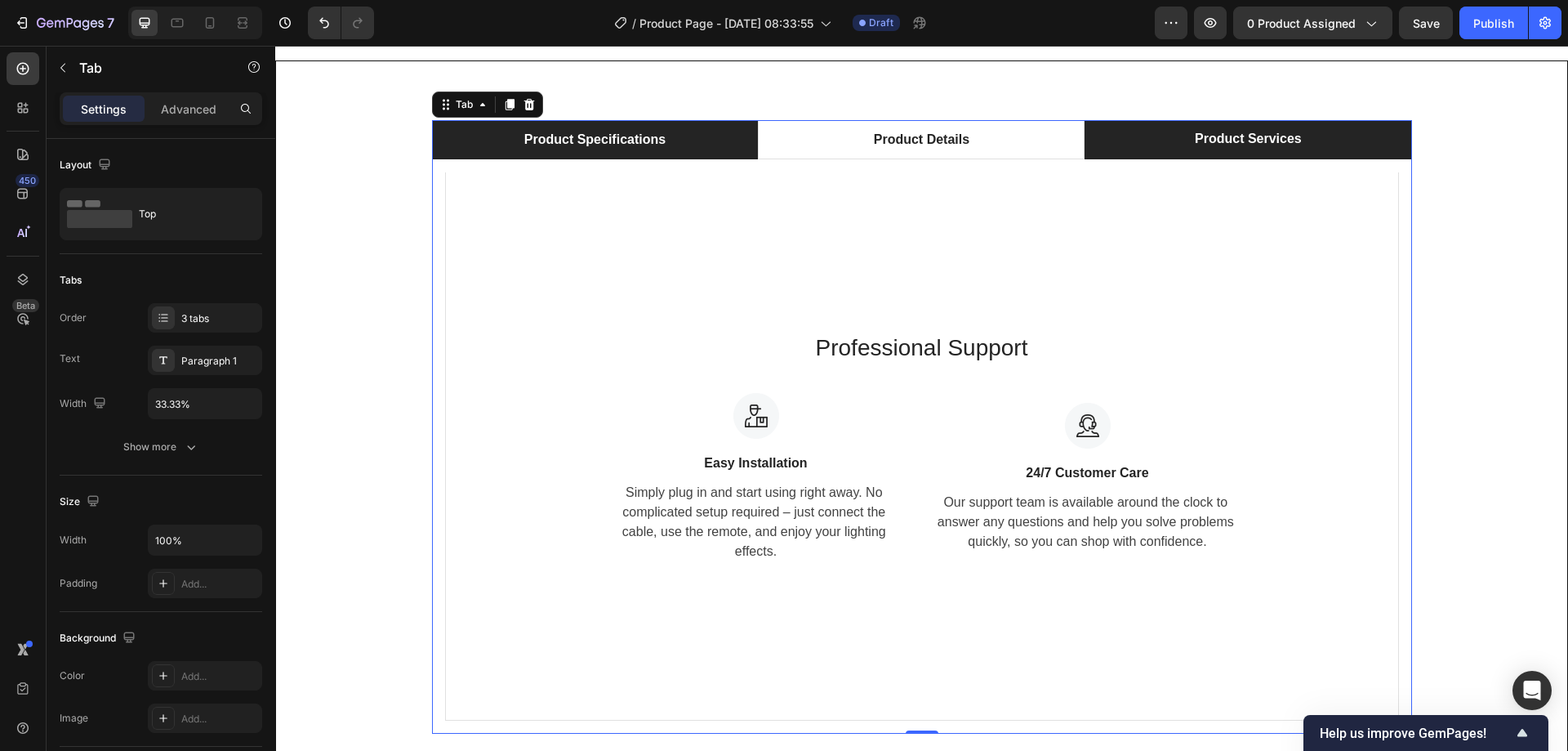
click at [914, 138] on div "Product Details" at bounding box center [921, 140] width 100 height 25
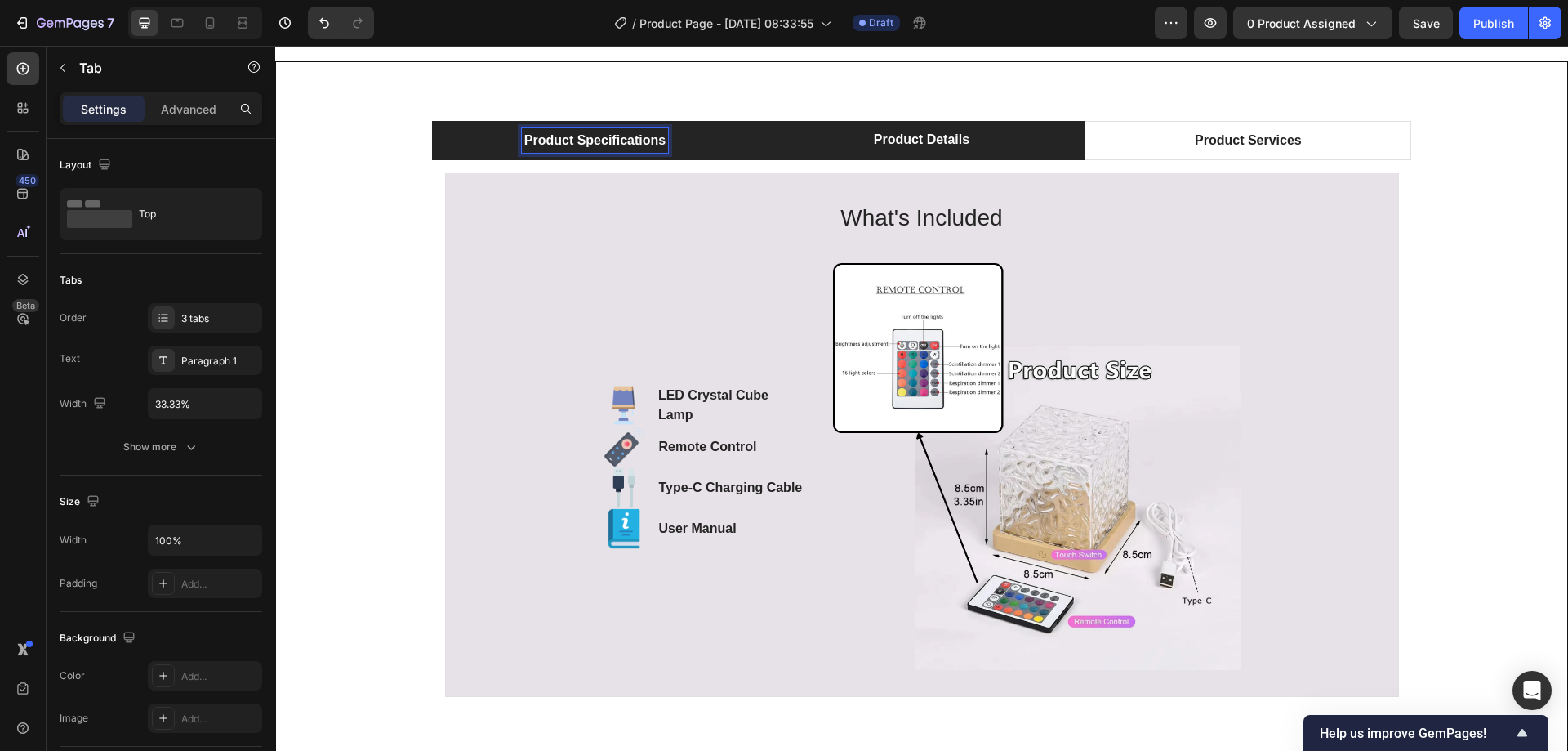
click at [641, 149] on p "Product Specifications" at bounding box center [595, 140] width 141 height 20
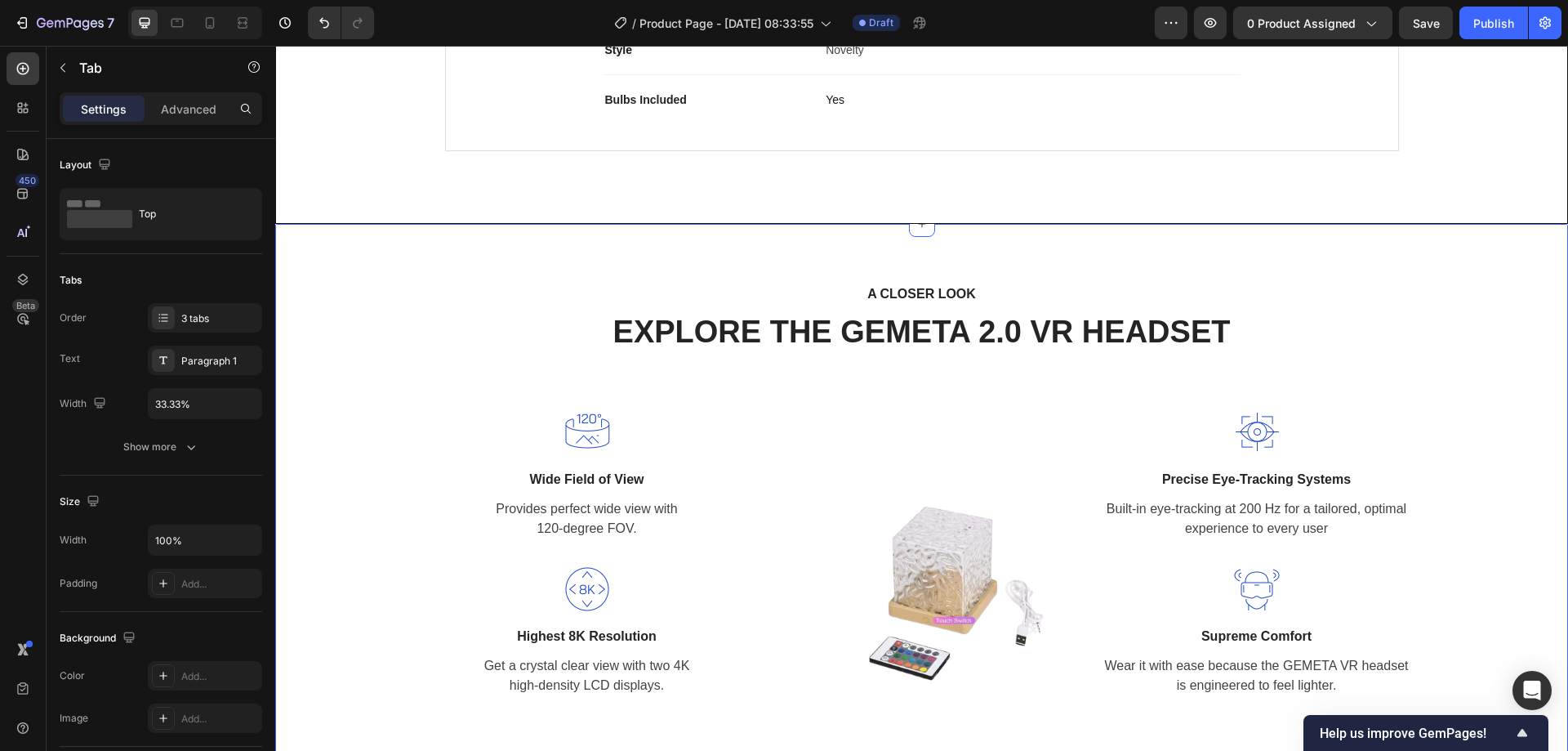
scroll to position [1242, 0]
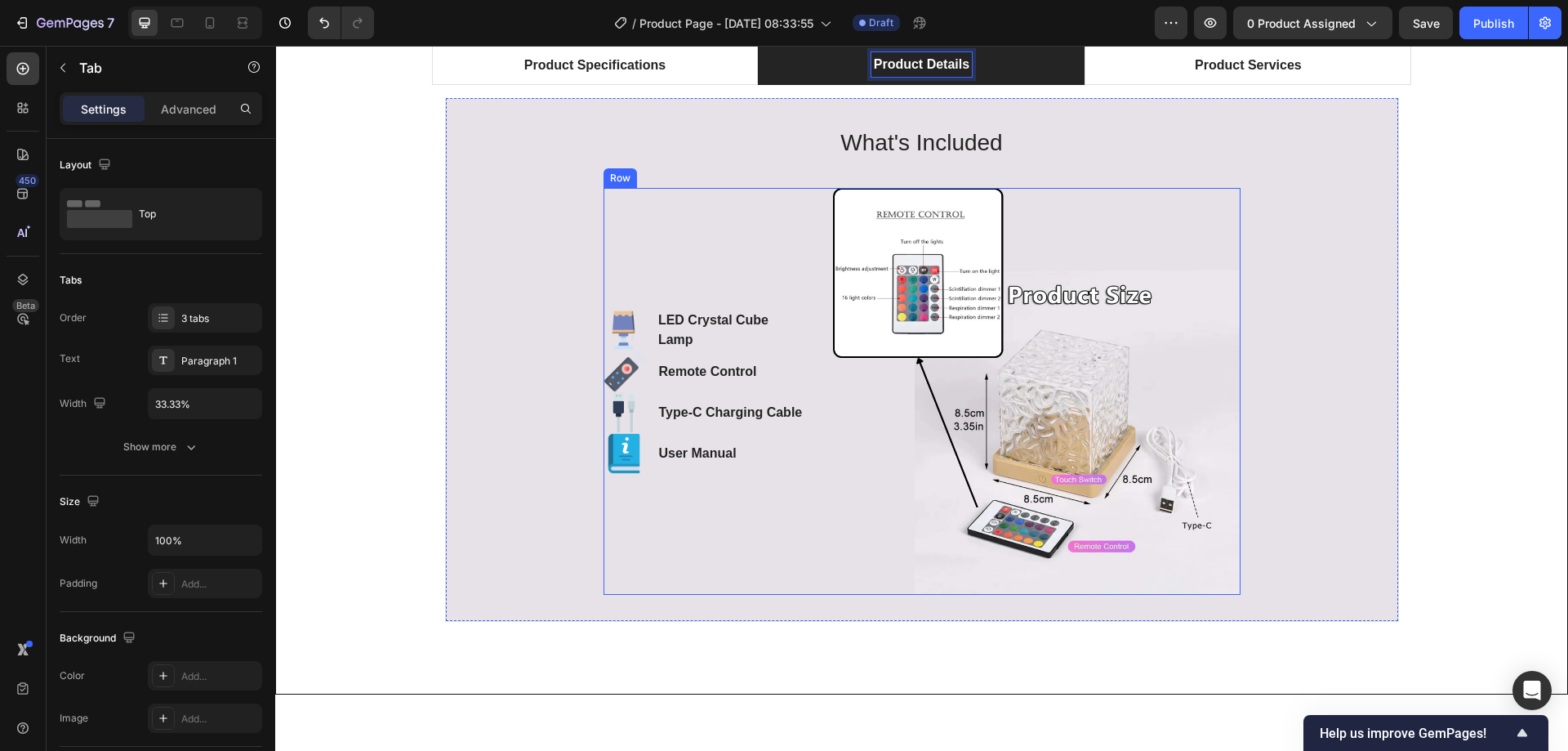
scroll to position [1129, 0]
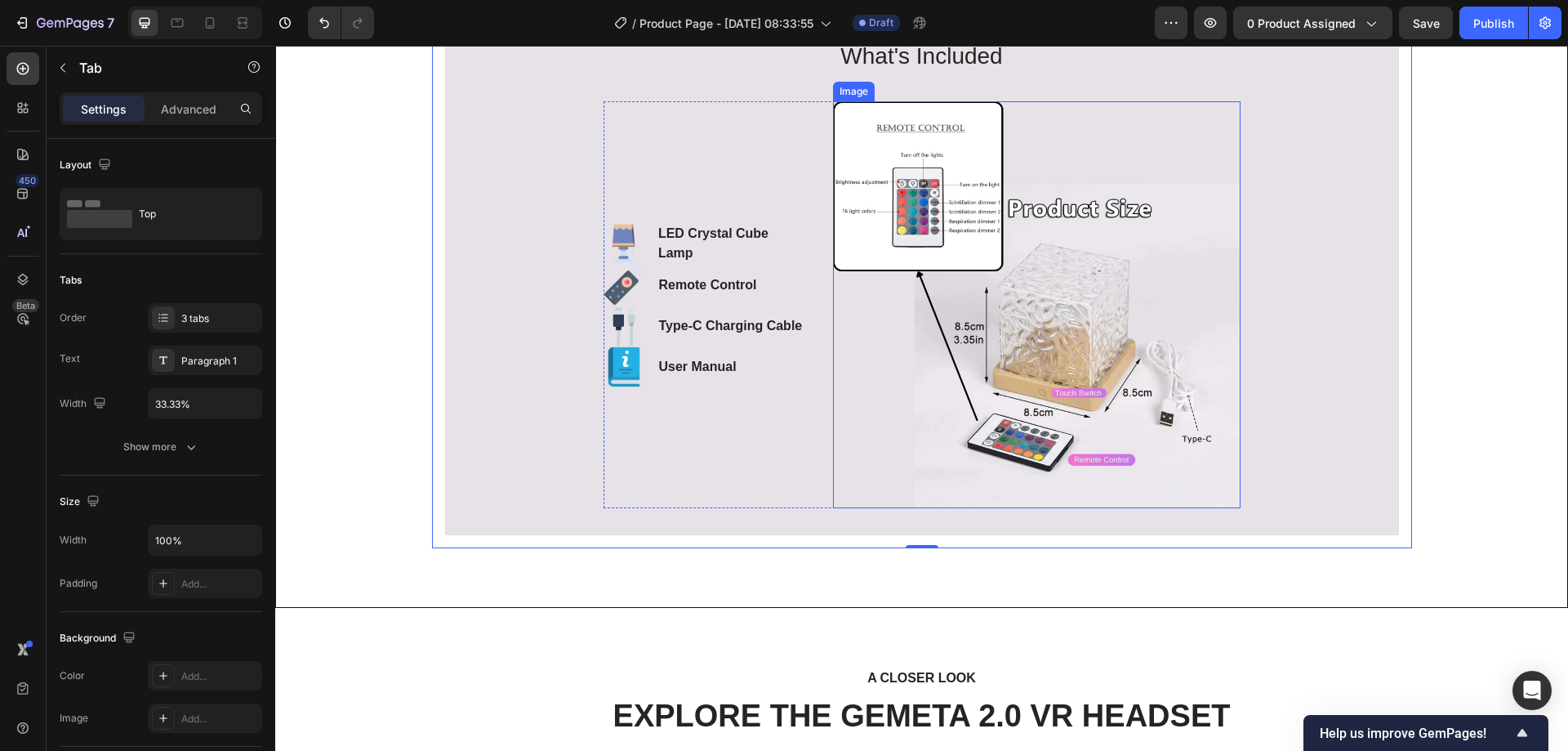
drag, startPoint x: 972, startPoint y: 277, endPoint x: 844, endPoint y: 393, distance: 172.7
click at [972, 277] on img at bounding box center [1036, 304] width 407 height 407
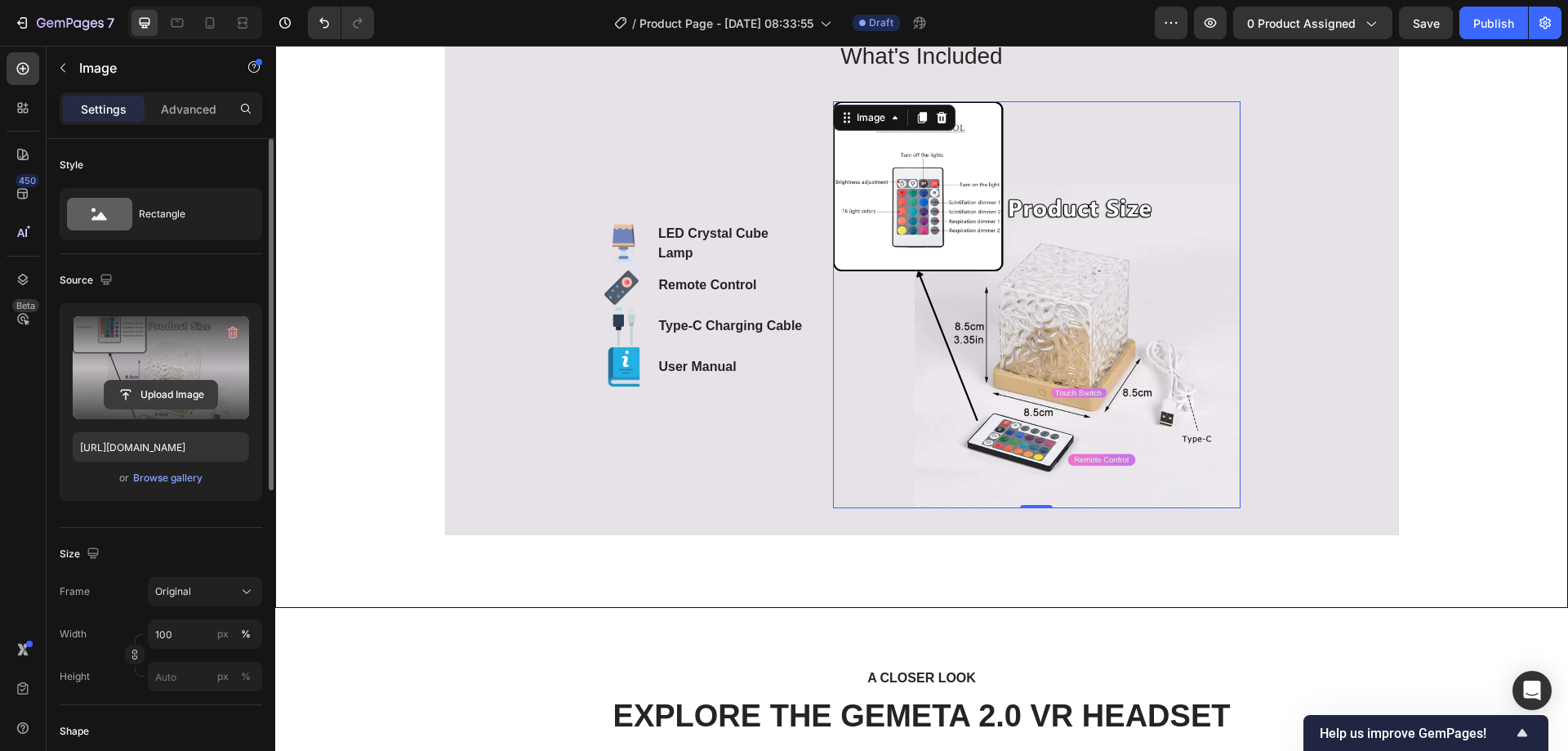
click at [125, 402] on input "file" at bounding box center [161, 394] width 113 height 28
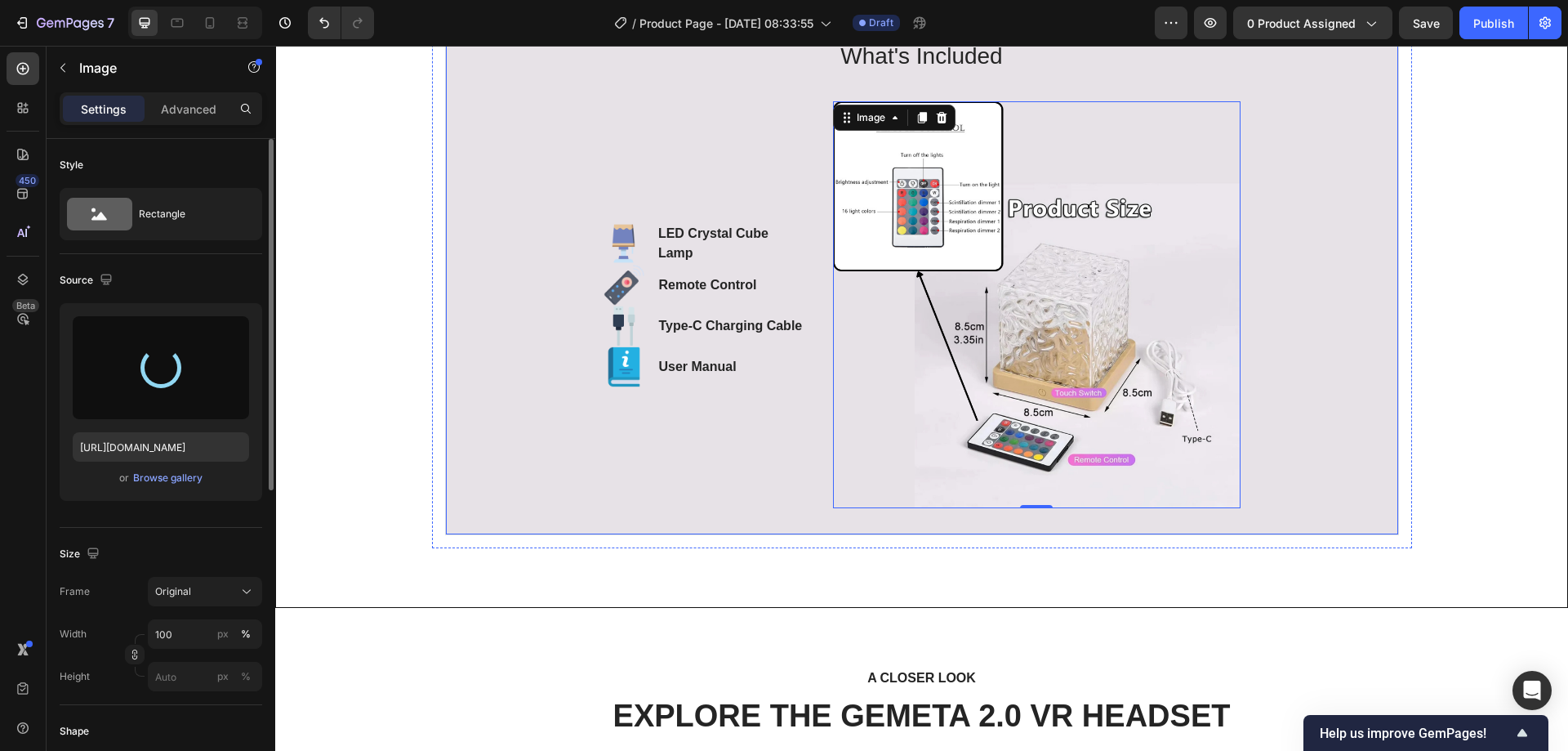
click at [518, 488] on div "What's Included Heading Image LED Crystal Cube Lamp Text block Image Remote Con…" at bounding box center [922, 273] width 900 height 471
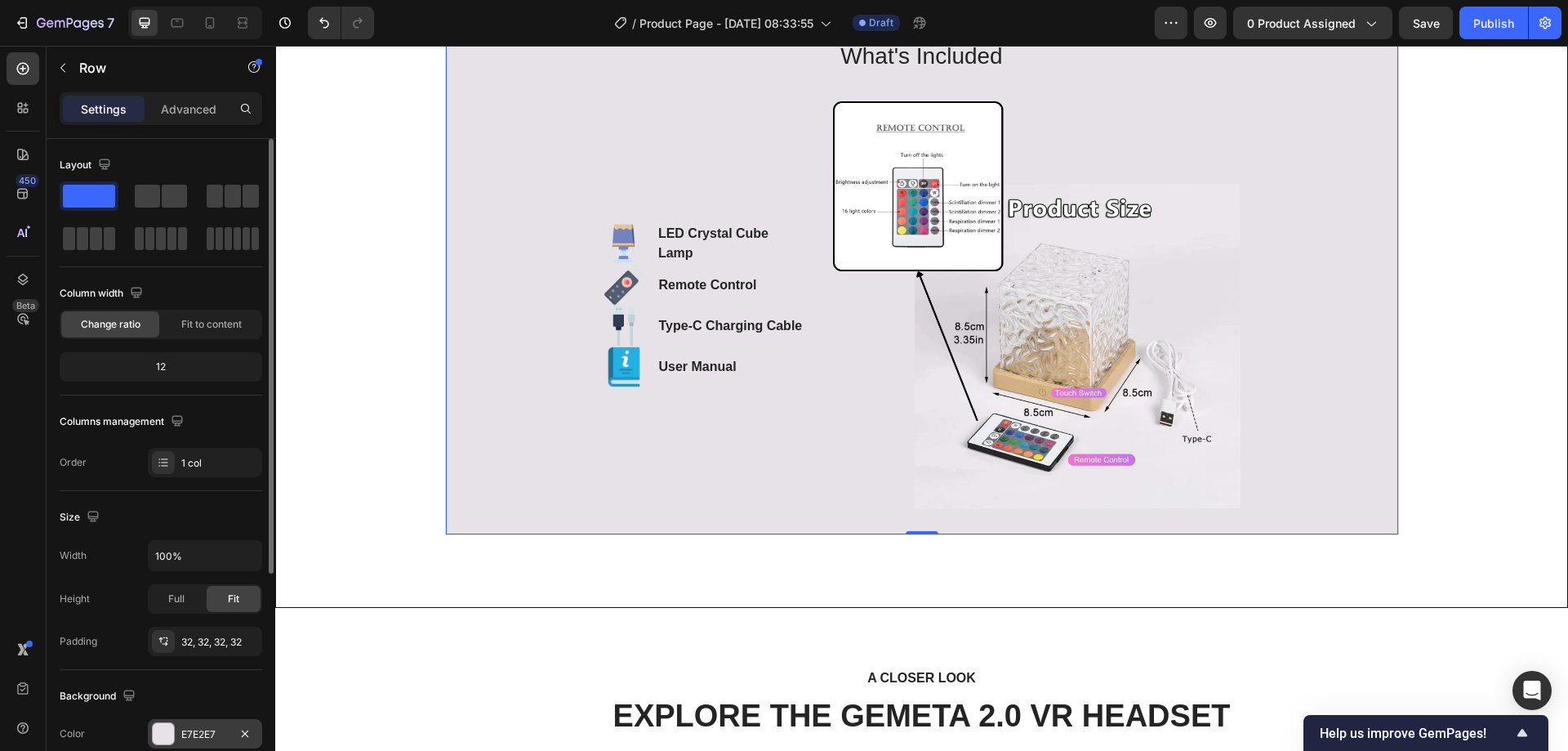
click at [163, 725] on div at bounding box center [163, 733] width 21 height 21
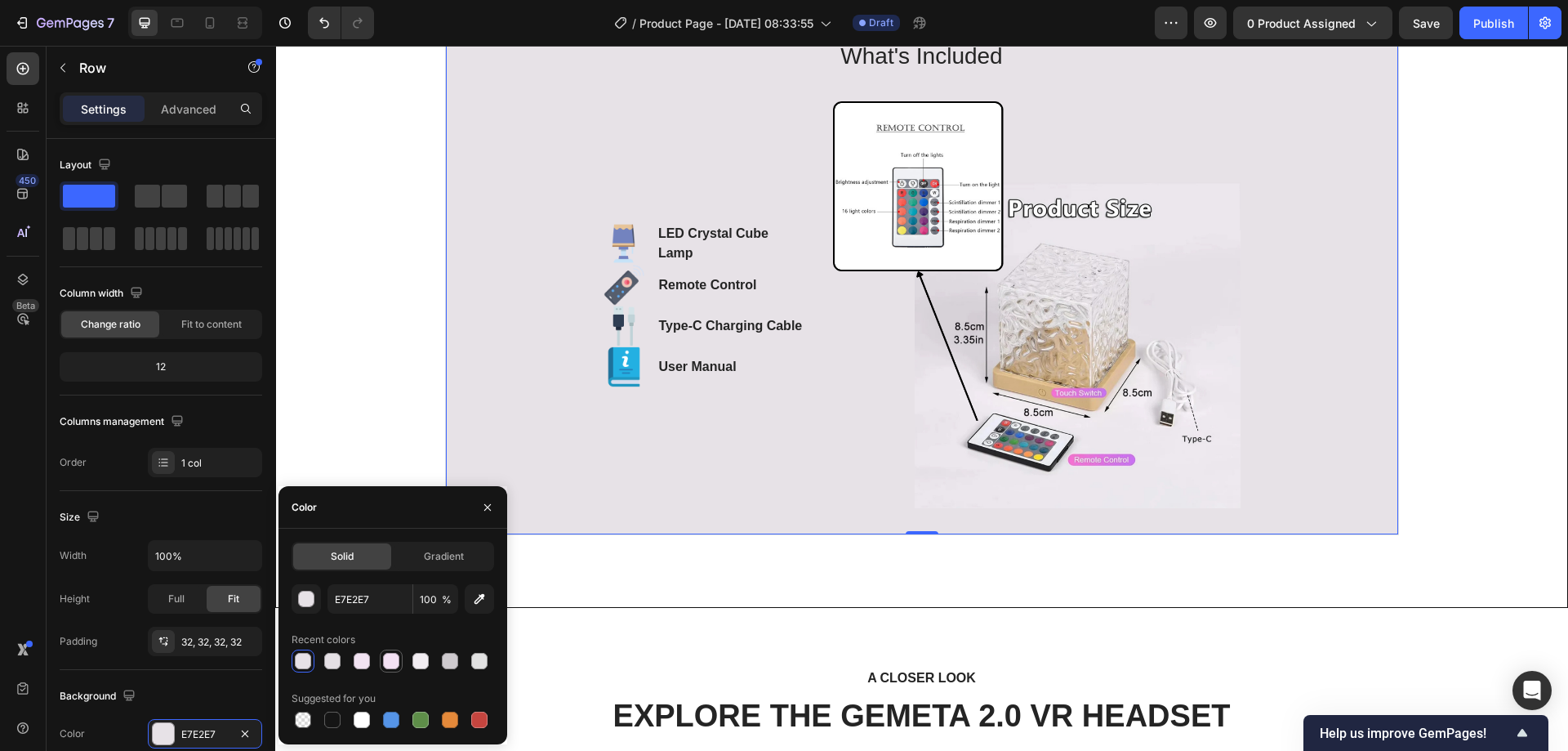
drag, startPoint x: 307, startPoint y: 710, endPoint x: 386, endPoint y: 662, distance: 92.4
click at [306, 710] on div at bounding box center [303, 720] width 20 height 20
type input "000000"
type input "0"
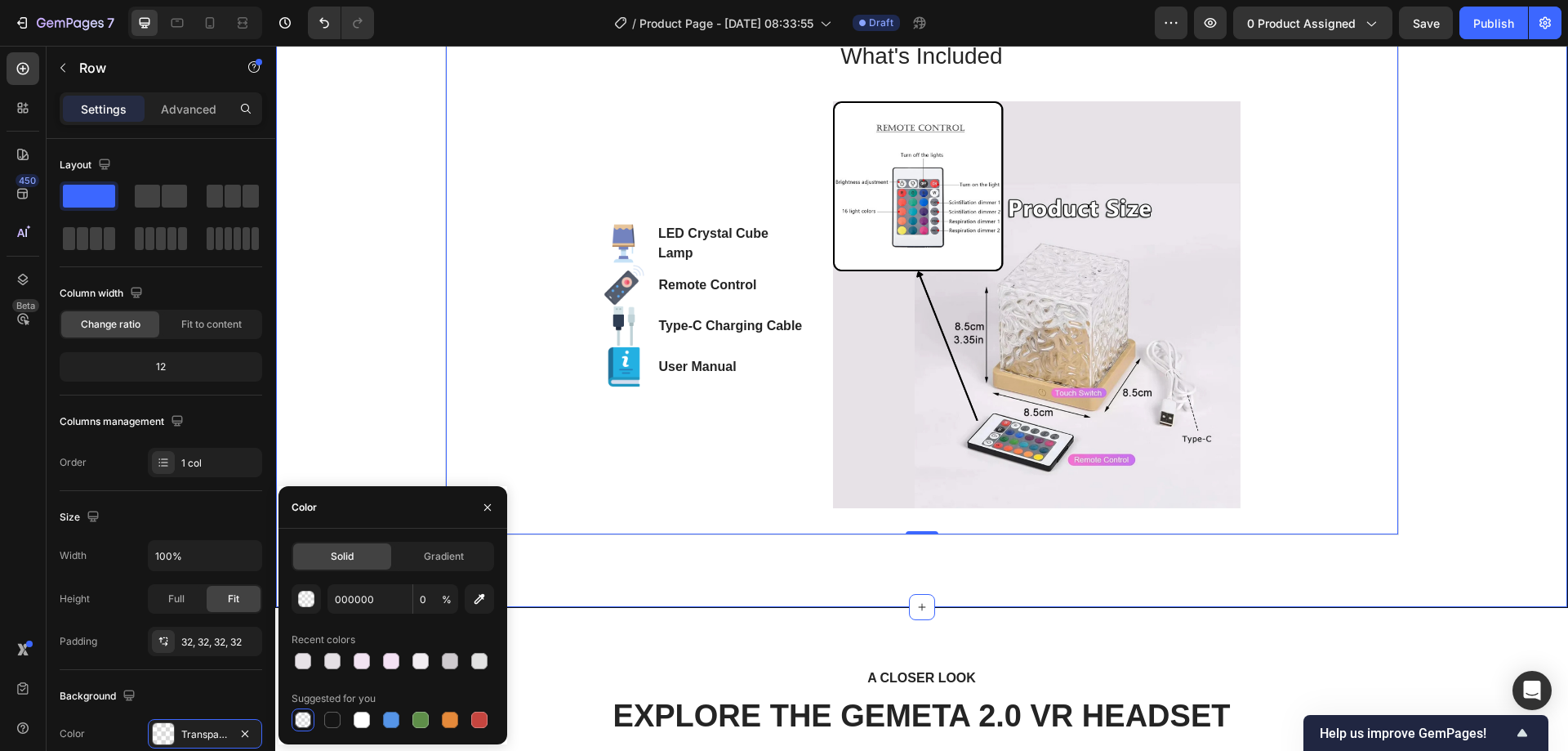
click at [373, 346] on div "Product Specifications Product Details Product Services Technical Specification…" at bounding box center [921, 254] width 1266 height 589
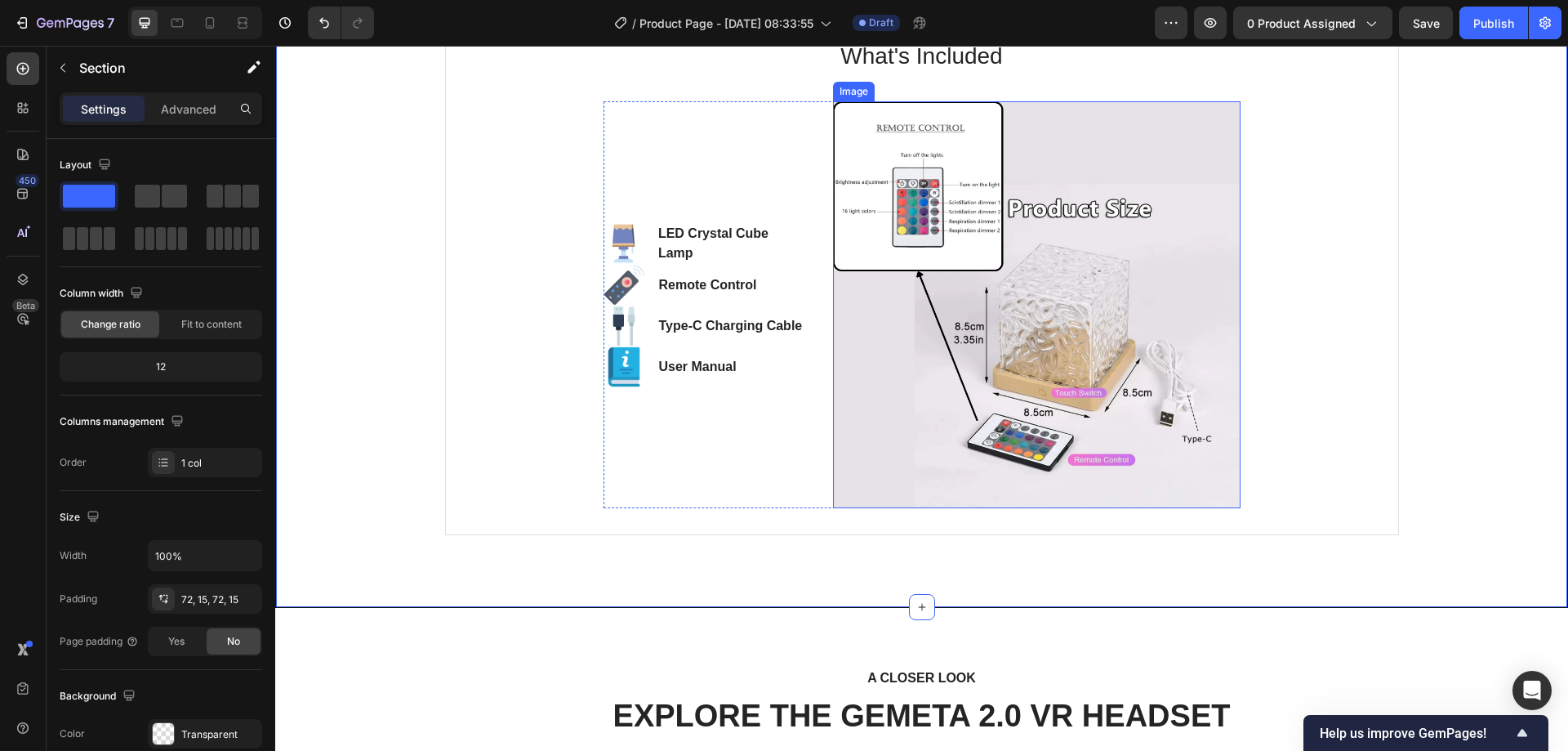
click at [878, 397] on img at bounding box center [1036, 304] width 407 height 407
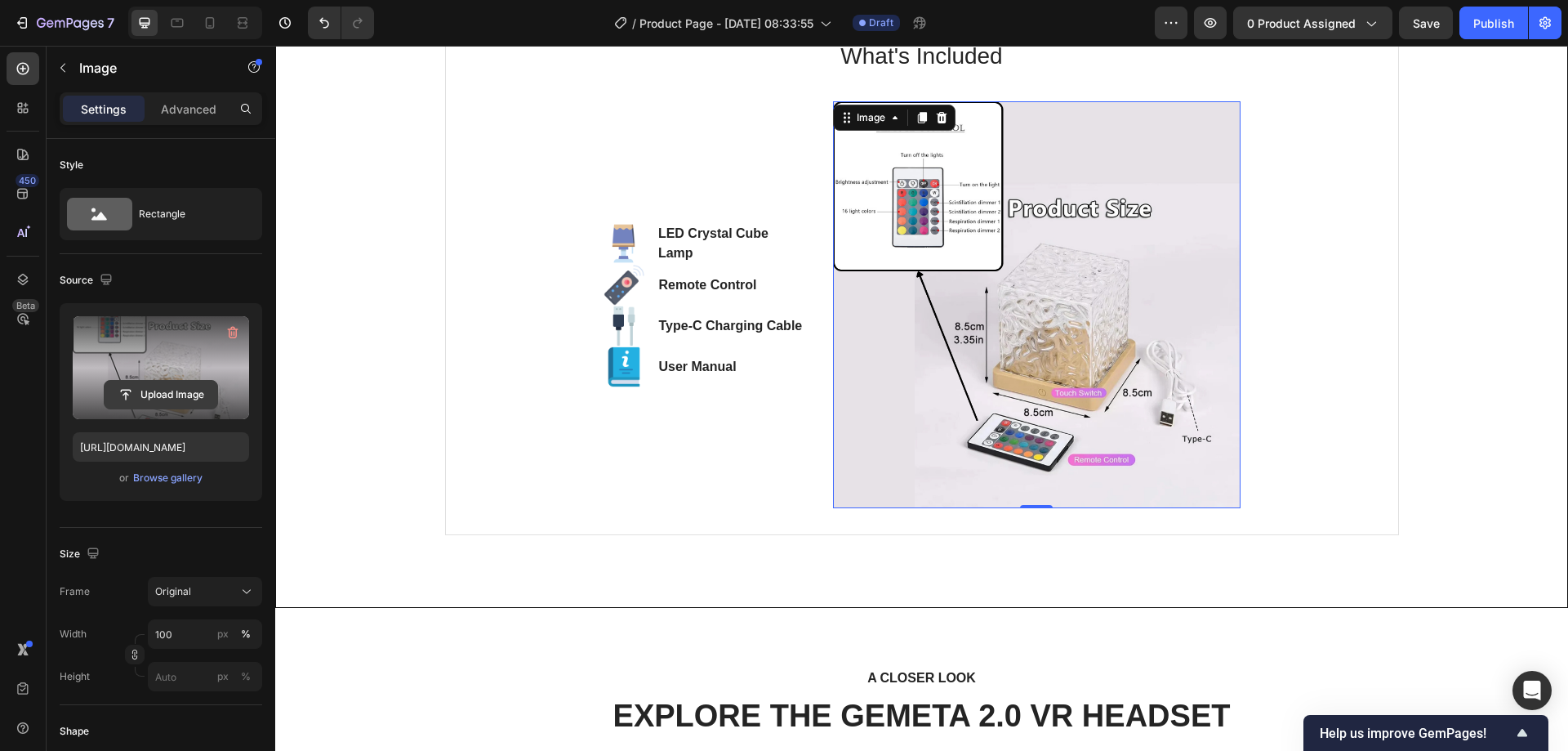
click at [166, 388] on input "file" at bounding box center [161, 394] width 113 height 28
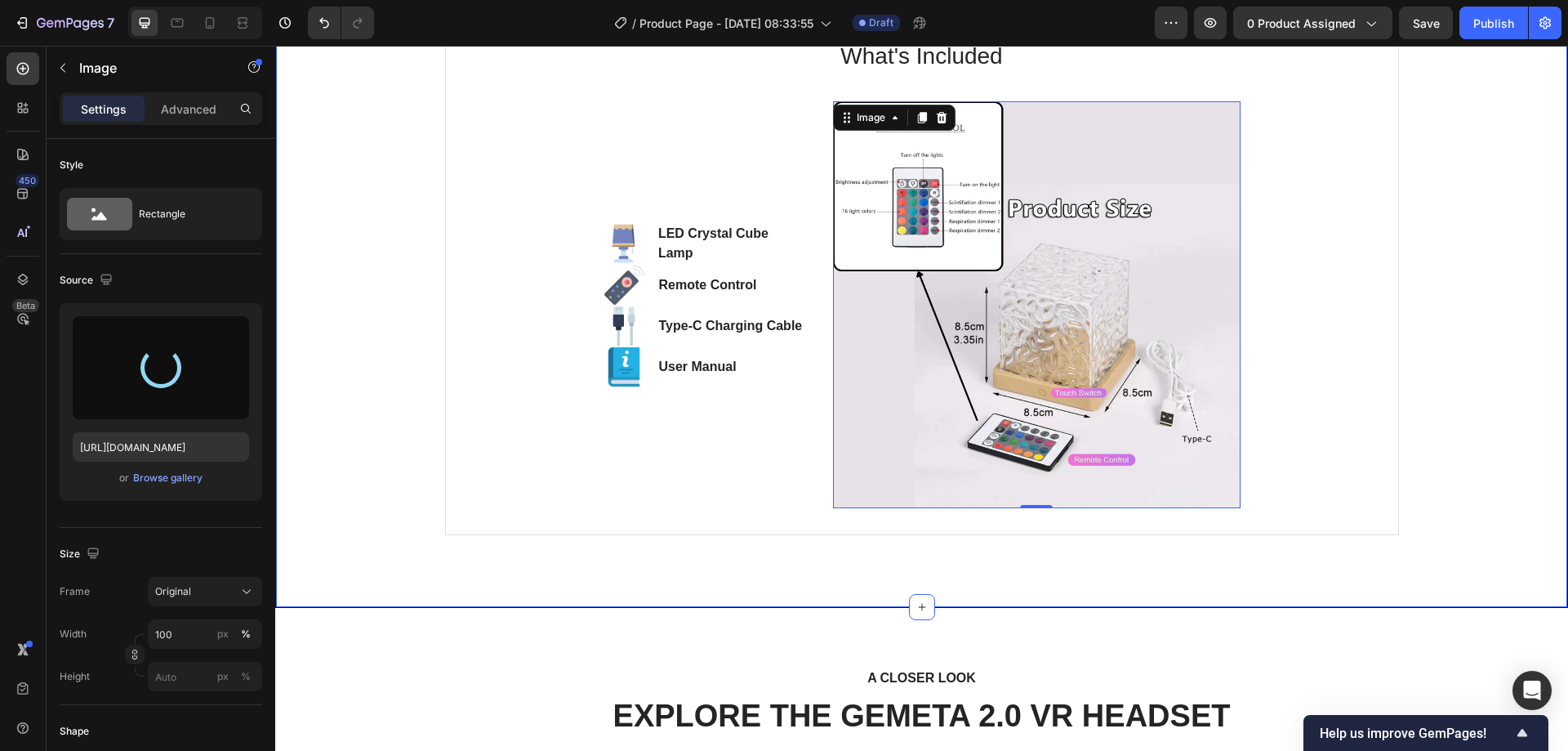
type input "[URL][DOMAIN_NAME]"
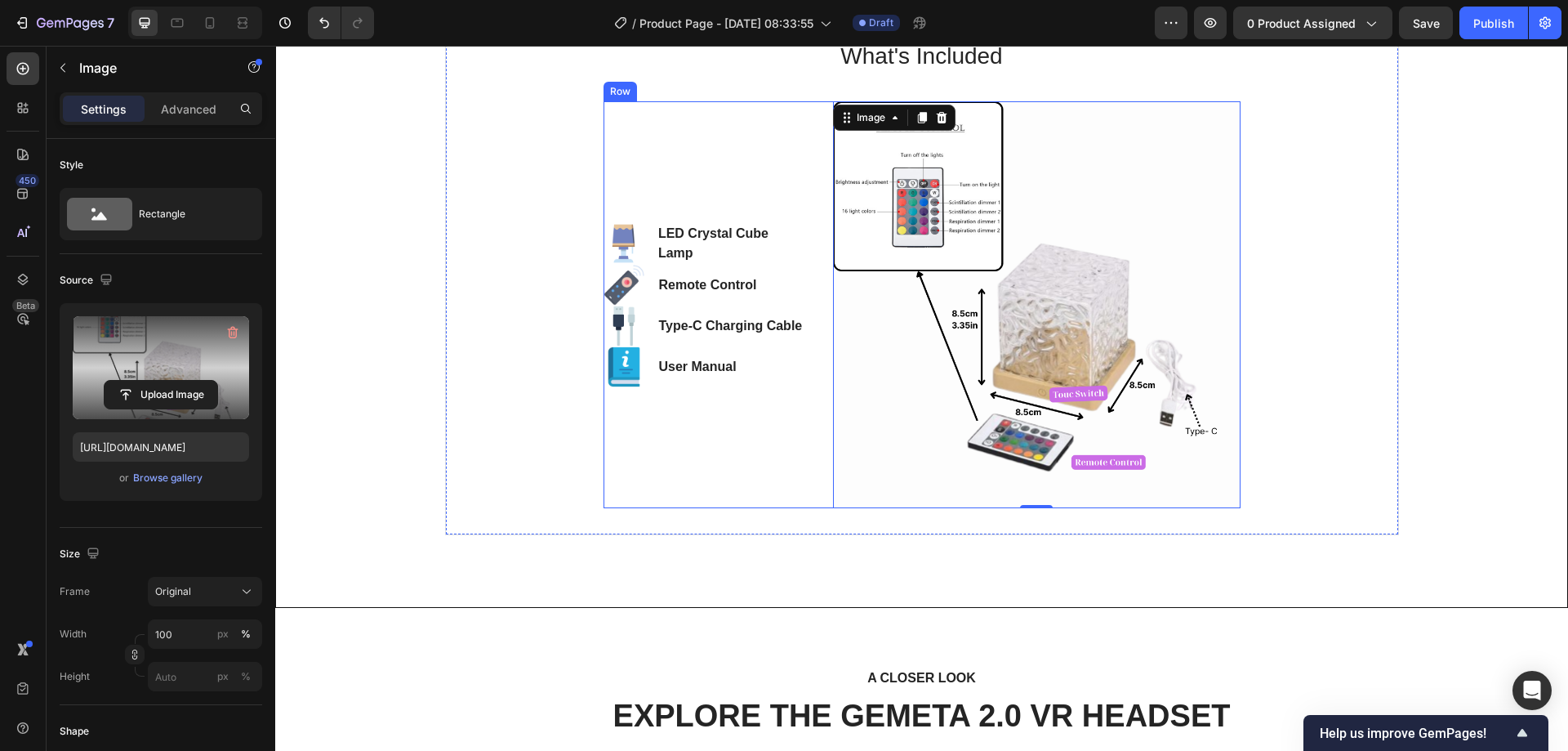
click at [666, 446] on div "Image LED Crystal Cube Lamp Text block Image Remote Control Text block Image Ty…" at bounding box center [705, 304] width 203 height 407
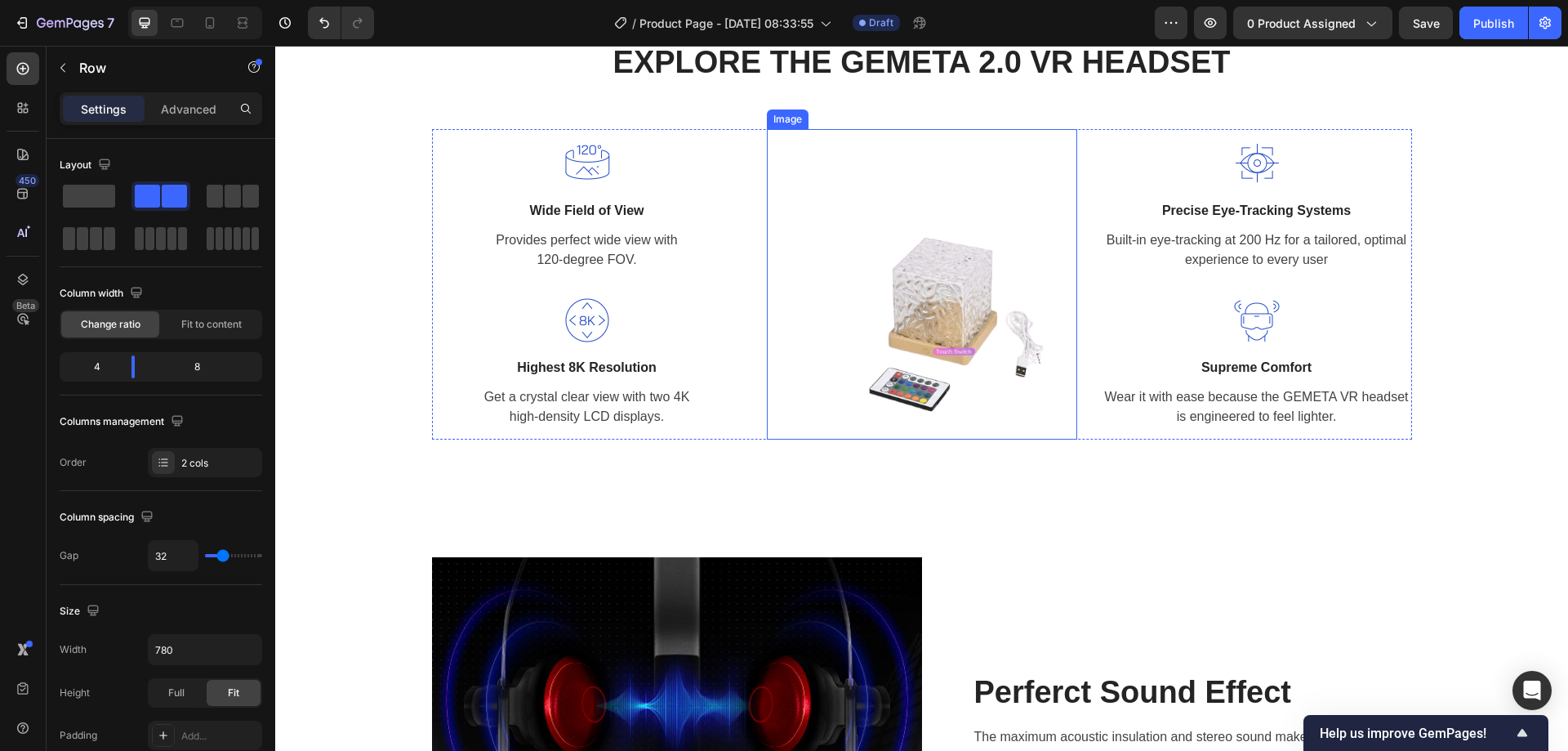
scroll to position [1619, 0]
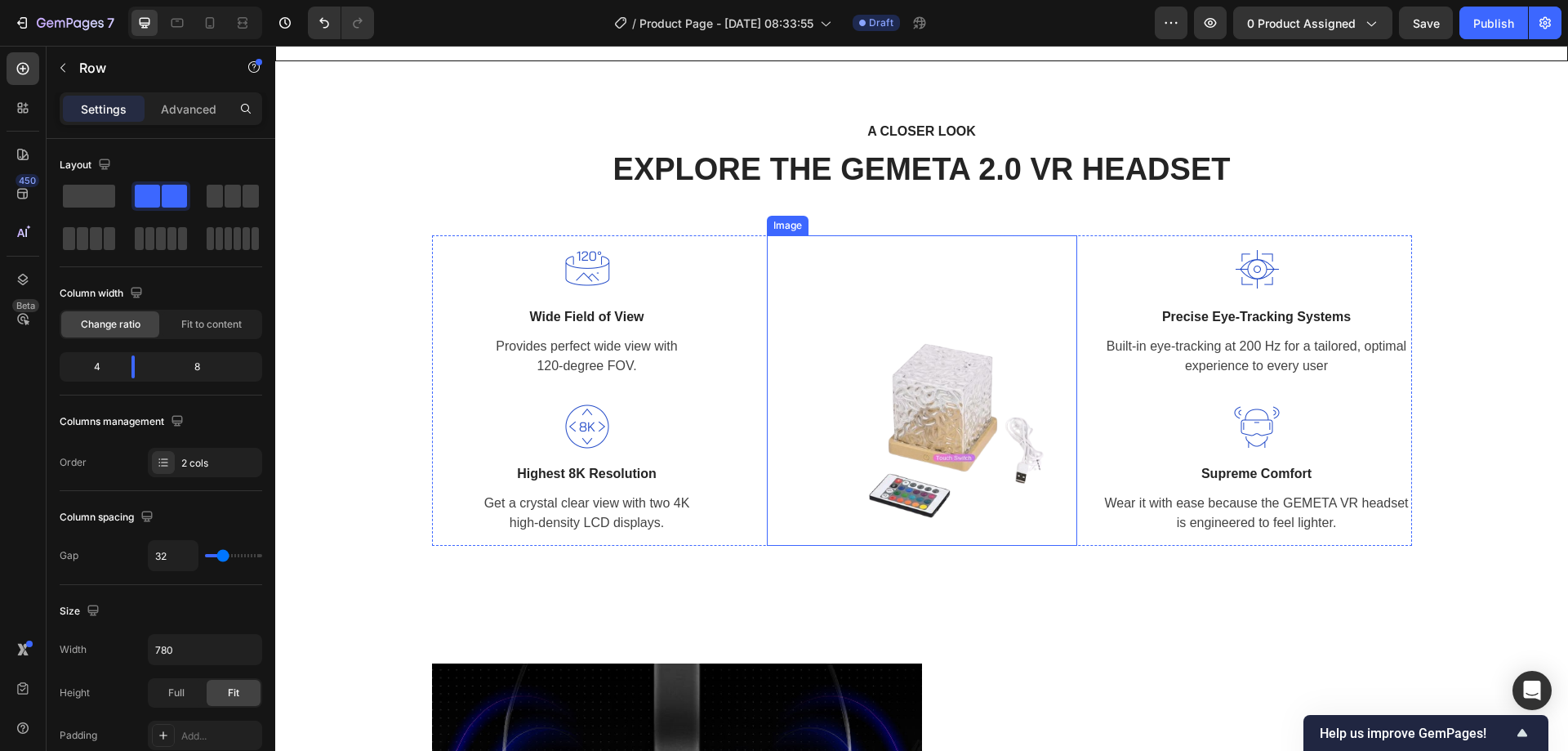
click at [995, 475] on img at bounding box center [922, 391] width 311 height 311
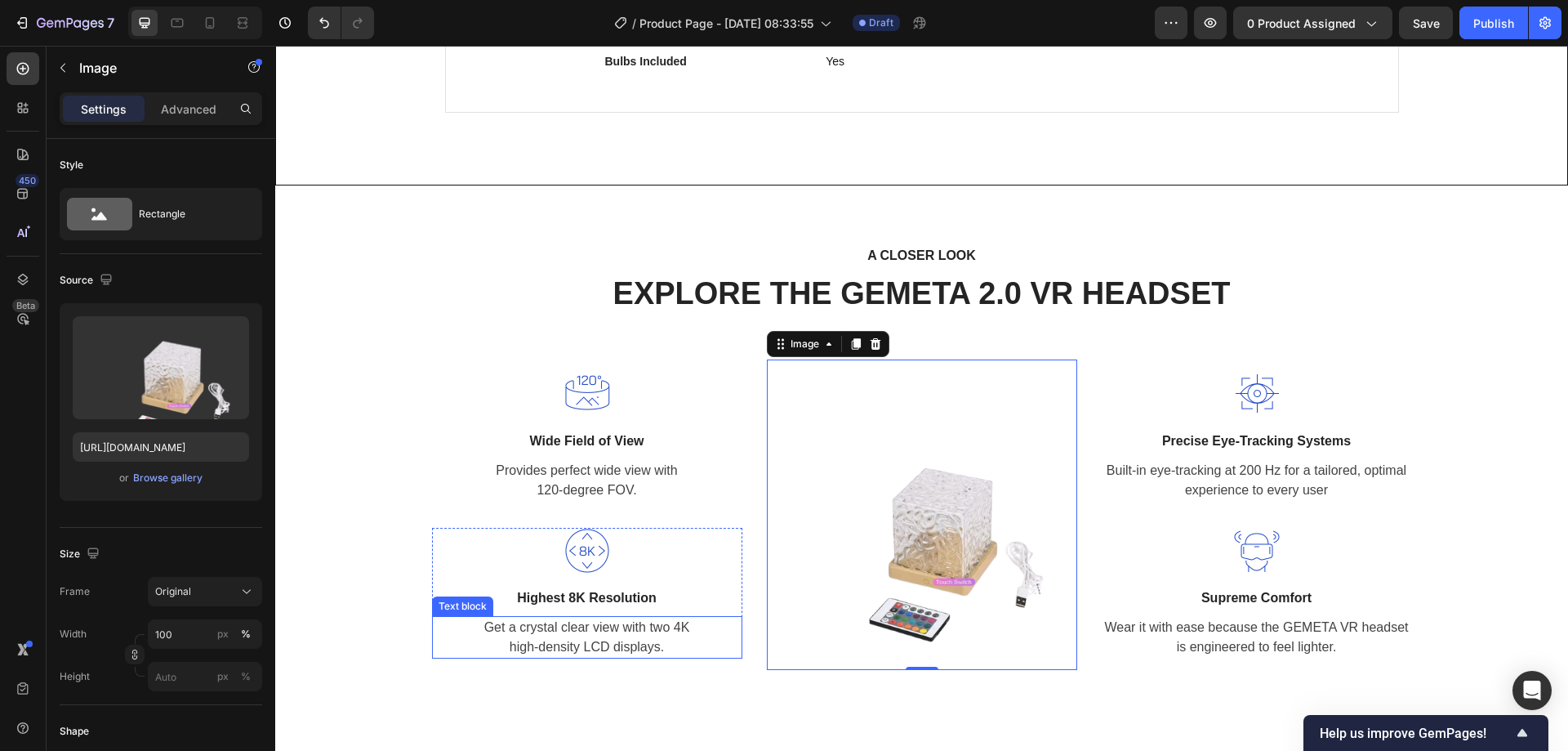
scroll to position [1456, 0]
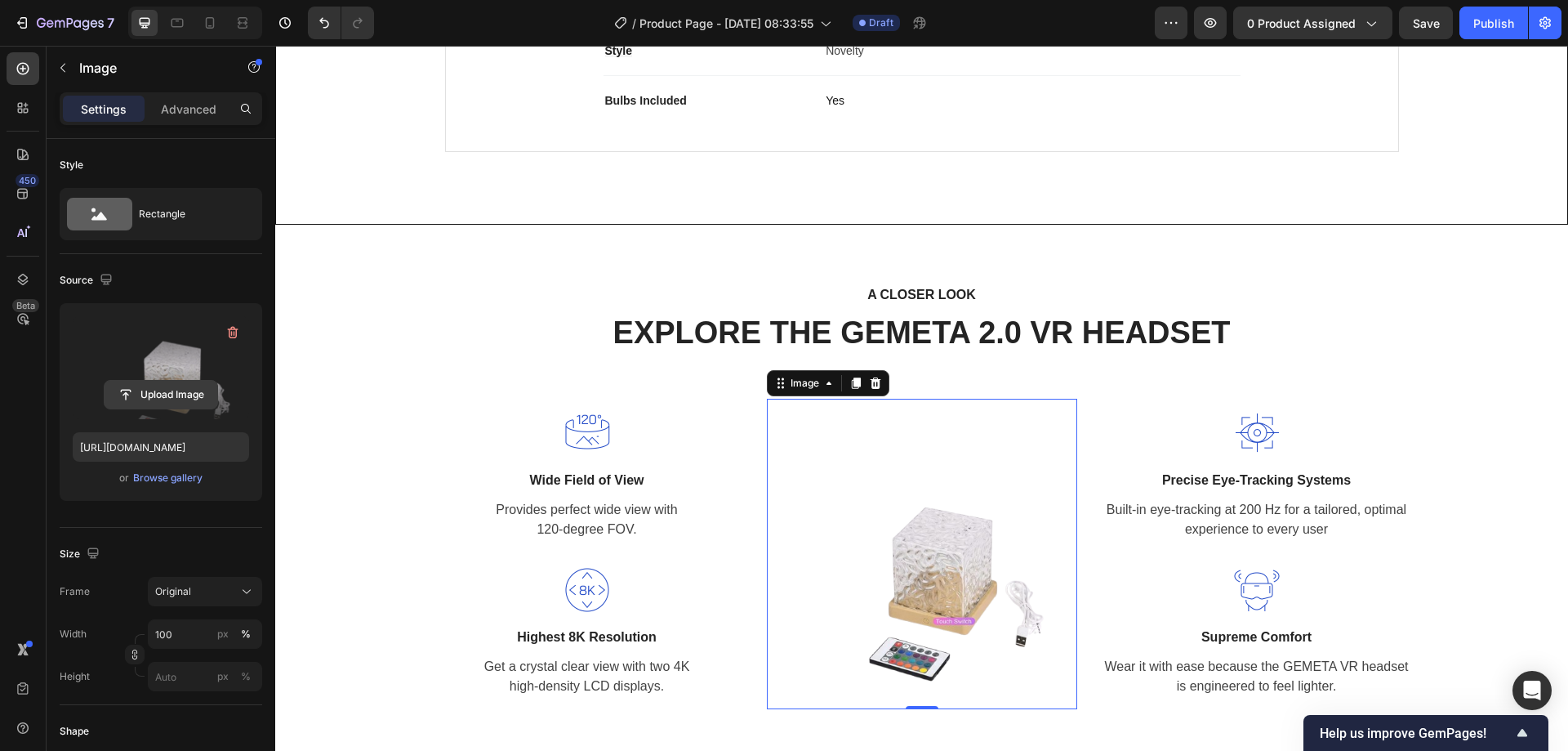
click at [162, 396] on input "file" at bounding box center [161, 394] width 113 height 28
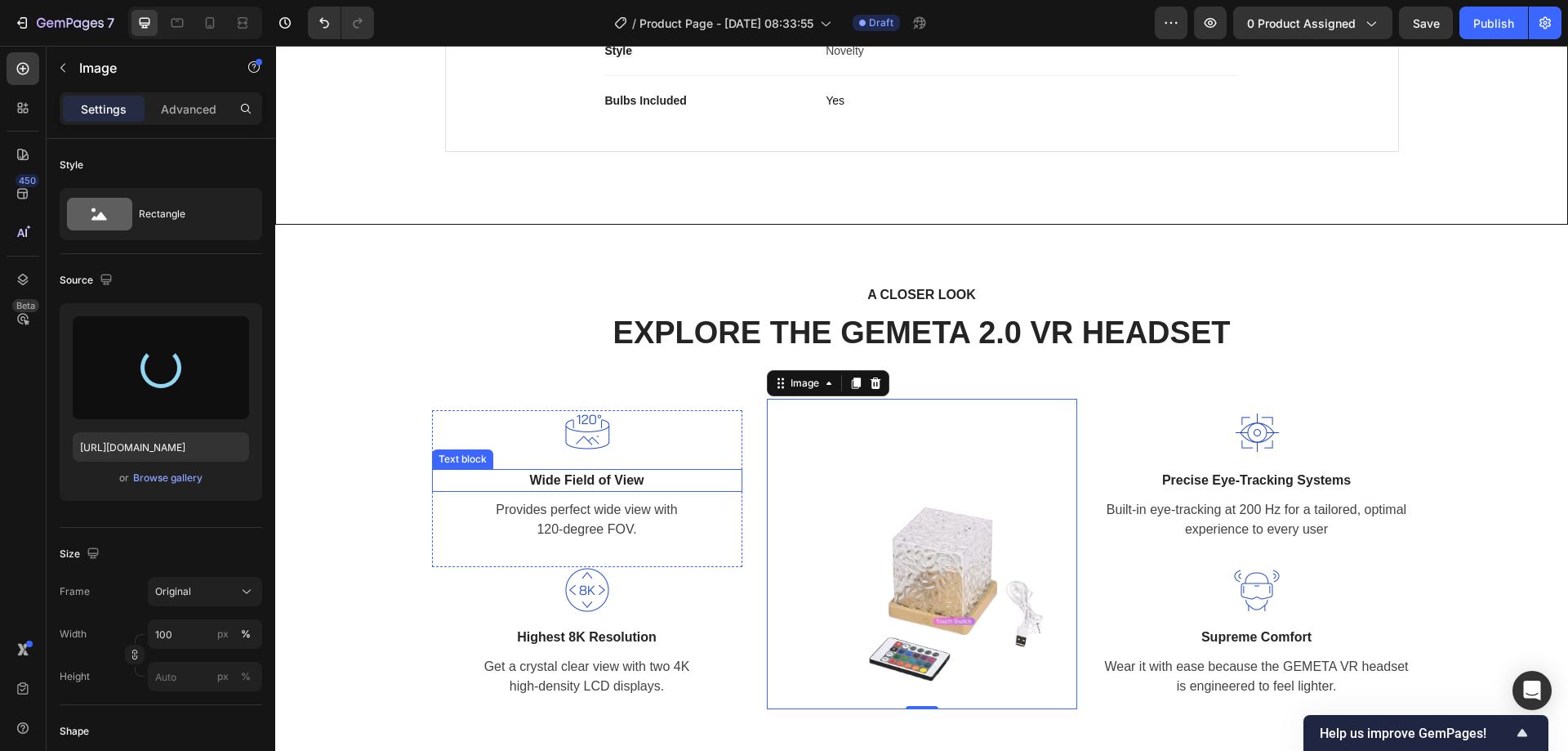
scroll to position [1619, 0]
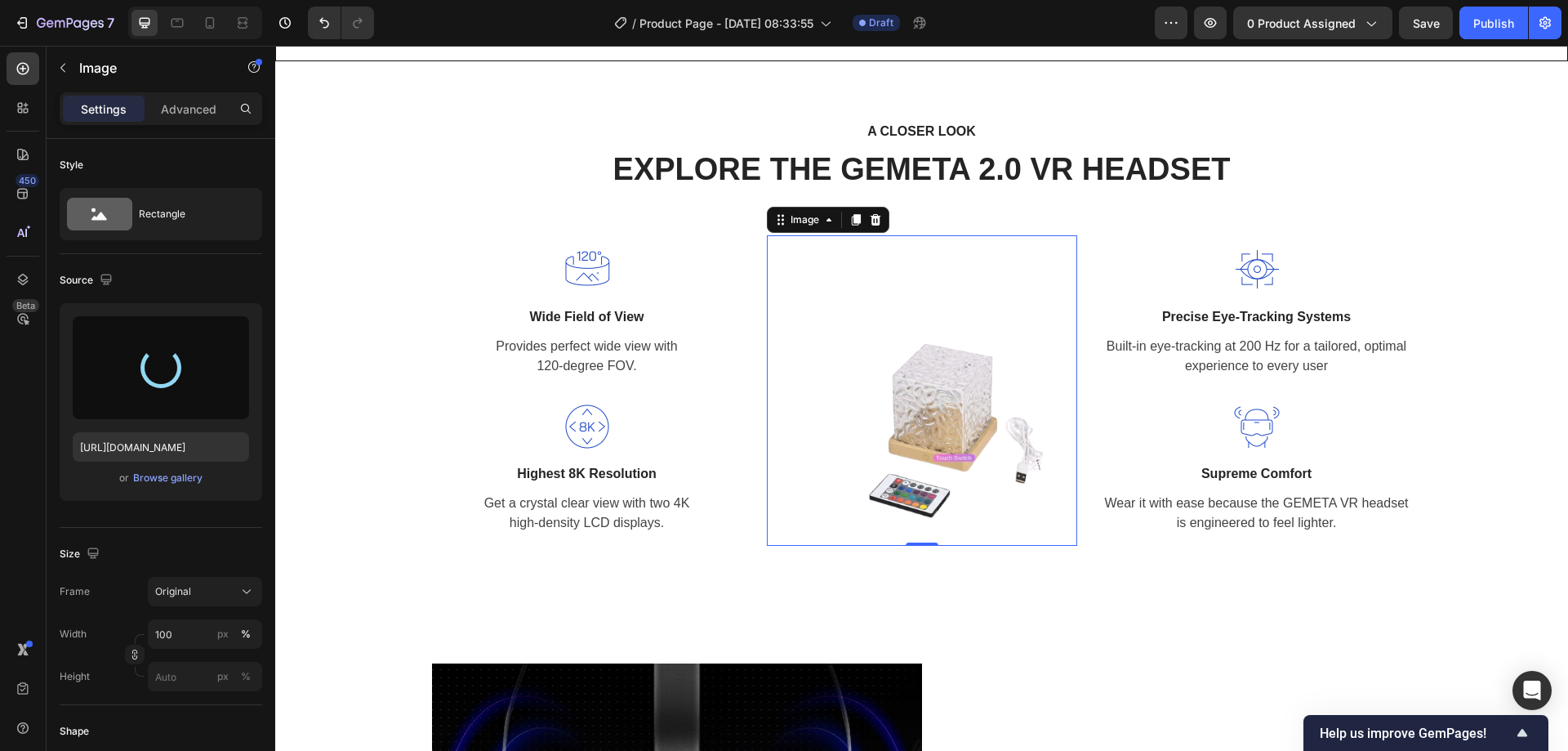
type input "[URL][DOMAIN_NAME]"
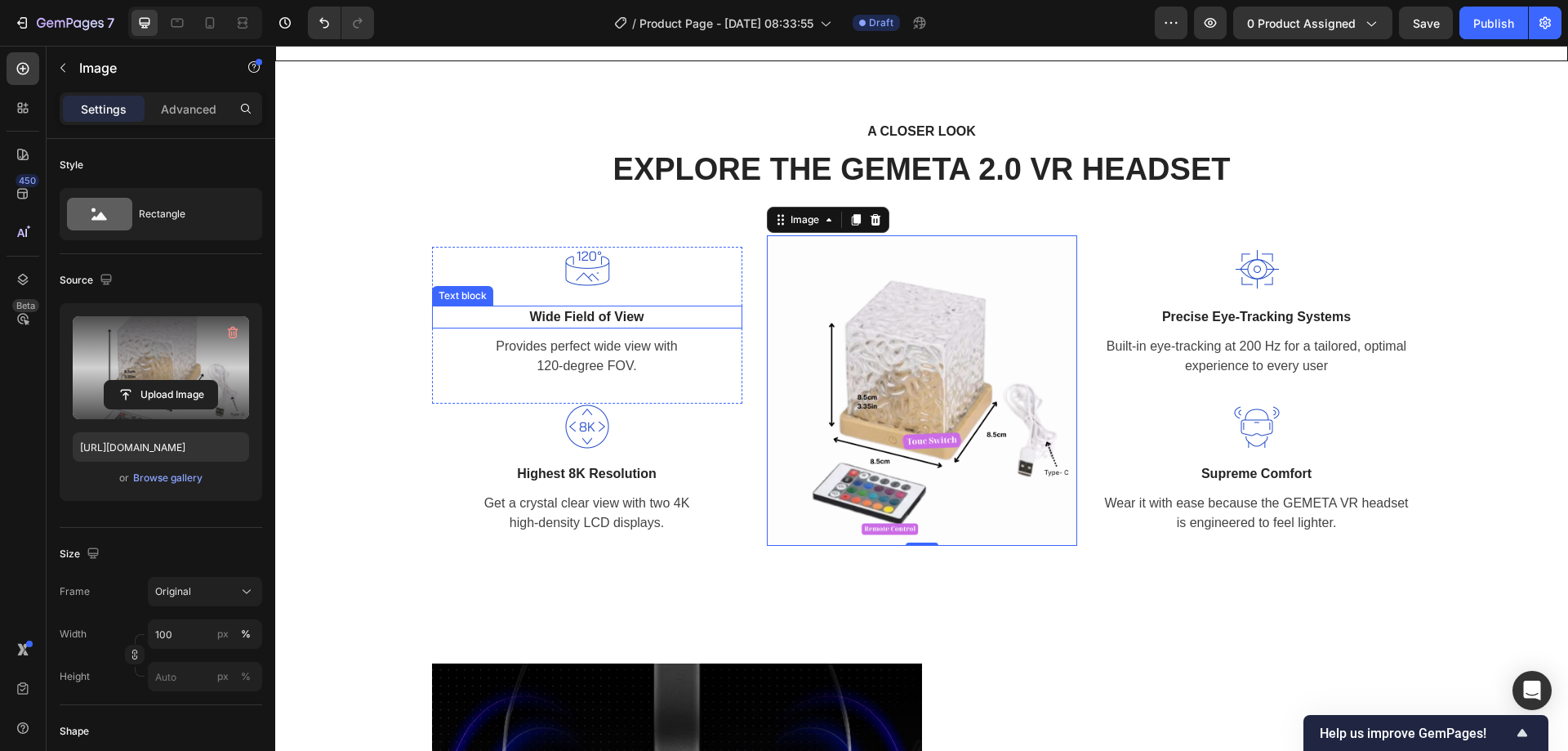
click at [579, 311] on p "Wide Field of View" at bounding box center [587, 317] width 307 height 20
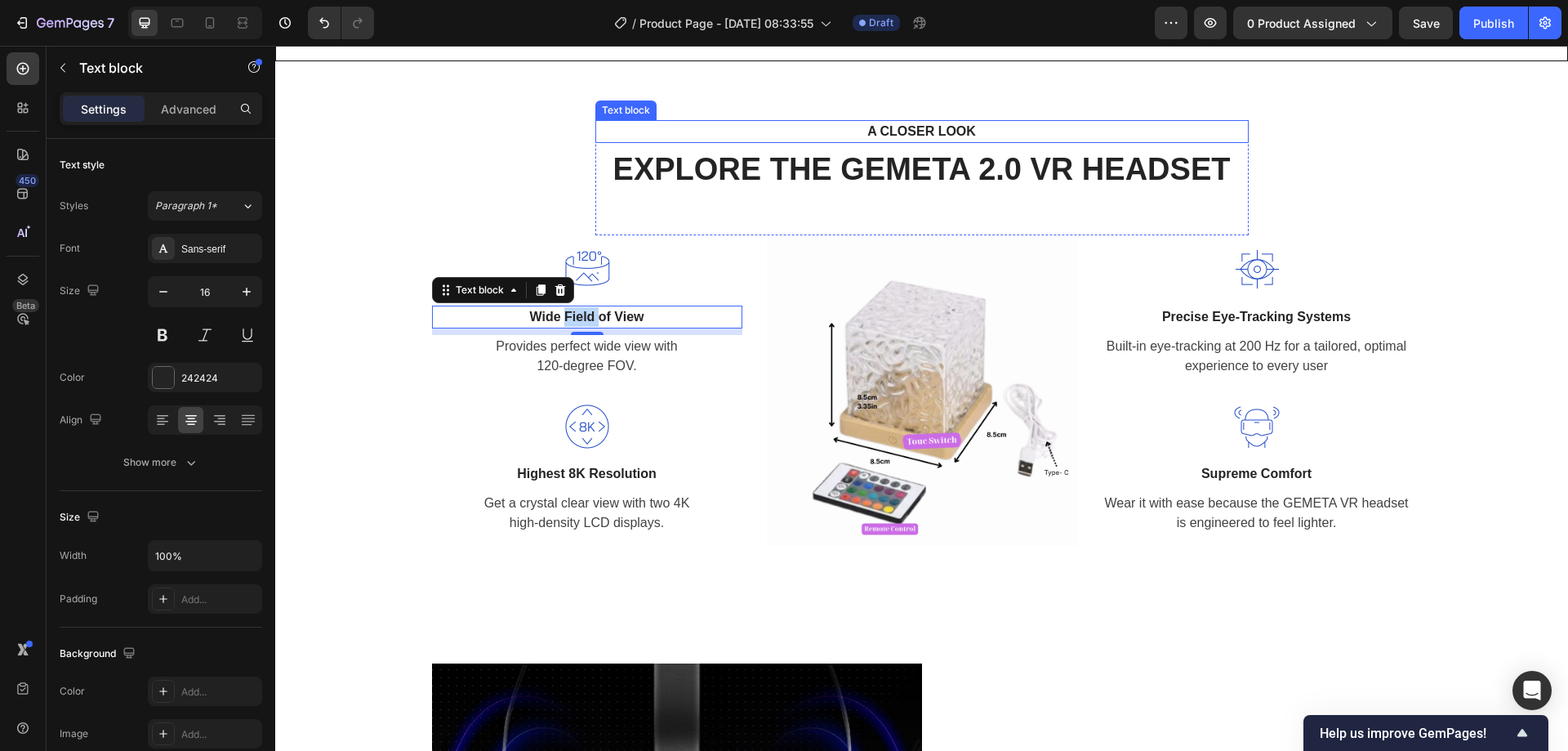
click at [962, 126] on p "A CLOSER LOOK" at bounding box center [921, 131] width 624 height 20
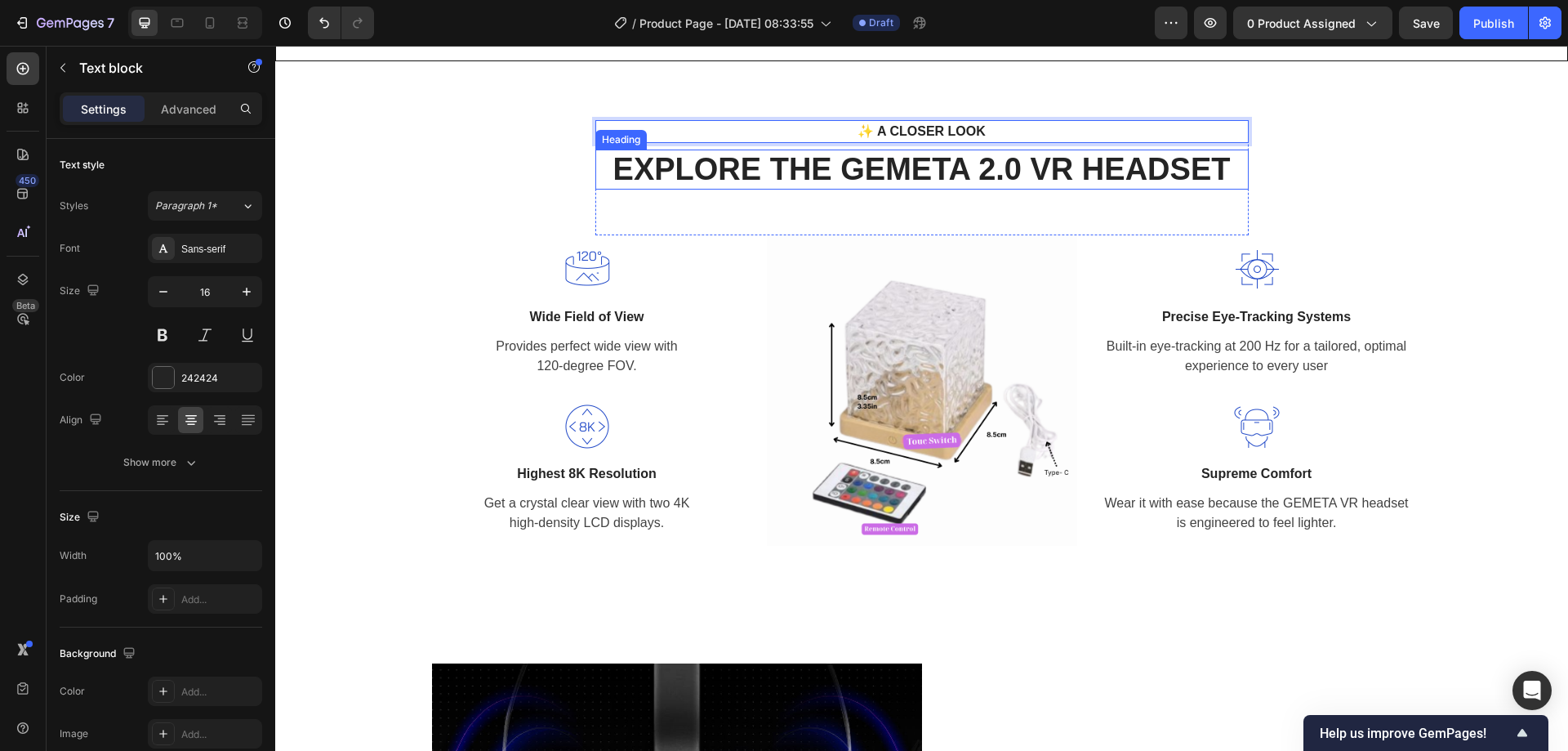
click at [990, 189] on h2 "EXPLORE THE GEMETA 2.0 VR HEADSET" at bounding box center [922, 170] width 653 height 41
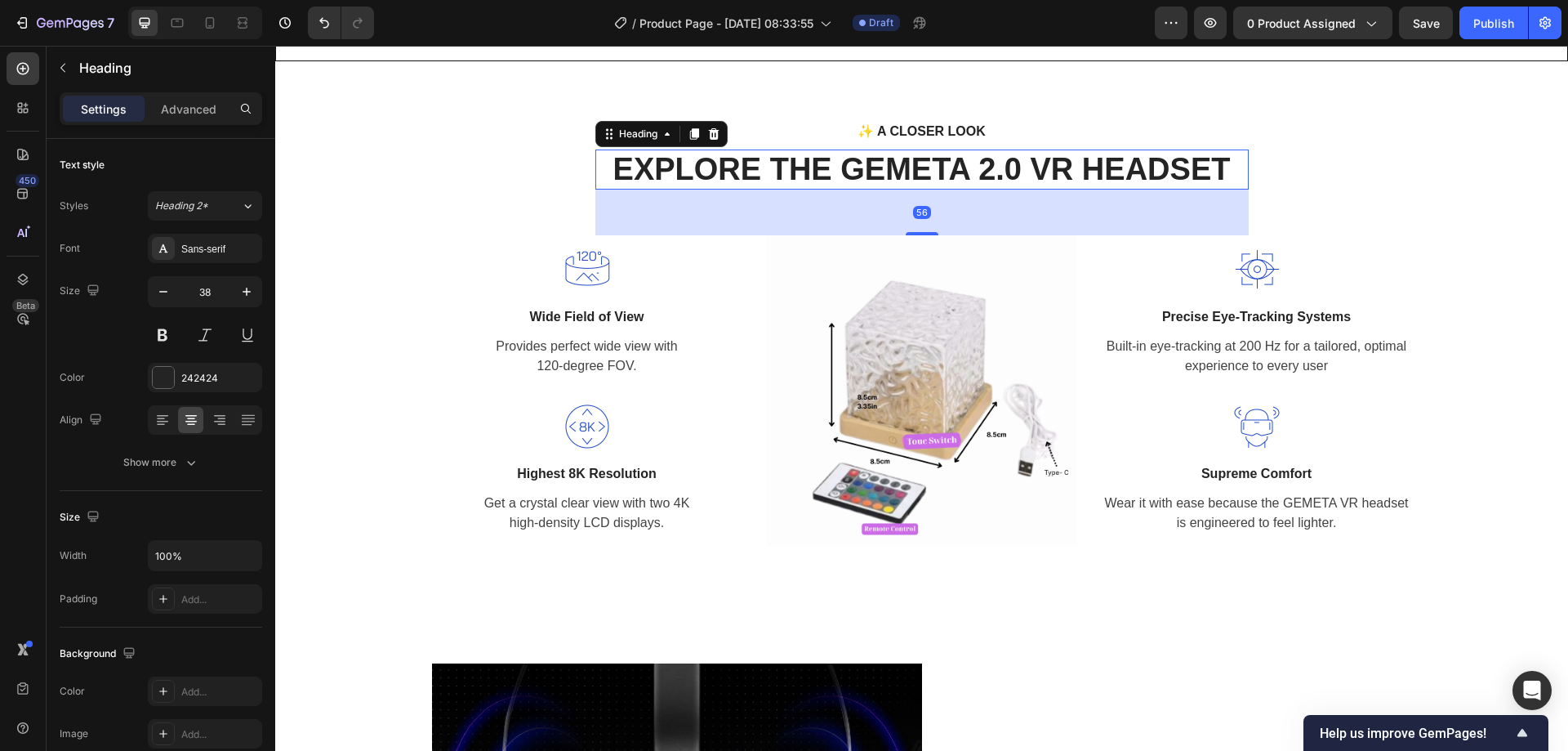
click at [990, 170] on p "EXPLORE THE GEMETA 2.0 VR HEADSET" at bounding box center [922, 170] width 650 height 37
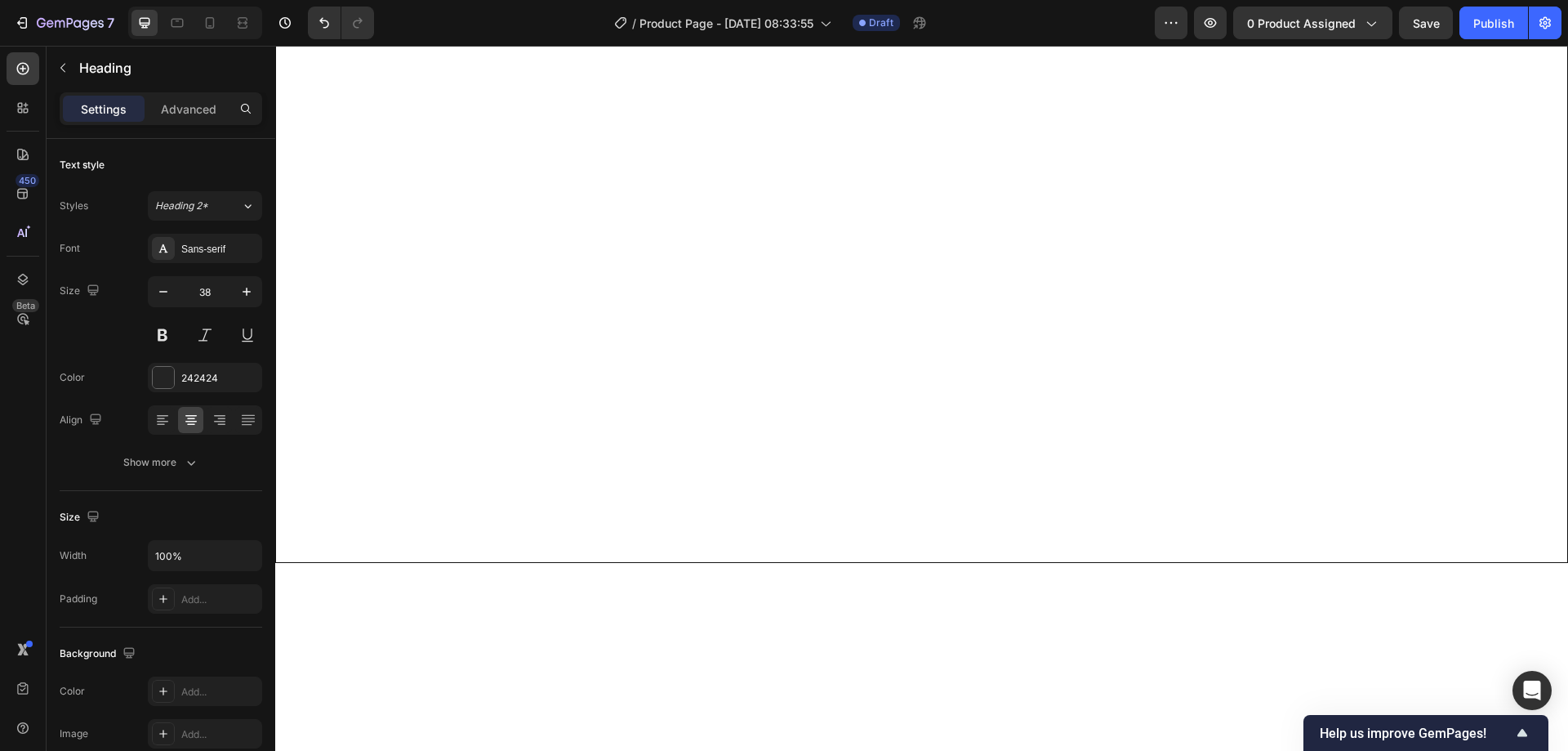
scroll to position [0, 0]
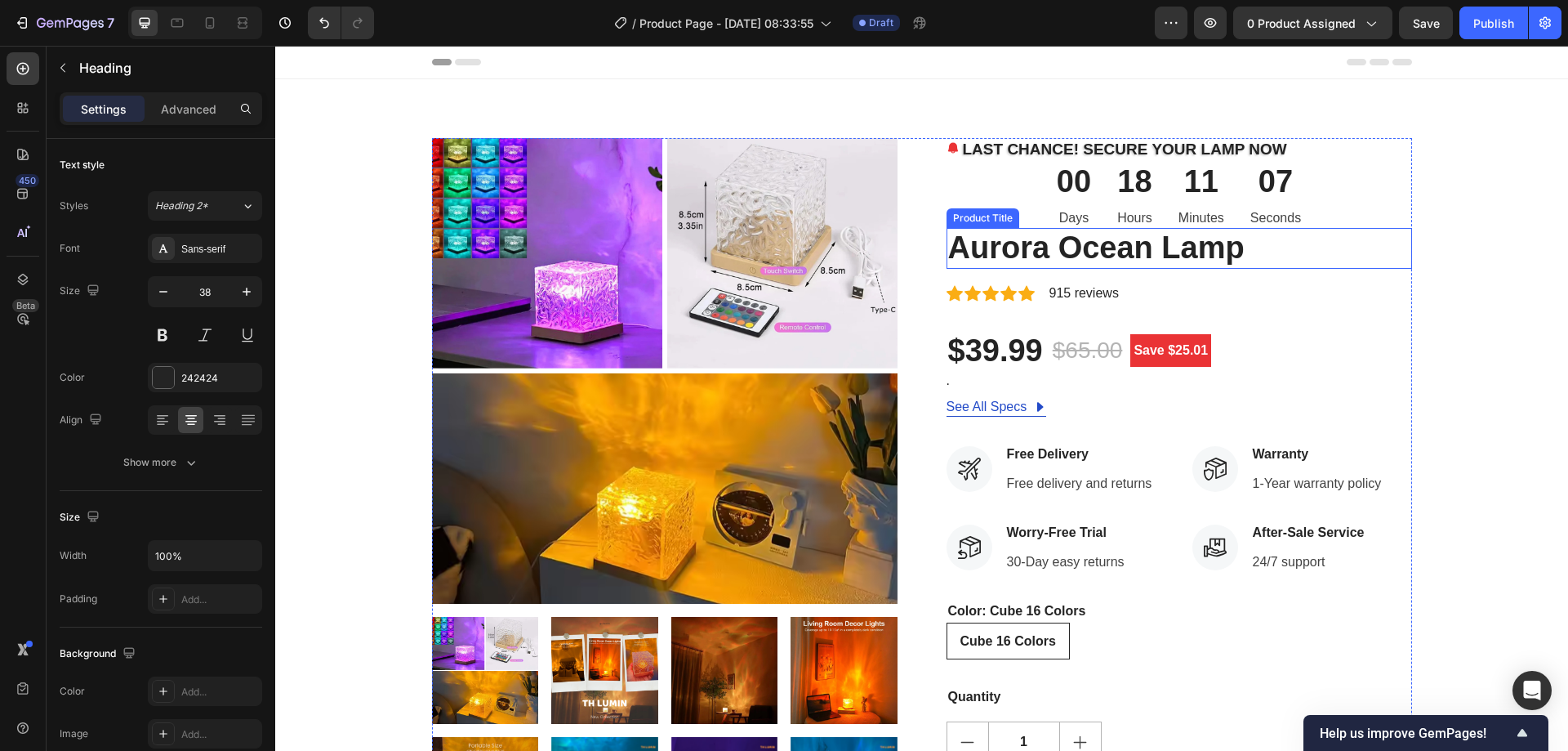
click at [1217, 250] on h2 "Aurora Ocean Lamp" at bounding box center [1178, 249] width 465 height 41
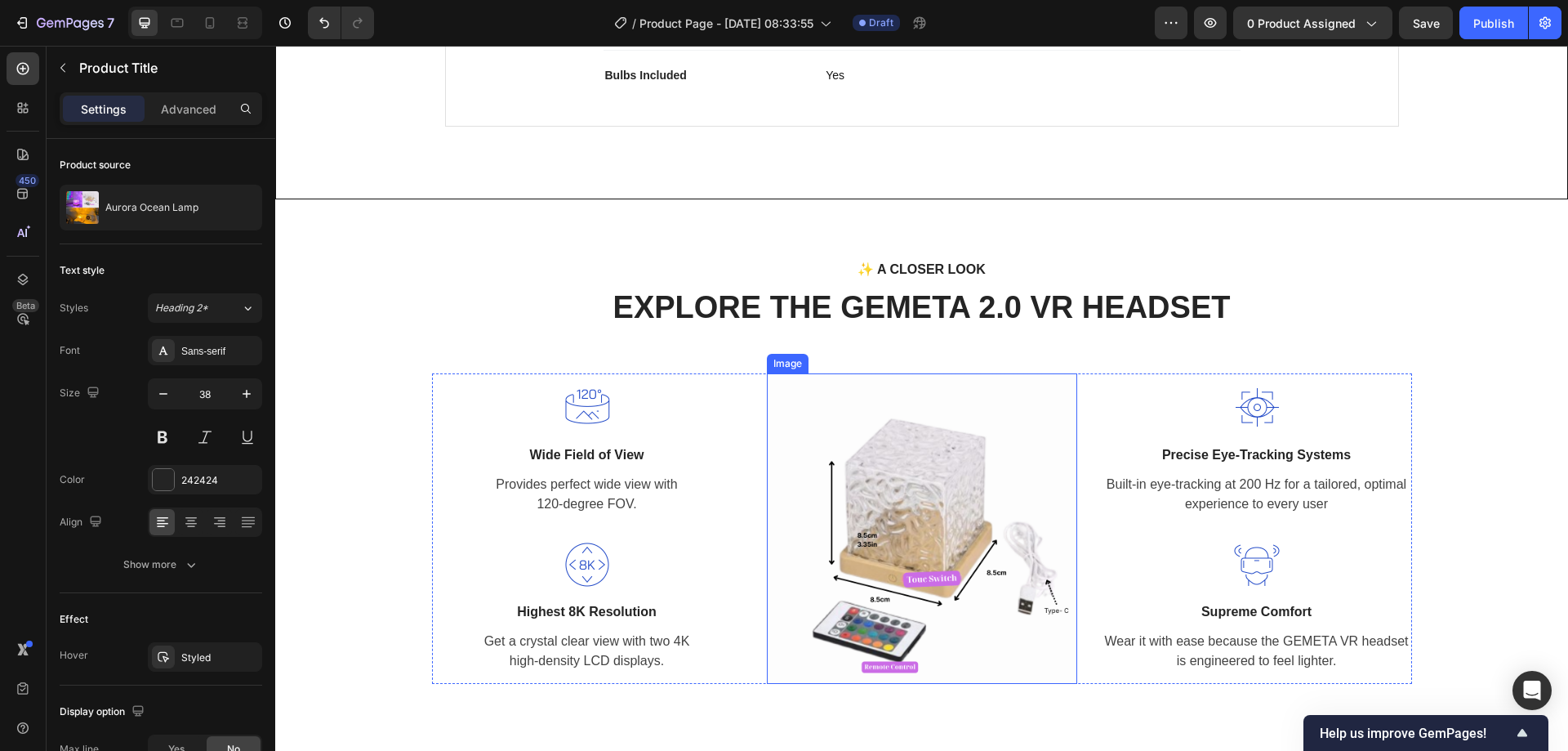
scroll to position [1633, 0]
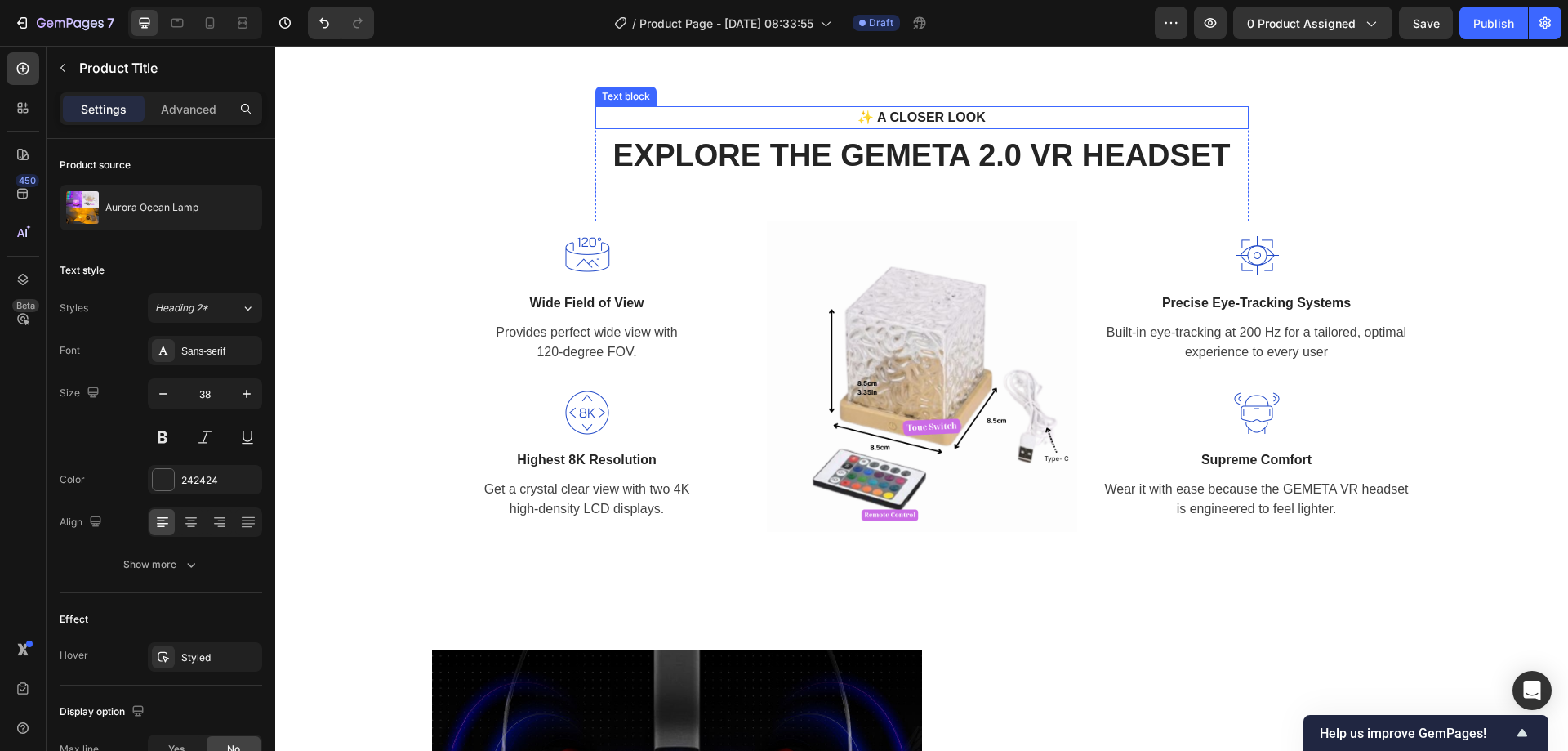
click at [910, 119] on p "✨ A CLOSER LOOK" at bounding box center [921, 117] width 624 height 20
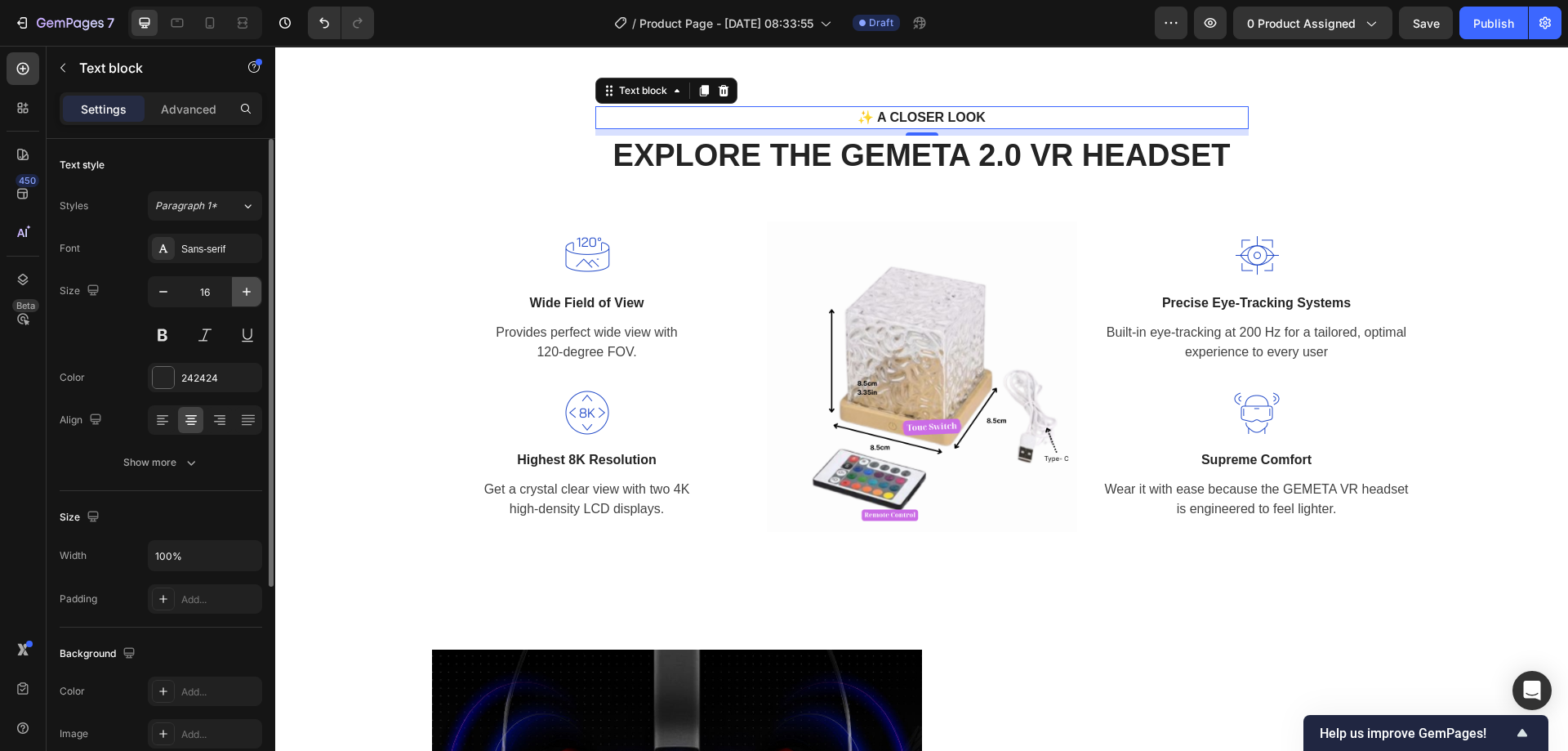
click at [246, 290] on icon "button" at bounding box center [247, 291] width 16 height 16
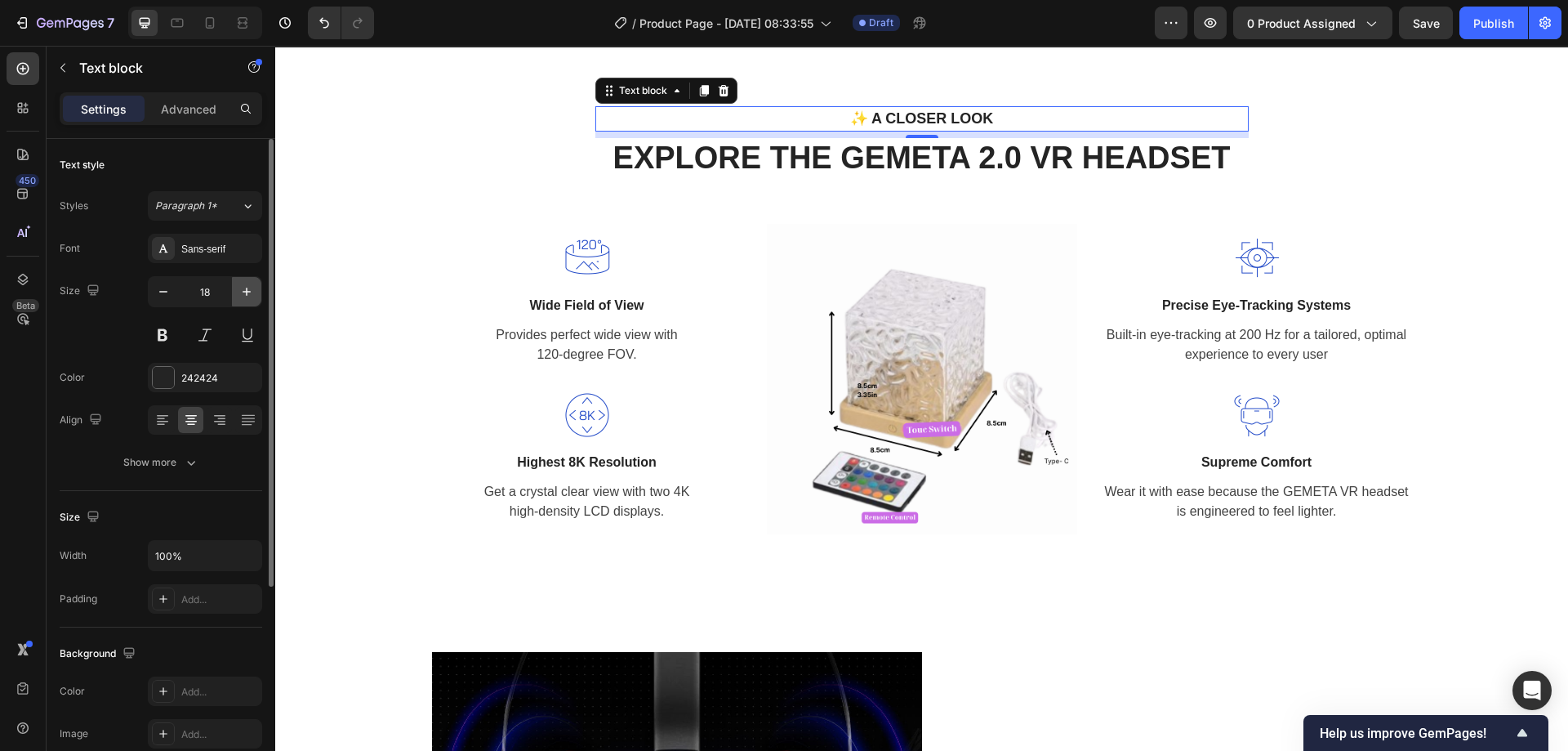
click at [246, 290] on icon "button" at bounding box center [247, 291] width 16 height 16
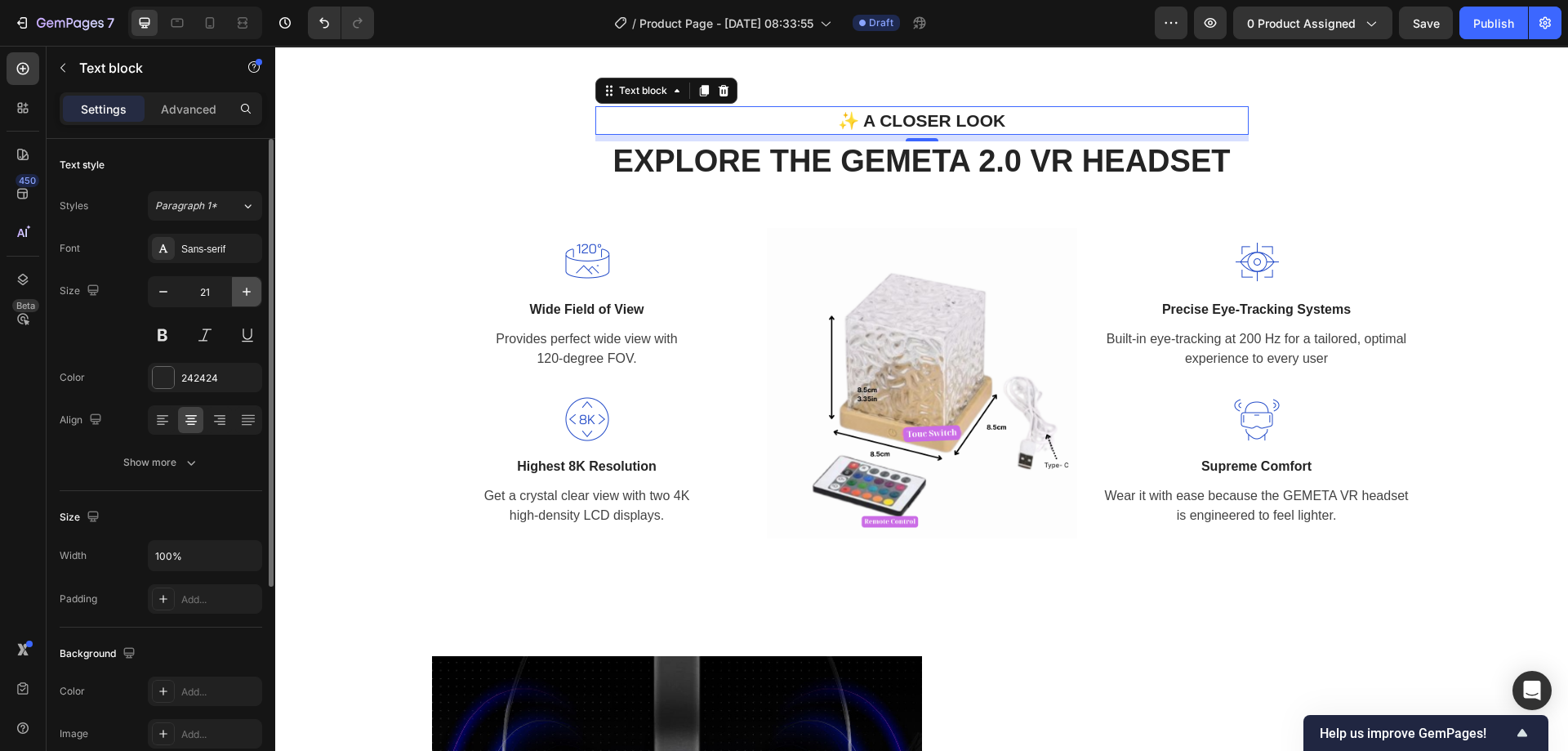
click at [246, 290] on icon "button" at bounding box center [247, 291] width 16 height 16
type input "22"
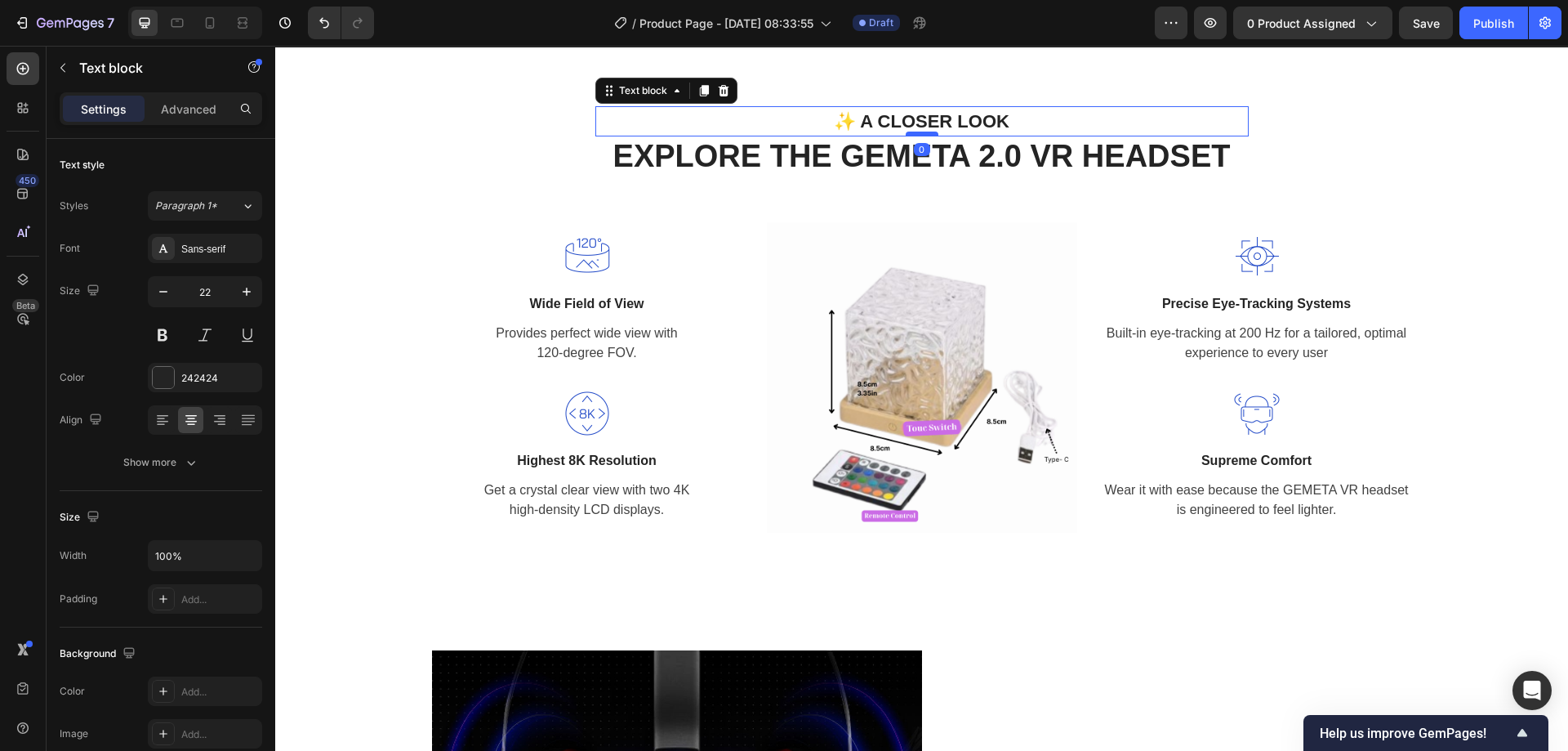
drag, startPoint x: 920, startPoint y: 140, endPoint x: 914, endPoint y: 131, distance: 10.8
click at [914, 131] on div at bounding box center [921, 134] width 33 height 5
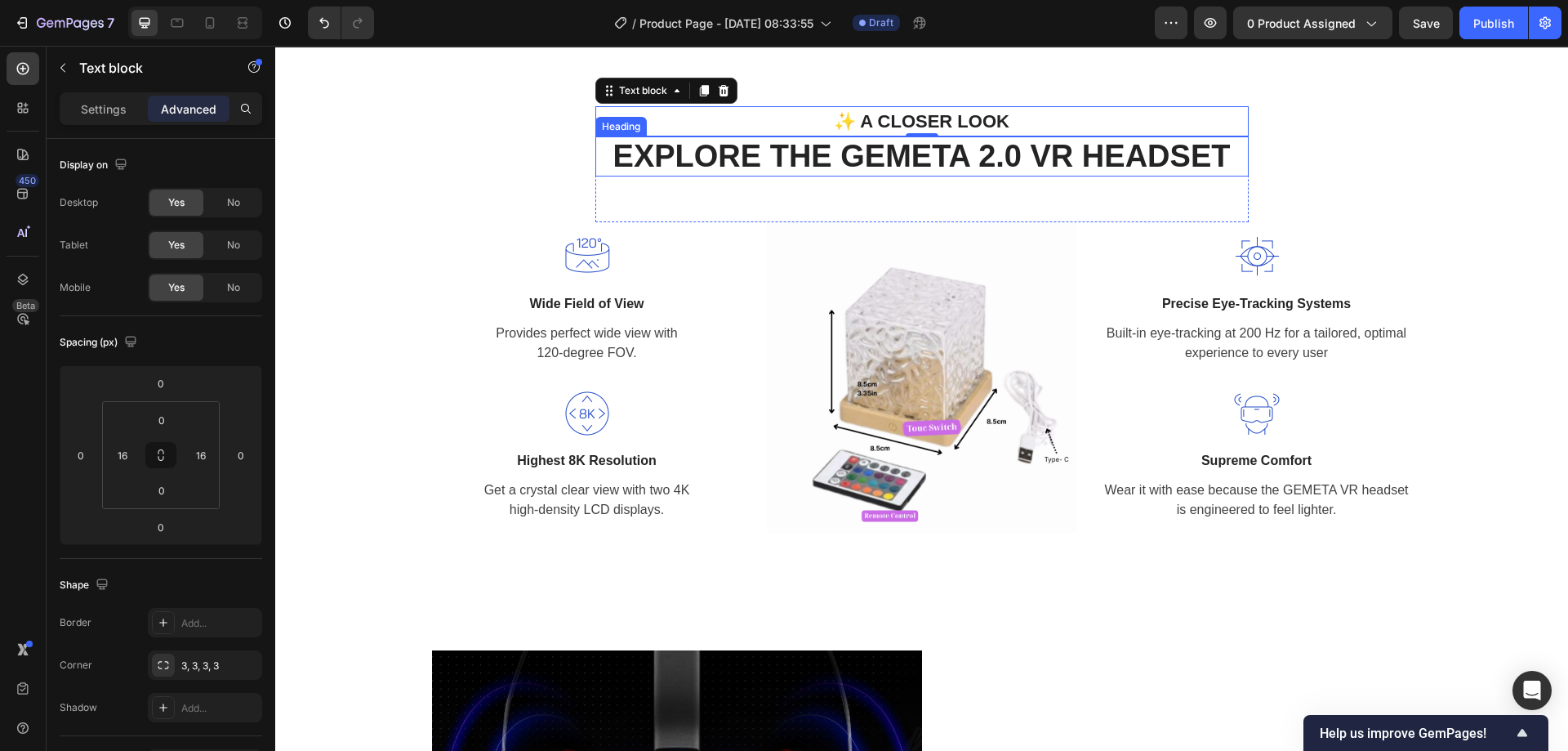
click at [992, 158] on p "EXPLORE THE GEMETA 2.0 VR HEADSET" at bounding box center [922, 156] width 650 height 37
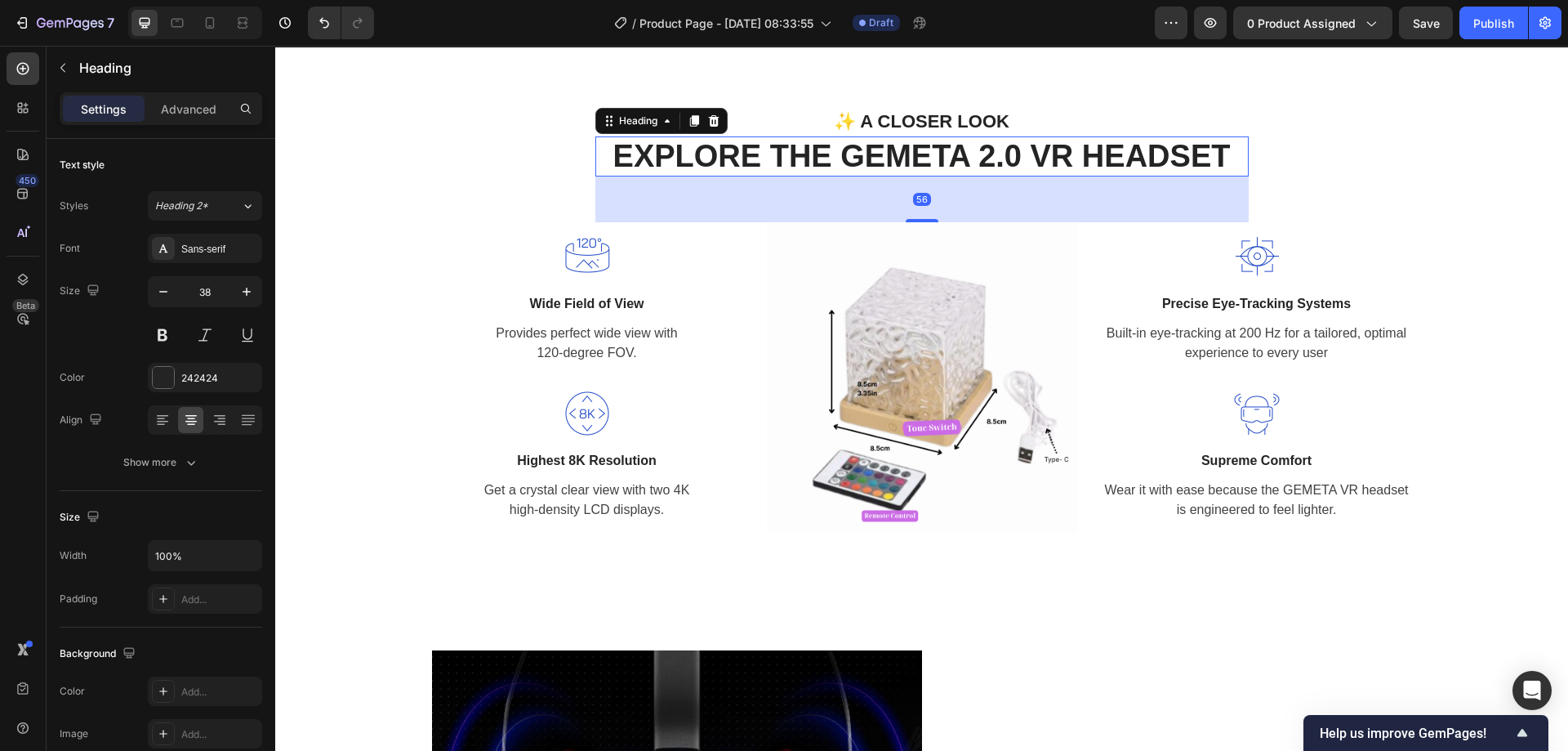
click at [902, 143] on p "EXPLORE THE GEMETA 2.0 VR HEADSET" at bounding box center [922, 156] width 650 height 37
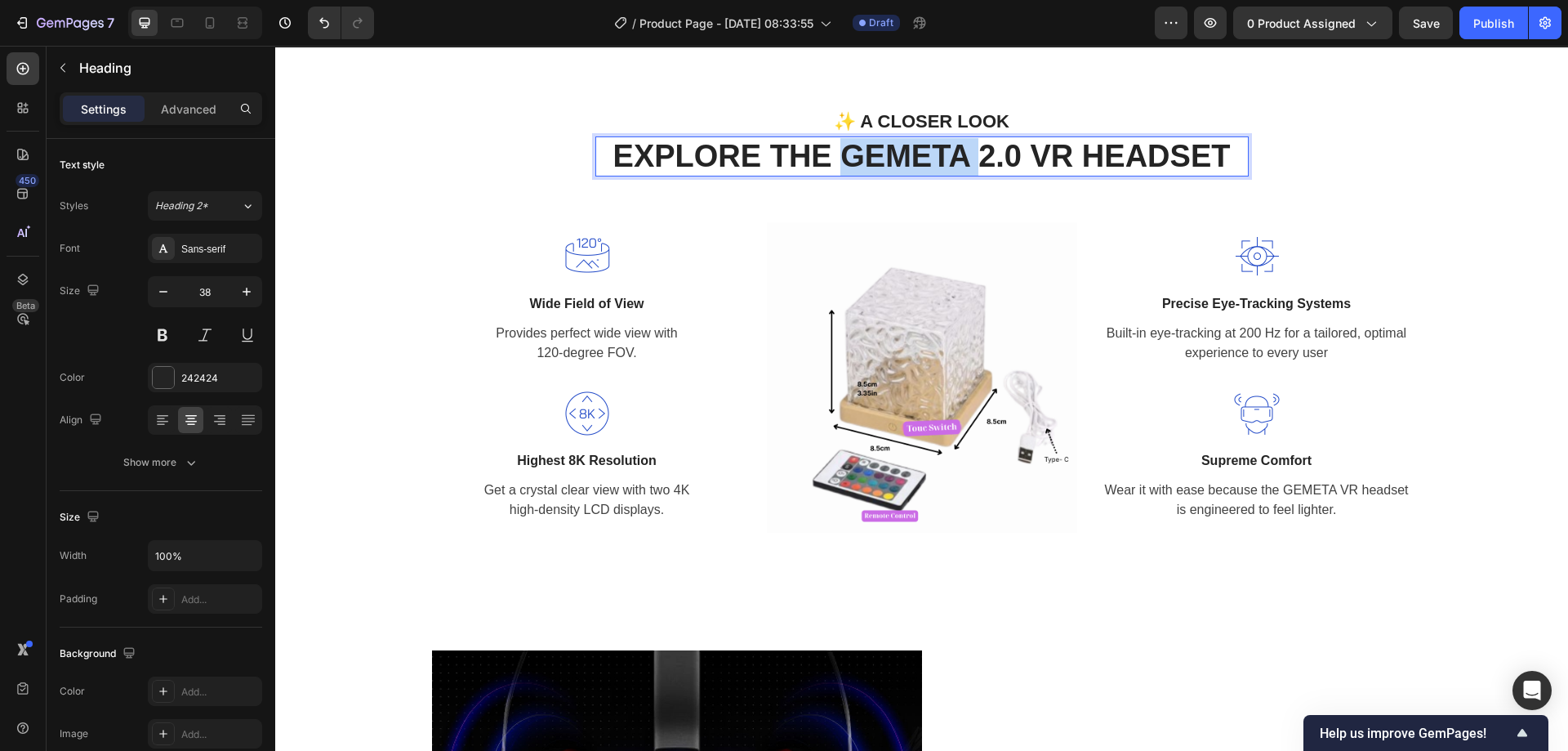
click at [902, 143] on p "EXPLORE THE GEMETA 2.0 VR HEADSET" at bounding box center [922, 156] width 650 height 37
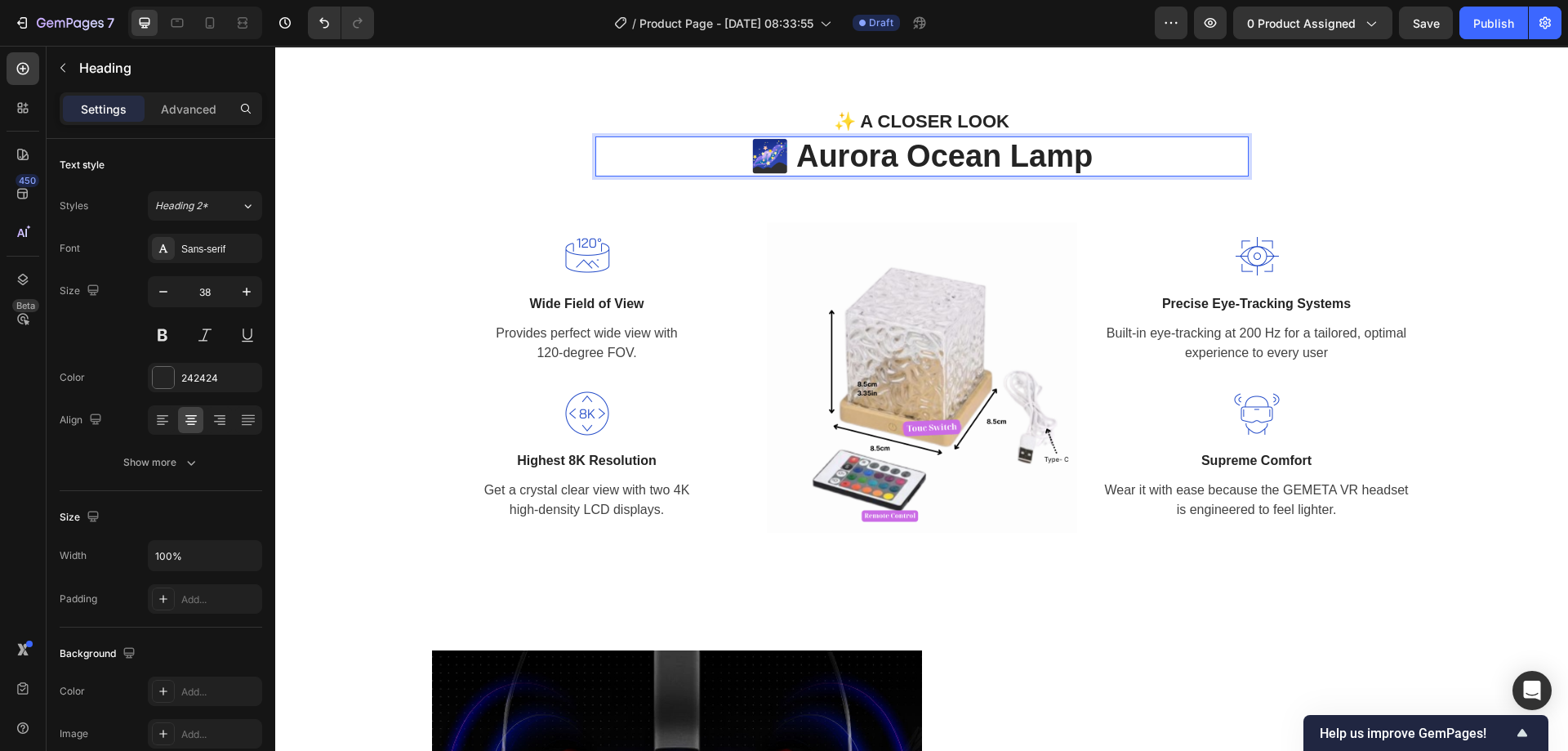
click at [771, 166] on p "🌌 Aurora Ocean Lamp" at bounding box center [922, 156] width 650 height 37
click at [763, 212] on div "✨ A CLOSER LOOK Text block 🌌 Aurora Ocean Lamp Heading 56" at bounding box center [922, 165] width 653 height 117
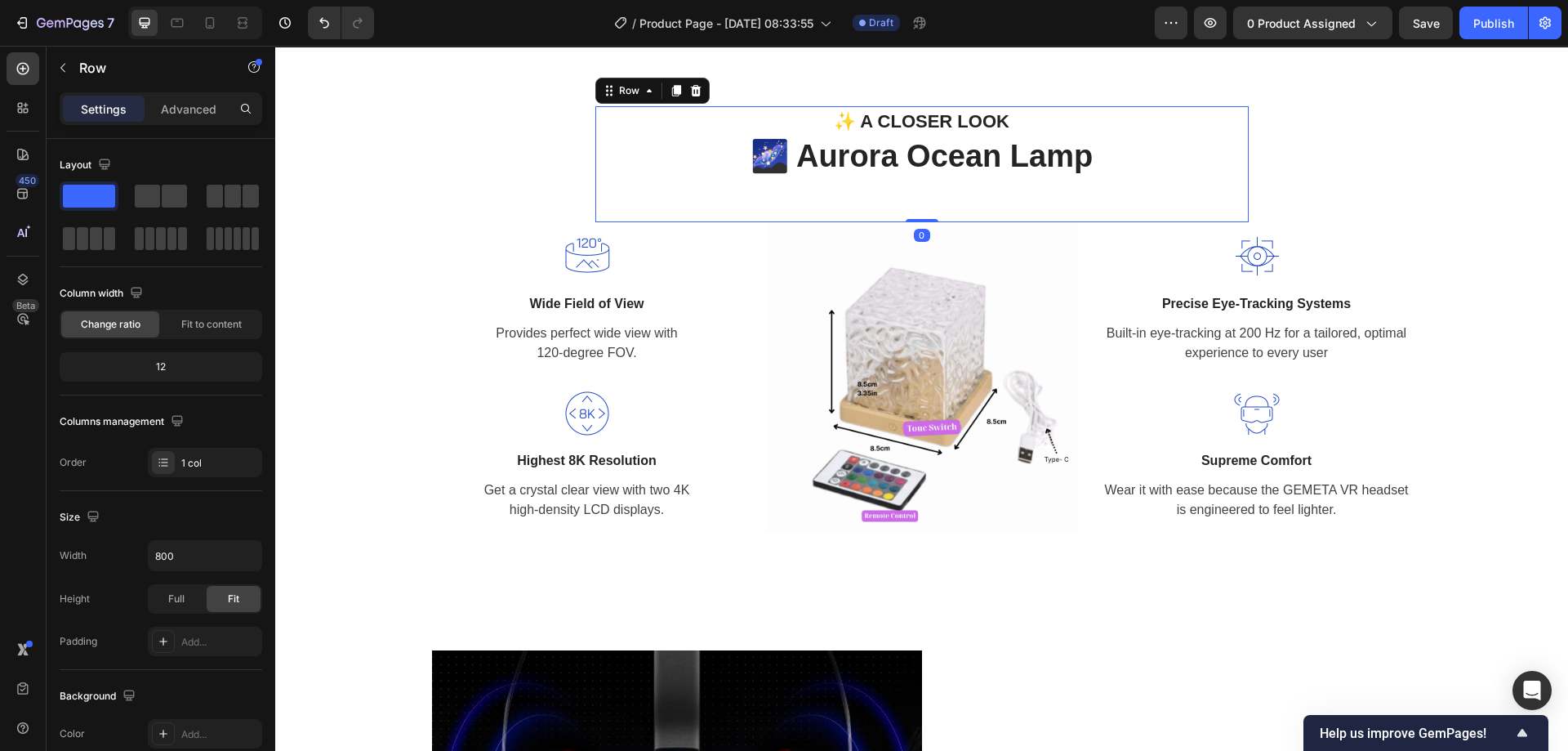
drag, startPoint x: 919, startPoint y: 219, endPoint x: 917, endPoint y: 174, distance: 45.0
click at [917, 174] on div "✨ A CLOSER LOOK Text block 🌌 Aurora Ocean Lamp Heading Row 0" at bounding box center [922, 165] width 653 height 117
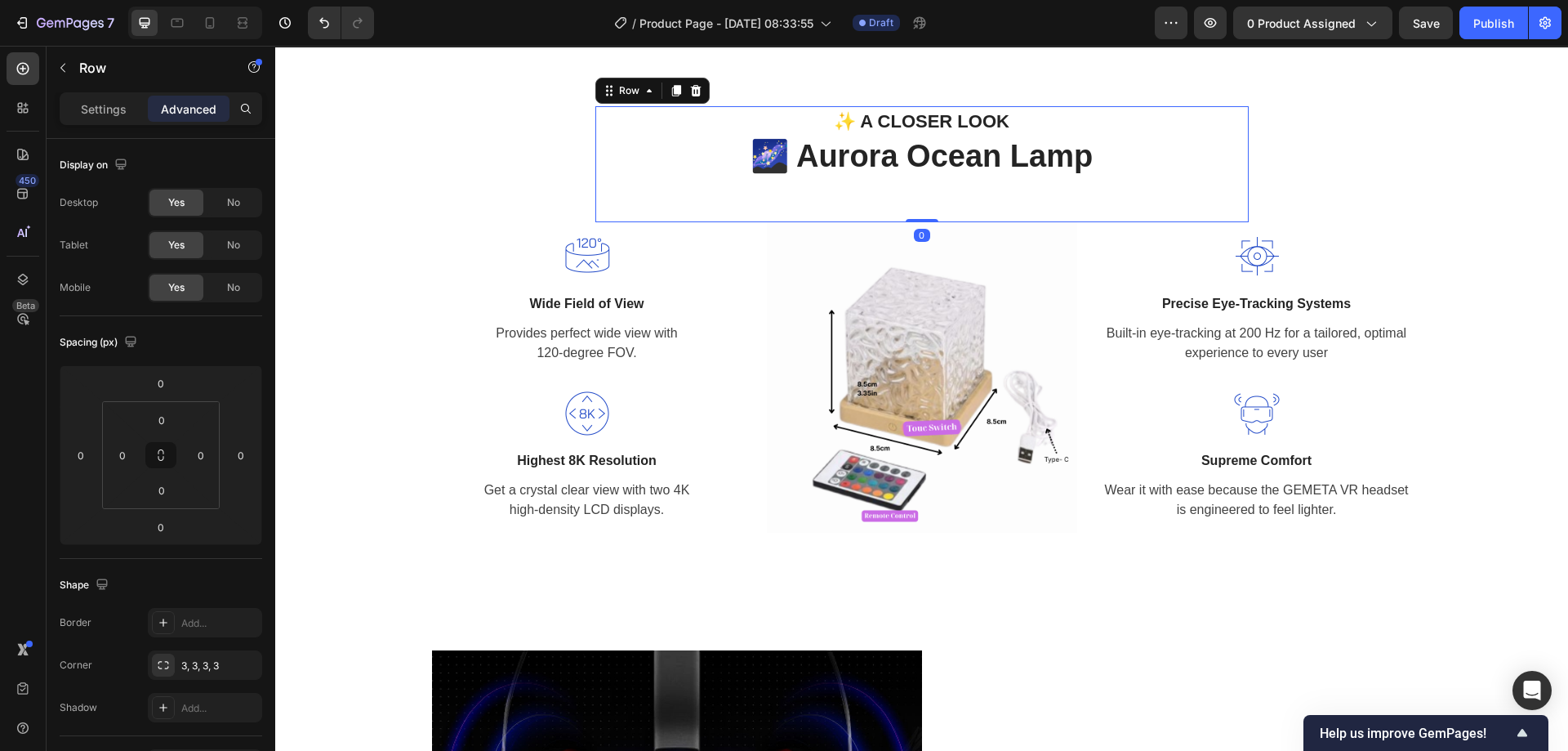
click at [965, 202] on div "✨ A CLOSER LOOK Text block 🌌 Aurora Ocean Lamp Heading" at bounding box center [922, 165] width 653 height 117
click at [936, 202] on div "✨ A CLOSER LOOK Text block 🌌 Aurora Ocean Lamp Heading" at bounding box center [922, 165] width 653 height 117
click at [1128, 157] on p "🌌 Aurora Ocean Lamp" at bounding box center [922, 156] width 650 height 37
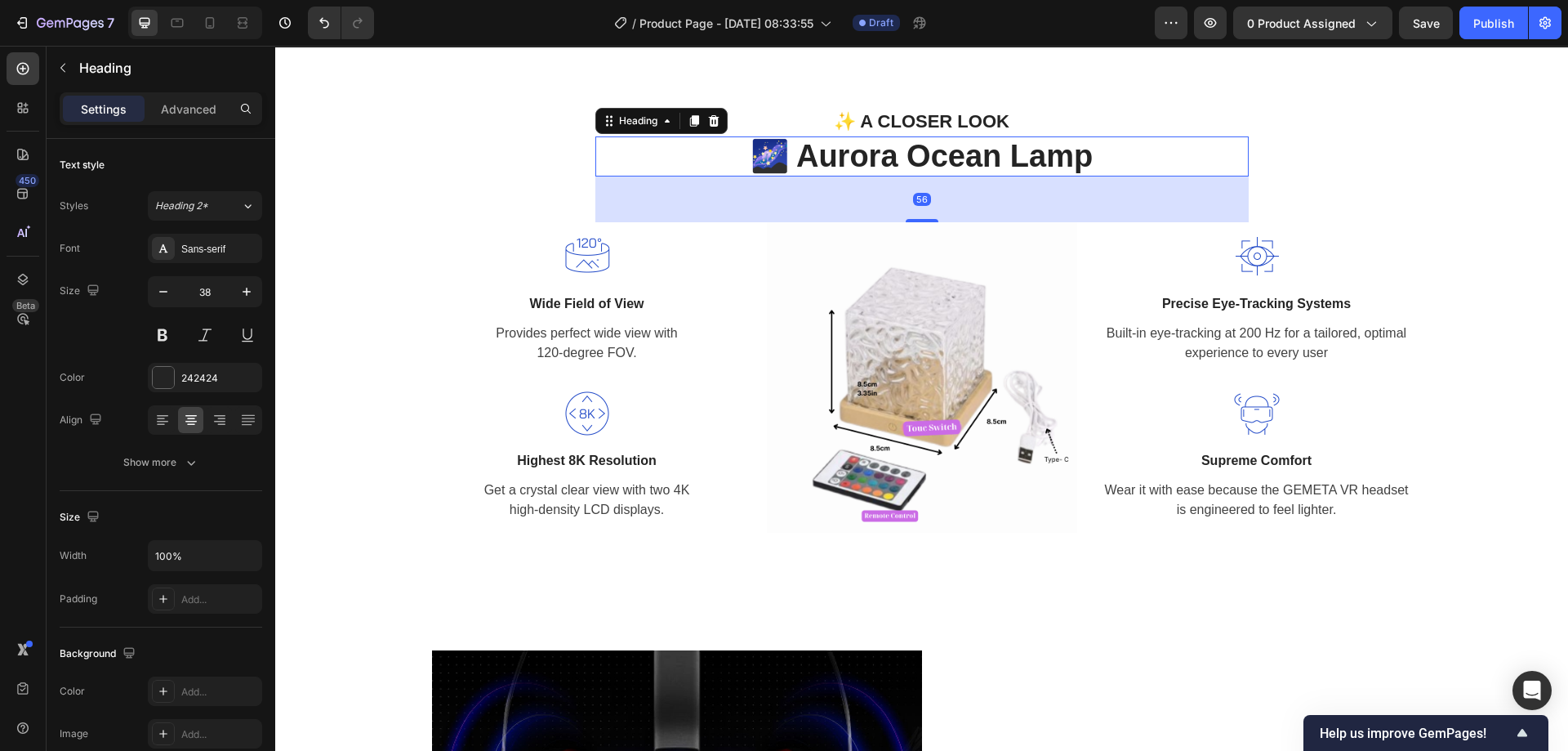
click at [1065, 191] on div "56" at bounding box center [922, 200] width 653 height 46
click at [1064, 191] on div "56" at bounding box center [922, 200] width 653 height 46
click at [1063, 191] on div "56" at bounding box center [922, 200] width 653 height 46
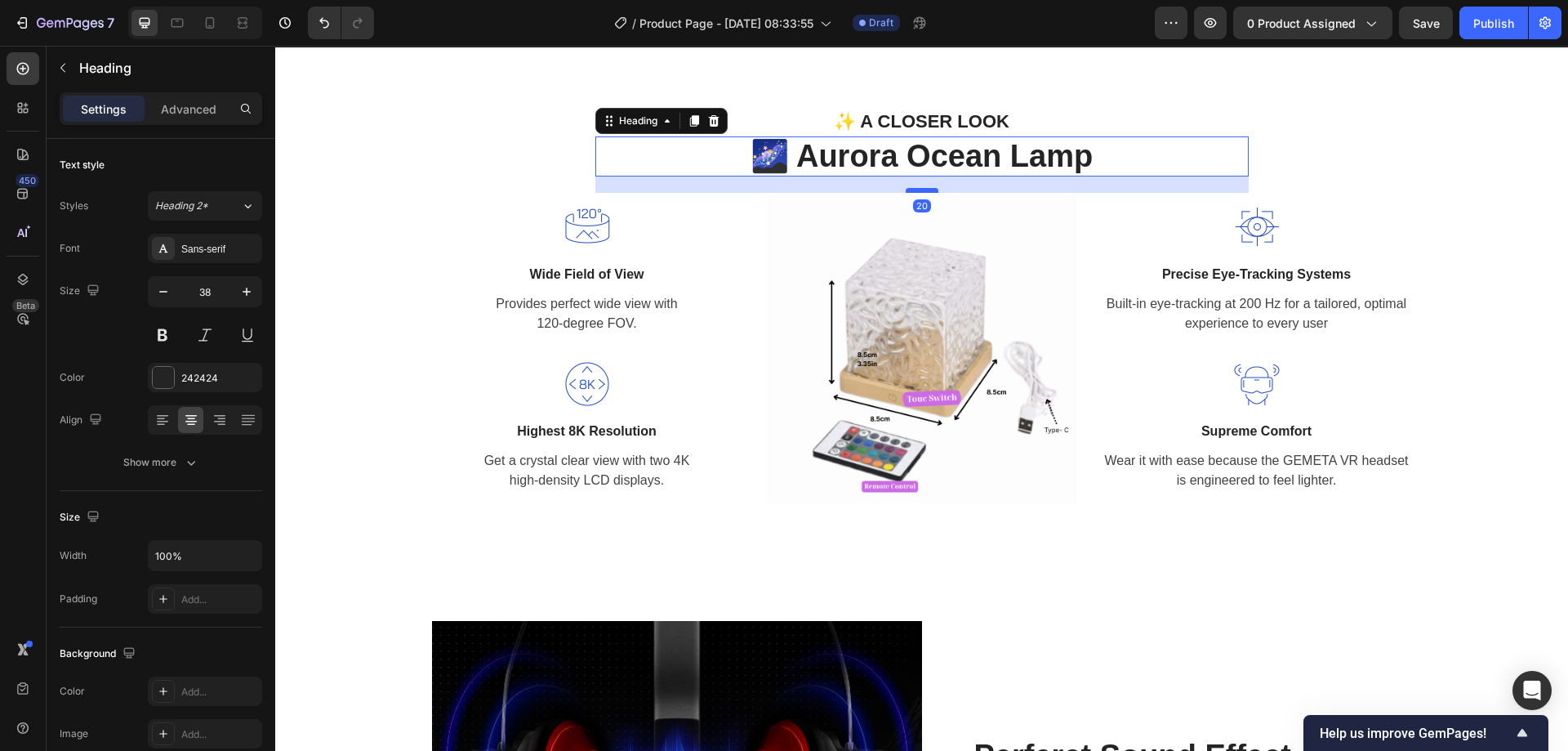
drag, startPoint x: 910, startPoint y: 222, endPoint x: 904, endPoint y: 193, distance: 29.6
click at [905, 193] on div at bounding box center [921, 191] width 33 height 5
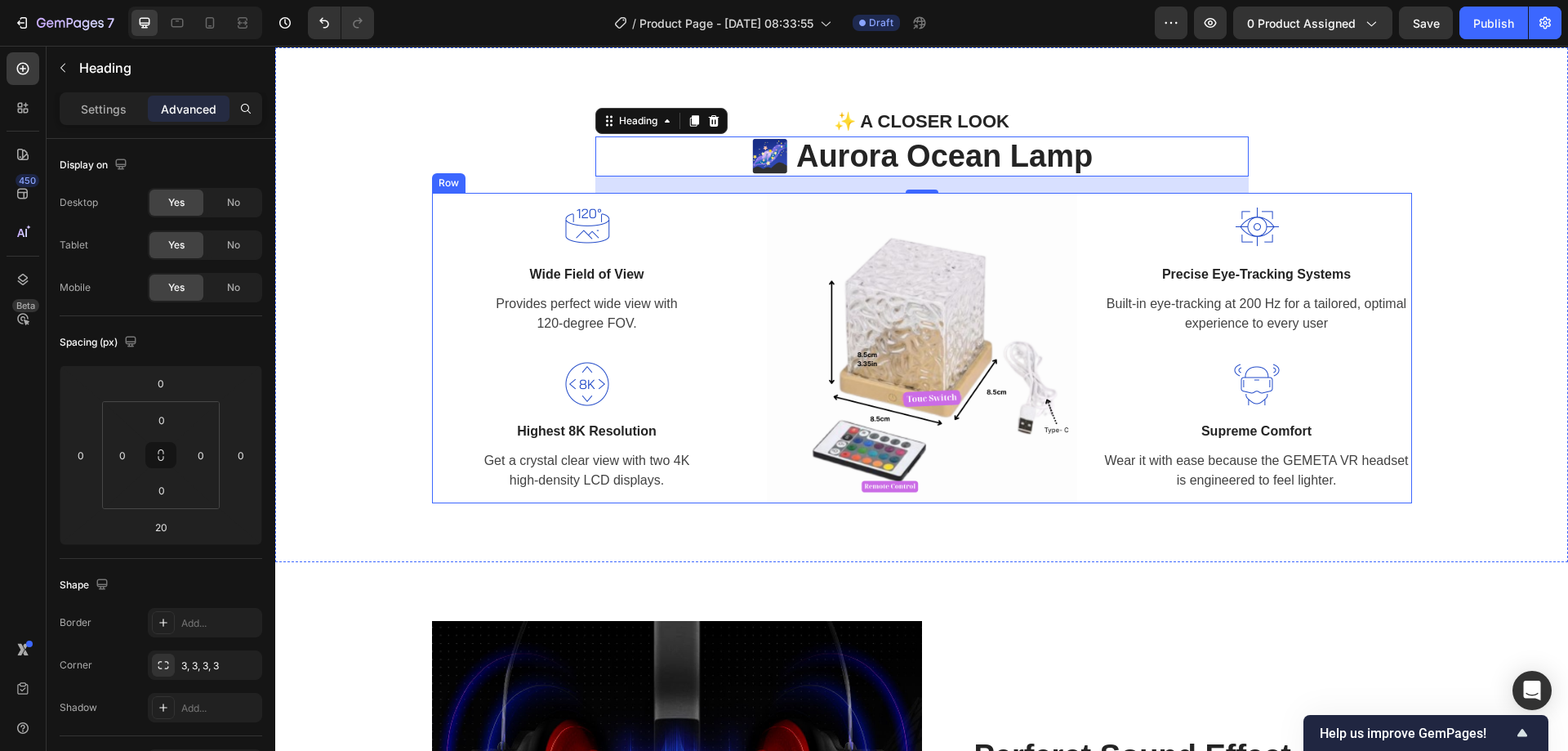
click at [752, 236] on div "Image Wide Field of View Text block Provides perfect wide view with 120-degree …" at bounding box center [922, 348] width 980 height 311
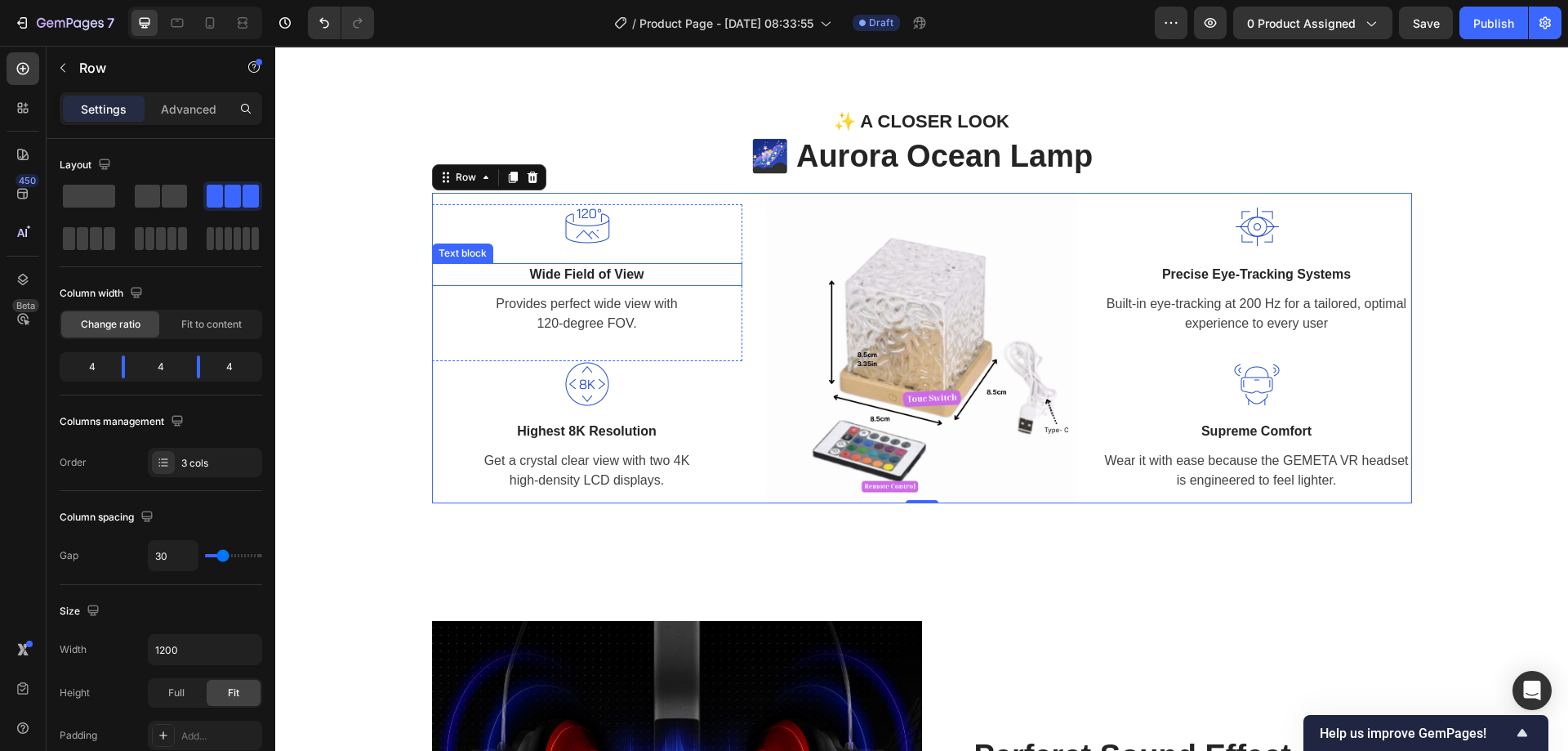
click at [563, 279] on p "Wide Field of View" at bounding box center [587, 274] width 307 height 20
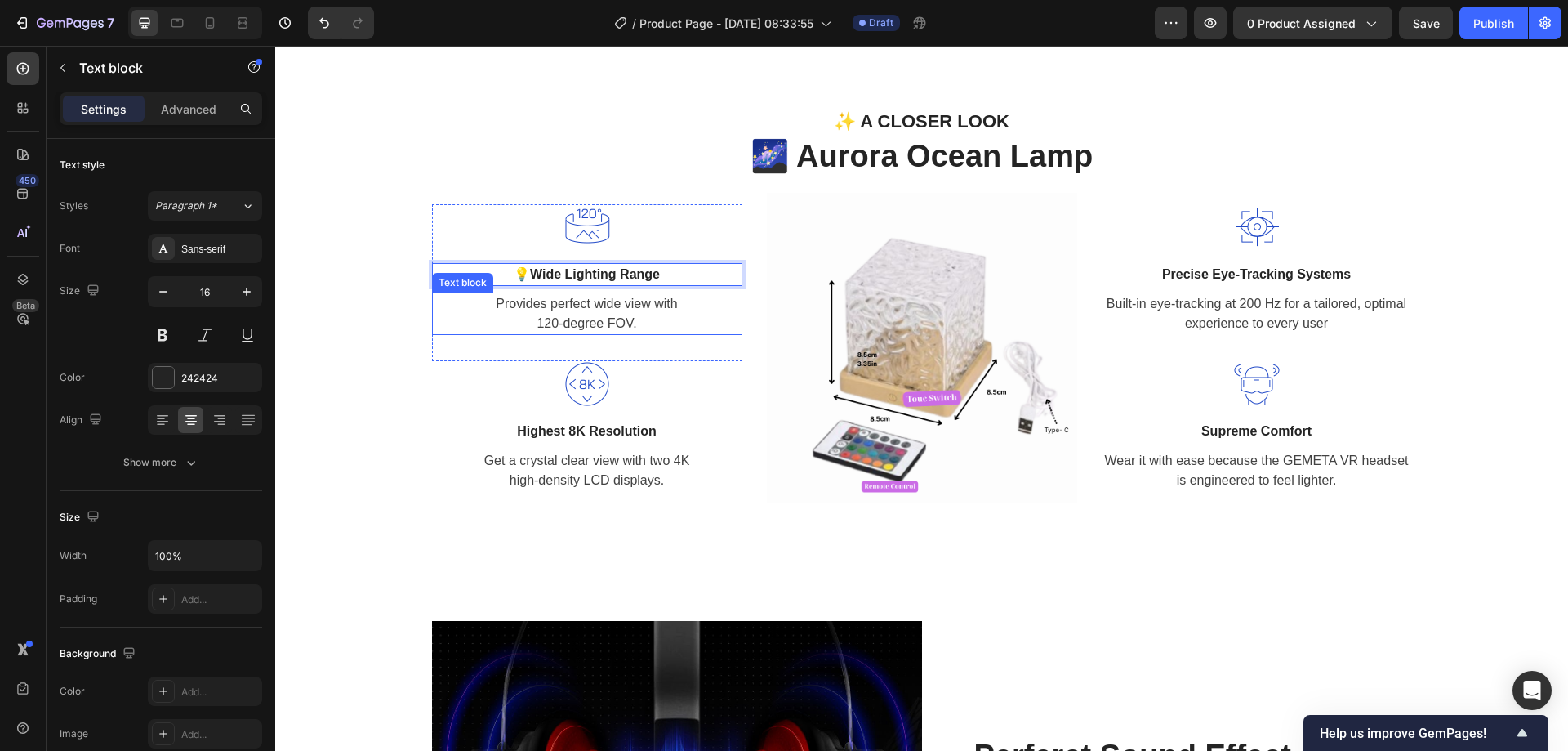
click at [648, 320] on p "Provides perfect wide view with 120-degree FOV." at bounding box center [587, 313] width 307 height 39
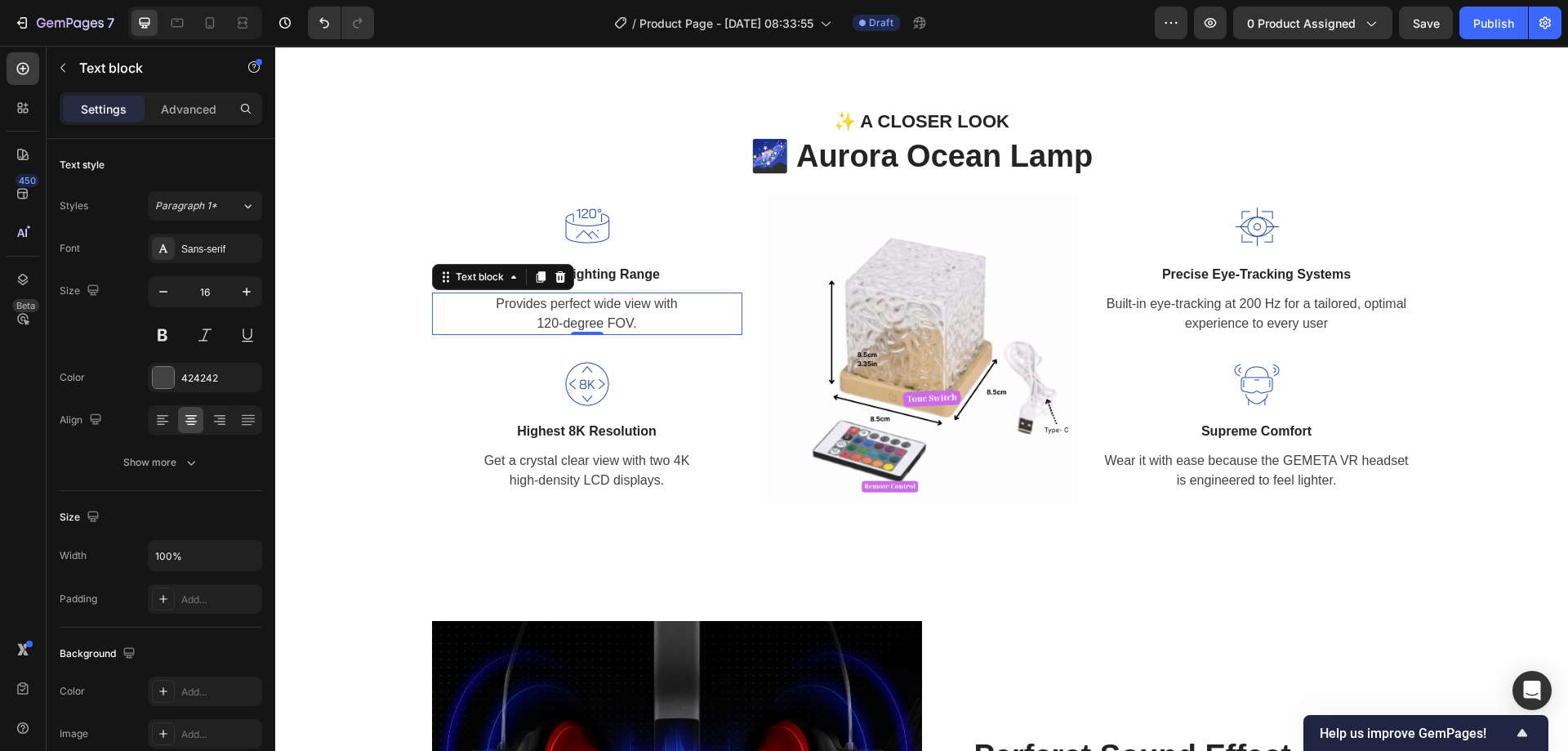
click at [603, 310] on p "Provides perfect wide view with 120-degree FOV." at bounding box center [587, 313] width 307 height 39
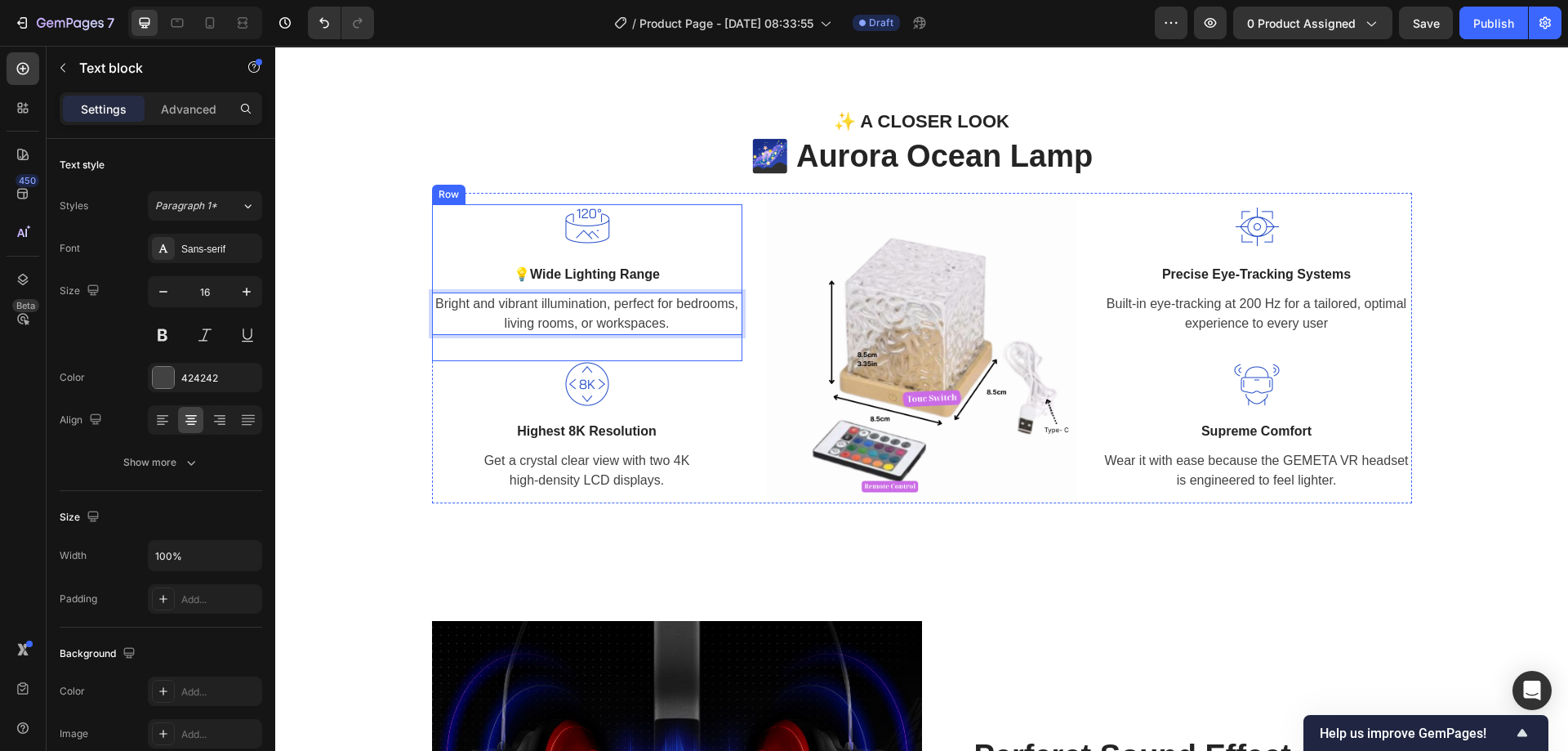
click at [699, 350] on div "Image 💡 Wide Lighting Range Text block Bright and vibrant illumination, perfect…" at bounding box center [587, 282] width 311 height 157
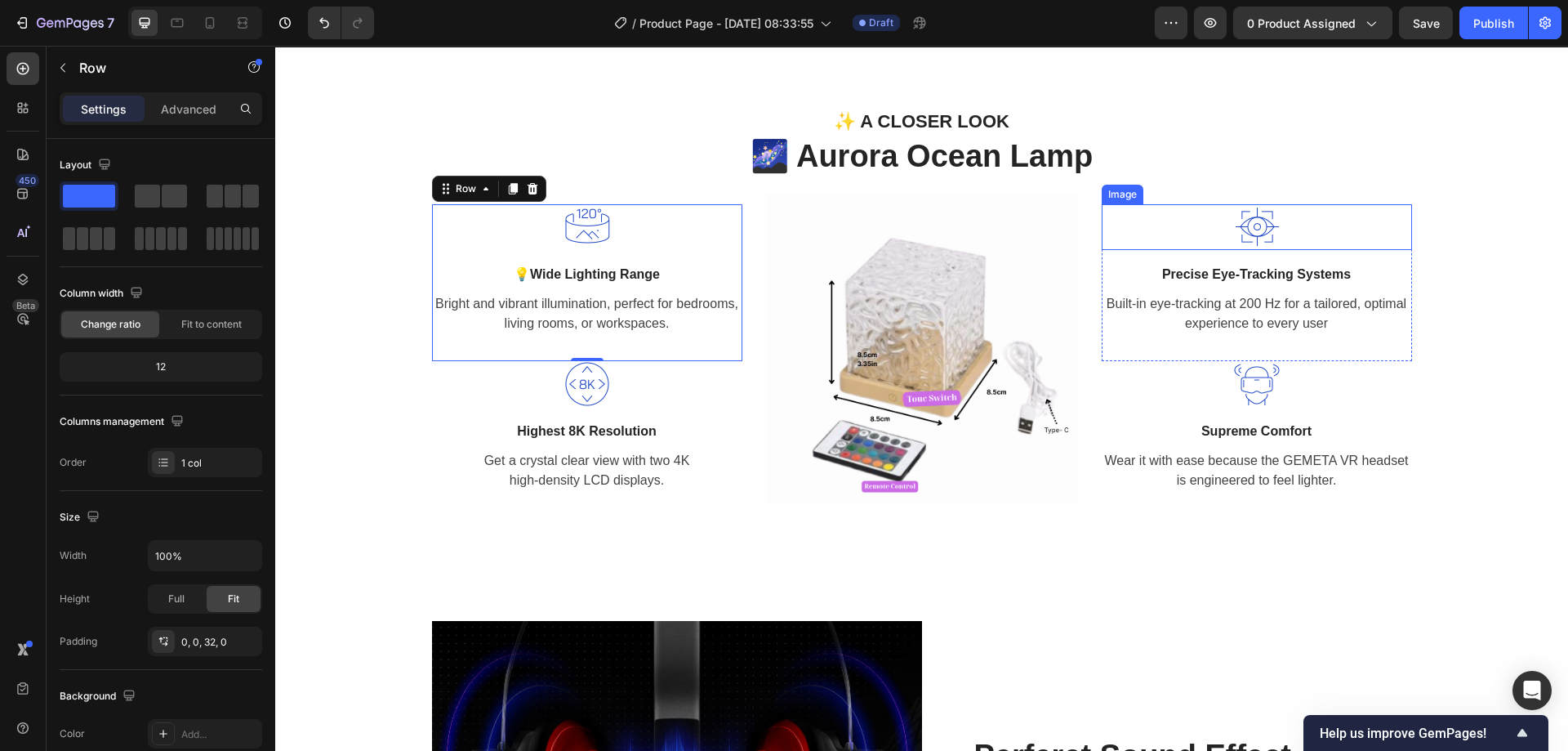
click at [1237, 239] on img at bounding box center [1257, 227] width 46 height 46
click at [1237, 238] on img at bounding box center [1257, 227] width 46 height 46
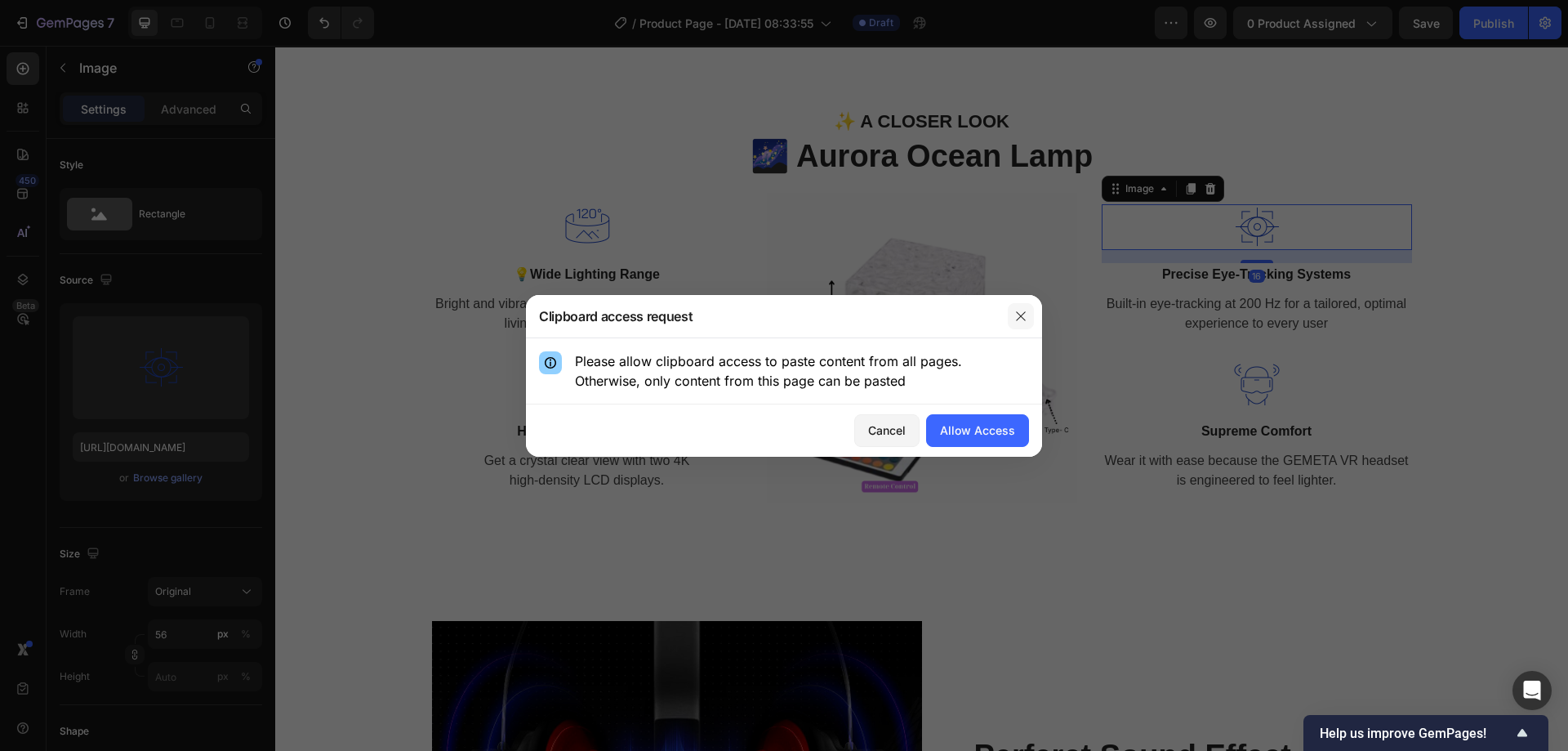
click at [1026, 312] on icon "button" at bounding box center [1020, 316] width 13 height 13
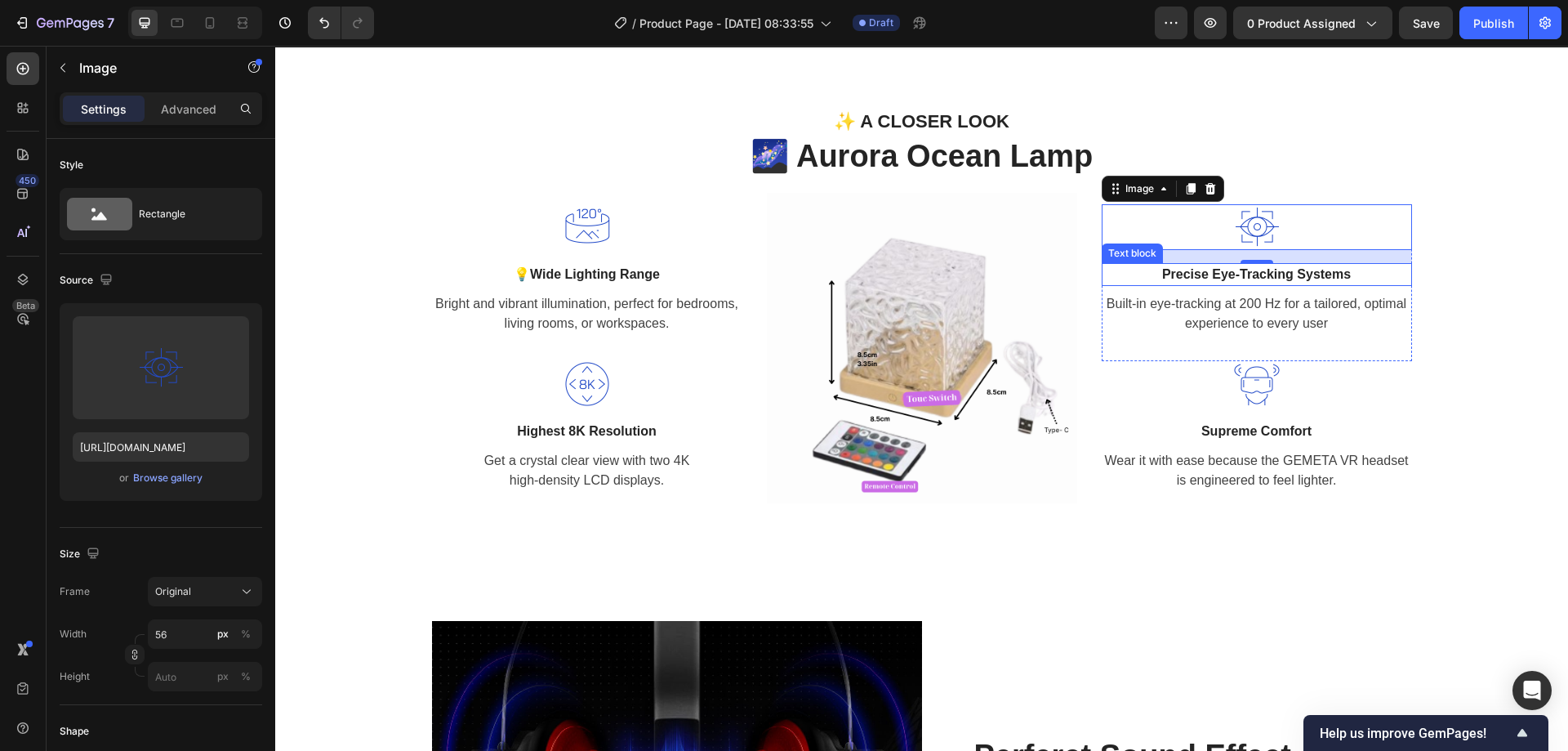
click at [1307, 272] on p "Precise Eye-Tracking Systems" at bounding box center [1257, 274] width 307 height 20
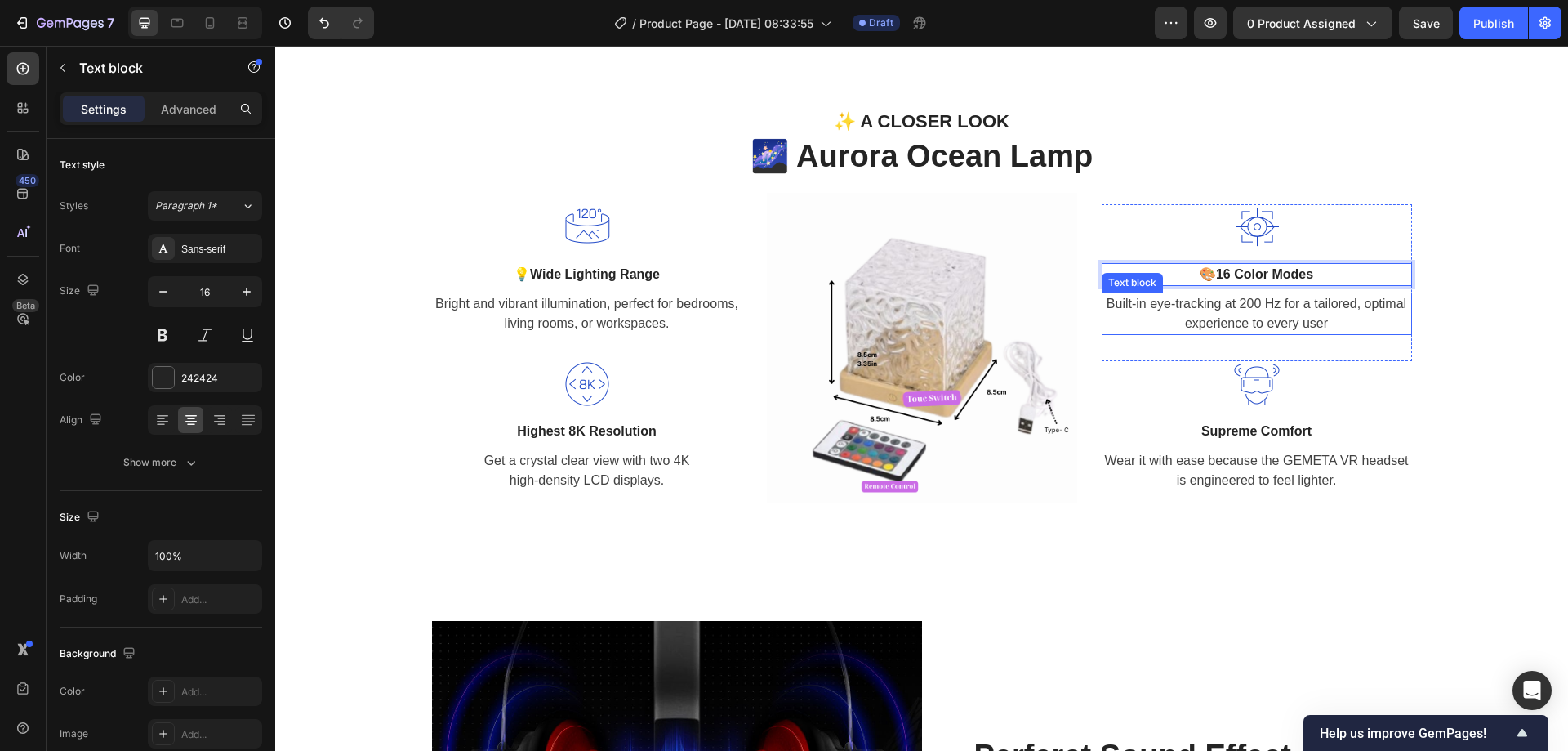
click at [1338, 318] on p "Built-in eye-tracking at 200 Hz for a tailored, optimal experience to every user" at bounding box center [1257, 313] width 307 height 39
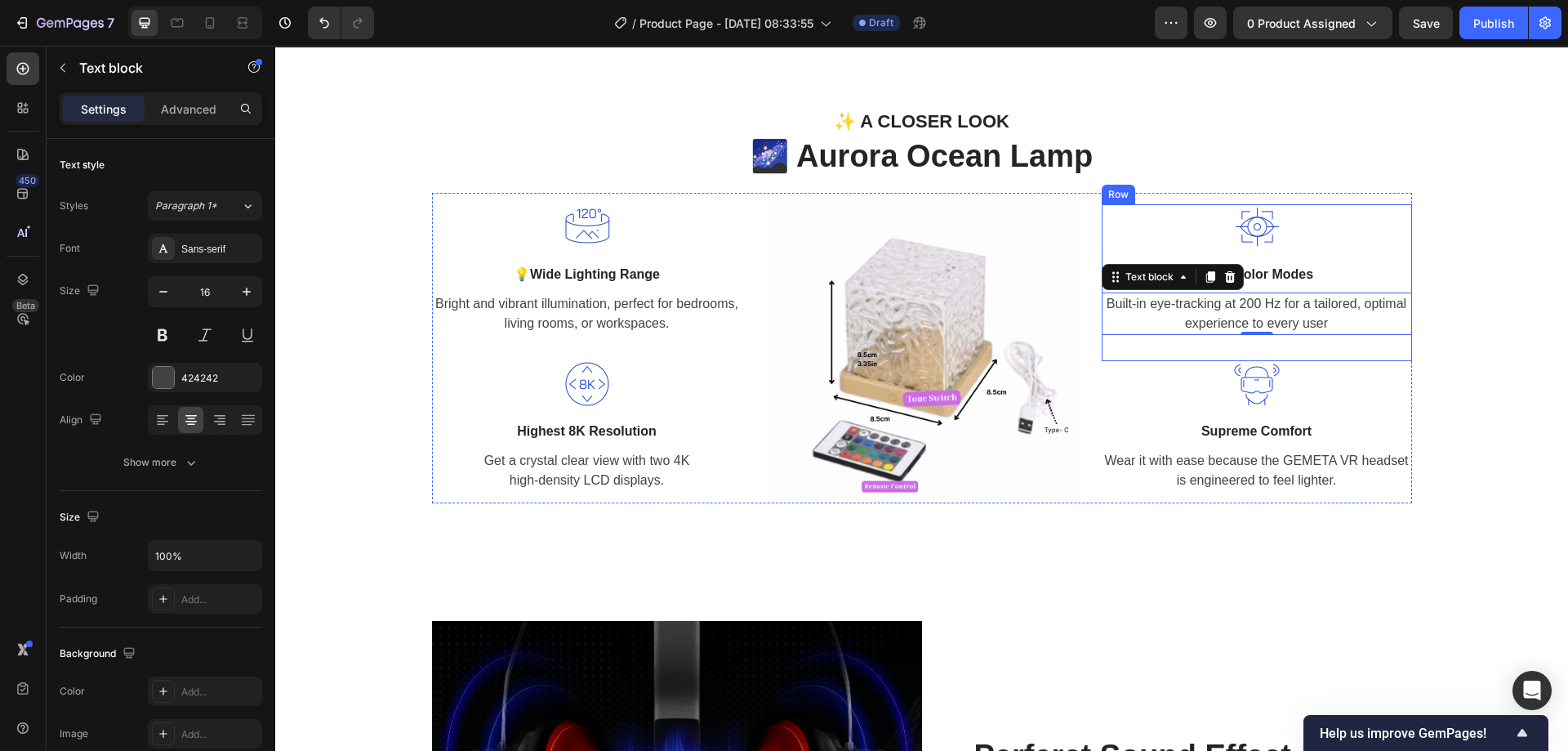
click at [1189, 320] on p "Built-in eye-tracking at 200 Hz for a tailored, optimal experience to every user" at bounding box center [1257, 313] width 307 height 39
click at [591, 425] on p "Highest 8K Resolution" at bounding box center [587, 431] width 307 height 20
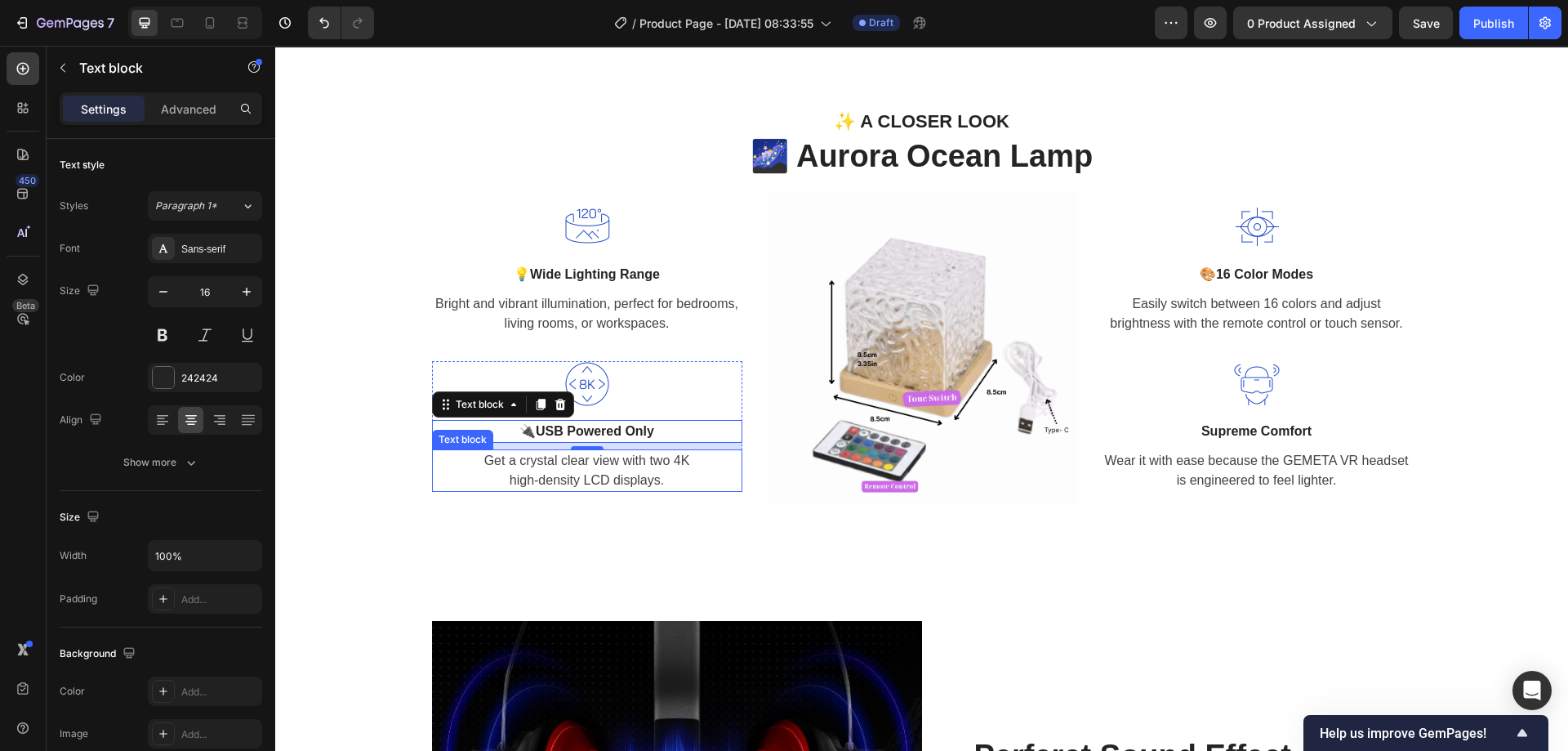
click at [590, 475] on p "Get a crystal clear view with two 4K high-density LCD displays." at bounding box center [587, 470] width 307 height 39
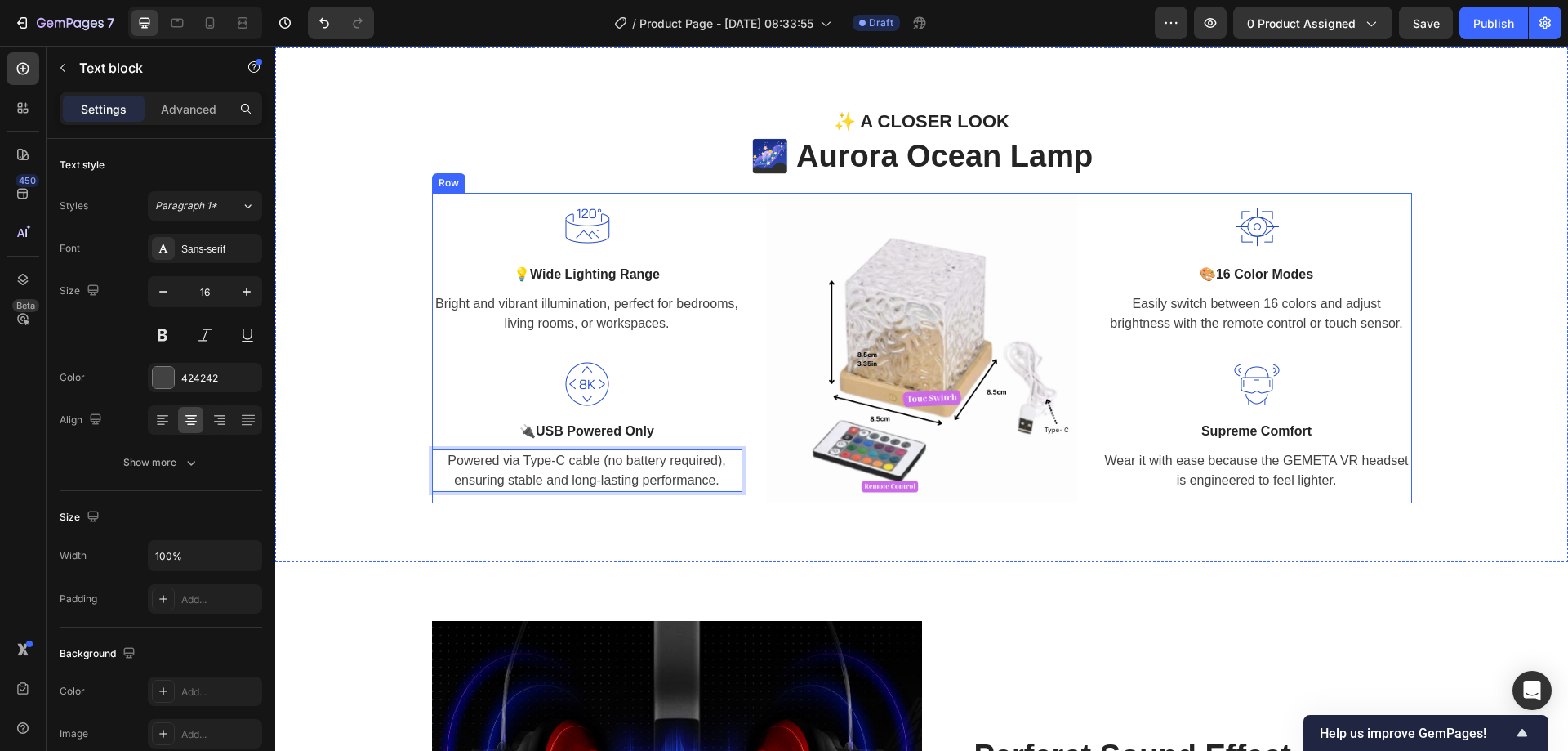
click at [643, 511] on div "✨ A CLOSER LOOK Text block 🌌 Aurora Ocean Lamp Heading Row Image 💡 Wide Lightin…" at bounding box center [921, 304] width 1292 height 516
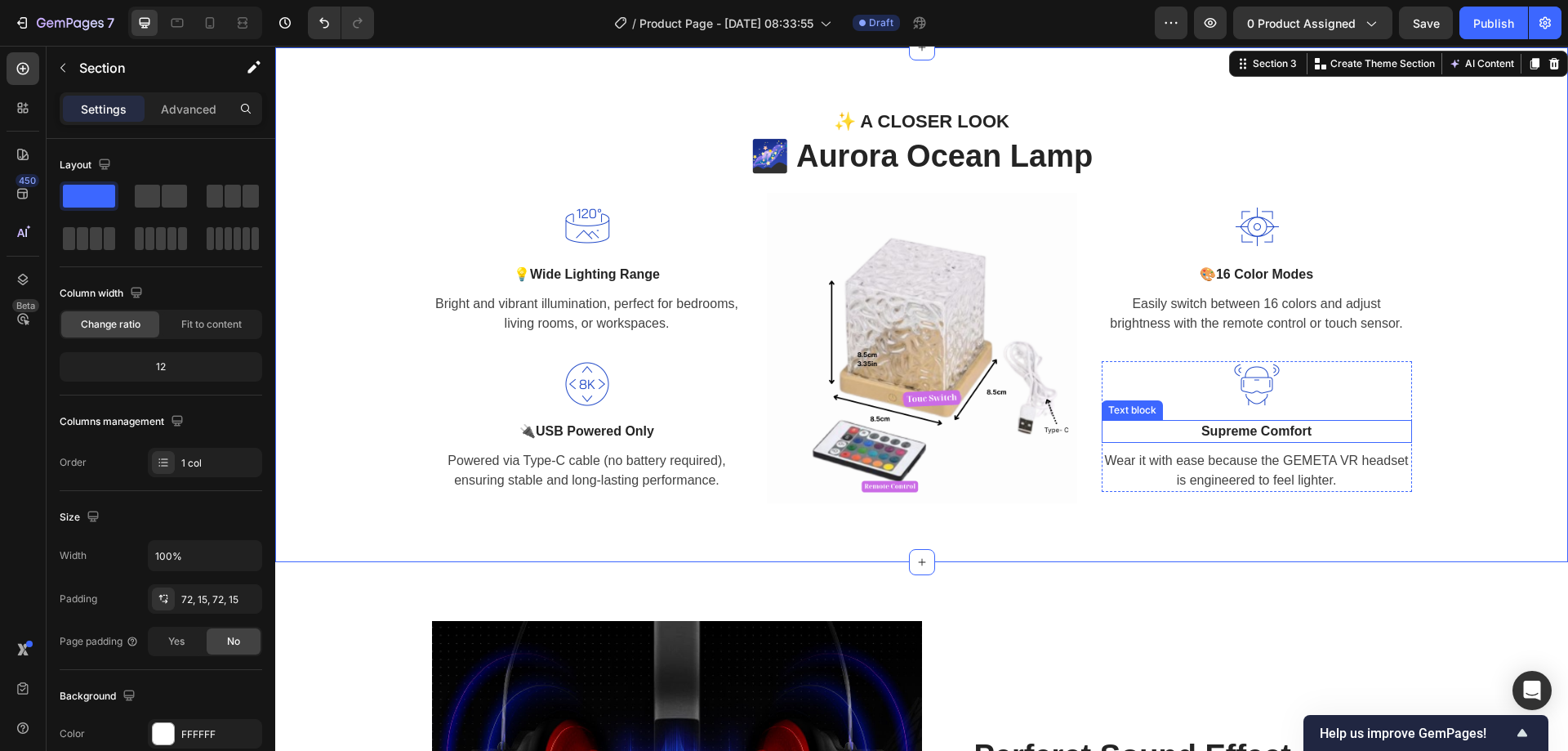
click at [1241, 433] on p "Supreme Comfort" at bounding box center [1257, 431] width 307 height 20
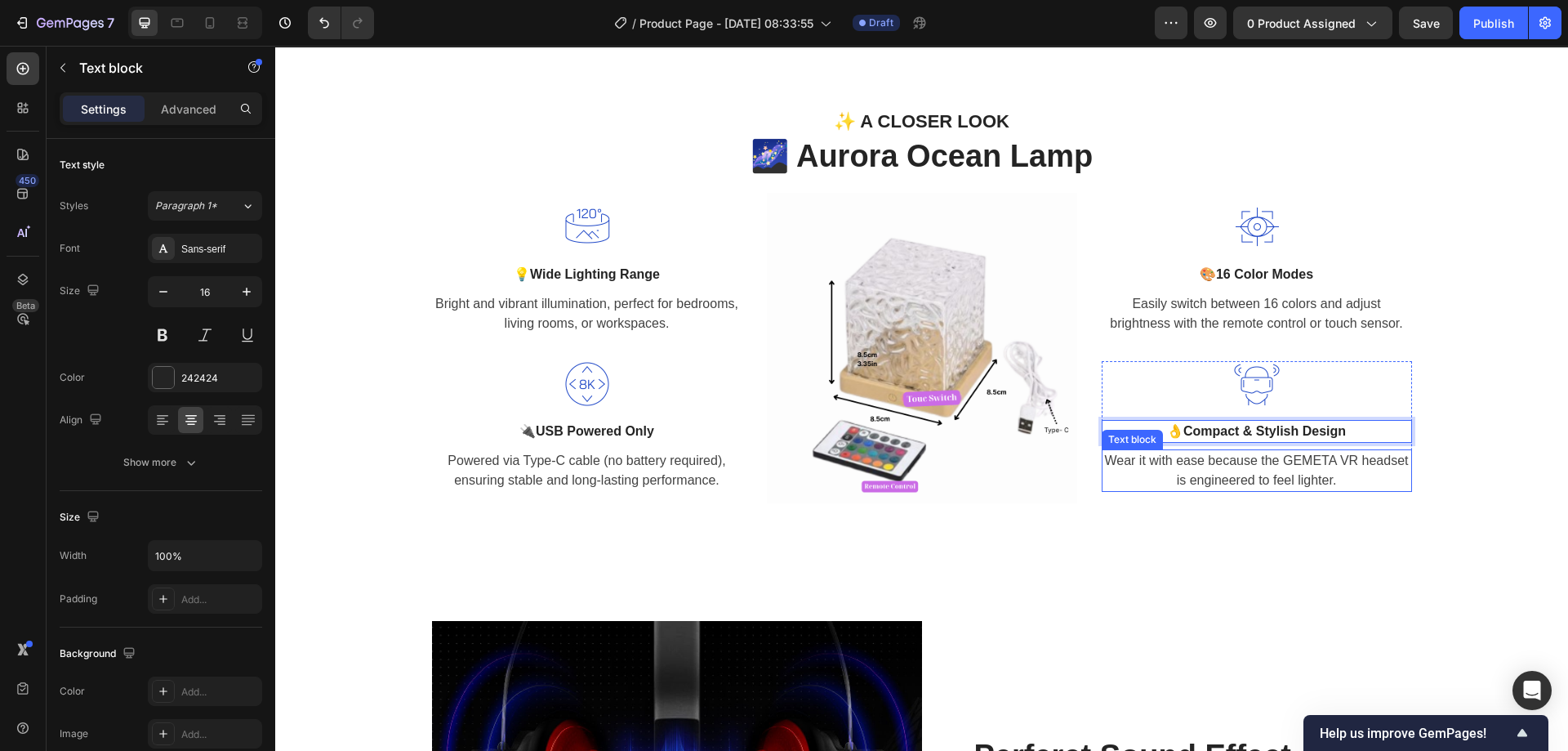
click at [1343, 480] on p "Wear it with ease because the GEMETA VR headset is engineered to feel lighter." at bounding box center [1257, 470] width 307 height 39
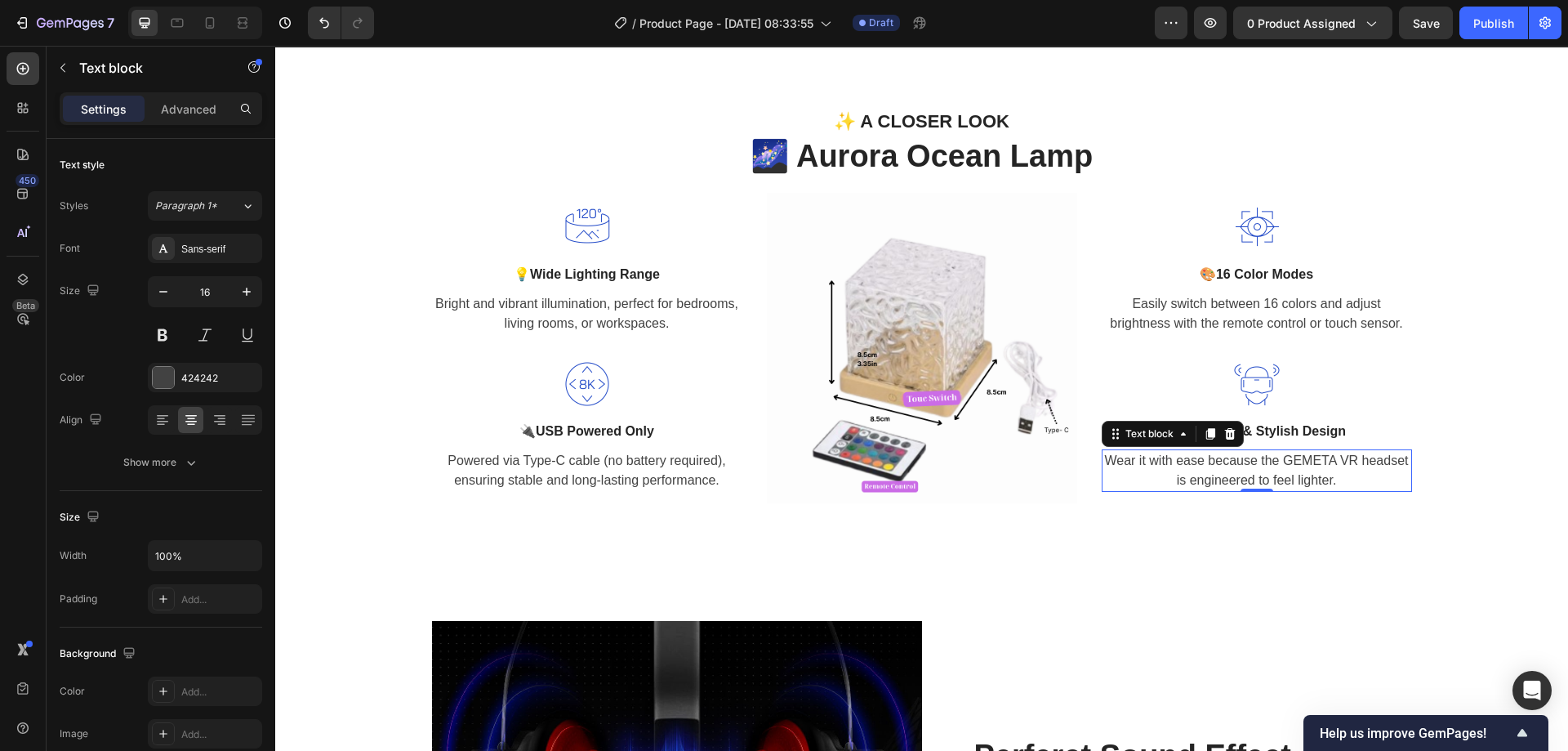
click at [1288, 458] on p "Wear it with ease because the GEMETA VR headset is engineered to feel lighter." at bounding box center [1257, 470] width 307 height 39
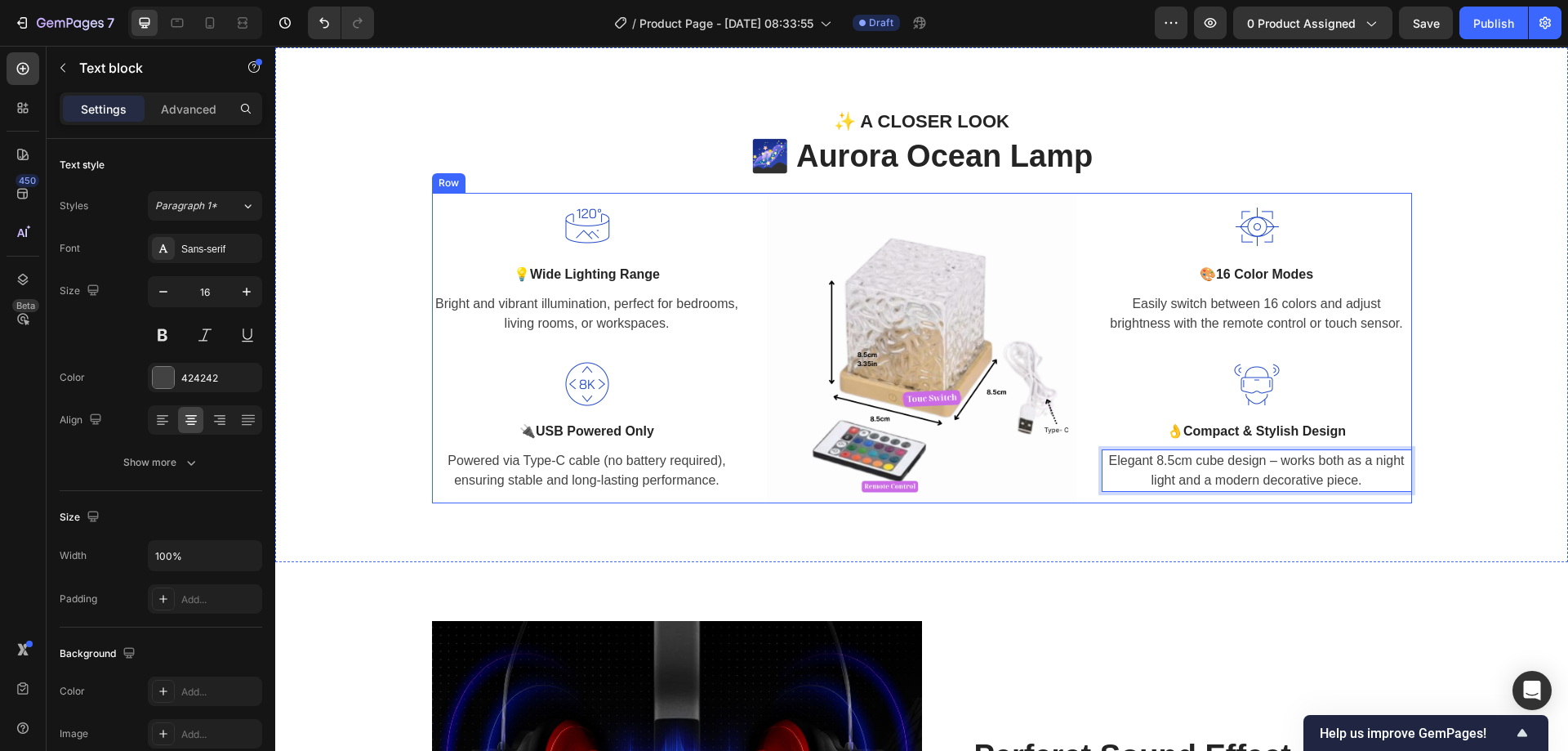
click at [1397, 502] on div "Image 🎨 16 Color Modes Text block Easily switch between 16 colors and adjust br…" at bounding box center [1257, 348] width 311 height 311
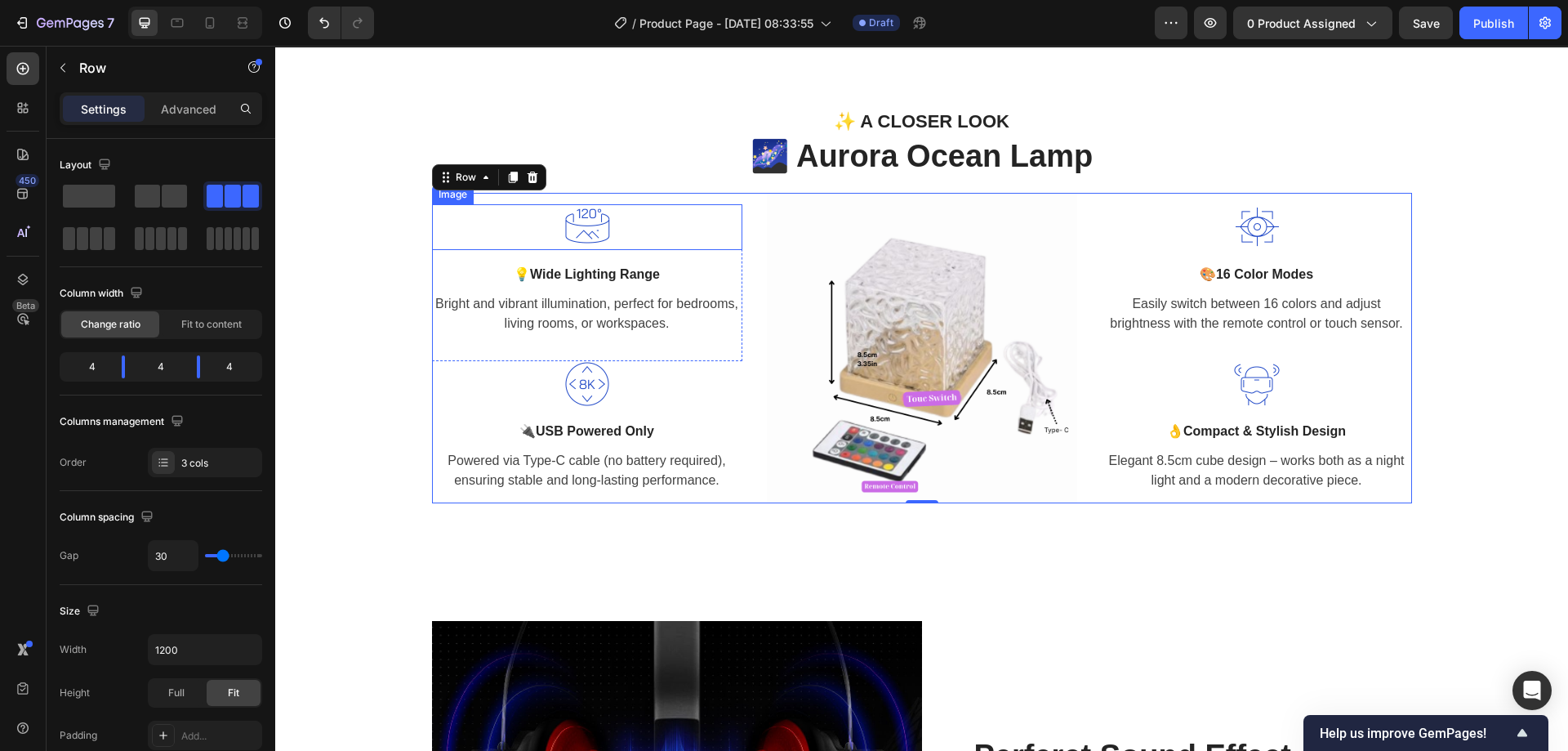
click at [586, 236] on img at bounding box center [587, 227] width 46 height 46
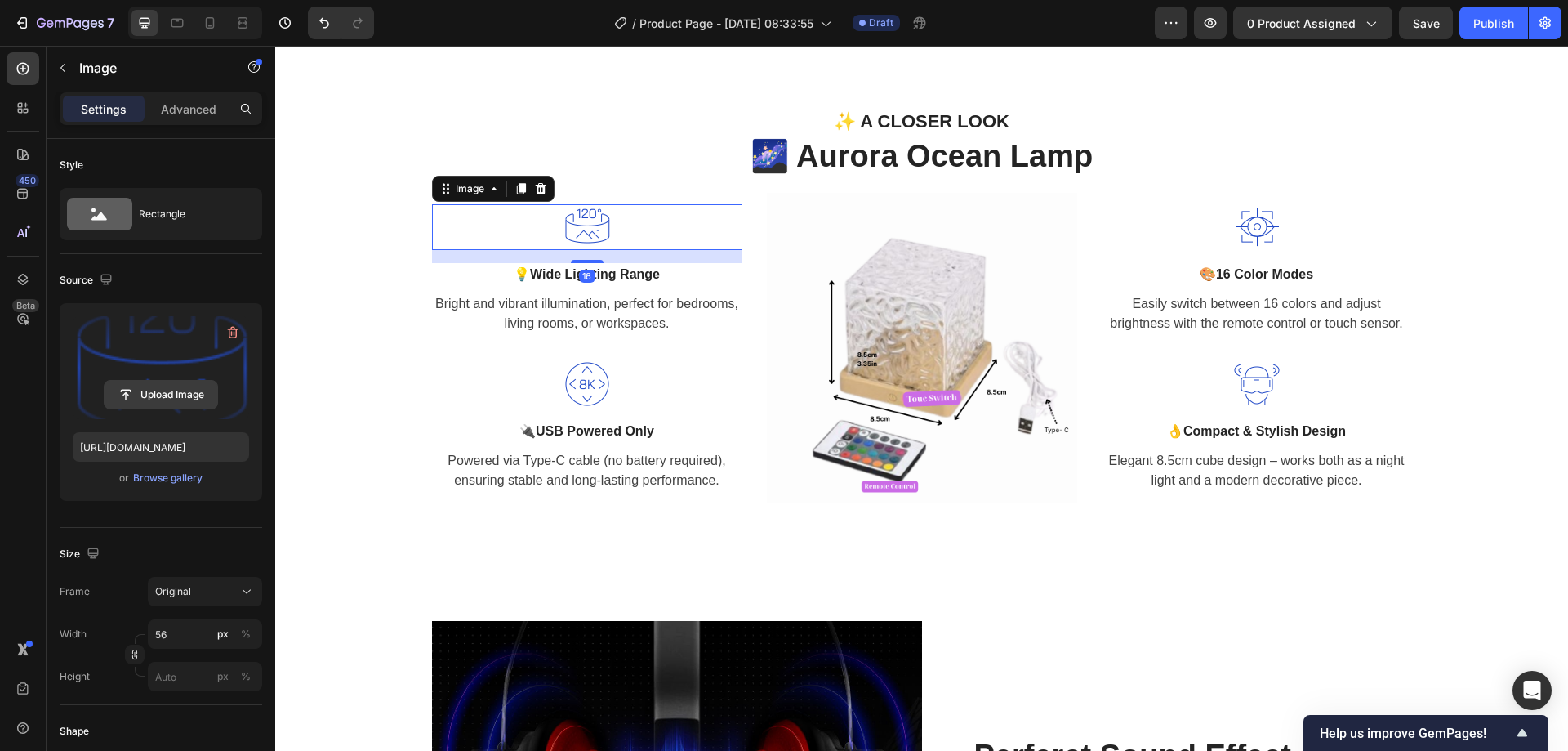
click at [126, 392] on input "file" at bounding box center [161, 394] width 113 height 28
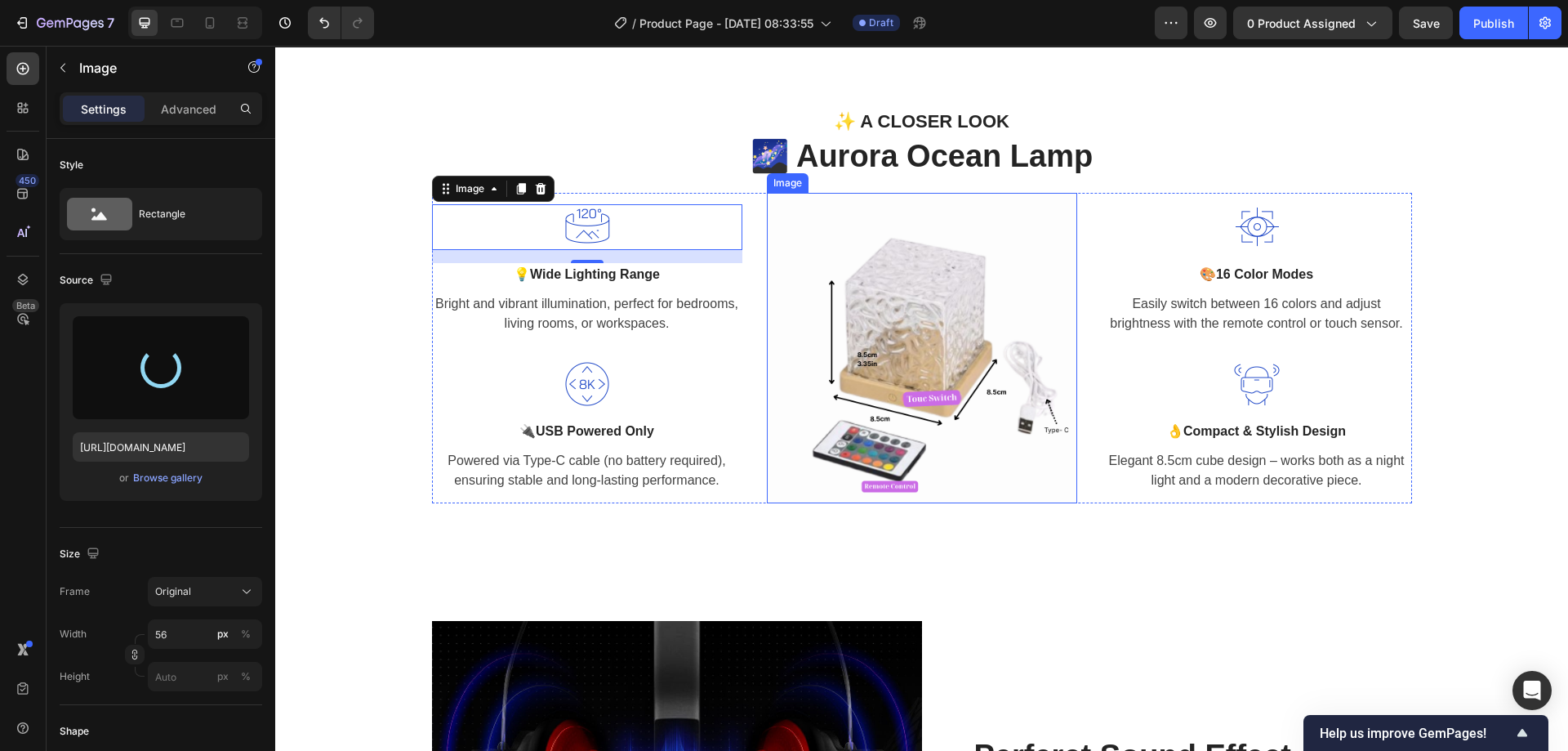
type input "[URL][DOMAIN_NAME]"
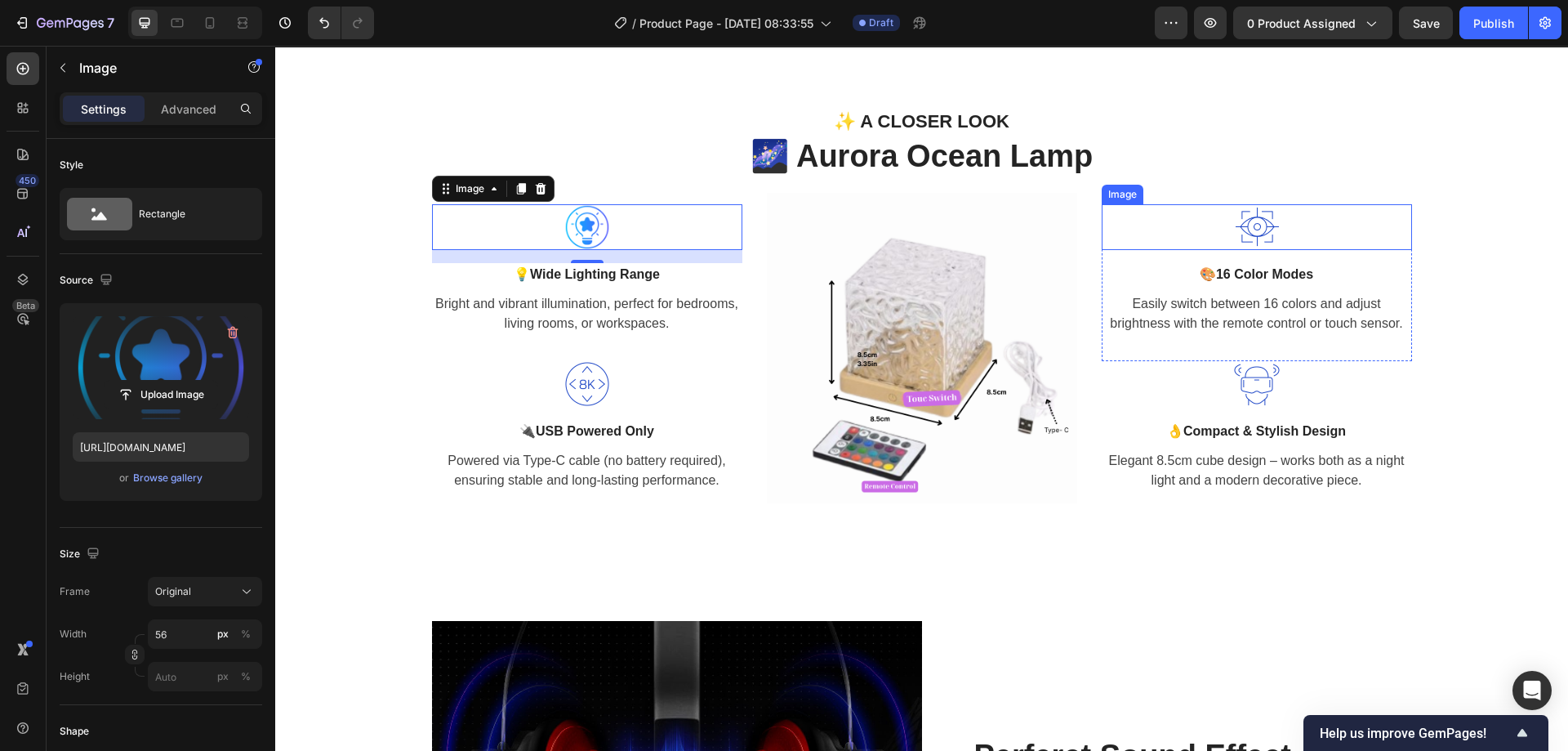
drag, startPoint x: 1240, startPoint y: 234, endPoint x: 1154, endPoint y: 237, distance: 86.1
click at [1241, 234] on img at bounding box center [1257, 227] width 46 height 46
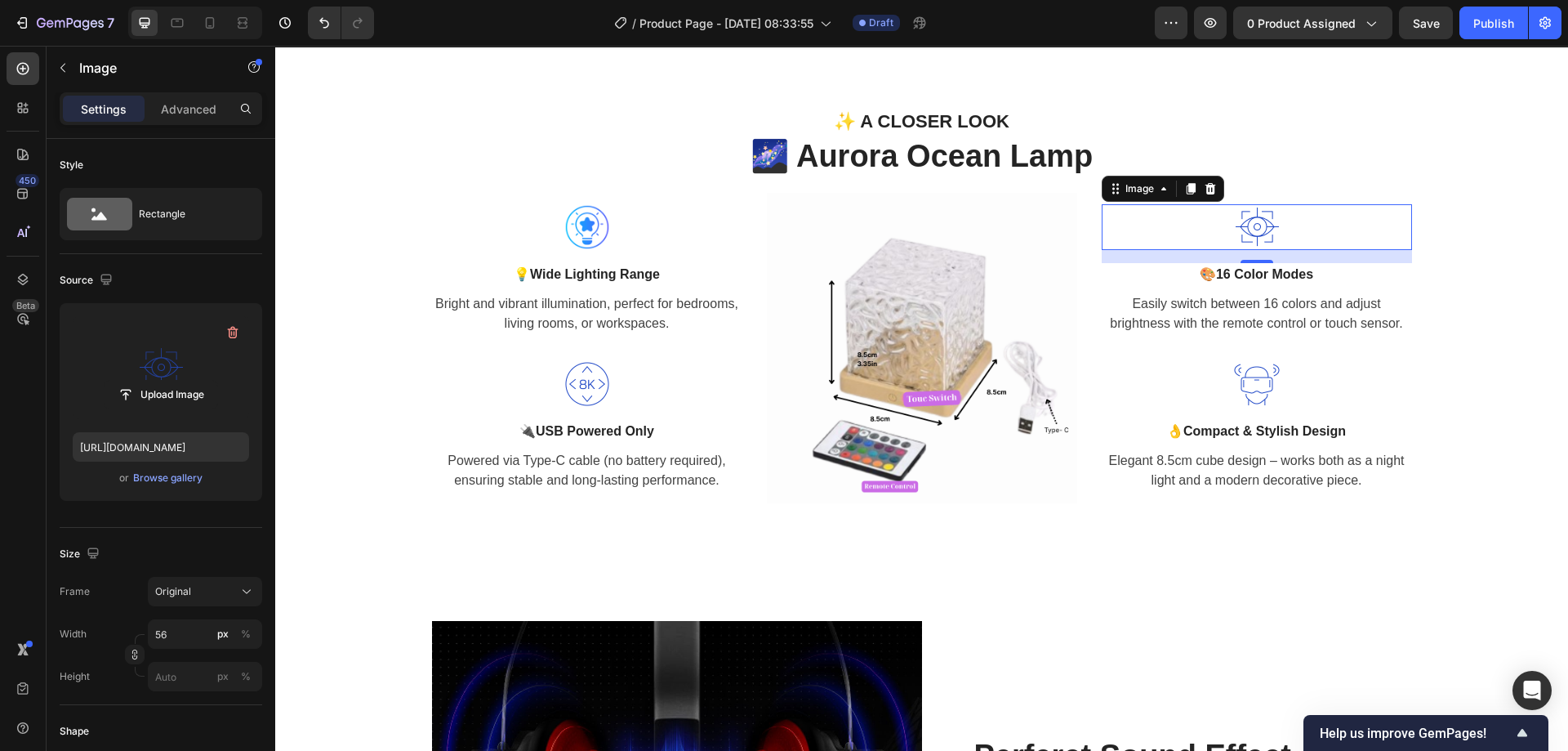
click at [177, 374] on label at bounding box center [161, 368] width 177 height 103
click at [177, 381] on input "file" at bounding box center [161, 394] width 113 height 28
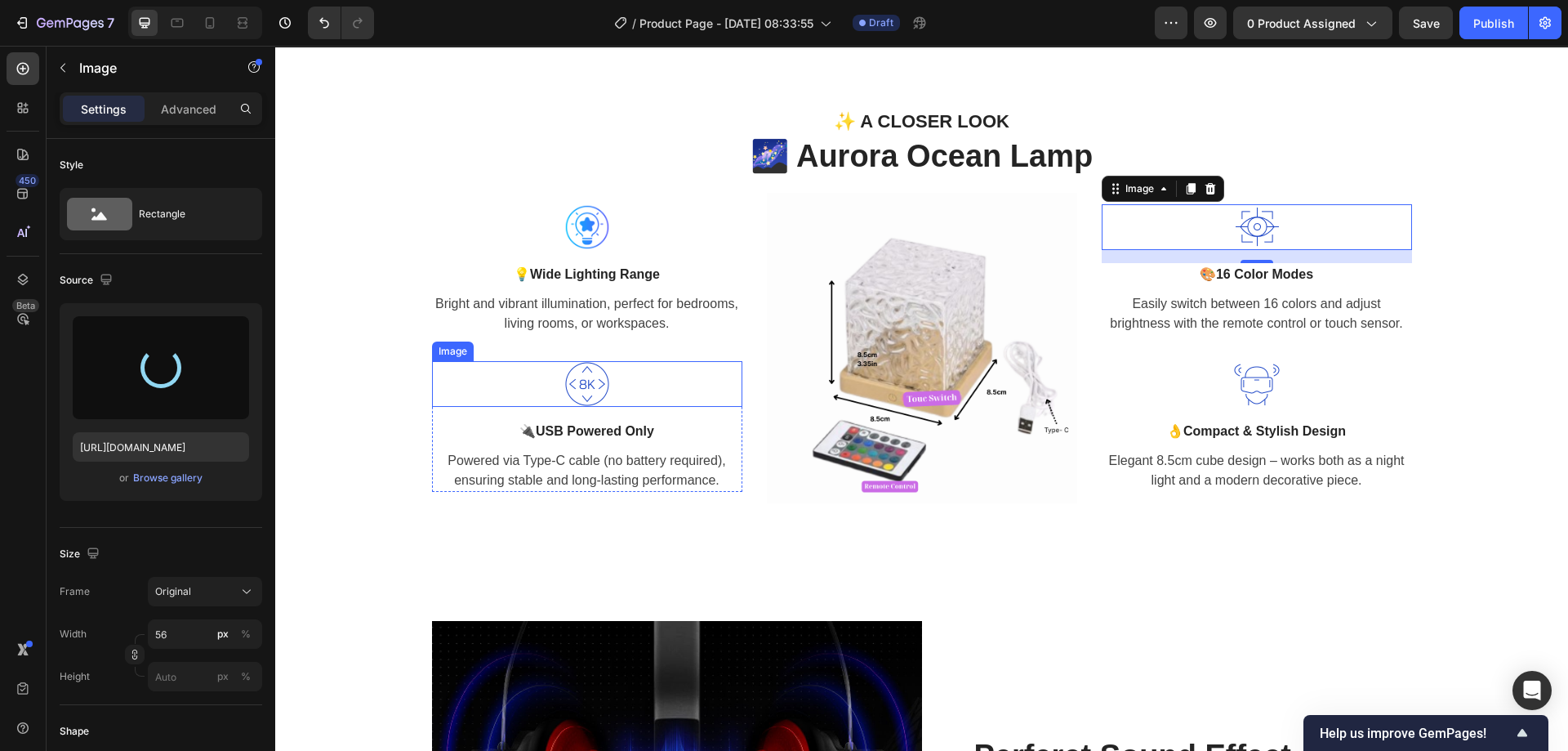
type input "[URL][DOMAIN_NAME]"
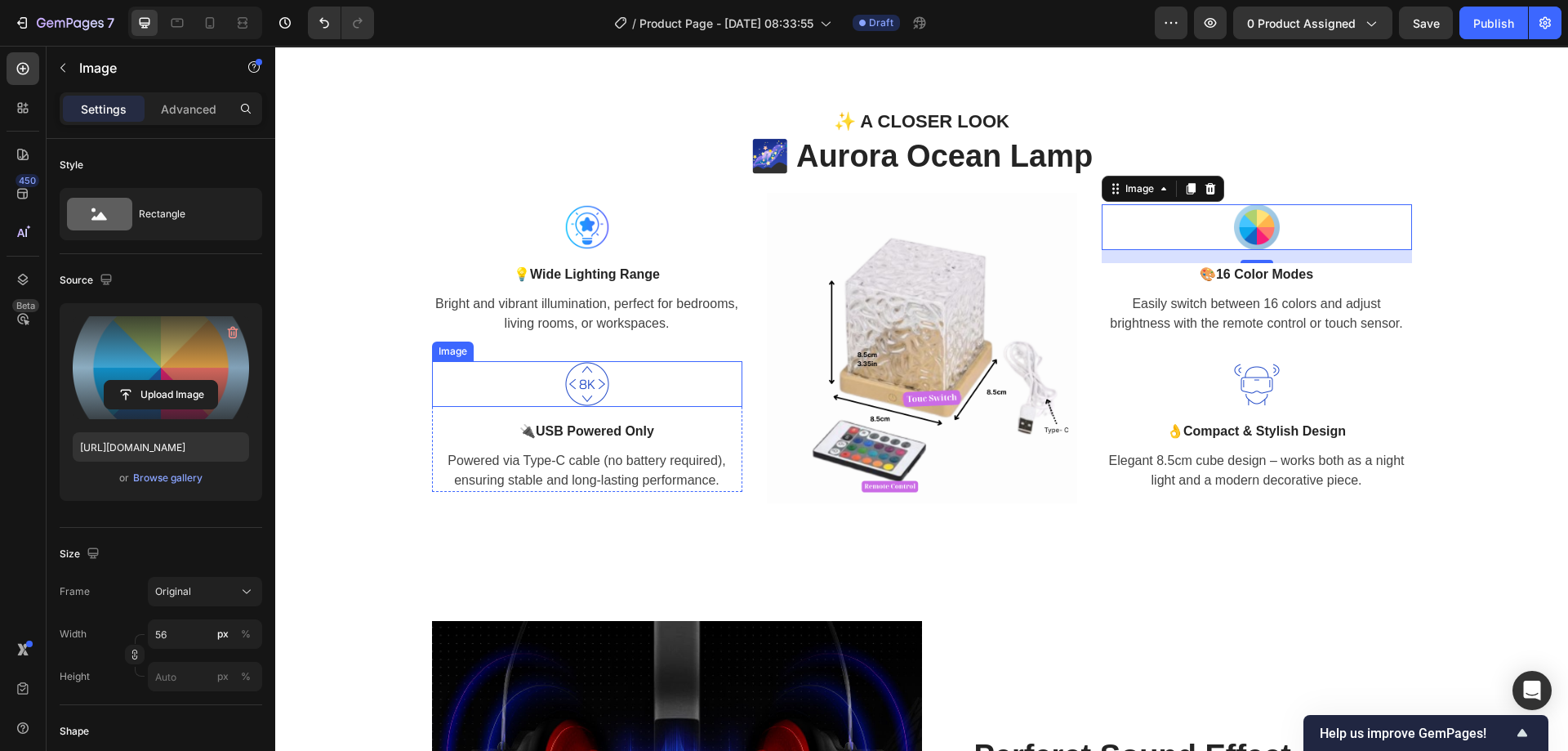
click at [573, 383] on img at bounding box center [587, 384] width 46 height 46
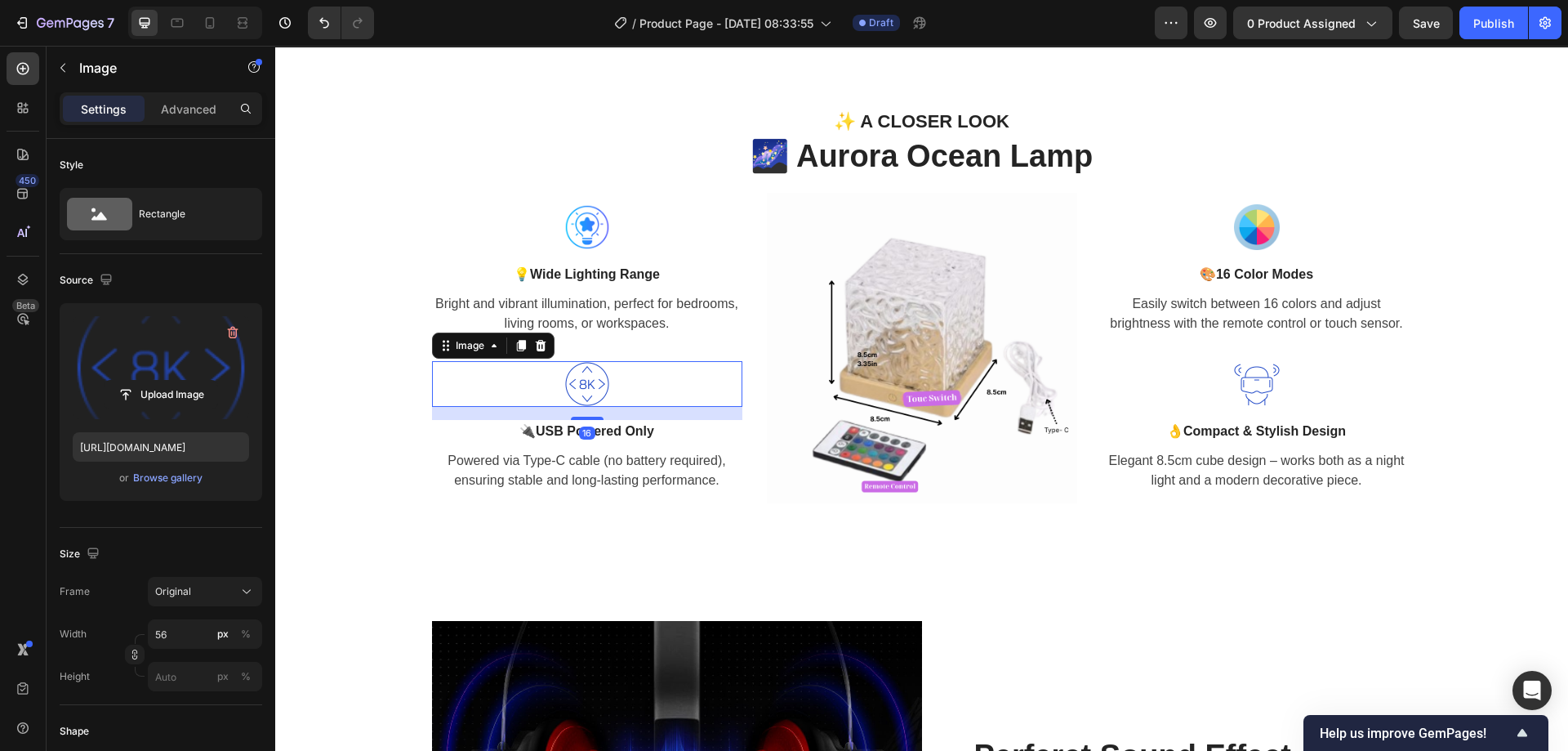
click at [186, 373] on label at bounding box center [161, 368] width 177 height 103
click at [186, 381] on input "file" at bounding box center [161, 394] width 113 height 28
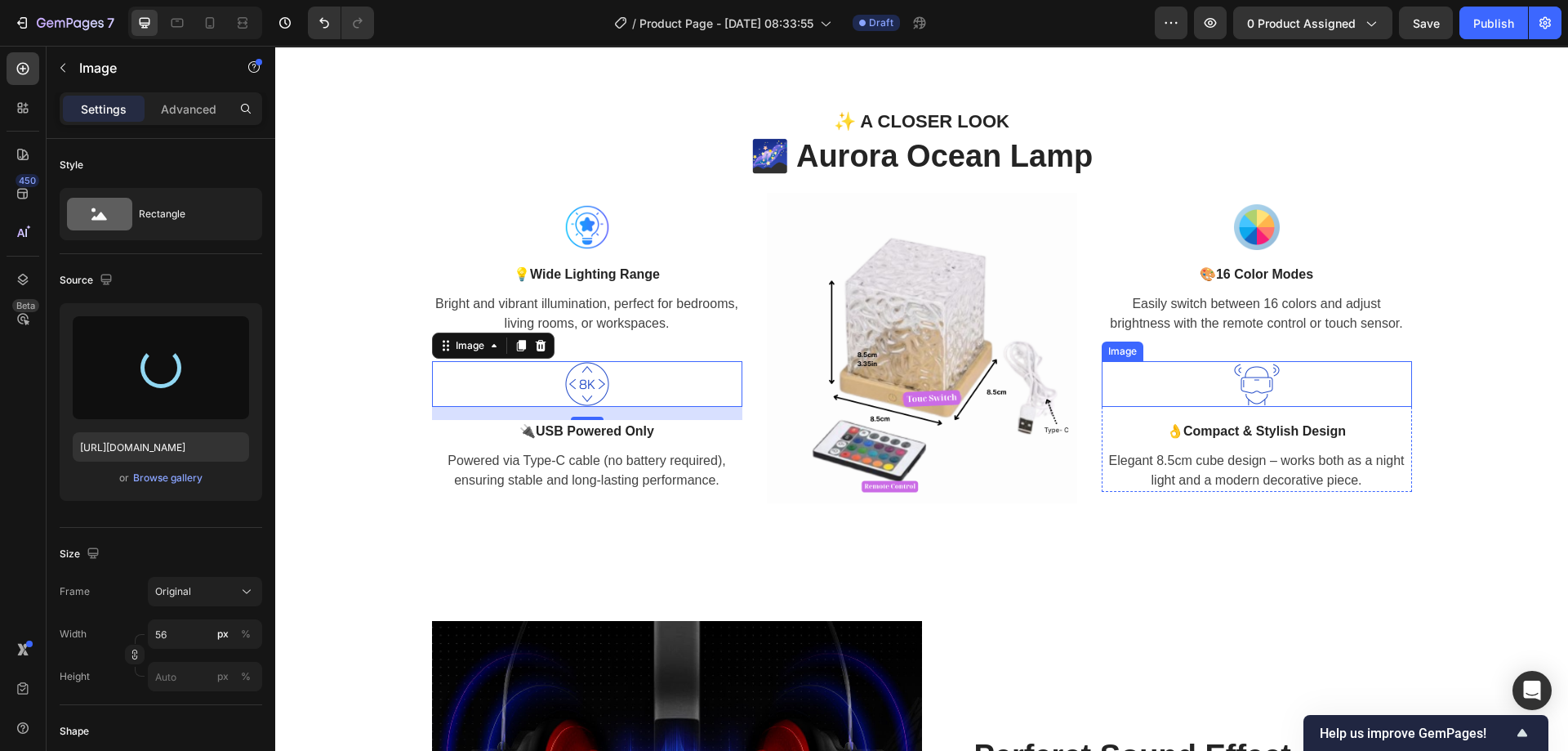
type input "[URL][DOMAIN_NAME]"
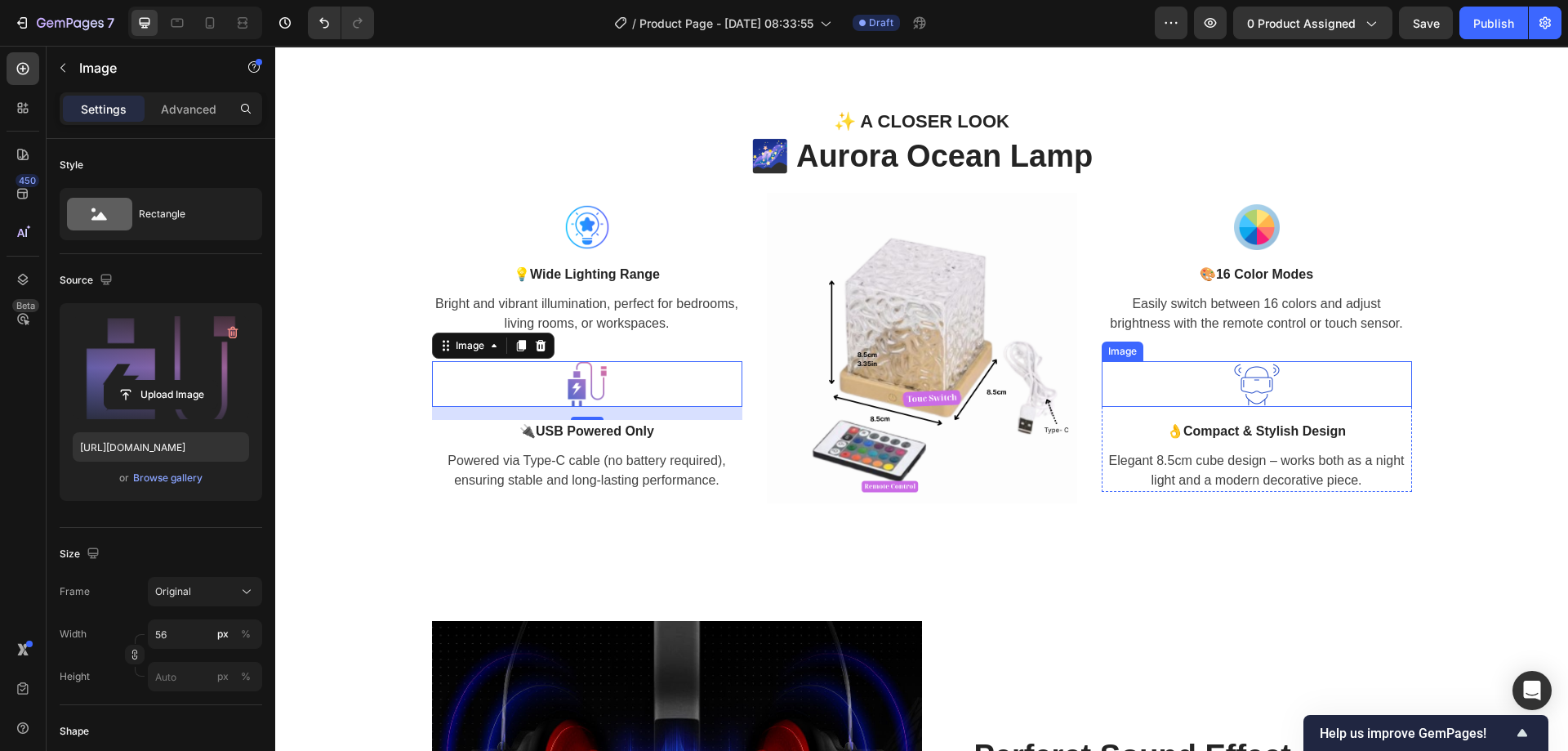
click at [1251, 383] on img at bounding box center [1257, 384] width 46 height 46
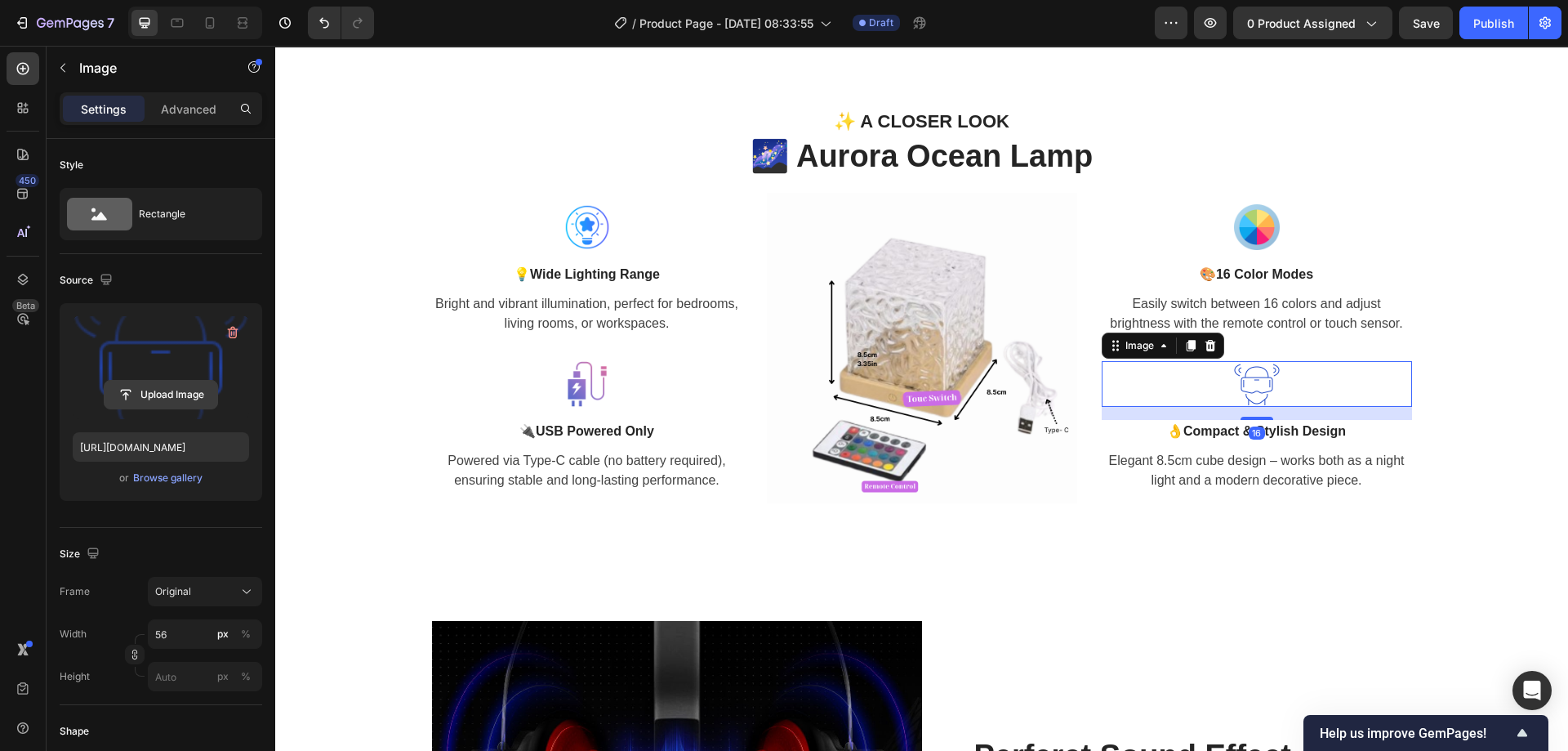
click at [148, 383] on input "file" at bounding box center [161, 394] width 113 height 28
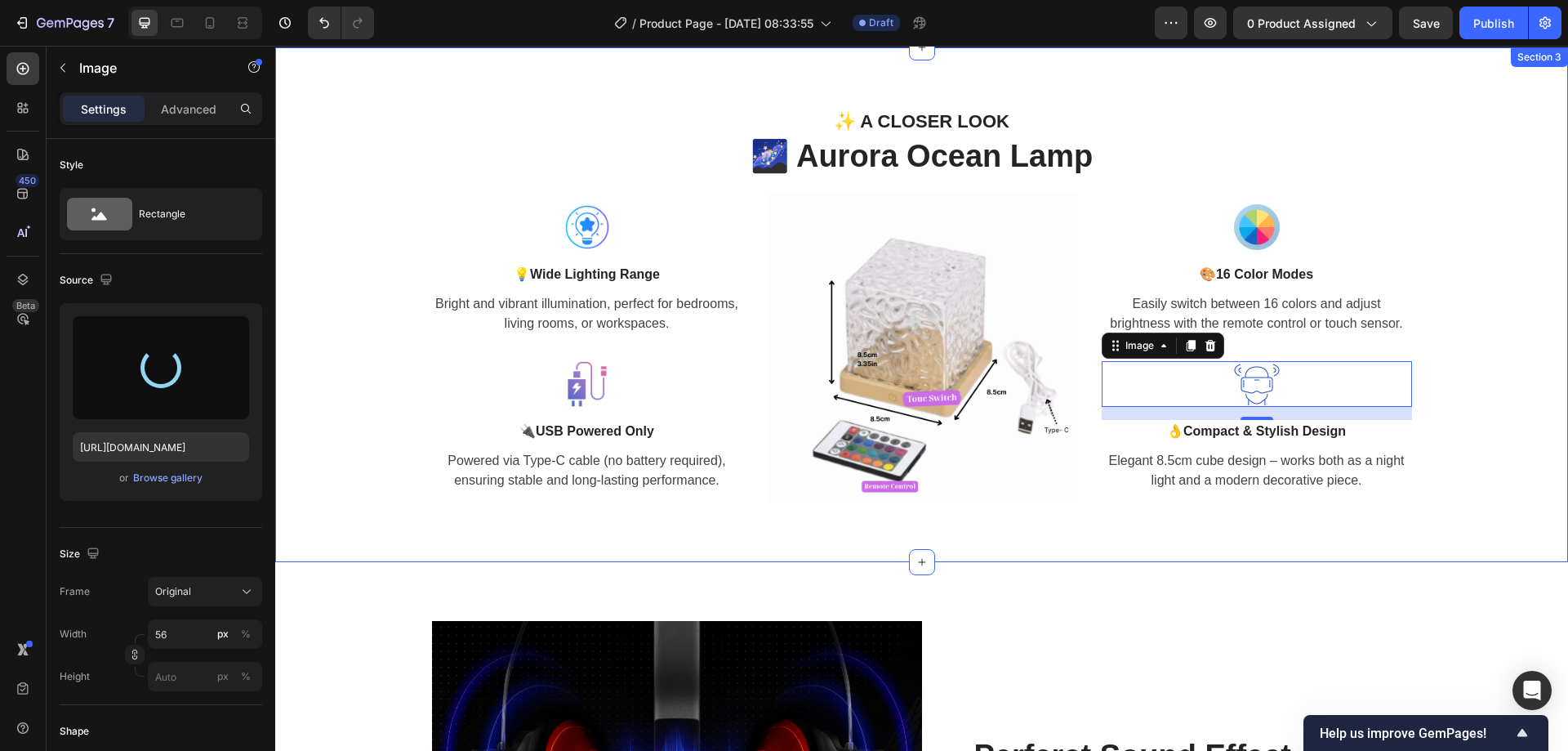
type input "[URL][DOMAIN_NAME]"
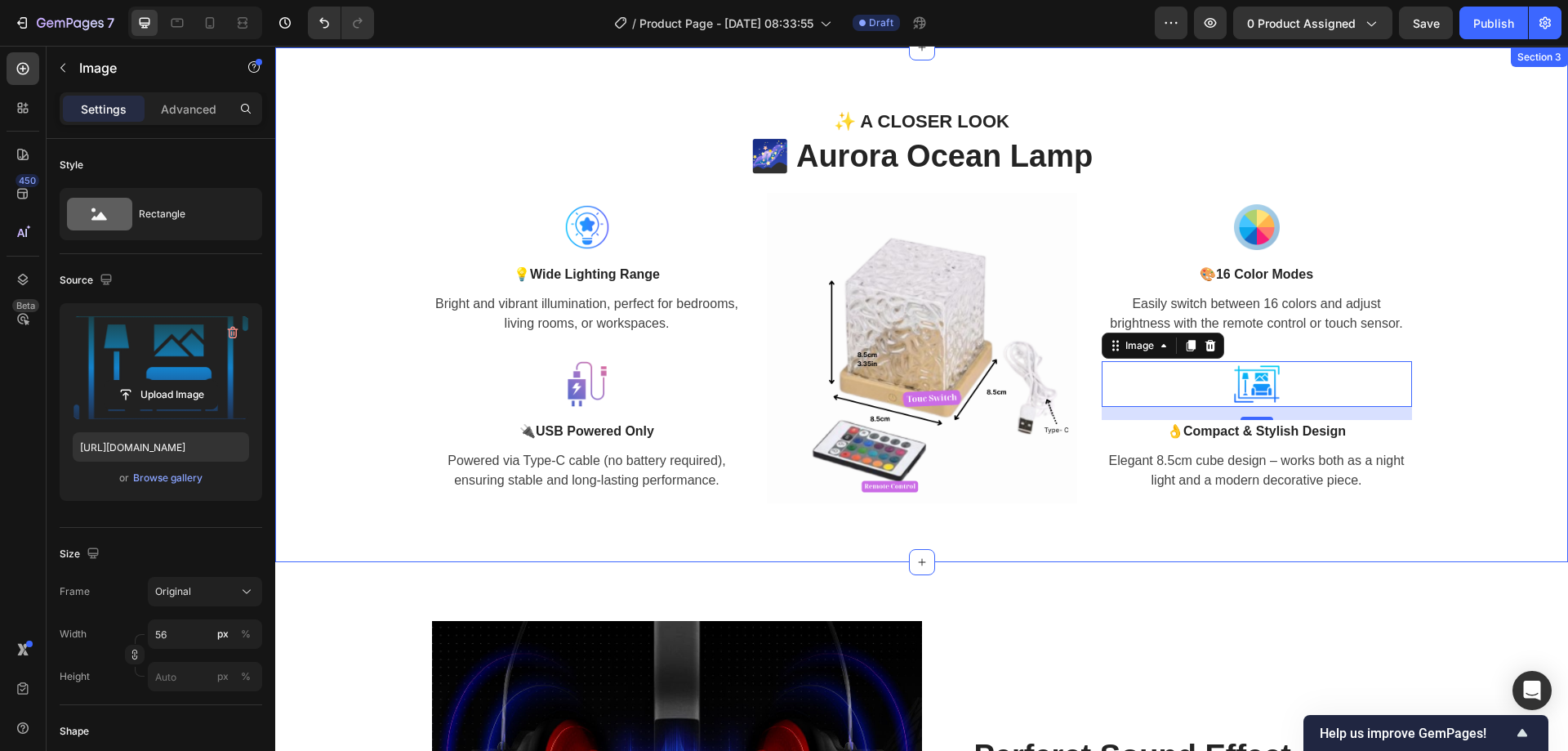
click at [1199, 523] on div "✨ A CLOSER LOOK Text block 🌌 Aurora Ocean Lamp Heading Row Image 💡 Wide Lightin…" at bounding box center [921, 304] width 1292 height 516
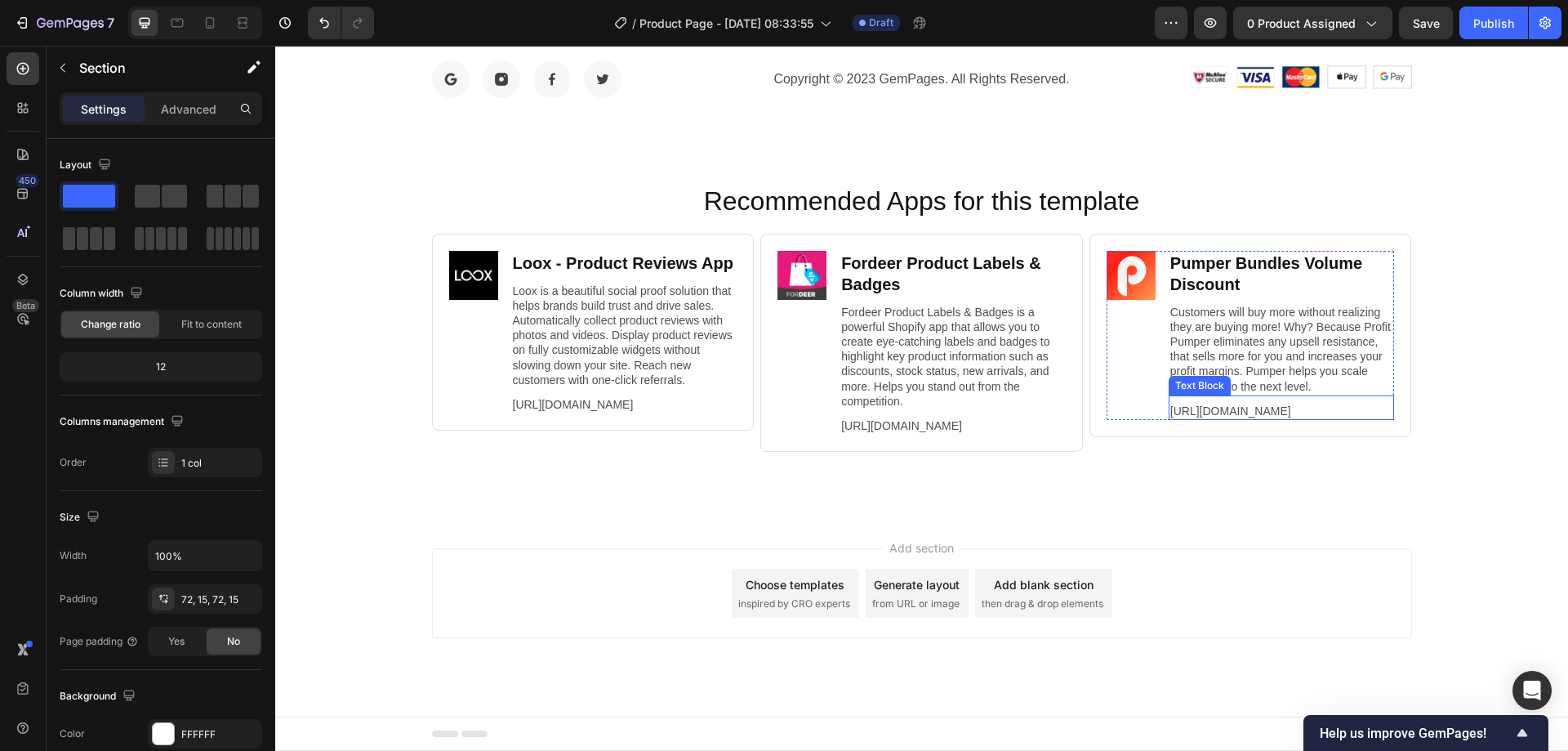
scroll to position [6600, 0]
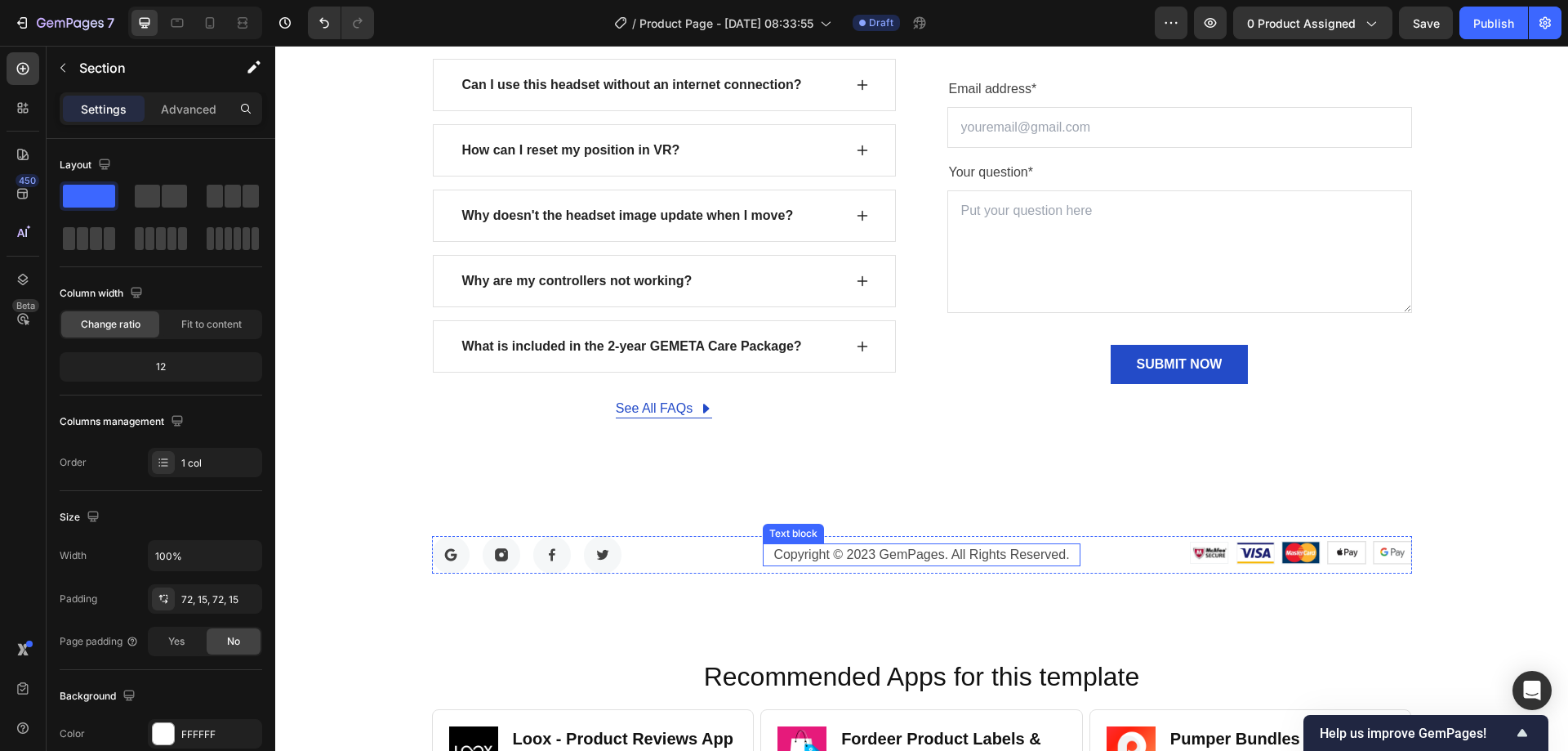
click at [986, 557] on p "Copyright © 2023 GemPages. All Rights Reserved." at bounding box center [921, 555] width 314 height 20
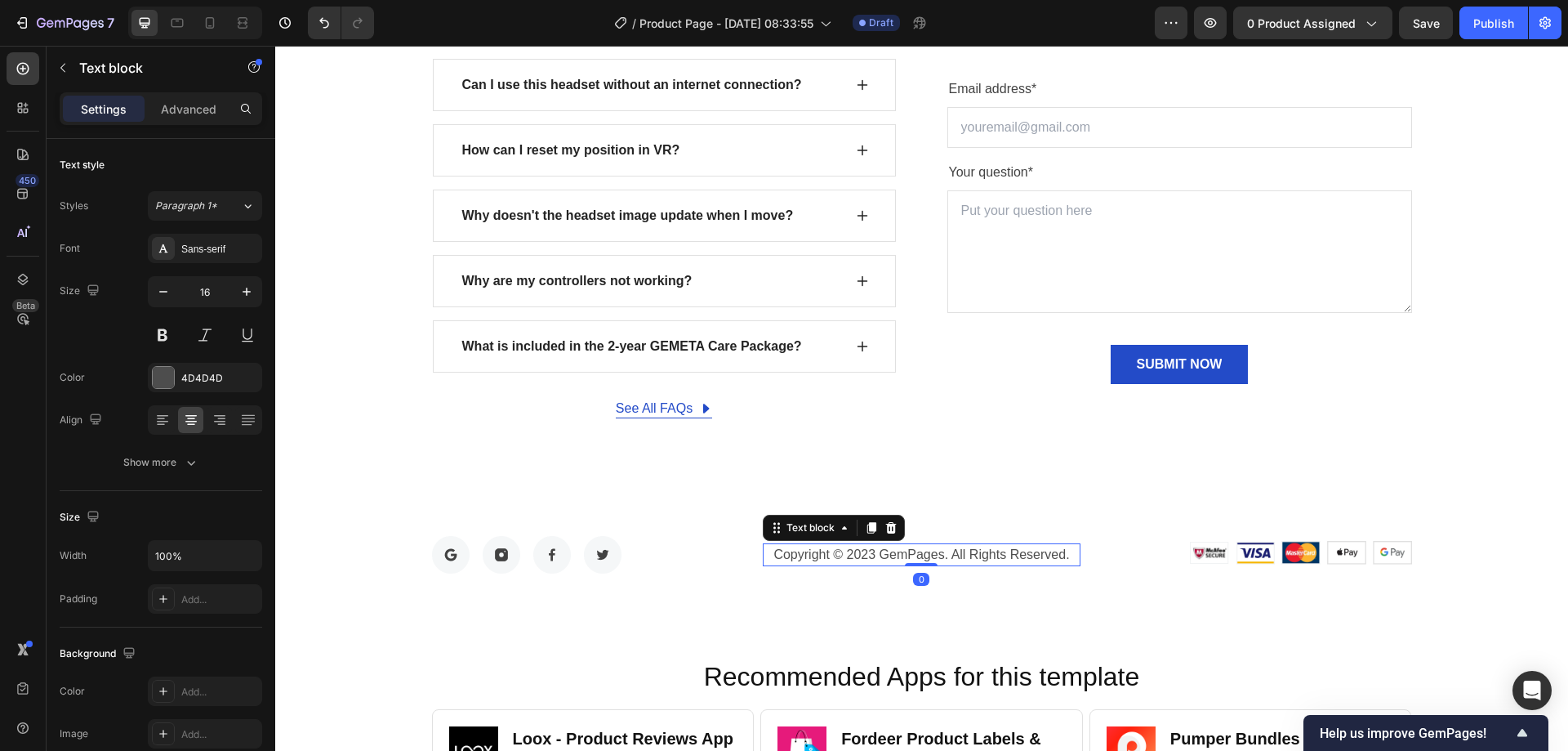
click at [986, 557] on p "Copyright © 2023 GemPages. All Rights Reserved." at bounding box center [921, 555] width 314 height 20
click at [869, 560] on p "Copyright © 2023 GemPages. All Rights Reserved." at bounding box center [921, 555] width 314 height 20
click at [1069, 550] on p "Copyright © 2023 GemPages. All Rights Reserved." at bounding box center [921, 555] width 314 height 20
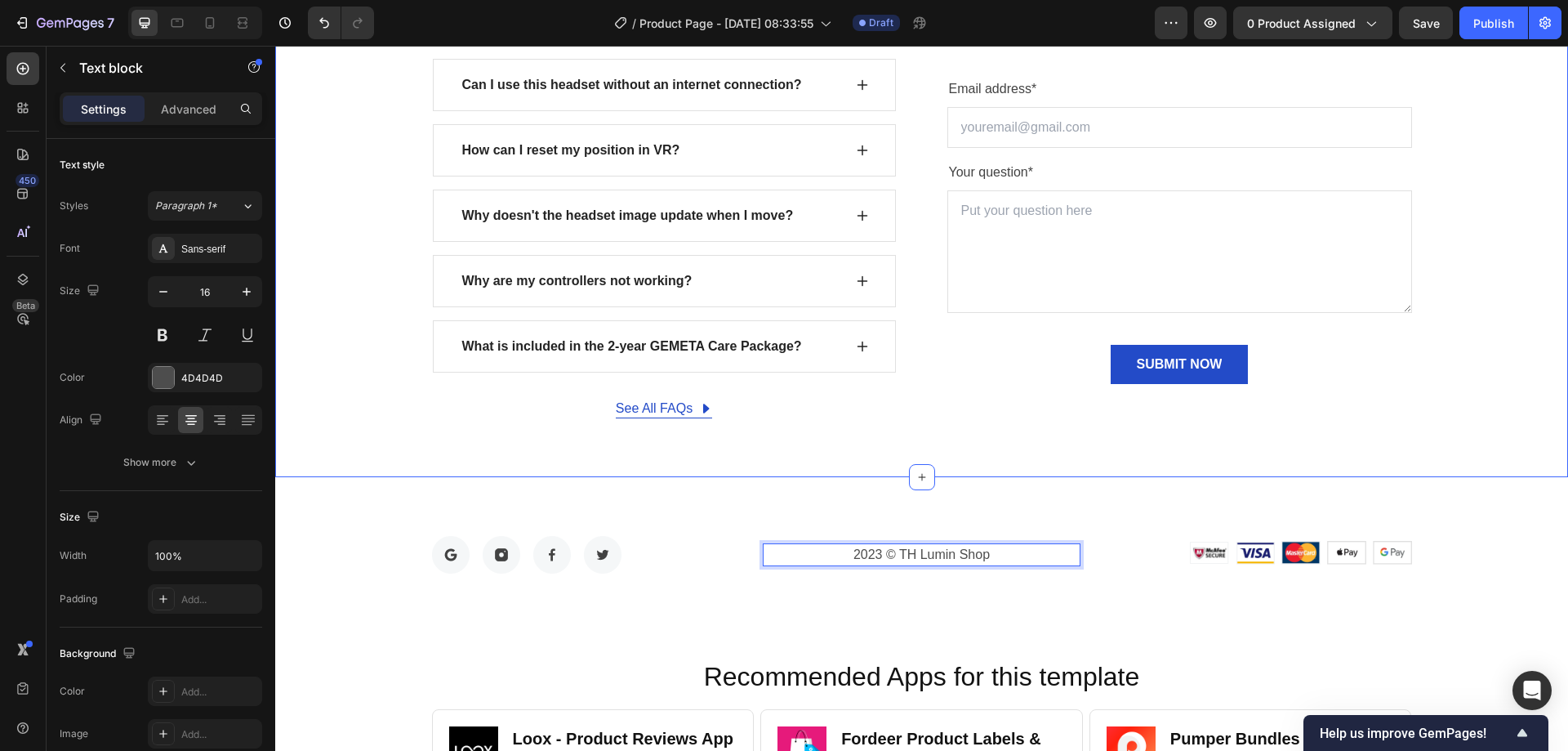
click at [1064, 494] on div "Image Image Image Image Row 2023 © TH Lumin Shop Text block 0 Image Image Image…" at bounding box center [921, 554] width 1292 height 155
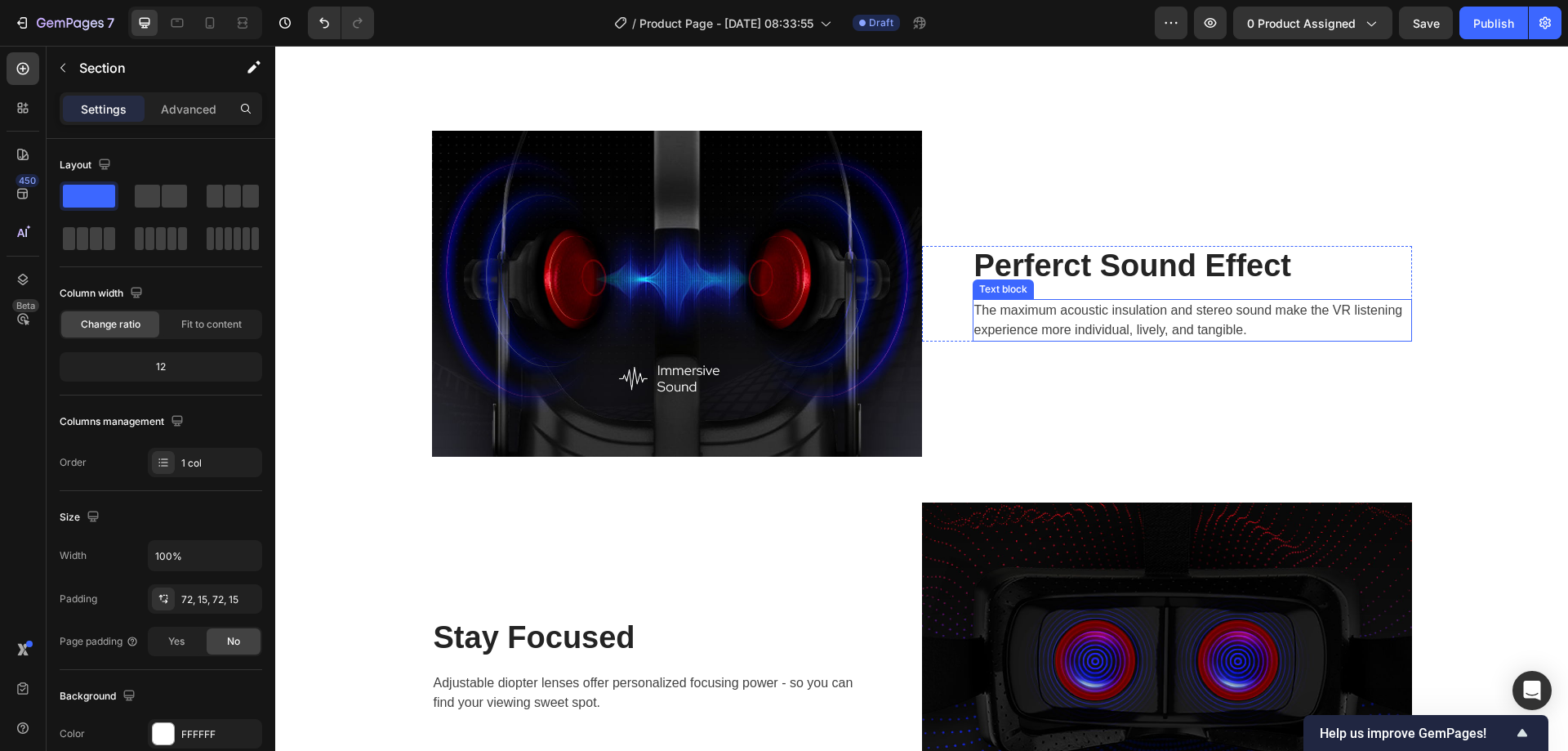
scroll to position [1960, 0]
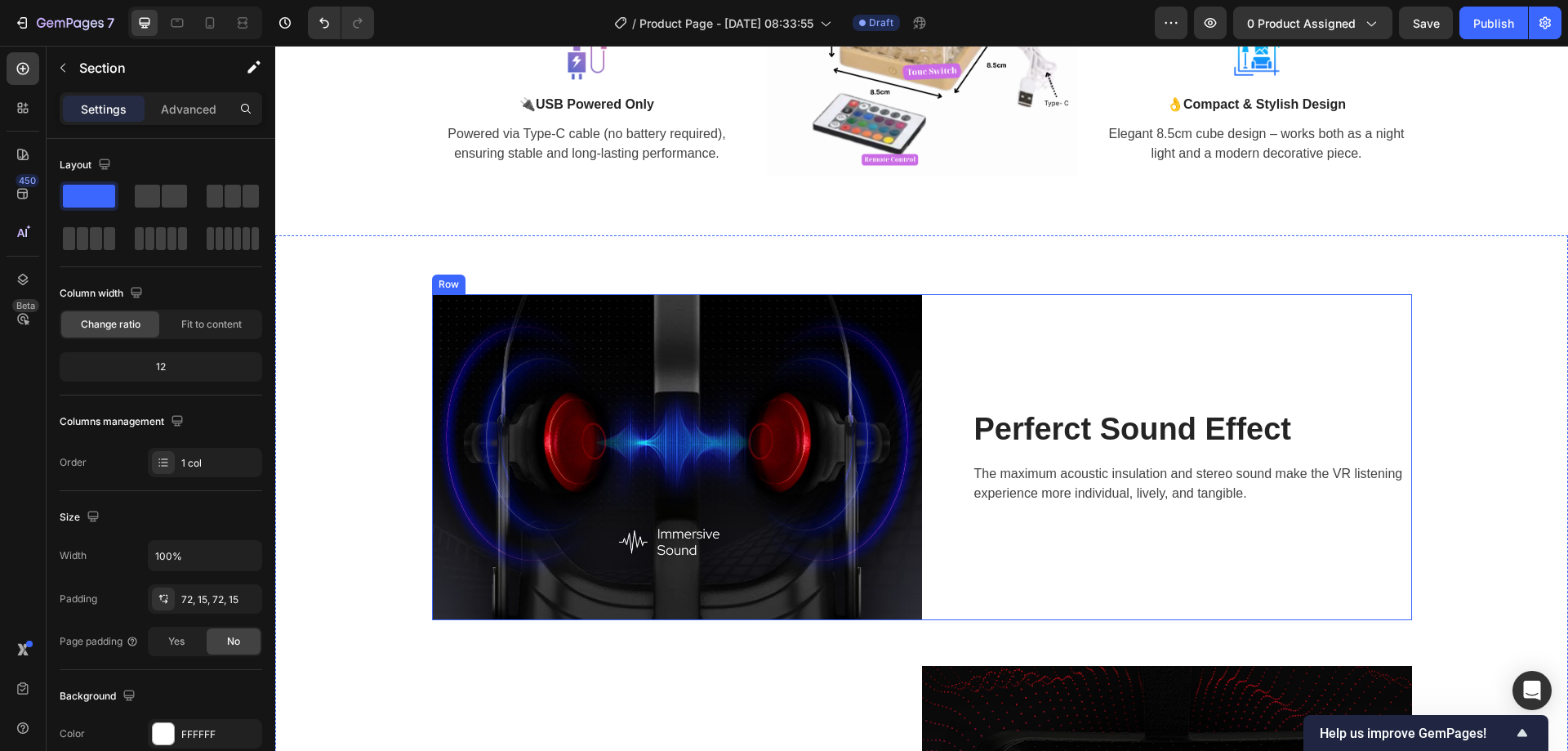
click at [751, 405] on img at bounding box center [677, 456] width 490 height 326
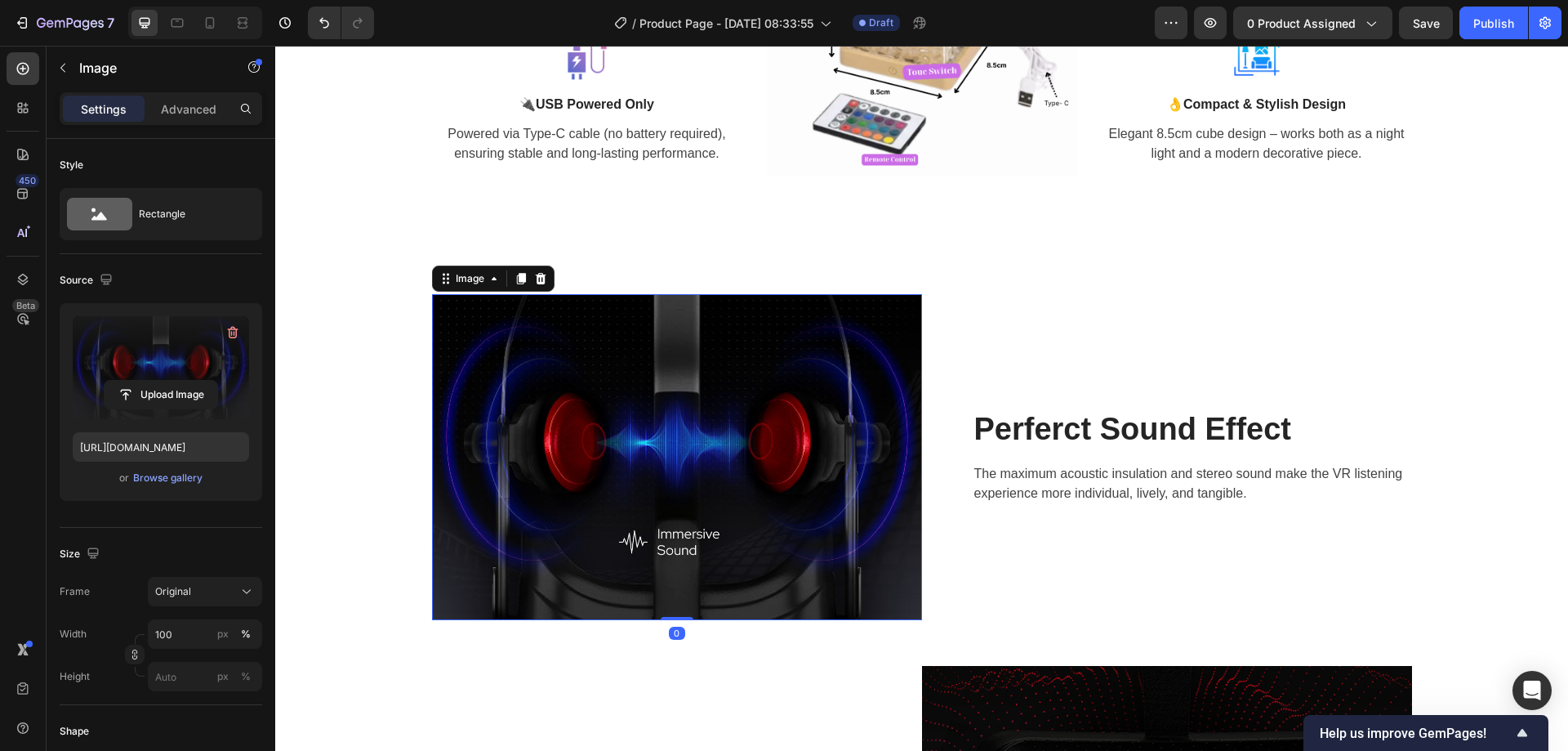
click at [167, 362] on label at bounding box center [161, 368] width 177 height 103
click at [167, 381] on input "file" at bounding box center [161, 394] width 113 height 28
click at [204, 588] on div "Original" at bounding box center [195, 591] width 80 height 15
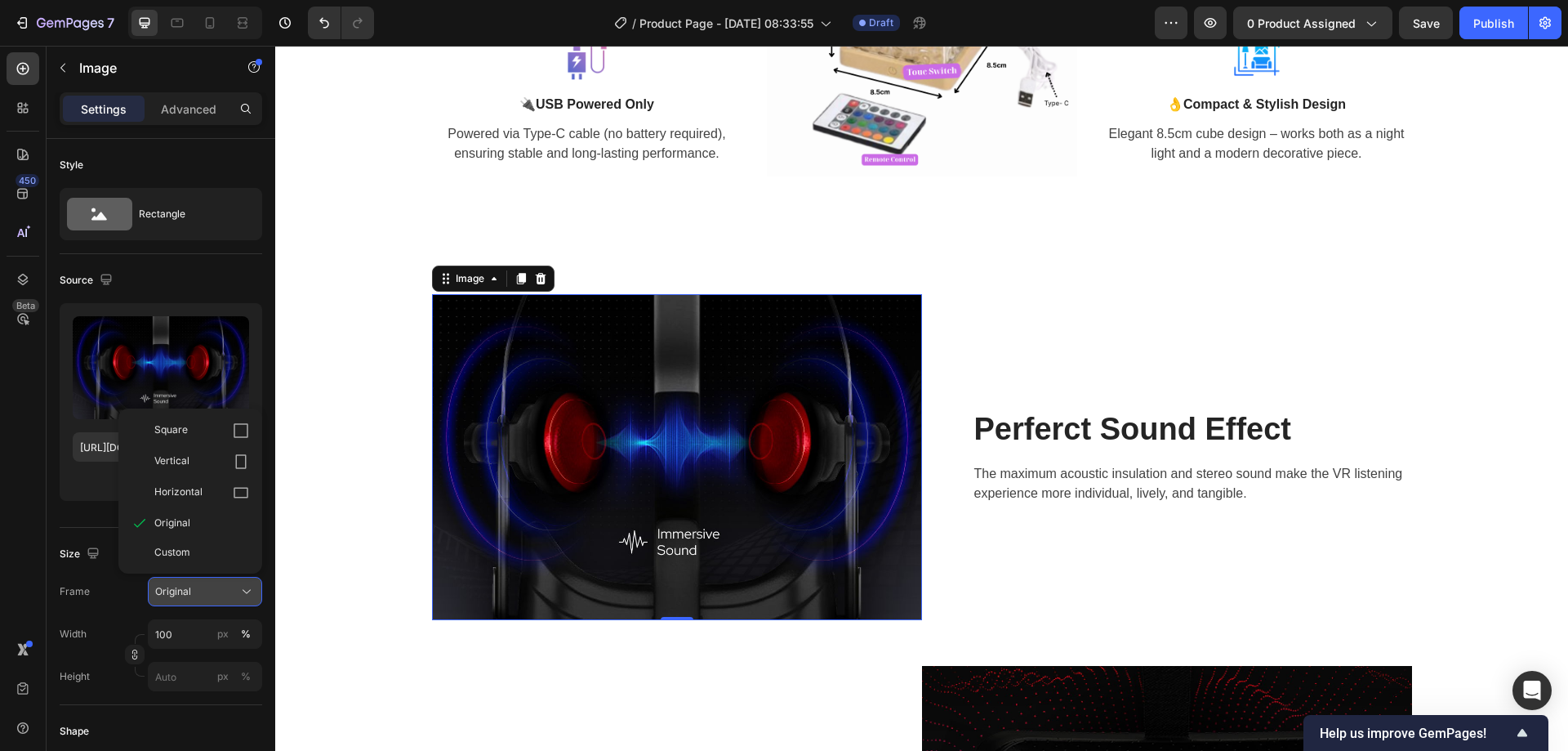
click at [204, 588] on div "Original" at bounding box center [195, 591] width 80 height 15
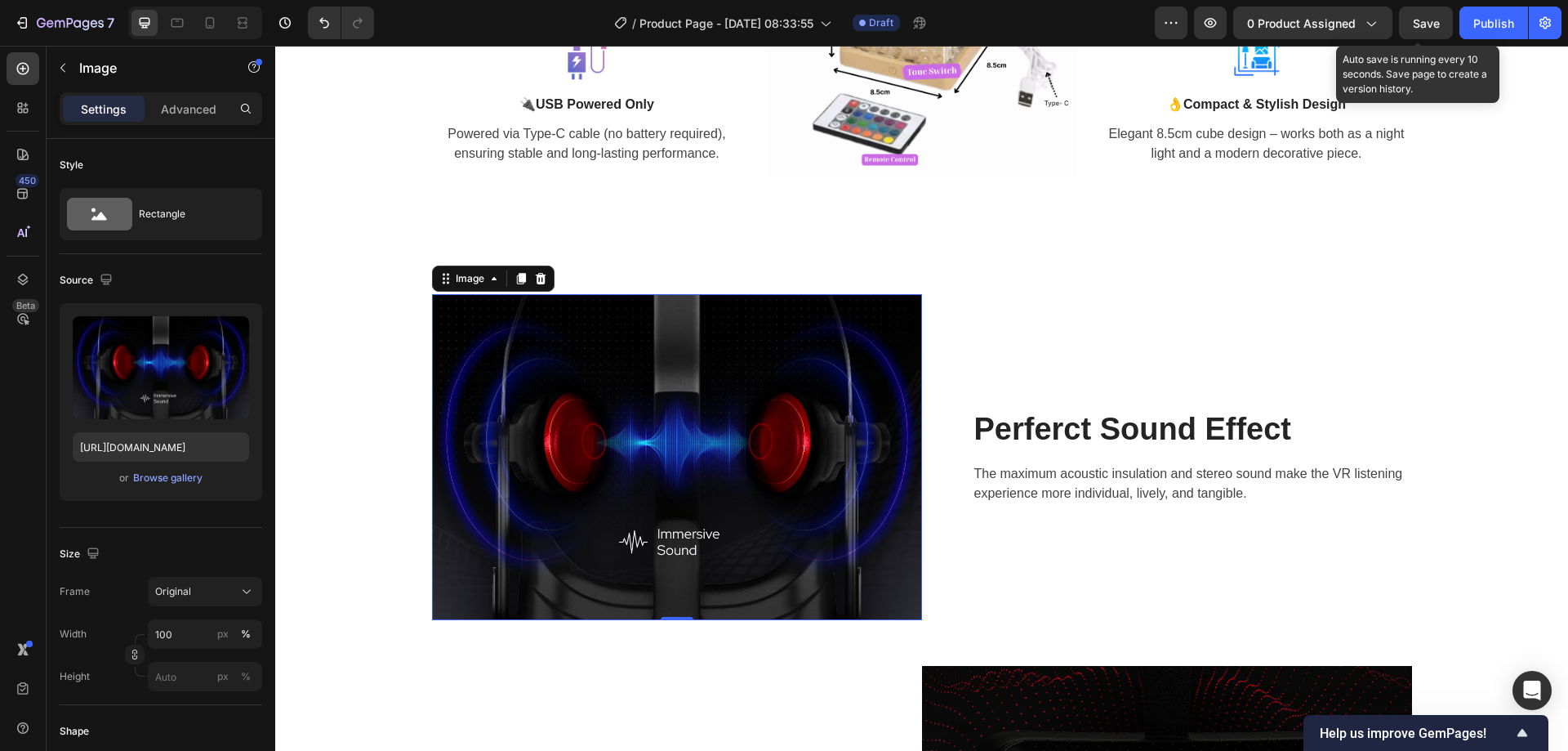
click at [1431, 5] on div "7 / Product Page - [DATE] 08:33:55 Draft Preview 0 product assigned Save Auto s…" at bounding box center [784, 23] width 1568 height 46
click at [1437, 16] on span "Save" at bounding box center [1426, 23] width 27 height 14
